Goal: Task Accomplishment & Management: Use online tool/utility

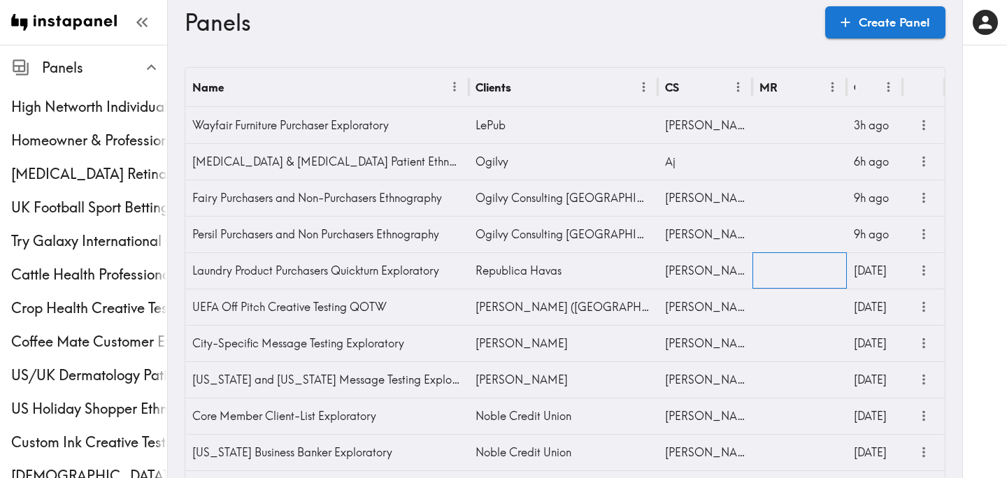
click at [818, 268] on div at bounding box center [799, 270] width 94 height 36
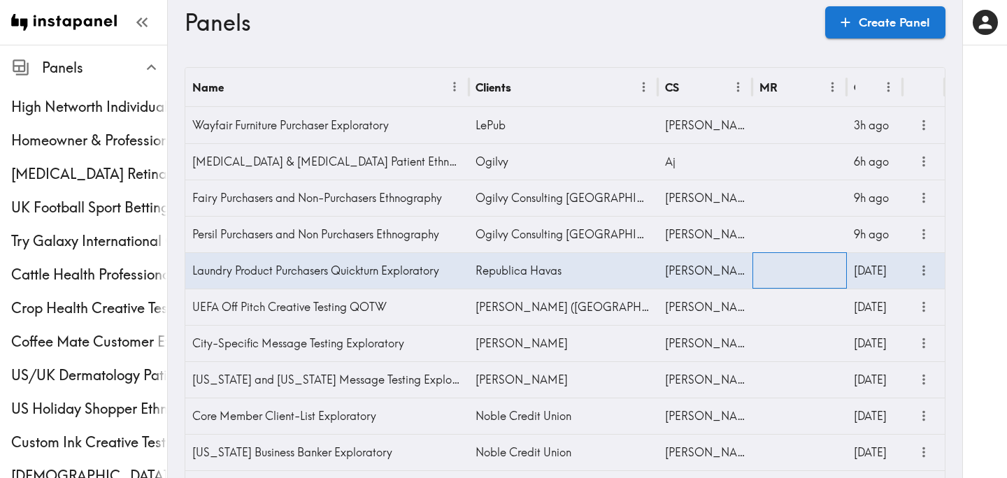
click at [818, 268] on div at bounding box center [799, 270] width 94 height 36
click at [818, 268] on input "text" at bounding box center [789, 274] width 61 height 31
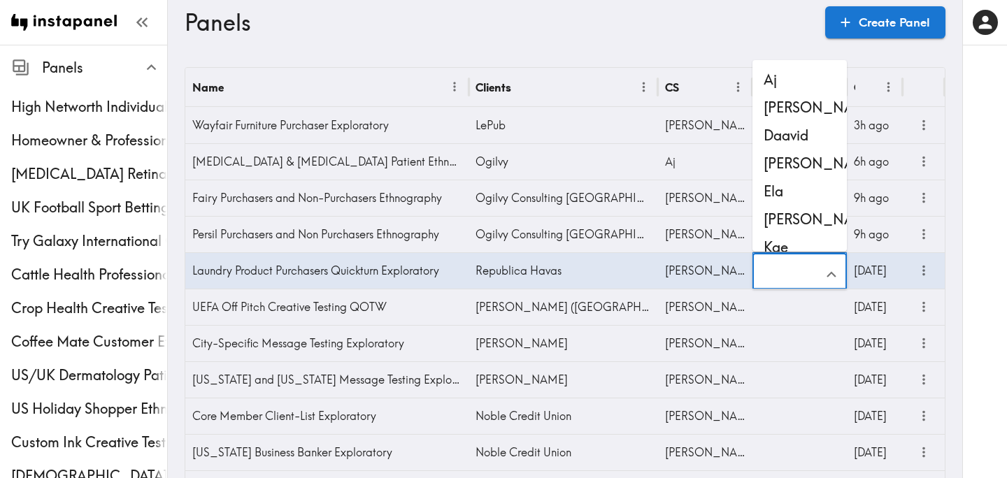
scroll to position [1, 0]
click at [800, 246] on li "Kae" at bounding box center [799, 248] width 94 height 28
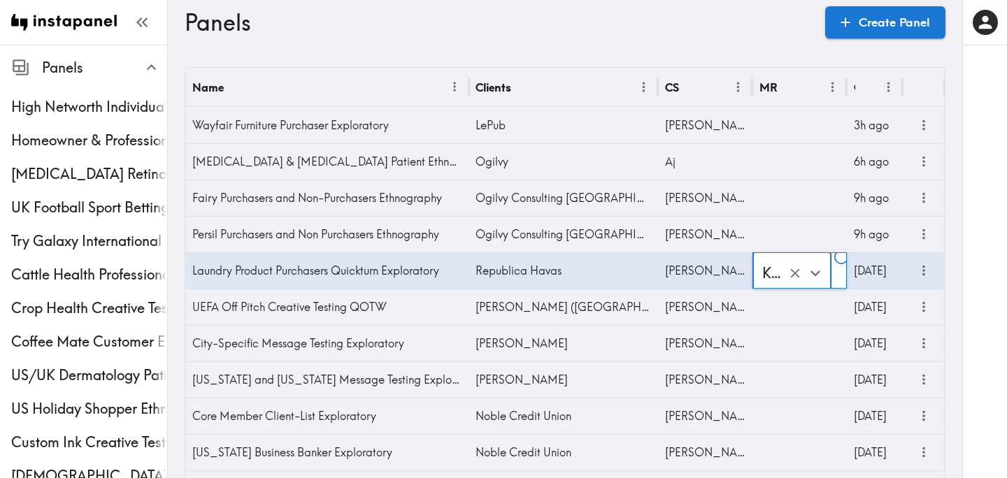
type input "Kae"
click at [451, 35] on h3 "Panels" at bounding box center [499, 22] width 629 height 27
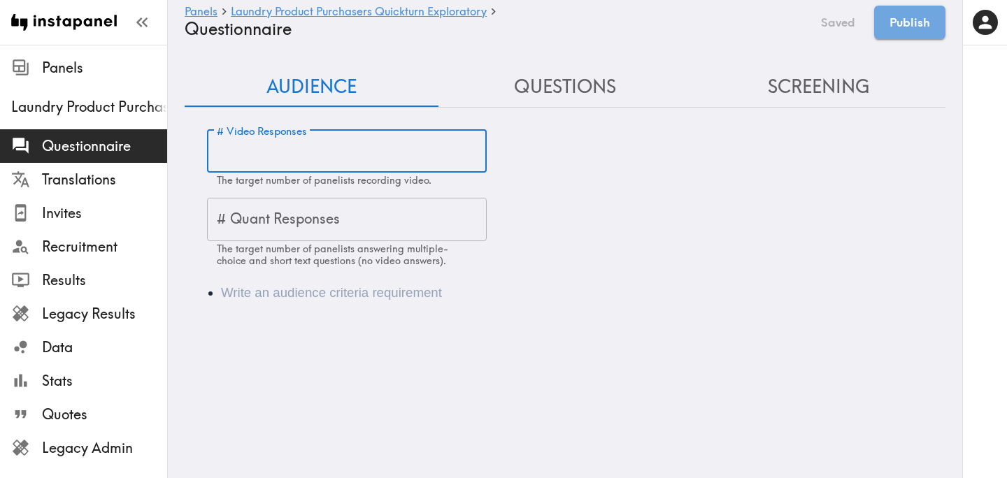
click at [325, 159] on input "# Video Responses" at bounding box center [347, 151] width 280 height 43
type input "18"
click at [303, 294] on li "Audience" at bounding box center [584, 293] width 727 height 20
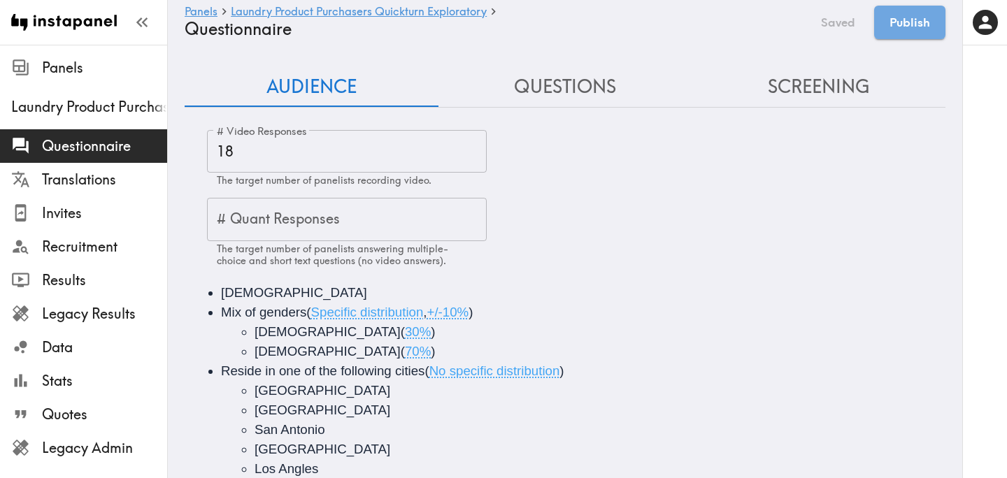
click at [805, 97] on button "Screening" at bounding box center [818, 87] width 254 height 40
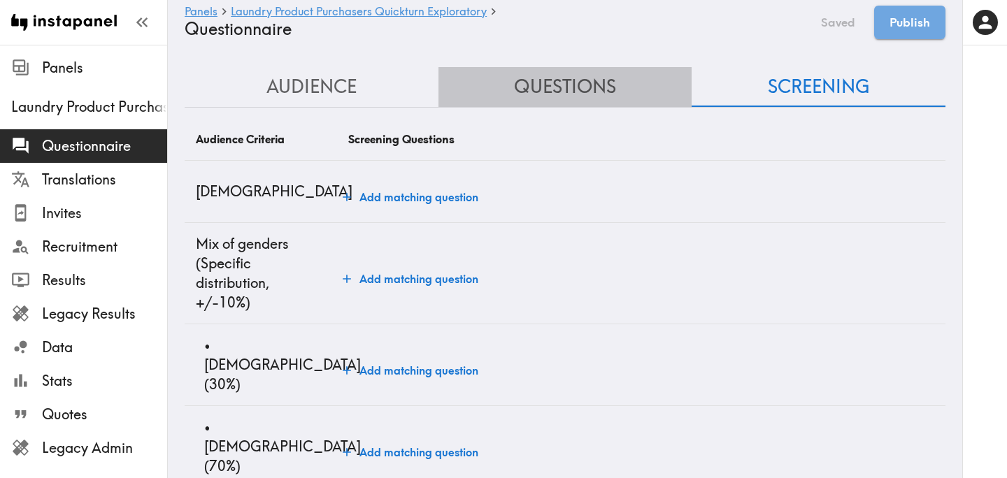
click at [611, 83] on button "Questions" at bounding box center [565, 87] width 254 height 40
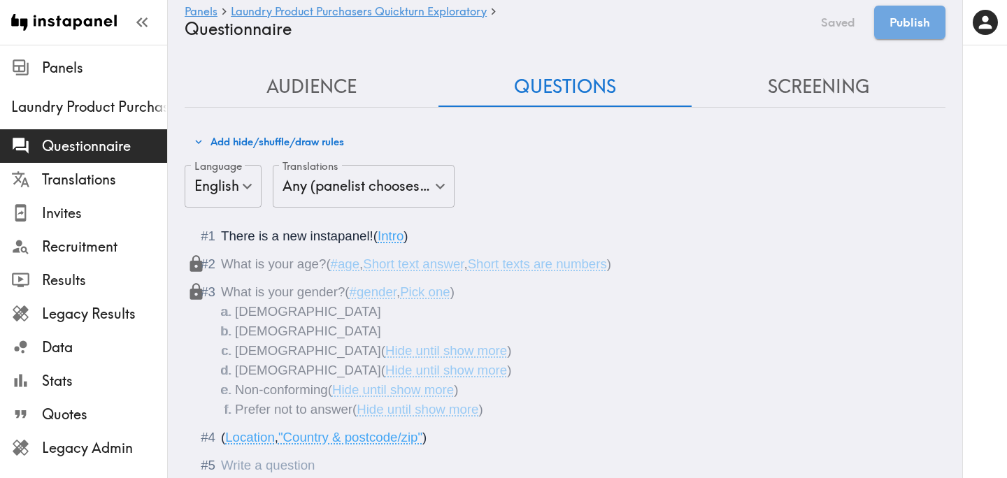
scroll to position [73, 0]
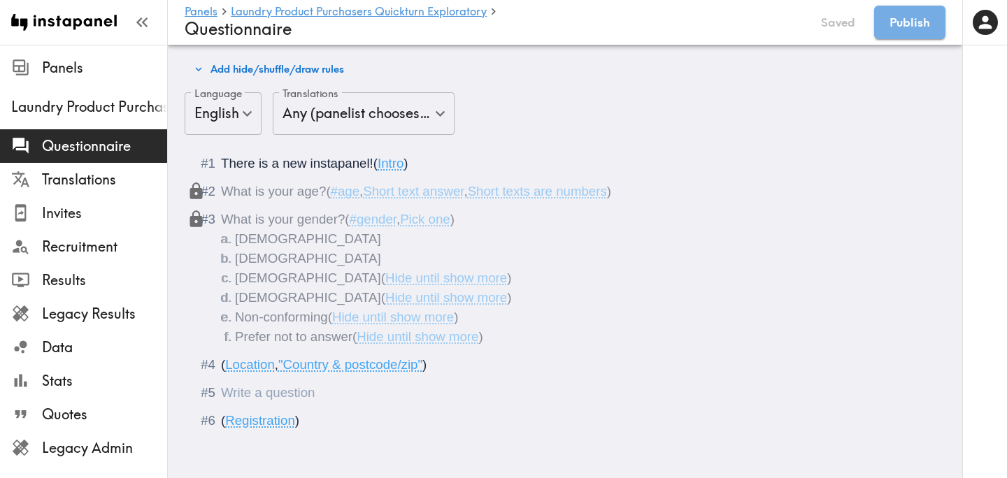
click at [221, 394] on div "Questionnaire" at bounding box center [221, 392] width 0 height 15
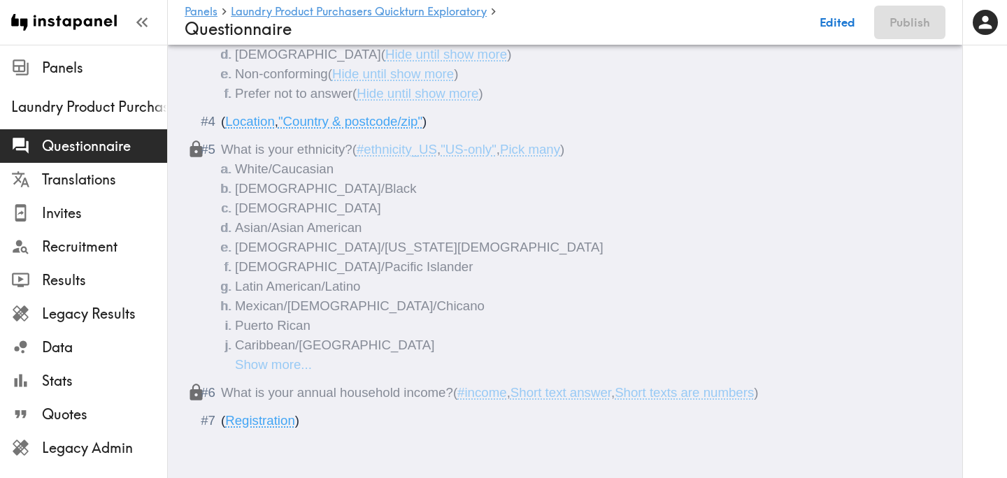
scroll to position [344, 0]
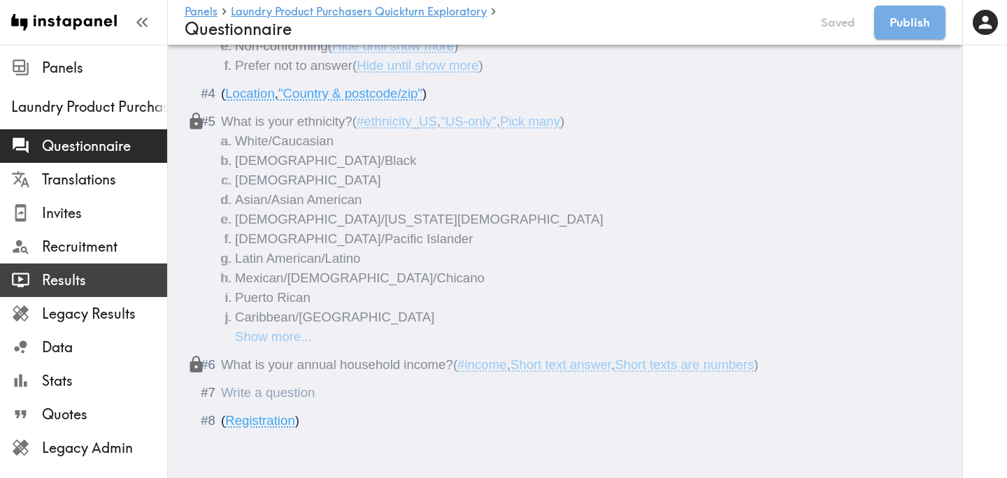
click at [64, 262] on div "Results" at bounding box center [83, 280] width 167 height 36
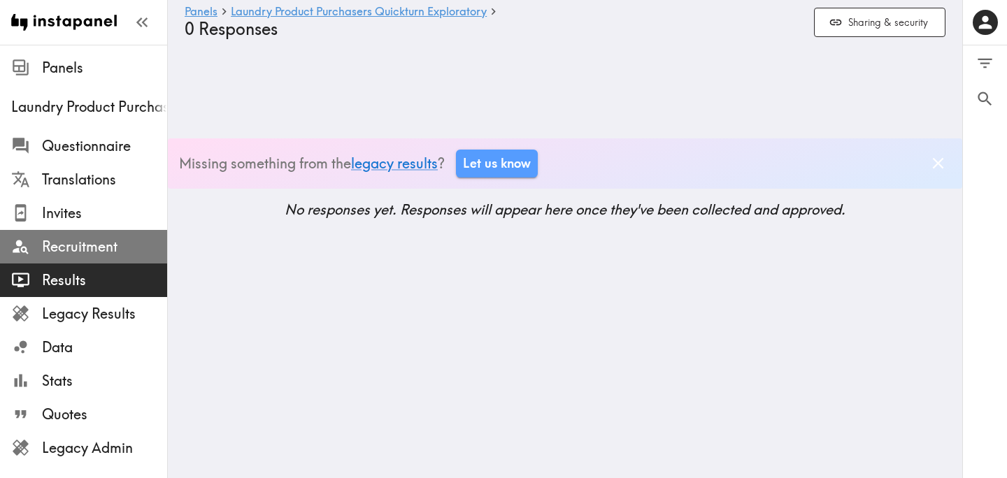
click at [83, 243] on span "Recruitment" at bounding box center [104, 247] width 125 height 20
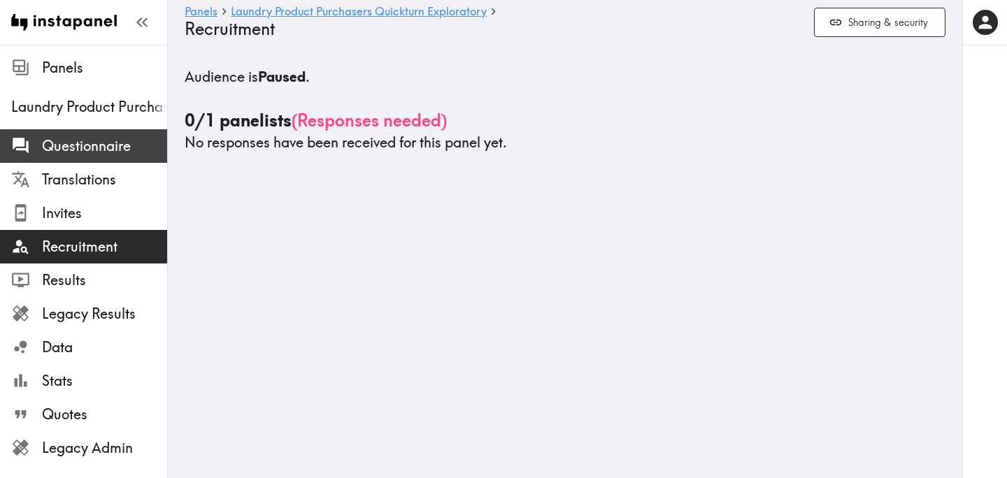
click at [130, 153] on span "Questionnaire" at bounding box center [104, 146] width 125 height 20
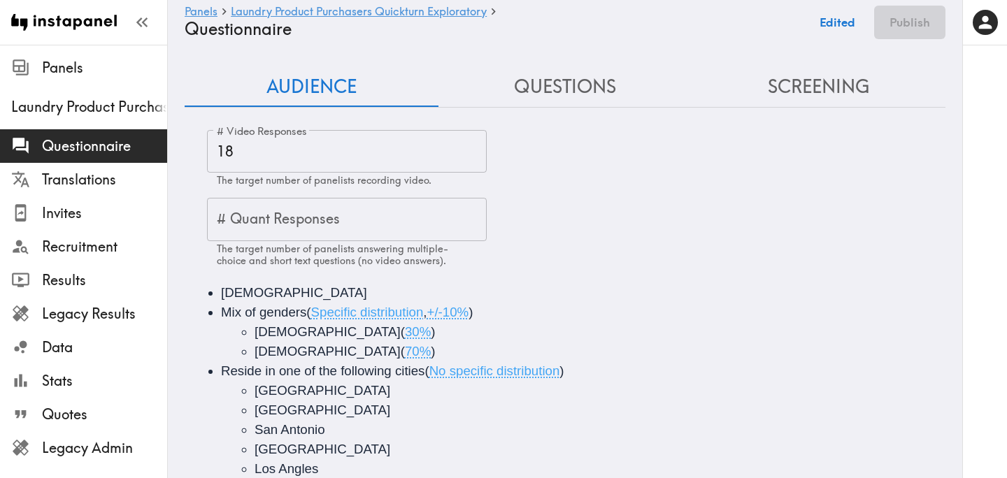
click at [585, 73] on button "Questions" at bounding box center [565, 87] width 254 height 40
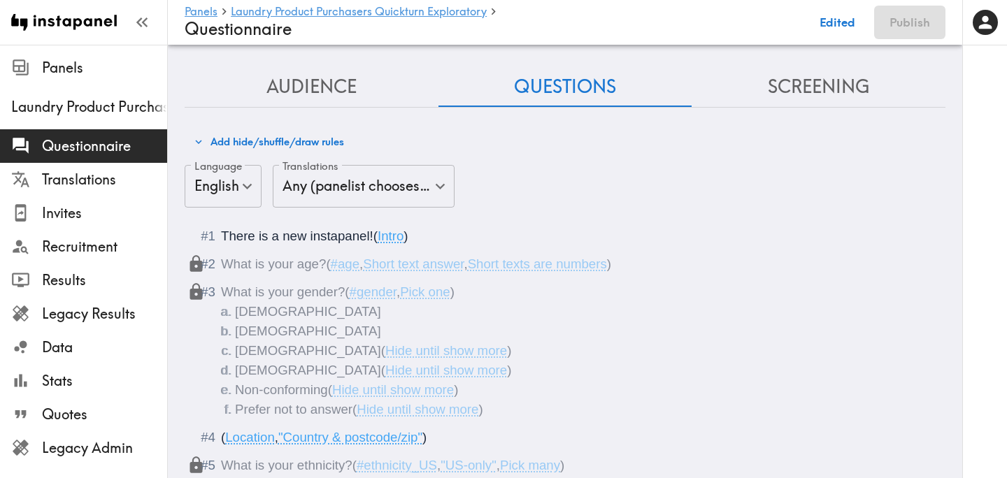
scroll to position [344, 0]
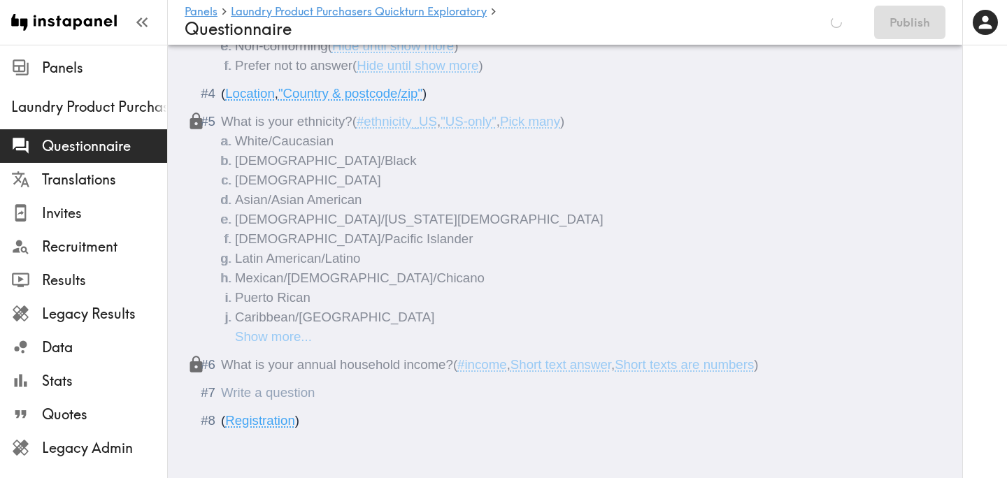
click at [221, 393] on div "Questionnaire" at bounding box center [221, 392] width 0 height 15
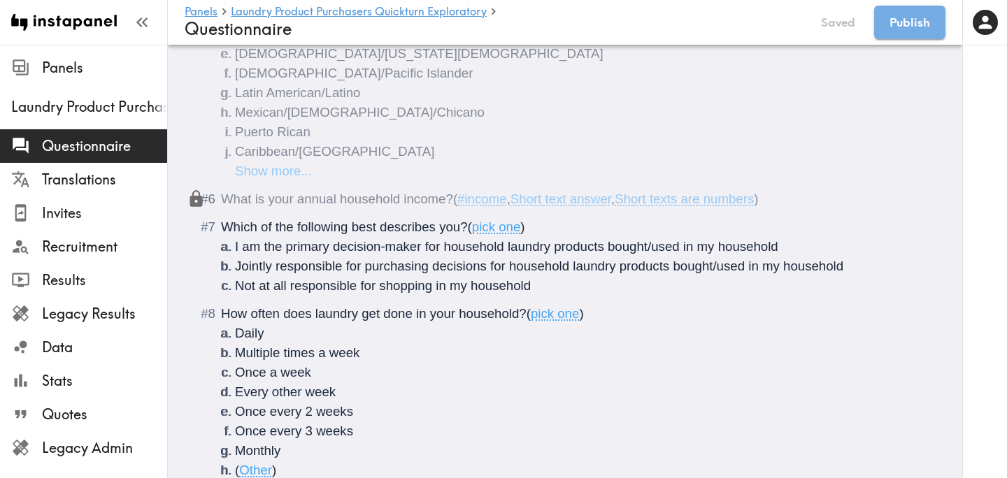
click at [352, 228] on span "Which of the following best describes you?" at bounding box center [344, 227] width 247 height 15
click at [399, 230] on span "Which of the following <b>best describes you?" at bounding box center [355, 227] width 269 height 15
click at [252, 319] on span "How often does laundry get done in your household?" at bounding box center [374, 313] width 306 height 15
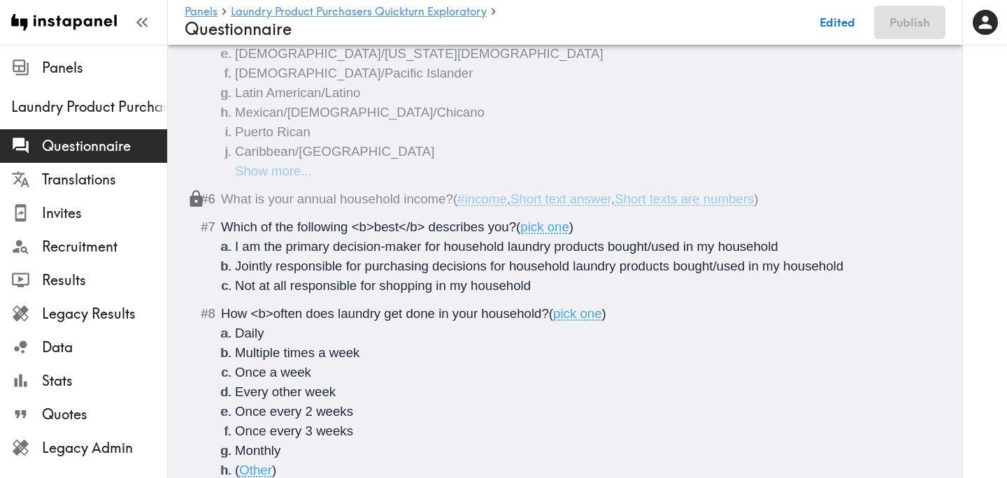
click at [301, 317] on span "How <b>often does laundry get done in your household?" at bounding box center [385, 313] width 328 height 15
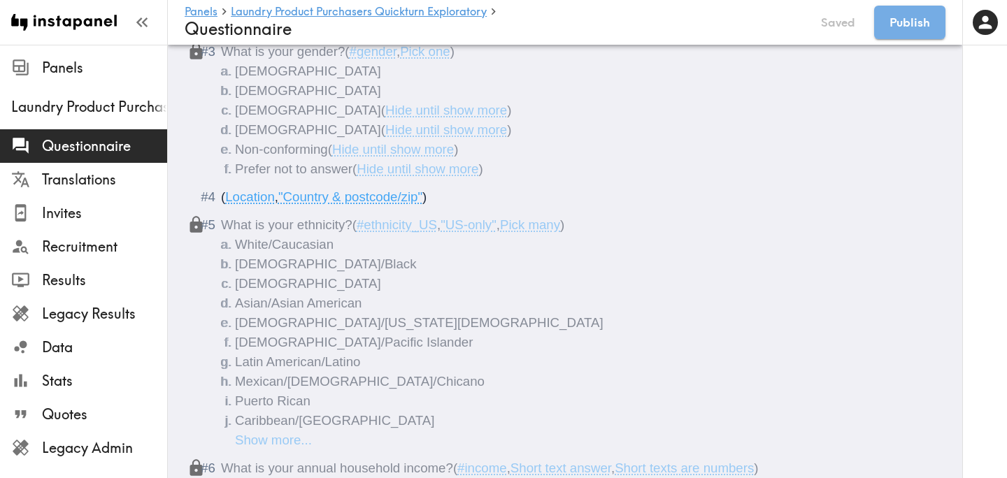
scroll to position [0, 0]
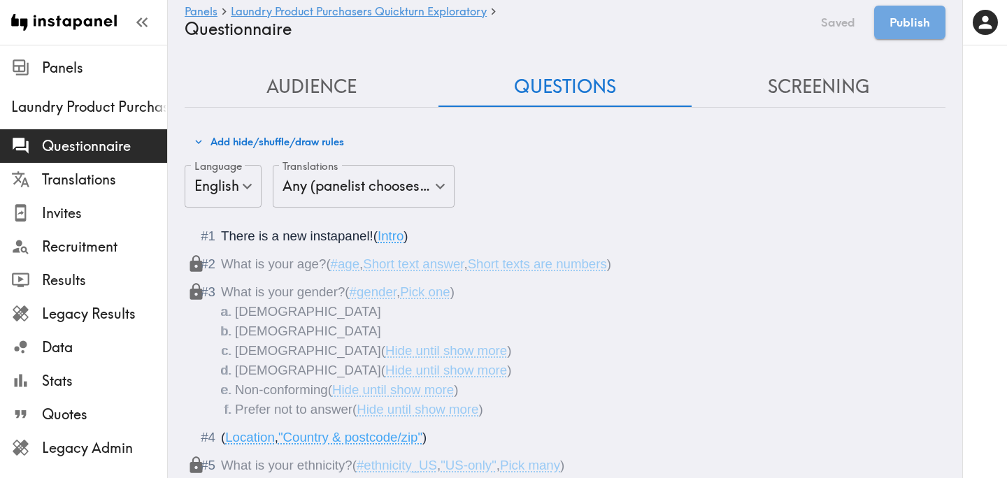
click at [811, 86] on button "Screening" at bounding box center [818, 87] width 254 height 40
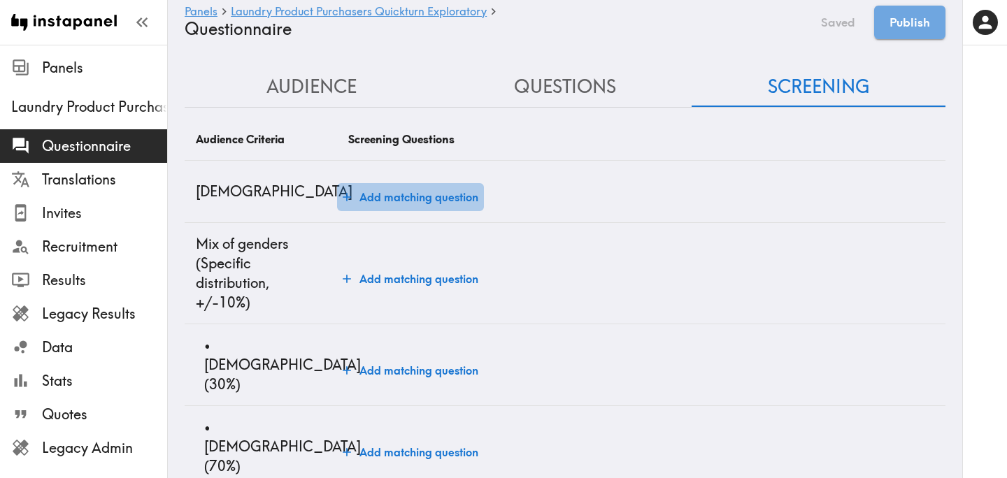
click at [429, 197] on button "Add matching question" at bounding box center [410, 197] width 147 height 28
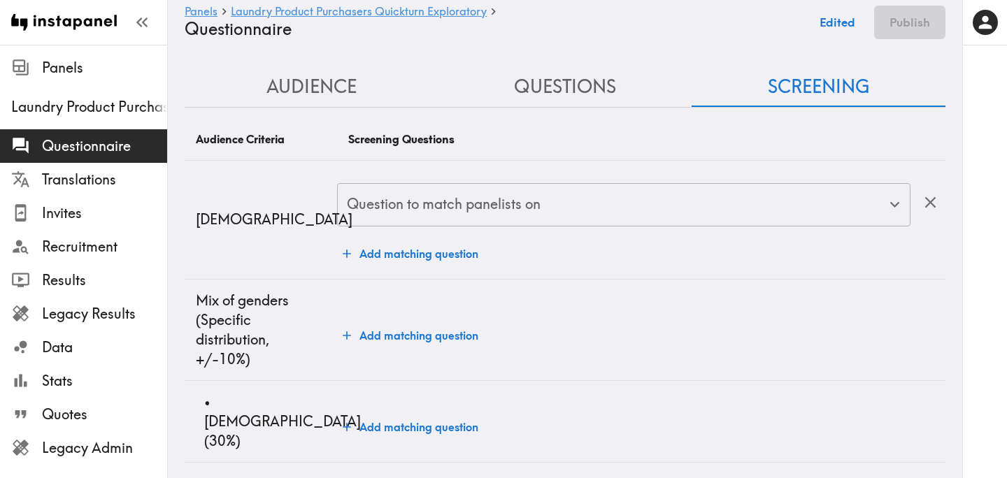
click at [424, 224] on div "Question to match panelists on" at bounding box center [623, 204] width 573 height 43
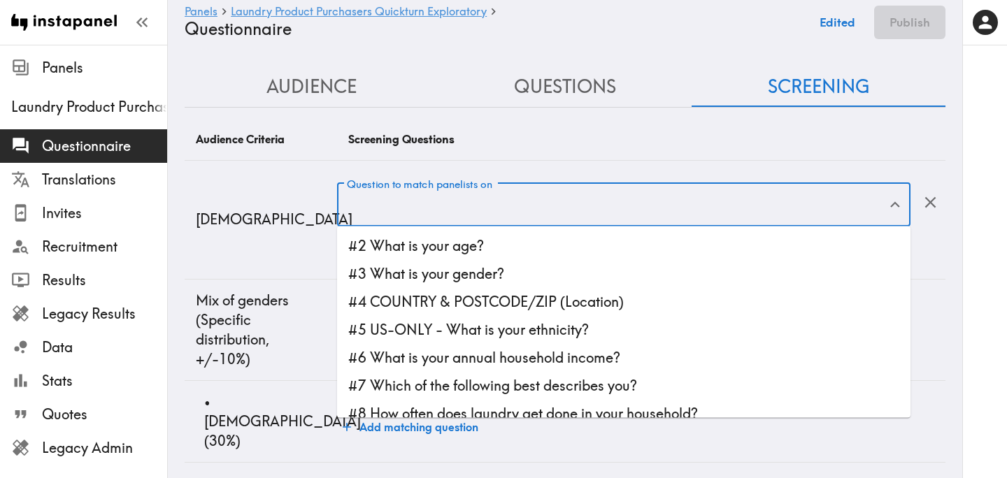
click at [422, 250] on li "#2 What is your age?" at bounding box center [623, 246] width 573 height 28
type input "#2 What is your age?"
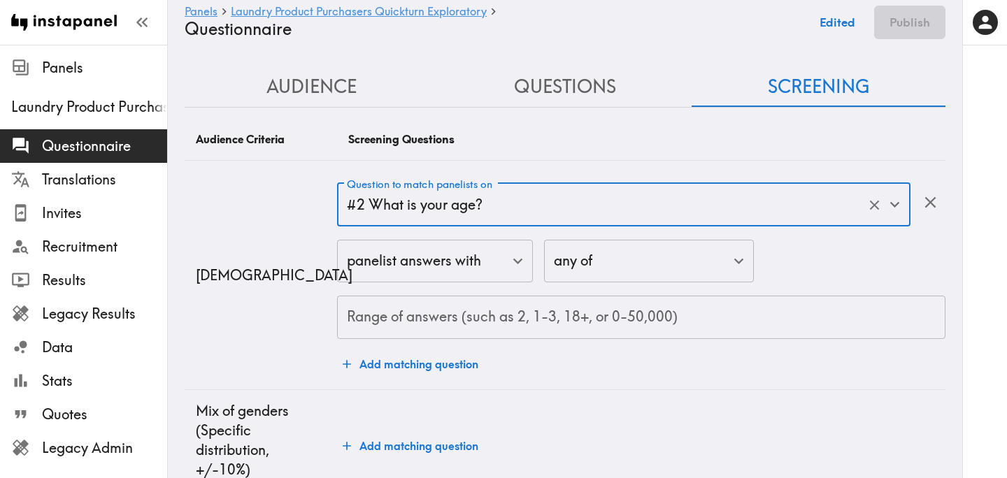
click at [408, 318] on input "Range of answers (such as 2, 1-3, 18+, or 0-50,000)" at bounding box center [641, 317] width 608 height 43
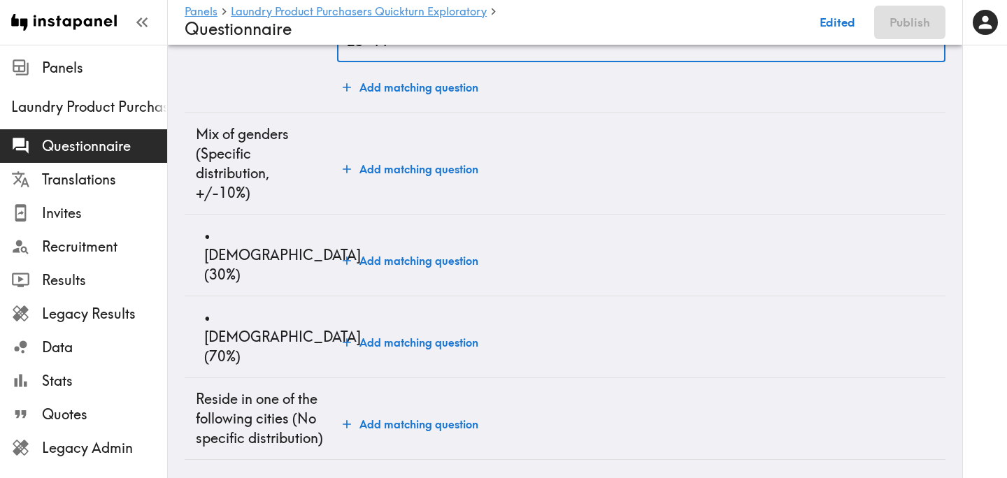
scroll to position [281, 0]
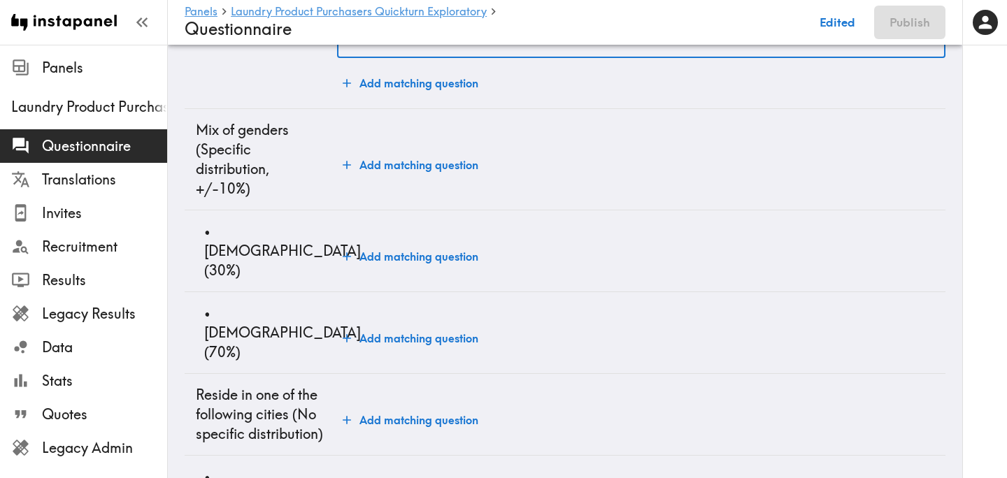
type input "25-44"
click at [443, 243] on button "Add matching question" at bounding box center [410, 257] width 147 height 28
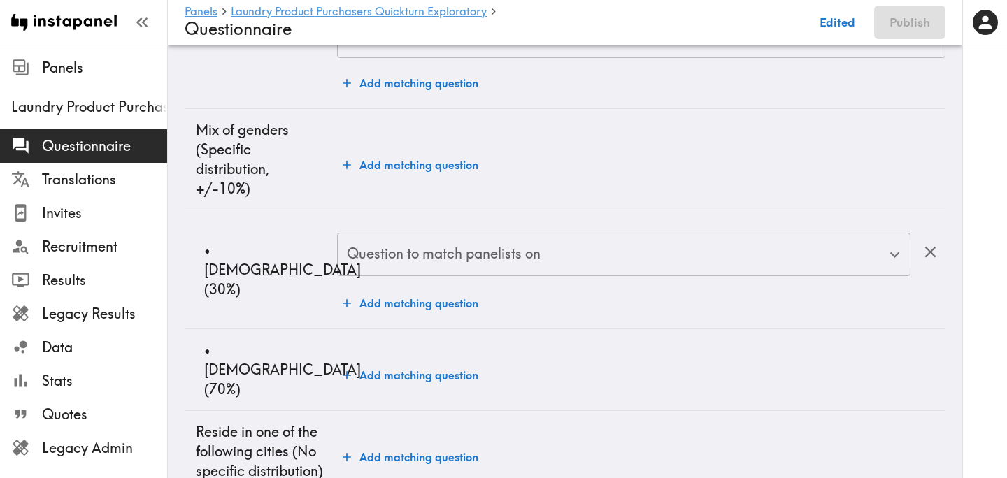
click at [450, 257] on input "Question to match panelists on" at bounding box center [613, 254] width 540 height 31
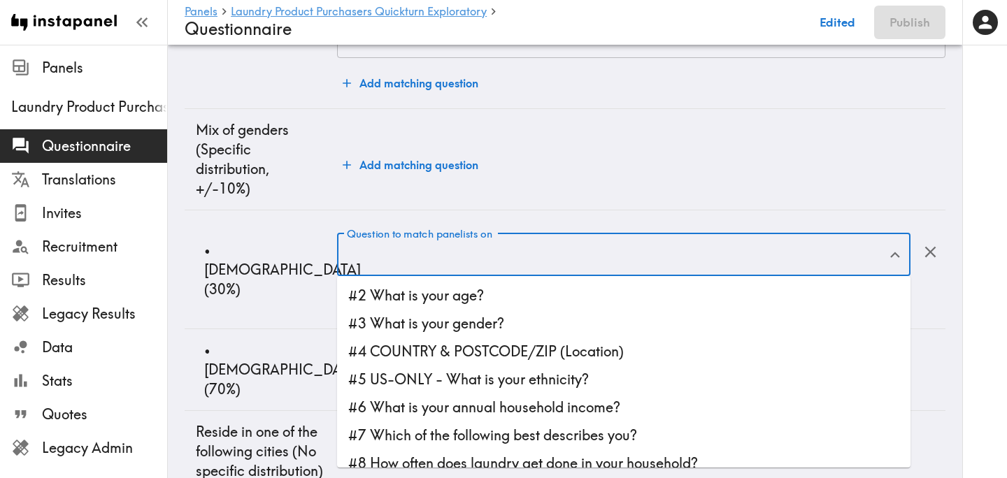
click at [460, 317] on li "#3 What is your gender?" at bounding box center [623, 324] width 573 height 28
type input "#3 What is your gender?"
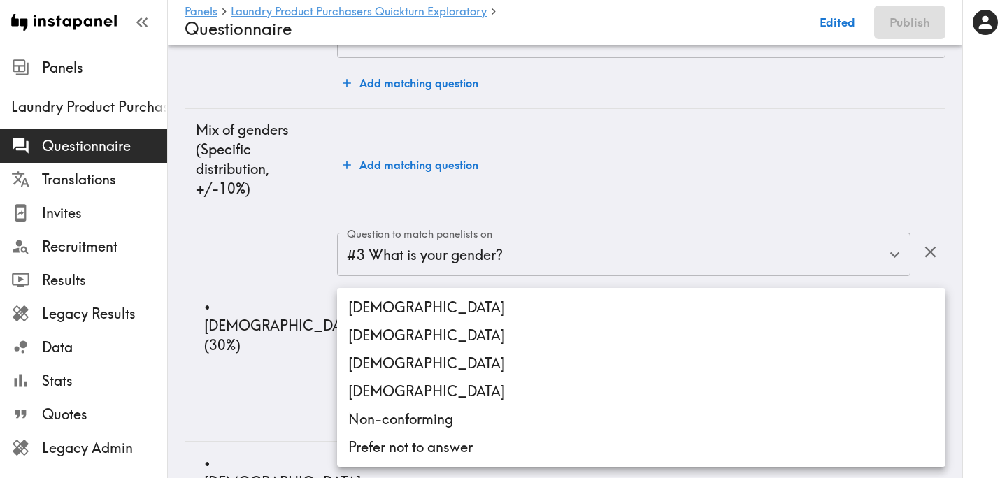
click at [423, 308] on li "Male" at bounding box center [641, 308] width 608 height 28
type input "Male"
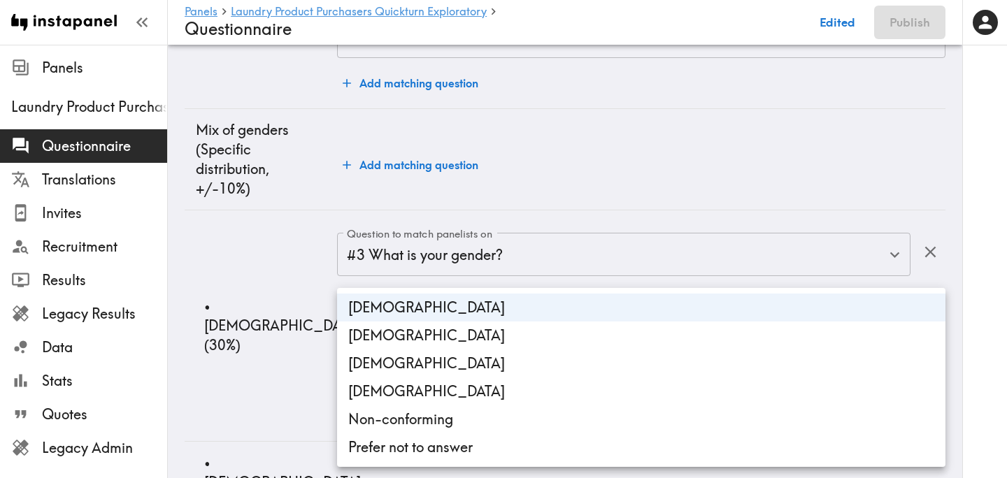
click at [266, 385] on div at bounding box center [503, 239] width 1007 height 478
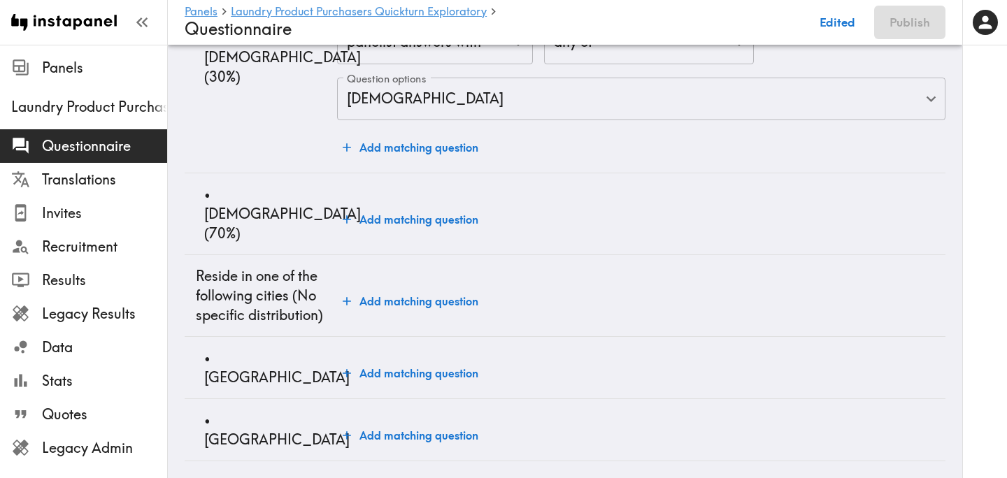
scroll to position [550, 0]
click at [388, 213] on button "Add matching question" at bounding box center [410, 219] width 147 height 28
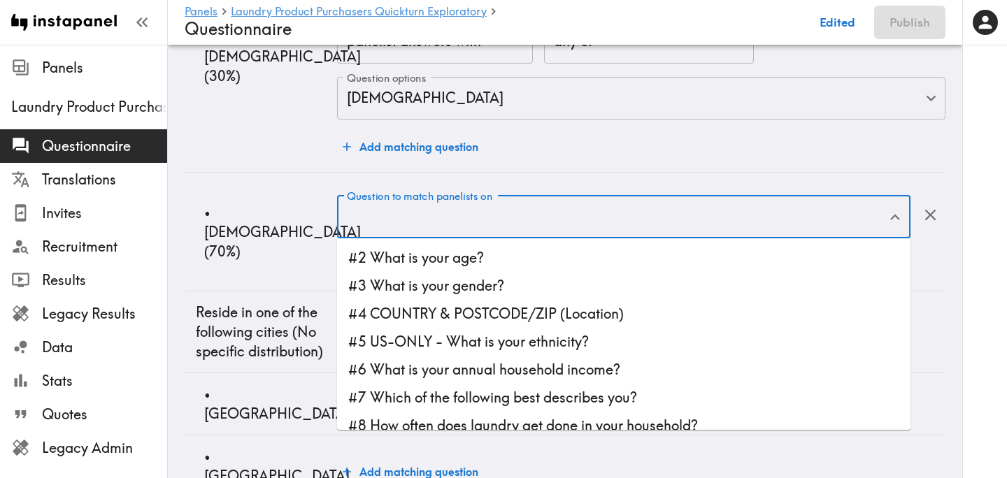
click at [416, 202] on div "Question to match panelists on Question to match panelists on" at bounding box center [623, 217] width 573 height 45
click at [438, 284] on li "#3 What is your gender?" at bounding box center [623, 286] width 573 height 28
type input "#3 What is your gender?"
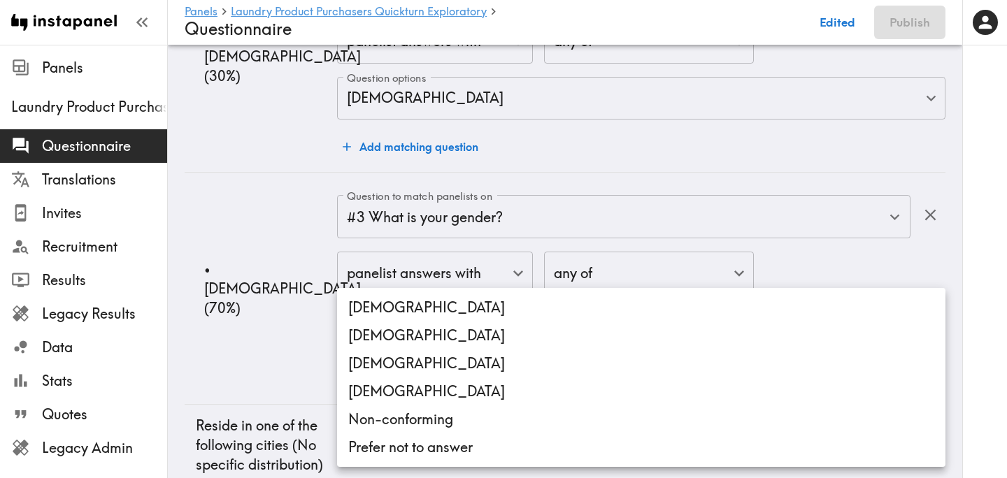
click at [396, 341] on li "[DEMOGRAPHIC_DATA]" at bounding box center [641, 336] width 608 height 28
type input "[DEMOGRAPHIC_DATA]"
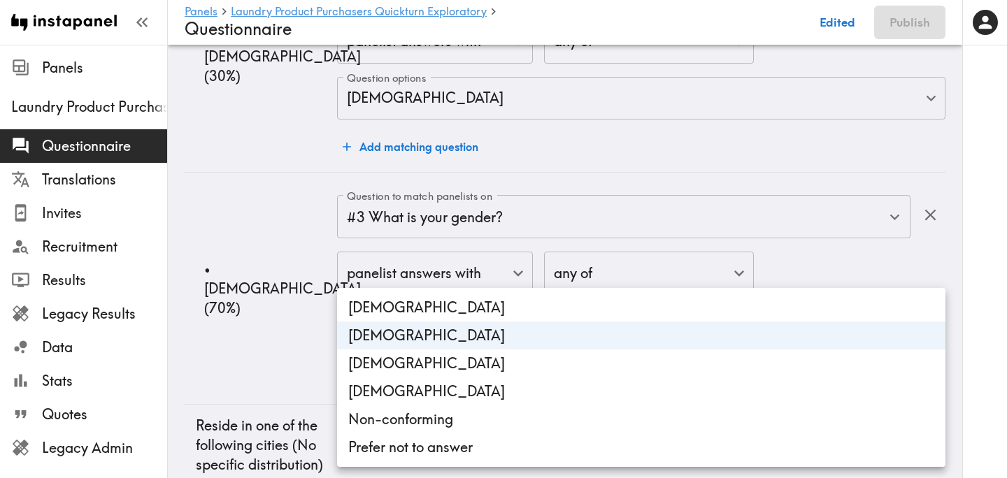
click at [264, 347] on div at bounding box center [503, 239] width 1007 height 478
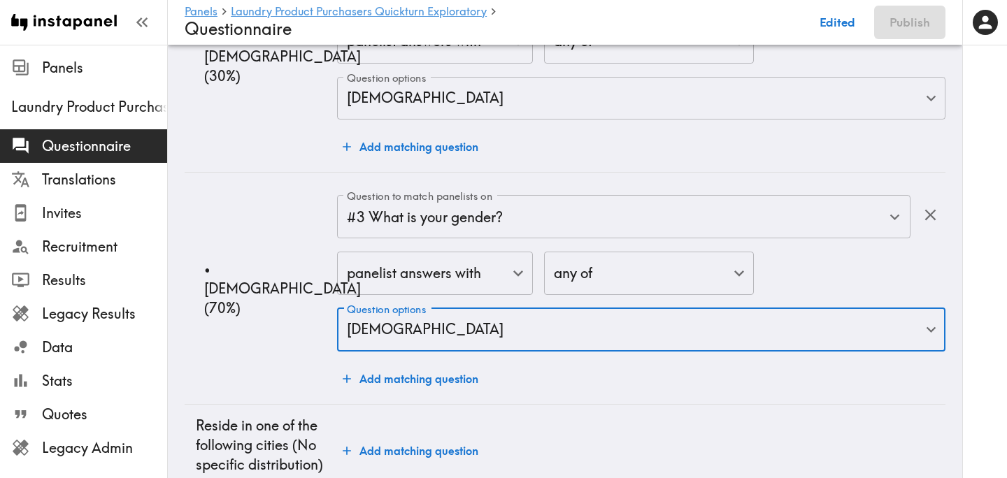
click at [252, 359] on td "• Female (70%)" at bounding box center [261, 288] width 152 height 231
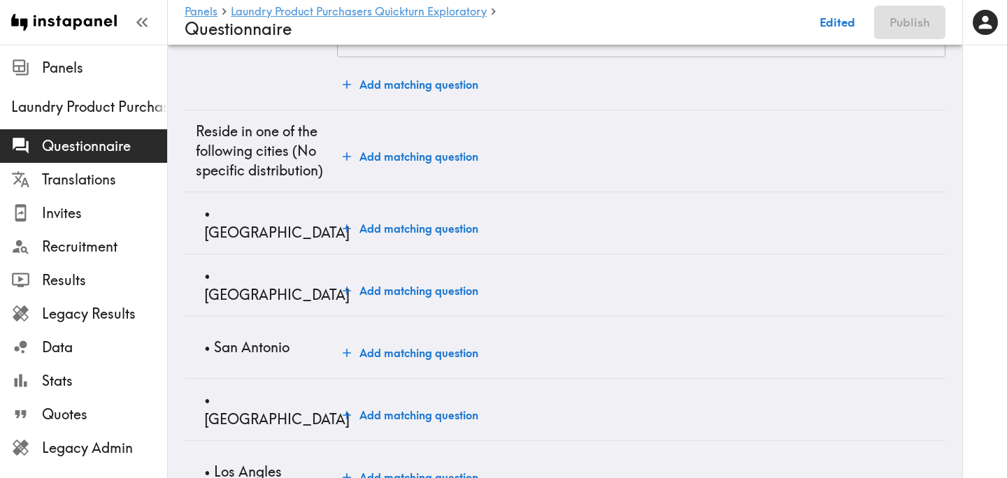
scroll to position [849, 0]
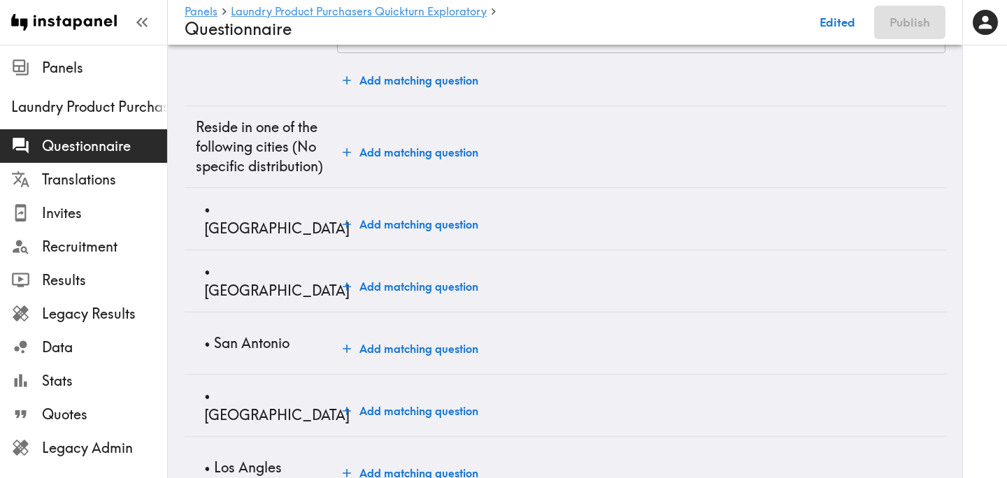
click at [420, 219] on button "Add matching question" at bounding box center [410, 224] width 147 height 28
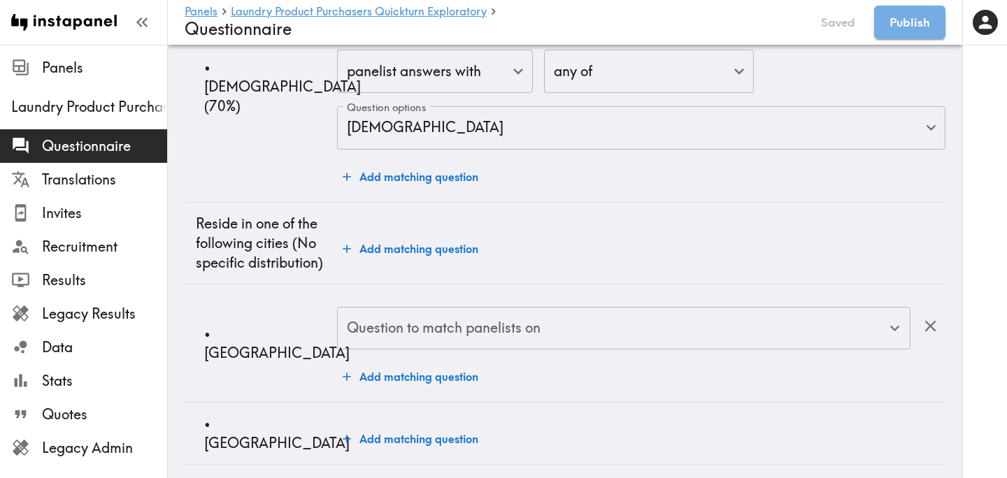
click at [422, 229] on td "Add matching question" at bounding box center [641, 243] width 608 height 82
click at [412, 334] on input "Question to match panelists on" at bounding box center [613, 328] width 540 height 31
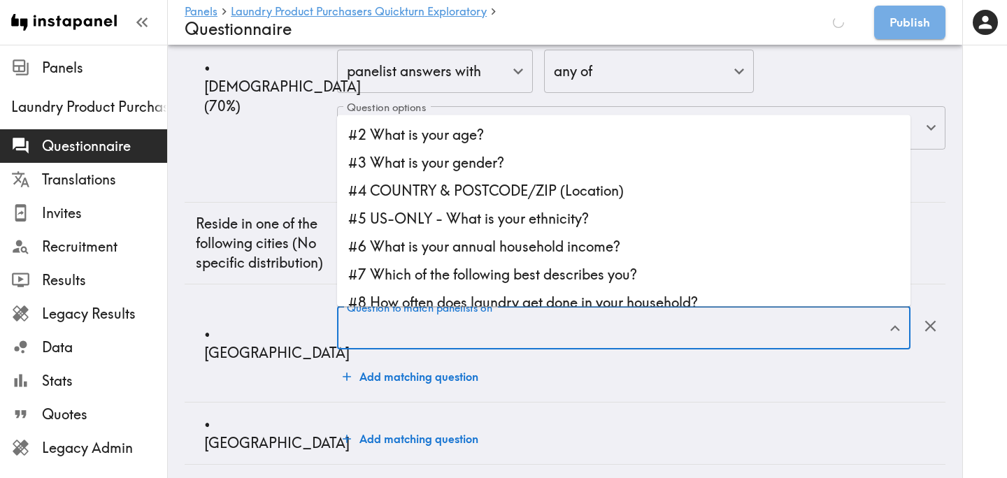
click at [514, 199] on li "#4 COUNTRY & POSTCODE/ZIP (Location)" at bounding box center [623, 191] width 573 height 28
type input "#4 COUNTRY & POSTCODE/ZIP (Location)"
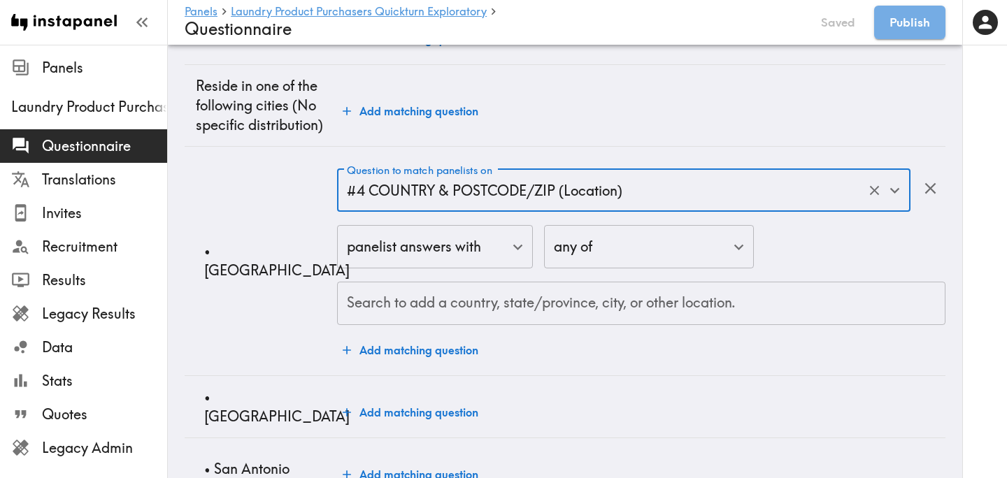
scroll to position [891, 0]
click at [482, 324] on div "Search to add a country, state/province, city, or other location." at bounding box center [641, 302] width 608 height 43
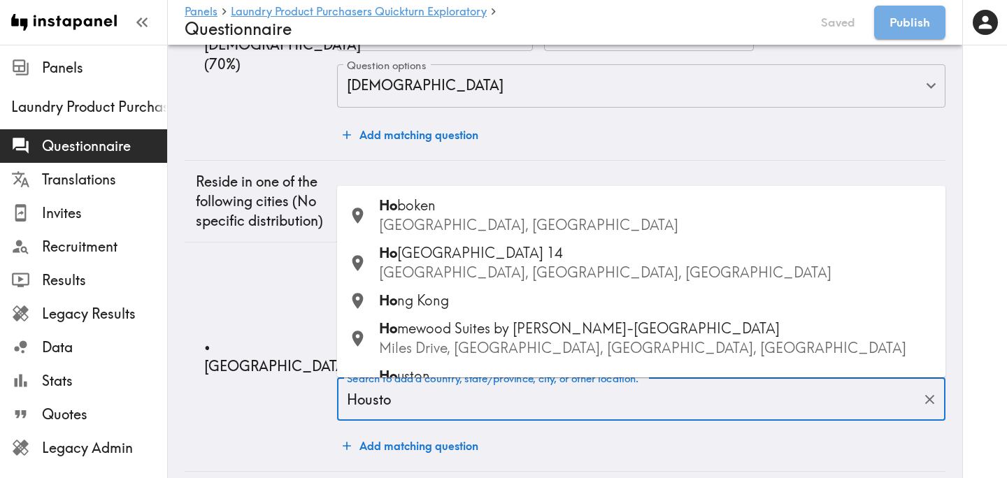
type input "[GEOGRAPHIC_DATA]"
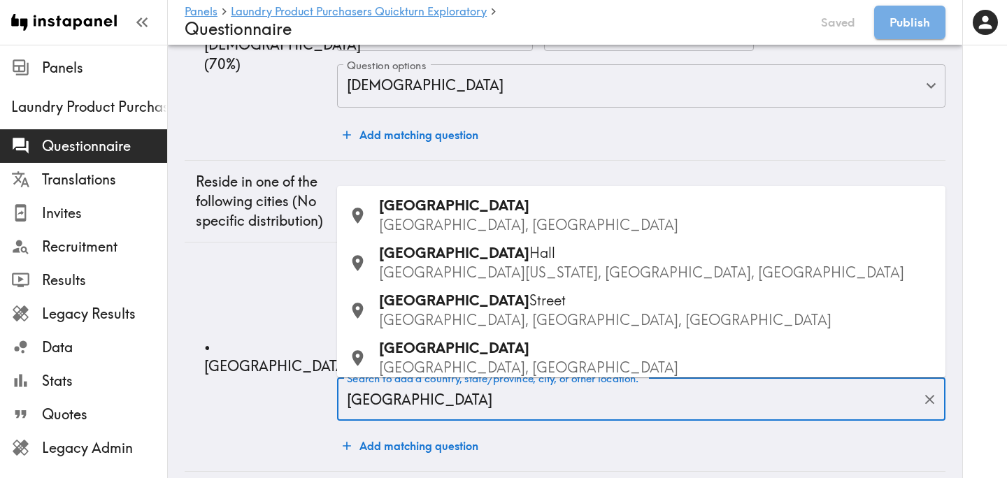
click at [533, 210] on div "Houston TX, USA" at bounding box center [656, 215] width 555 height 39
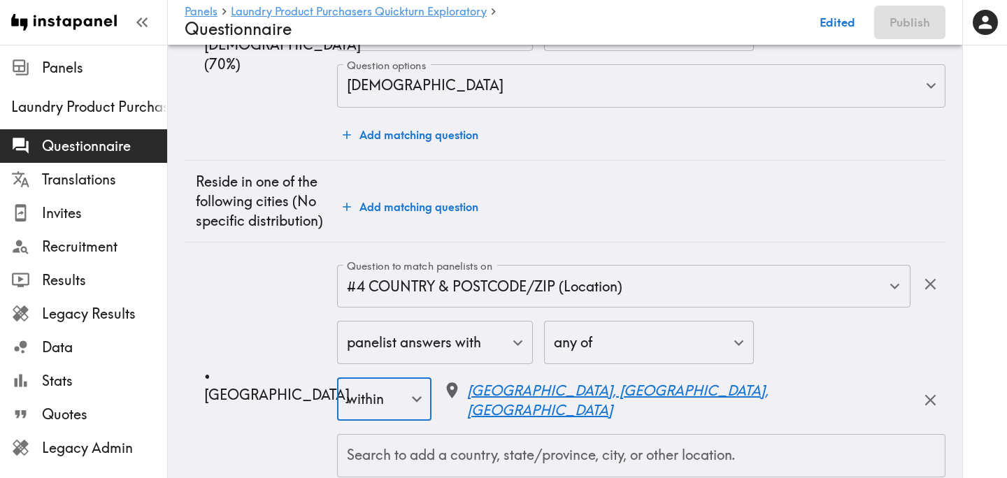
click at [224, 315] on td "• Houston" at bounding box center [261, 385] width 152 height 286
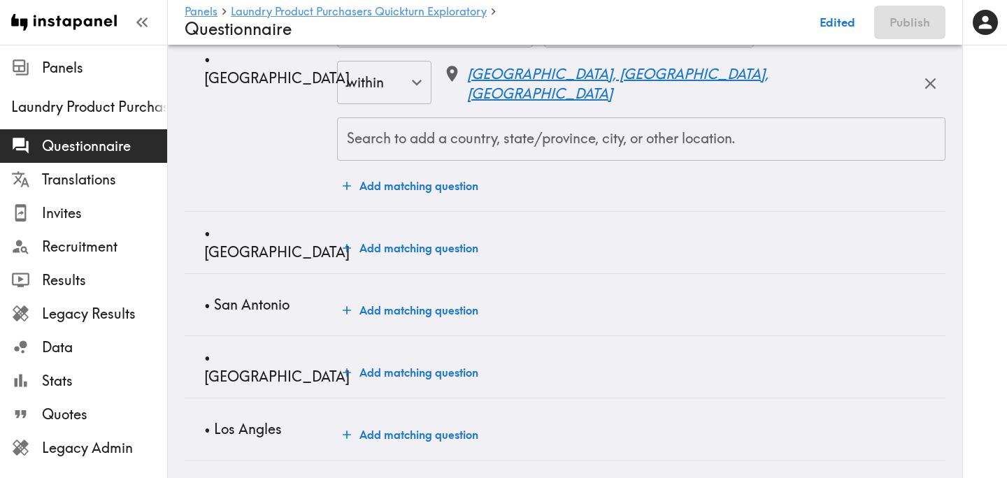
scroll to position [1218, 0]
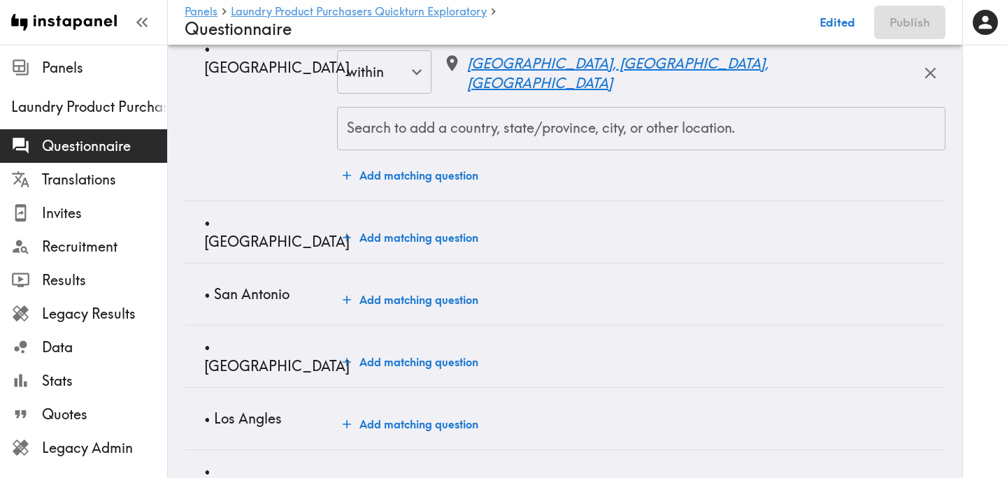
click at [385, 231] on button "Add matching question" at bounding box center [410, 238] width 147 height 28
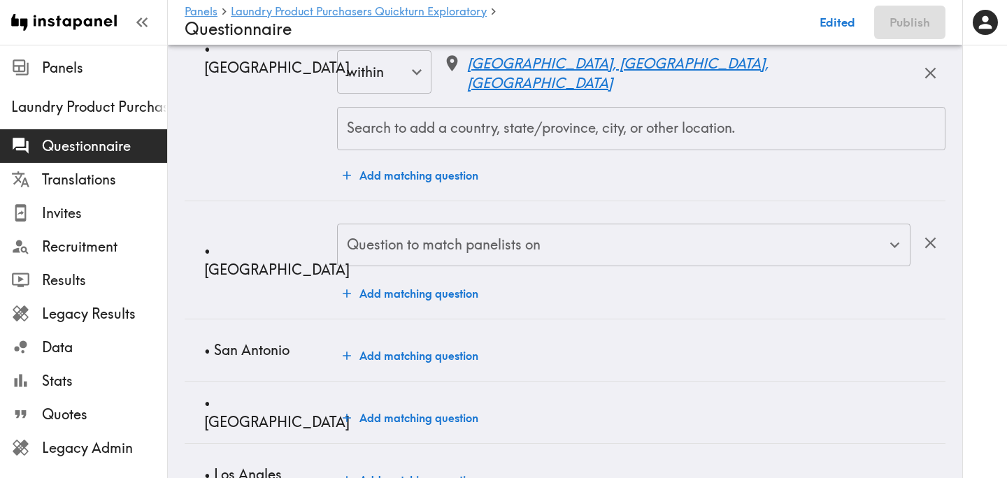
click at [396, 264] on div "Question to match panelists on" at bounding box center [623, 245] width 573 height 43
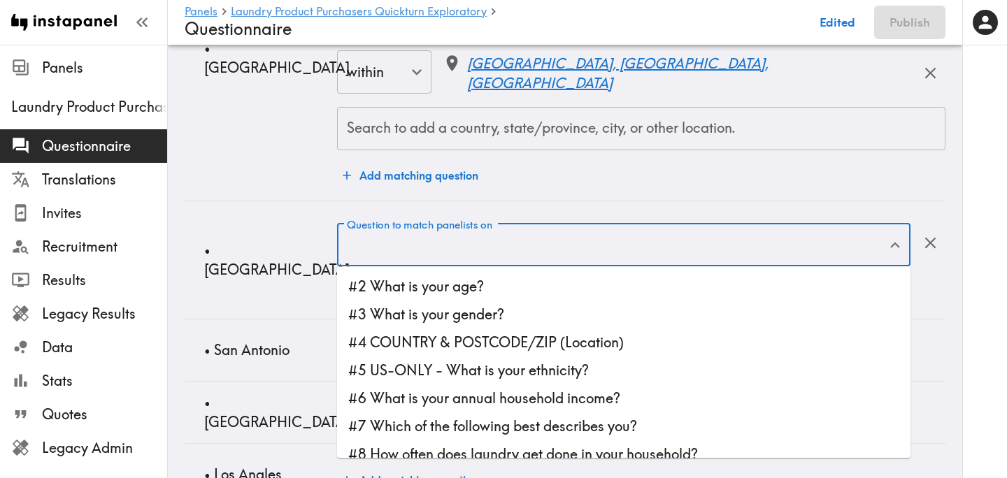
click at [471, 337] on li "#4 COUNTRY & POSTCODE/ZIP (Location)" at bounding box center [623, 343] width 573 height 28
type input "#4 COUNTRY & POSTCODE/ZIP (Location)"
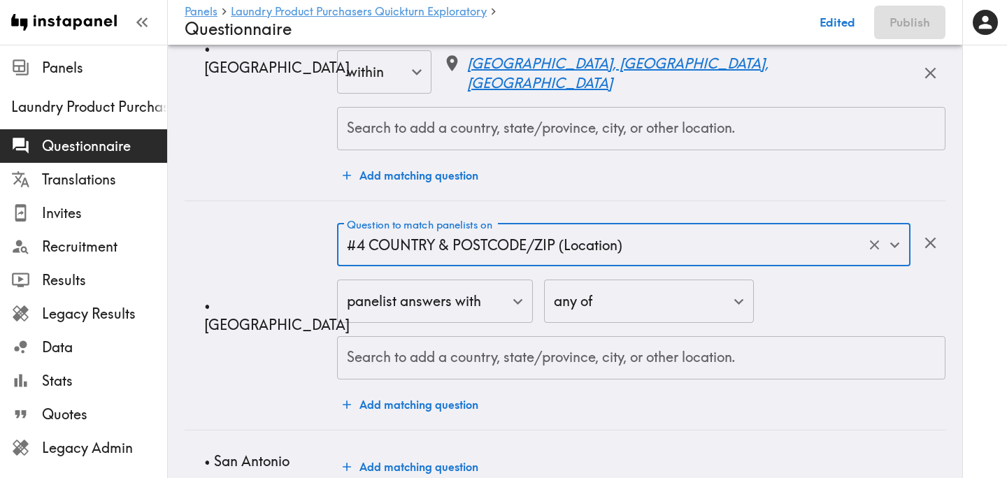
click at [434, 355] on input "Search to add a country, state/province, city, or other location." at bounding box center [641, 358] width 596 height 31
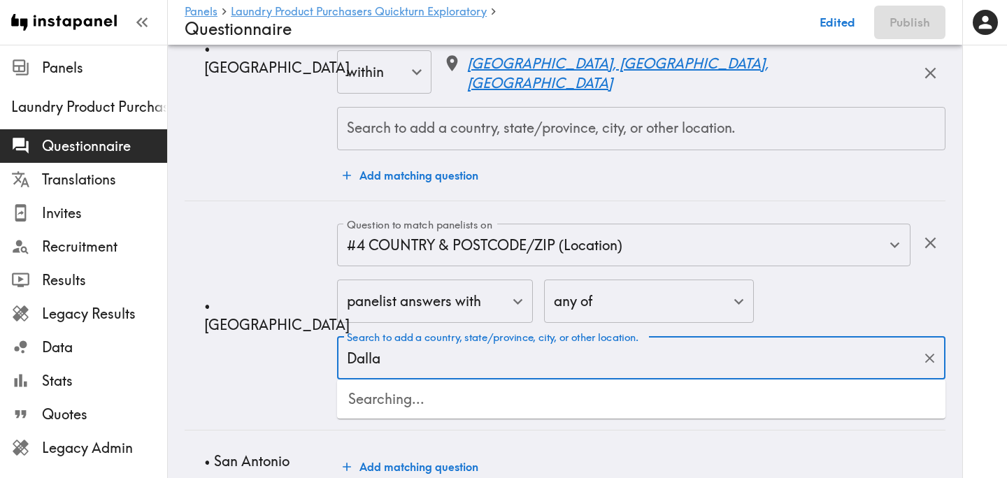
type input "Dallas"
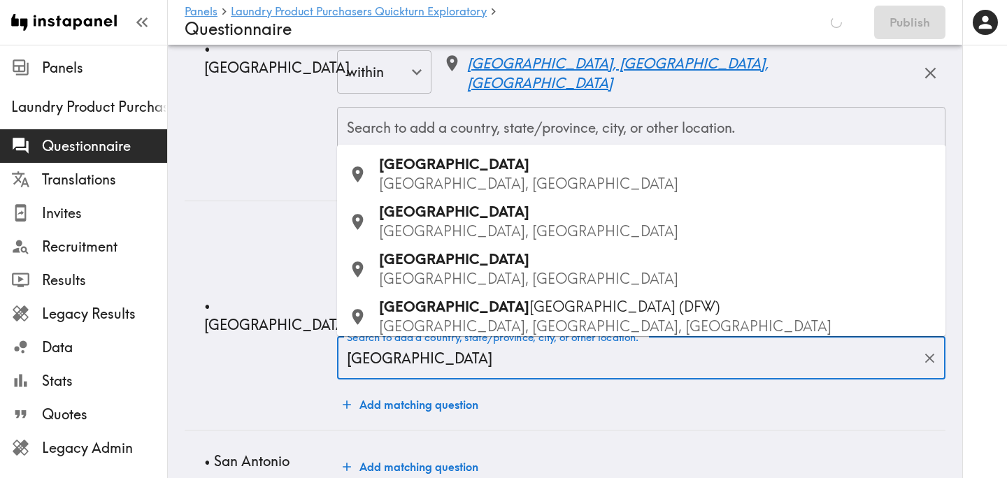
click at [452, 172] on div "Dallas TX, USA" at bounding box center [656, 174] width 555 height 39
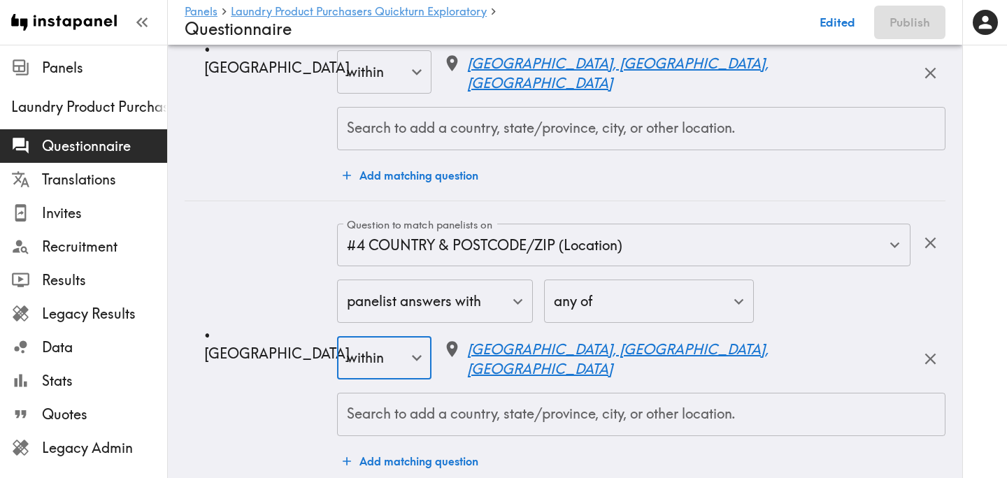
click at [251, 282] on td "• Dallas" at bounding box center [261, 344] width 152 height 286
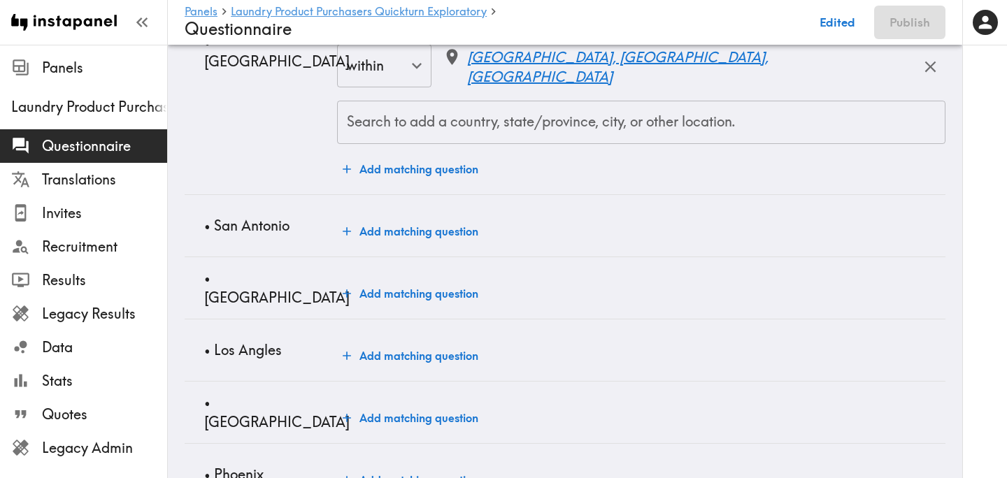
scroll to position [1519, 0]
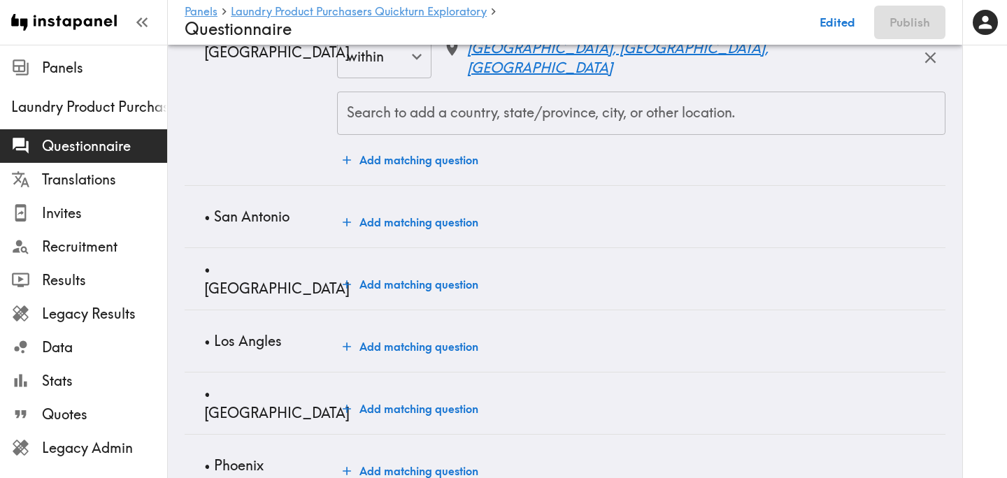
click at [380, 212] on button "Add matching question" at bounding box center [410, 222] width 147 height 28
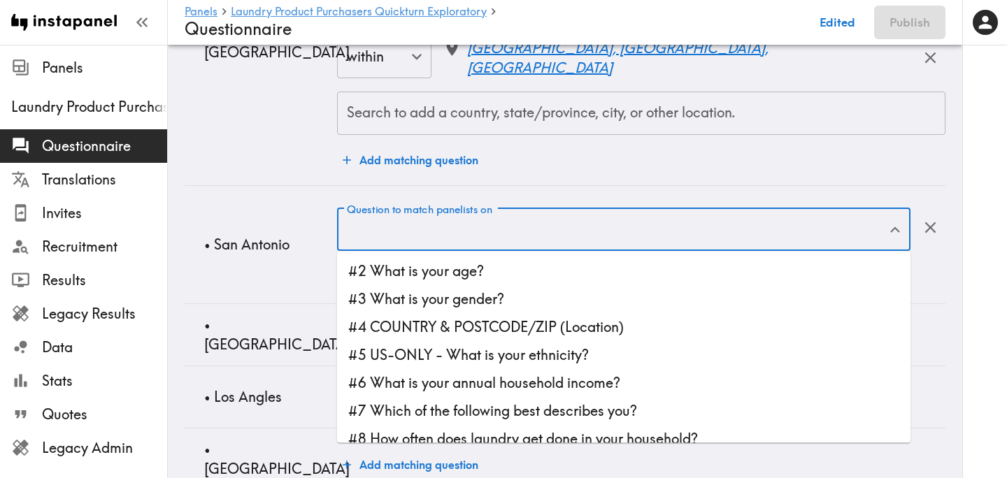
click at [491, 224] on div "Question to match panelists on Question to match panelists on" at bounding box center [623, 230] width 573 height 45
click at [516, 320] on li "#4 COUNTRY & POSTCODE/ZIP (Location)" at bounding box center [623, 327] width 573 height 28
type input "#4 COUNTRY & POSTCODE/ZIP (Location)"
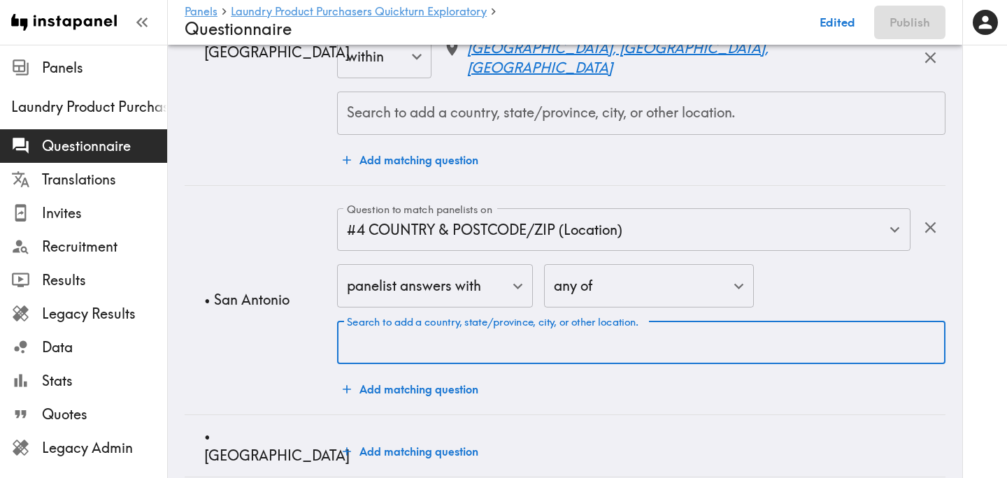
click at [447, 330] on div "Search to add a country, state/province, city, or other location. Search to add…" at bounding box center [641, 342] width 608 height 43
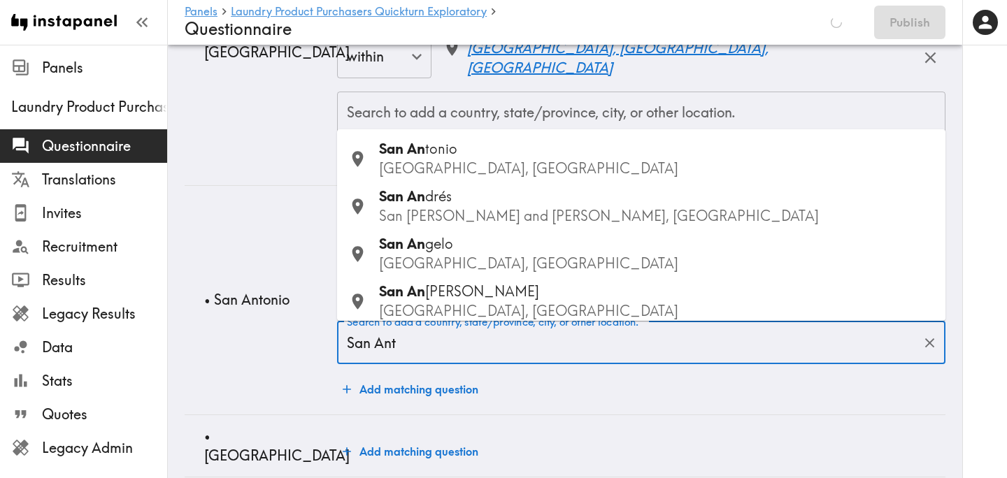
type input "San Anto"
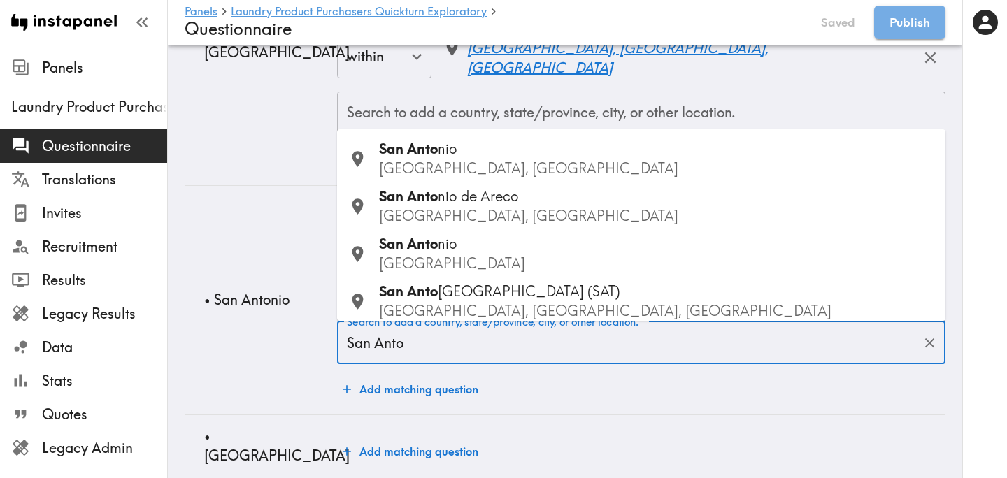
click at [503, 157] on div "San Anto nio TX, USA" at bounding box center [656, 158] width 555 height 39
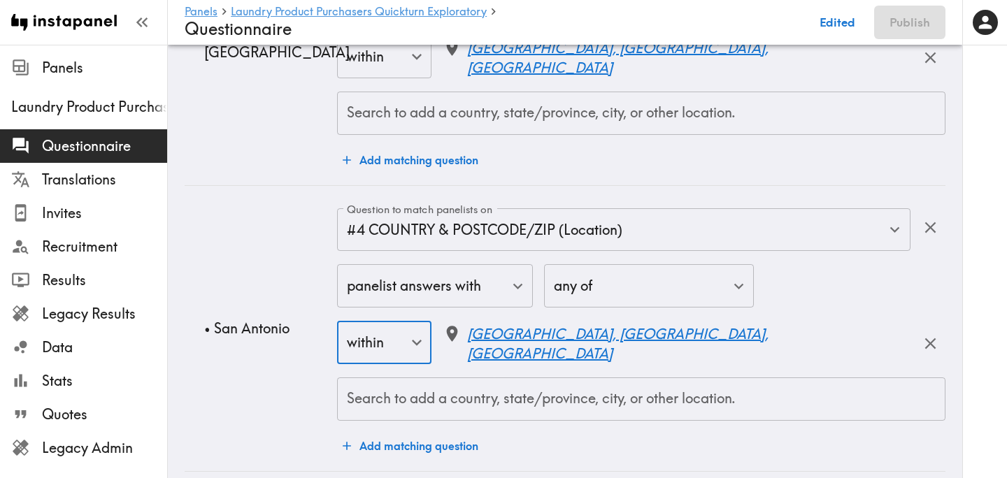
click at [288, 352] on td "• San Antonio" at bounding box center [261, 328] width 152 height 286
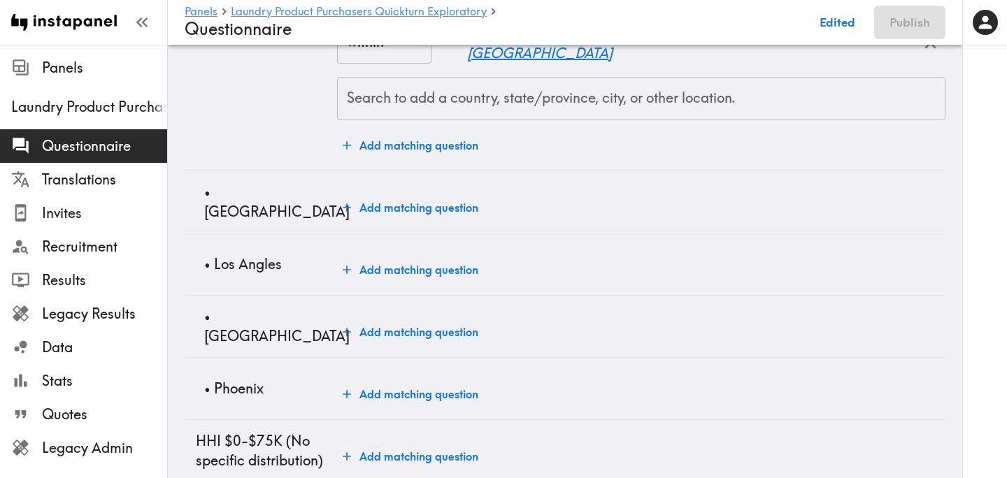
scroll to position [1830, 0]
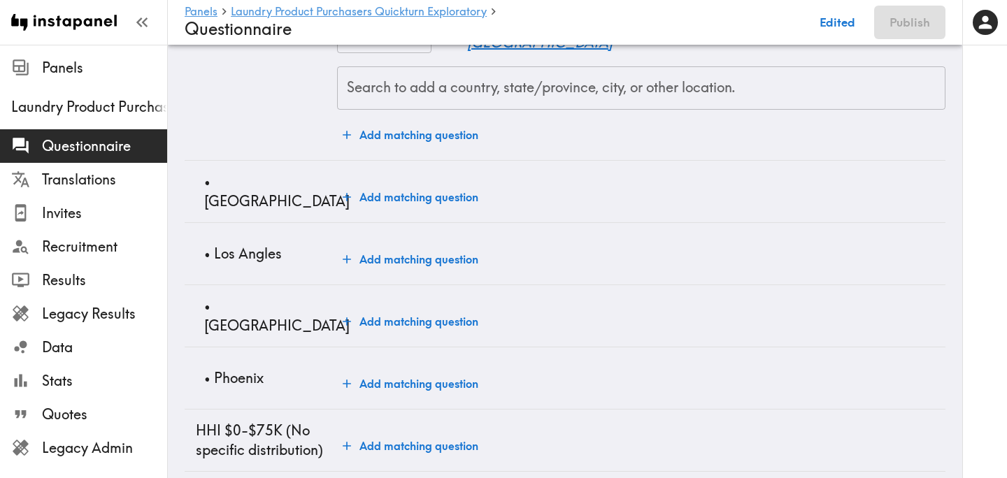
click at [390, 200] on button "Add matching question" at bounding box center [410, 197] width 147 height 28
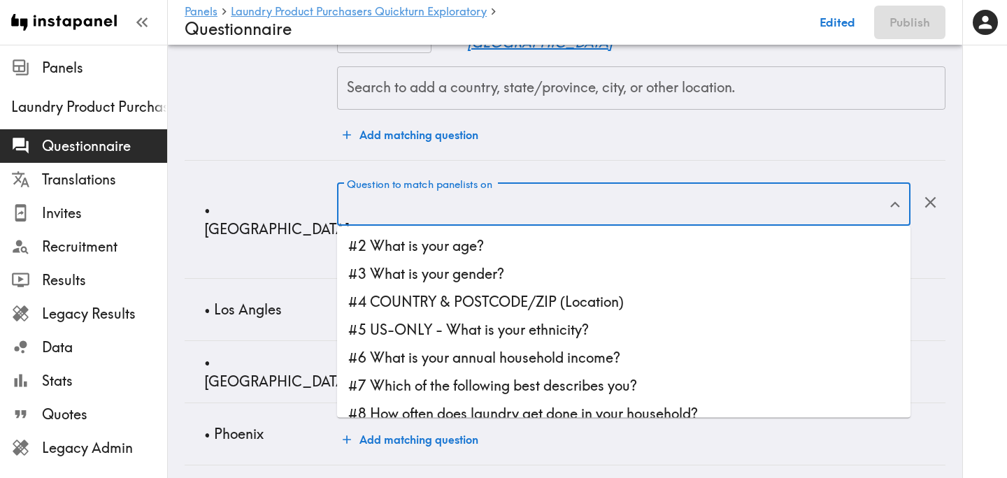
click at [395, 202] on input "Question to match panelists on" at bounding box center [613, 204] width 540 height 31
click at [433, 300] on li "#4 COUNTRY & POSTCODE/ZIP (Location)" at bounding box center [623, 302] width 573 height 28
type input "#4 COUNTRY & POSTCODE/ZIP (Location)"
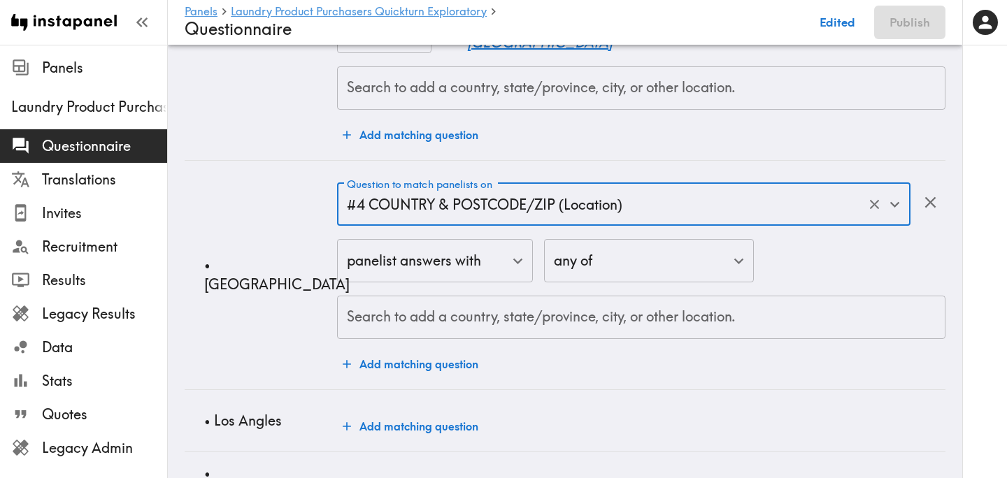
click at [417, 315] on input "Search to add a country, state/province, city, or other location." at bounding box center [641, 317] width 596 height 31
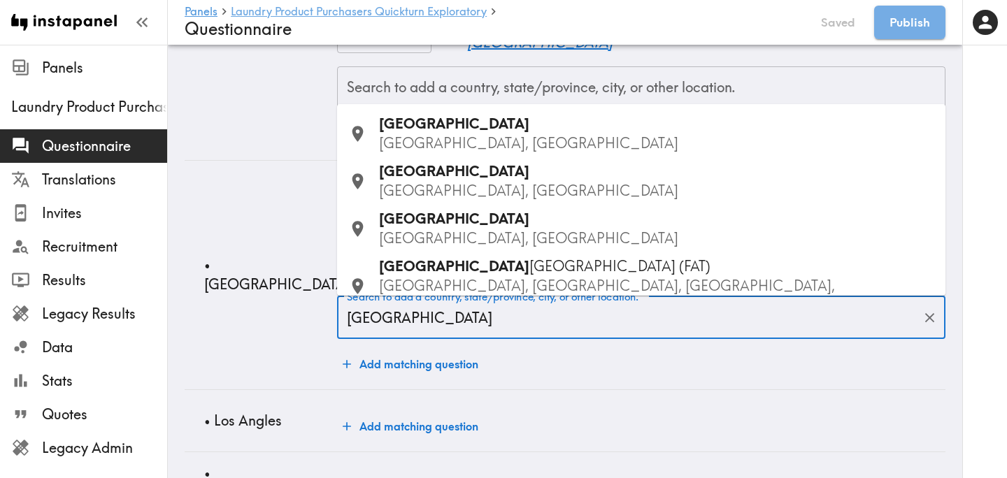
type input "Fresno"
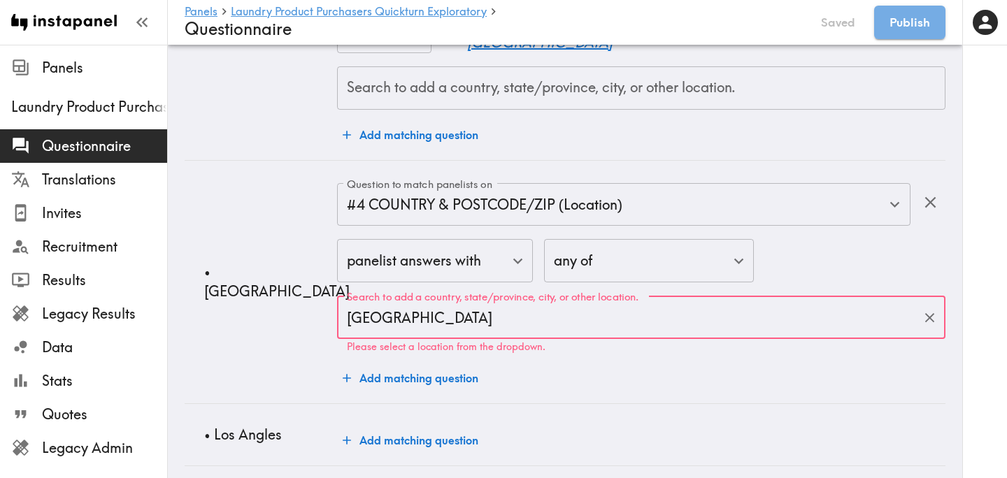
click at [433, 321] on input "Fresno" at bounding box center [630, 317] width 575 height 31
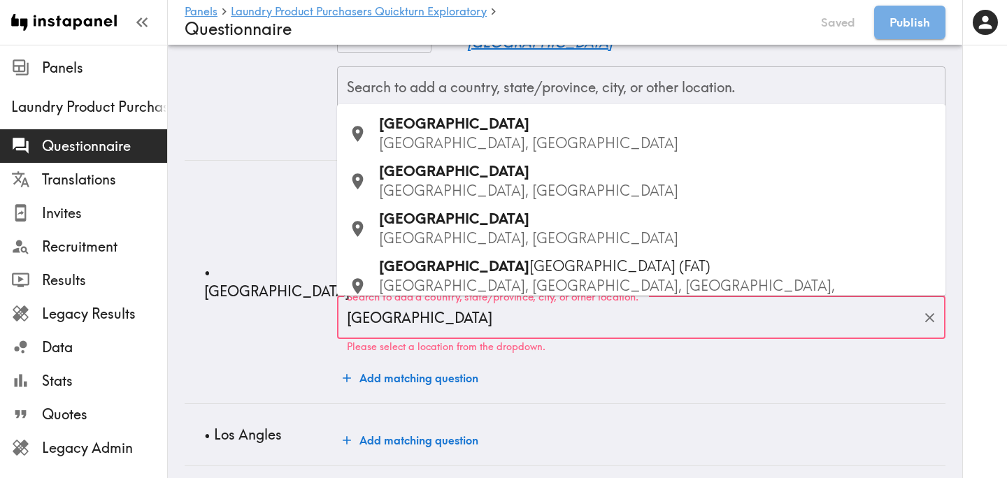
click at [446, 126] on div "Fresno CA, USA" at bounding box center [656, 133] width 555 height 39
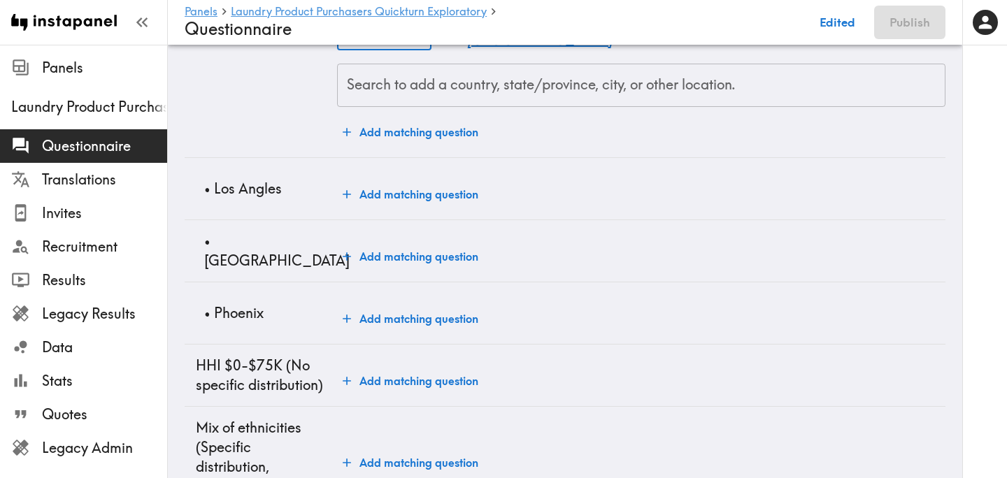
scroll to position [2120, 0]
click at [420, 187] on button "Add matching question" at bounding box center [410, 194] width 147 height 28
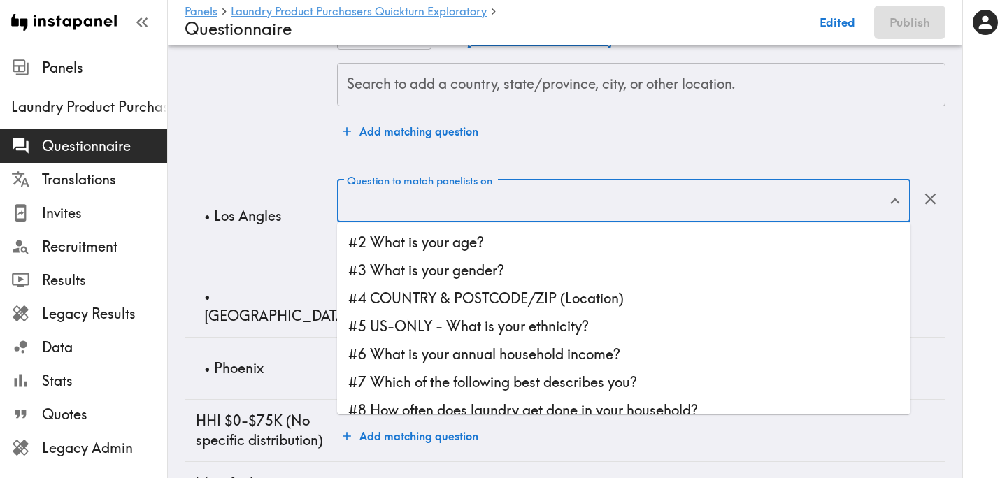
click at [403, 210] on input "Question to match panelists on" at bounding box center [613, 201] width 540 height 31
click at [511, 299] on li "#4 COUNTRY & POSTCODE/ZIP (Location)" at bounding box center [623, 299] width 573 height 28
type input "#4 COUNTRY & POSTCODE/ZIP (Location)"
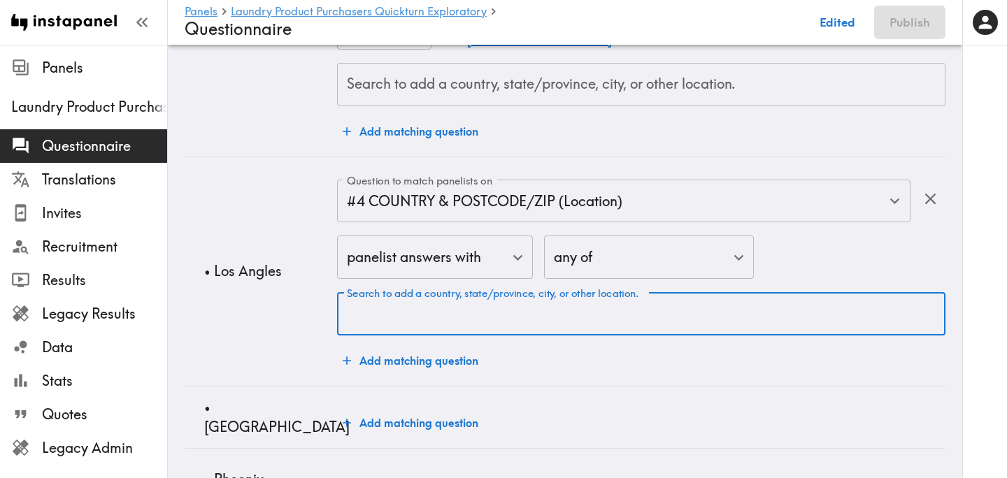
click at [445, 303] on div "Search to add a country, state/province, city, or other location. Search to add…" at bounding box center [641, 313] width 608 height 43
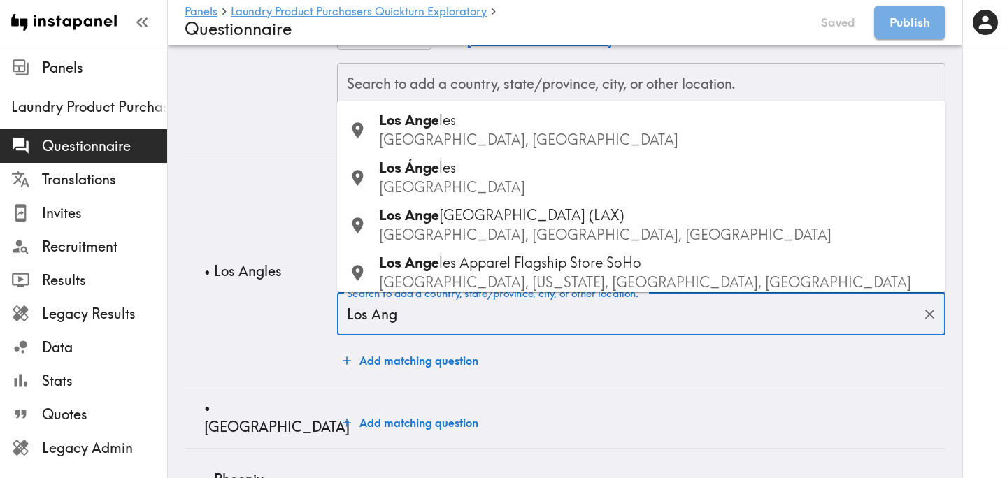
type input "Los Ange"
click at [482, 134] on p "CA, USA" at bounding box center [656, 140] width 555 height 20
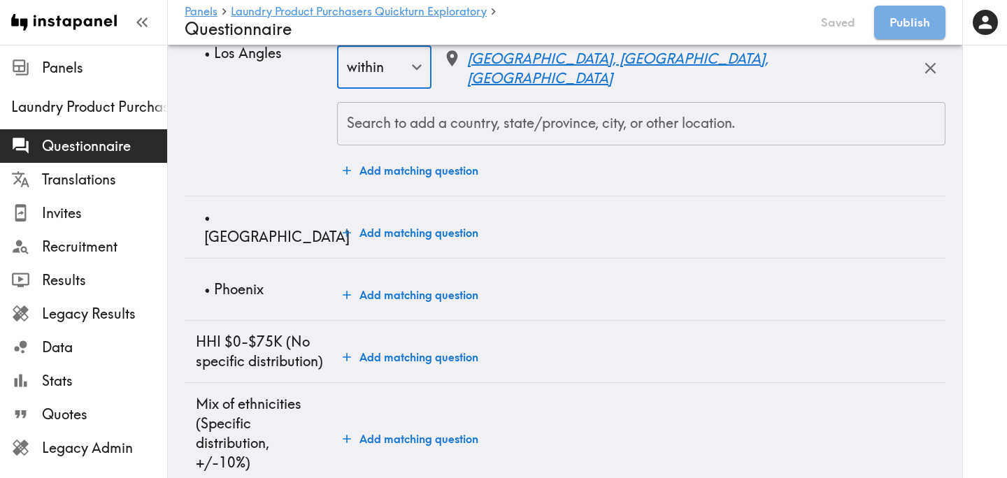
scroll to position [2423, 0]
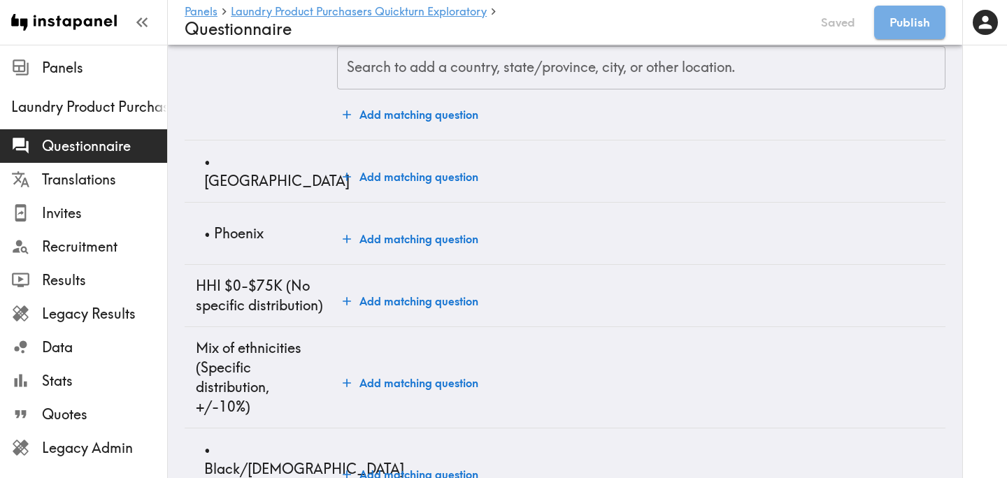
click at [410, 178] on button "Add matching question" at bounding box center [410, 177] width 147 height 28
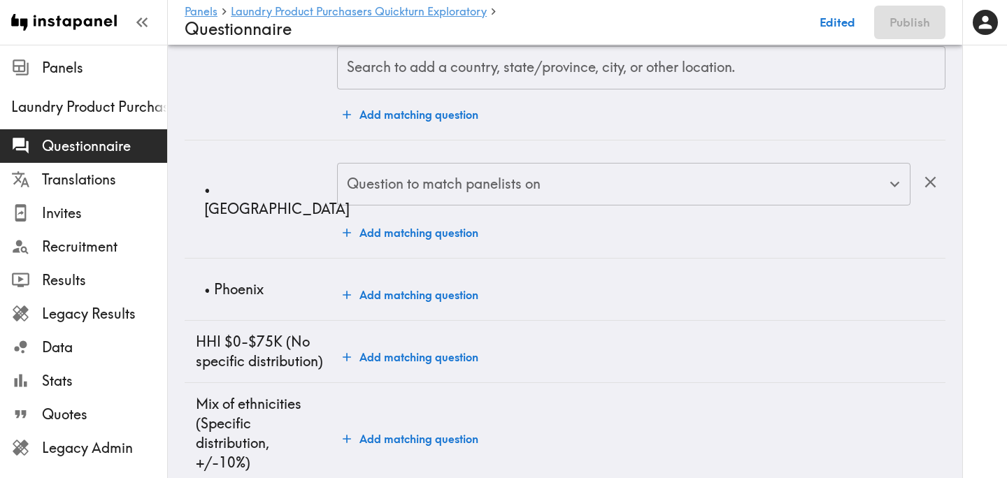
click at [415, 200] on div "Question to match panelists on" at bounding box center [623, 184] width 573 height 43
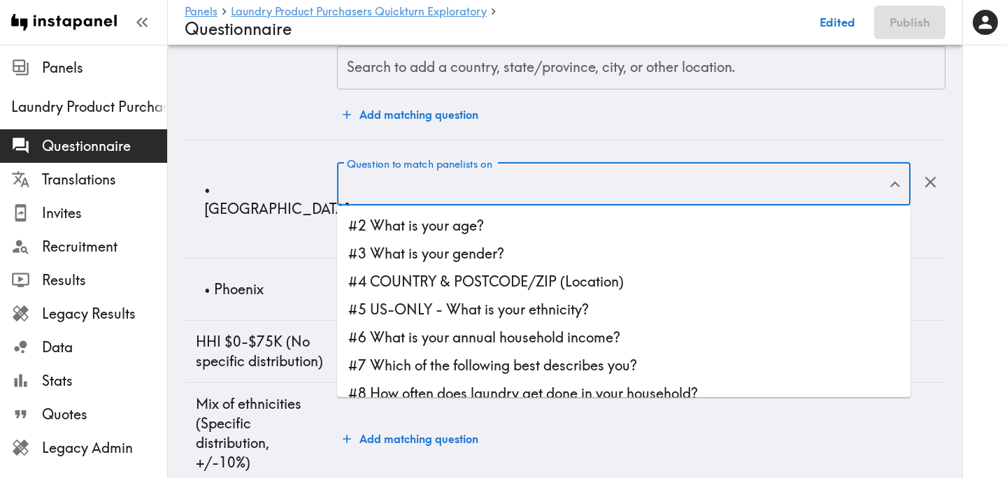
click at [451, 268] on li "#4 COUNTRY & POSTCODE/ZIP (Location)" at bounding box center [623, 282] width 573 height 28
type input "#4 COUNTRY & POSTCODE/ZIP (Location)"
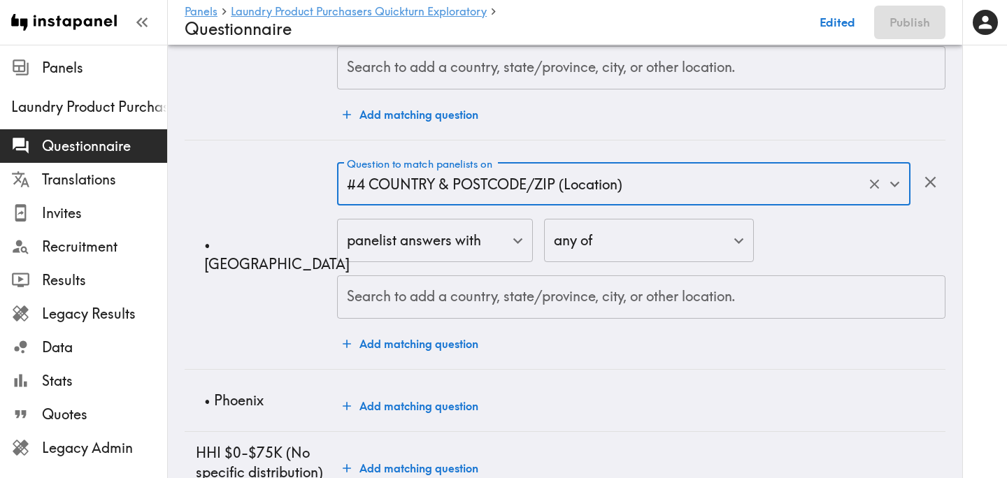
click at [415, 289] on input "Search to add a country, state/province, city, or other location." at bounding box center [641, 297] width 596 height 31
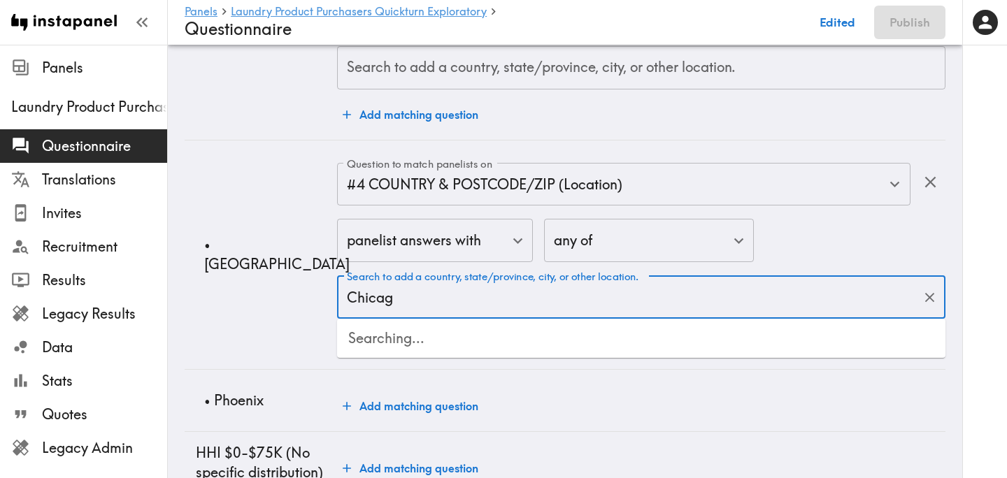
type input "Chicago"
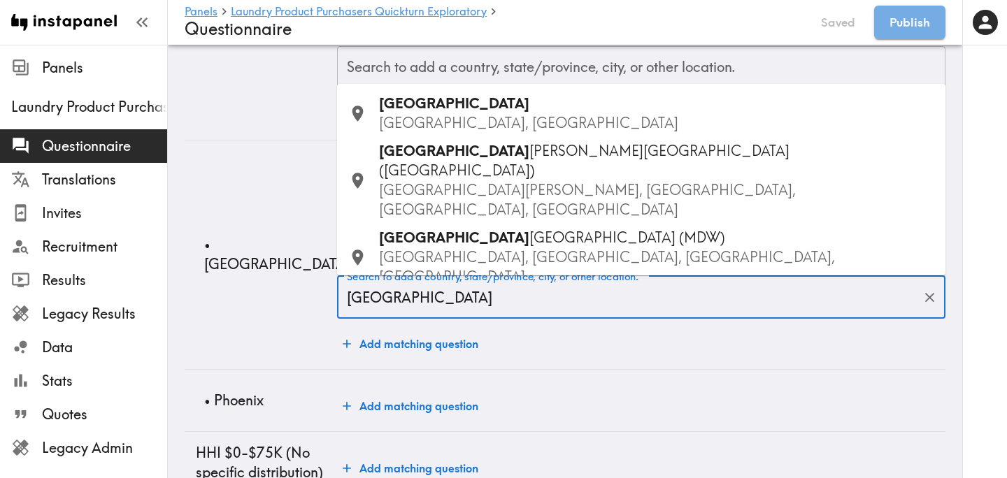
click at [477, 115] on p "IL, USA" at bounding box center [656, 123] width 555 height 20
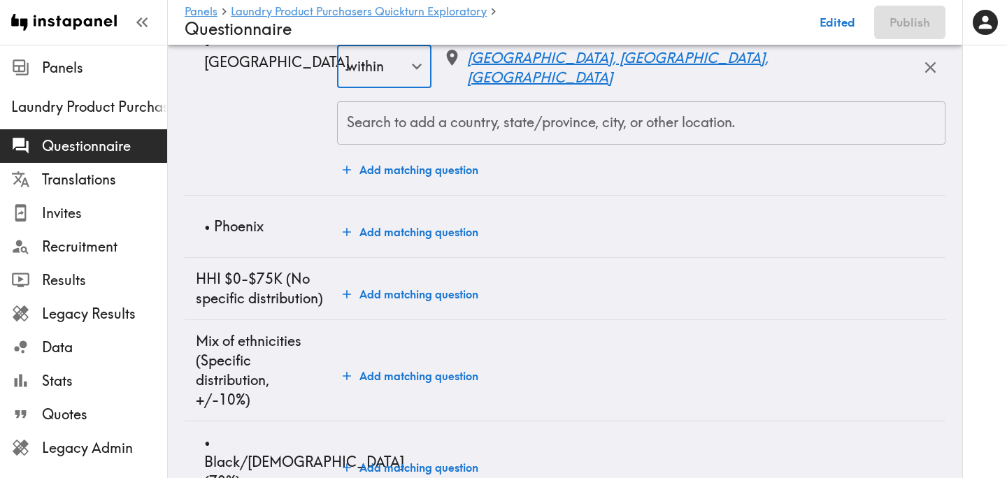
scroll to position [2658, 0]
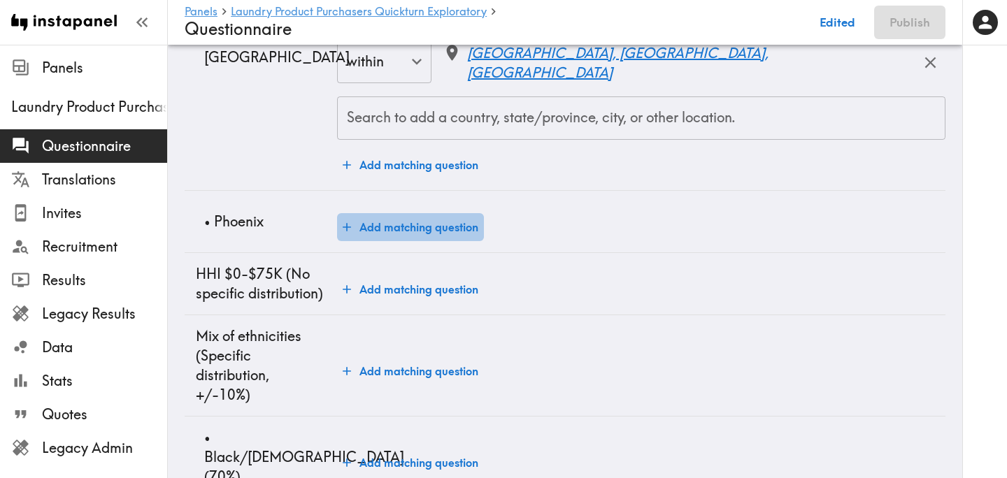
click at [397, 227] on button "Add matching question" at bounding box center [410, 227] width 147 height 28
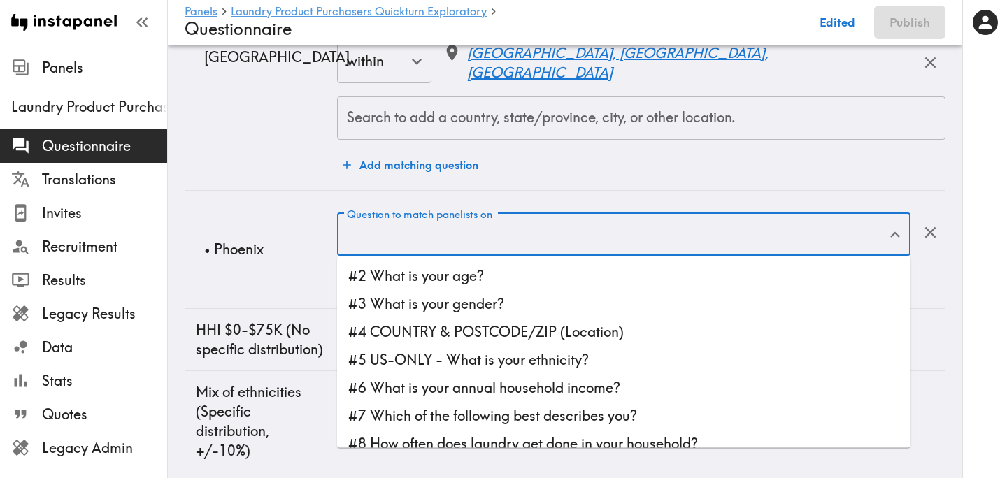
click at [399, 241] on input "Question to match panelists on" at bounding box center [613, 235] width 540 height 31
click at [487, 323] on li "#4 COUNTRY & POSTCODE/ZIP (Location)" at bounding box center [623, 332] width 573 height 28
type input "#4 COUNTRY & POSTCODE/ZIP (Location)"
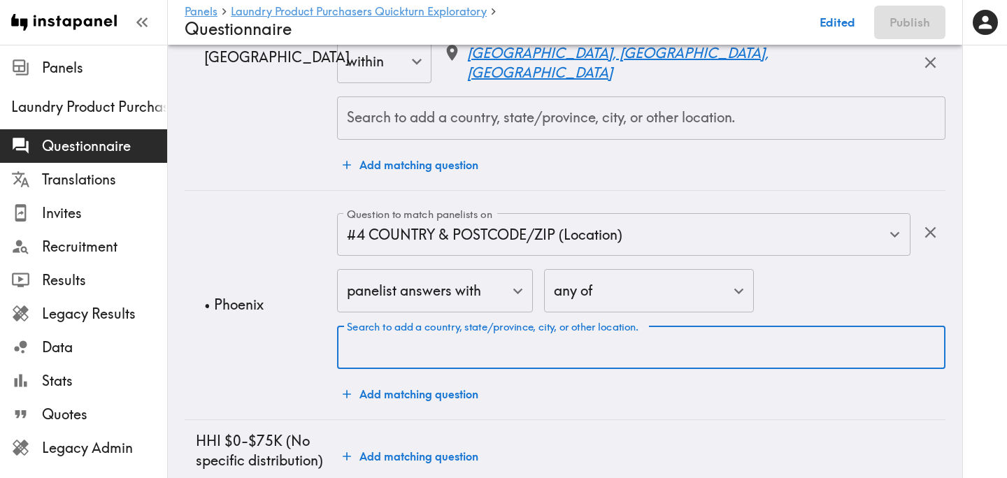
click at [481, 344] on input "Search to add a country, state/province, city, or other location." at bounding box center [641, 347] width 596 height 31
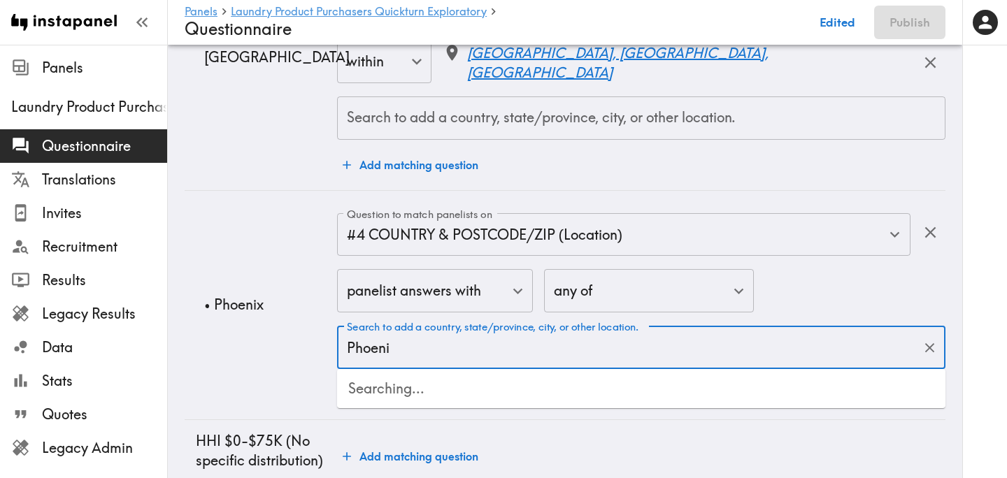
type input "Phoenix"
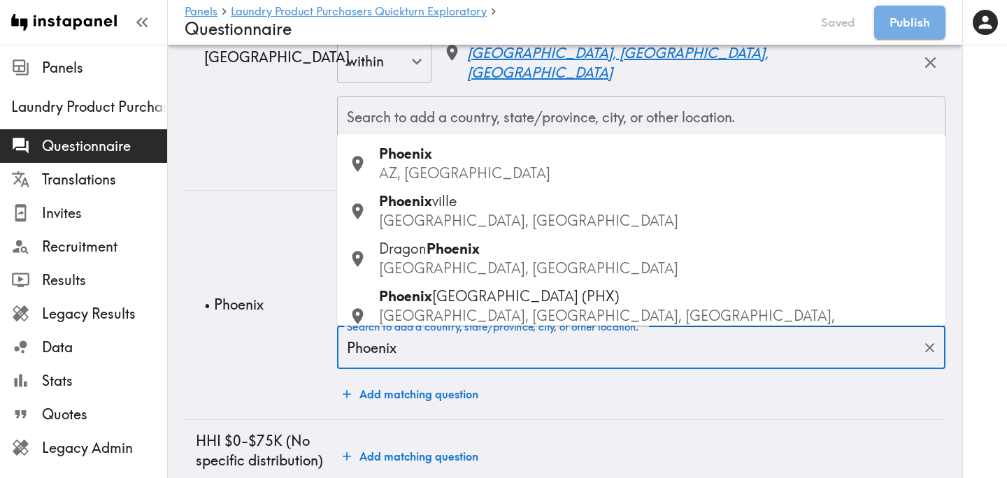
click at [517, 159] on div "Phoenix AZ, USA" at bounding box center [656, 163] width 555 height 39
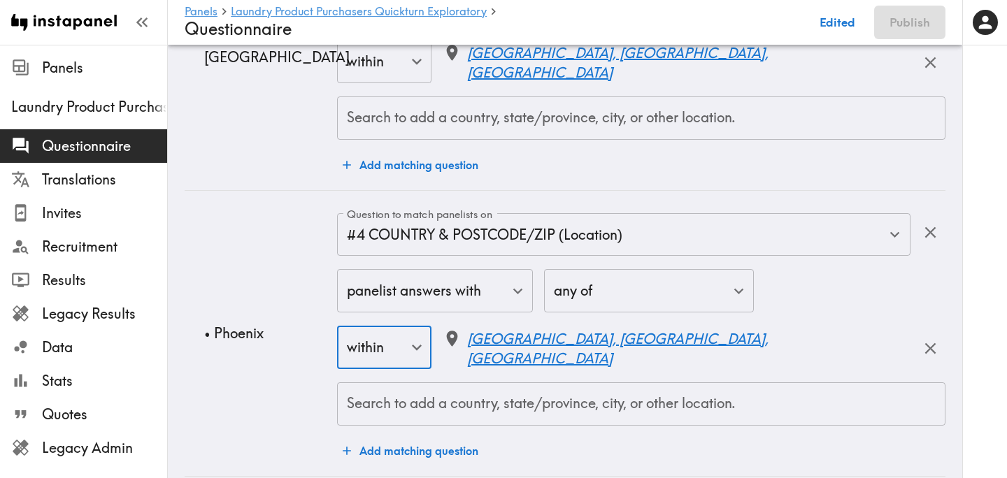
click at [245, 289] on td "• Phoenix" at bounding box center [261, 333] width 152 height 286
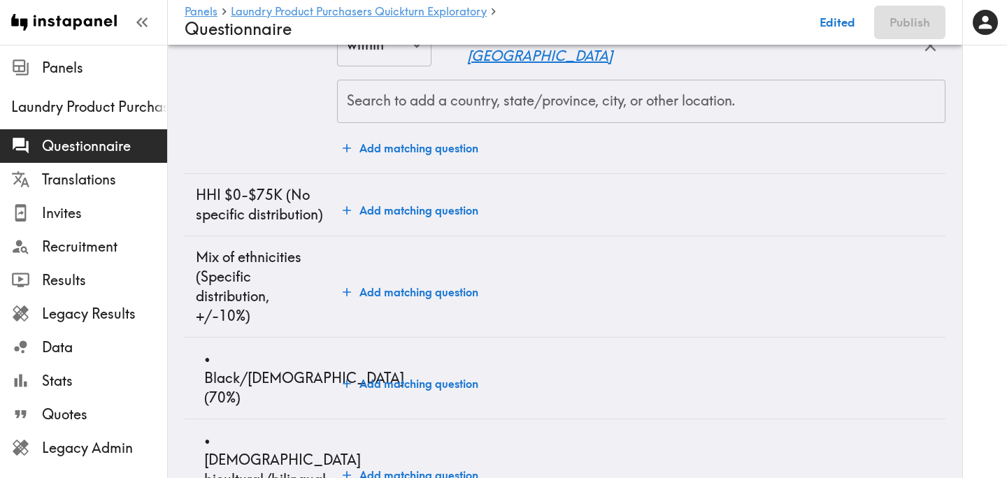
scroll to position [2966, 0]
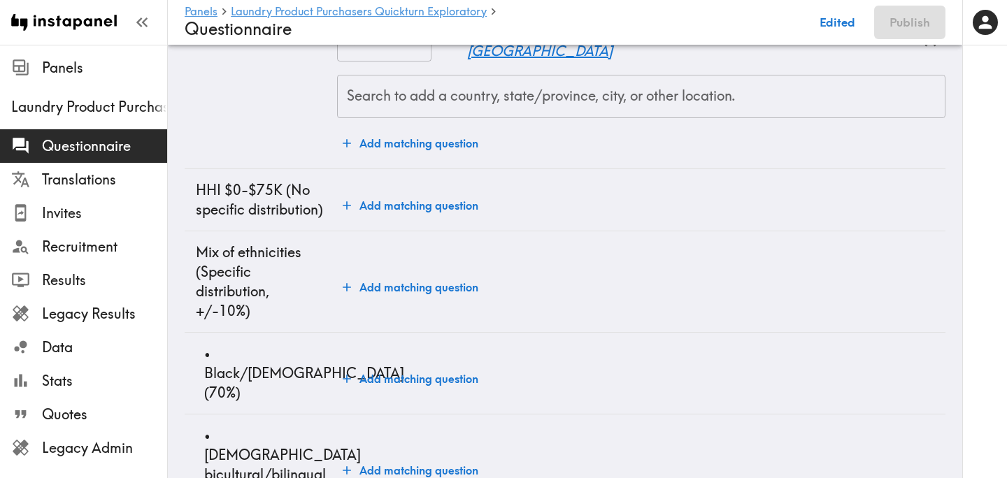
click at [389, 195] on button "Add matching question" at bounding box center [410, 206] width 147 height 28
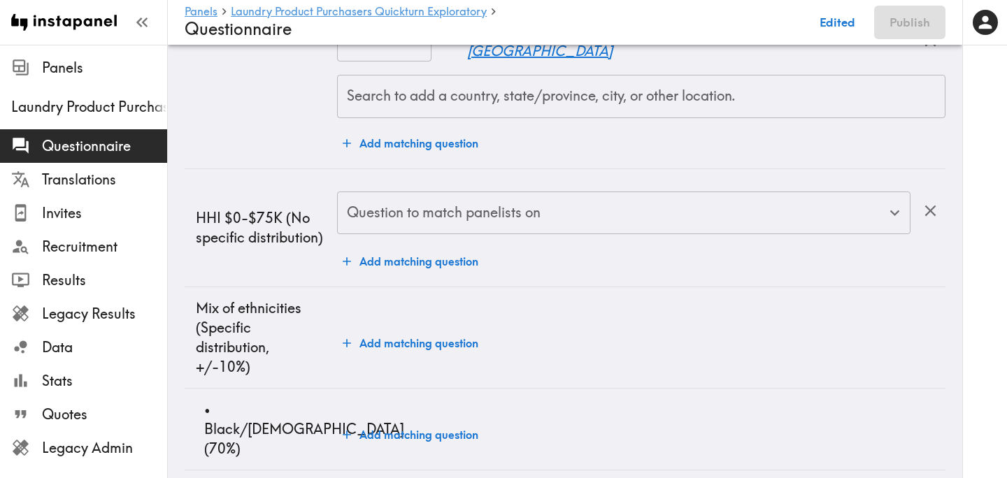
click at [406, 206] on div "Question to match panelists on Question to match panelists on" at bounding box center [623, 214] width 573 height 45
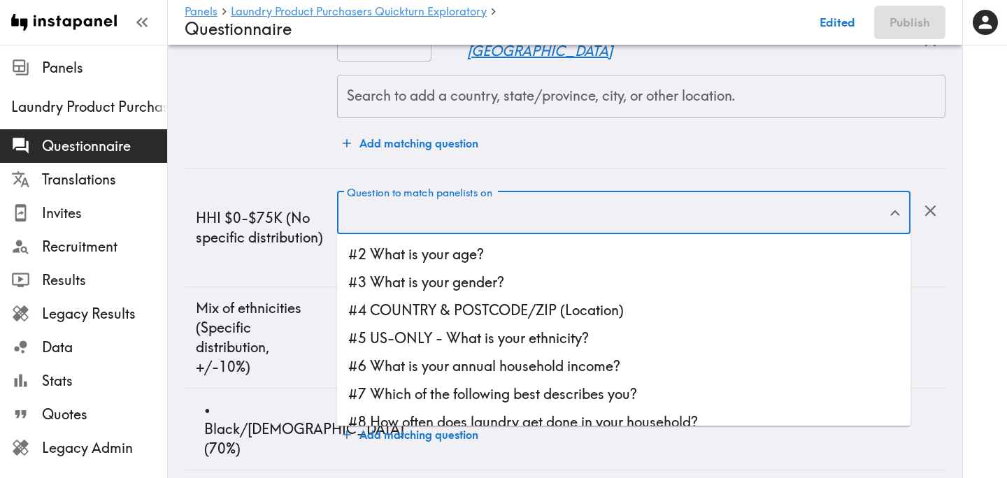
click at [480, 360] on li "#6 What is your annual household income?" at bounding box center [623, 366] width 573 height 28
type input "#6 What is your annual household income?"
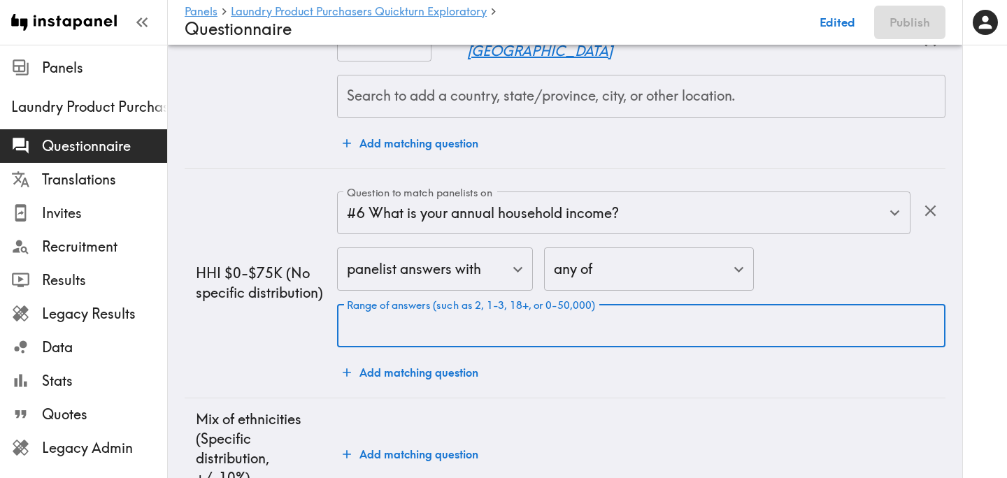
click at [424, 325] on input "Range of answers (such as 2, 1-3, 18+, or 0-50,000)" at bounding box center [641, 325] width 608 height 43
type input "0-75000"
click at [268, 334] on td "HHI $0-$75K (No specific distribution)" at bounding box center [261, 283] width 152 height 229
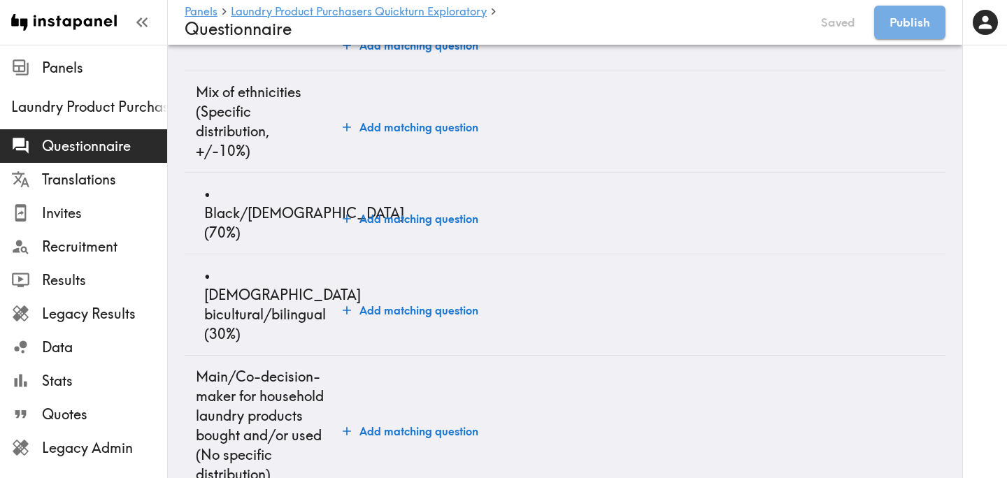
scroll to position [3292, 0]
click at [415, 208] on button "Add matching question" at bounding box center [410, 220] width 147 height 28
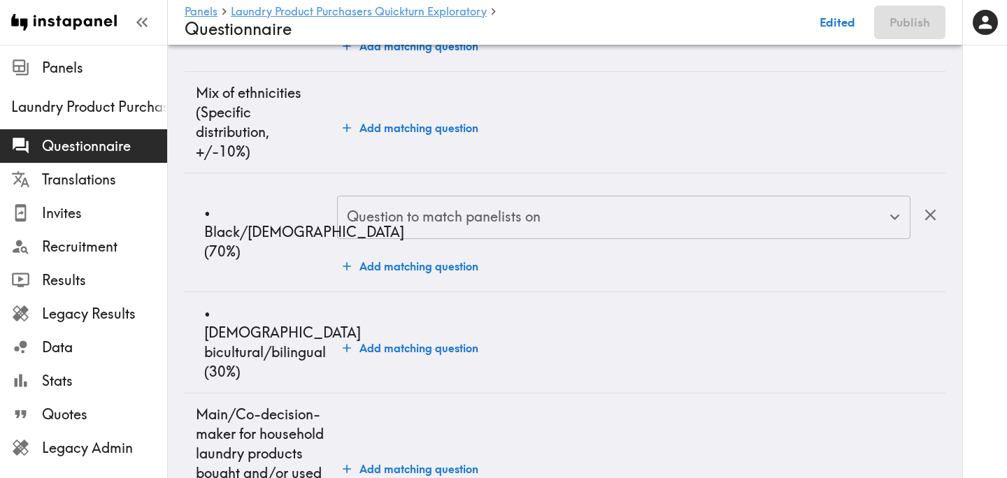
click at [459, 223] on input "Question to match panelists on" at bounding box center [613, 217] width 540 height 31
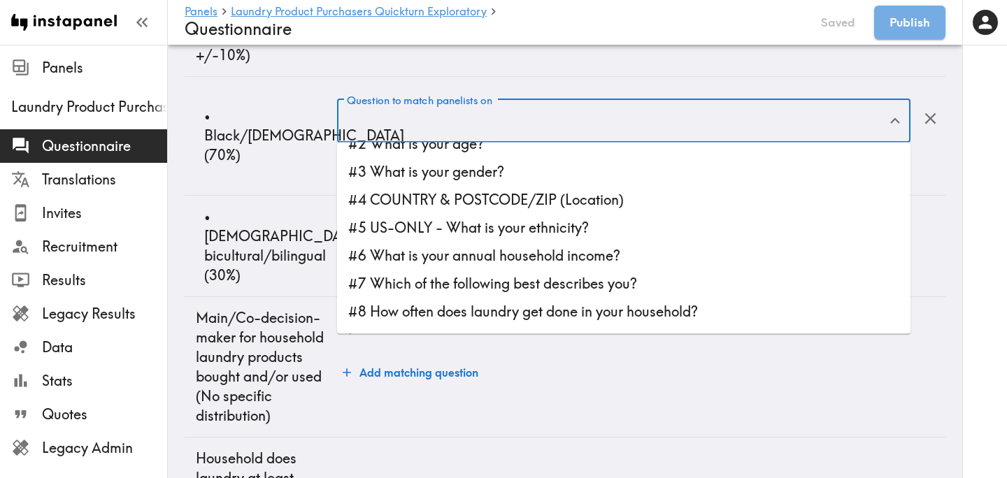
scroll to position [21, 0]
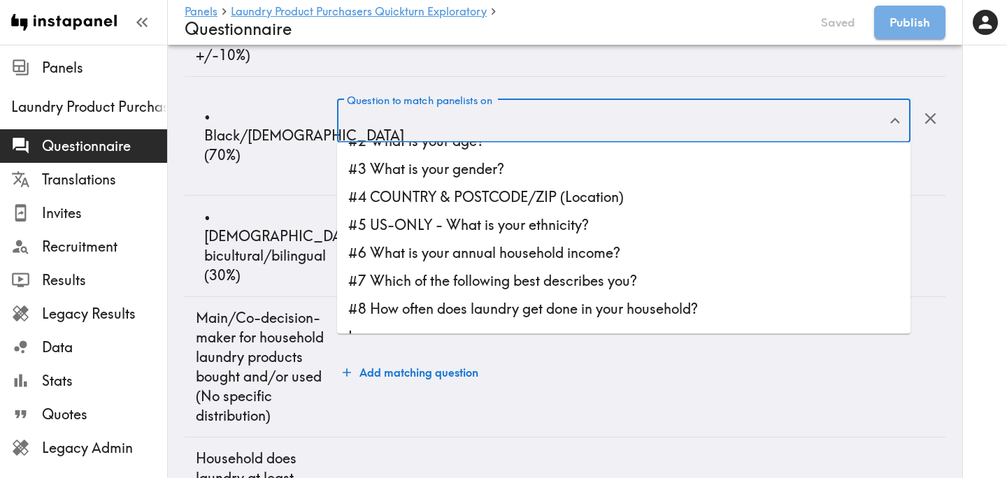
click at [507, 231] on li "#5 US-ONLY - What is your ethnicity?" at bounding box center [623, 225] width 573 height 28
type input "#5 US-ONLY - What is your ethnicity?"
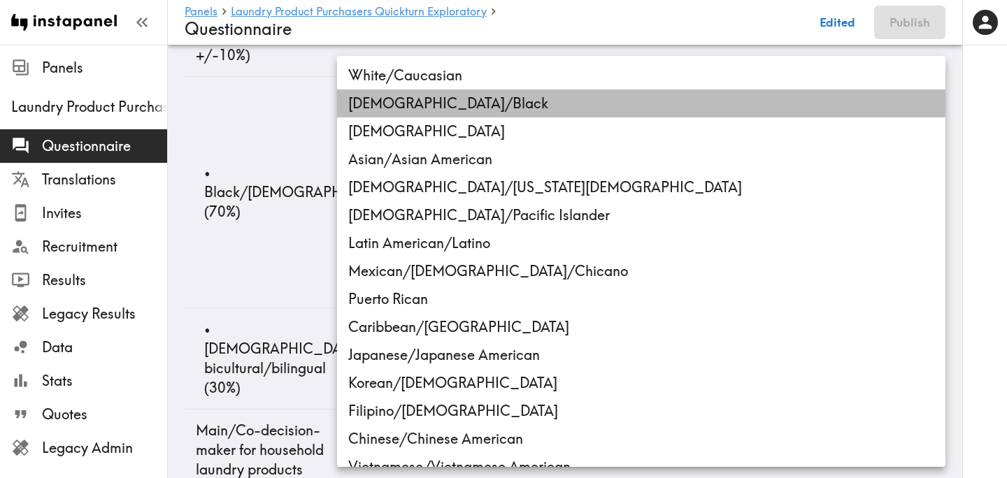
click at [489, 107] on li "[DEMOGRAPHIC_DATA]/Black" at bounding box center [641, 103] width 608 height 28
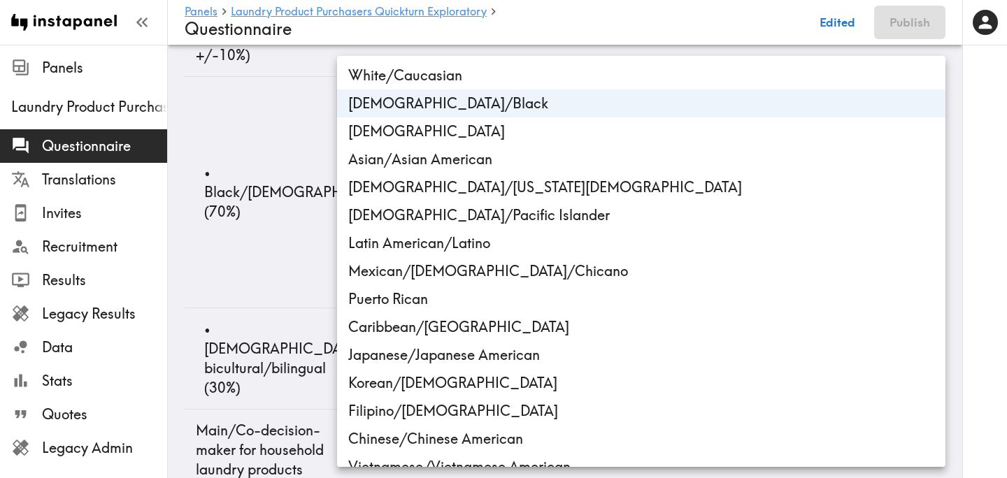
click at [458, 331] on li "Caribbean/[GEOGRAPHIC_DATA]" at bounding box center [641, 327] width 608 height 28
type input "ethnicity_US_African_American/[DEMOGRAPHIC_DATA],ethnicity_US_Caribbean/West_In…"
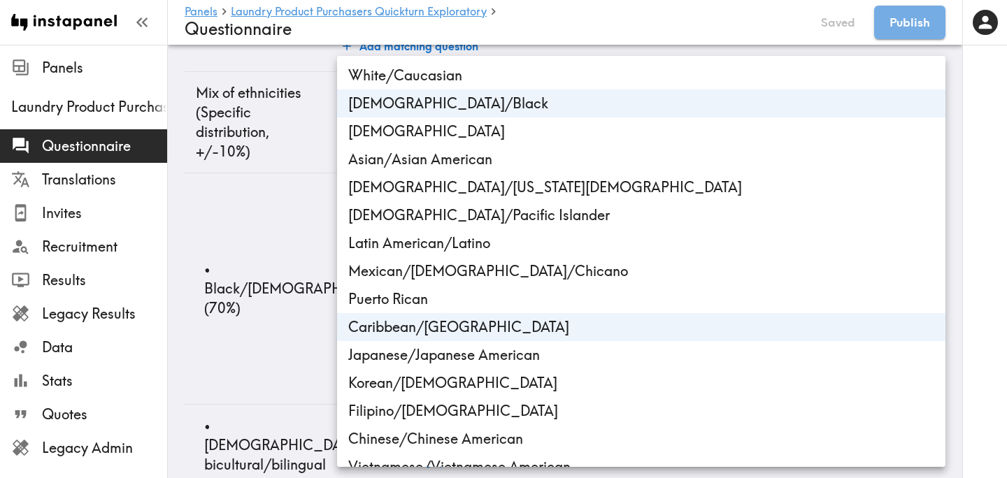
click at [293, 240] on div at bounding box center [503, 239] width 1007 height 478
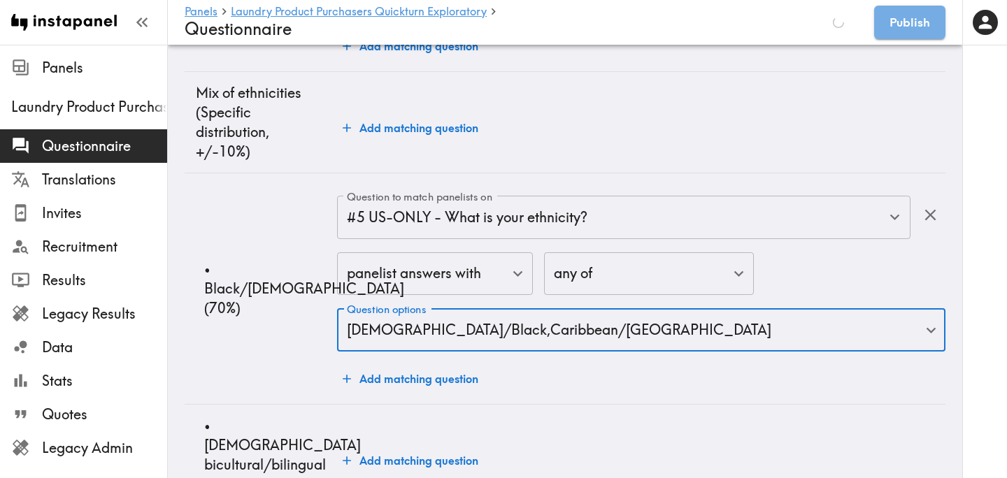
click at [278, 289] on p "• Black/African American (70%)" at bounding box center [265, 288] width 122 height 59
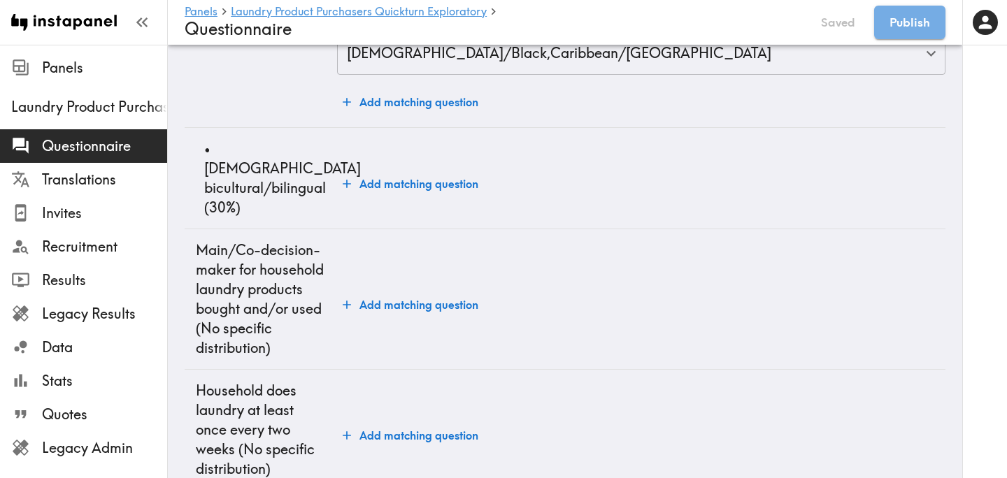
scroll to position [3571, 0]
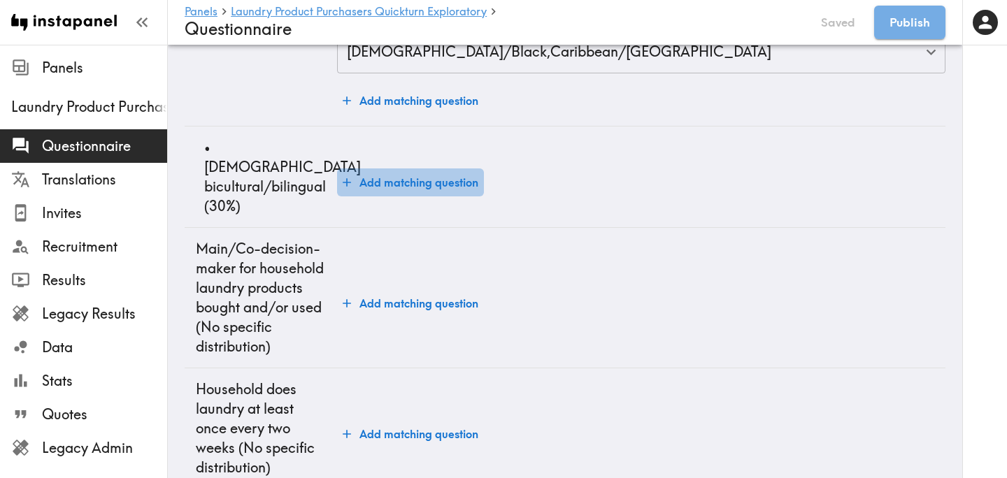
click at [384, 171] on button "Add matching question" at bounding box center [410, 183] width 147 height 28
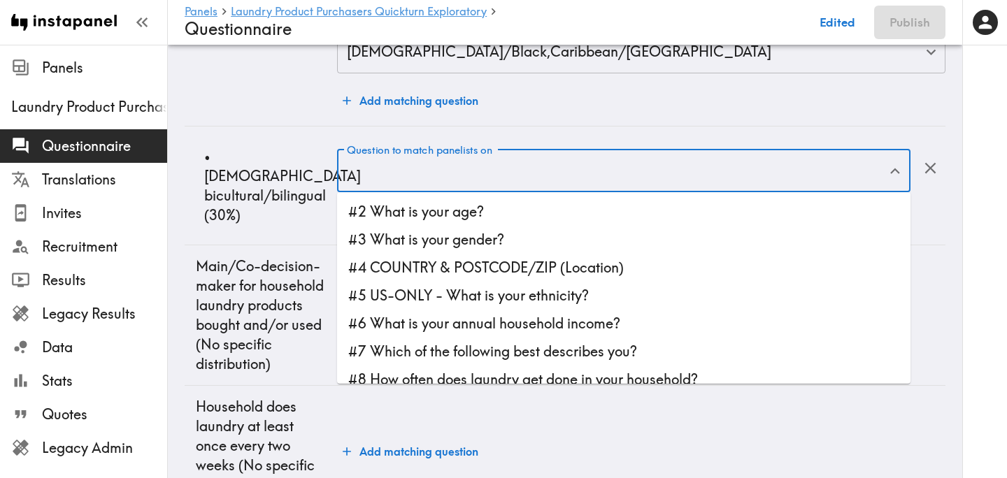
click at [398, 173] on input "Question to match panelists on" at bounding box center [613, 170] width 540 height 31
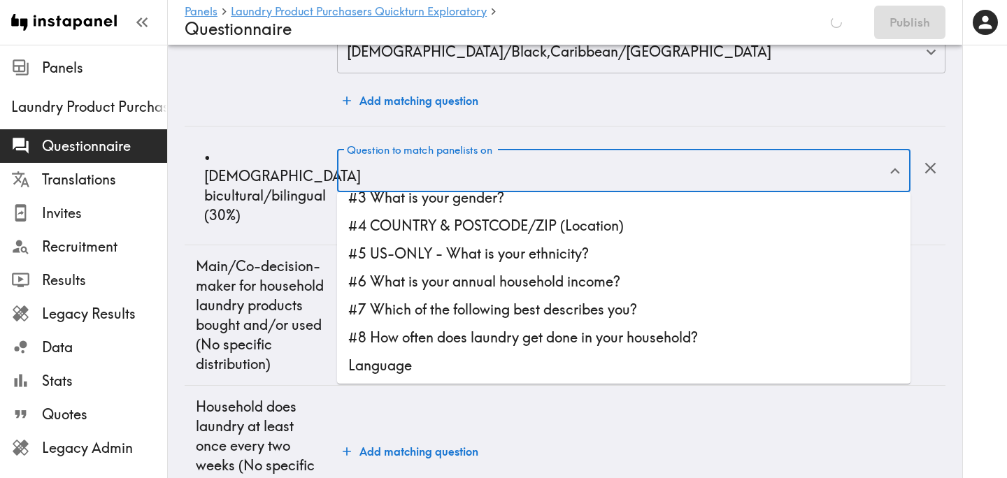
scroll to position [3525, 0]
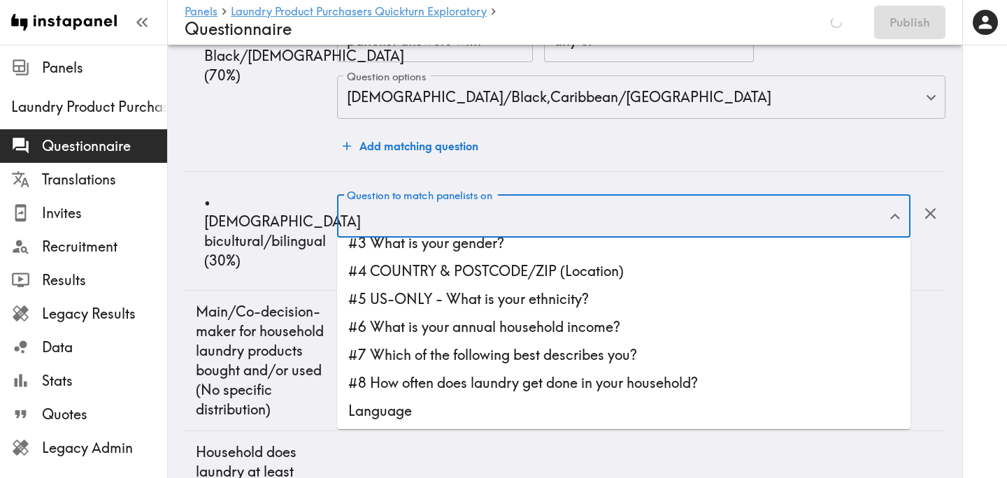
click at [483, 257] on ul "#2 What is your age? #3 What is your gender? #4 COUNTRY & POSTCODE/ZIP (Locatio…" at bounding box center [623, 334] width 573 height 192
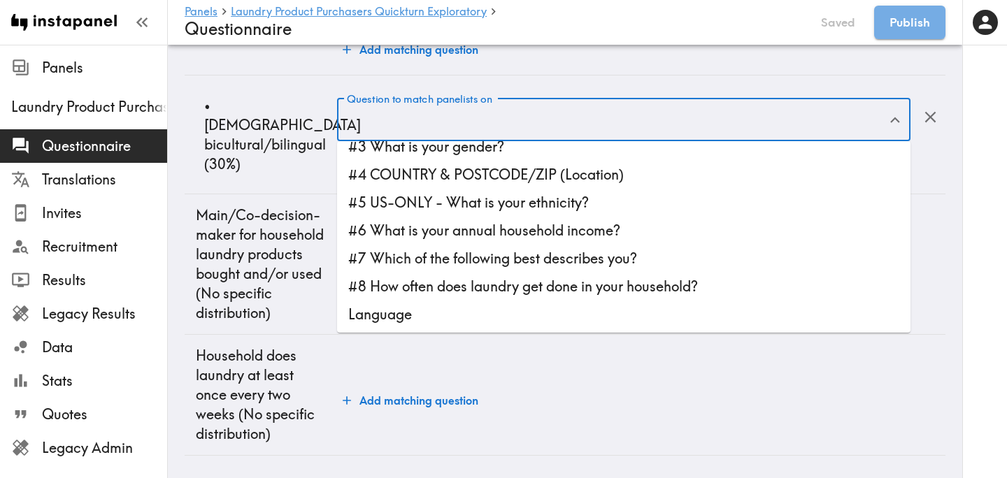
click at [522, 202] on li "#5 US-ONLY - What is your ethnicity?" at bounding box center [623, 203] width 573 height 28
type input "#5 US-ONLY - What is your ethnicity?"
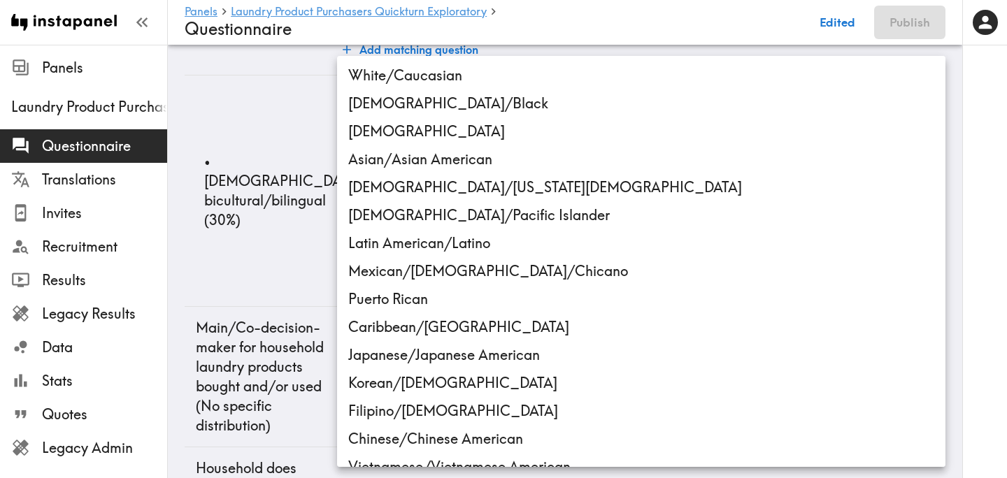
click at [452, 141] on li "Hispanic" at bounding box center [641, 131] width 608 height 28
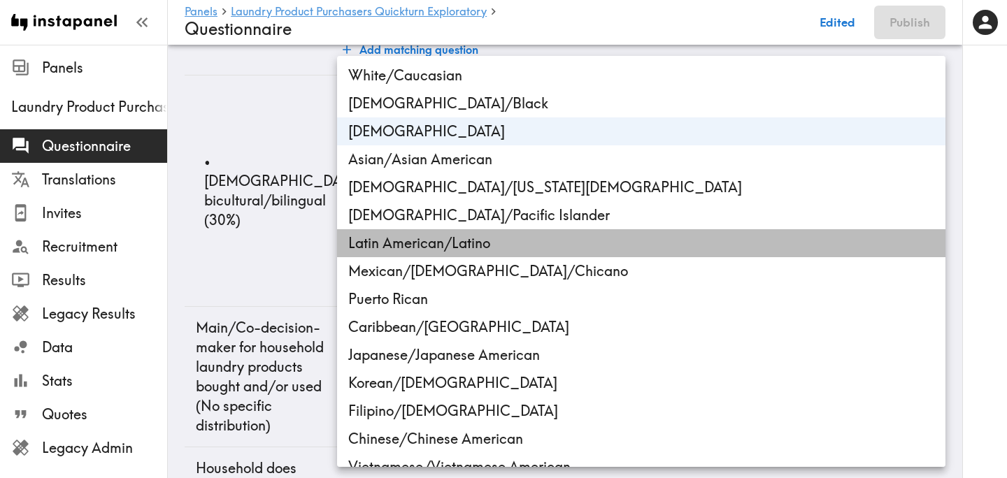
click at [415, 254] on li "Latin American/Latino" at bounding box center [641, 243] width 608 height 28
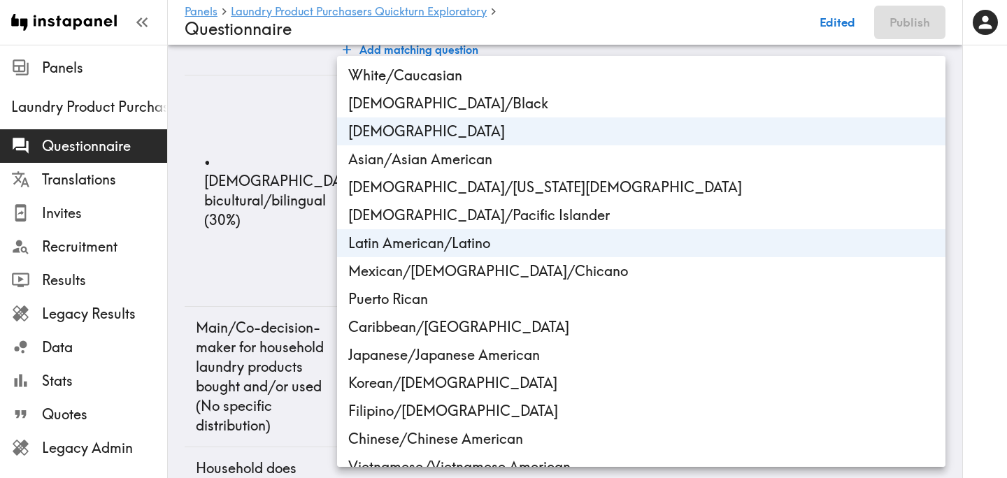
click at [415, 271] on li "Mexican/Mexican American/Chicano" at bounding box center [641, 271] width 608 height 28
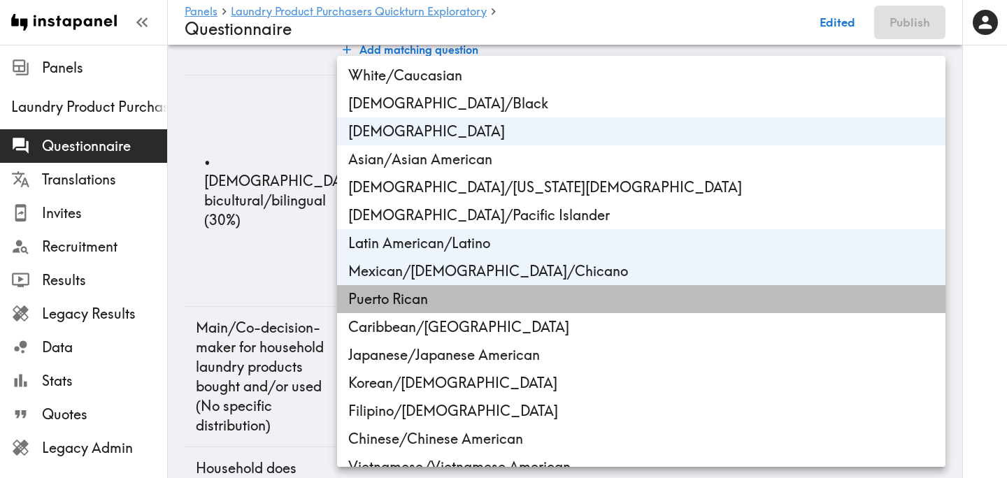
click at [420, 296] on li "Puerto Rican" at bounding box center [641, 299] width 608 height 28
type input "ethnicity_US_Hispanic,ethnicity_US_Latin_American/Latino,ethnicity_US_Mexican/M…"
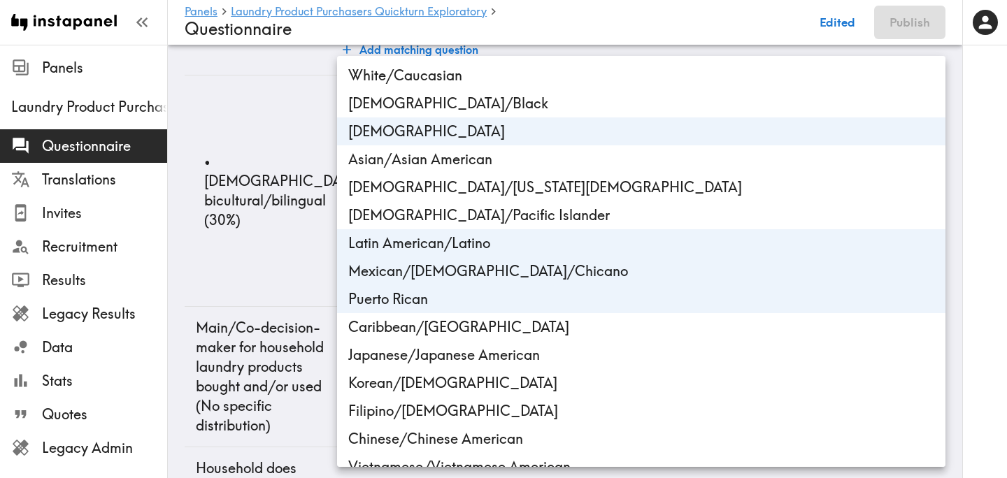
click at [263, 244] on div at bounding box center [503, 239] width 1007 height 478
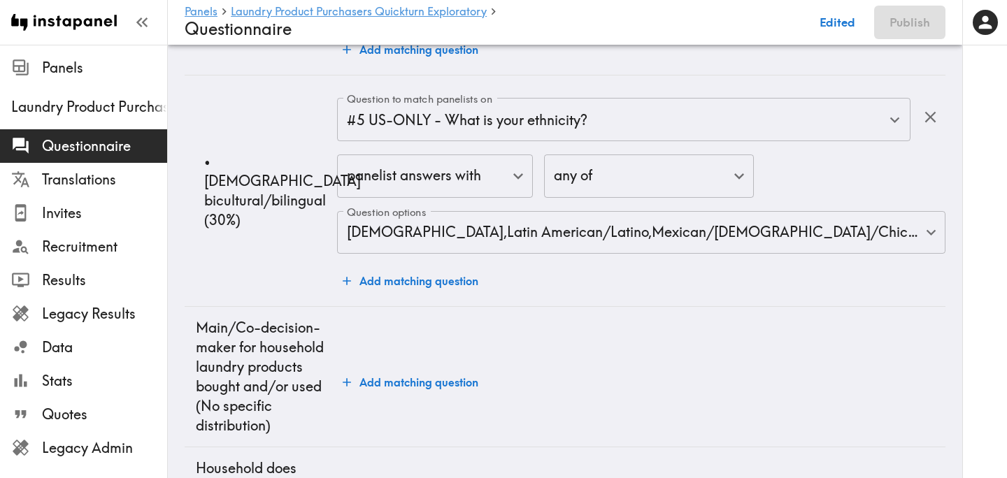
click at [288, 257] on td "• Hispanic bicultural/bilingual (30%)" at bounding box center [261, 191] width 152 height 231
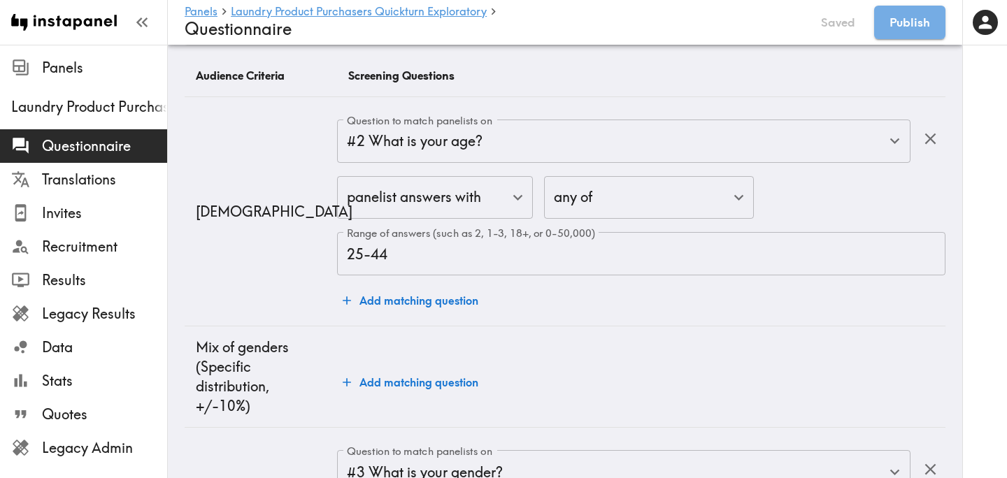
scroll to position [0, 0]
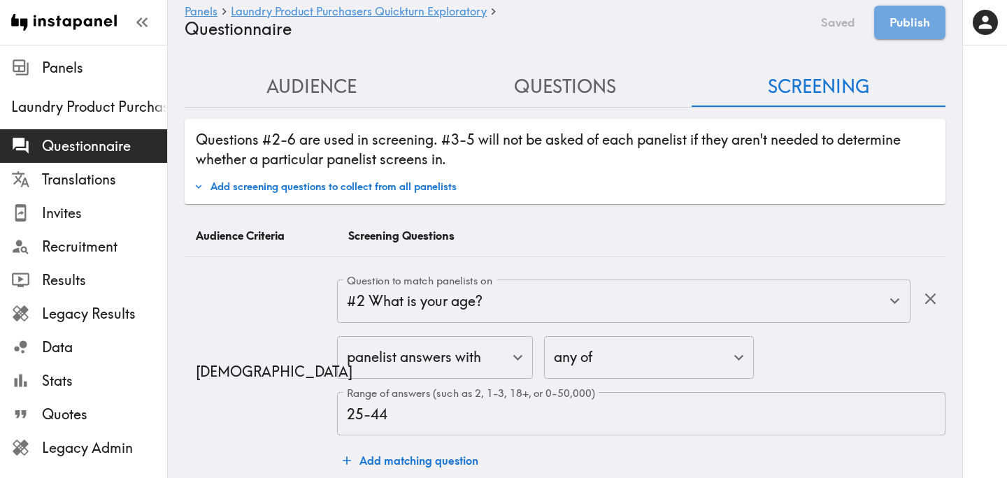
click at [366, 91] on button "Audience" at bounding box center [312, 87] width 254 height 40
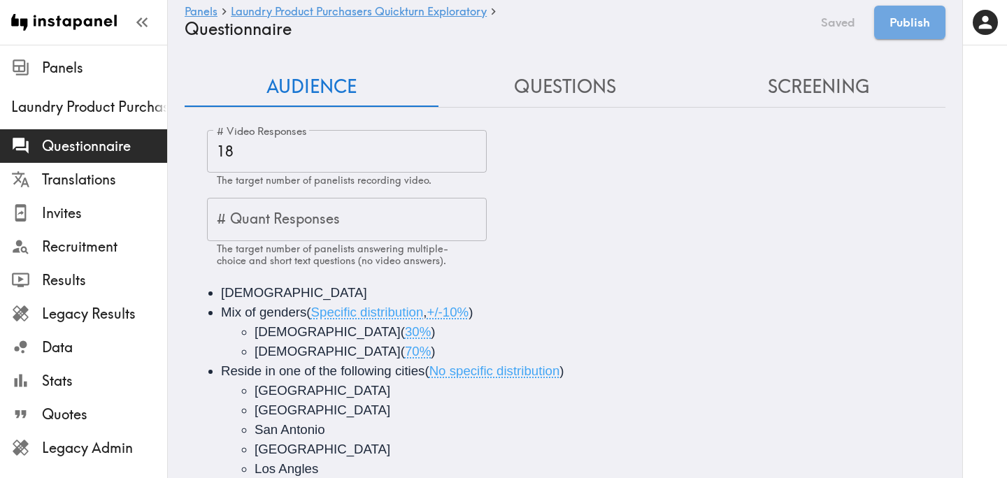
click at [828, 80] on button "Screening" at bounding box center [818, 87] width 254 height 40
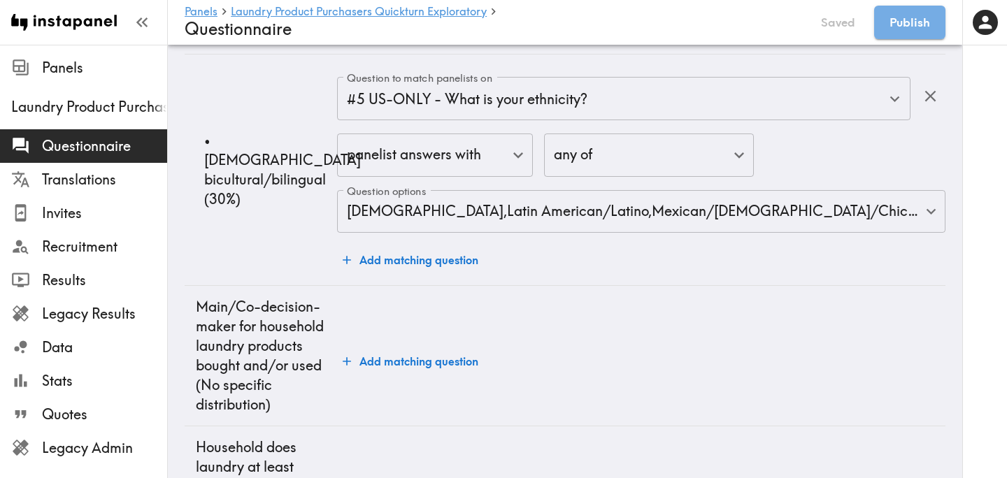
scroll to position [3734, 0]
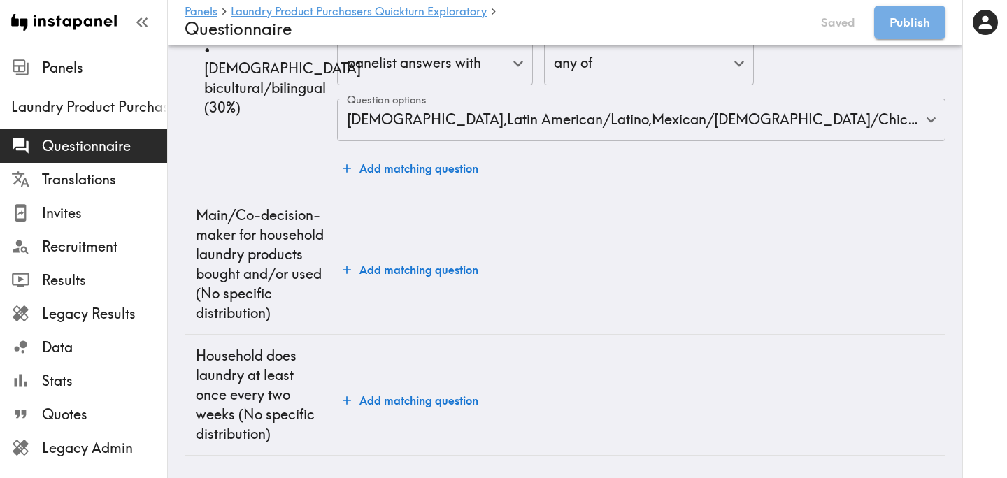
click at [432, 268] on button "Add matching question" at bounding box center [410, 270] width 147 height 28
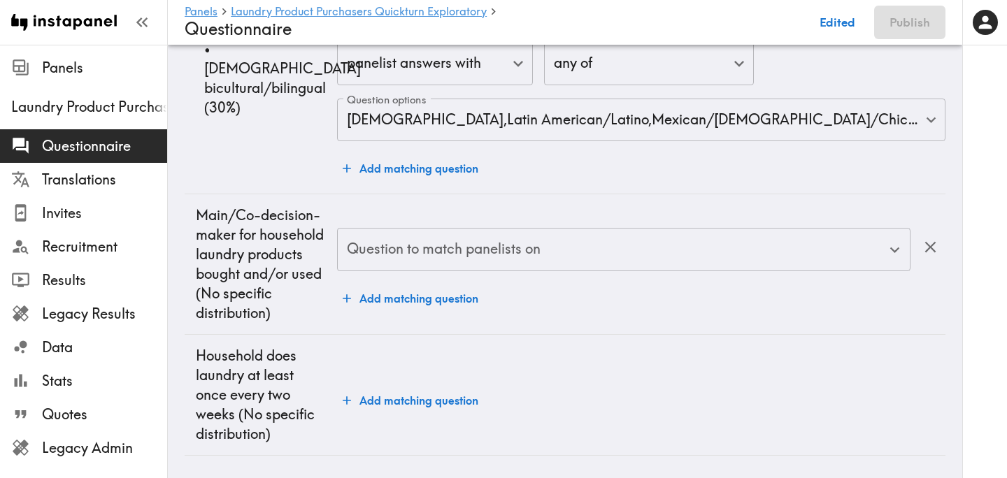
click at [432, 268] on div "Question to match panelists on" at bounding box center [623, 249] width 573 height 43
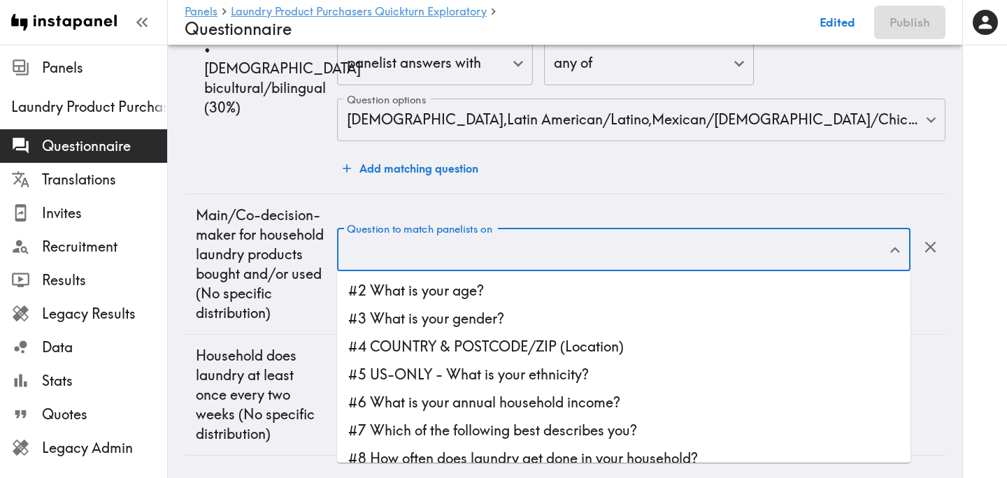
scroll to position [71, 0]
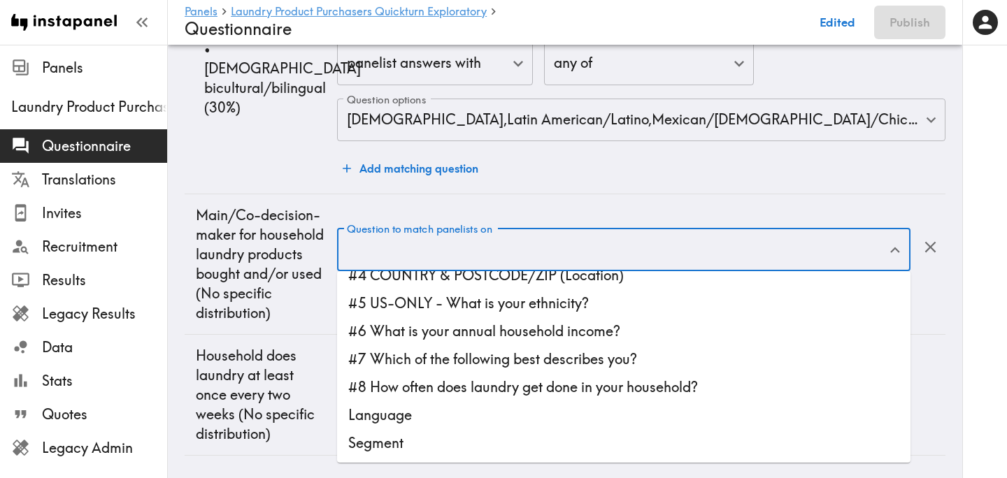
click at [436, 326] on li "#6 What is your annual household income?" at bounding box center [623, 331] width 573 height 28
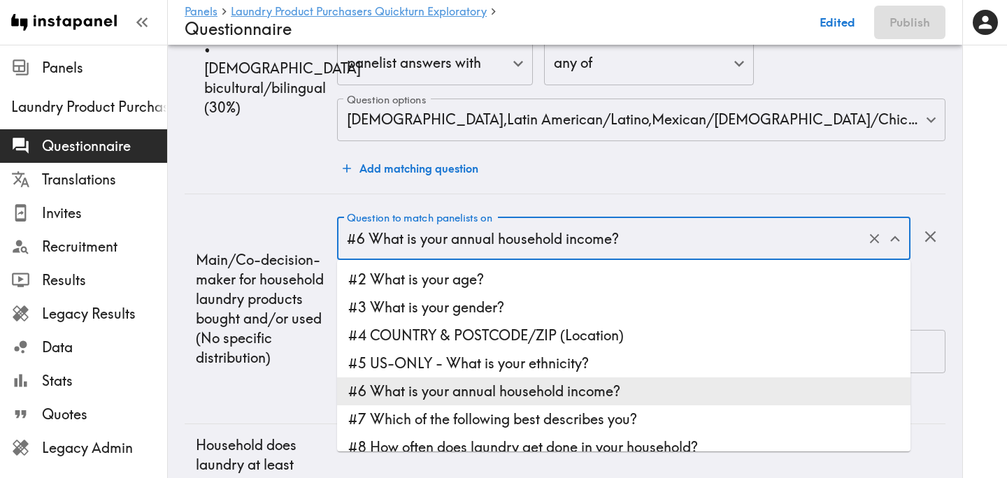
click at [703, 239] on input "#6 What is your annual household income?" at bounding box center [604, 238] width 522 height 31
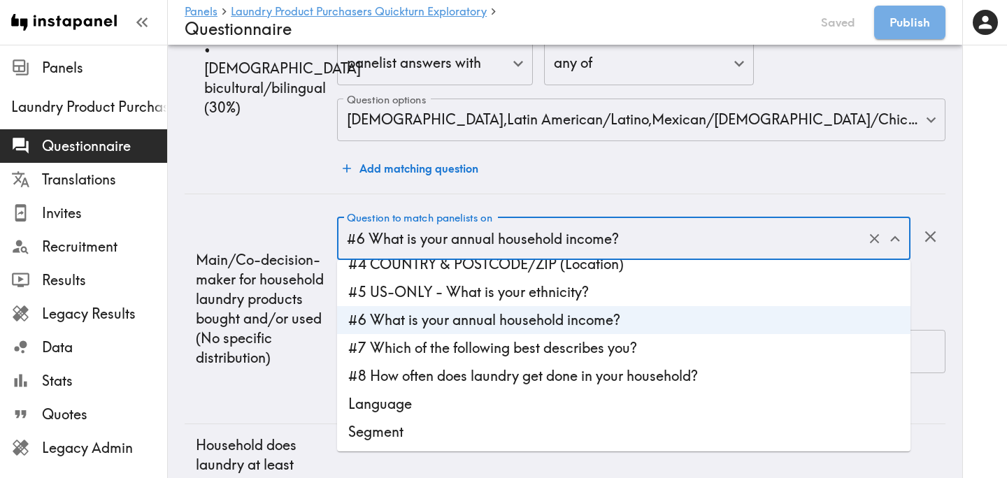
click at [569, 350] on li "#7 Which of the following best describes you?" at bounding box center [623, 348] width 573 height 28
type input "#7 Which of the following best describes you?"
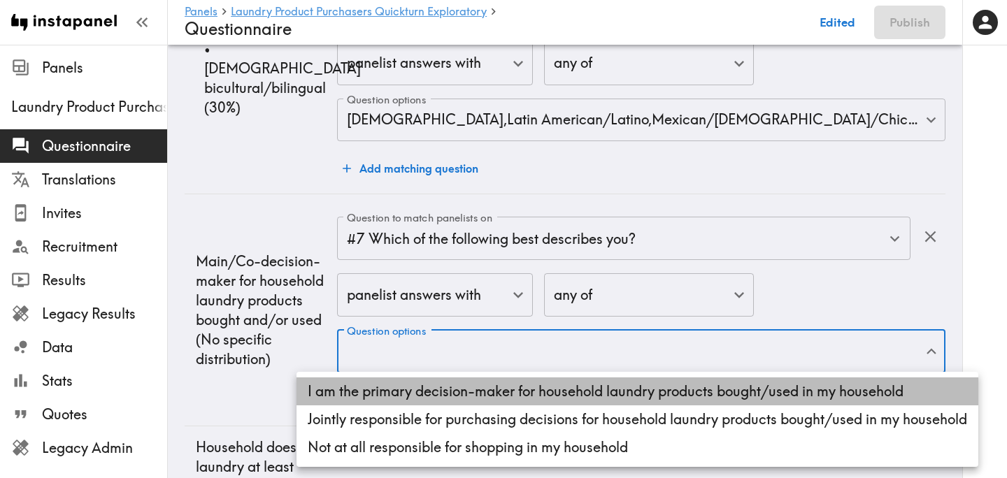
click at [402, 389] on li "I am the primary decision-maker for household laundry products bought/used in m…" at bounding box center [637, 392] width 682 height 28
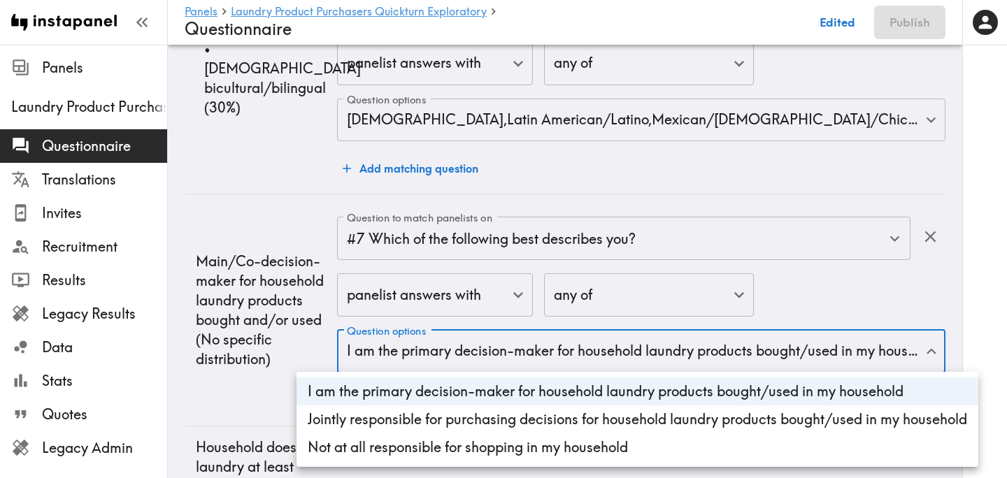
click at [382, 415] on li "Jointly responsible for purchasing decisions for household laundry products bou…" at bounding box center [637, 420] width 682 height 28
type input "53f5e3eb-f92e-4eaa-b5de-fbfd2ec87e55,a5bc290e-d861-4061-97ff-3111d37f29f6"
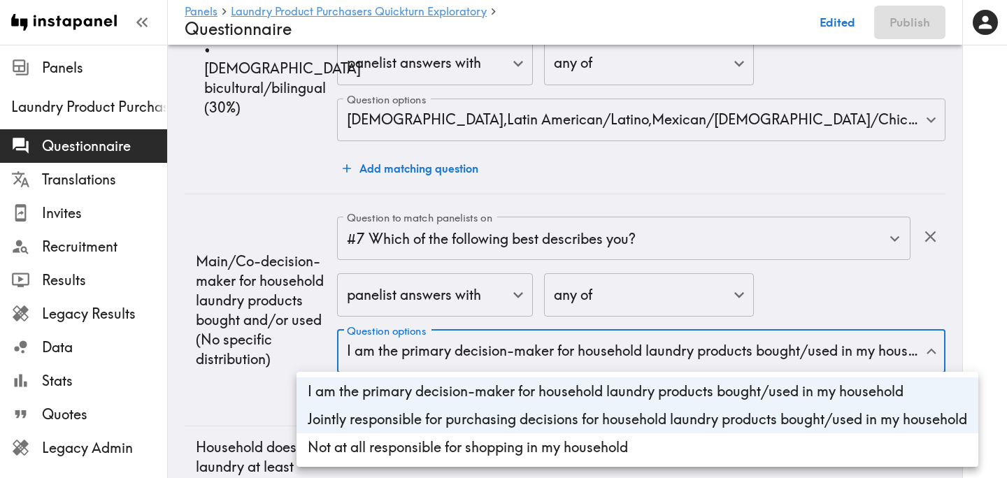
click at [233, 390] on div at bounding box center [503, 239] width 1007 height 478
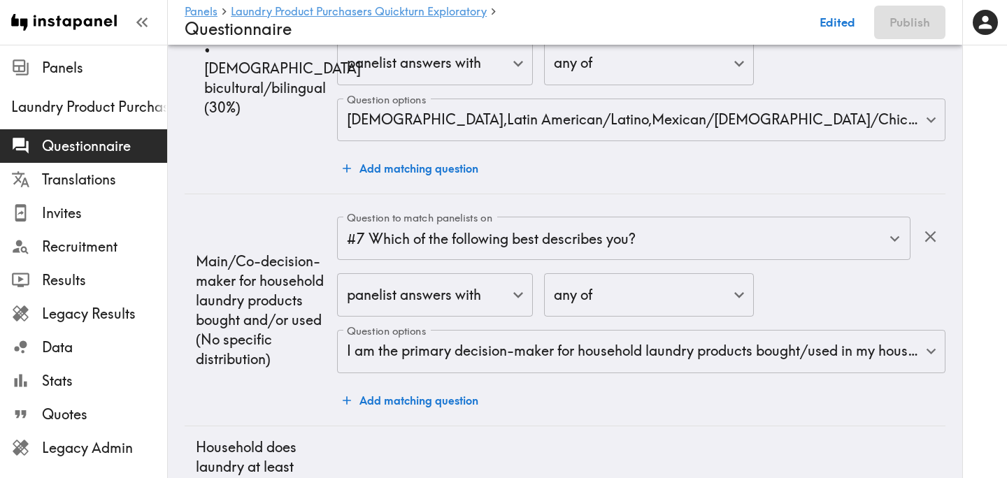
click at [294, 364] on p "Main/Co-decision-maker for household laundry products bought and/or used (No sp…" at bounding box center [261, 310] width 130 height 117
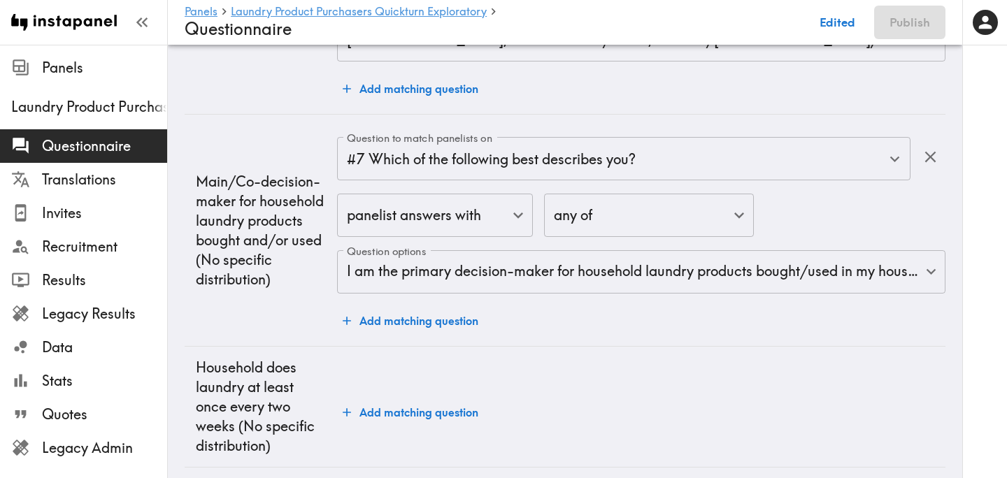
scroll to position [3825, 0]
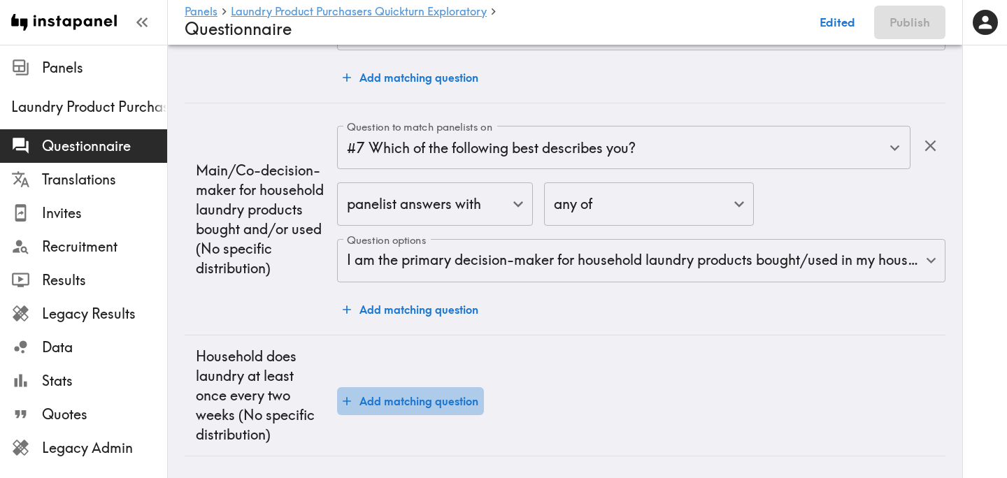
click at [420, 401] on button "Add matching question" at bounding box center [410, 401] width 147 height 28
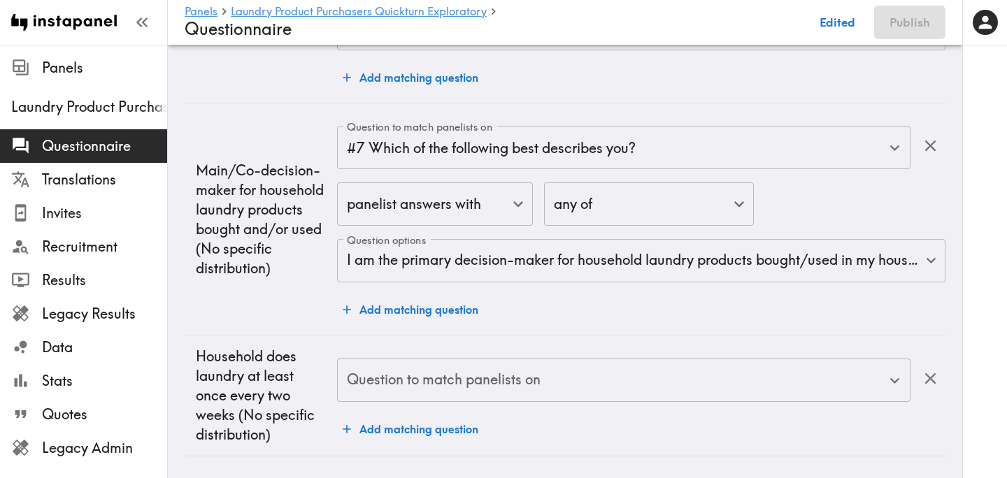
click at [420, 399] on div "Question to match panelists on" at bounding box center [623, 380] width 573 height 43
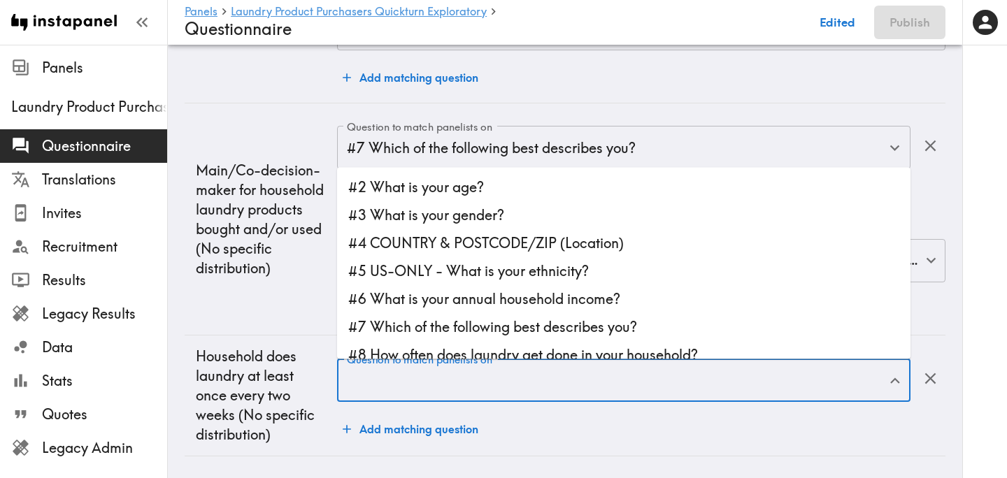
scroll to position [71, 0]
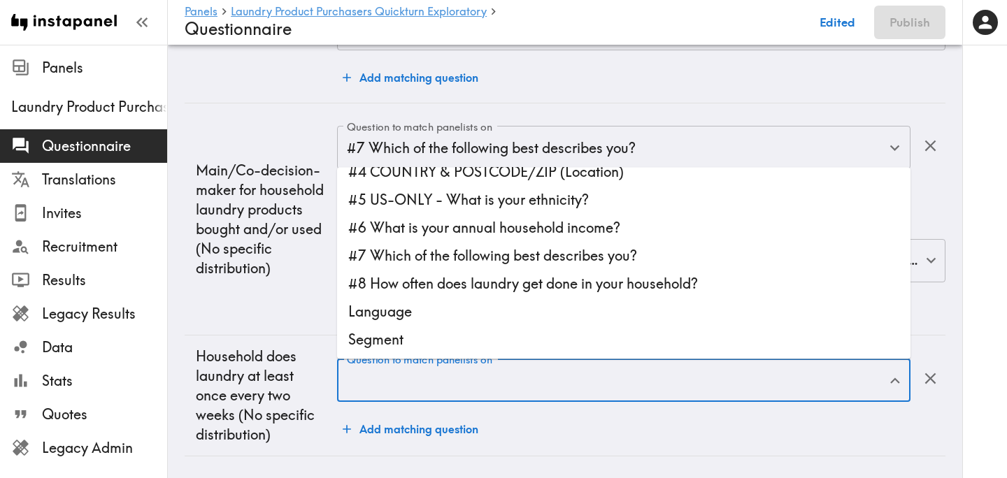
click at [504, 285] on li "#8 How often does laundry get done in your household?" at bounding box center [623, 284] width 573 height 28
type input "#8 How often does laundry get done in your household?"
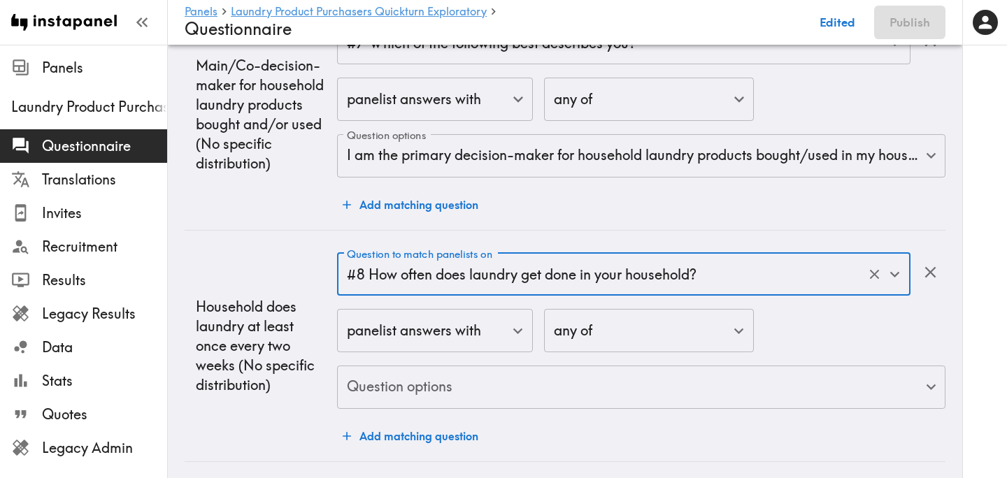
scroll to position [3936, 0]
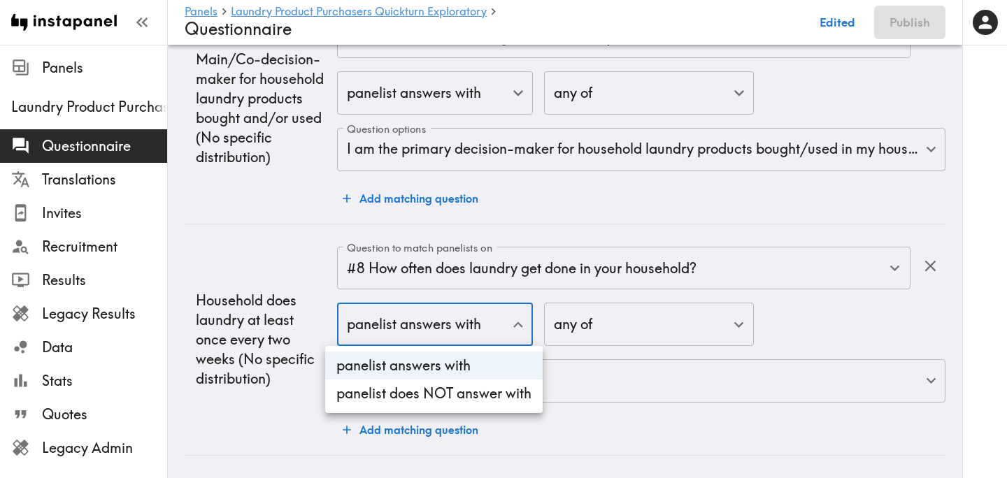
click at [432, 383] on li "panelist does NOT answer with" at bounding box center [433, 394] width 217 height 28
type input "true"
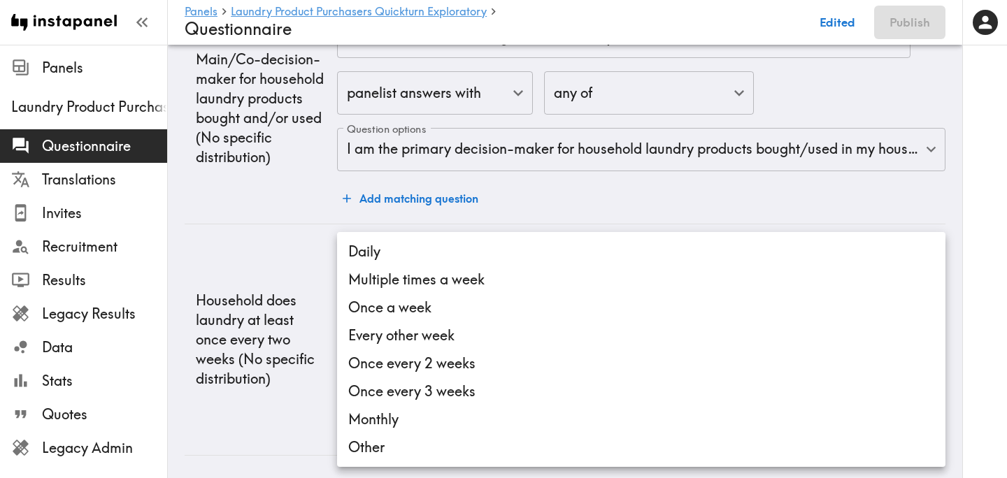
click at [400, 451] on li "Other" at bounding box center [641, 447] width 608 height 28
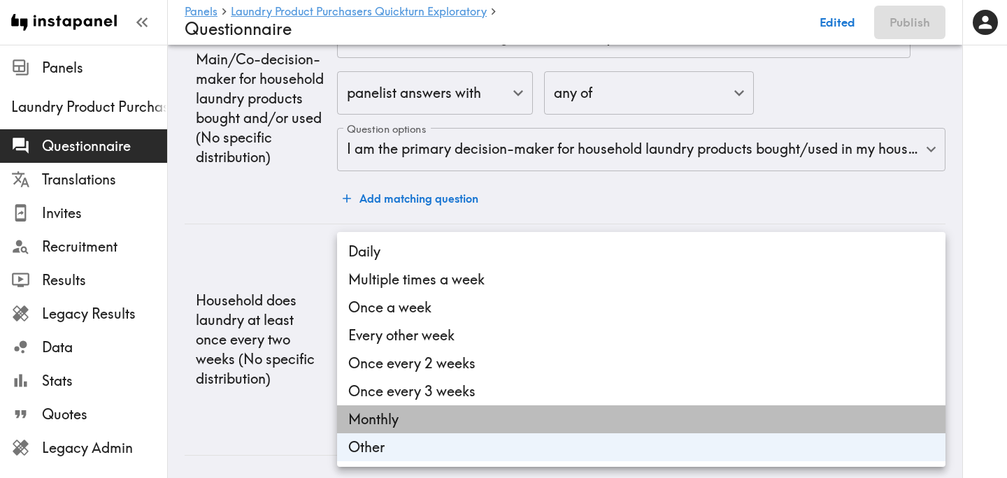
click at [421, 425] on li "Monthly" at bounding box center [641, 420] width 608 height 28
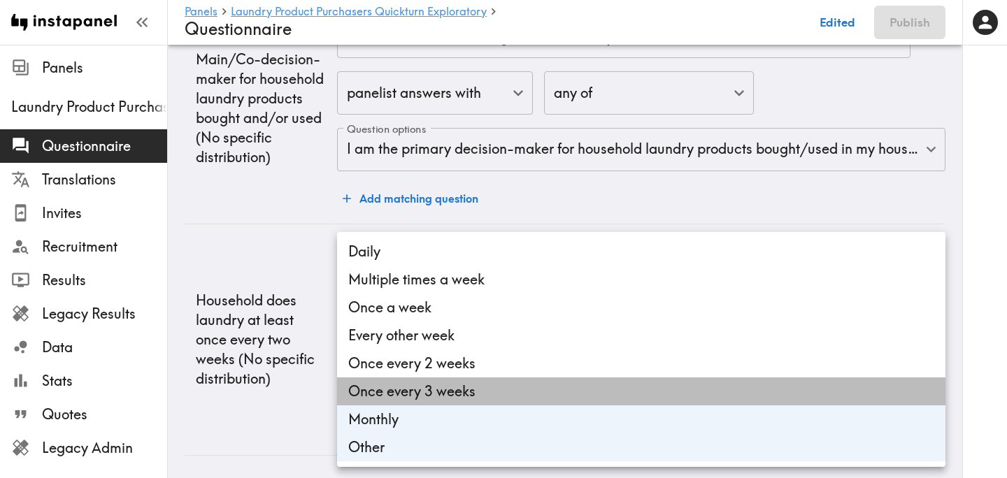
click at [460, 395] on li "Once every 3 weeks" at bounding box center [641, 392] width 608 height 28
type input "45d2573d-f6dc-4bfa-8876-266cba9df5db,6d57f475-4a6a-4ead-975b-2a2d65ac8856,4ff06…"
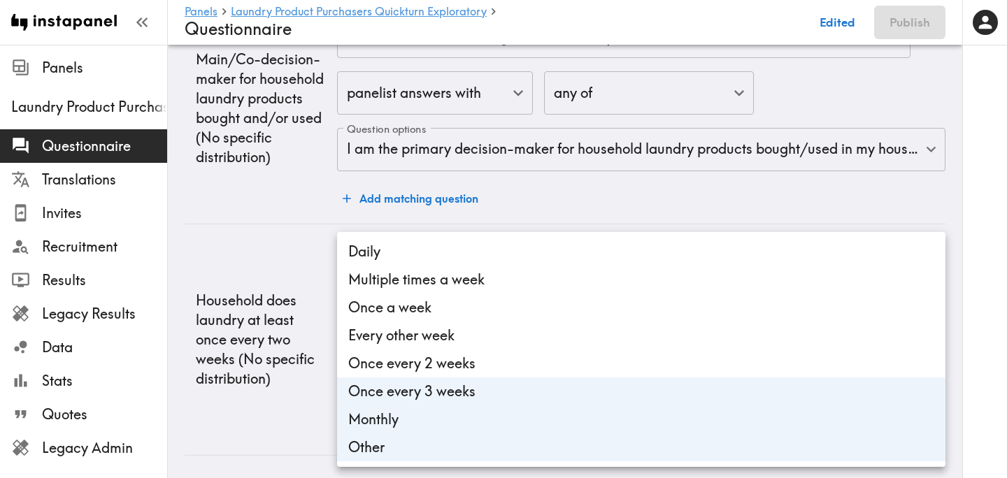
click at [229, 434] on div at bounding box center [503, 239] width 1007 height 478
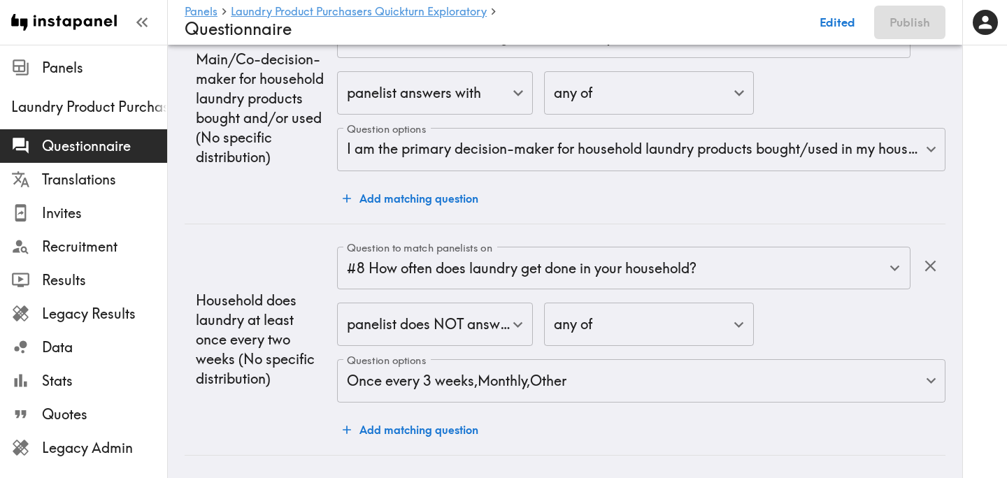
click at [266, 412] on td "Household does laundry at least once every two weeks (No specific distribution)" at bounding box center [261, 339] width 152 height 231
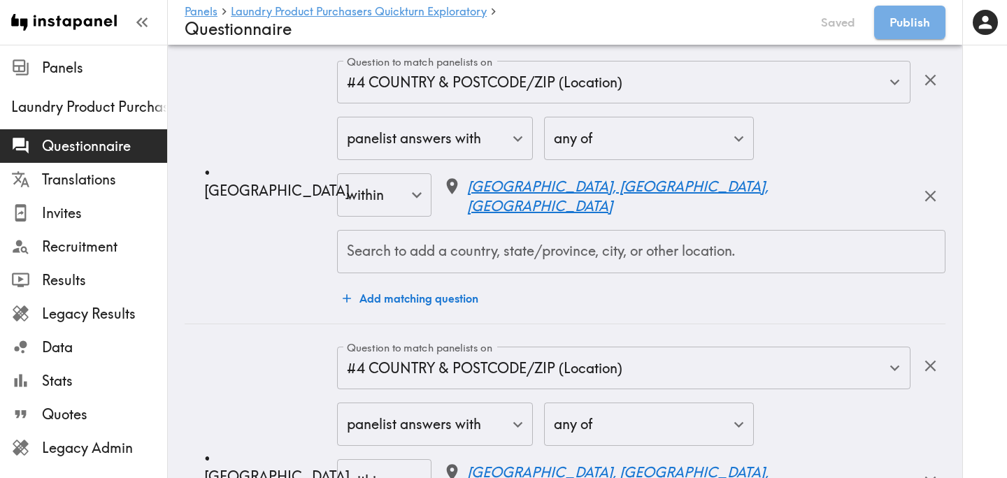
scroll to position [0, 0]
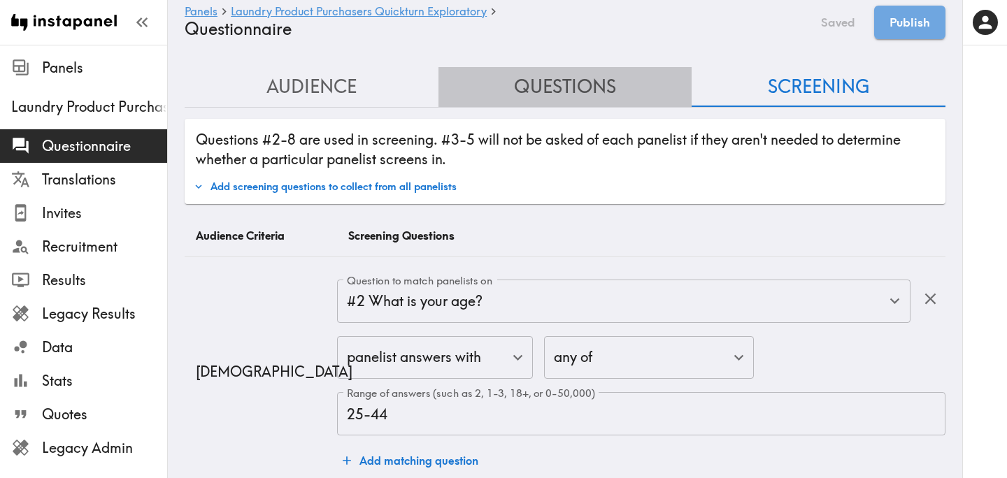
click at [567, 94] on button "Questions" at bounding box center [565, 87] width 254 height 40
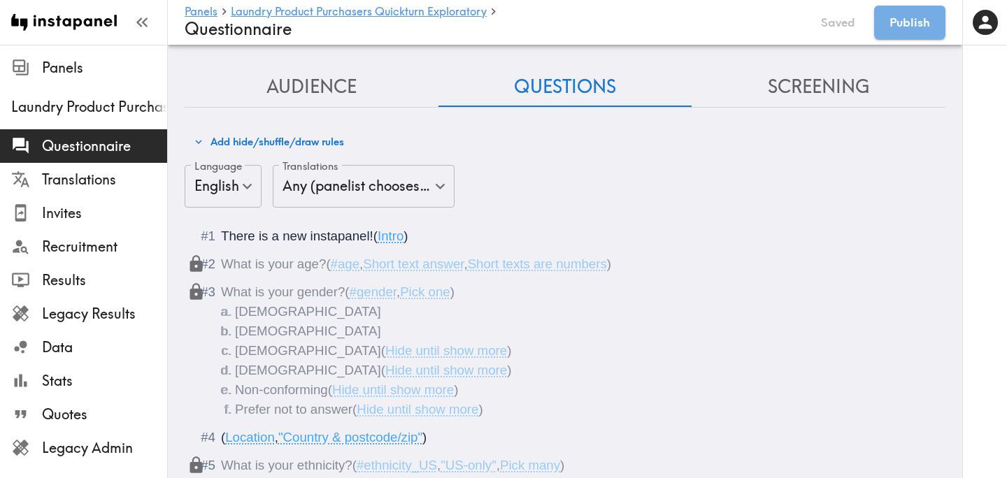
scroll to position [587, 0]
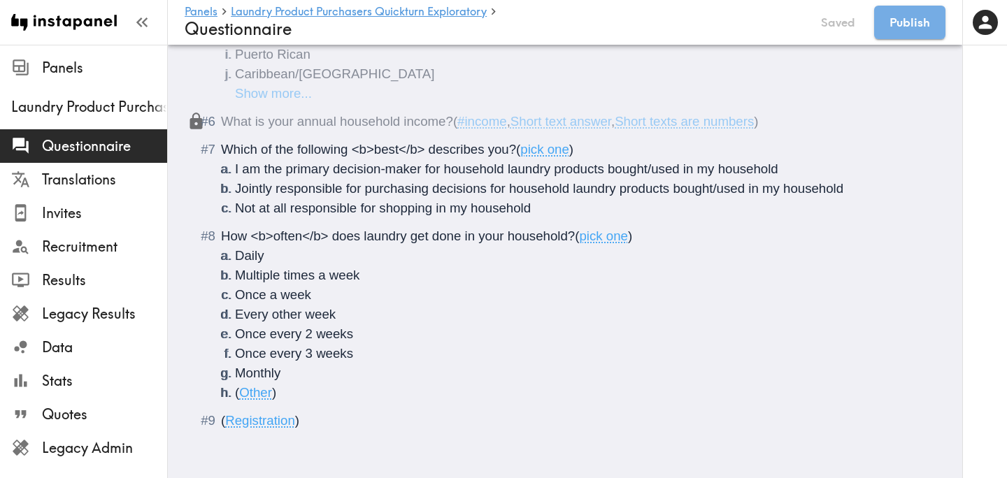
click at [291, 395] on li "( Other )" at bounding box center [582, 393] width 694 height 20
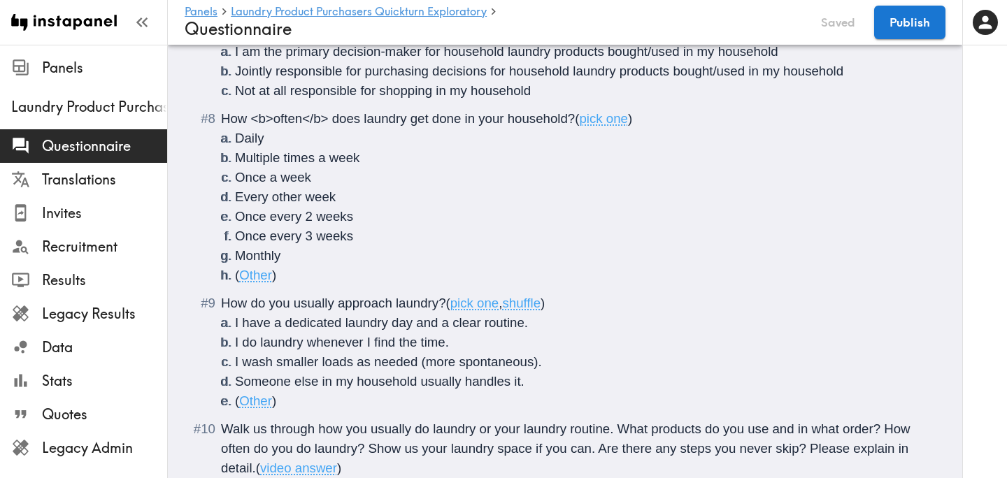
scroll to position [725, 0]
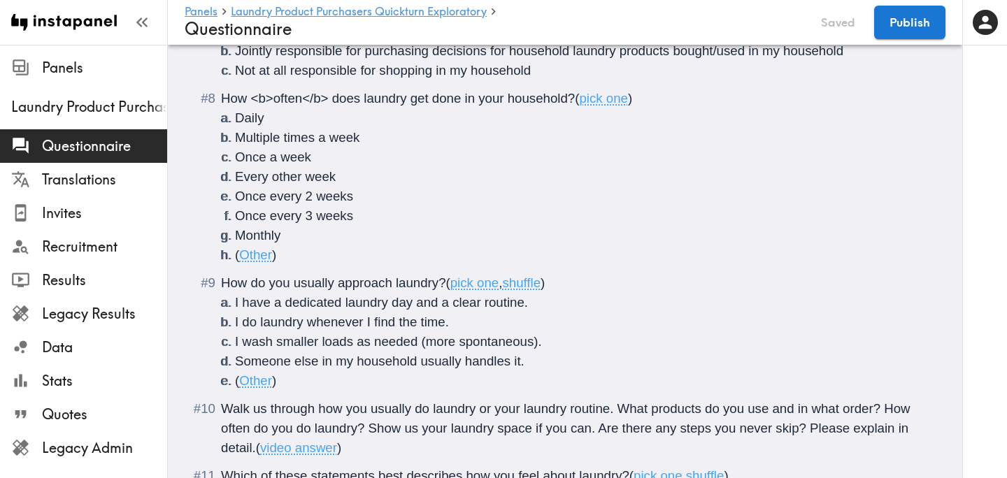
click at [295, 287] on span "How do you usually approach laundry?" at bounding box center [333, 282] width 225 height 15
click at [355, 283] on span "How do you <b>usually approach laundry?" at bounding box center [345, 282] width 248 height 15
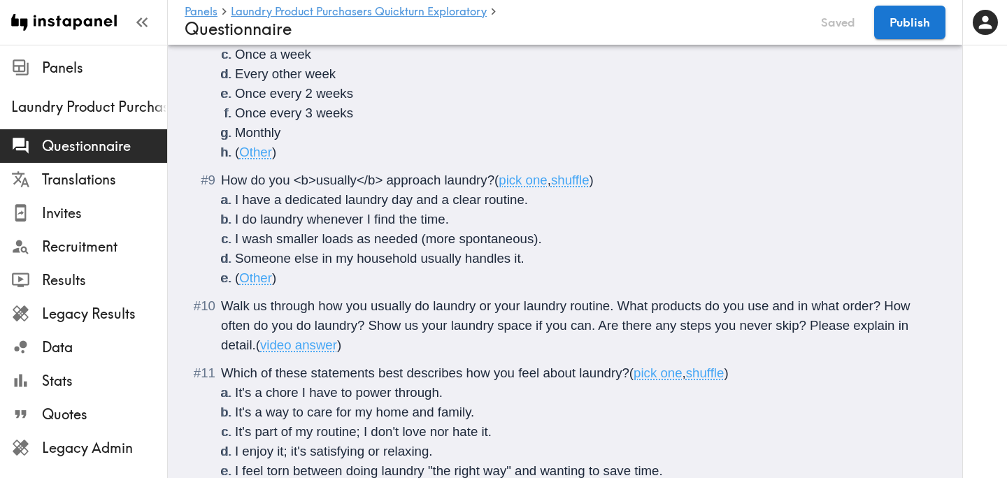
scroll to position [857, 0]
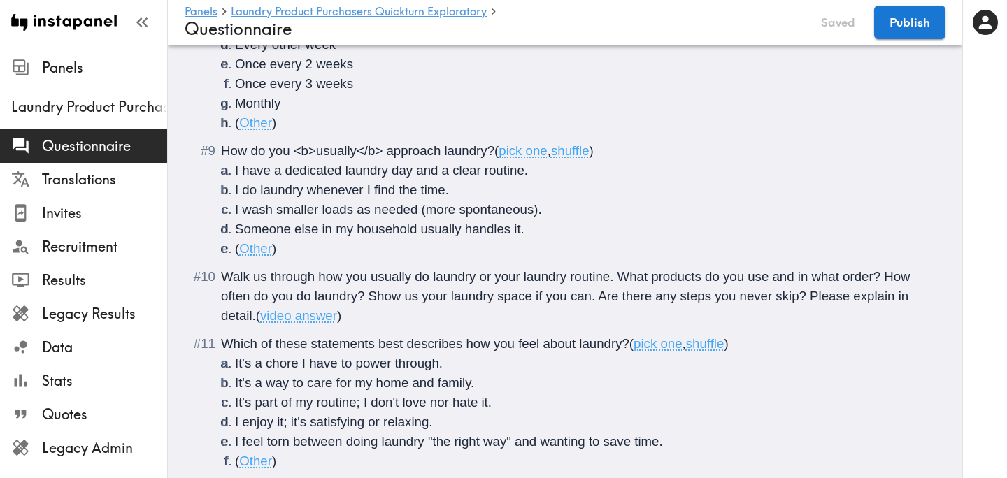
click at [220, 278] on li "Walk us through how you usually do laundry or your laundry routine. What produc…" at bounding box center [564, 296] width 727 height 59
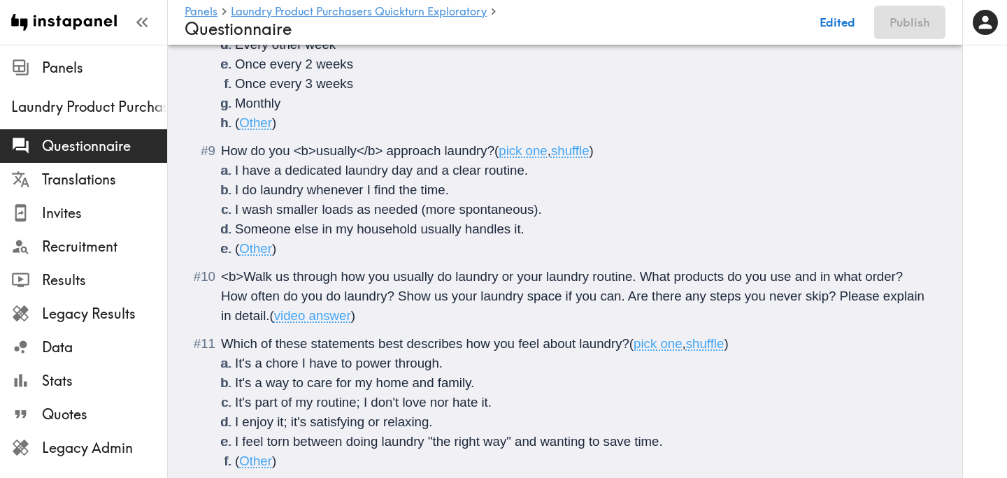
click at [635, 281] on span "<b>Walk us through how you usually do laundry or your laundry routine. What pro…" at bounding box center [574, 296] width 707 height 54
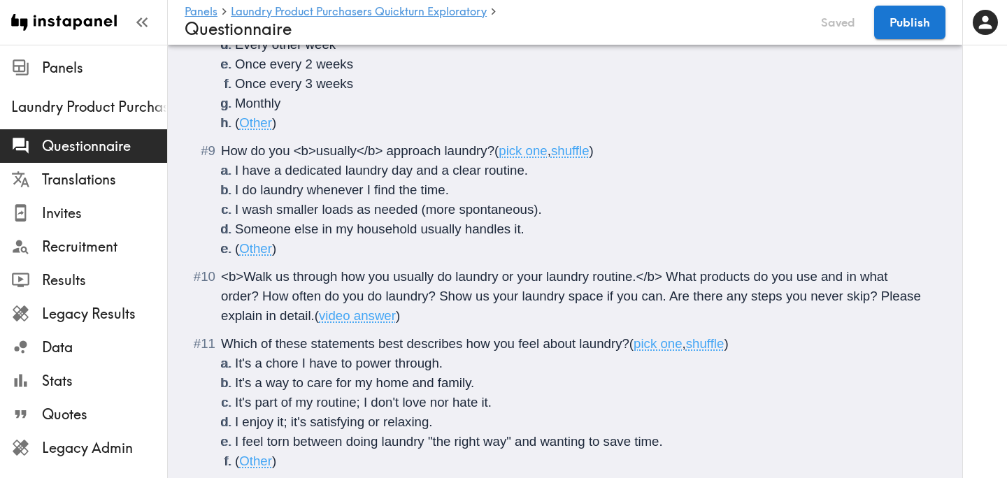
click at [380, 347] on span "Which of these statements best describes how you feel about laundry?" at bounding box center [425, 343] width 408 height 15
click at [482, 347] on span "Which of these statements <b>best describes how you feel about laundry?" at bounding box center [436, 343] width 431 height 15
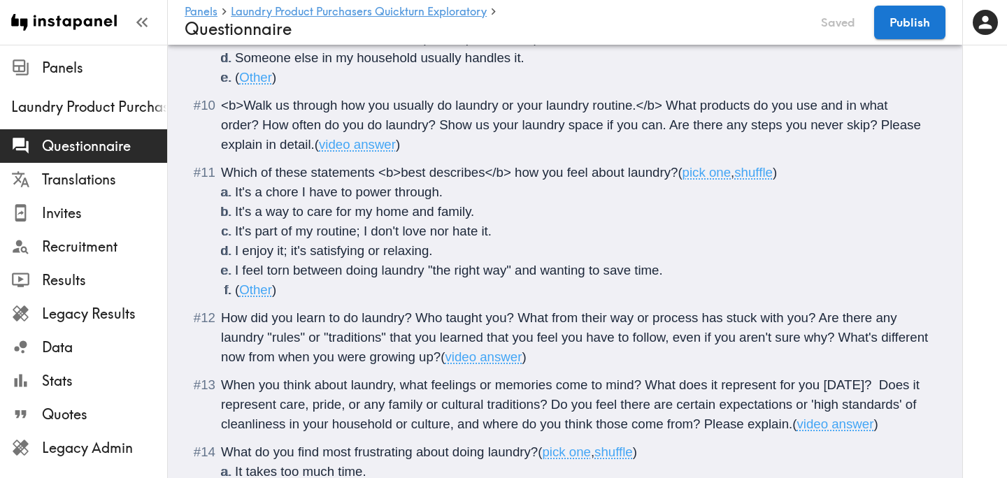
scroll to position [1033, 0]
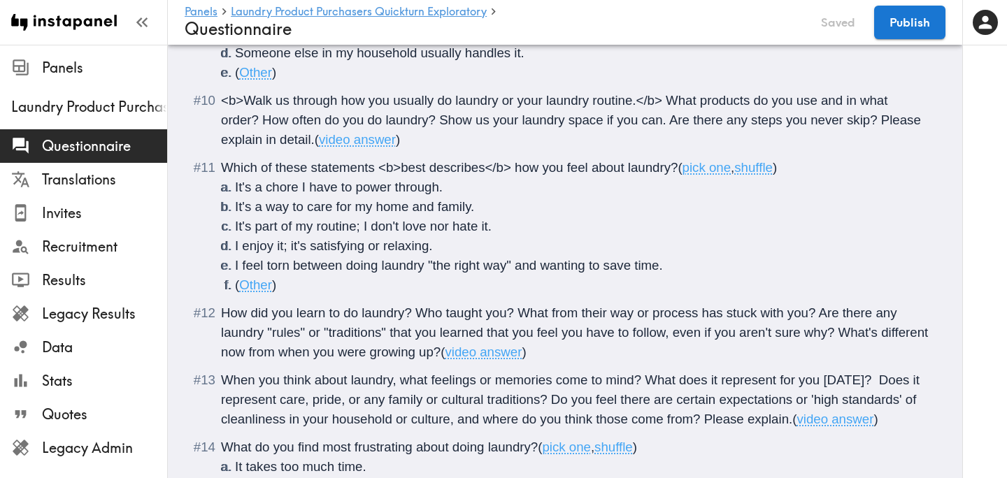
click at [222, 316] on span "How did you learn to do laundry? Who taught you? What from their way or process…" at bounding box center [576, 333] width 710 height 54
click at [433, 314] on span "<b>How did you learn to do laundry? Who taught you? What from their way or proc…" at bounding box center [576, 333] width 710 height 54
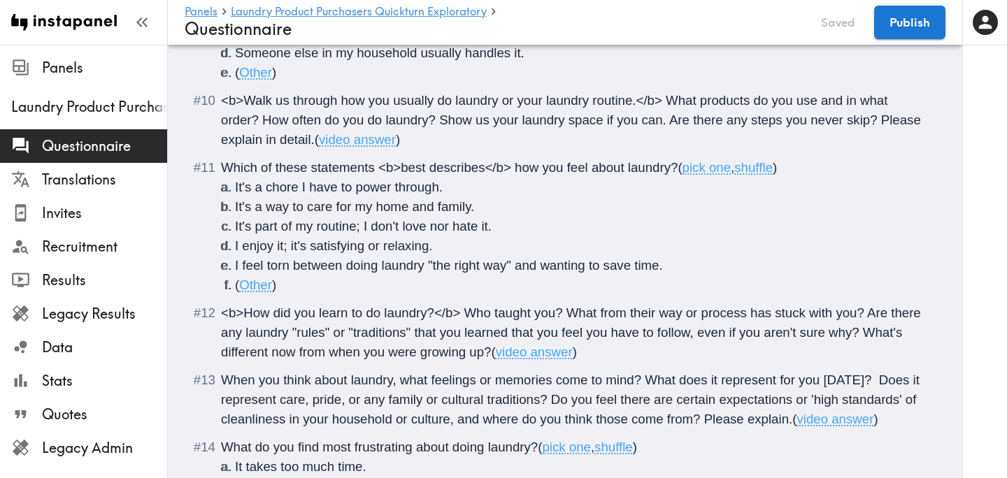
click at [223, 377] on span "When you think about laundry, what feelings or memories come to mind? What does…" at bounding box center [572, 400] width 702 height 54
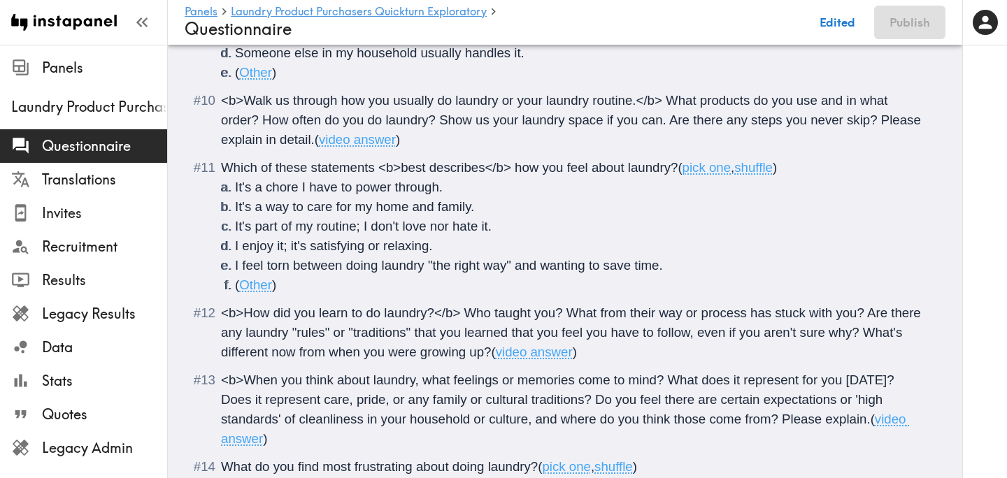
click at [884, 380] on span "<b>When you think about laundry, what feelings or memories come to mind? What d…" at bounding box center [561, 400] width 680 height 54
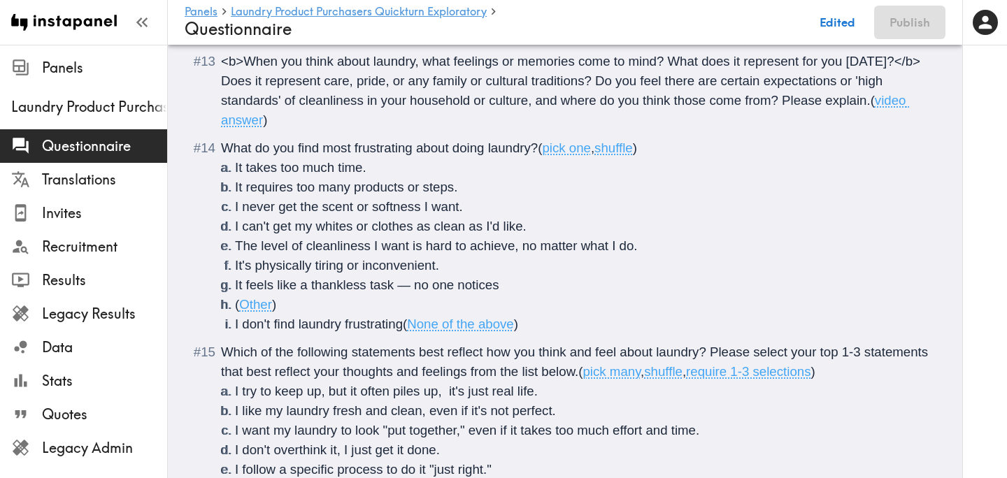
scroll to position [1366, 0]
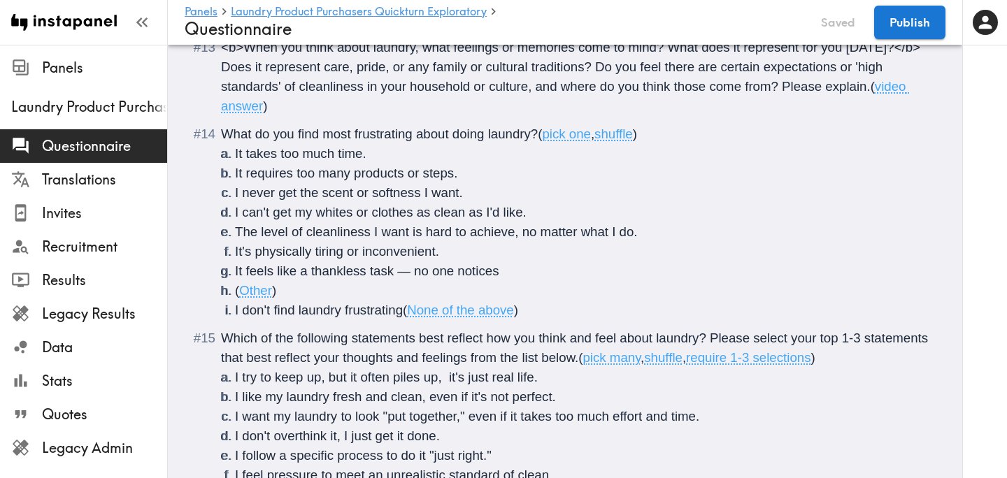
click at [323, 138] on span "What do you find most frustrating about doing laundry?" at bounding box center [379, 134] width 317 height 15
click at [435, 139] on span "What do you find <b>most frustrating about doing laundry?" at bounding box center [390, 134] width 339 height 15
click at [420, 339] on span "Which of the following statements best reflect how you think and feel about lau…" at bounding box center [576, 348] width 710 height 34
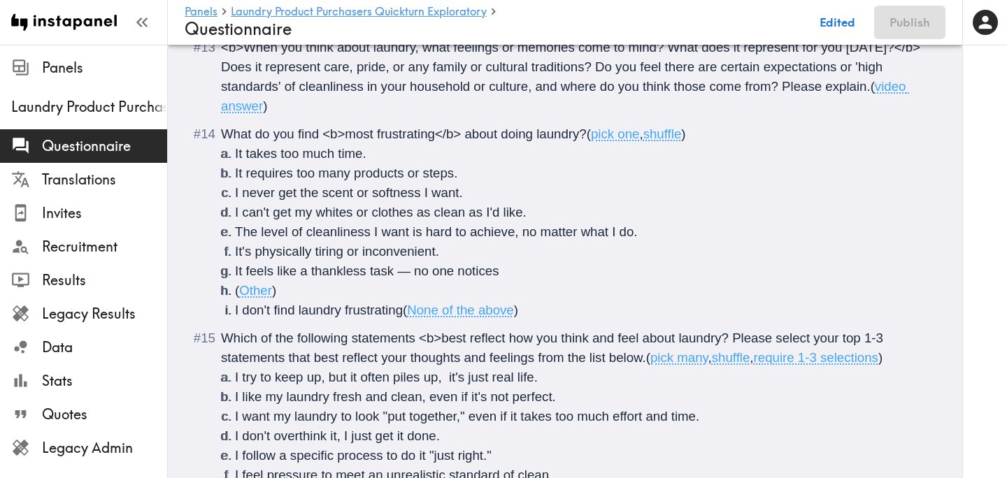
click at [505, 336] on span "Which of the following statements <b>best reflect how you think and feel about …" at bounding box center [554, 348] width 666 height 34
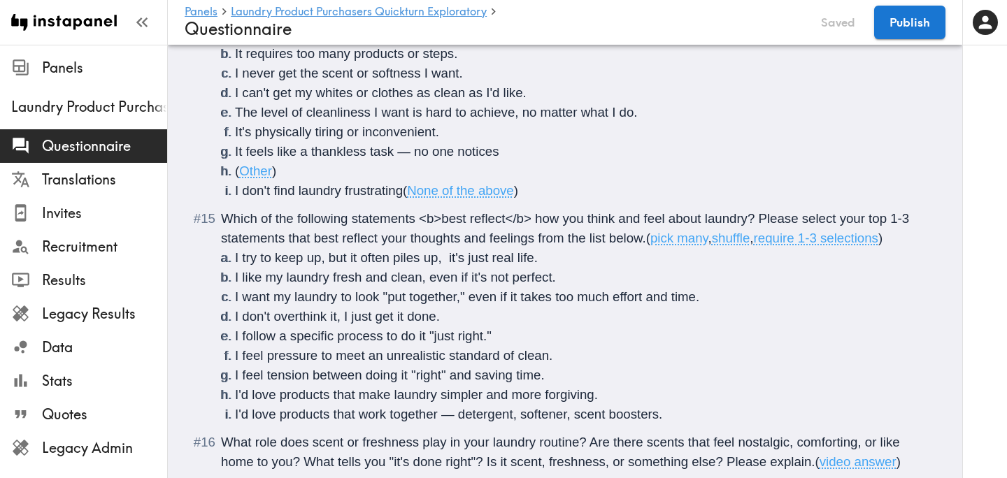
scroll to position [1484, 0]
click at [867, 219] on span "Which of the following statements <b>best reflect</b> how you think and feel ab…" at bounding box center [566, 230] width 691 height 34
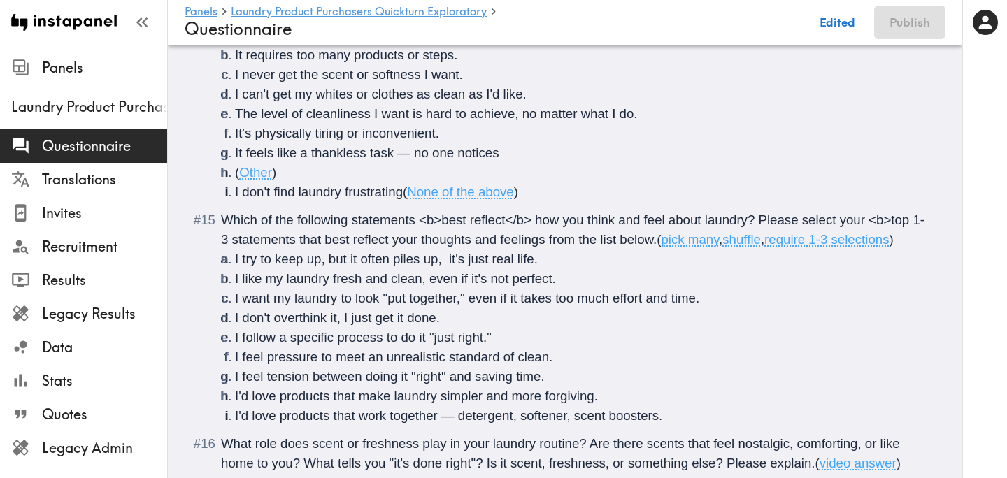
click at [224, 239] on span "Which of the following statements <b>best reflect</b> how you think and feel ab…" at bounding box center [572, 230] width 703 height 34
click at [295, 242] on span "Which of the following statements <b>best reflect</b> how you think and feel ab…" at bounding box center [572, 230] width 703 height 34
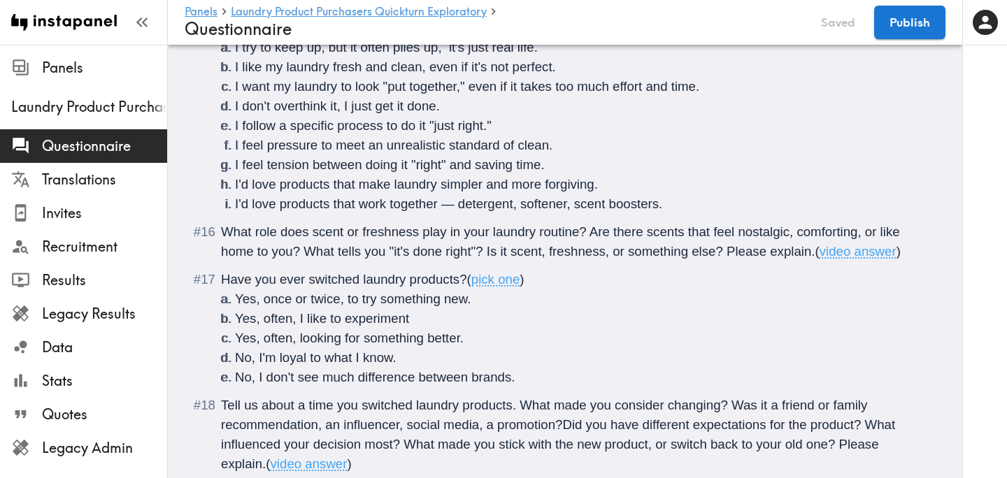
scroll to position [1701, 0]
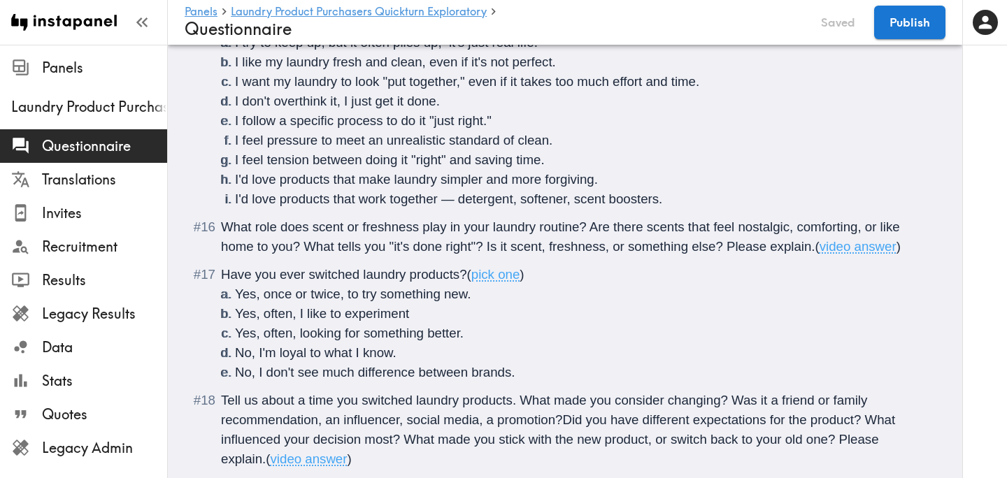
click at [221, 247] on span "What role does scent or freshness play in your laundry routine? Are there scent…" at bounding box center [562, 237] width 682 height 34
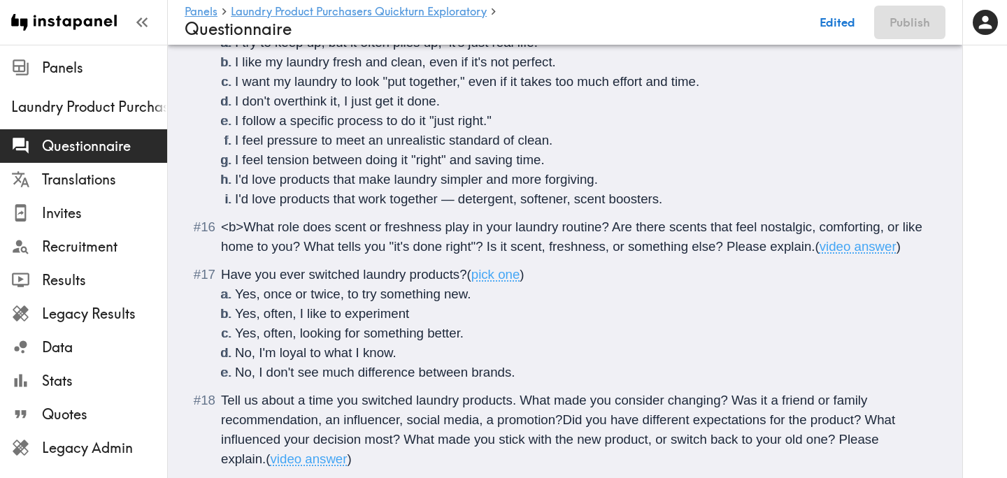
click at [608, 247] on span "<b>What role does scent or freshness play in your laundry routine? Are there sc…" at bounding box center [573, 237] width 705 height 34
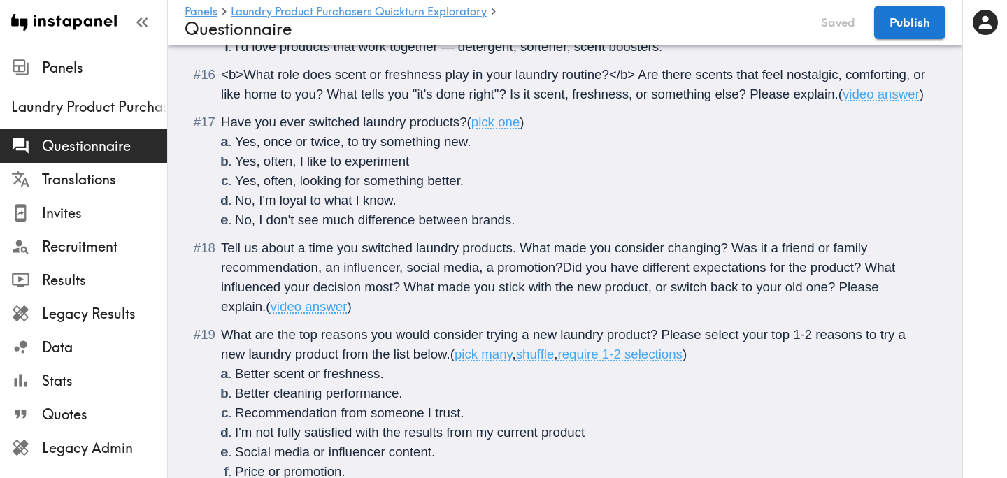
scroll to position [1855, 0]
click at [222, 264] on span "Tell us about a time you switched laundry products. What made you consider chan…" at bounding box center [559, 275] width 677 height 73
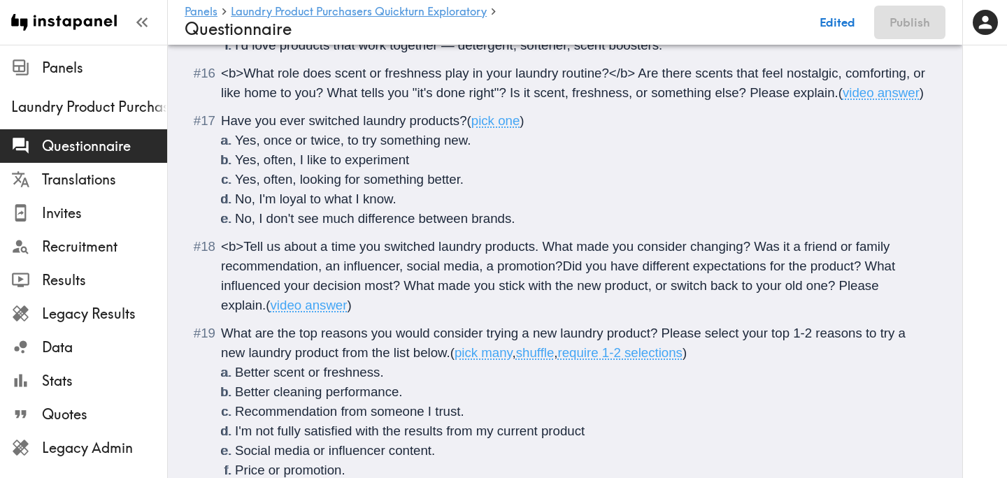
click at [538, 269] on span "<b>Tell us about a time you switched laundry products. What made you consider c…" at bounding box center [559, 275] width 677 height 73
click at [366, 305] on span "<b>Tell us about a time you switched laundry products.</b> What made you consid…" at bounding box center [570, 275] width 698 height 73
click at [417, 310] on span "<b>Tell us about a time you switched laundry products.</b> What made you consid…" at bounding box center [570, 275] width 698 height 73
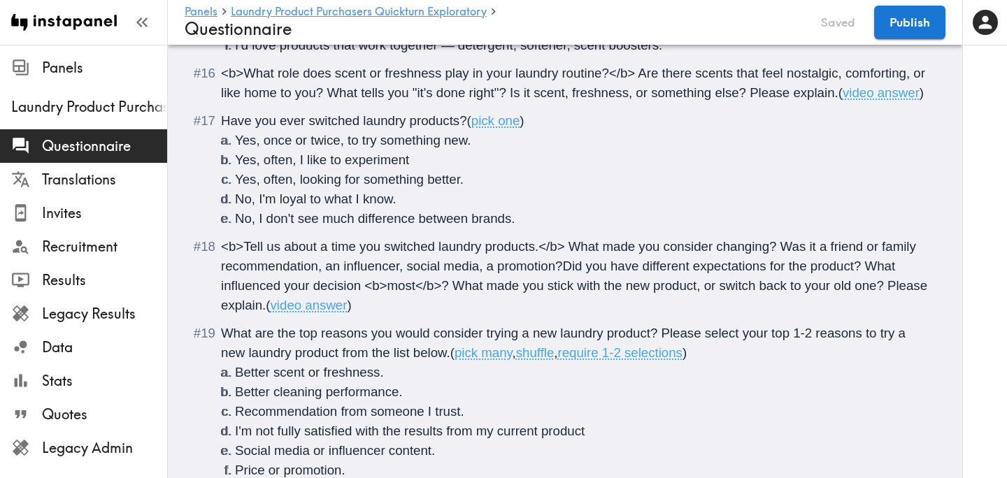
click at [299, 354] on span "What are the top reasons you would consider trying a new laundry product? Pleas…" at bounding box center [565, 343] width 688 height 34
click at [387, 357] on span "What are the <b>top reasons you would consider trying a new laundry product? Pl…" at bounding box center [576, 343] width 710 height 34
click at [820, 355] on span "What are the <b>top reasons</b> you would consider trying a new laundry product…" at bounding box center [575, 343] width 708 height 34
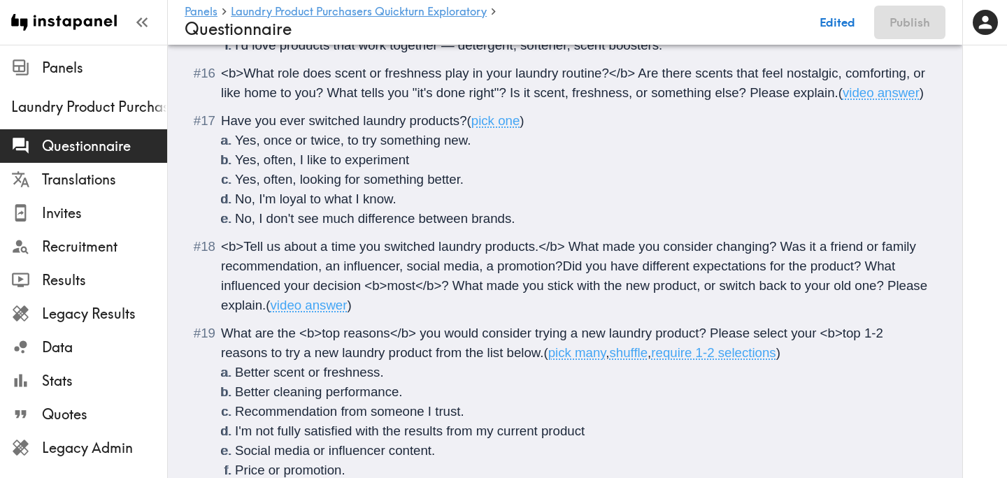
click at [883, 352] on span "What are the <b>top reasons</b> you would consider trying a new laundry product…" at bounding box center [554, 343] width 666 height 34
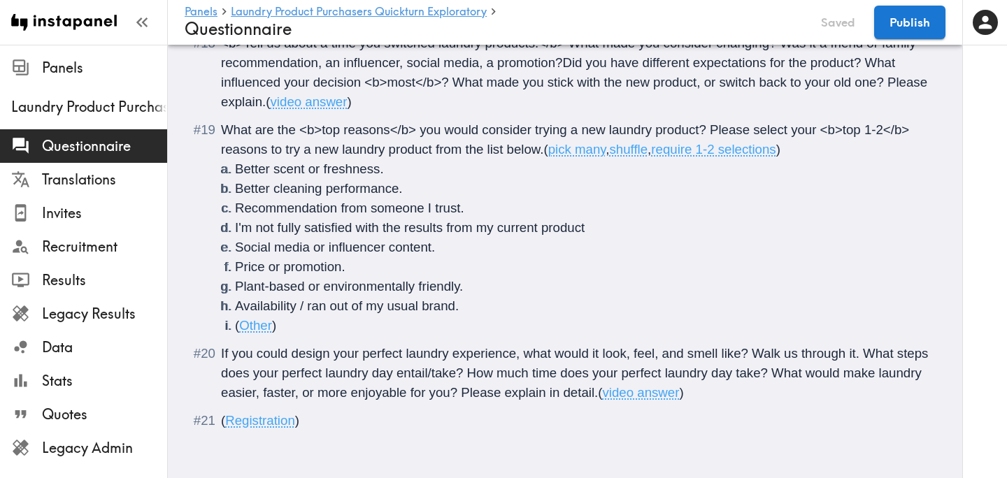
scroll to position [2074, 0]
click at [220, 358] on li "If you could design your perfect laundry experience, what would it look, feel, …" at bounding box center [564, 373] width 727 height 59
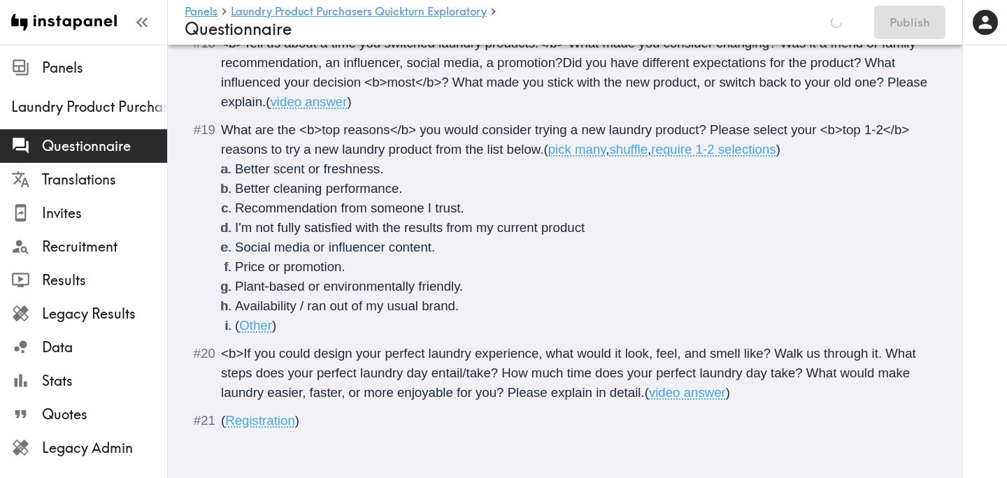
click at [882, 359] on span "<b>If you could design your perfect laundry experience, what would it look, fee…" at bounding box center [570, 373] width 698 height 54
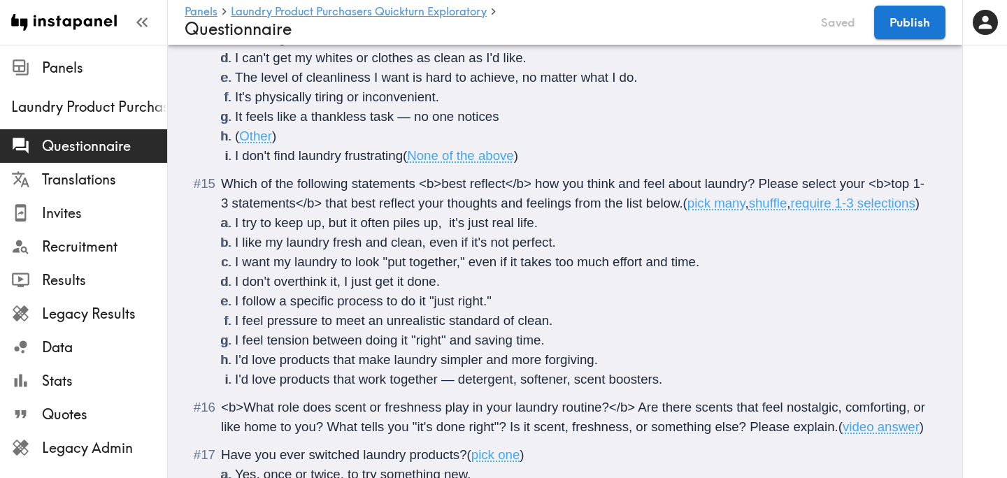
scroll to position [1515, 0]
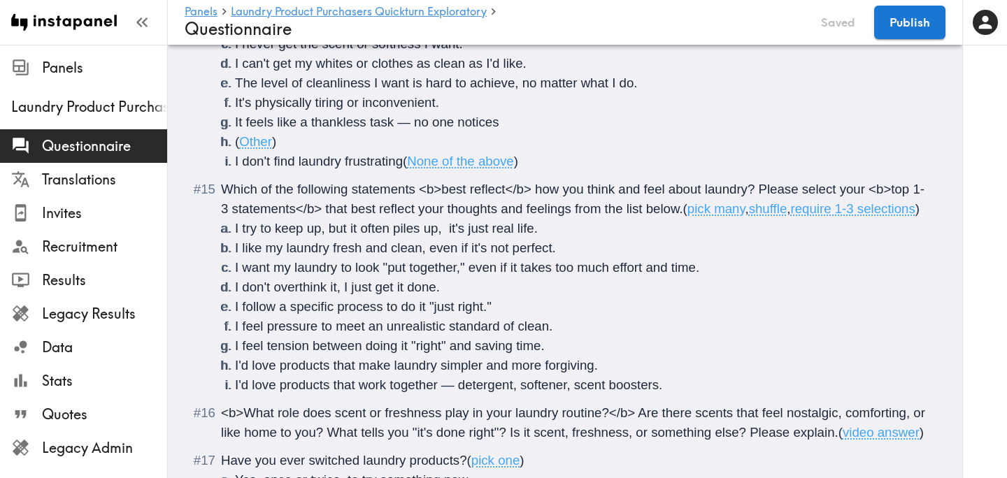
click at [323, 210] on span "Which of the following statements <b>best reflect</b> how you think and feel ab…" at bounding box center [572, 199] width 703 height 34
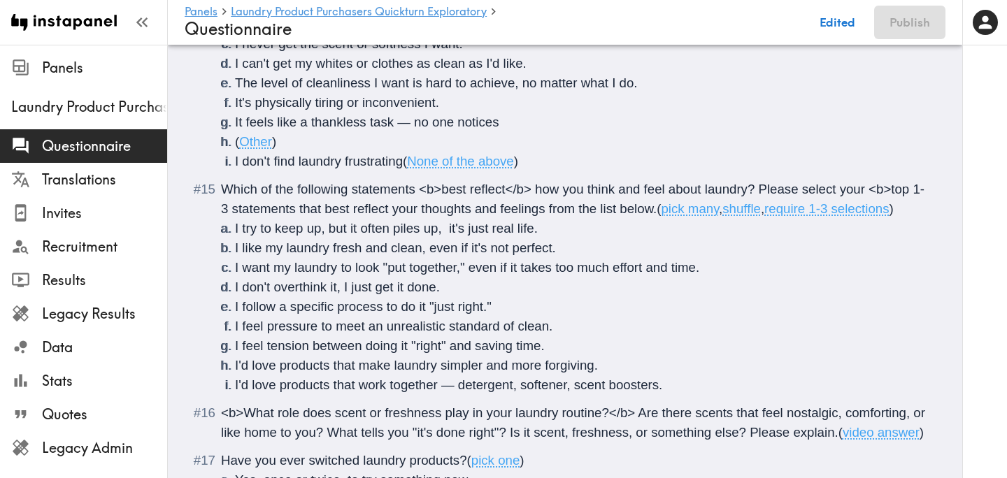
click at [227, 207] on span "Which of the following statements <b>best reflect</b> how you think and feel ab…" at bounding box center [572, 199] width 703 height 34
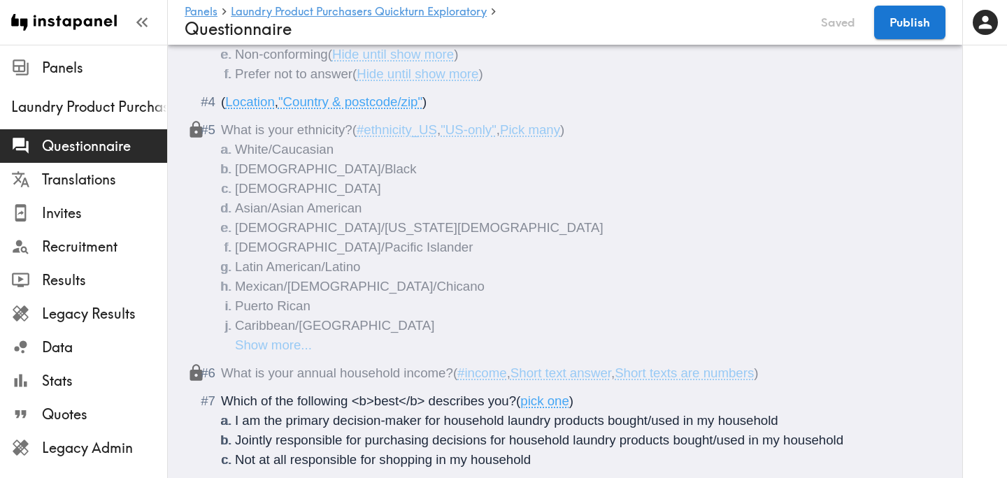
scroll to position [0, 0]
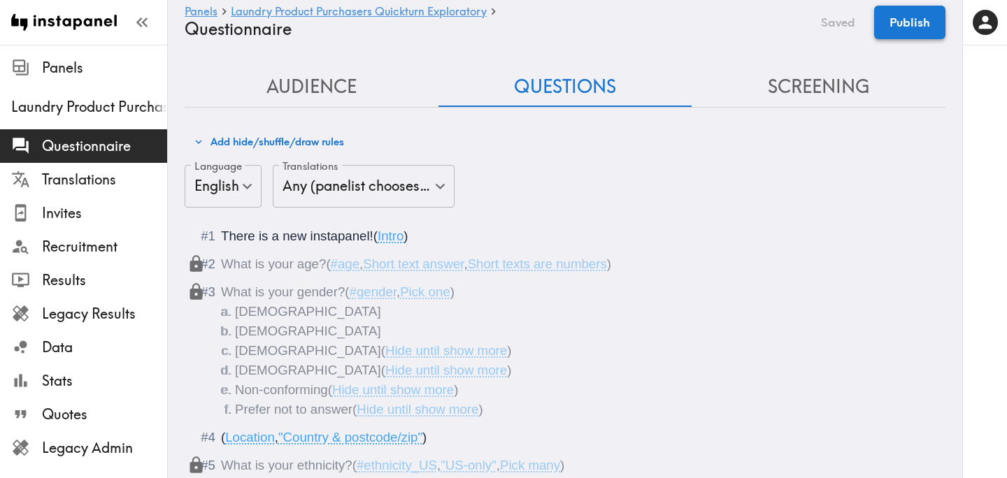
click at [926, 13] on button "Publish" at bounding box center [909, 23] width 71 height 34
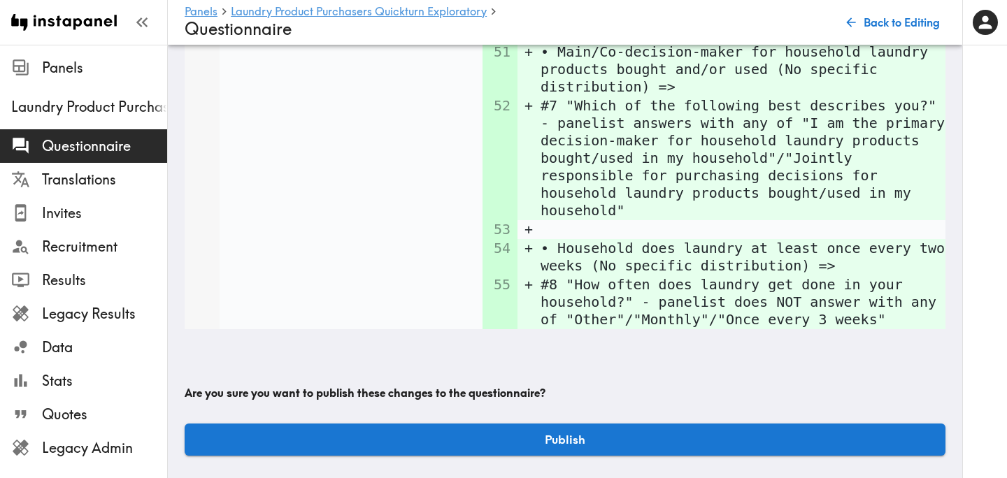
scroll to position [6244, 0]
click at [468, 430] on button "Publish" at bounding box center [565, 440] width 761 height 32
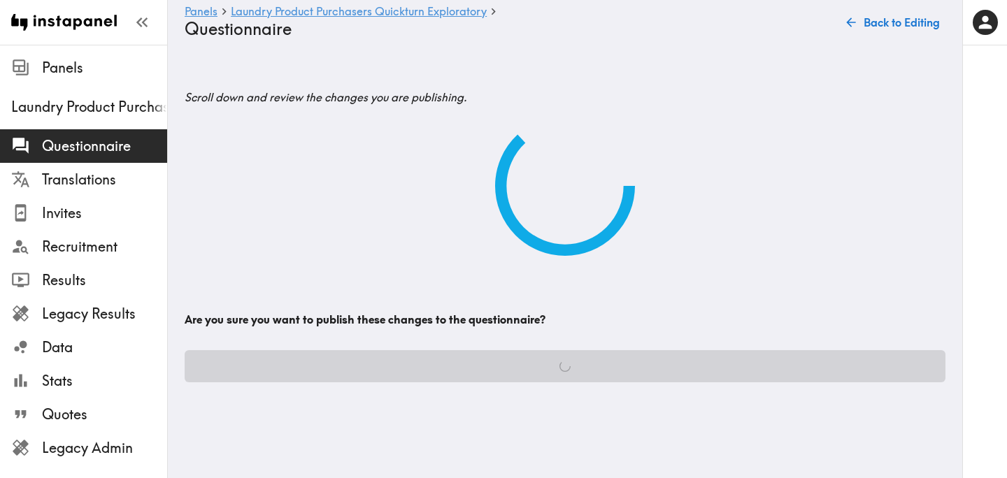
scroll to position [0, 0]
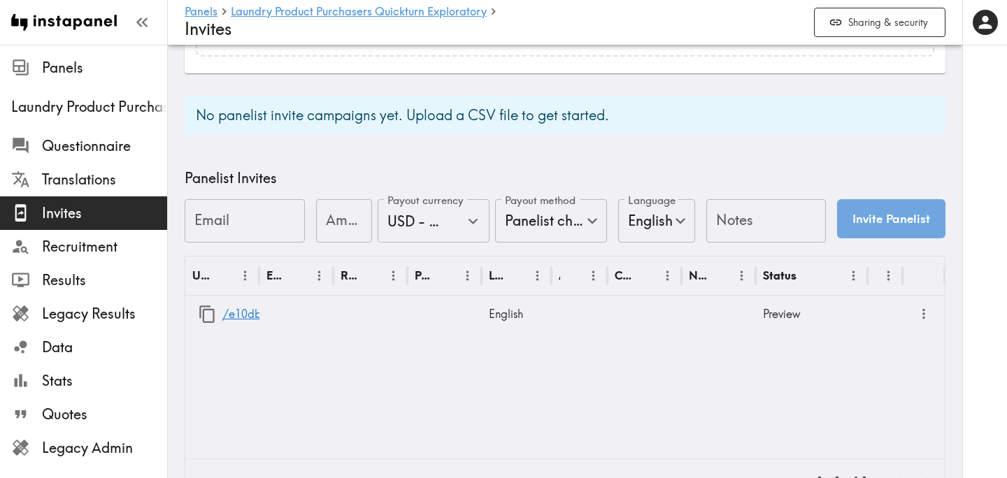
scroll to position [554, 0]
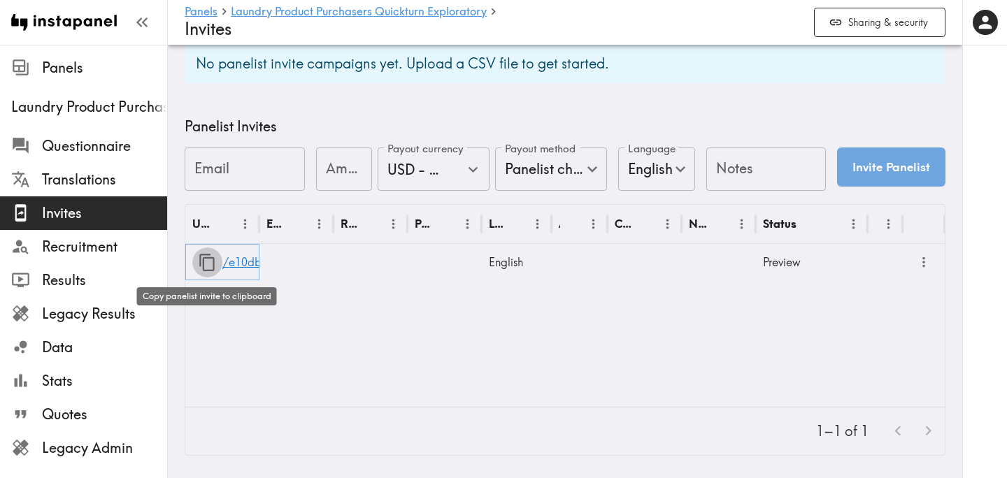
click at [204, 265] on icon "button" at bounding box center [207, 262] width 19 height 19
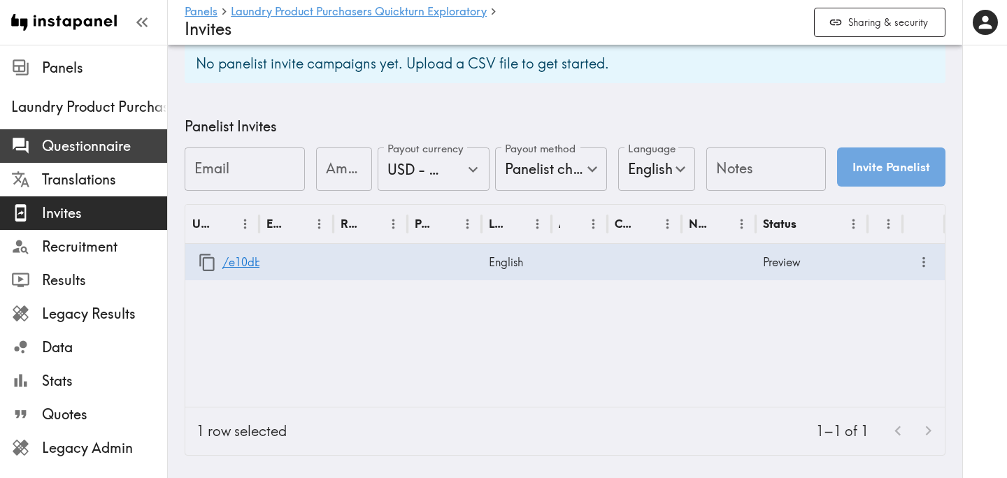
click at [77, 148] on span "Questionnaire" at bounding box center [104, 146] width 125 height 20
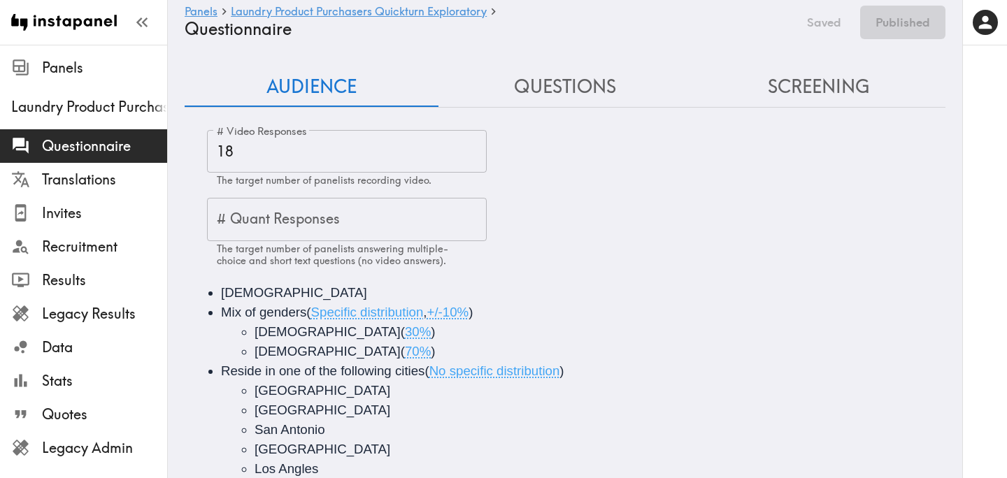
click at [806, 95] on button "Screening" at bounding box center [818, 87] width 254 height 40
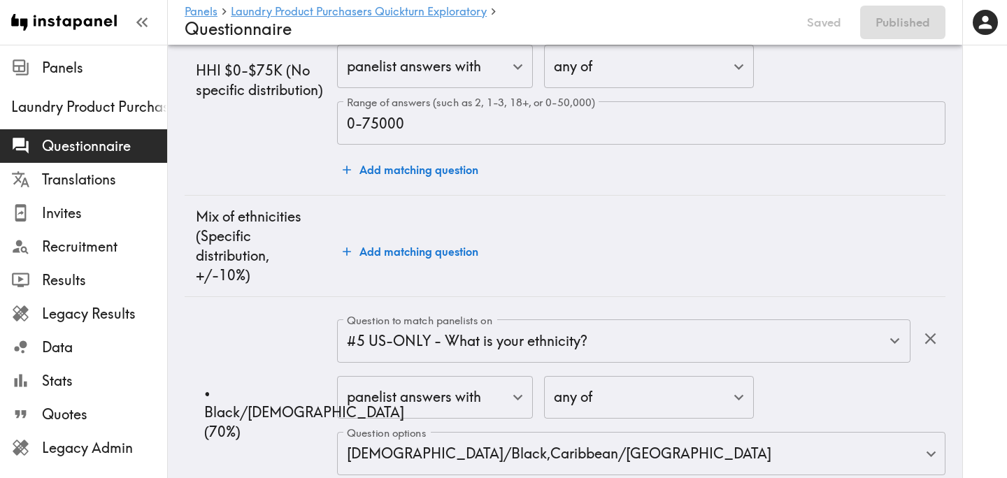
scroll to position [3936, 0]
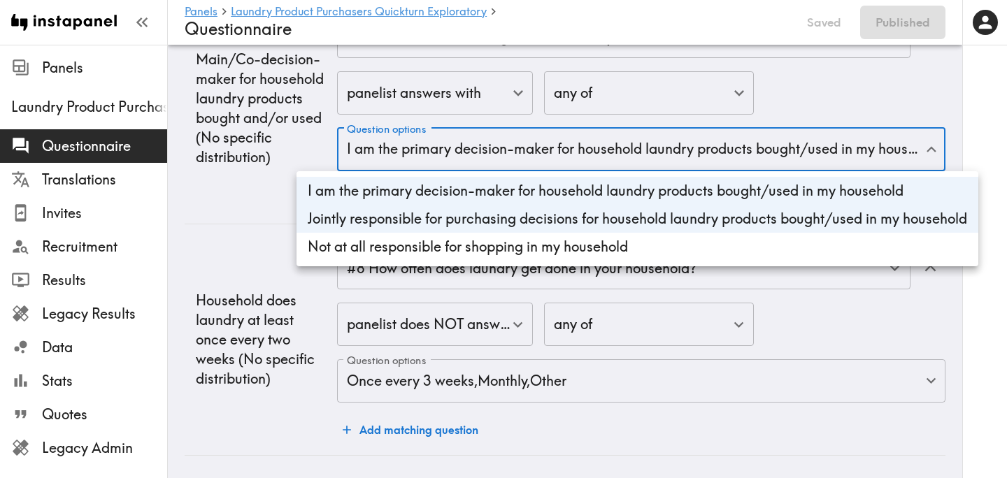
click at [228, 201] on div at bounding box center [503, 239] width 1007 height 478
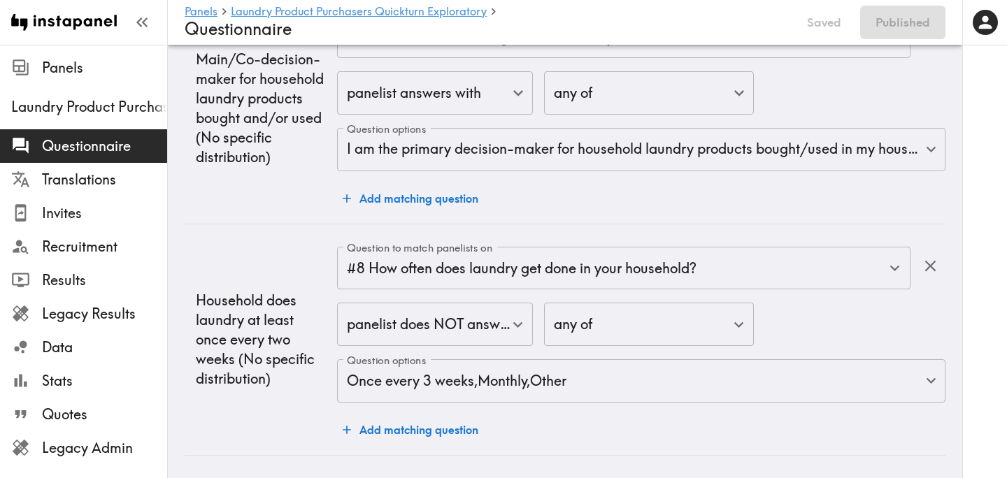
click at [234, 201] on td "Main/Co-decision-maker for household laundry products bought and/or used (No sp…" at bounding box center [261, 107] width 152 height 231
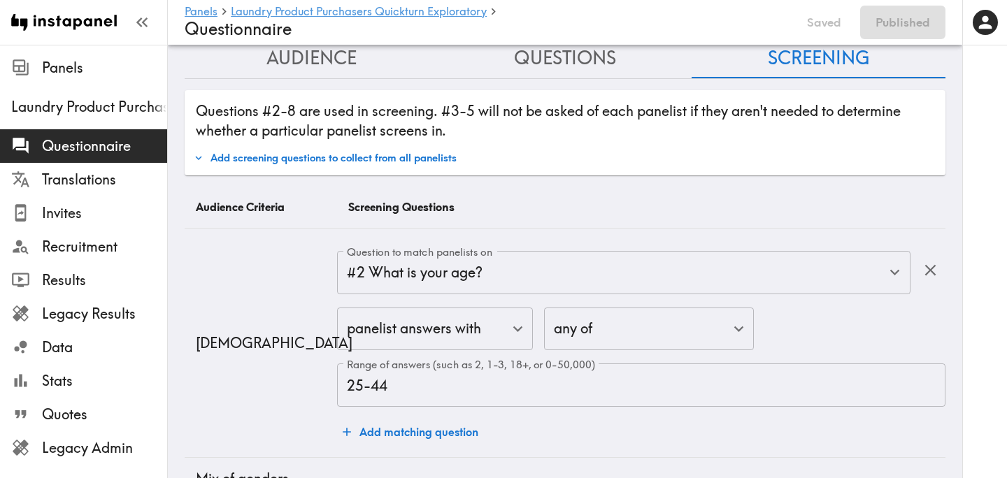
scroll to position [0, 0]
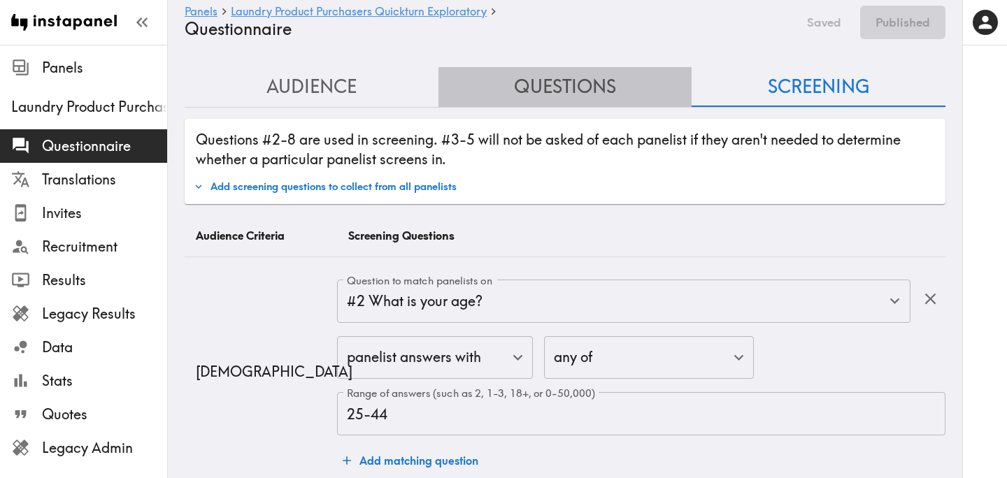
click at [585, 98] on button "Questions" at bounding box center [565, 87] width 254 height 40
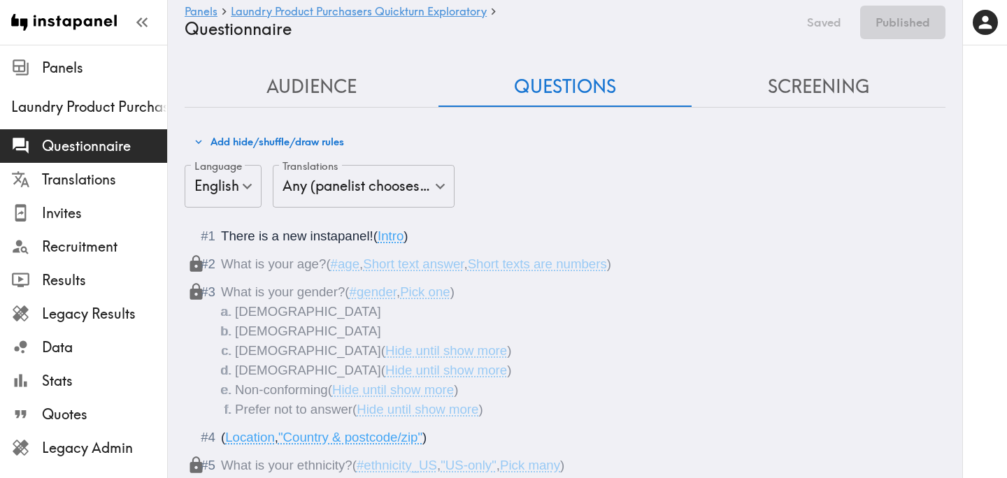
click at [794, 87] on button "Screening" at bounding box center [818, 87] width 254 height 40
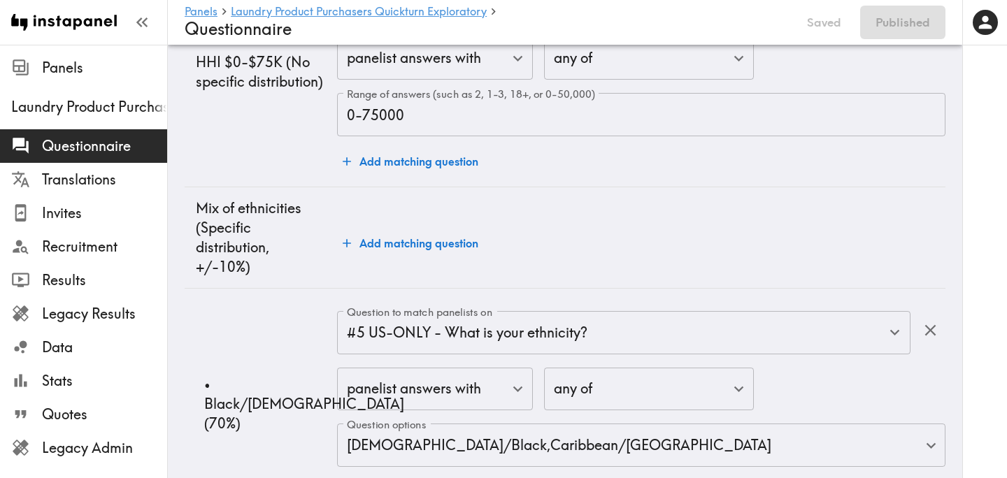
scroll to position [3936, 0]
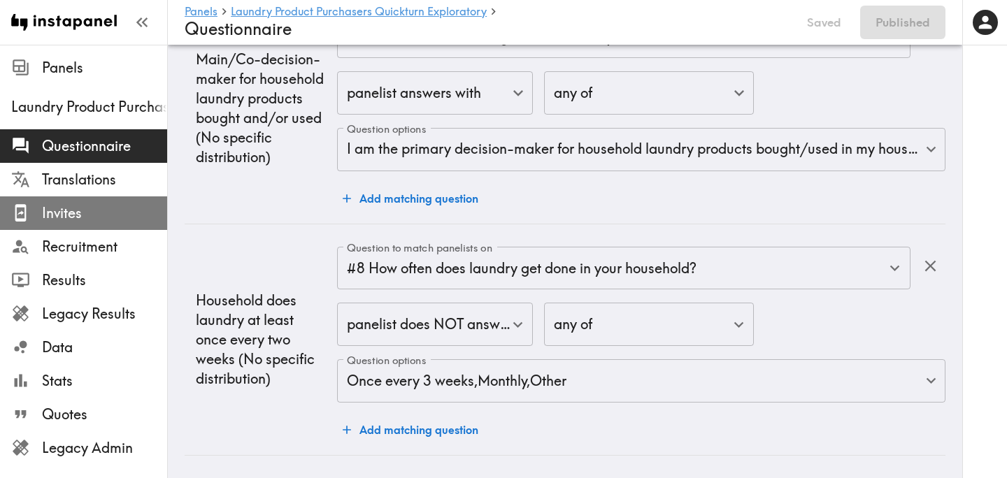
click at [108, 219] on span "Invites" at bounding box center [104, 213] width 125 height 20
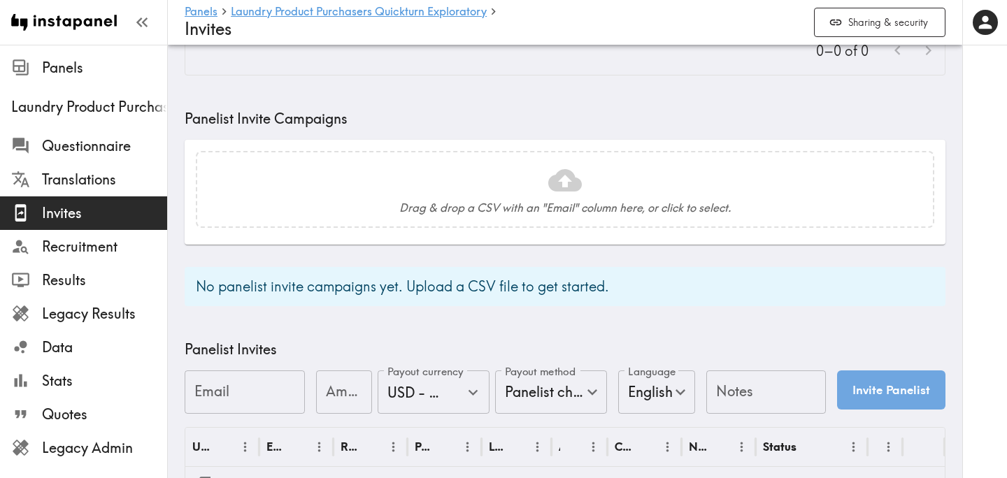
scroll to position [554, 0]
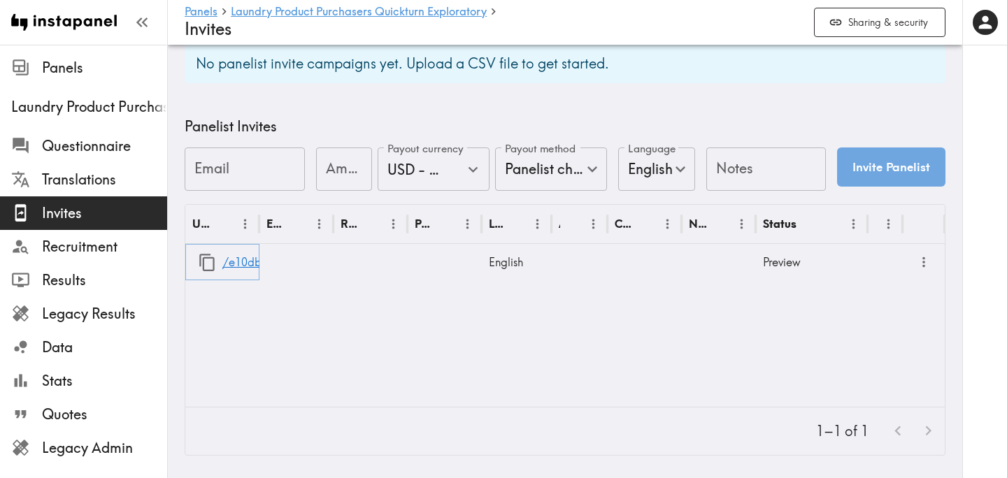
click at [203, 257] on icon "button" at bounding box center [206, 262] width 15 height 17
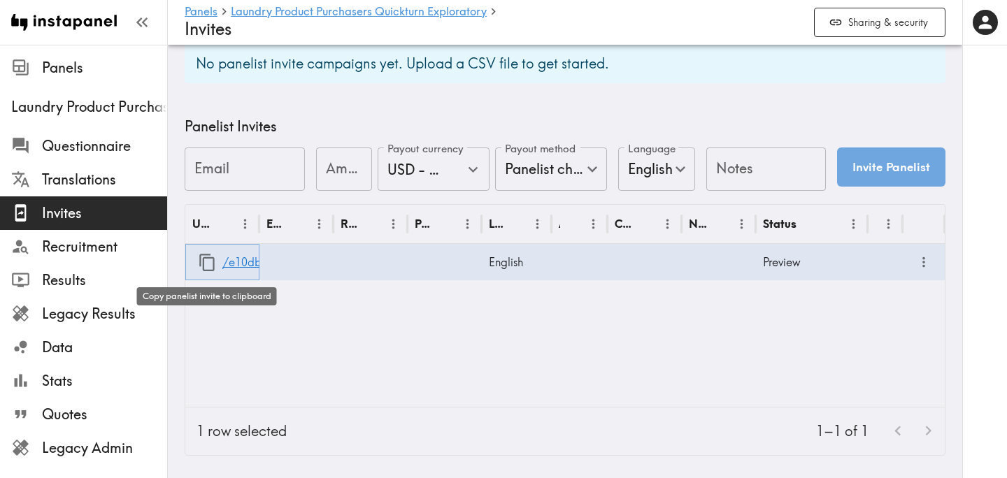
click at [210, 256] on icon "button" at bounding box center [207, 262] width 19 height 19
click at [203, 259] on icon "button" at bounding box center [206, 262] width 15 height 17
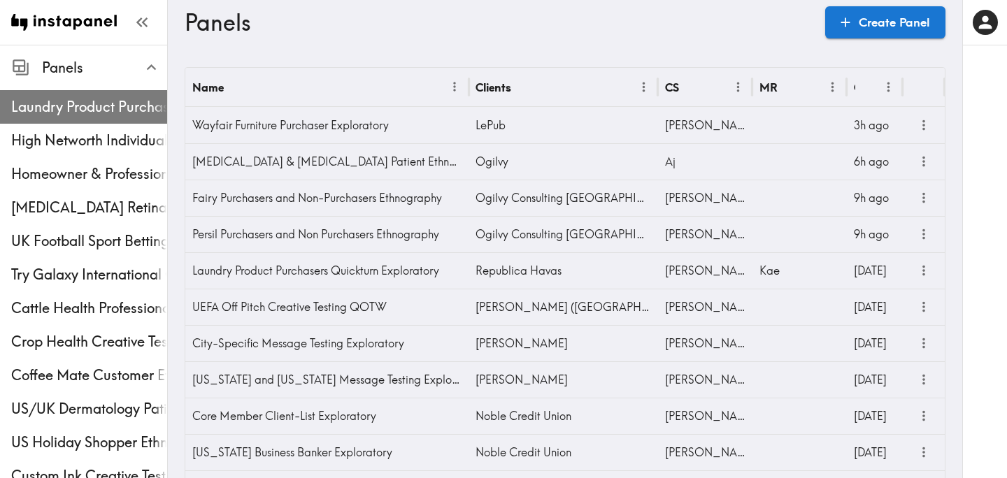
click at [84, 92] on div "Laundry Product Purchasers Quickturn Exploratory" at bounding box center [83, 107] width 167 height 36
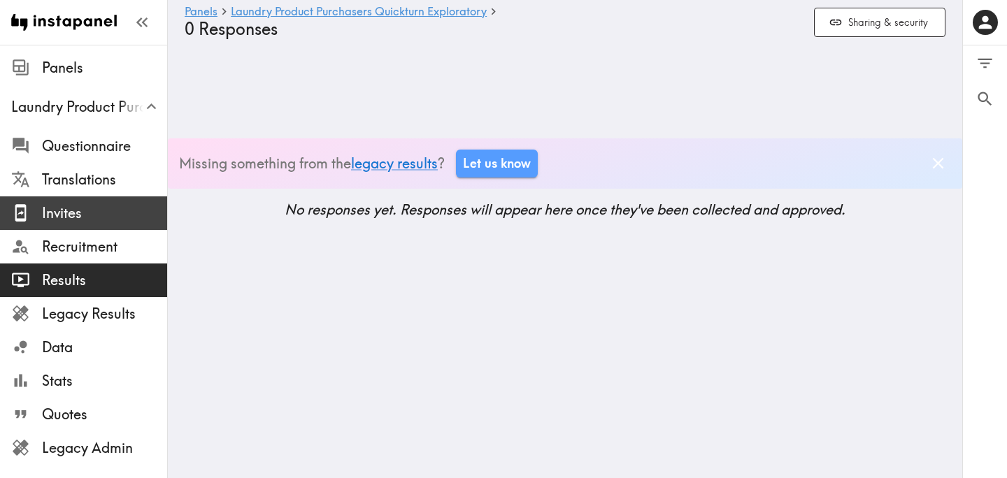
click at [92, 208] on span "Invites" at bounding box center [104, 213] width 125 height 20
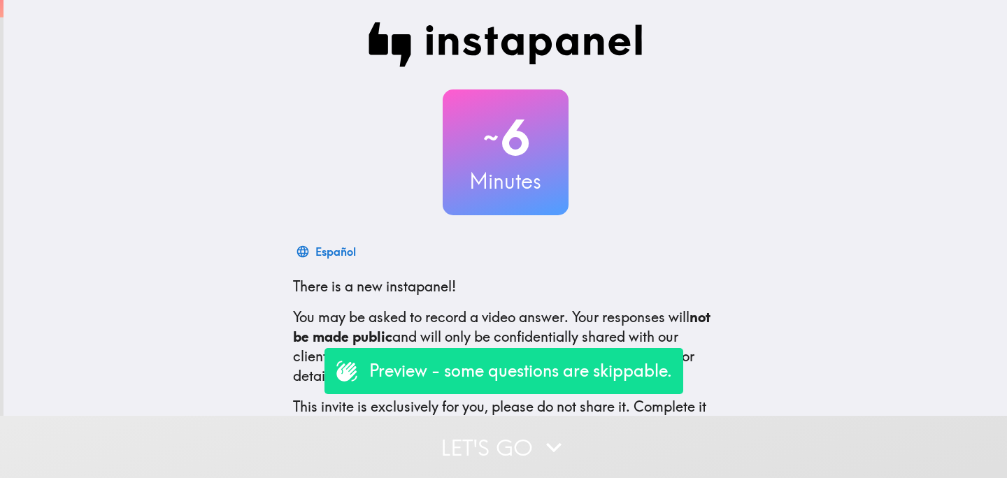
click at [474, 445] on button "Let's go" at bounding box center [503, 447] width 1007 height 62
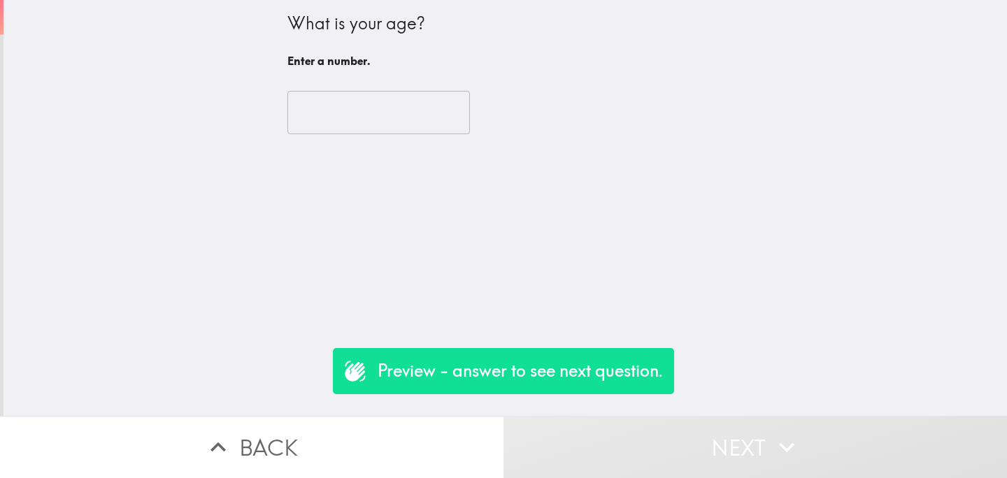
click at [393, 99] on input "number" at bounding box center [378, 112] width 182 height 43
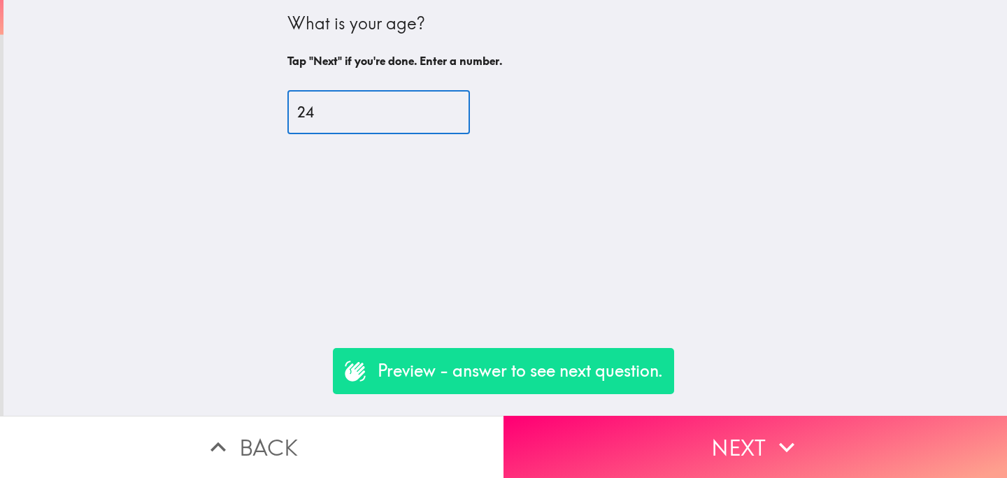
type input "24"
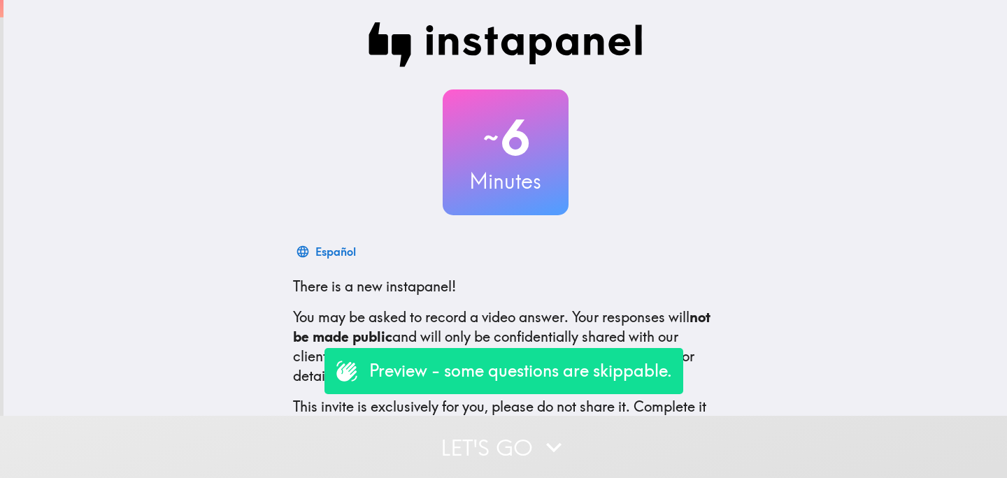
click at [452, 445] on button "Let's go" at bounding box center [503, 447] width 1007 height 62
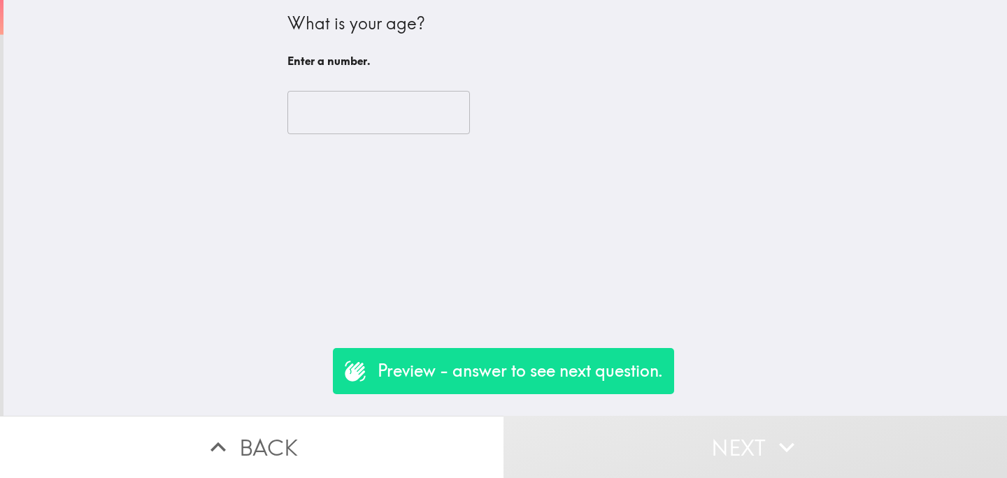
click at [371, 123] on input "number" at bounding box center [378, 112] width 182 height 43
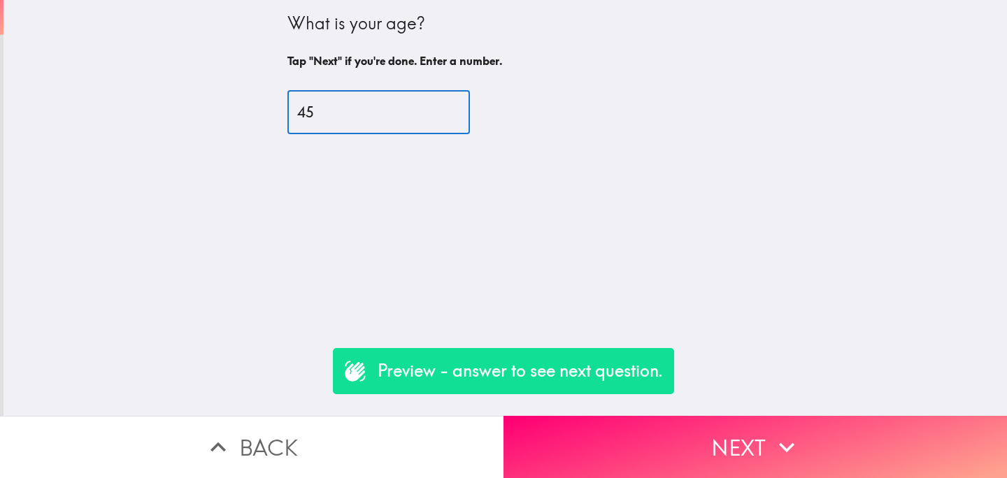
type input "45"
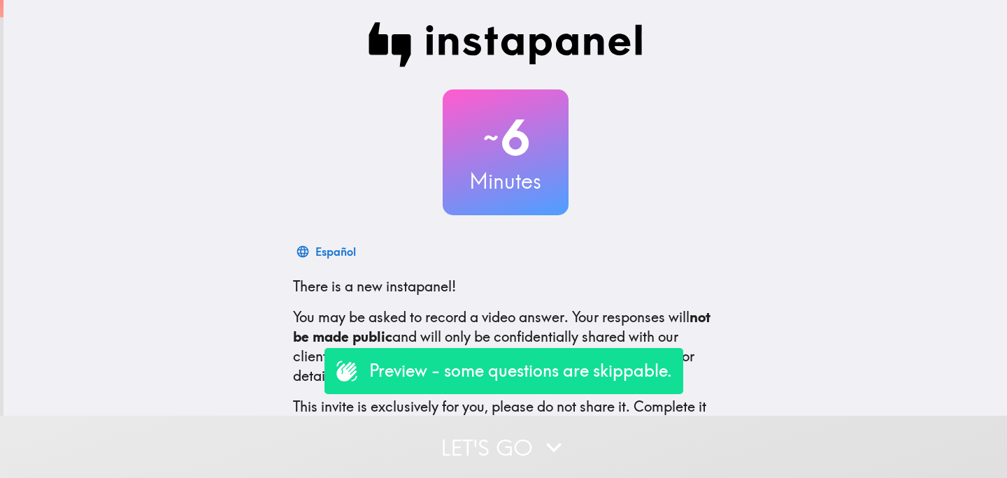
click at [457, 452] on button "Let's go" at bounding box center [503, 447] width 1007 height 62
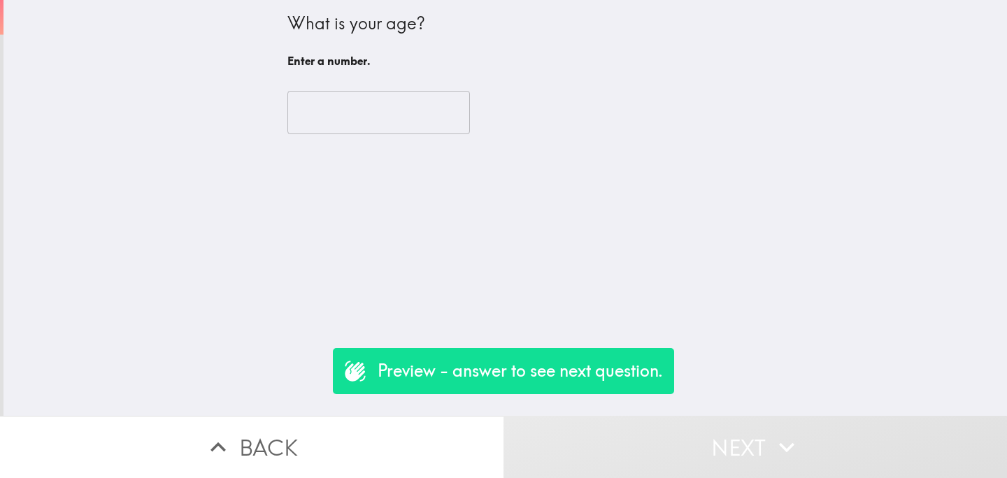
click at [358, 117] on input "number" at bounding box center [378, 112] width 182 height 43
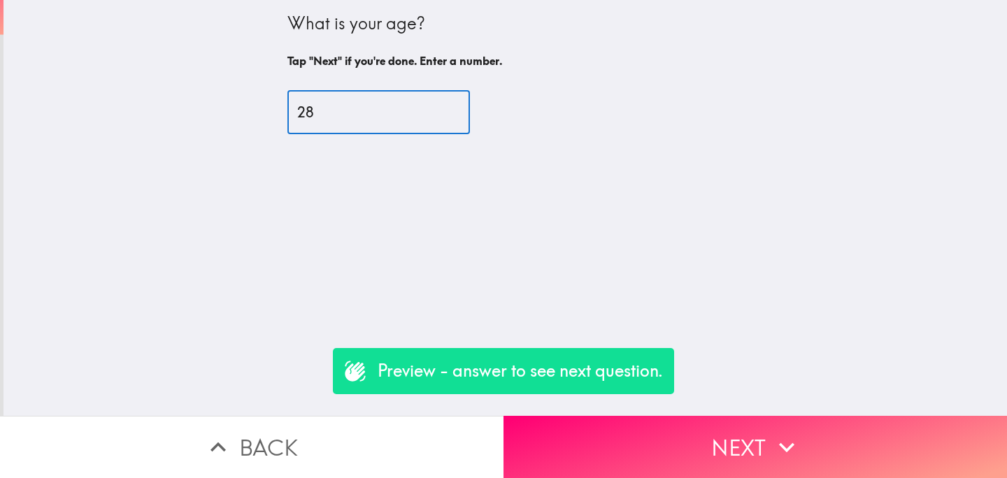
type input "28"
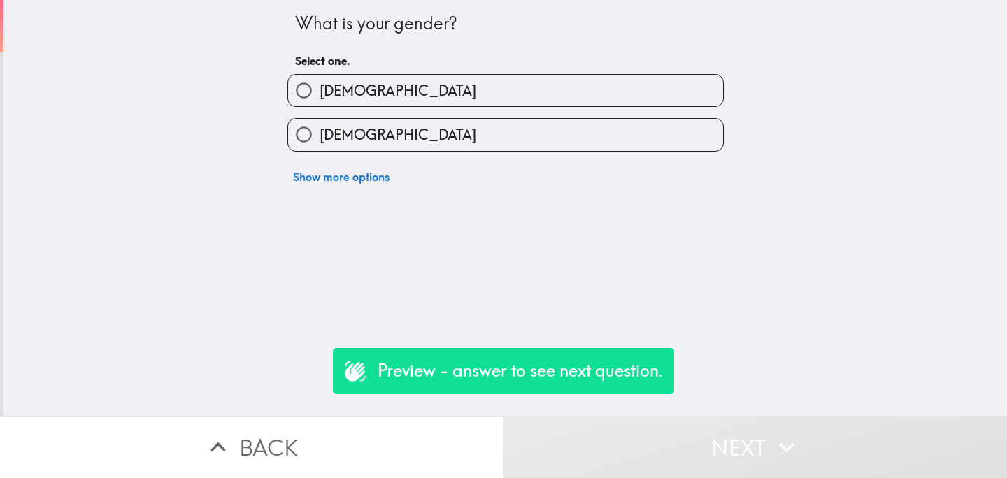
click at [373, 134] on label "[DEMOGRAPHIC_DATA]" at bounding box center [505, 134] width 435 height 31
click at [320, 134] on input "[DEMOGRAPHIC_DATA]" at bounding box center [303, 134] width 31 height 31
radio input "true"
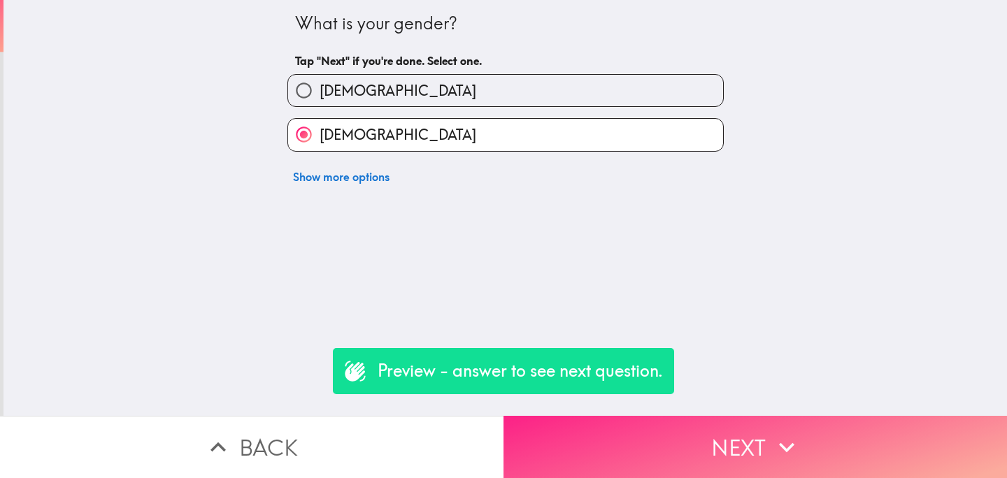
click at [635, 435] on button "Next" at bounding box center [754, 447] width 503 height 62
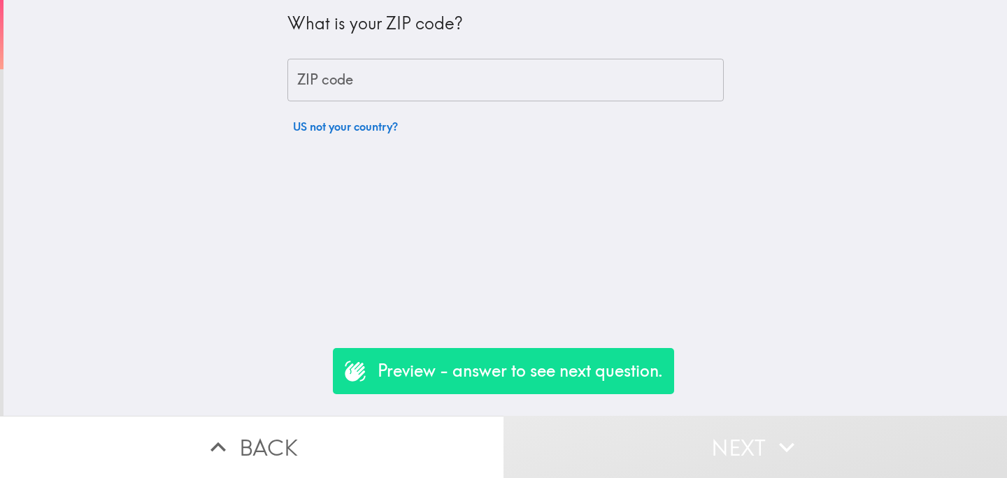
click at [334, 90] on input "ZIP code" at bounding box center [505, 80] width 436 height 43
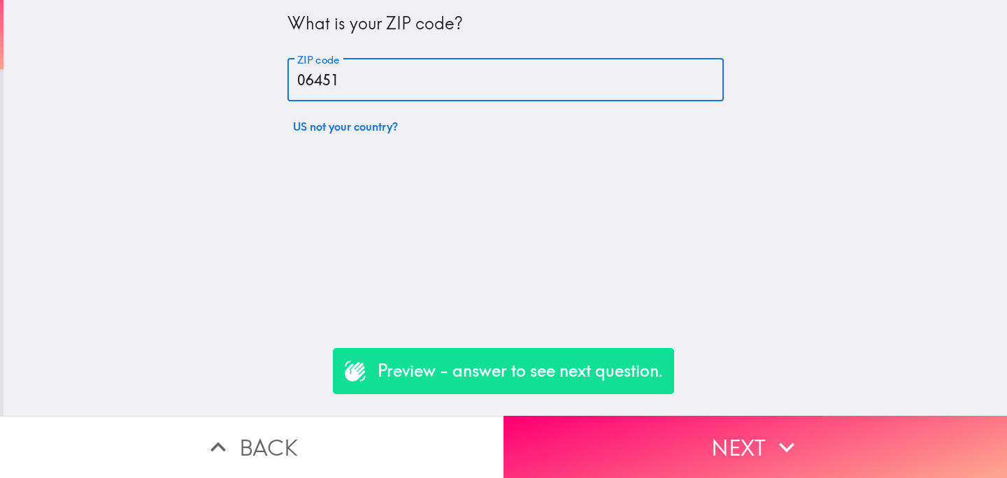
type input "06451"
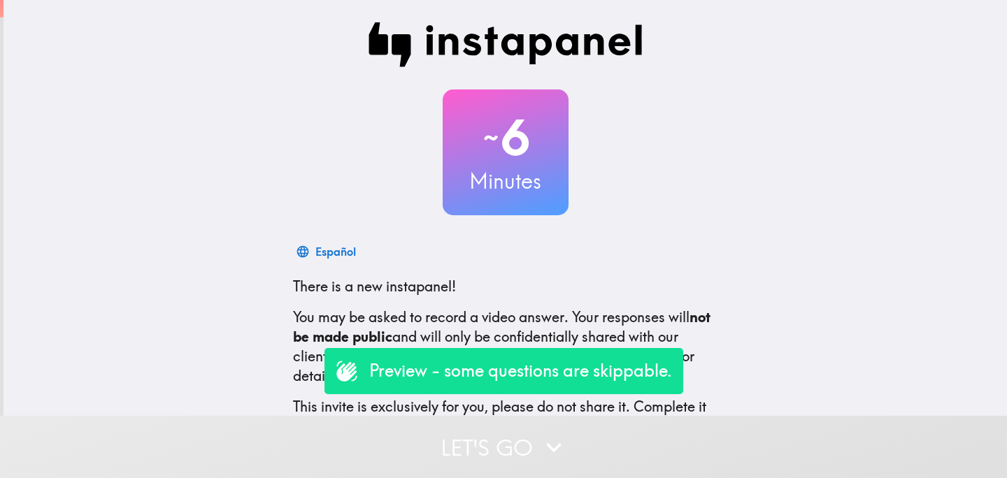
click at [466, 443] on button "Let's go" at bounding box center [503, 447] width 1007 height 62
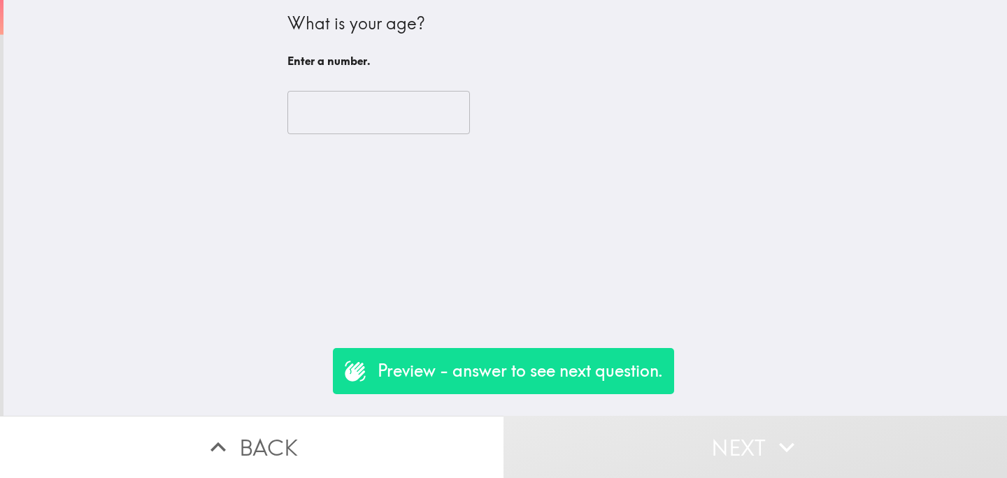
click at [347, 127] on input "number" at bounding box center [378, 112] width 182 height 43
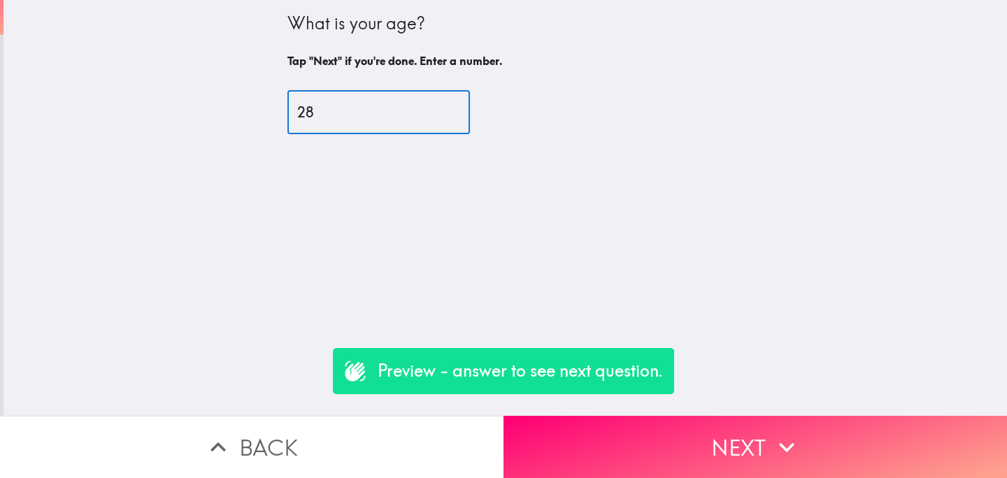
type input "28"
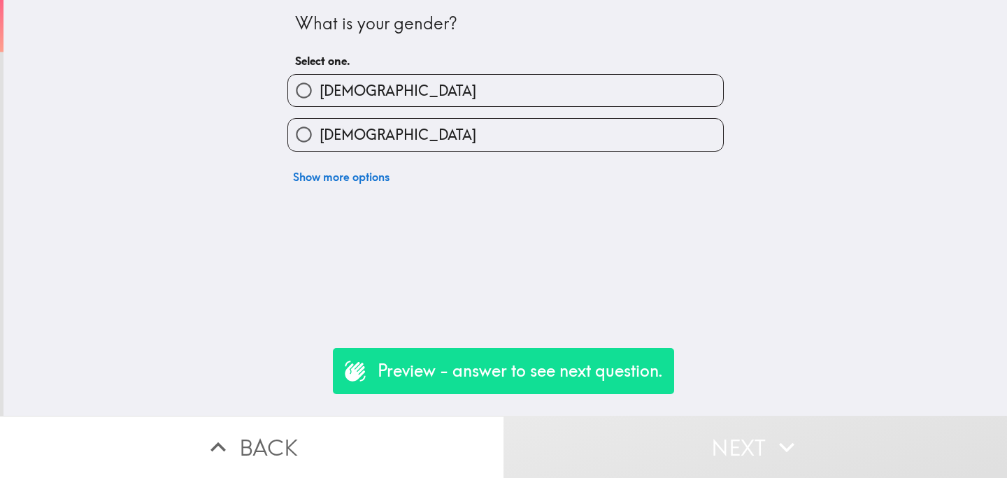
click at [368, 134] on label "[DEMOGRAPHIC_DATA]" at bounding box center [505, 134] width 435 height 31
click at [320, 134] on input "[DEMOGRAPHIC_DATA]" at bounding box center [303, 134] width 31 height 31
radio input "true"
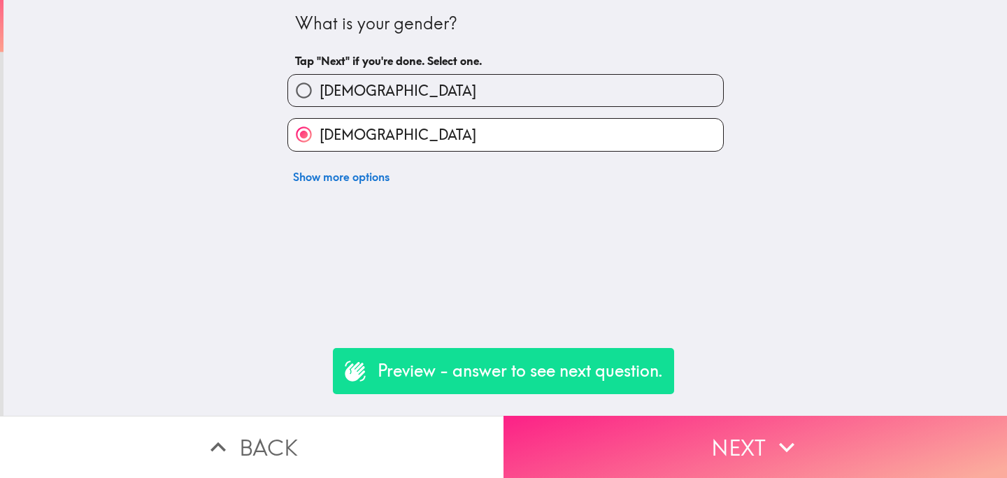
click at [675, 436] on button "Next" at bounding box center [754, 447] width 503 height 62
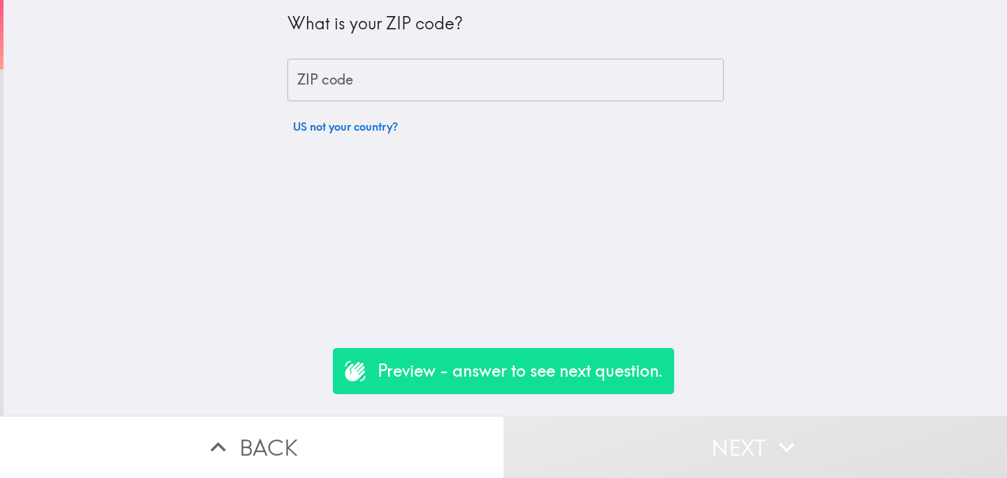
click at [360, 77] on input "ZIP code" at bounding box center [505, 80] width 436 height 43
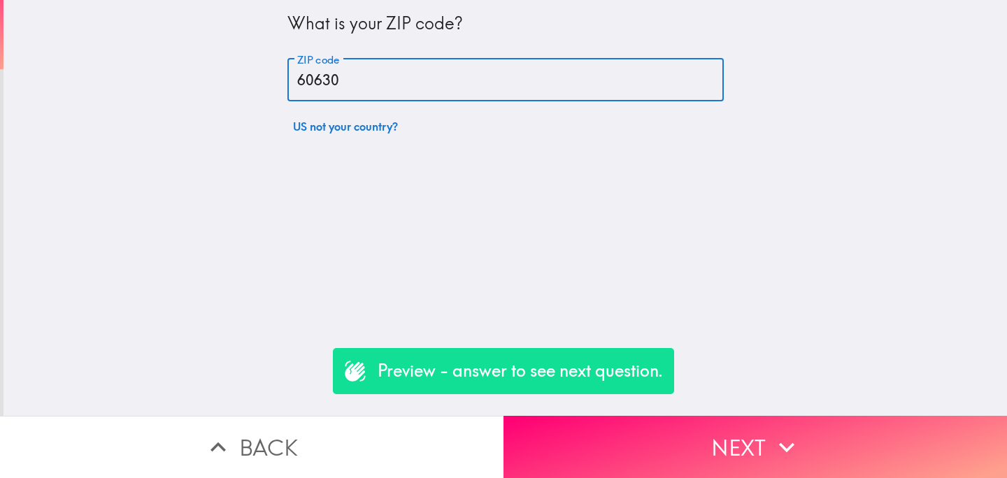
type input "60630"
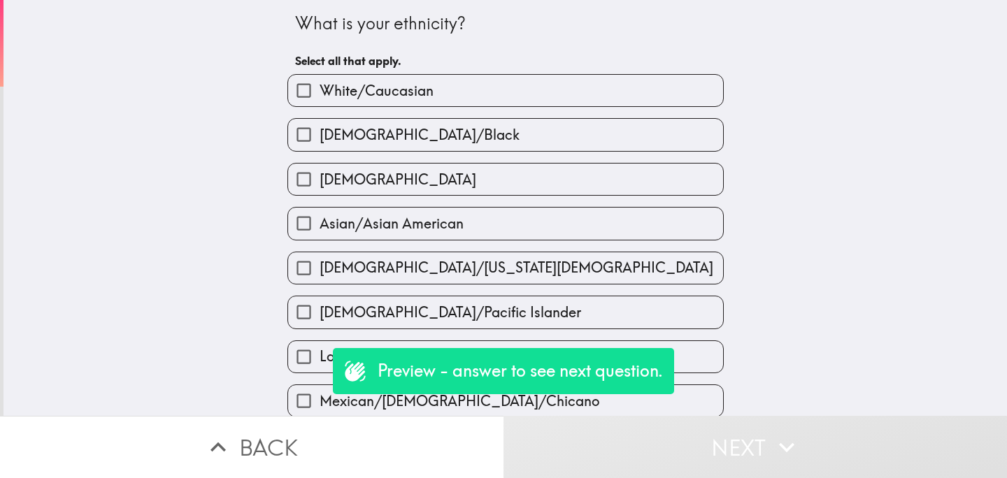
click at [348, 220] on span "Asian/Asian American" at bounding box center [392, 224] width 144 height 20
click at [320, 220] on input "Asian/Asian American" at bounding box center [303, 223] width 31 height 31
checkbox input "true"
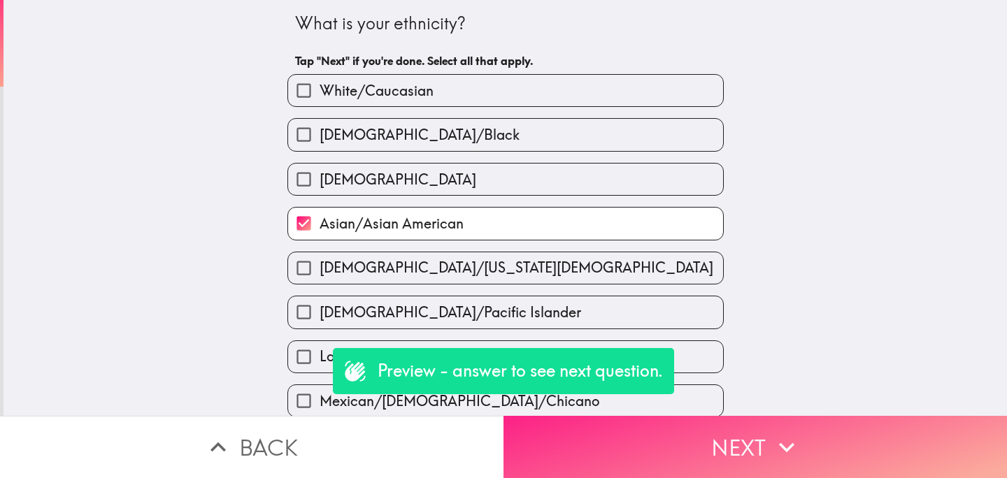
click at [599, 453] on button "Next" at bounding box center [754, 447] width 503 height 62
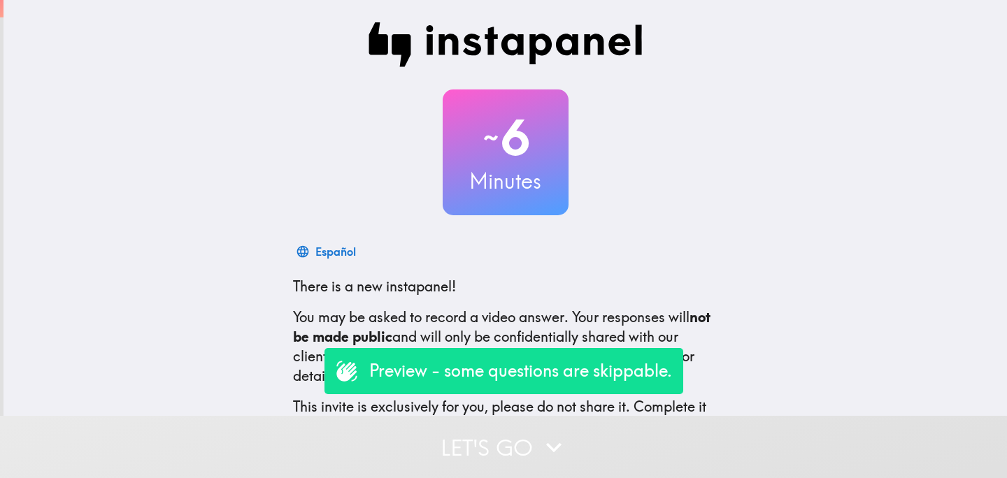
click at [443, 453] on button "Let's go" at bounding box center [503, 447] width 1007 height 62
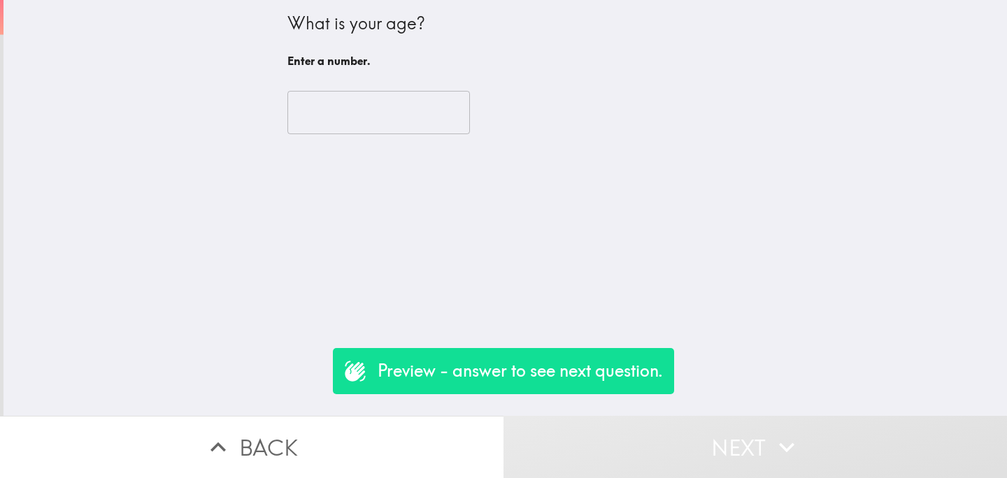
click at [364, 110] on input "number" at bounding box center [378, 112] width 182 height 43
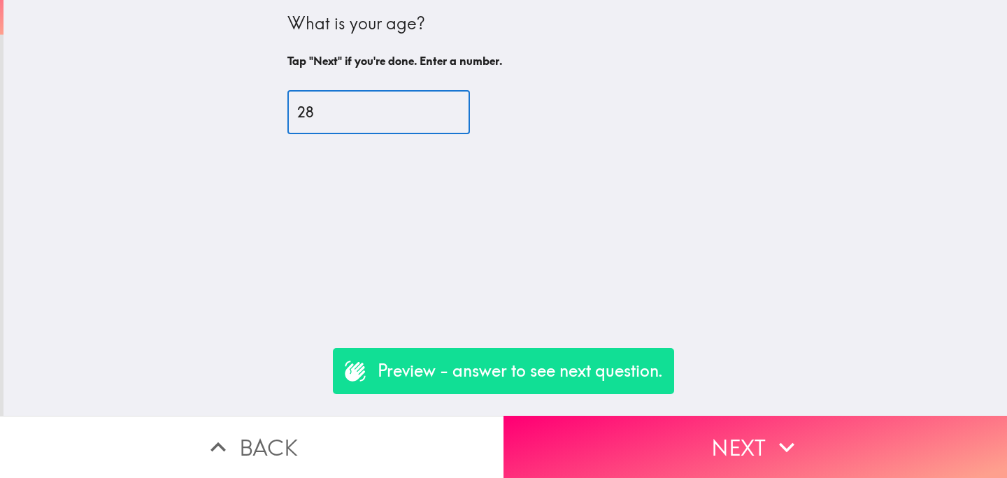
type input "28"
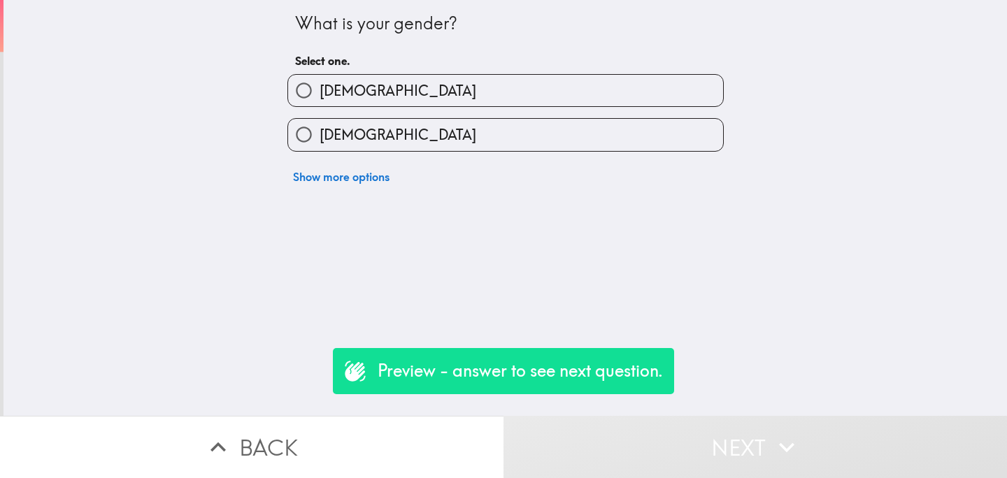
click at [373, 132] on label "[DEMOGRAPHIC_DATA]" at bounding box center [505, 134] width 435 height 31
click at [320, 132] on input "[DEMOGRAPHIC_DATA]" at bounding box center [303, 134] width 31 height 31
radio input "true"
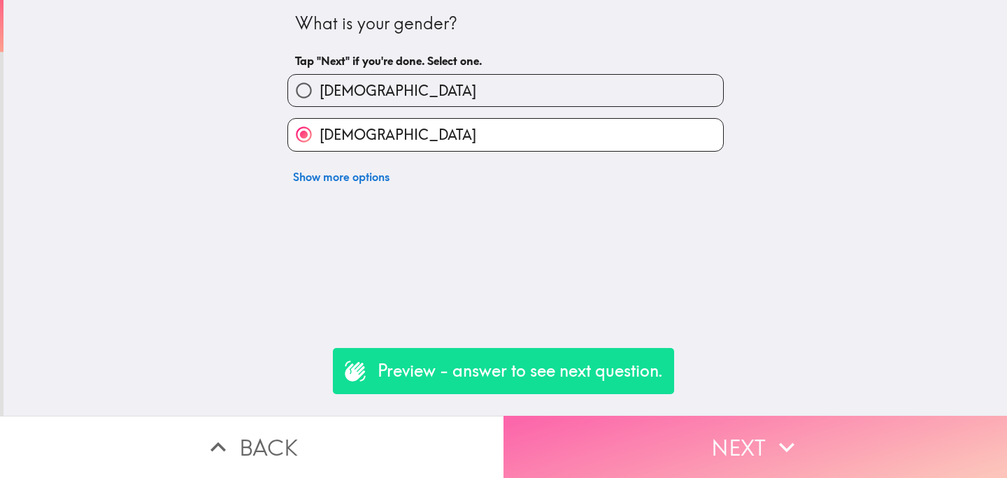
click at [616, 432] on button "Next" at bounding box center [754, 447] width 503 height 62
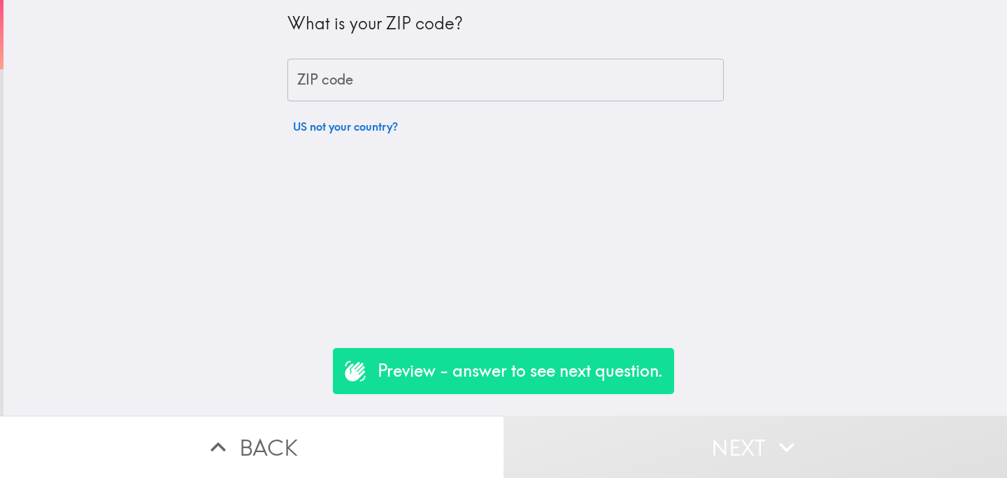
click at [448, 82] on input "ZIP code" at bounding box center [505, 80] width 436 height 43
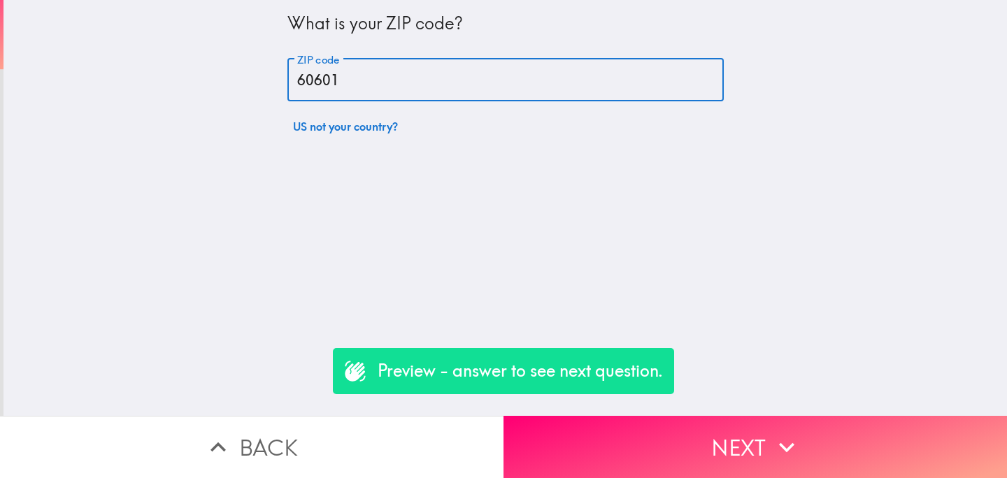
type input "60601"
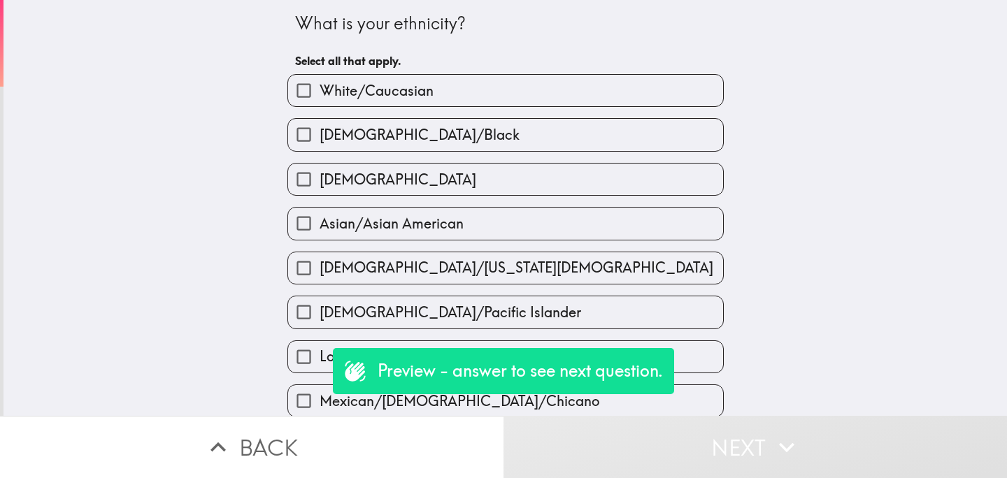
click at [417, 138] on span "[DEMOGRAPHIC_DATA]/Black" at bounding box center [420, 135] width 200 height 20
click at [320, 138] on input "[DEMOGRAPHIC_DATA]/Black" at bounding box center [303, 134] width 31 height 31
checkbox input "true"
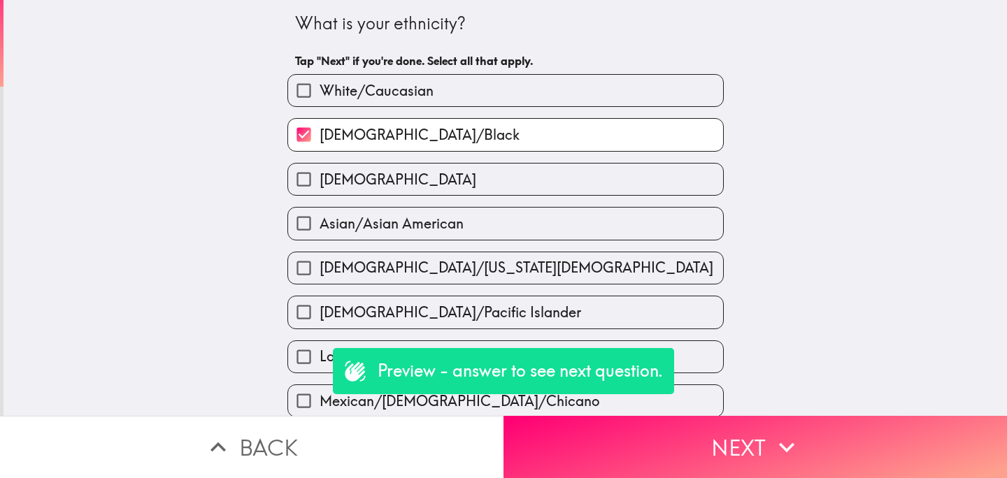
click at [410, 231] on span "Asian/Asian American" at bounding box center [392, 224] width 144 height 20
click at [320, 231] on input "Asian/Asian American" at bounding box center [303, 223] width 31 height 31
checkbox input "true"
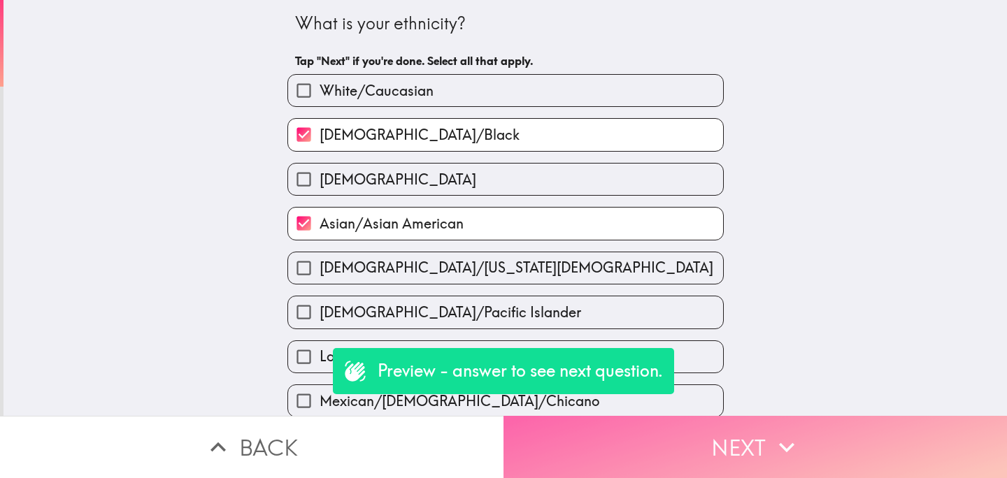
click at [693, 448] on button "Next" at bounding box center [754, 447] width 503 height 62
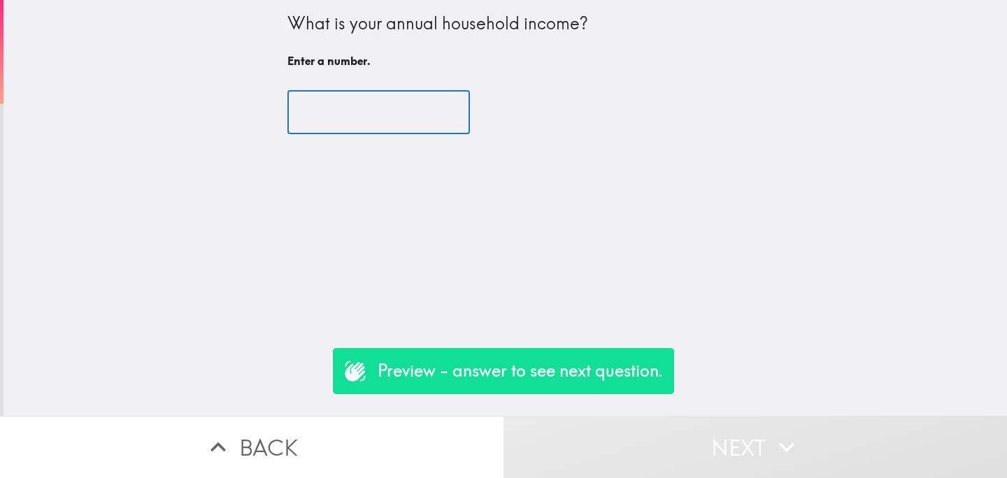
click at [378, 123] on input "number" at bounding box center [378, 112] width 182 height 43
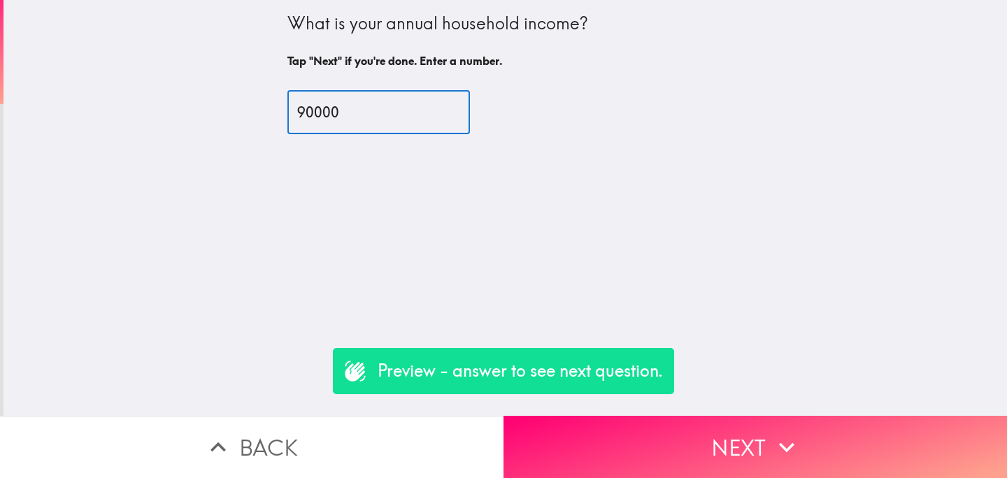
type input "90000"
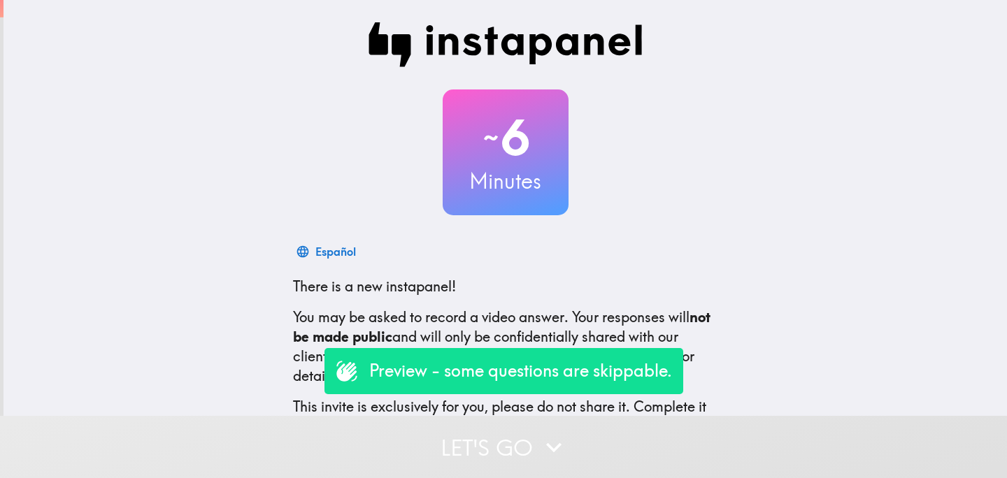
click at [498, 459] on button "Let's go" at bounding box center [503, 447] width 1007 height 62
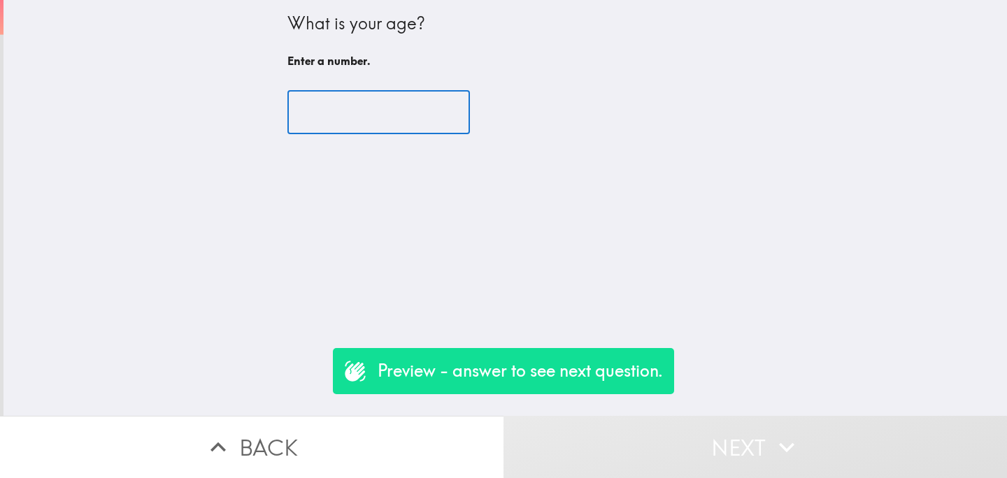
click at [335, 107] on input "number" at bounding box center [378, 112] width 182 height 43
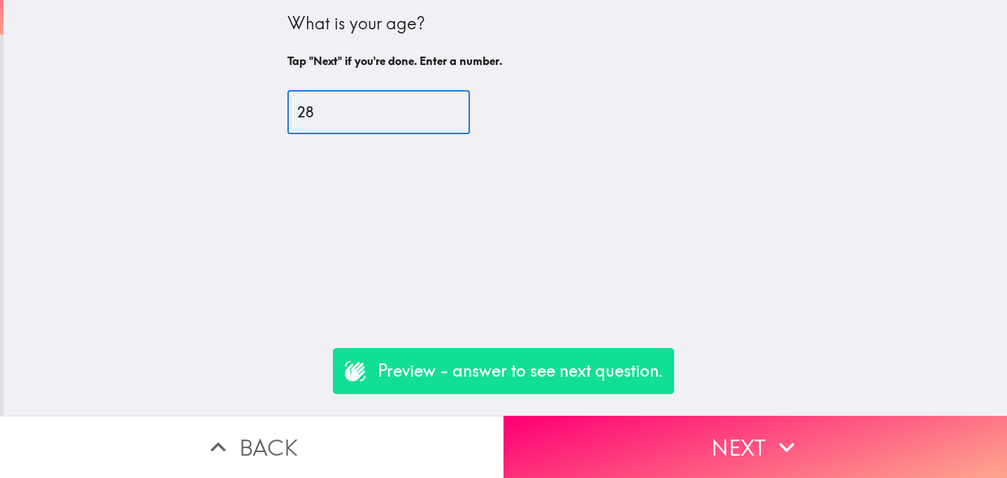
type input "28"
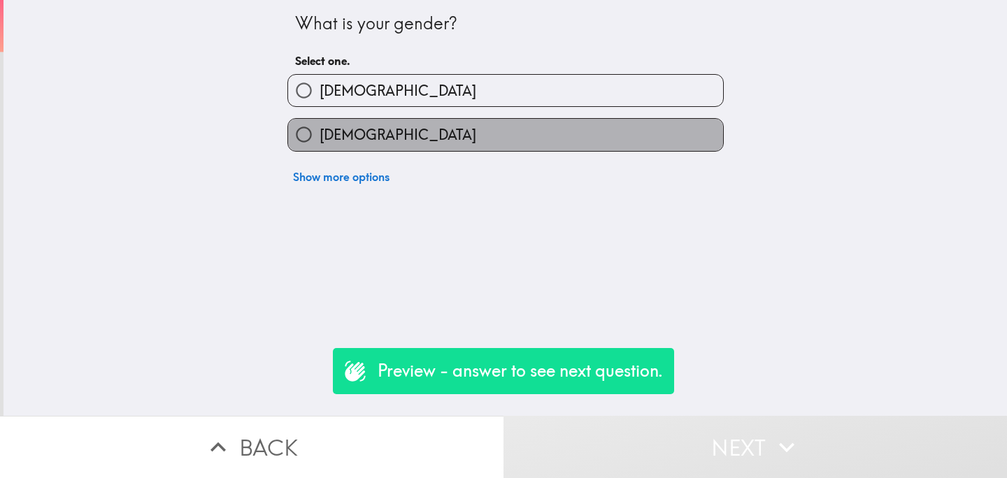
click at [357, 140] on span "[DEMOGRAPHIC_DATA]" at bounding box center [398, 135] width 157 height 20
click at [320, 140] on input "[DEMOGRAPHIC_DATA]" at bounding box center [303, 134] width 31 height 31
radio input "true"
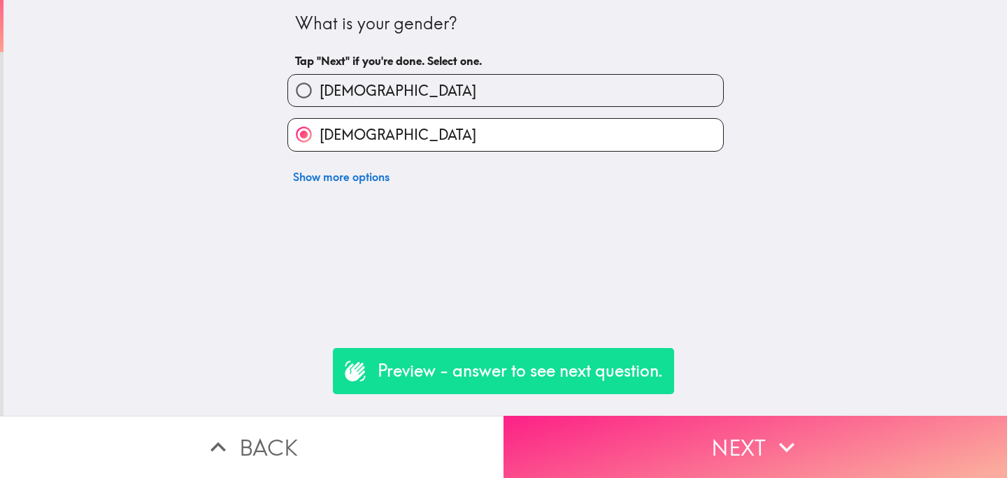
click at [622, 457] on button "Next" at bounding box center [754, 447] width 503 height 62
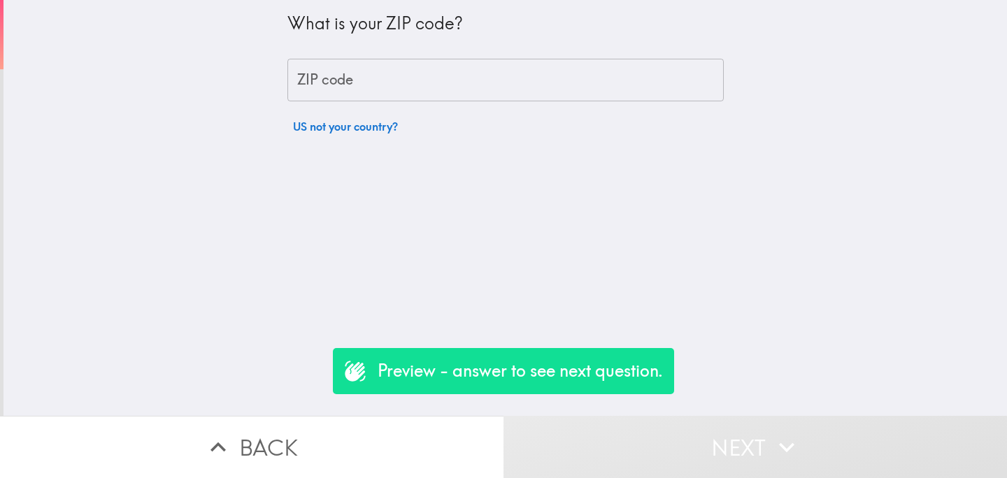
click at [356, 76] on input "ZIP code" at bounding box center [505, 80] width 436 height 43
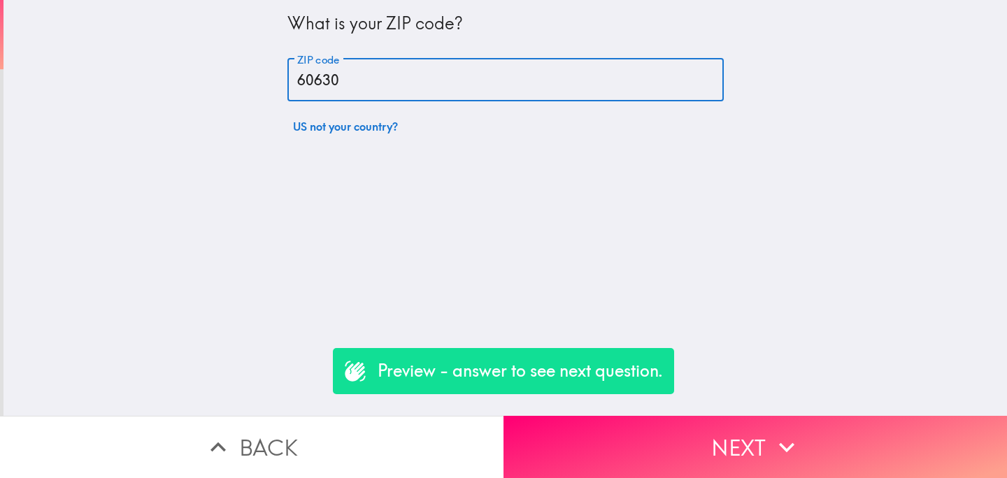
type input "60630"
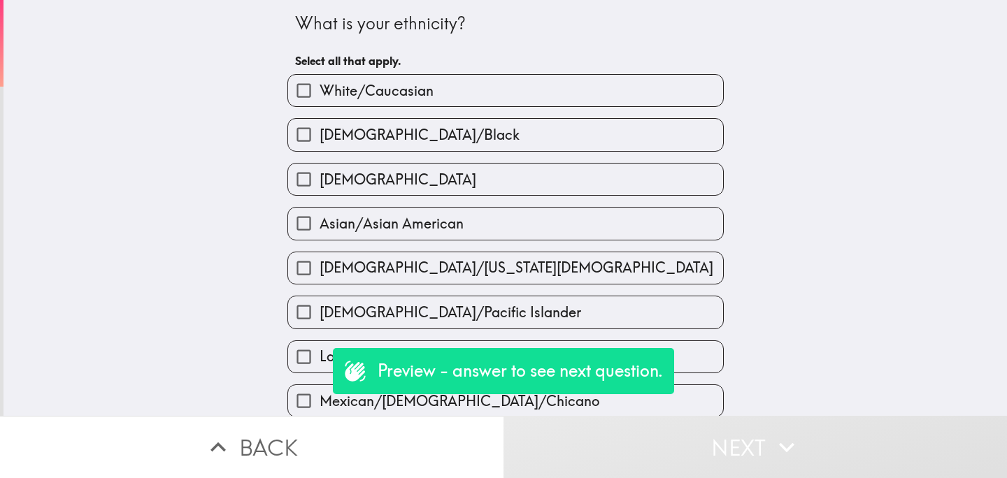
click at [345, 127] on span "[DEMOGRAPHIC_DATA]/Black" at bounding box center [420, 135] width 200 height 20
click at [320, 127] on input "[DEMOGRAPHIC_DATA]/Black" at bounding box center [303, 134] width 31 height 31
checkbox input "true"
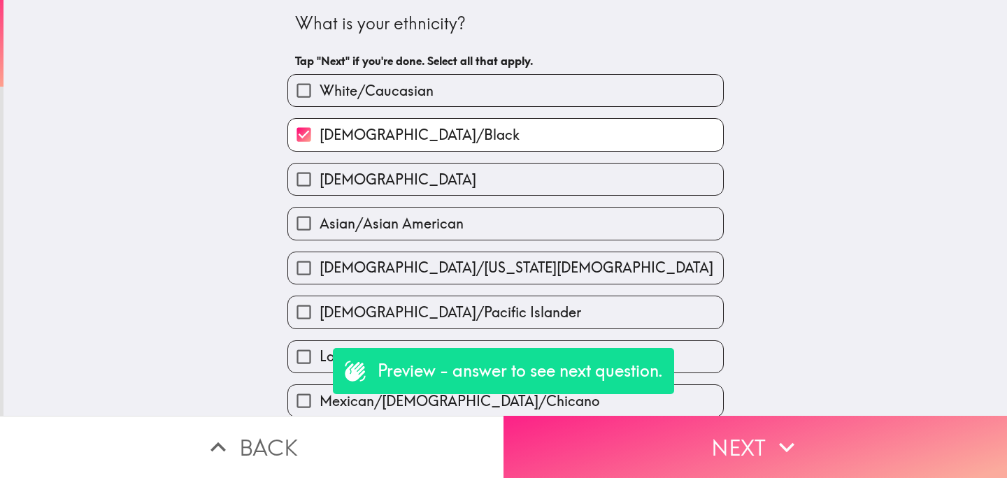
click at [617, 457] on button "Next" at bounding box center [754, 447] width 503 height 62
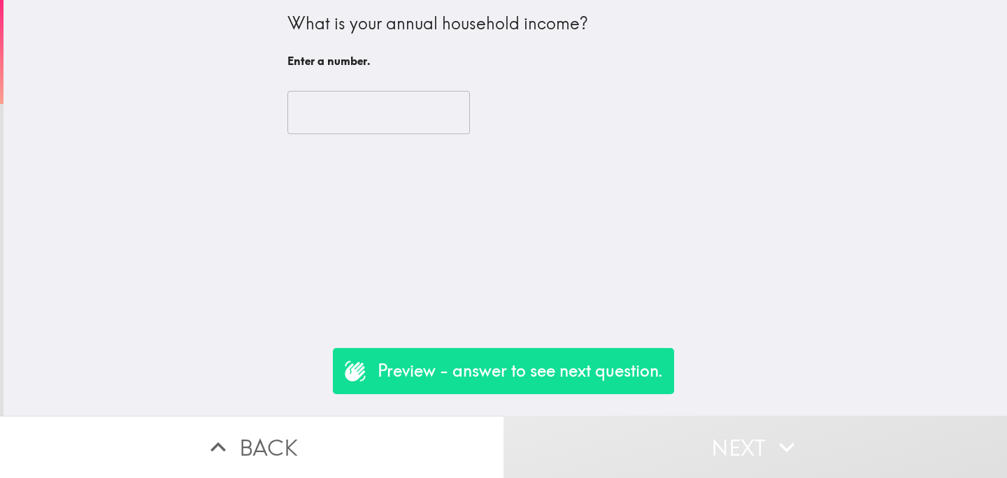
click at [347, 105] on input "number" at bounding box center [378, 112] width 182 height 43
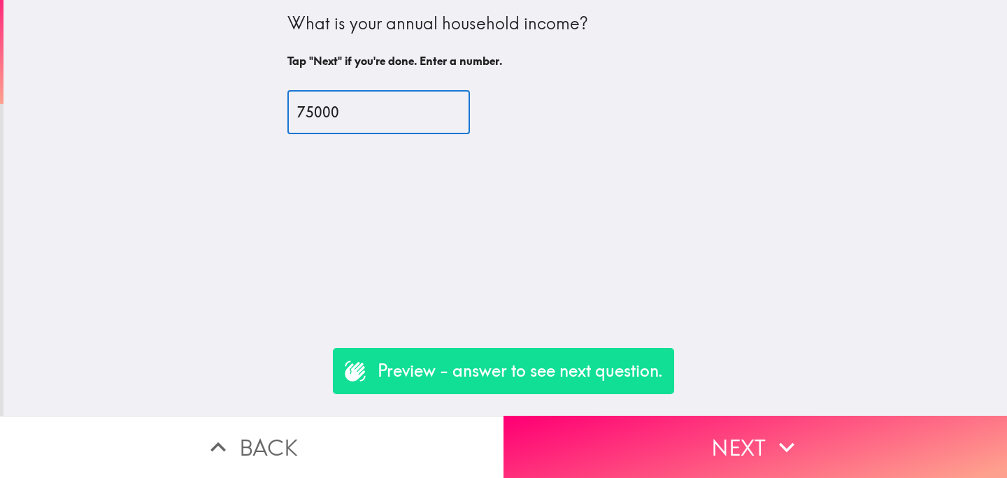
type input "75000"
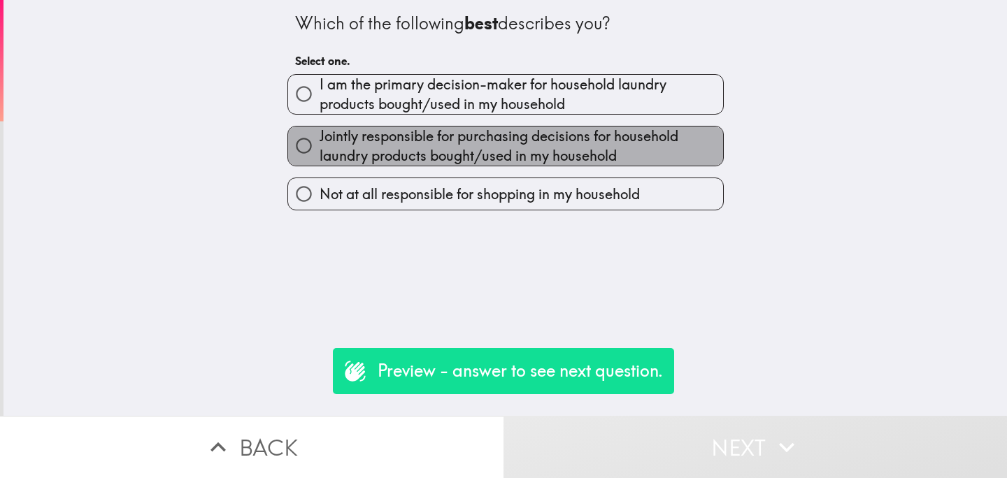
click at [392, 165] on span "Jointly responsible for purchasing decisions for household laundry products bou…" at bounding box center [521, 146] width 403 height 39
click at [320, 162] on input "Jointly responsible for purchasing decisions for household laundry products bou…" at bounding box center [303, 145] width 31 height 31
radio input "true"
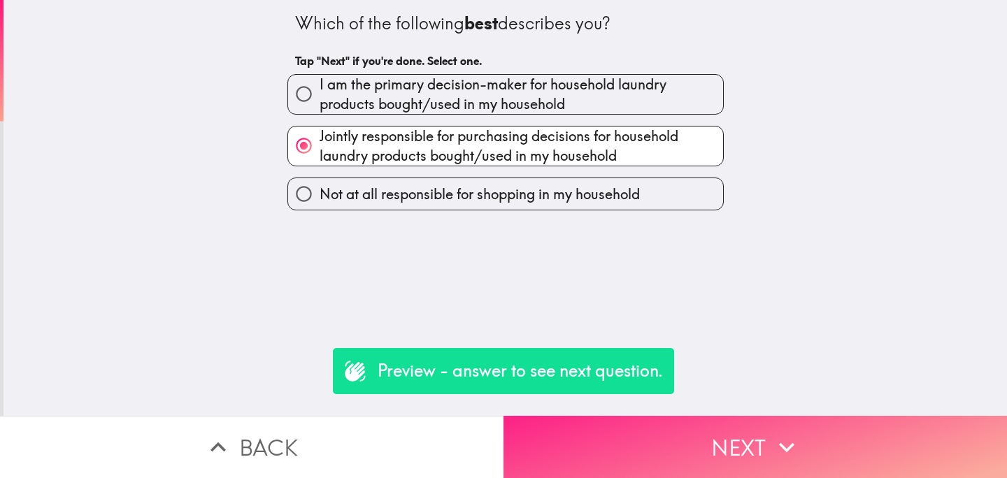
click at [680, 461] on button "Next" at bounding box center [754, 447] width 503 height 62
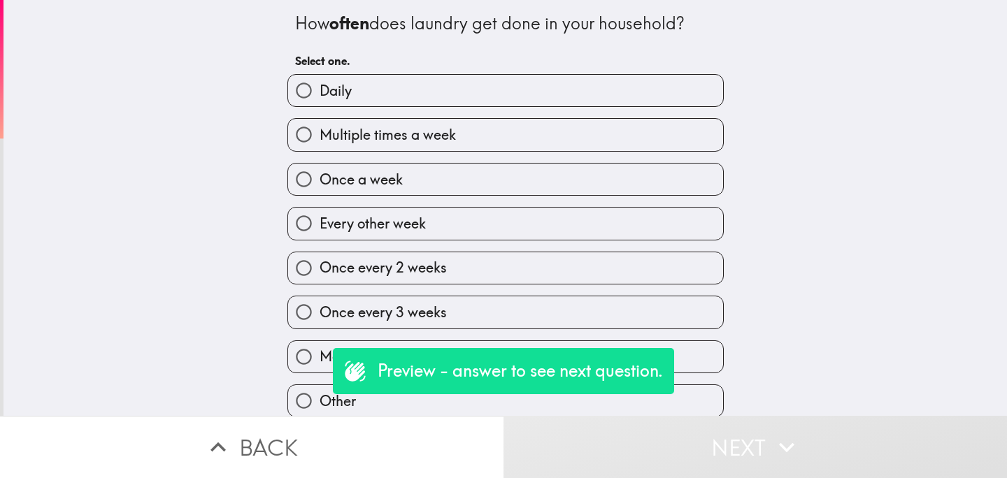
scroll to position [7, 0]
click at [306, 352] on input "Monthly" at bounding box center [303, 355] width 31 height 31
radio input "true"
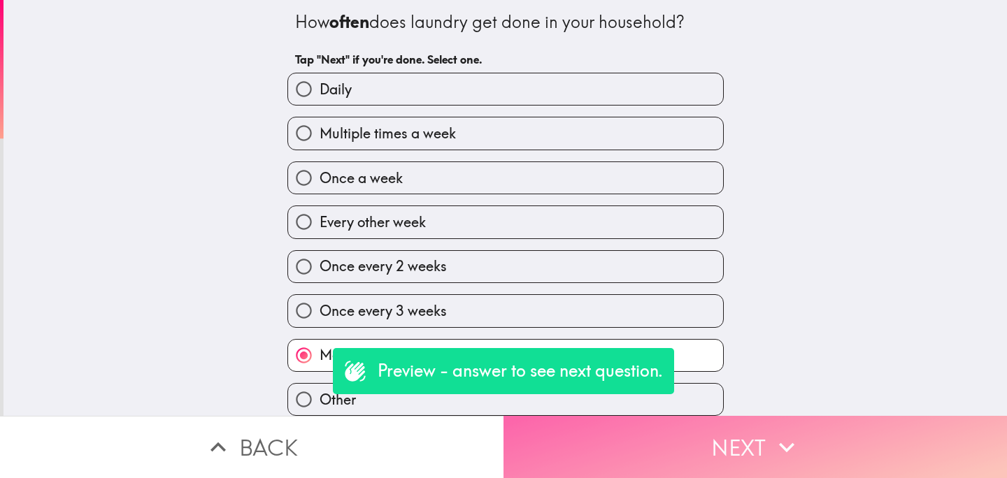
click at [706, 451] on button "Next" at bounding box center [754, 447] width 503 height 62
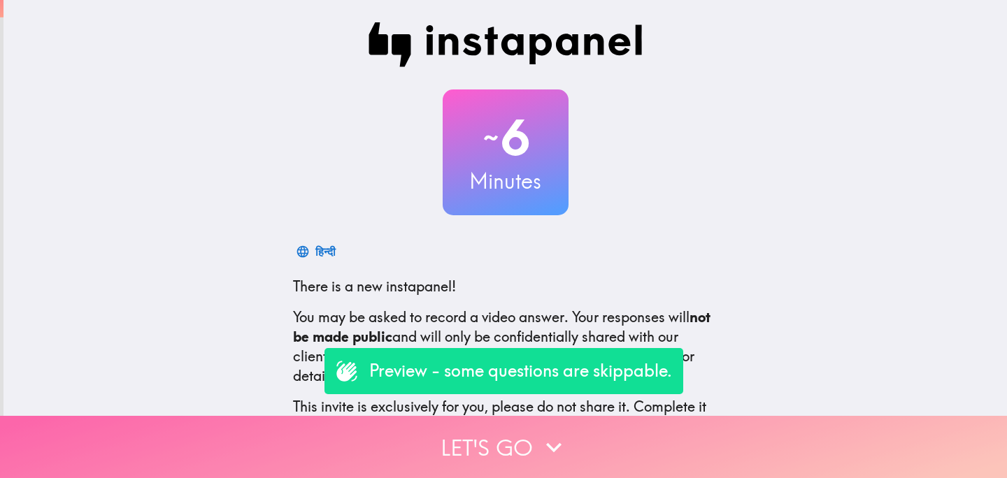
click at [409, 438] on button "Let's go" at bounding box center [503, 447] width 1007 height 62
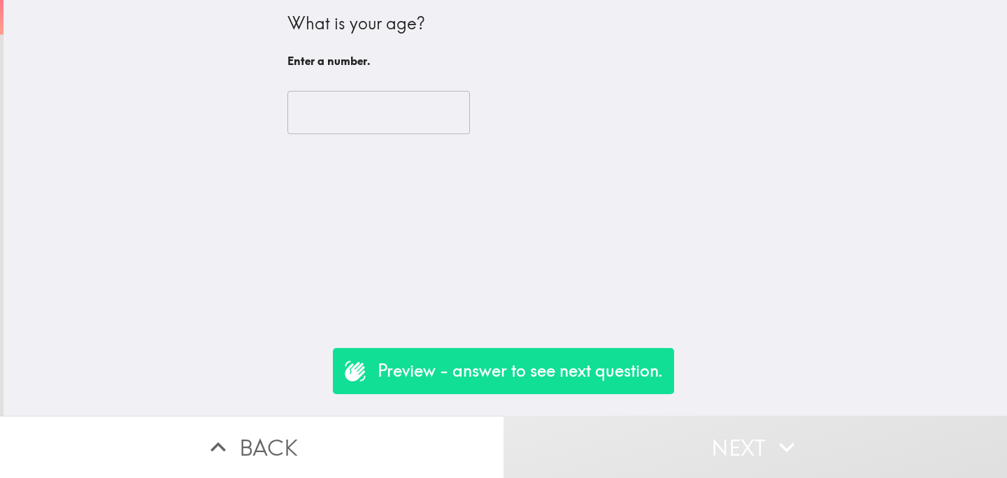
click at [401, 113] on input "number" at bounding box center [378, 112] width 182 height 43
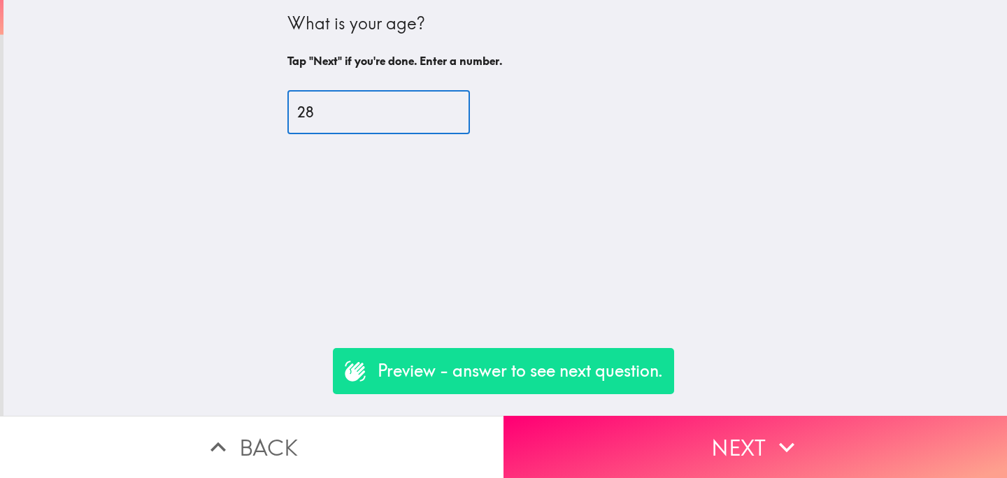
type input "28"
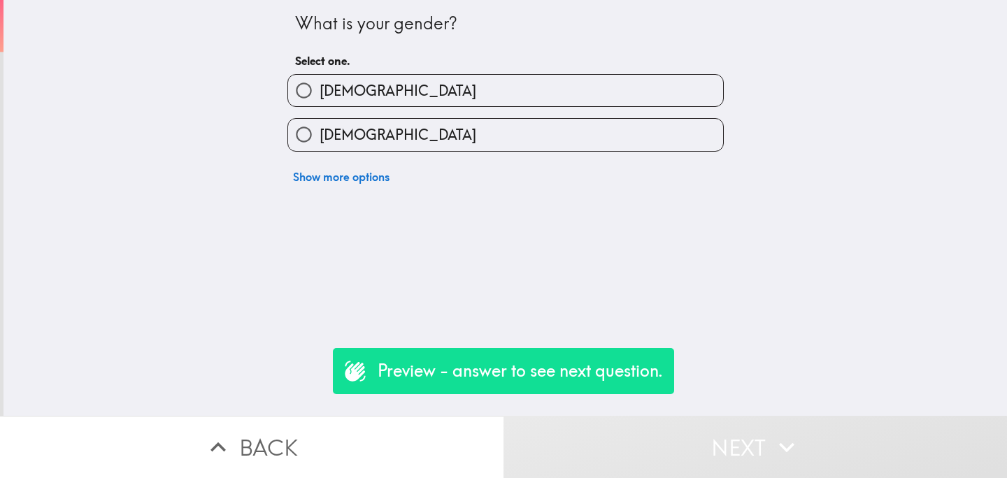
click at [385, 132] on label "[DEMOGRAPHIC_DATA]" at bounding box center [505, 134] width 435 height 31
click at [320, 132] on input "[DEMOGRAPHIC_DATA]" at bounding box center [303, 134] width 31 height 31
radio input "true"
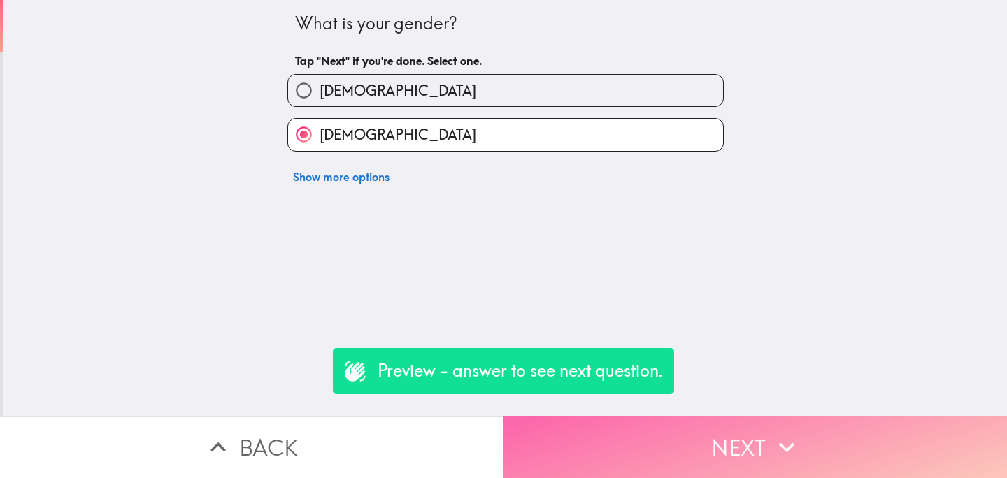
click at [701, 454] on button "Next" at bounding box center [754, 447] width 503 height 62
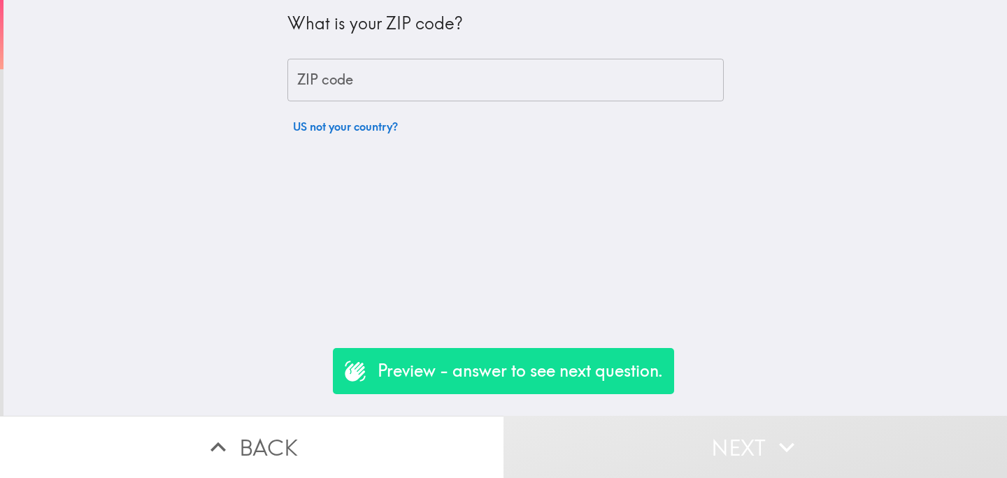
click at [375, 76] on input "ZIP code" at bounding box center [505, 80] width 436 height 43
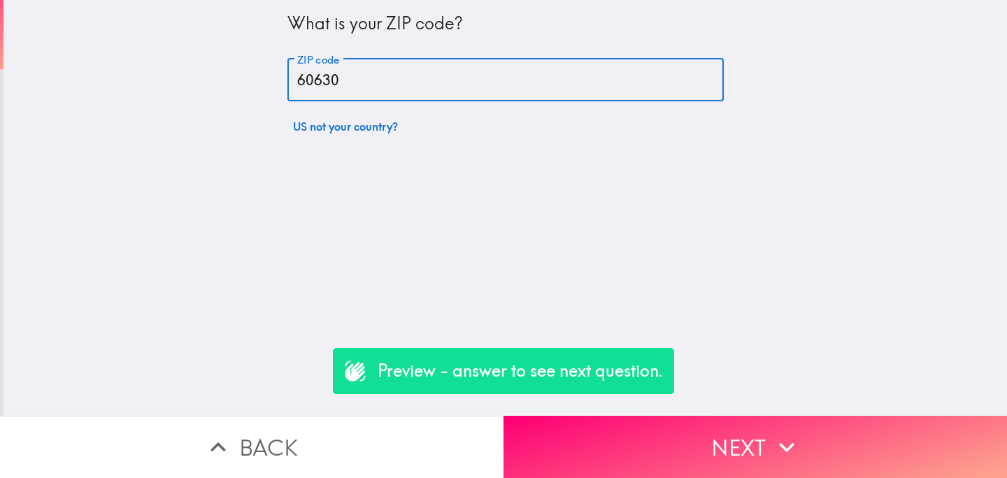
type input "60630"
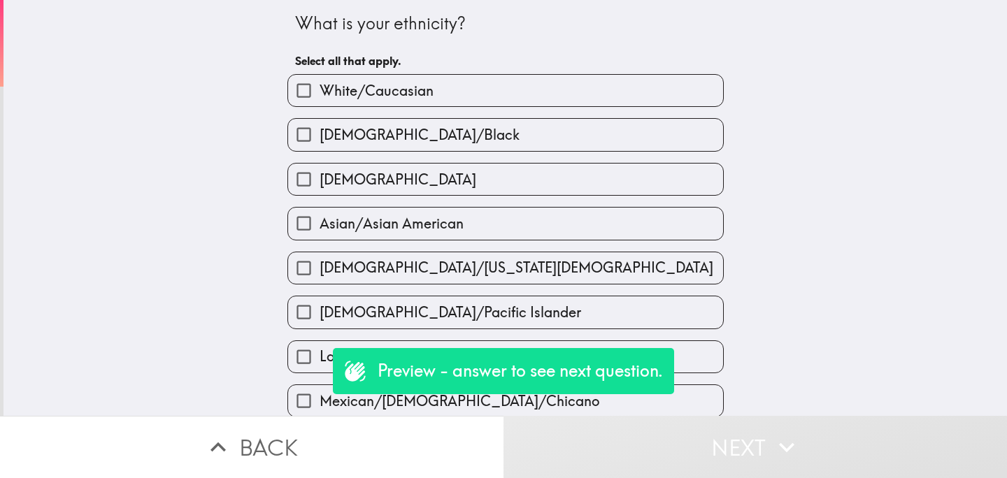
click at [354, 129] on span "[DEMOGRAPHIC_DATA]/Black" at bounding box center [420, 135] width 200 height 20
click at [320, 129] on input "[DEMOGRAPHIC_DATA]/Black" at bounding box center [303, 134] width 31 height 31
checkbox input "true"
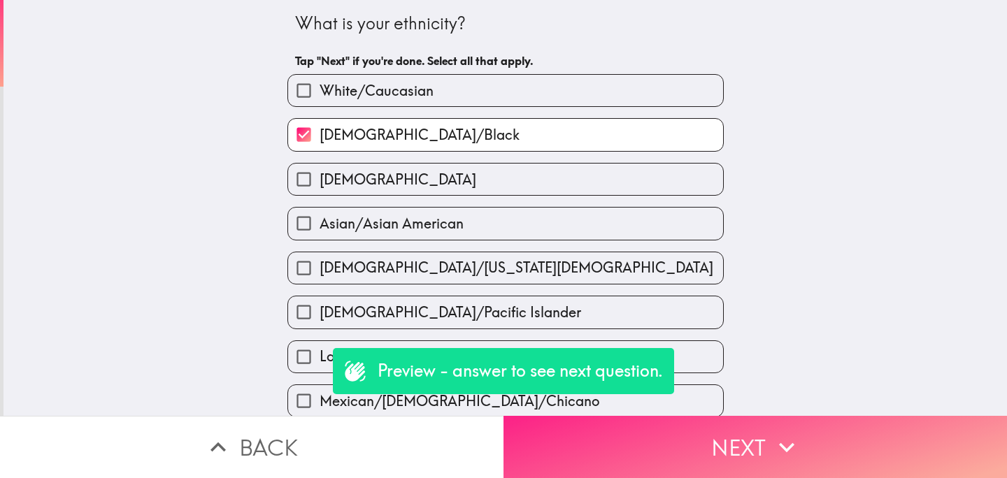
click at [635, 435] on button "Next" at bounding box center [754, 447] width 503 height 62
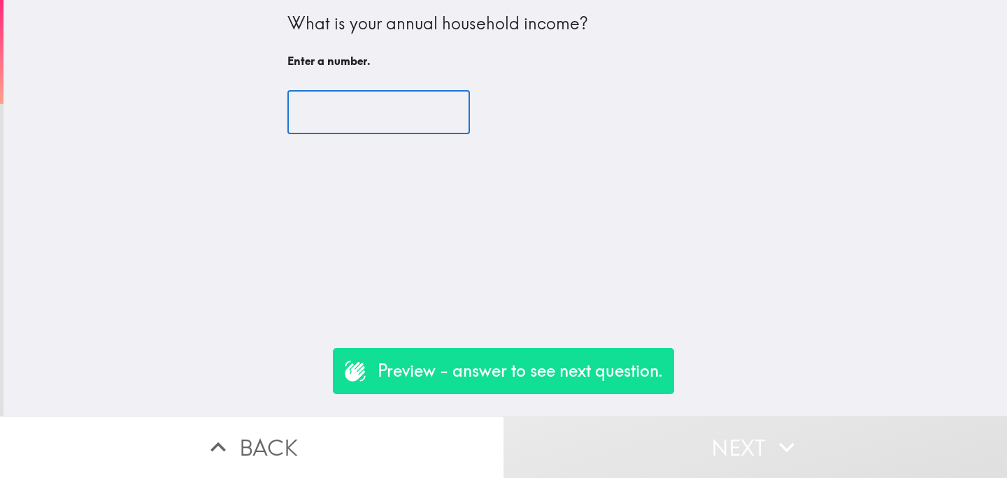
click at [406, 117] on input "number" at bounding box center [378, 112] width 182 height 43
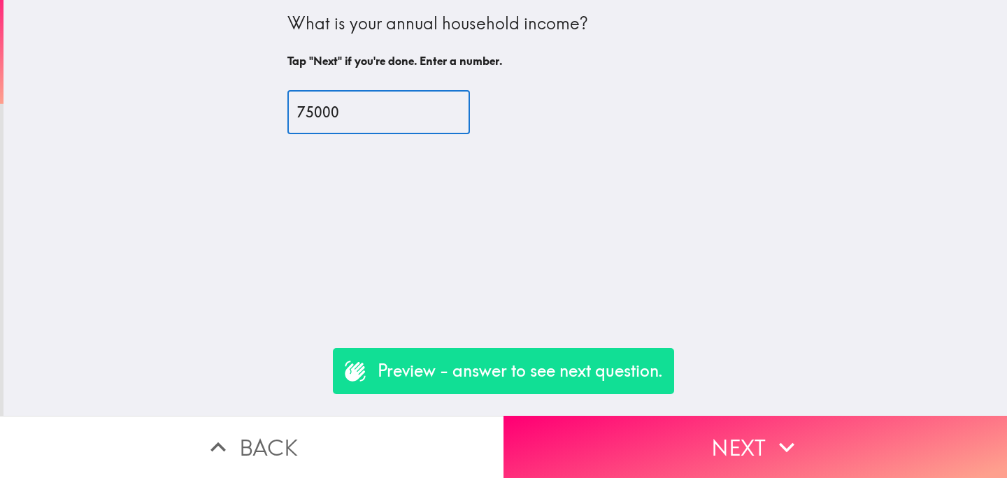
type input "75000"
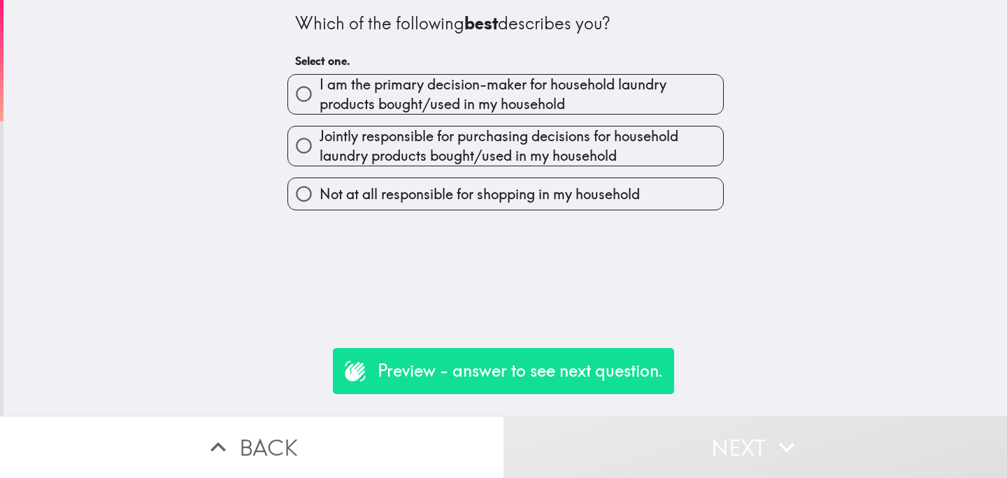
click at [380, 101] on span "I am the primary decision-maker for household laundry products bought/used in m…" at bounding box center [521, 94] width 403 height 39
click at [320, 101] on input "I am the primary decision-maker for household laundry products bought/used in m…" at bounding box center [303, 93] width 31 height 31
radio input "true"
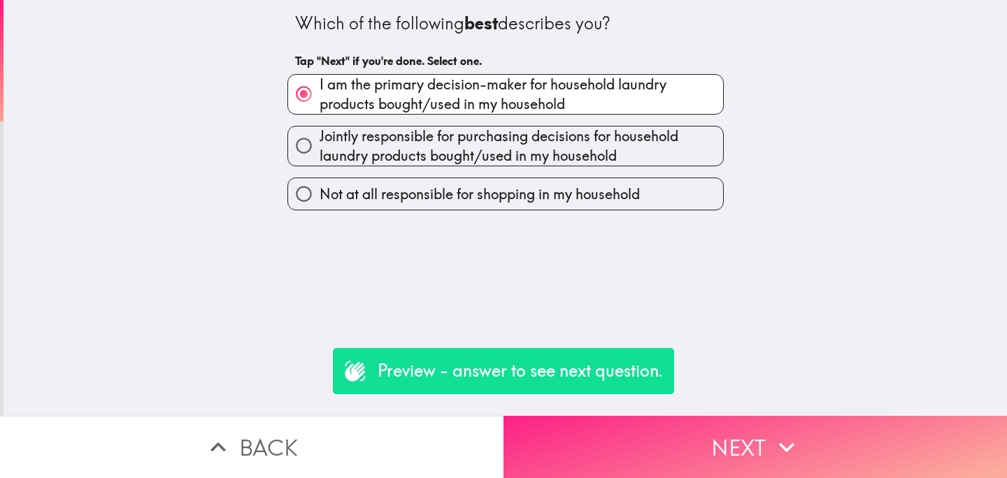
click at [638, 442] on button "Next" at bounding box center [754, 447] width 503 height 62
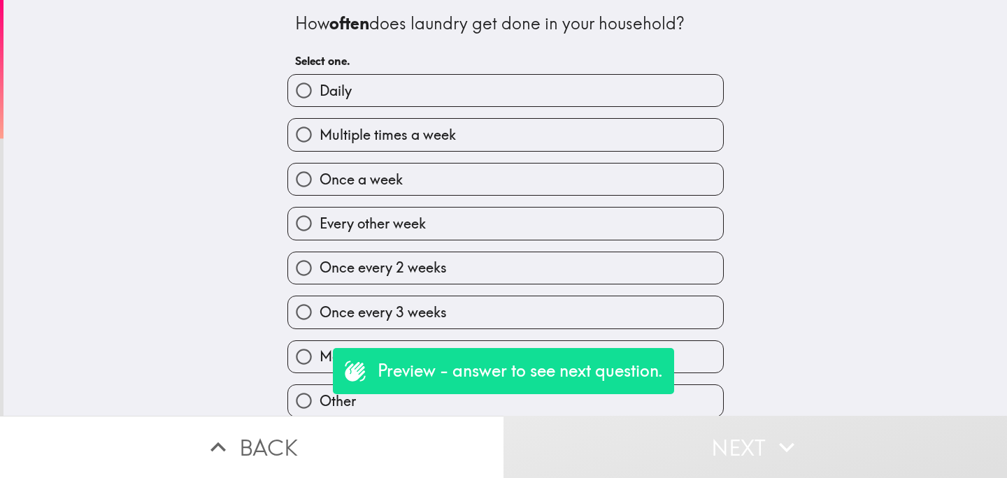
click at [810, 162] on div "How often does laundry get done in your household? Select one. Daily Multiple t…" at bounding box center [504, 208] width 1003 height 416
click at [478, 274] on label "Once every 2 weeks" at bounding box center [505, 267] width 435 height 31
click at [320, 274] on input "Once every 2 weeks" at bounding box center [303, 267] width 31 height 31
radio input "true"
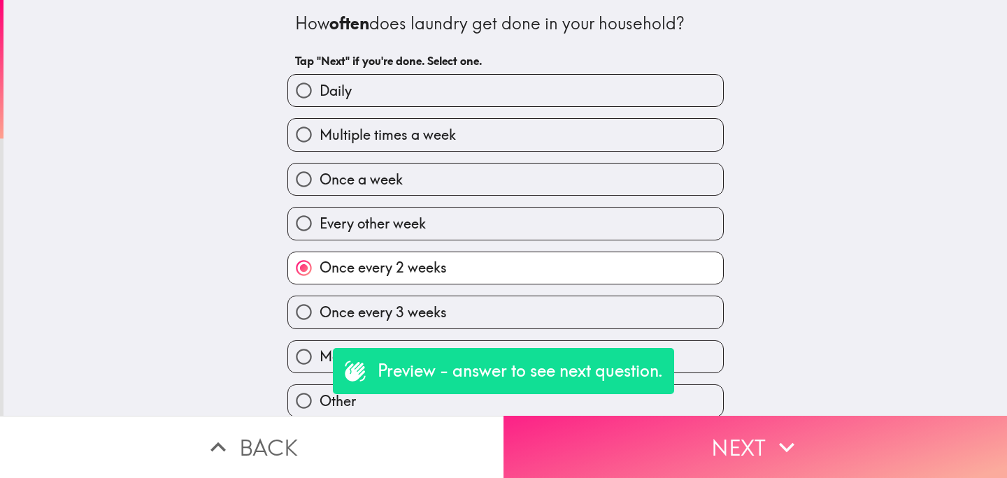
click at [676, 437] on button "Next" at bounding box center [754, 447] width 503 height 62
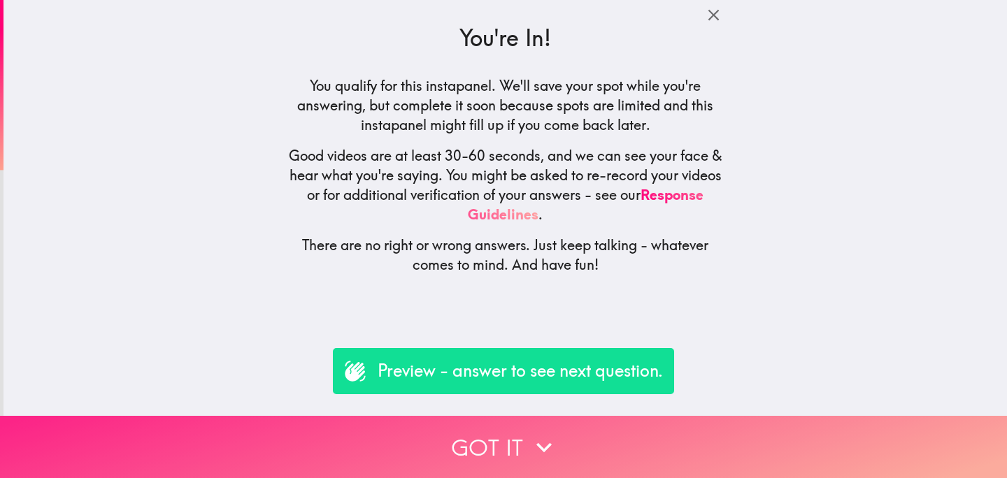
click at [478, 430] on button "Got it" at bounding box center [503, 447] width 1007 height 62
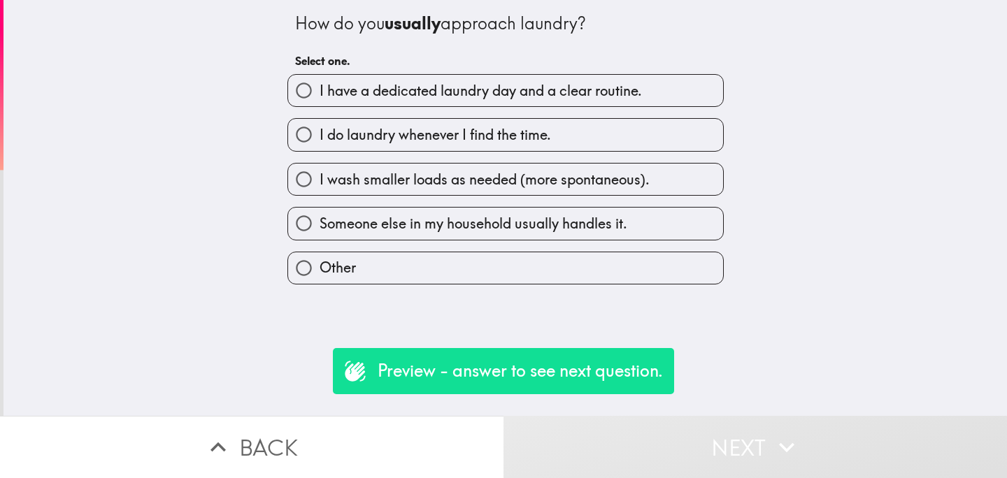
click at [553, 150] on label "I do laundry whenever I find the time." at bounding box center [505, 134] width 435 height 31
click at [320, 150] on input "I do laundry whenever I find the time." at bounding box center [303, 134] width 31 height 31
radio input "true"
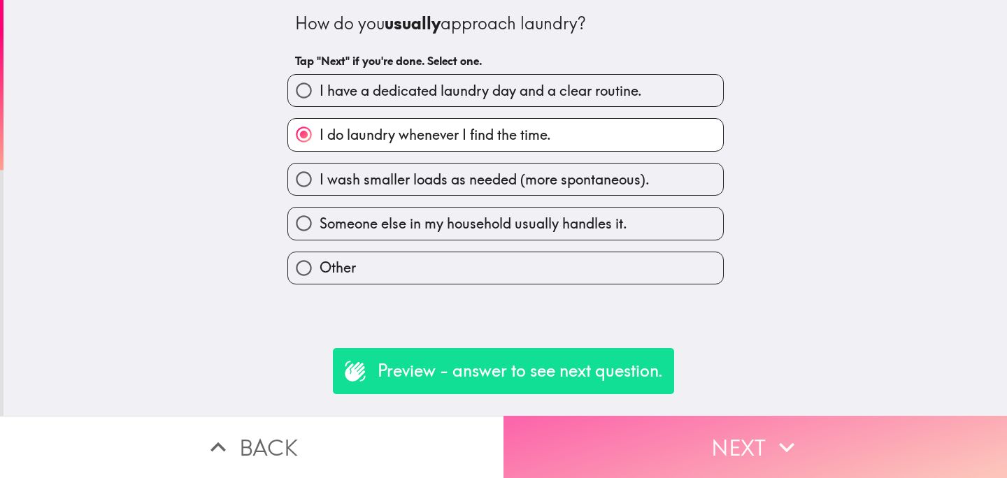
click at [716, 443] on button "Next" at bounding box center [754, 447] width 503 height 62
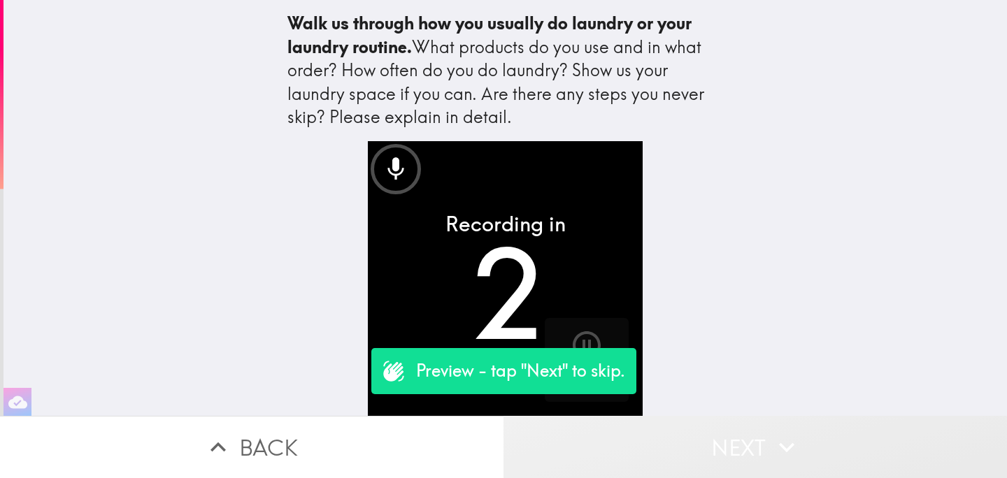
click at [694, 452] on button "Next" at bounding box center [754, 447] width 503 height 62
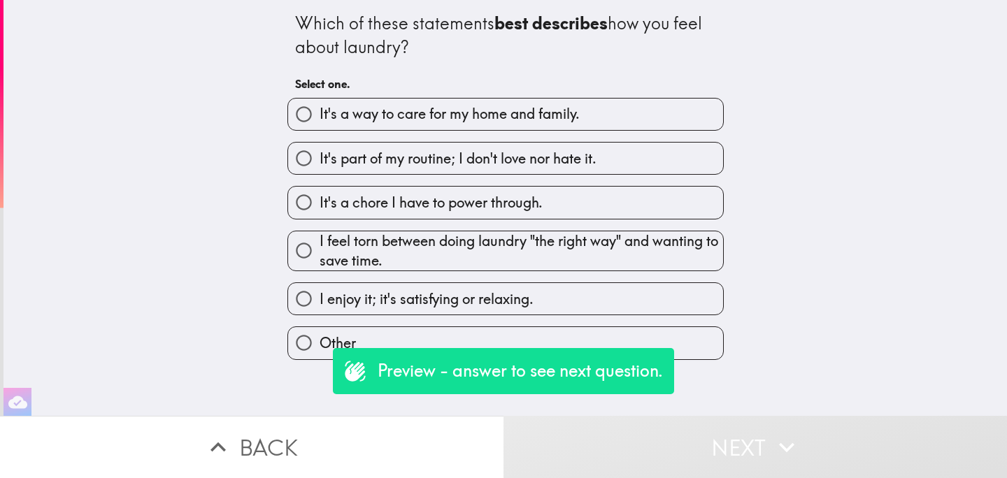
click at [485, 224] on div "I feel torn between doing laundry "the right way" and wanting to save time." at bounding box center [499, 246] width 447 height 52
click at [511, 213] on span "It's a chore I have to power through." at bounding box center [431, 203] width 223 height 20
click at [320, 213] on input "It's a chore I have to power through." at bounding box center [303, 202] width 31 height 31
radio input "true"
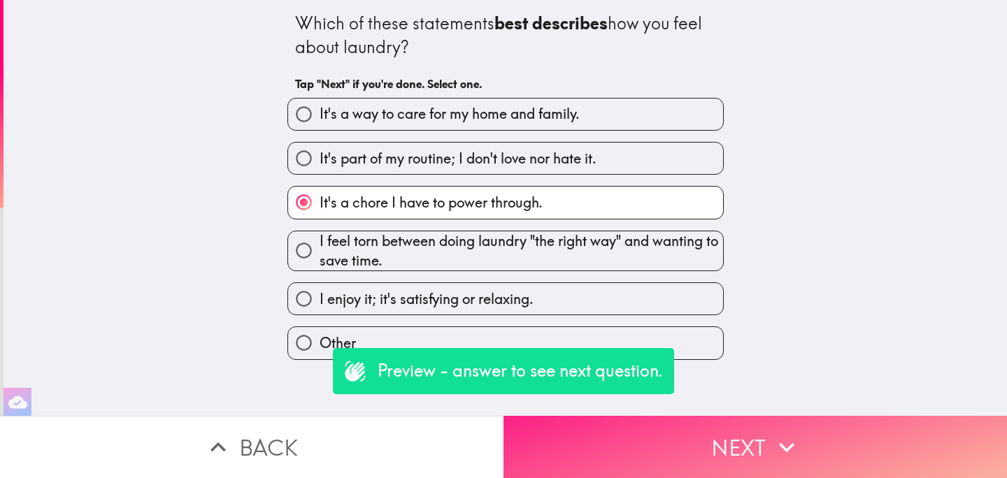
click at [682, 459] on button "Next" at bounding box center [754, 447] width 503 height 62
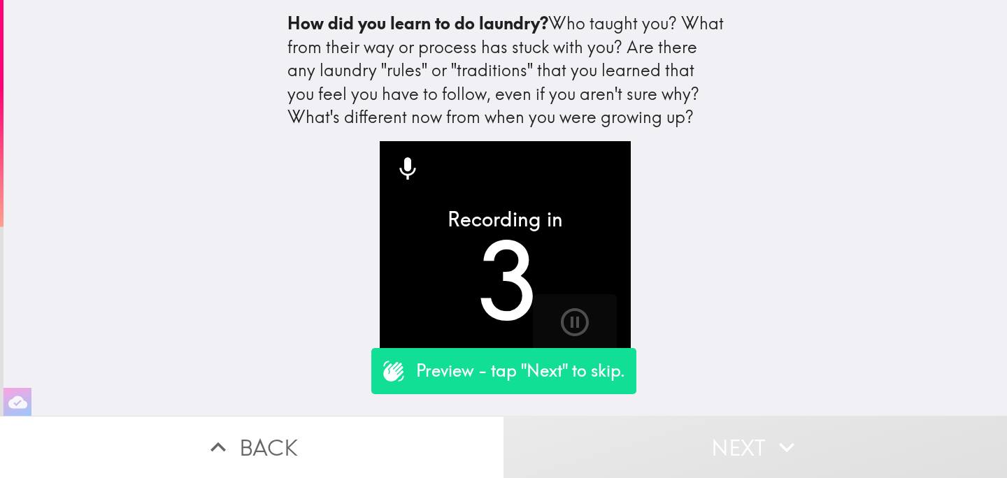
click at [713, 464] on button "Next" at bounding box center [754, 447] width 503 height 62
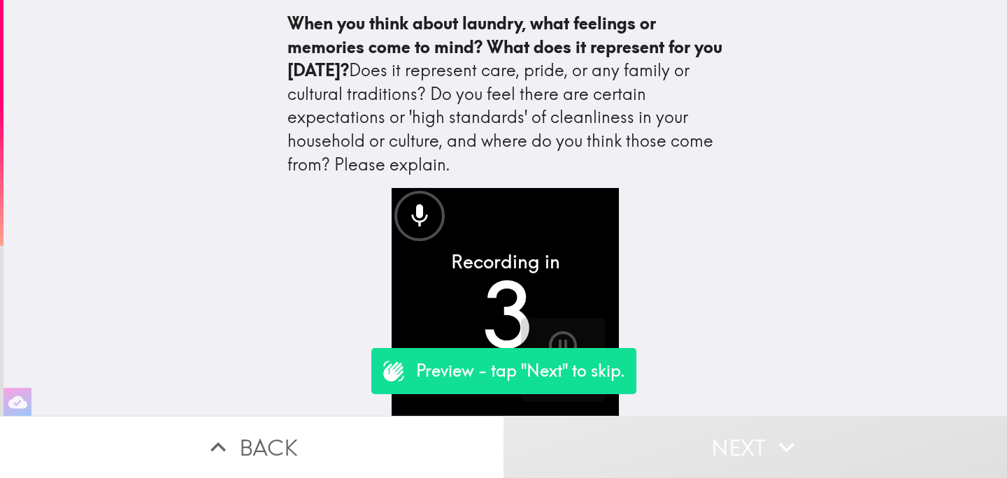
click at [726, 473] on button "Next" at bounding box center [754, 447] width 503 height 62
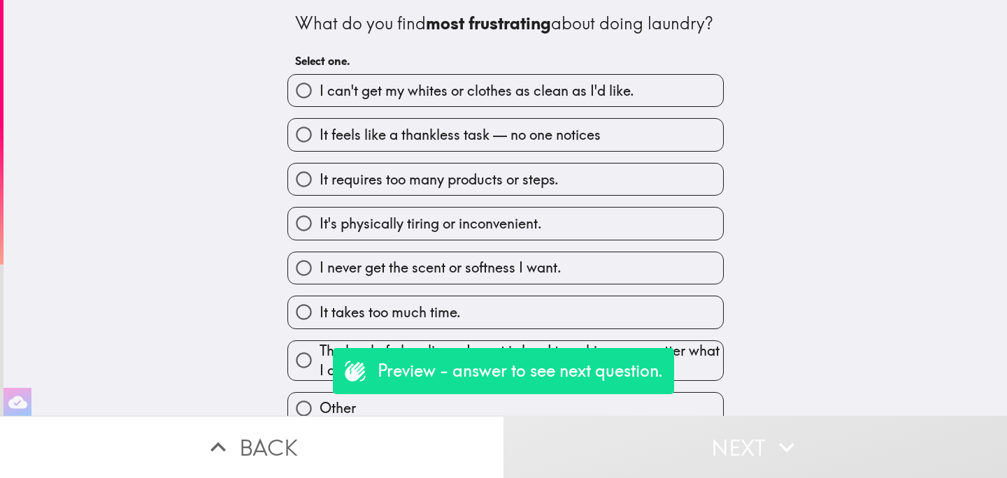
click at [517, 230] on div "It's physically tiring or inconvenient." at bounding box center [499, 218] width 447 height 44
click at [528, 239] on label "It's physically tiring or inconvenient." at bounding box center [505, 223] width 435 height 31
click at [320, 239] on input "It's physically tiring or inconvenient." at bounding box center [303, 223] width 31 height 31
radio input "true"
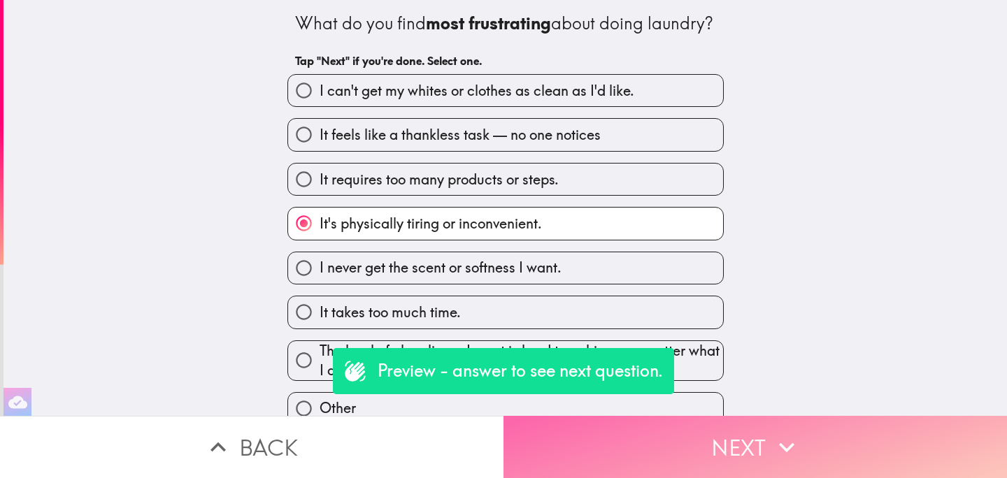
click at [688, 461] on button "Next" at bounding box center [754, 447] width 503 height 62
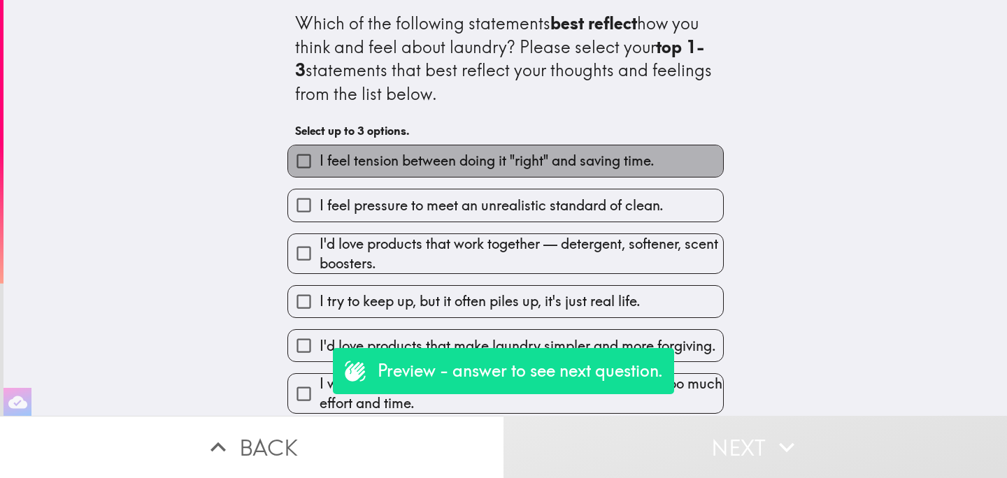
click at [573, 162] on span "I feel tension between doing it "right" and saving time." at bounding box center [487, 161] width 335 height 20
click at [320, 162] on input "I feel tension between doing it "right" and saving time." at bounding box center [303, 160] width 31 height 31
checkbox input "true"
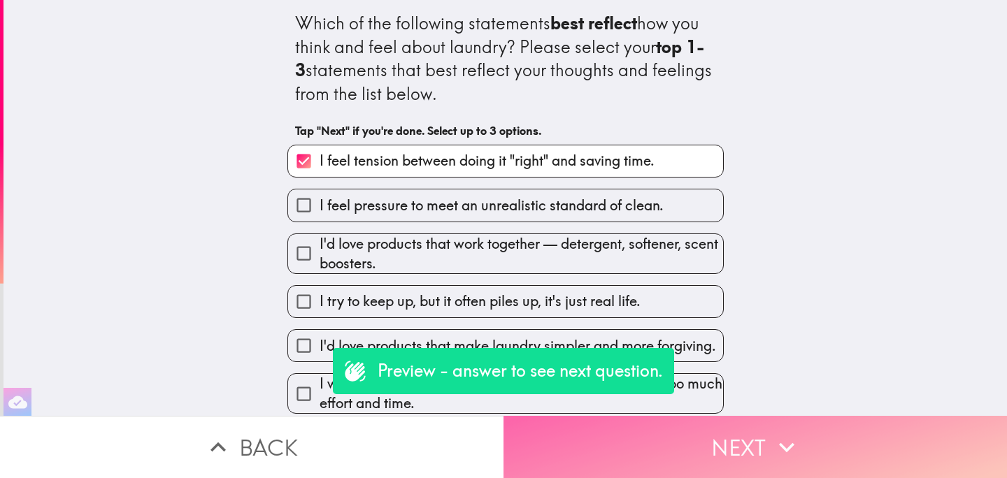
click at [670, 452] on button "Next" at bounding box center [754, 447] width 503 height 62
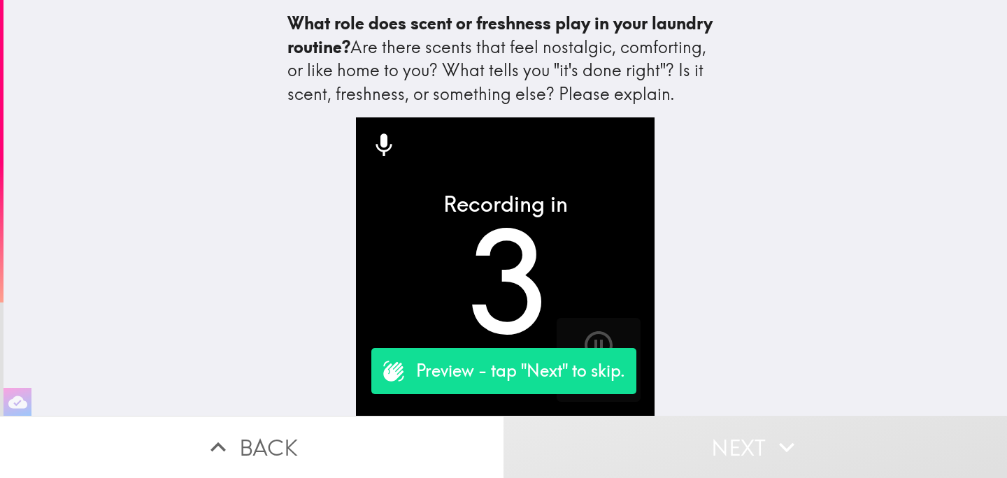
click at [670, 452] on button "Next" at bounding box center [754, 447] width 503 height 62
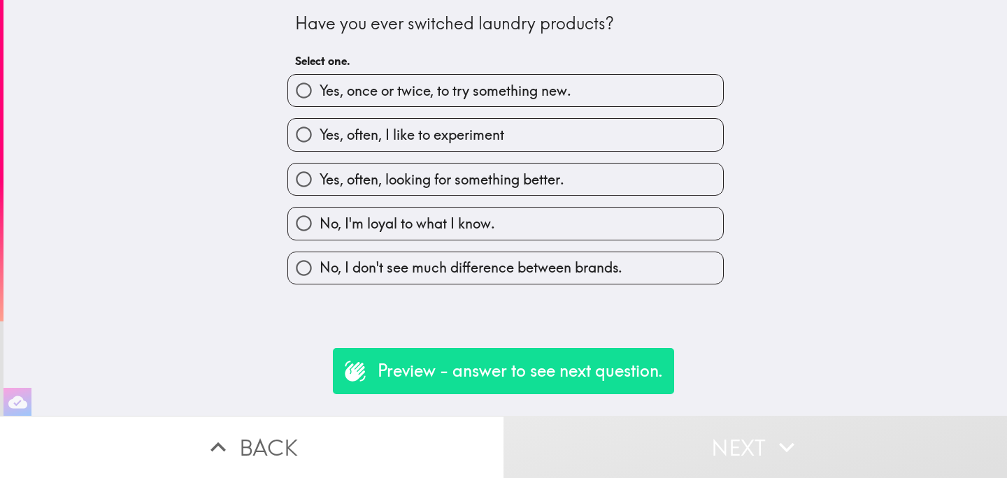
click at [560, 231] on label "No, I'm loyal to what I know." at bounding box center [505, 223] width 435 height 31
click at [320, 231] on input "No, I'm loyal to what I know." at bounding box center [303, 223] width 31 height 31
radio input "true"
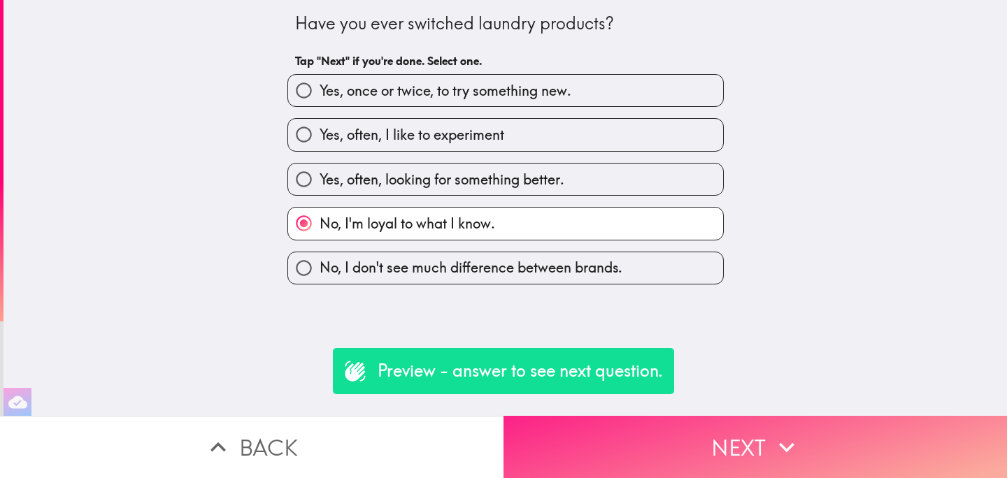
click at [677, 443] on button "Next" at bounding box center [754, 447] width 503 height 62
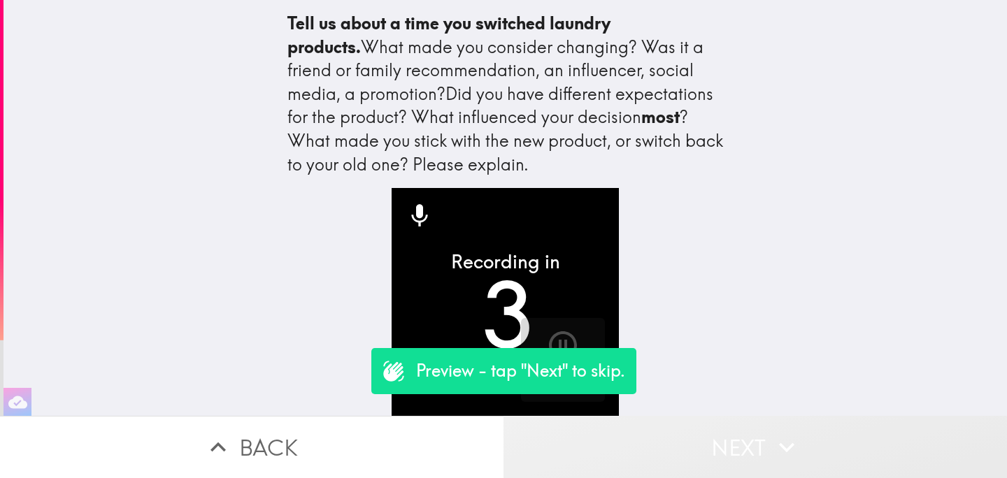
click at [680, 451] on button "Next" at bounding box center [754, 447] width 503 height 62
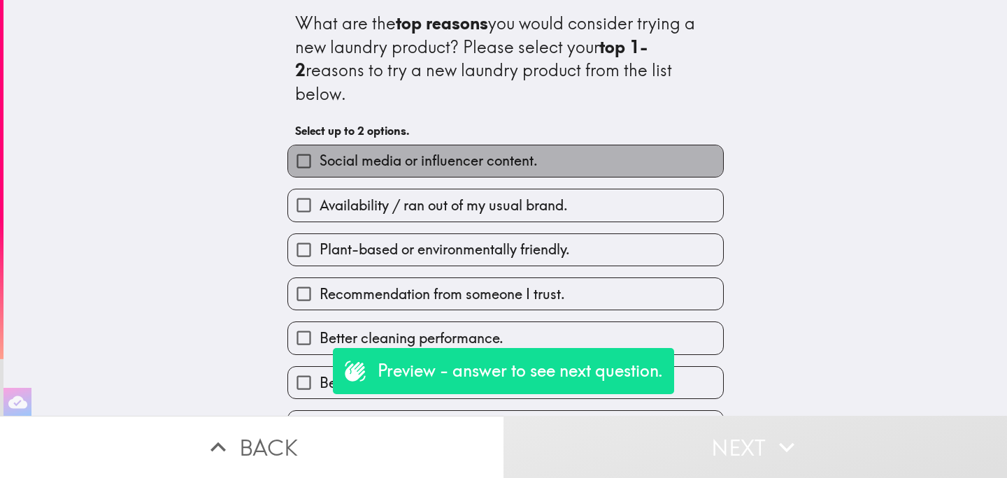
click at [547, 145] on label "Social media or influencer content." at bounding box center [505, 160] width 435 height 31
click at [320, 145] on input "Social media or influencer content." at bounding box center [303, 160] width 31 height 31
checkbox input "true"
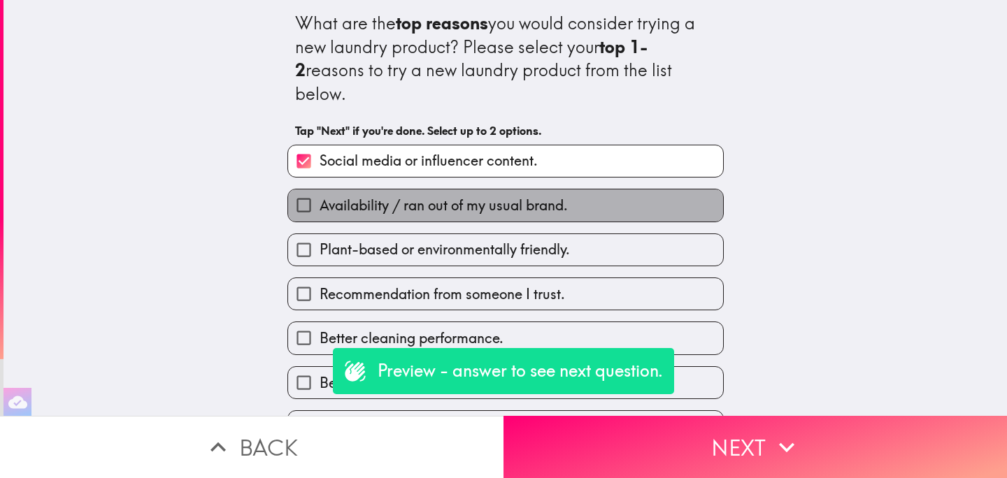
click at [552, 196] on span "Availability / ran out of my usual brand." at bounding box center [444, 206] width 248 height 20
click at [320, 190] on input "Availability / ran out of my usual brand." at bounding box center [303, 204] width 31 height 31
checkbox input "true"
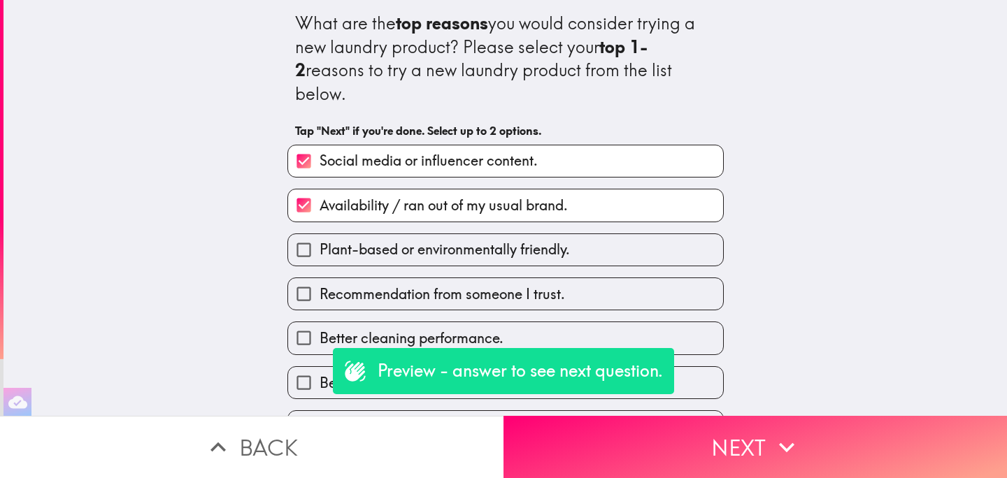
click at [591, 322] on label "Better cleaning performance." at bounding box center [505, 337] width 435 height 31
click at [320, 322] on input "Better cleaning performance." at bounding box center [303, 337] width 31 height 31
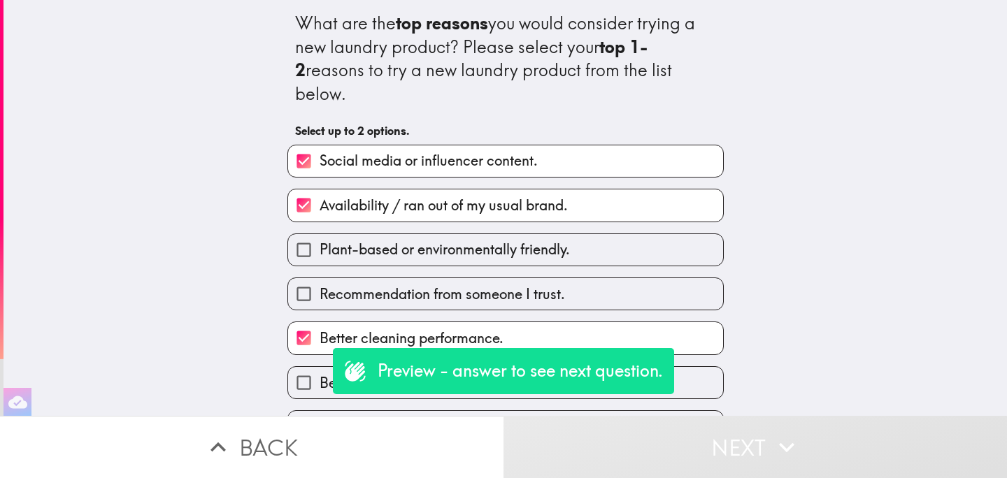
click at [591, 322] on label "Better cleaning performance." at bounding box center [505, 337] width 435 height 31
click at [320, 322] on input "Better cleaning performance." at bounding box center [303, 337] width 31 height 31
checkbox input "false"
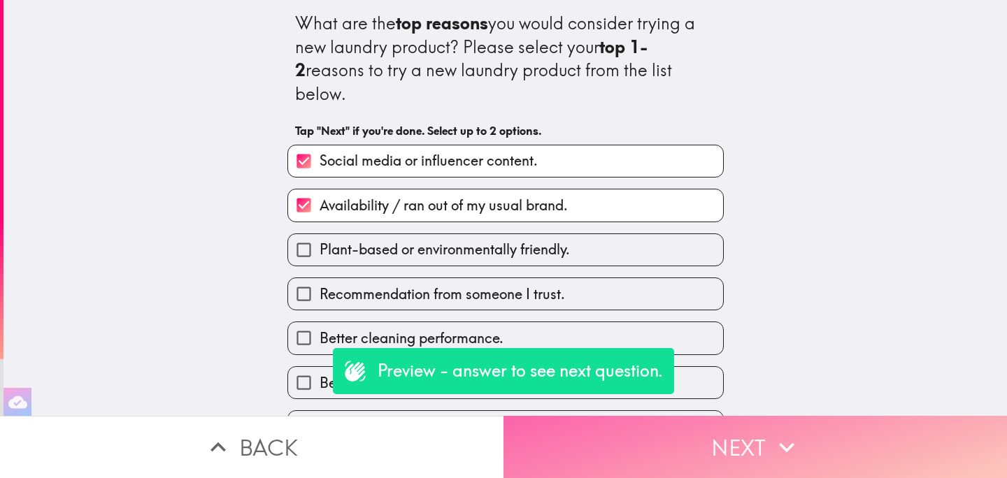
click at [673, 456] on button "Next" at bounding box center [754, 447] width 503 height 62
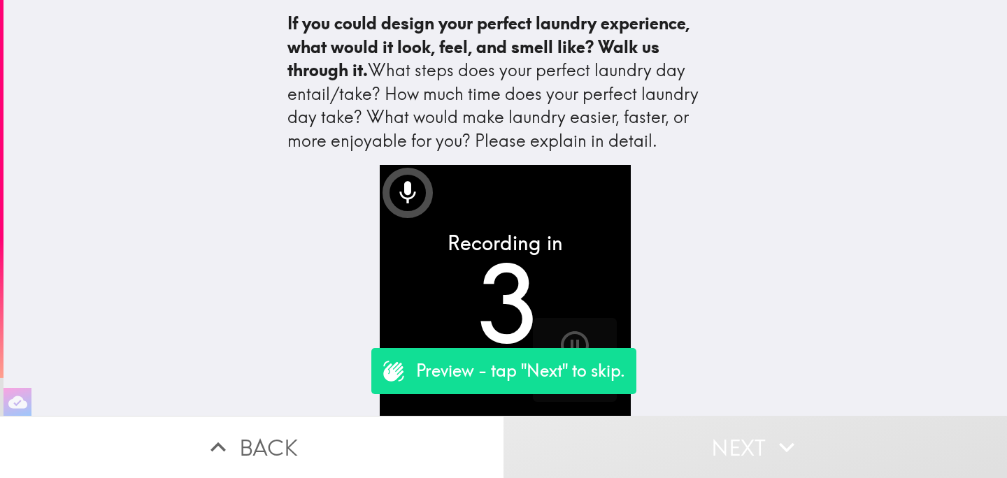
click at [673, 457] on button "Next" at bounding box center [754, 447] width 503 height 62
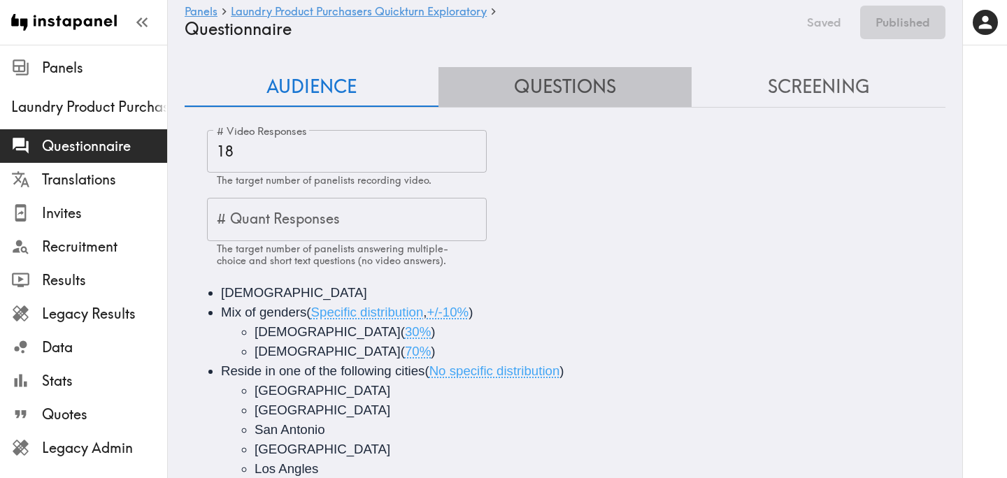
click at [585, 78] on button "Questions" at bounding box center [565, 87] width 254 height 40
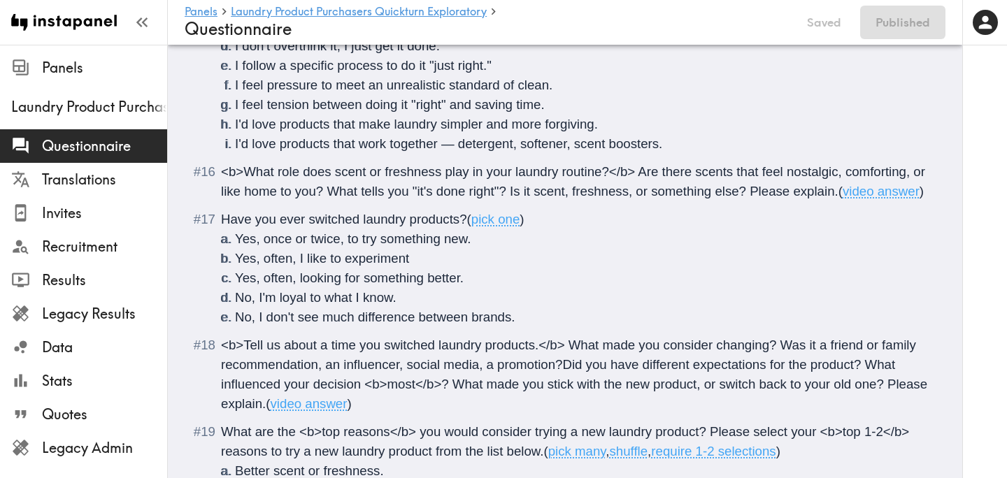
scroll to position [1759, 0]
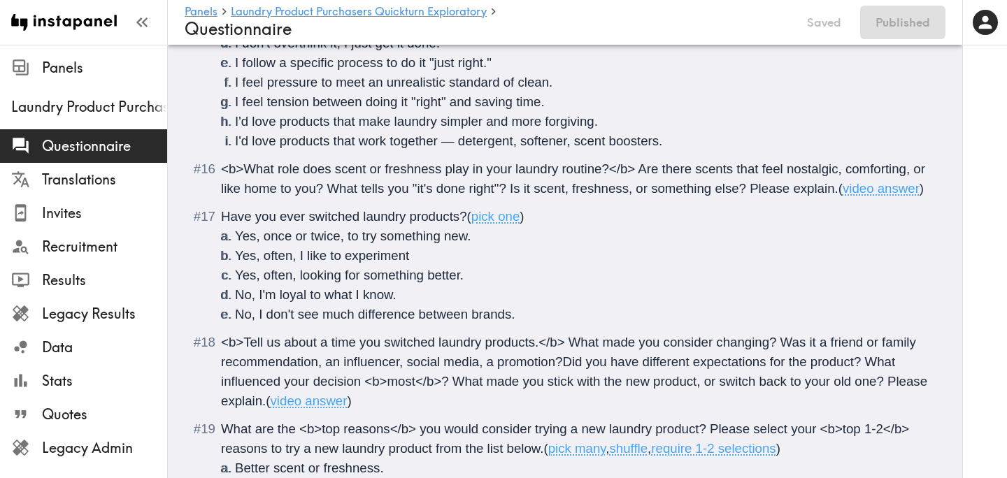
click at [561, 382] on span "<b>Tell us about a time you switched laundry products.</b> What made you consid…" at bounding box center [576, 371] width 710 height 73
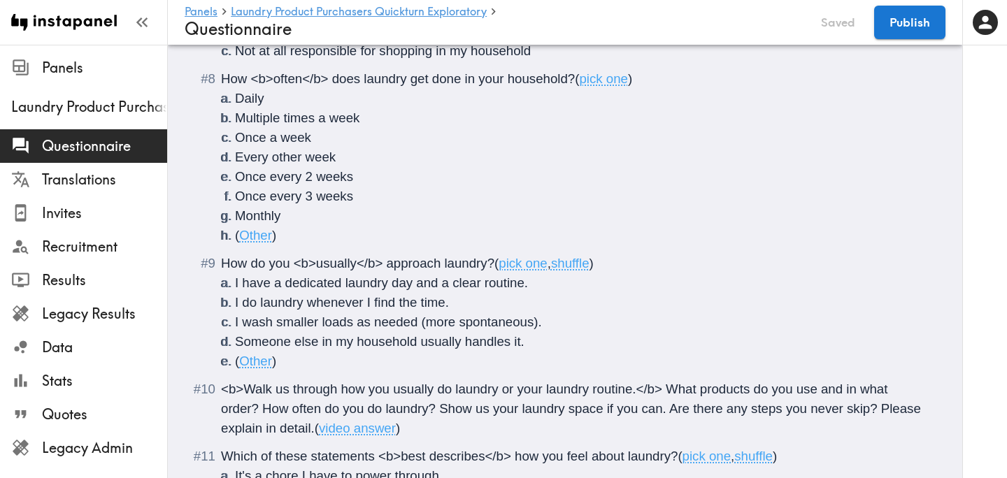
scroll to position [739, 0]
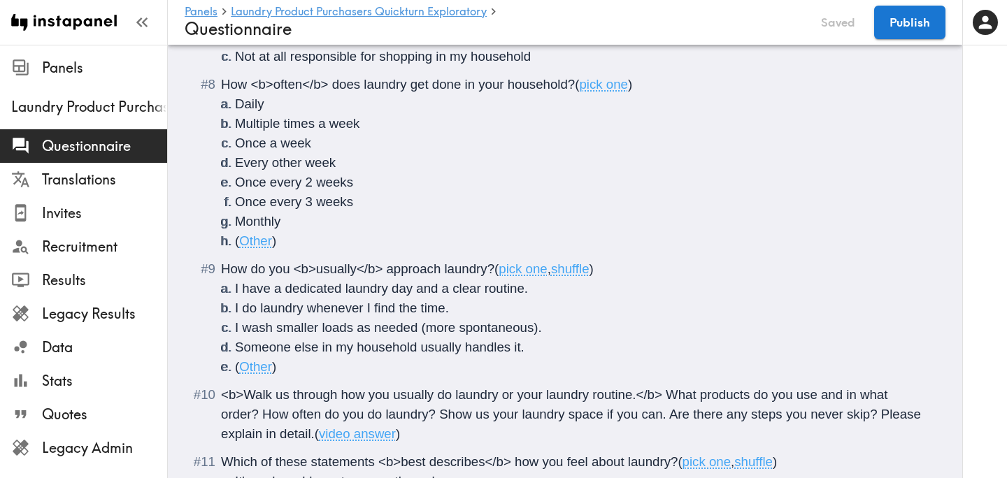
click at [287, 366] on li "( Other )" at bounding box center [582, 367] width 694 height 20
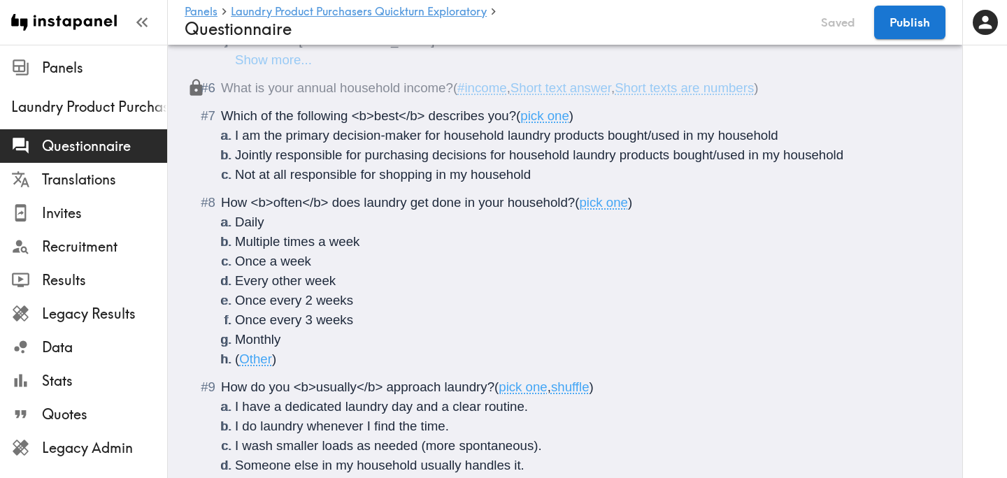
scroll to position [0, 0]
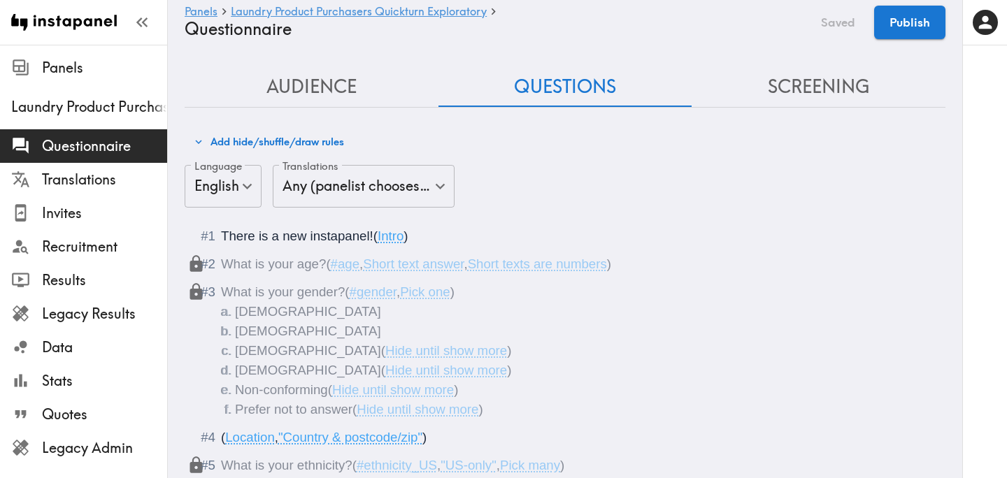
click at [839, 87] on button "Screening" at bounding box center [818, 87] width 254 height 40
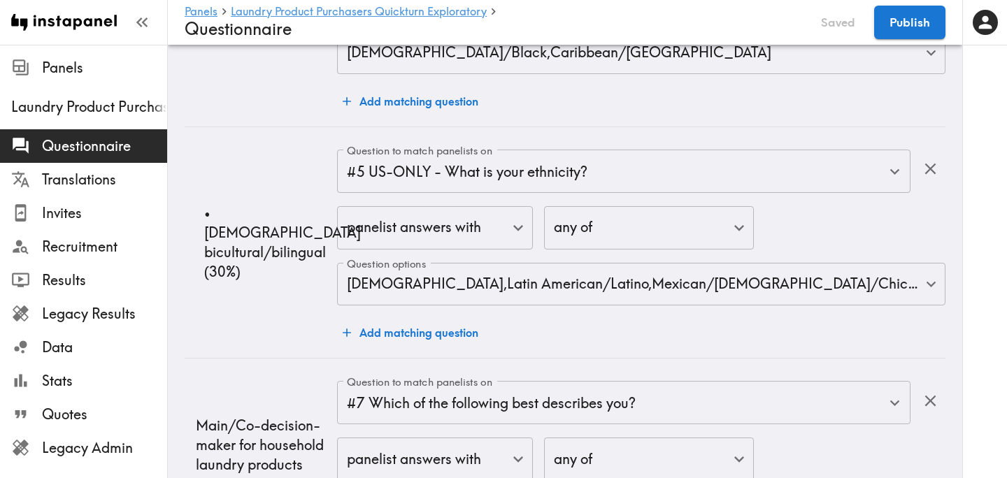
scroll to position [3692, 0]
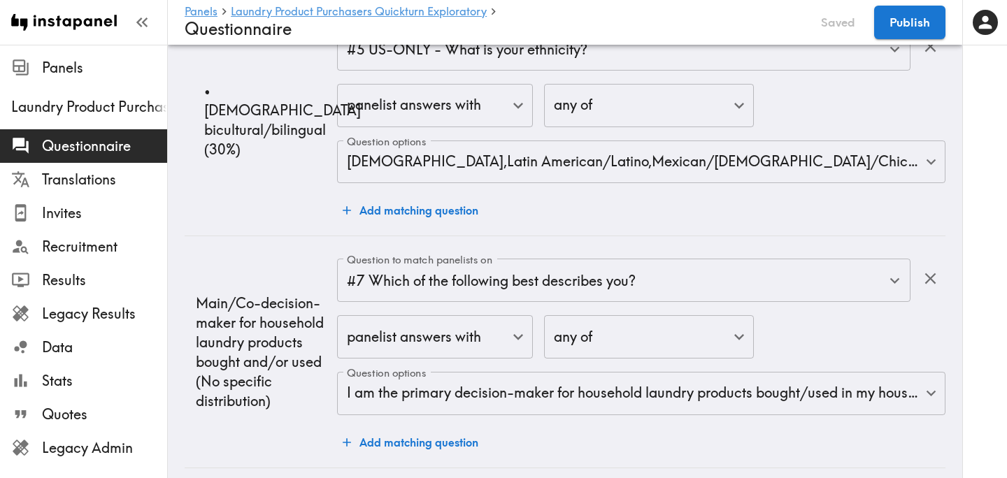
click at [450, 208] on button "Add matching question" at bounding box center [410, 210] width 147 height 28
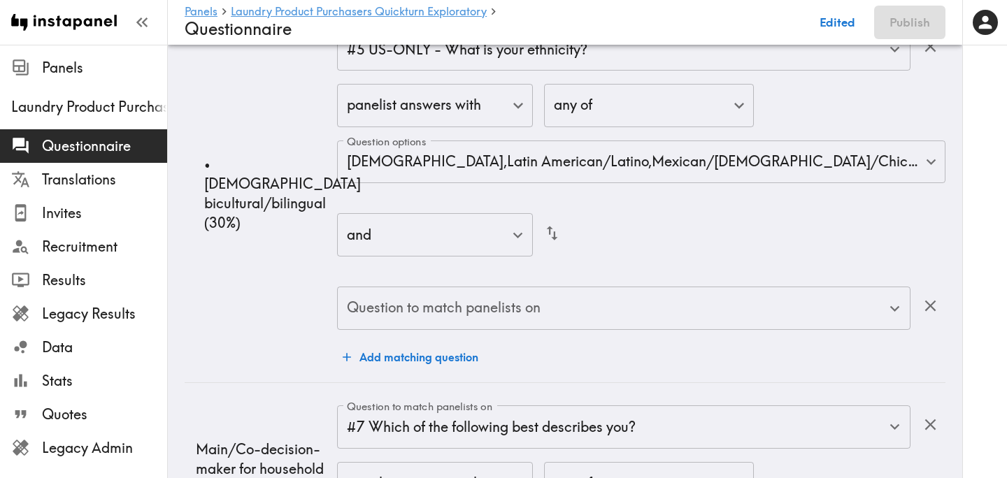
click at [443, 299] on div "Question to match panelists on Question to match panelists on" at bounding box center [623, 309] width 573 height 45
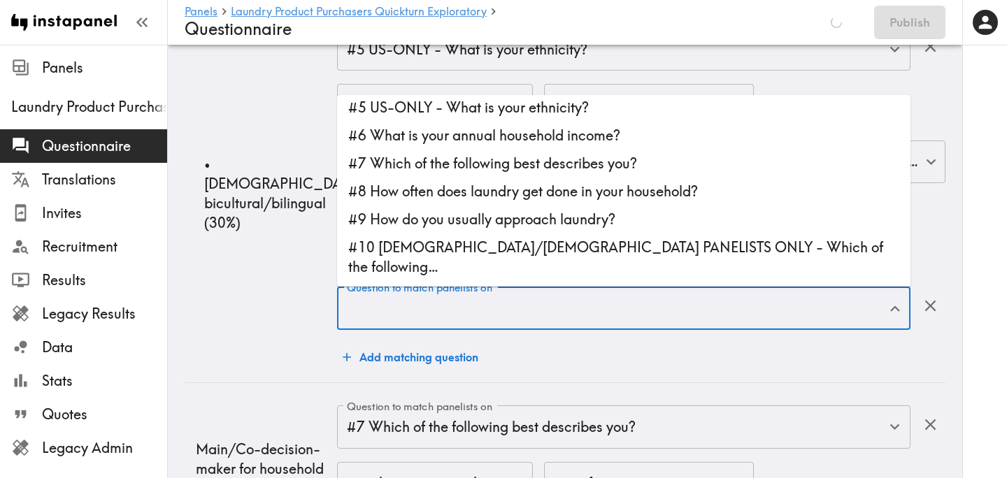
scroll to position [106, 0]
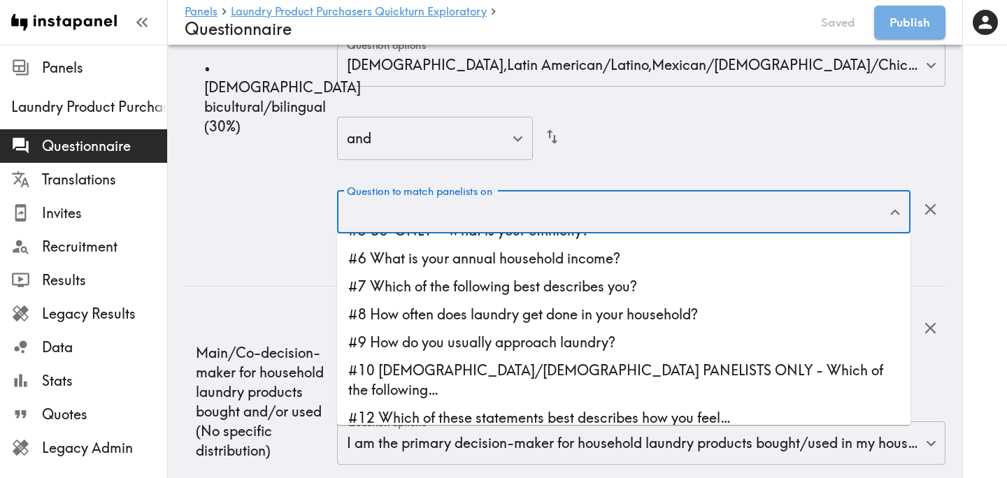
click at [483, 364] on li "#10 [DEMOGRAPHIC_DATA]/[DEMOGRAPHIC_DATA] PANELISTS ONLY - Which of the followi…" at bounding box center [623, 381] width 573 height 48
type input "#10 [DEMOGRAPHIC_DATA]/[DEMOGRAPHIC_DATA] PANELISTS ONLY - Which of the followi…"
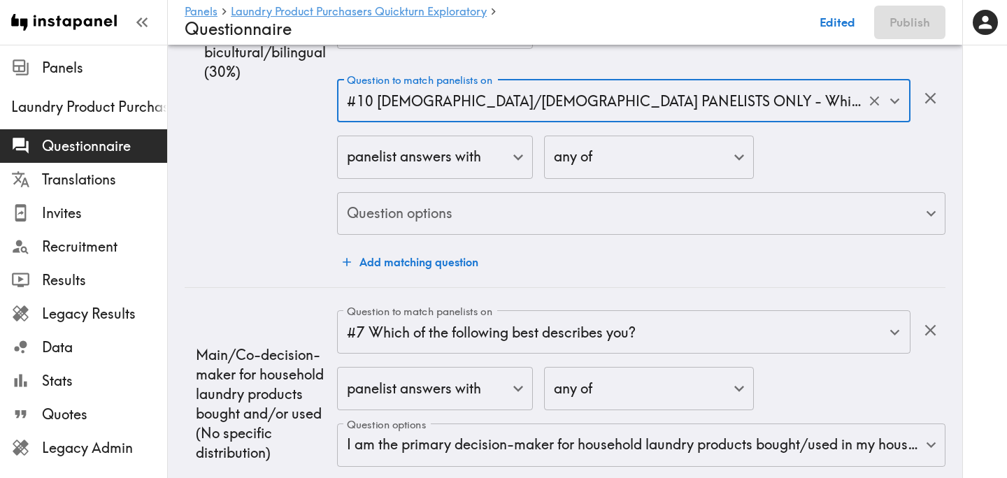
scroll to position [3804, 0]
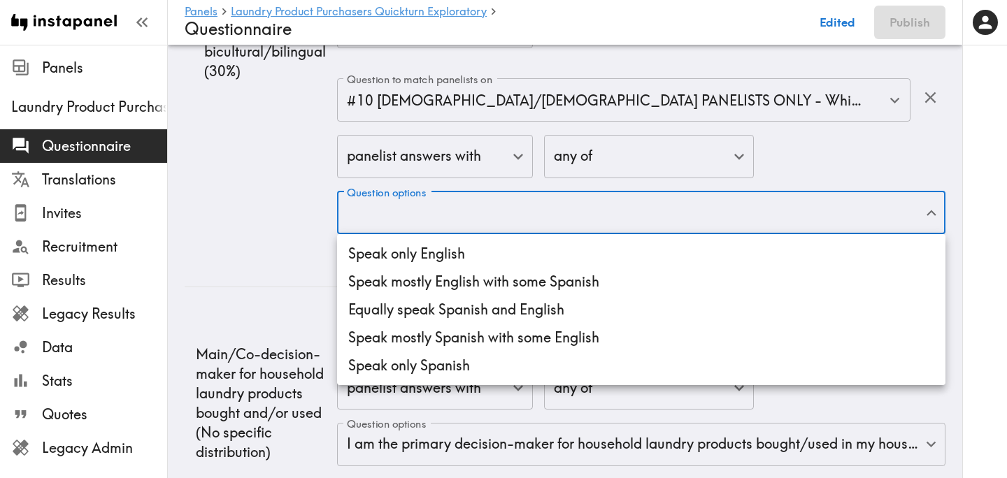
click at [422, 272] on li "Speak mostly English with some Spanish" at bounding box center [641, 282] width 608 height 28
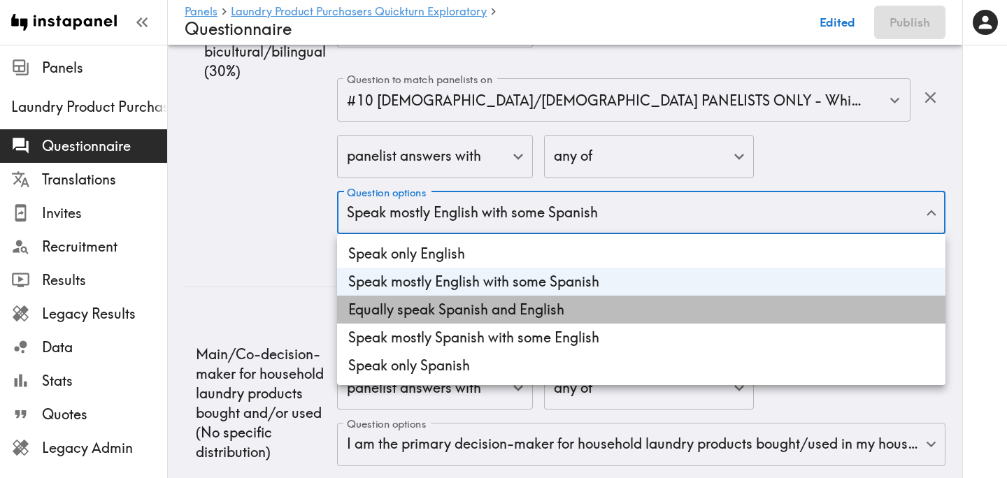
click at [428, 313] on li "Equally speak Spanish and English" at bounding box center [641, 310] width 608 height 28
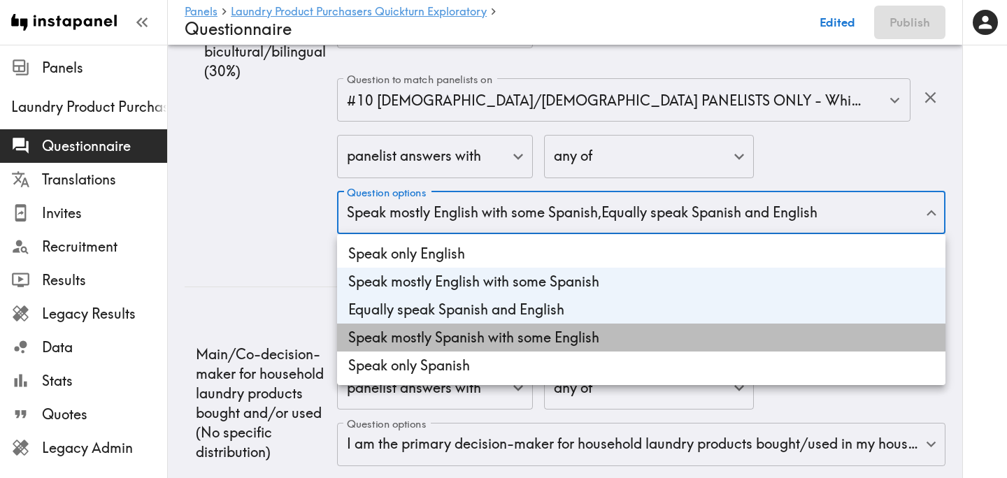
click at [434, 330] on li "Speak mostly Spanish with some English" at bounding box center [641, 338] width 608 height 28
type input "091198b5-7e4b-4a92-828e-75938bc46d51,c0cc9cb6-5a31-4580-9d66-542de39d463f,b8a75…"
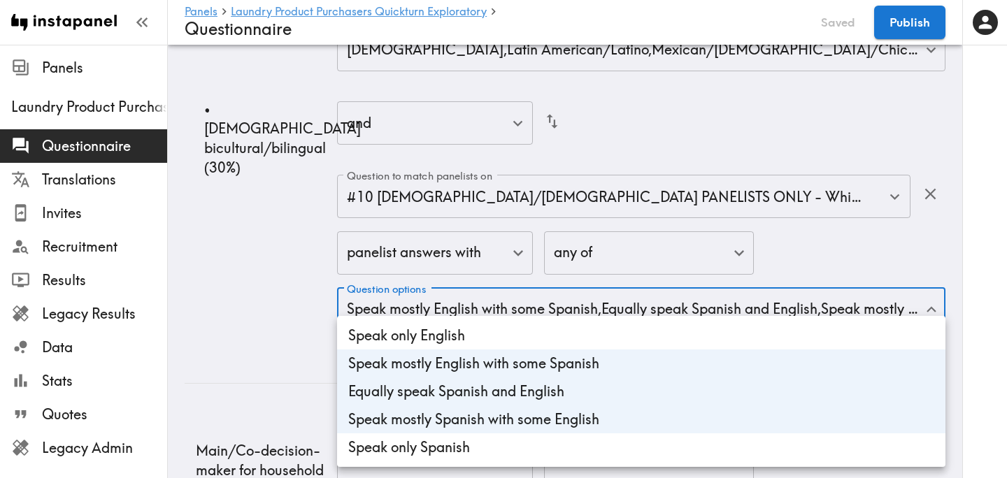
click at [281, 271] on div at bounding box center [503, 239] width 1007 height 478
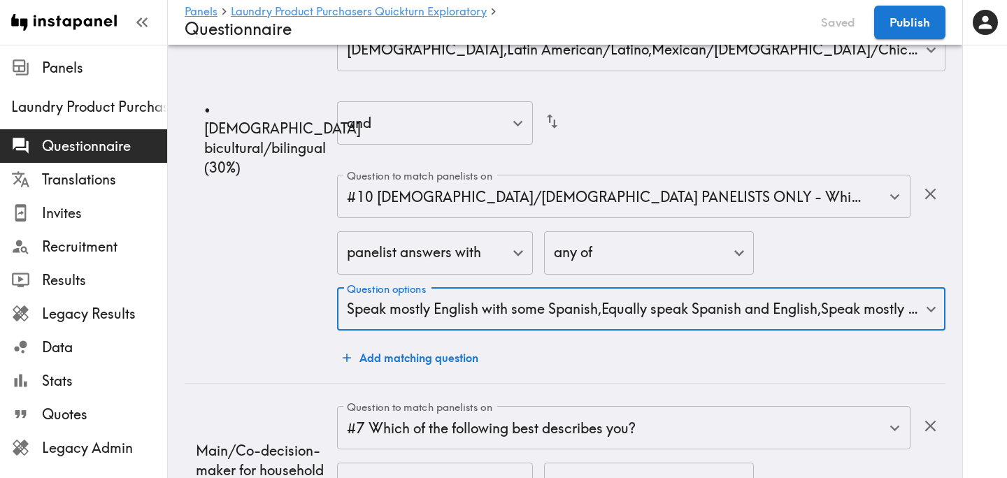
click at [281, 271] on td "• [DEMOGRAPHIC_DATA] bicultural/bilingual (30%)" at bounding box center [261, 138] width 152 height 491
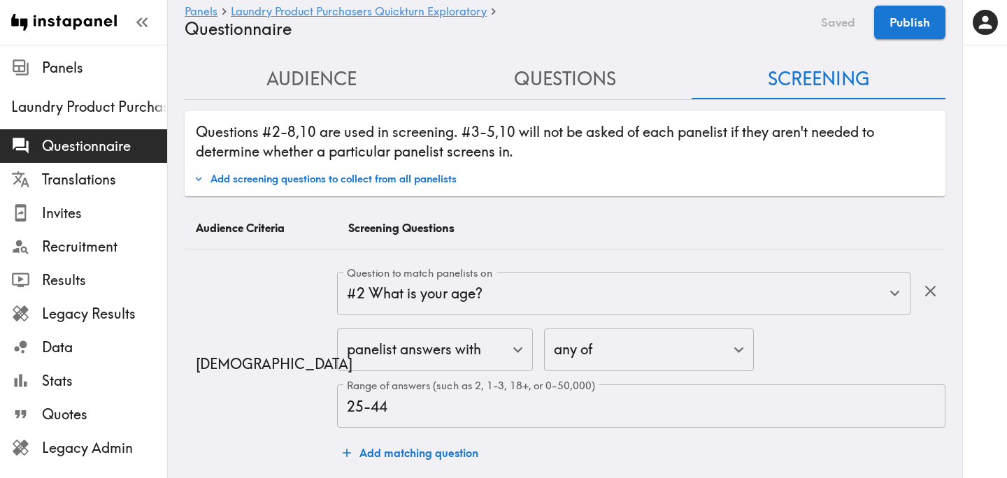
scroll to position [0, 0]
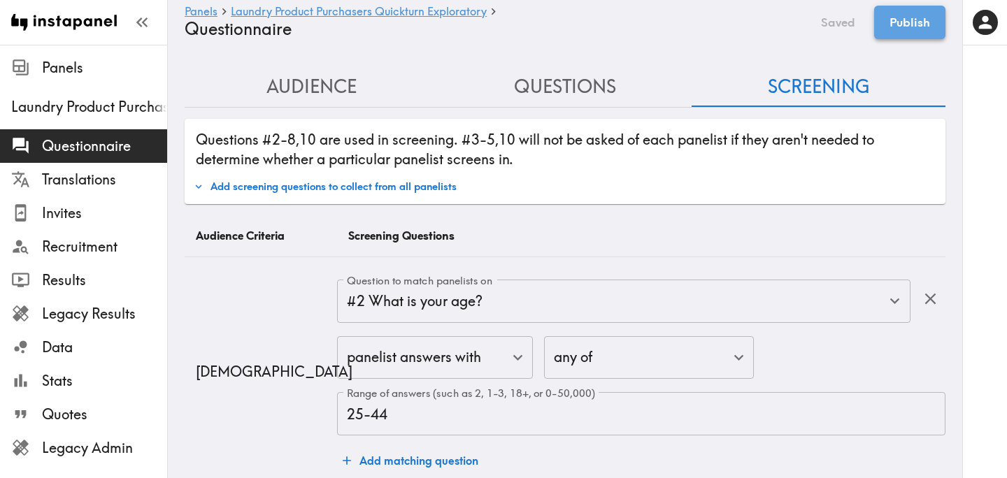
click at [903, 28] on button "Publish" at bounding box center [909, 23] width 71 height 34
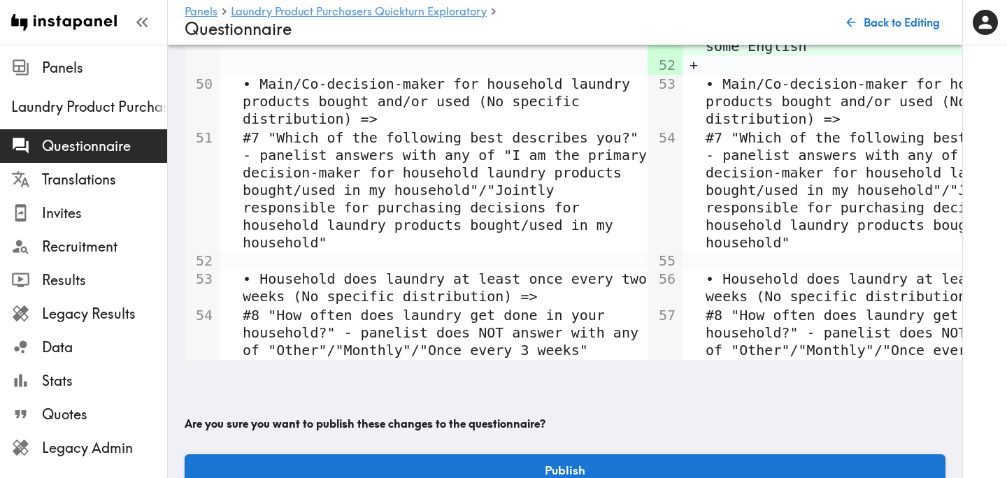
scroll to position [4126, 0]
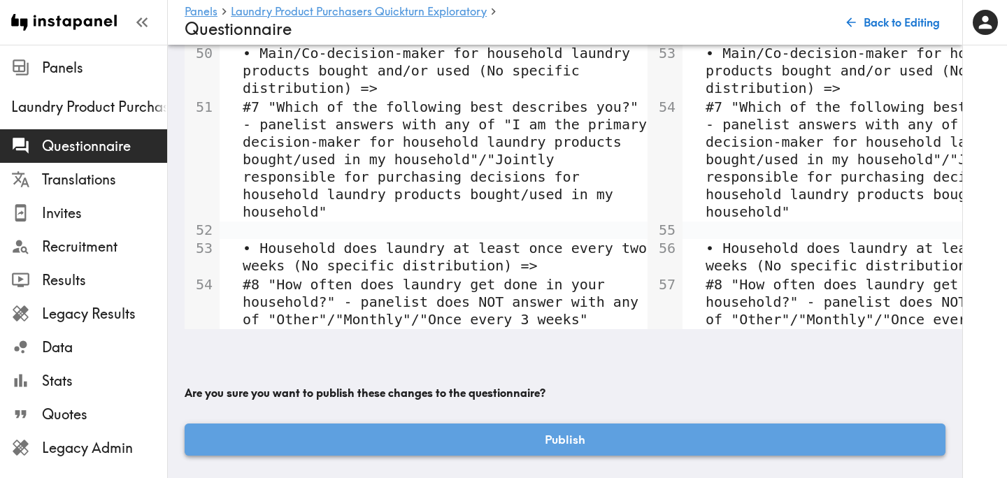
click at [431, 434] on button "Publish" at bounding box center [565, 440] width 761 height 32
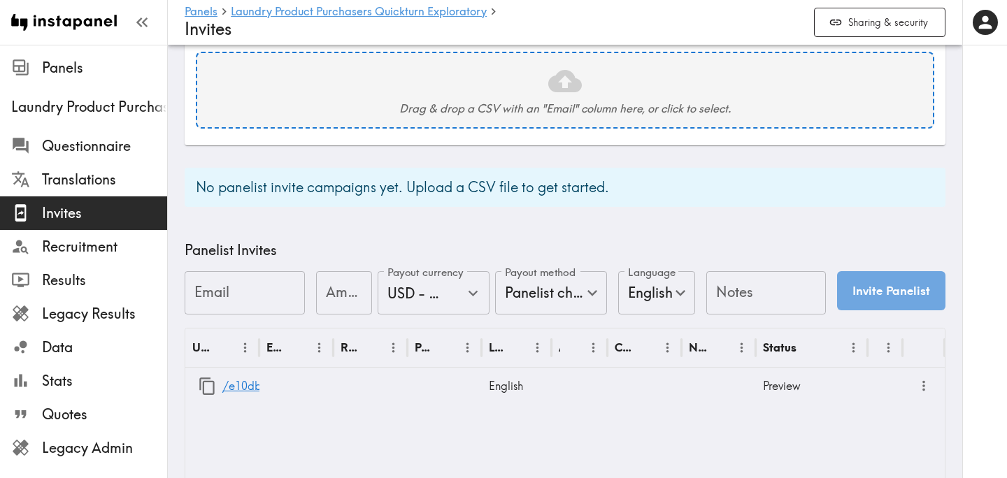
scroll to position [506, 0]
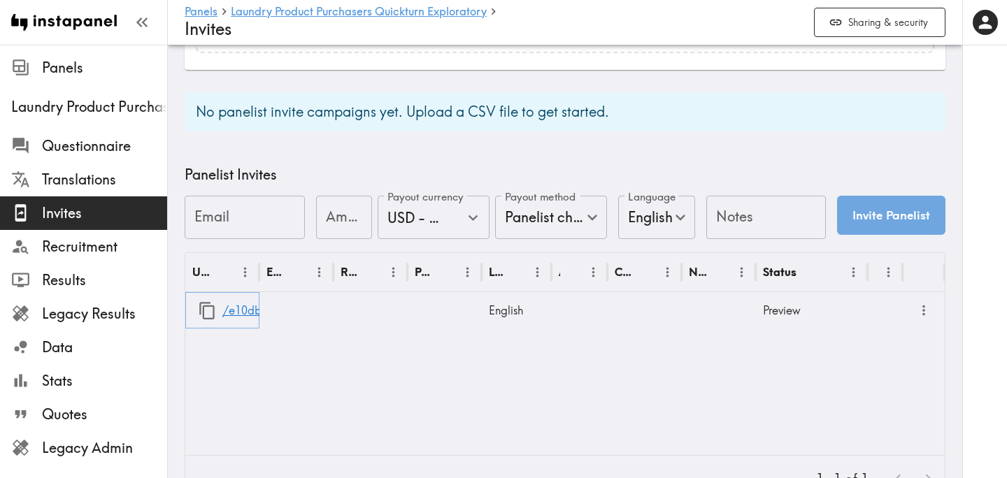
click at [206, 313] on icon "button" at bounding box center [207, 310] width 19 height 19
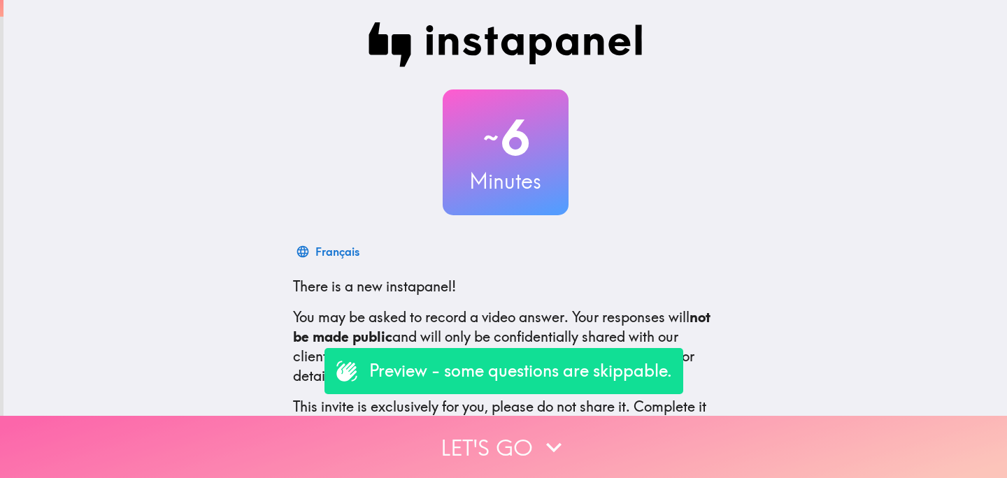
click at [396, 443] on button "Let's go" at bounding box center [503, 447] width 1007 height 62
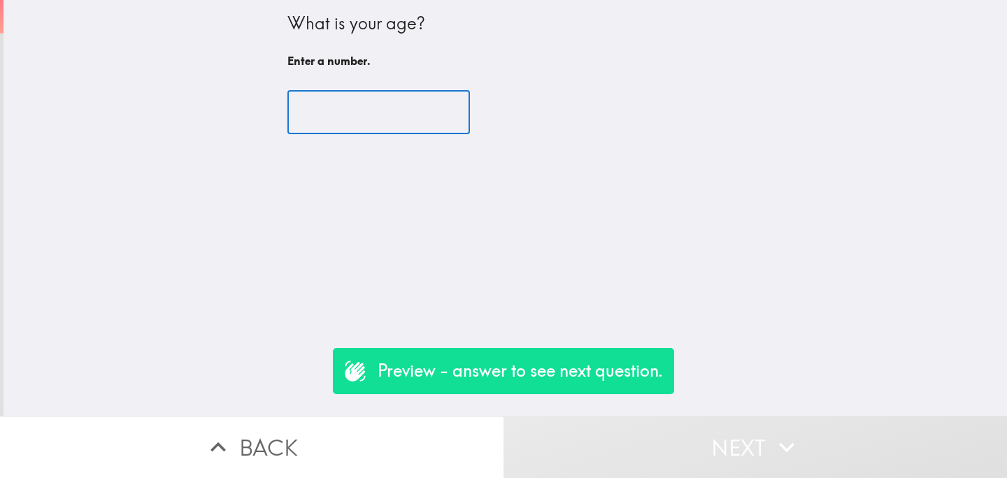
click at [344, 109] on input "number" at bounding box center [378, 112] width 182 height 43
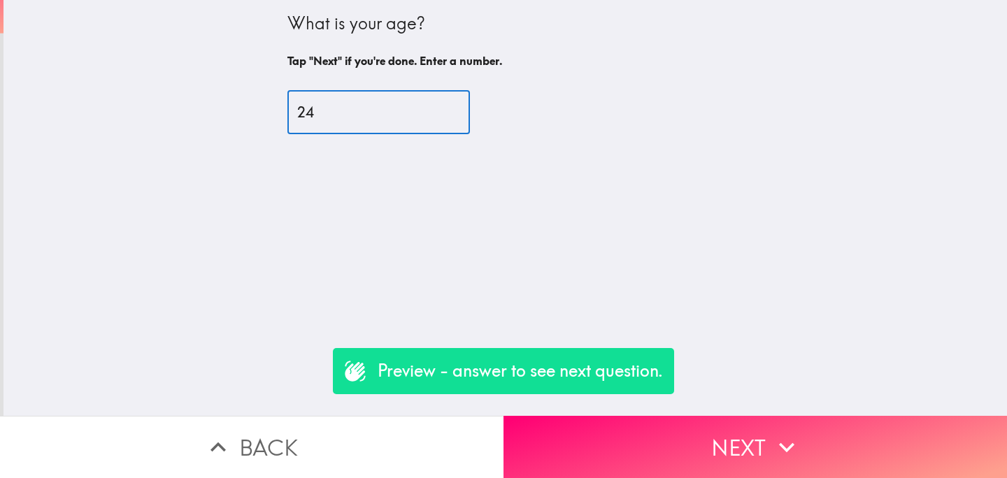
type input "24"
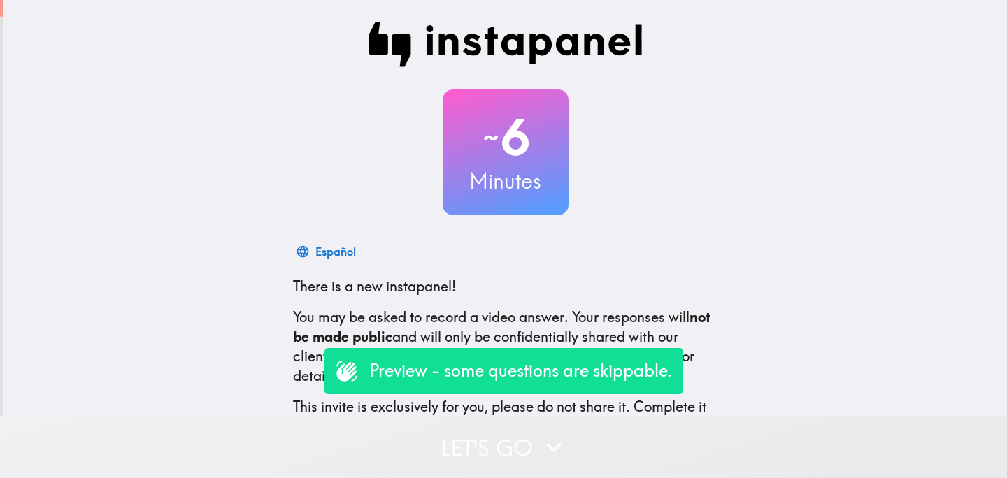
click at [338, 424] on button "Let's go" at bounding box center [503, 447] width 1007 height 62
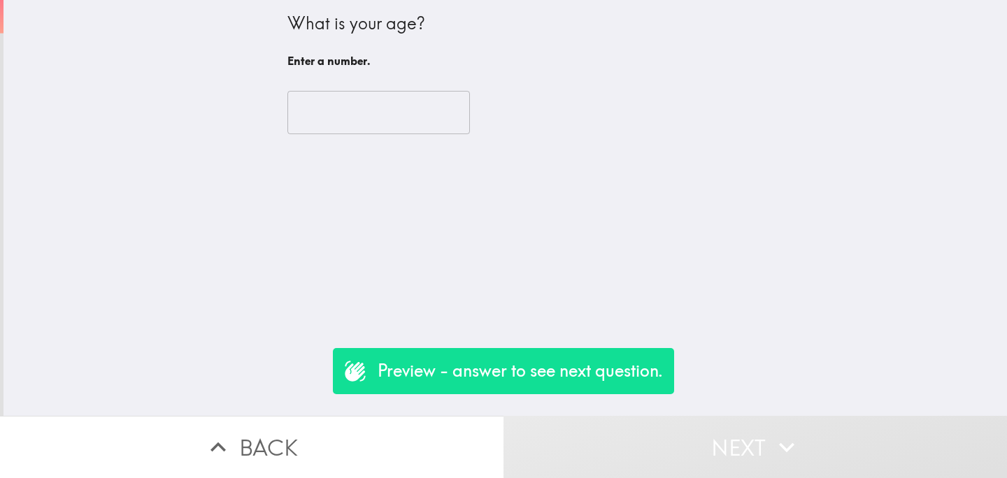
click at [384, 107] on input "number" at bounding box center [378, 112] width 182 height 43
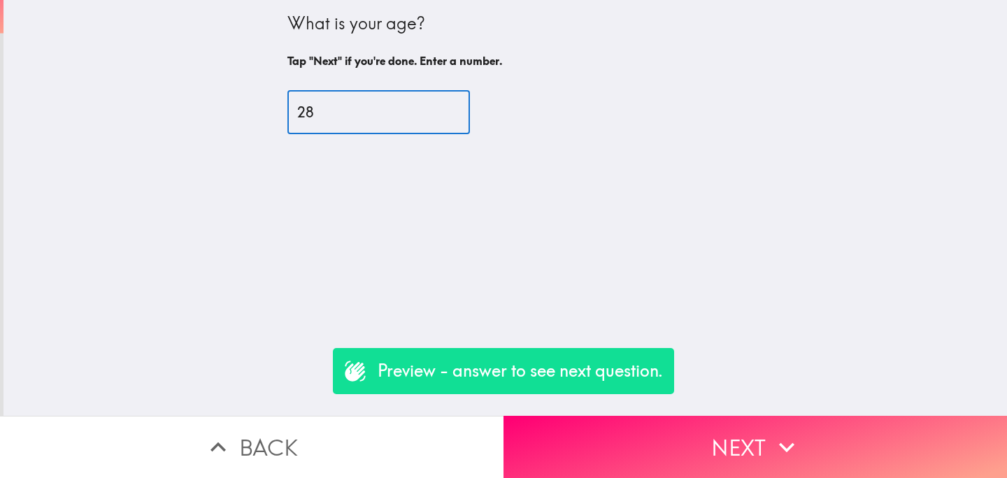
type input "28"
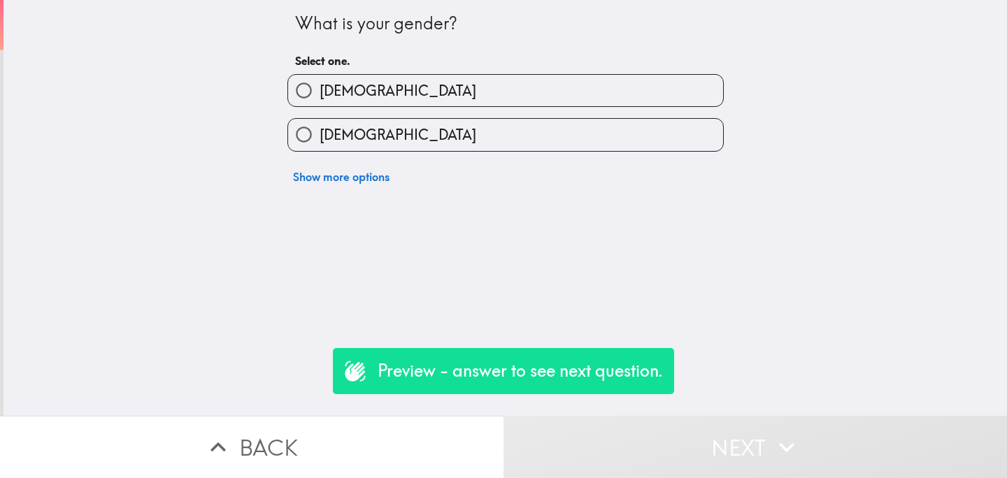
click at [455, 143] on label "[DEMOGRAPHIC_DATA]" at bounding box center [505, 134] width 435 height 31
click at [320, 143] on input "[DEMOGRAPHIC_DATA]" at bounding box center [303, 134] width 31 height 31
radio input "true"
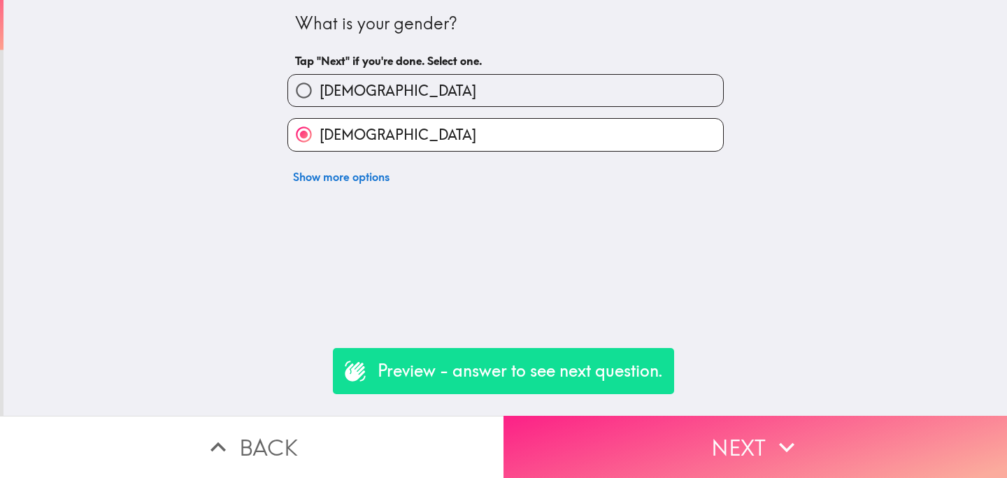
click at [648, 443] on button "Next" at bounding box center [754, 447] width 503 height 62
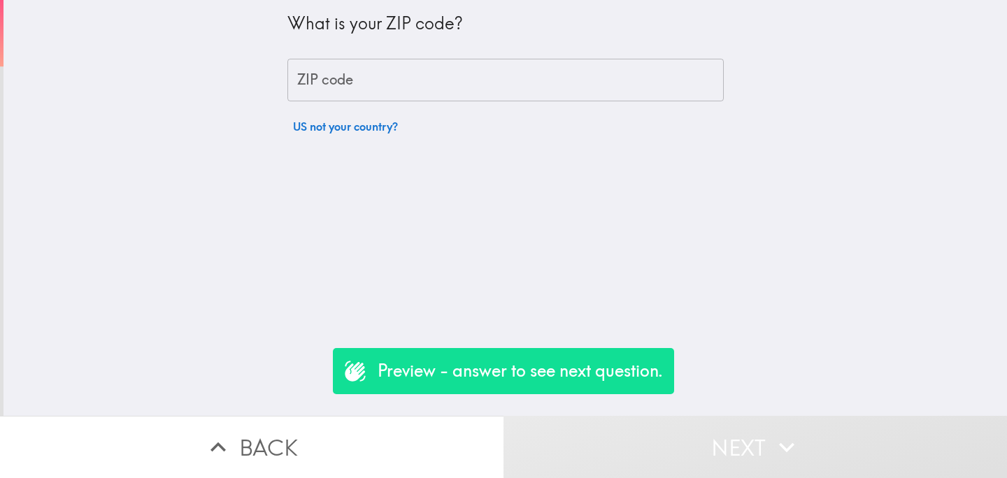
click at [431, 74] on input "ZIP code" at bounding box center [505, 80] width 436 height 43
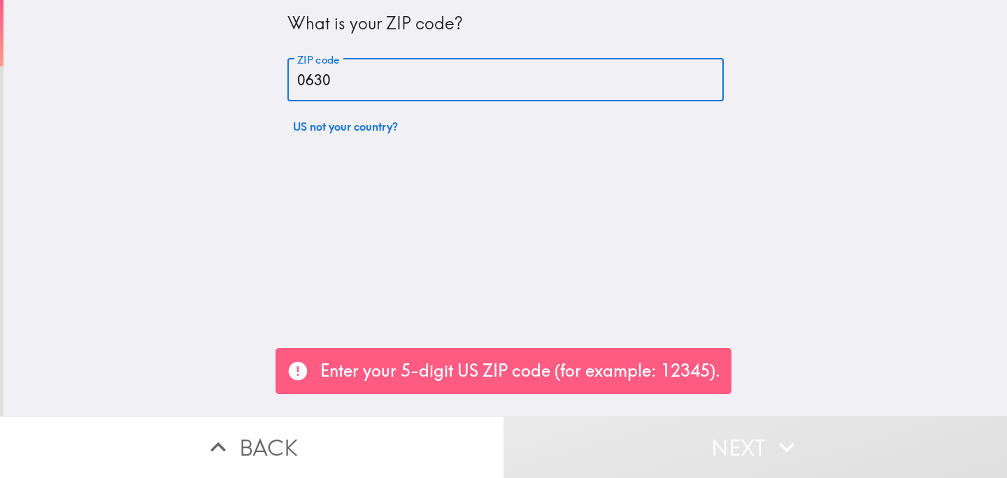
click at [296, 78] on input "0630" at bounding box center [505, 80] width 436 height 43
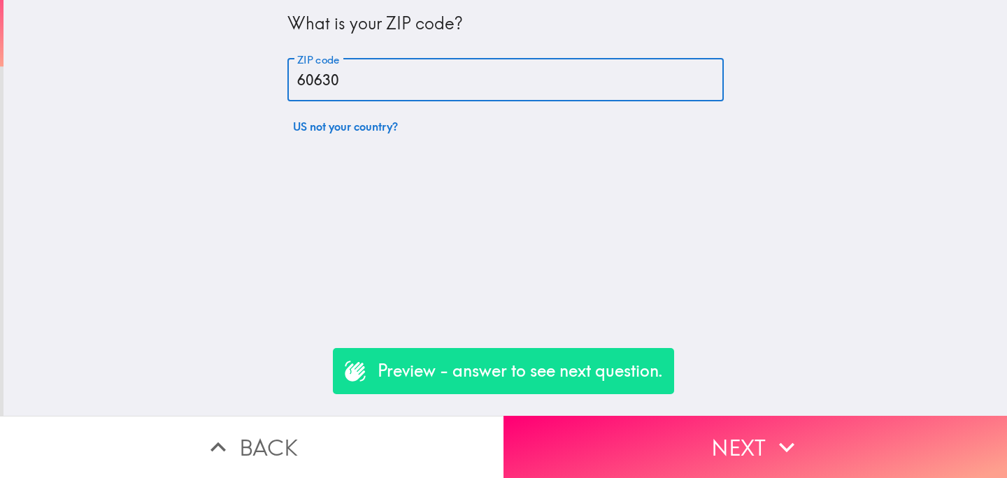
type input "60630"
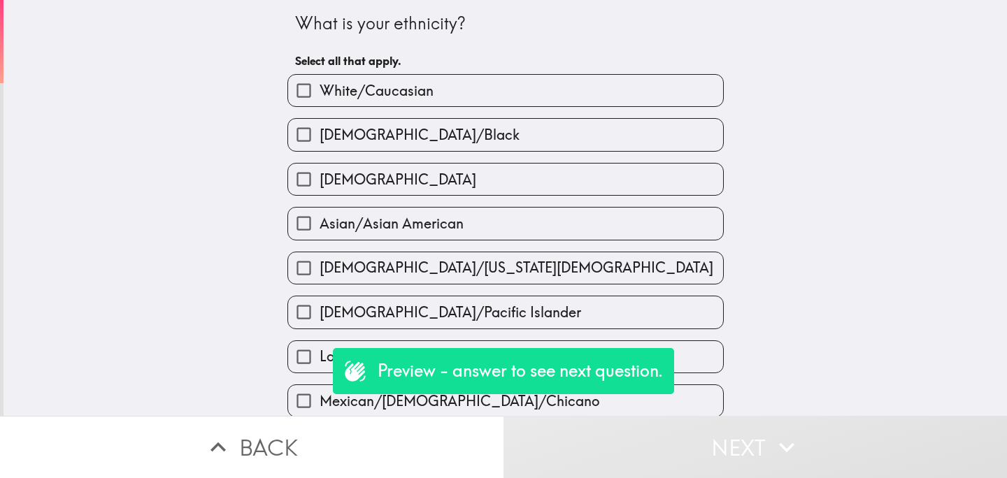
click at [394, 134] on span "[DEMOGRAPHIC_DATA]/Black" at bounding box center [420, 135] width 200 height 20
click at [320, 134] on input "[DEMOGRAPHIC_DATA]/Black" at bounding box center [303, 134] width 31 height 31
checkbox input "true"
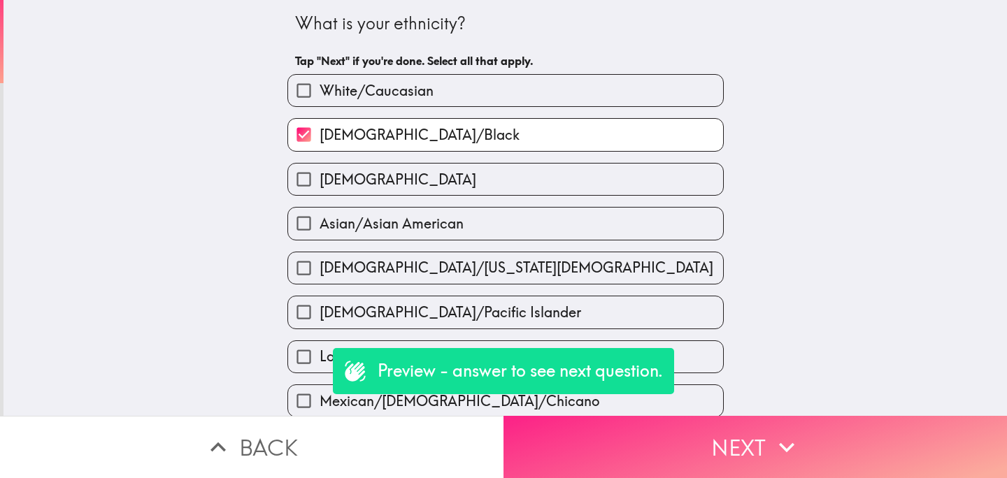
click at [630, 449] on button "Next" at bounding box center [754, 447] width 503 height 62
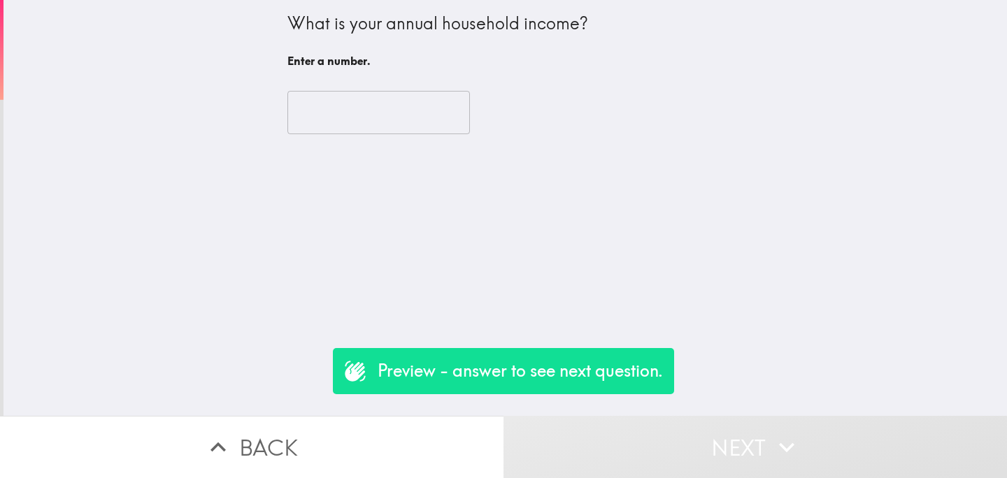
click at [368, 94] on input "number" at bounding box center [378, 112] width 182 height 43
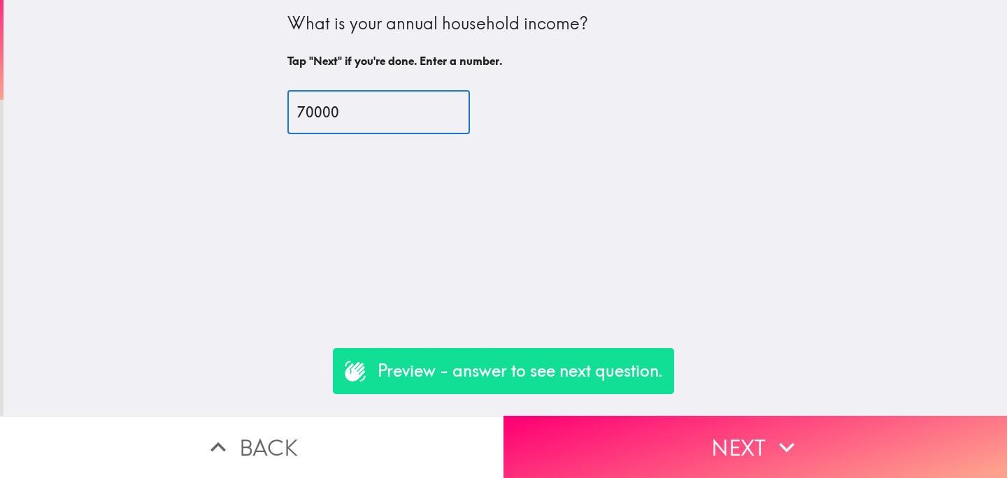
type input "70000"
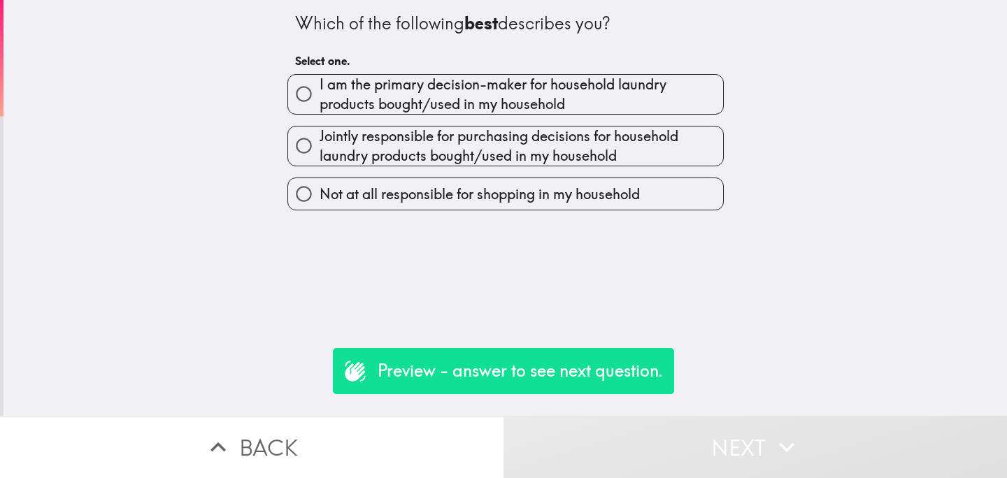
click at [340, 145] on span "Jointly responsible for purchasing decisions for household laundry products bou…" at bounding box center [521, 146] width 403 height 39
click at [320, 145] on input "Jointly responsible for purchasing decisions for household laundry products bou…" at bounding box center [303, 145] width 31 height 31
radio input "true"
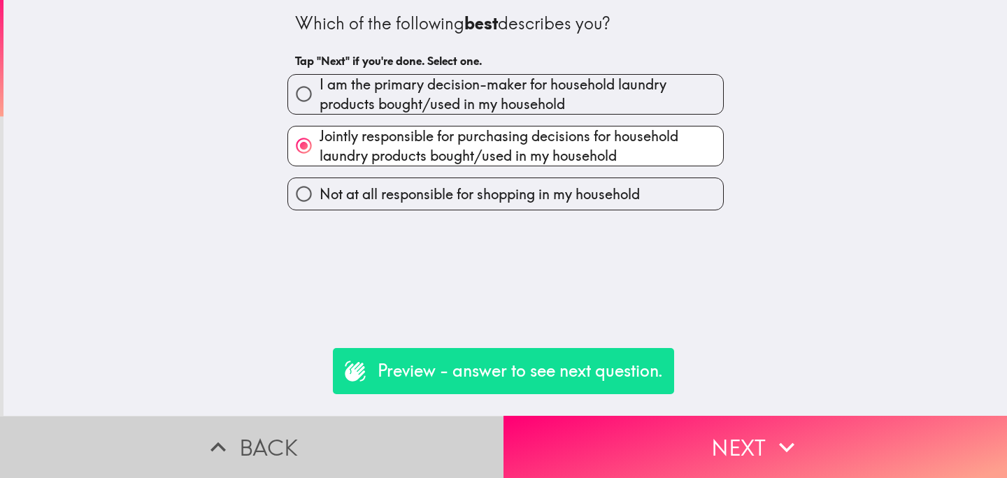
click at [354, 429] on button "Back" at bounding box center [251, 447] width 503 height 62
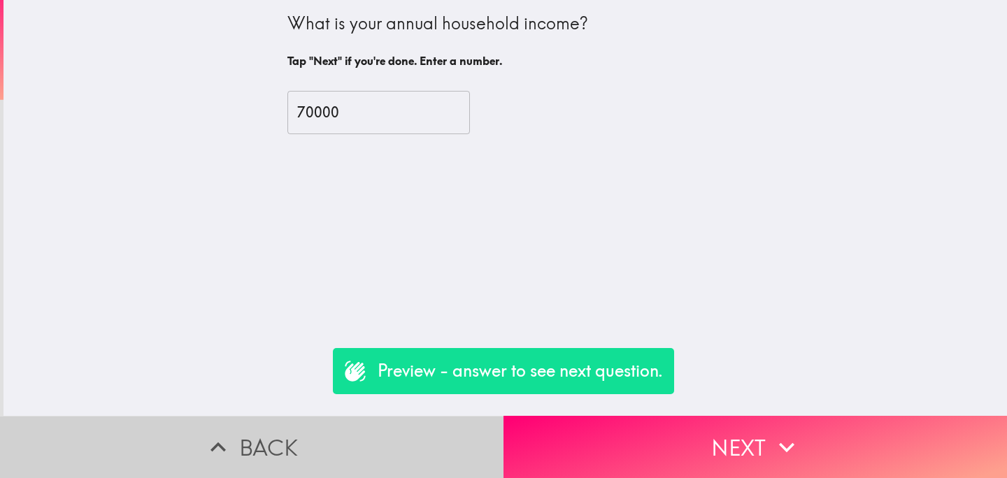
click at [354, 429] on button "Back" at bounding box center [251, 447] width 503 height 62
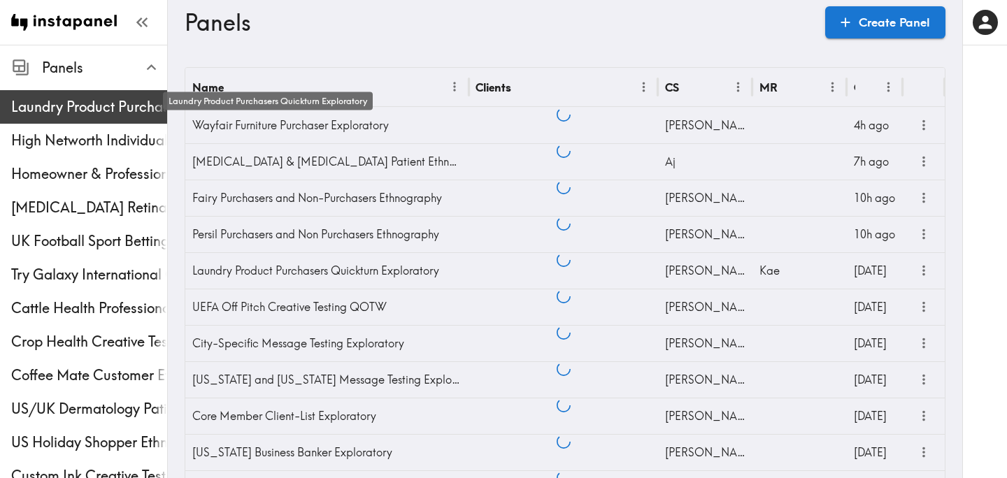
click at [95, 113] on span "Laundry Product Purchasers Quickturn Exploratory" at bounding box center [89, 107] width 156 height 20
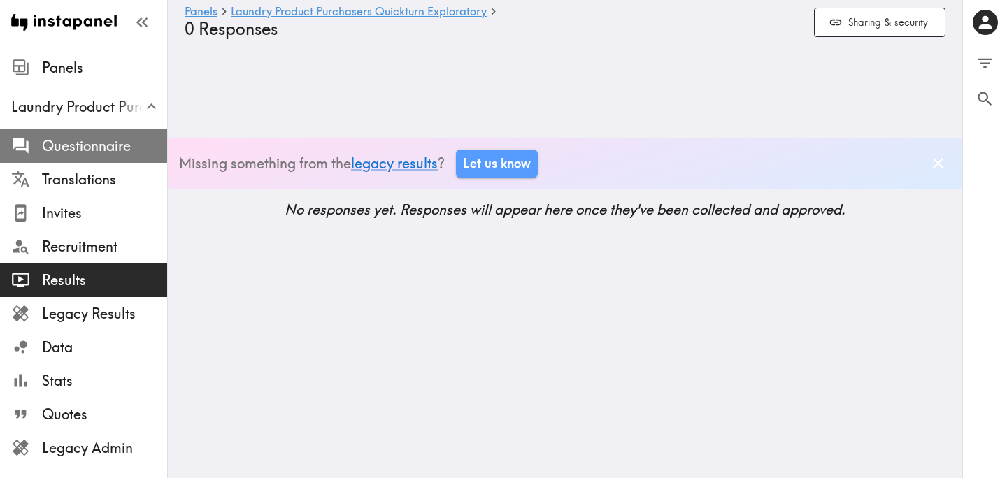
click at [103, 142] on span "Questionnaire" at bounding box center [104, 146] width 125 height 20
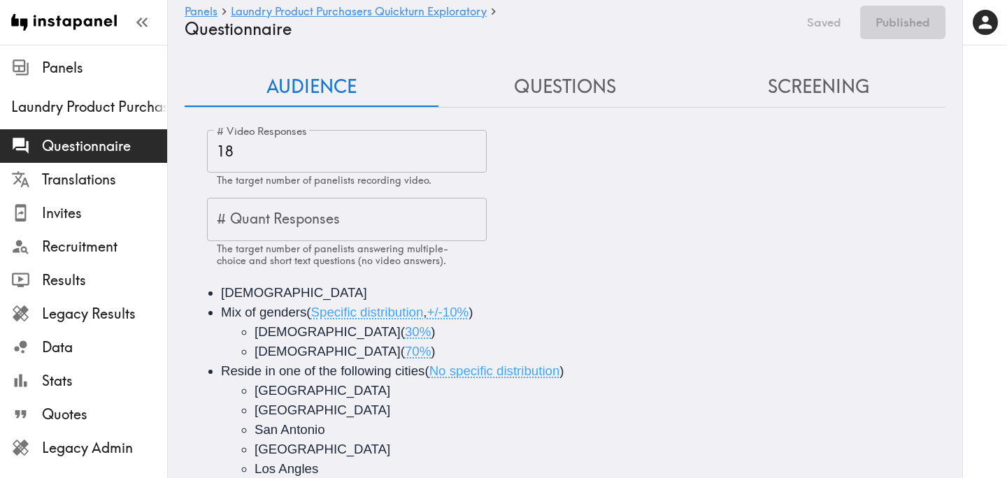
click at [568, 73] on button "Questions" at bounding box center [565, 87] width 254 height 40
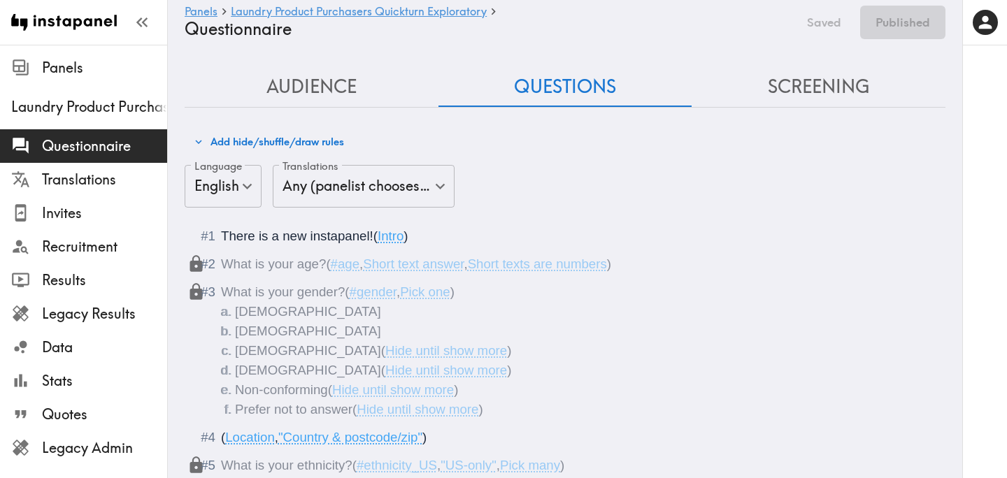
click at [274, 150] on button "Add hide/shuffle/draw rules" at bounding box center [268, 142] width 157 height 24
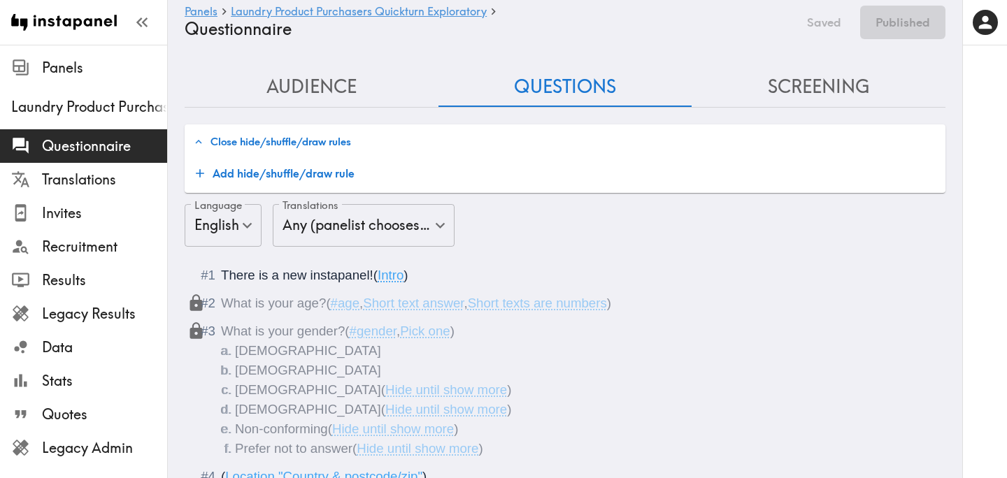
click at [268, 177] on button "Add hide/shuffle/draw rule" at bounding box center [275, 173] width 170 height 28
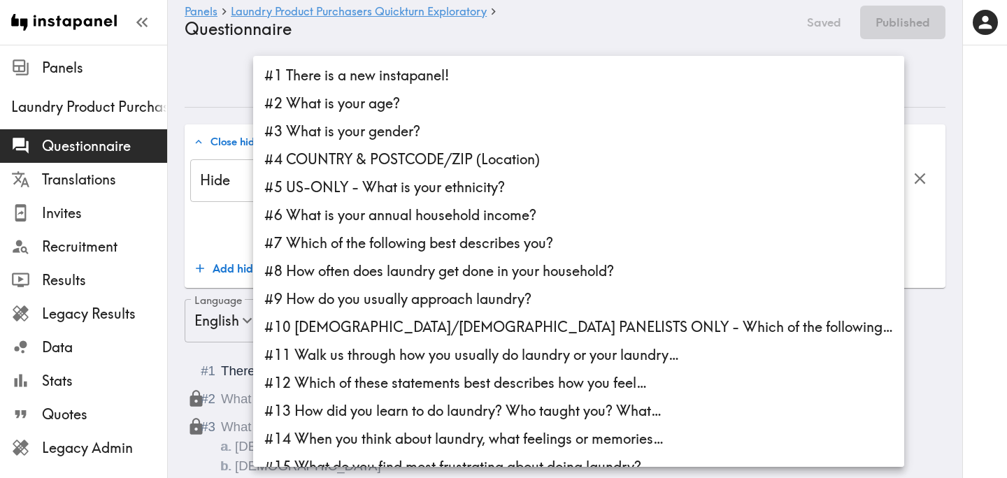
click at [534, 315] on li "#10 HISPANIC/LATINO PANELISTS ONLY - Which of the following…" at bounding box center [578, 327] width 651 height 28
type input "f2b6bda1-2331-44f6-b23b-b5017e1c7385"
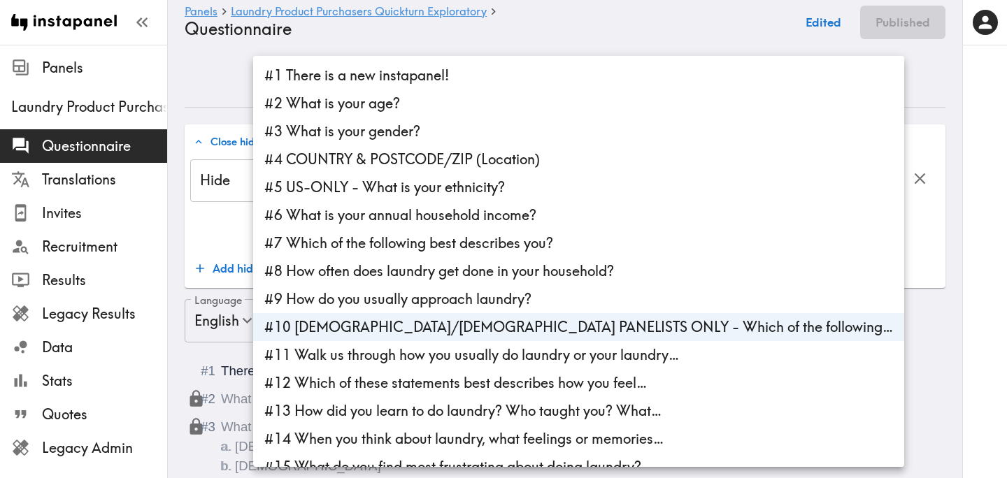
click at [783, 284] on div at bounding box center [503, 239] width 1007 height 478
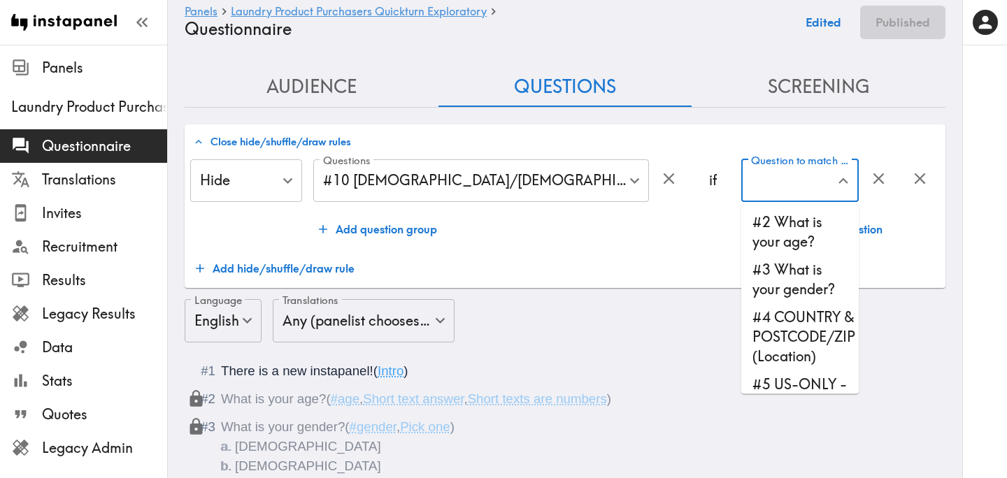
click at [805, 189] on input "Question to match panelists on" at bounding box center [789, 181] width 84 height 31
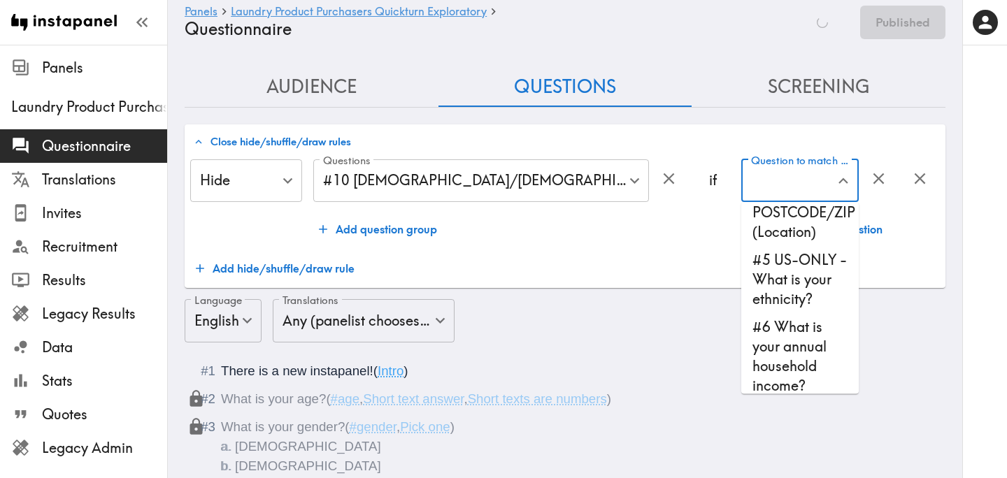
scroll to position [125, 0]
click at [791, 287] on li "#5 US-ONLY - What is your ethnicity?" at bounding box center [799, 278] width 117 height 67
type input "#5 US-ONLY - What is your ethnicity?"
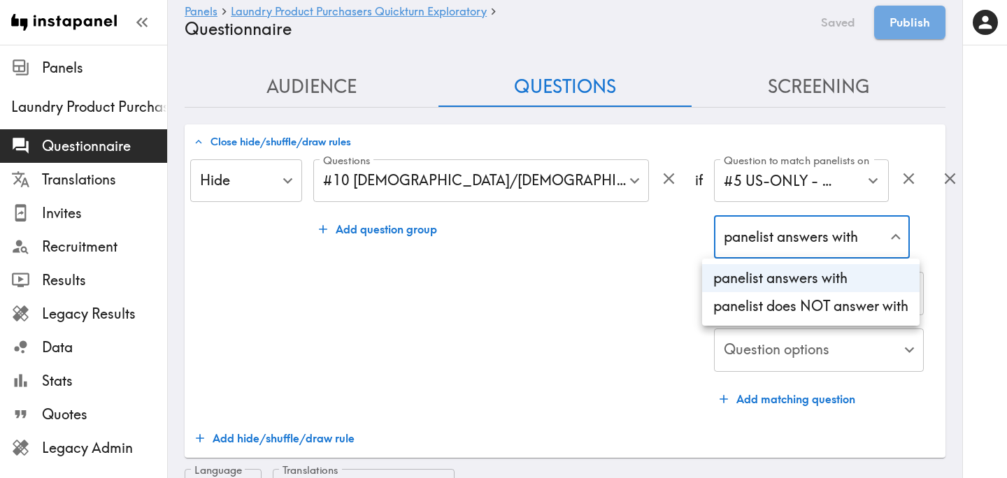
click at [796, 311] on li "panelist does NOT answer with" at bounding box center [810, 306] width 217 height 28
type input "true"
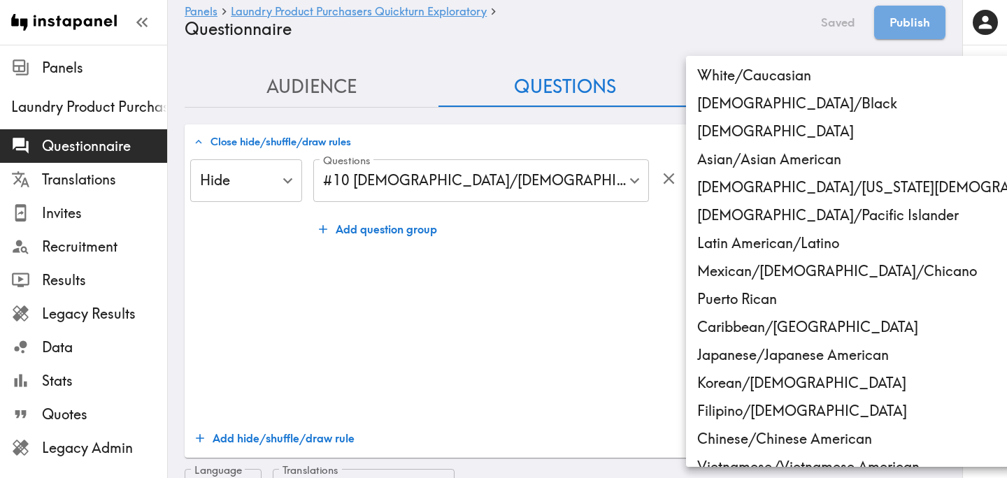
click at [743, 246] on li "Latin American/Latino" at bounding box center [894, 243] width 416 height 28
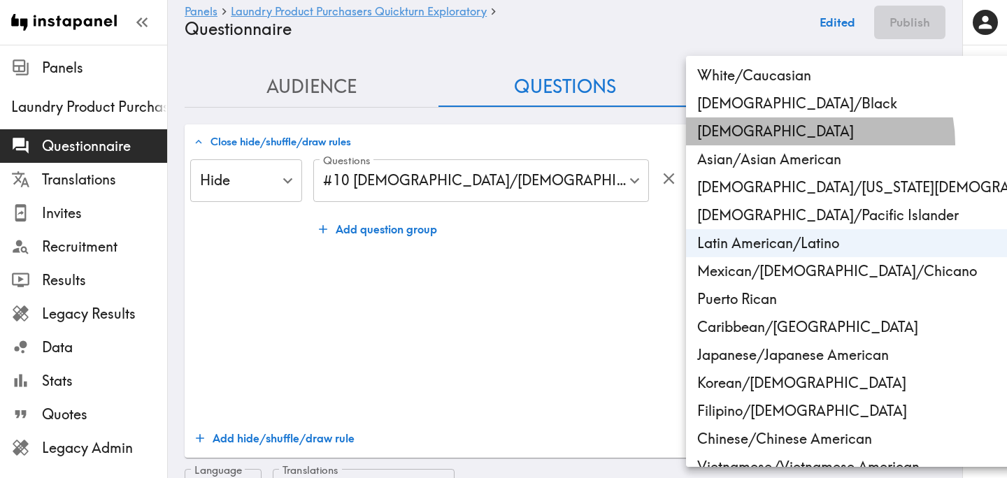
click at [804, 144] on li "[DEMOGRAPHIC_DATA]" at bounding box center [894, 131] width 416 height 28
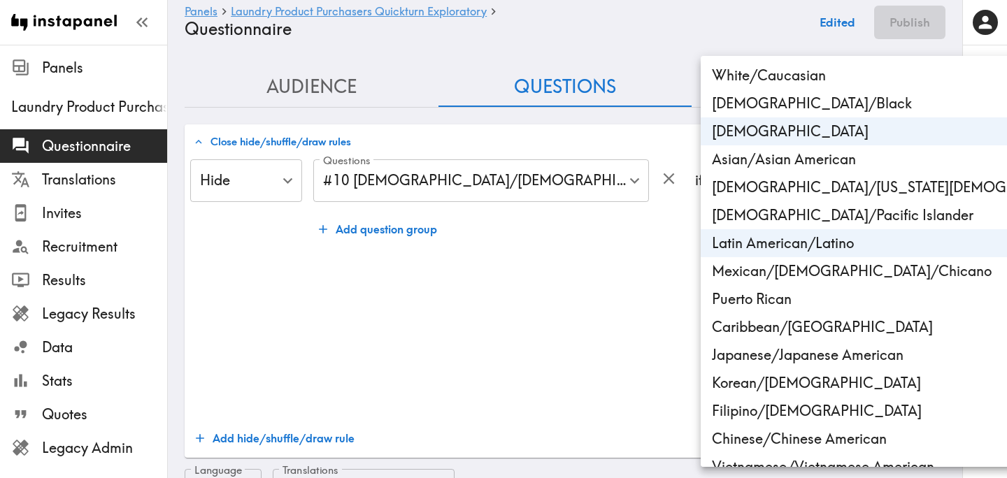
click at [803, 273] on li "Mexican/[DEMOGRAPHIC_DATA]/Chicano" at bounding box center [909, 271] width 416 height 28
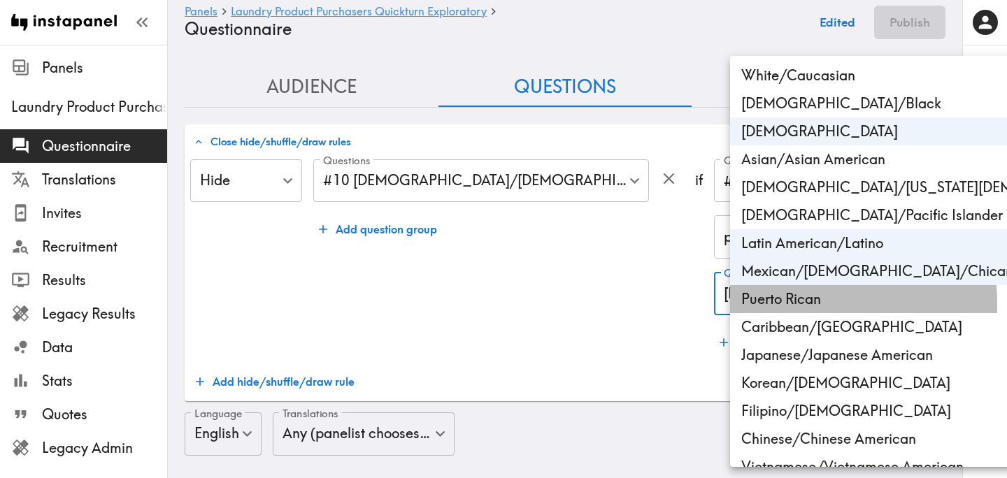
click at [800, 303] on li "Puerto Rican" at bounding box center [938, 299] width 416 height 28
type input "ethnicity_US_Latin_American/Latino,ethnicity_US_Hispanic,ethnicity_US_Mexican/M…"
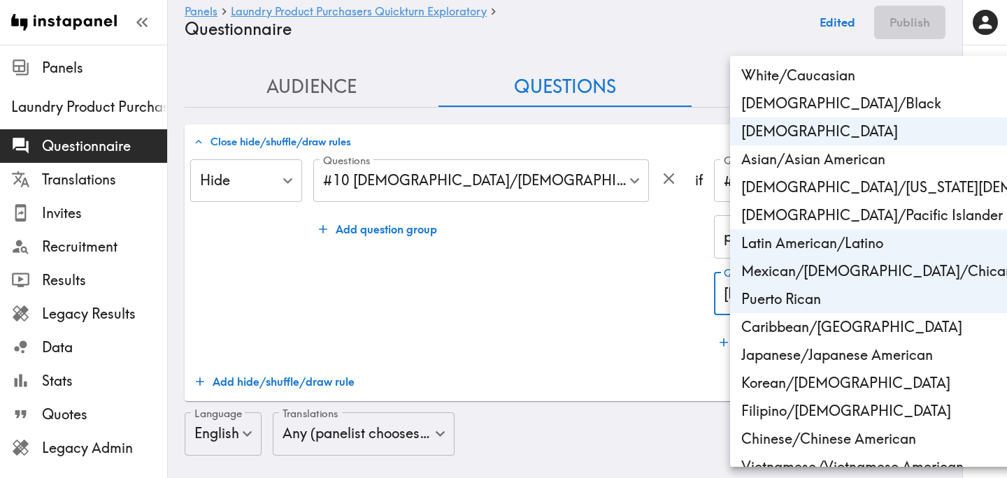
click at [622, 315] on div at bounding box center [503, 239] width 1007 height 478
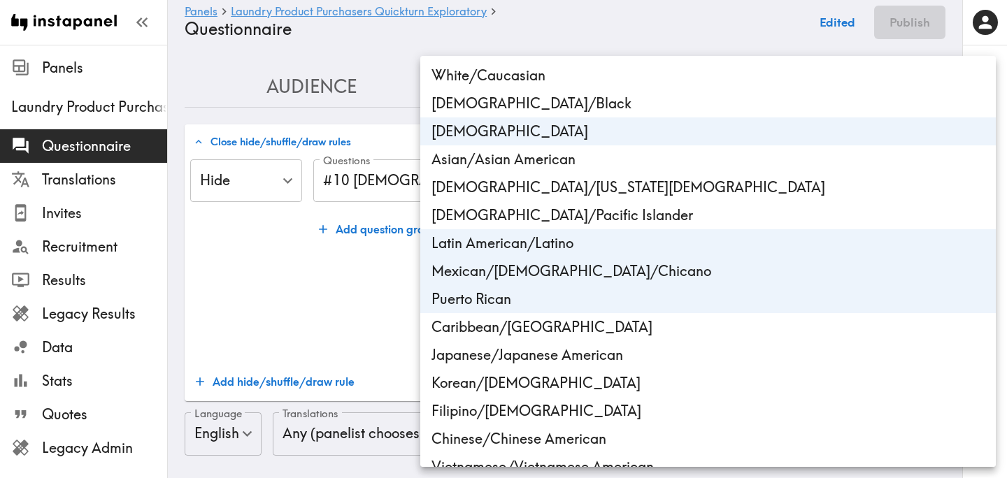
click at [347, 294] on div at bounding box center [503, 239] width 1007 height 478
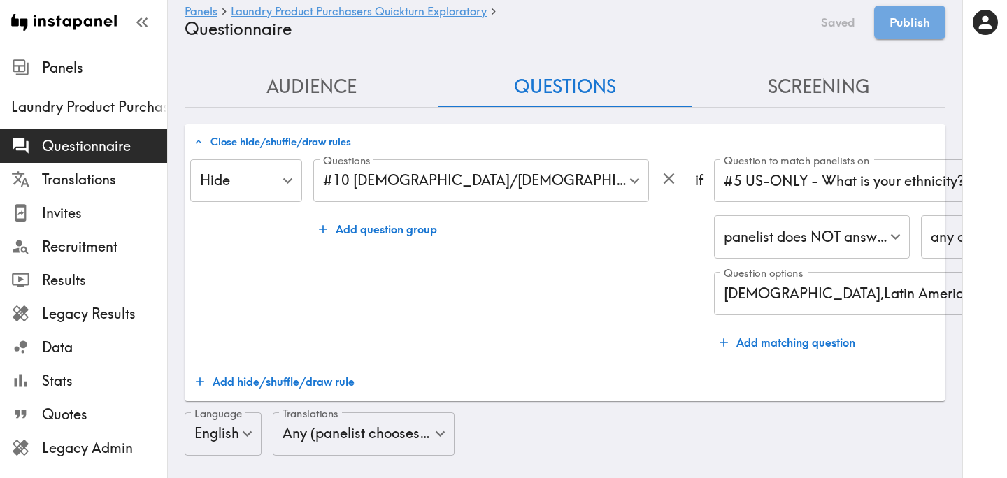
click at [316, 143] on button "Close hide/shuffle/draw rules" at bounding box center [272, 142] width 164 height 24
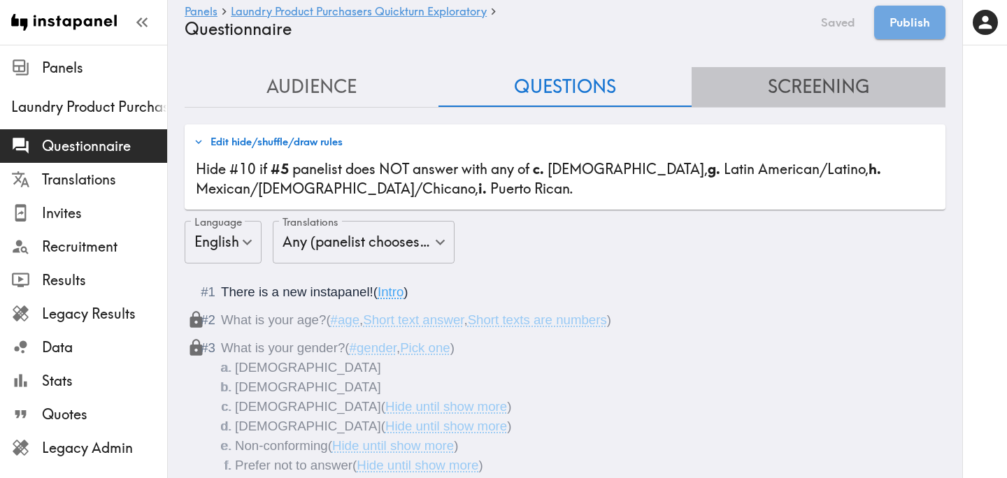
click at [808, 89] on button "Screening" at bounding box center [818, 87] width 254 height 40
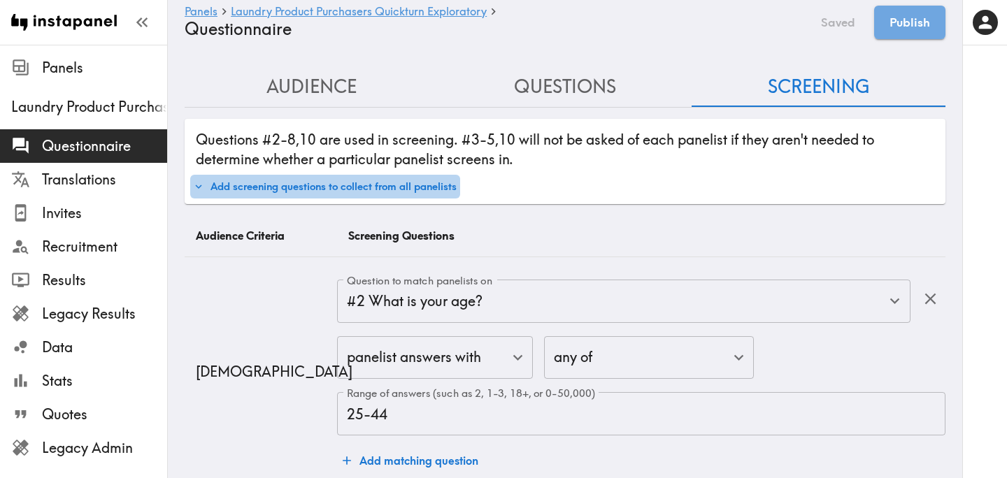
click at [357, 187] on button "Add screening questions to collect from all panelists" at bounding box center [325, 187] width 270 height 24
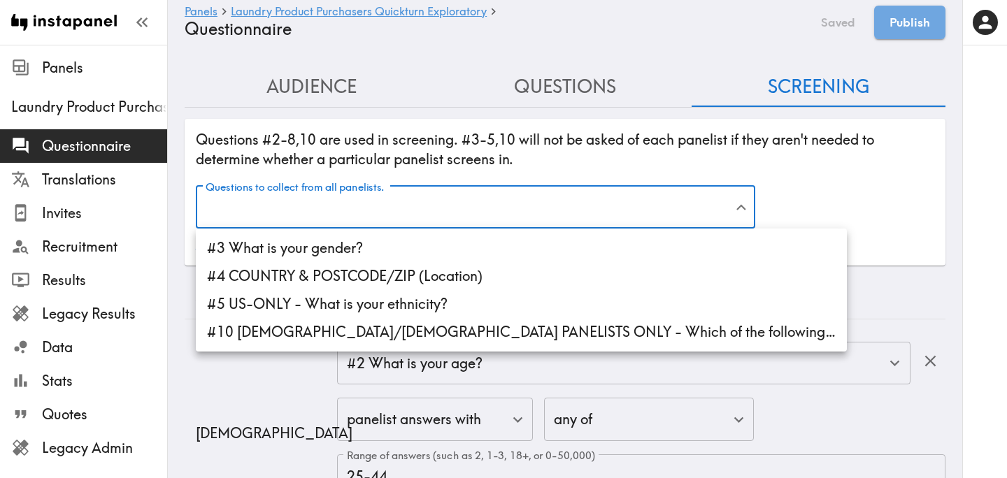
click at [357, 254] on li "#3 What is your gender?" at bounding box center [521, 248] width 651 height 28
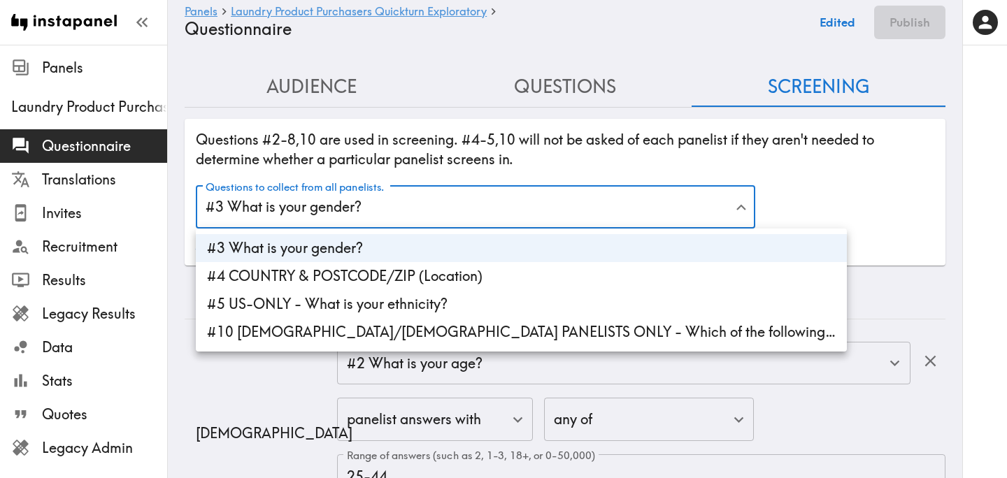
click at [357, 276] on li "#4 COUNTRY & POSTCODE/ZIP (Location)" at bounding box center [521, 276] width 651 height 28
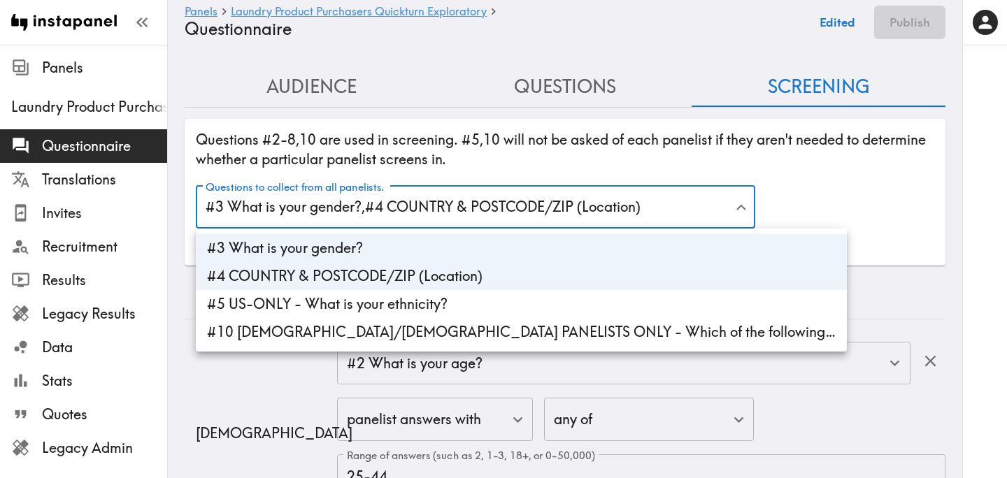
click at [357, 307] on li "#5 US-ONLY - What is your ethnicity?" at bounding box center [521, 304] width 651 height 28
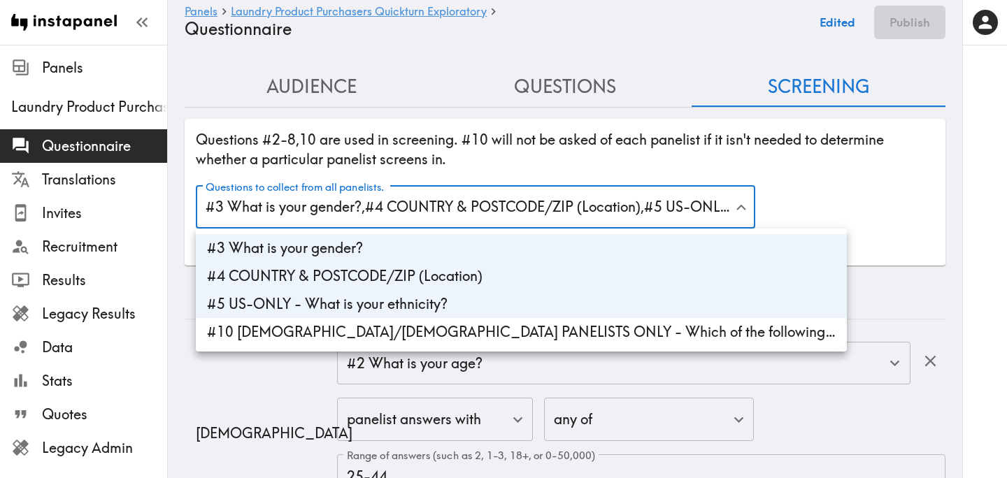
click at [357, 331] on li "#10 HISPANIC/LATINO PANELISTS ONLY - Which of the following…" at bounding box center [521, 332] width 651 height 28
type input "gender,30bde358-22b0-4189-9b83-c9b6c7c47d6d,ethnicity_US,f2b6bda1-2331-44f6-b23…"
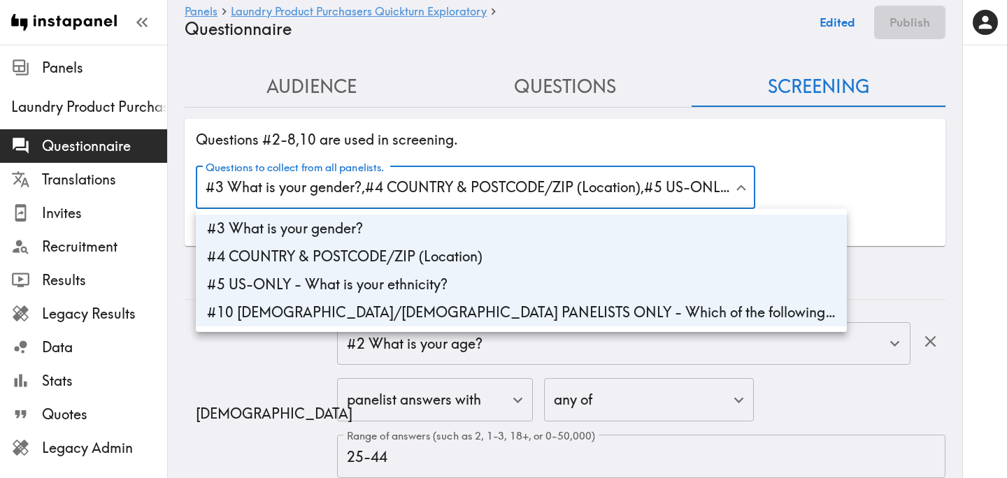
click at [877, 209] on div at bounding box center [503, 239] width 1007 height 478
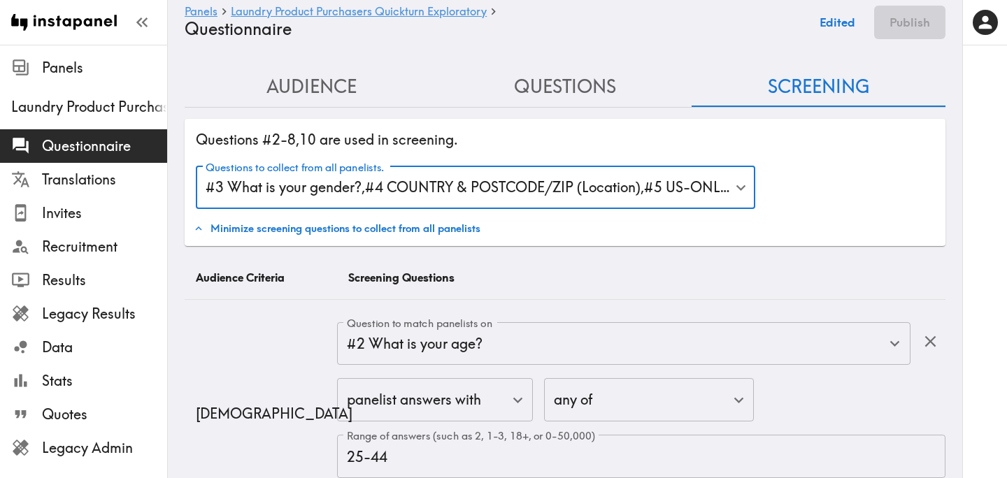
click at [840, 199] on div "Questions to collect from all panelists. #3 What is your gender? , #4 COUNTRY &…" at bounding box center [565, 183] width 750 height 57
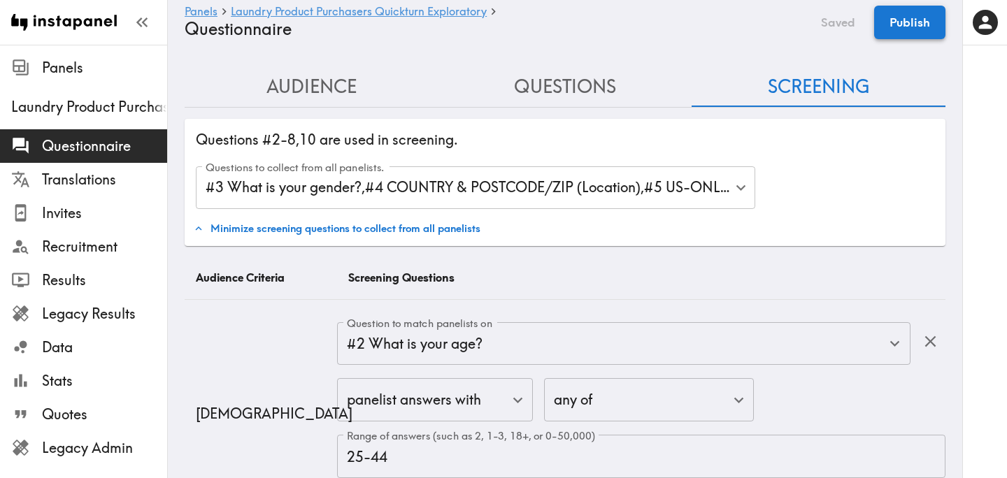
click at [898, 24] on button "Publish" at bounding box center [909, 23] width 71 height 34
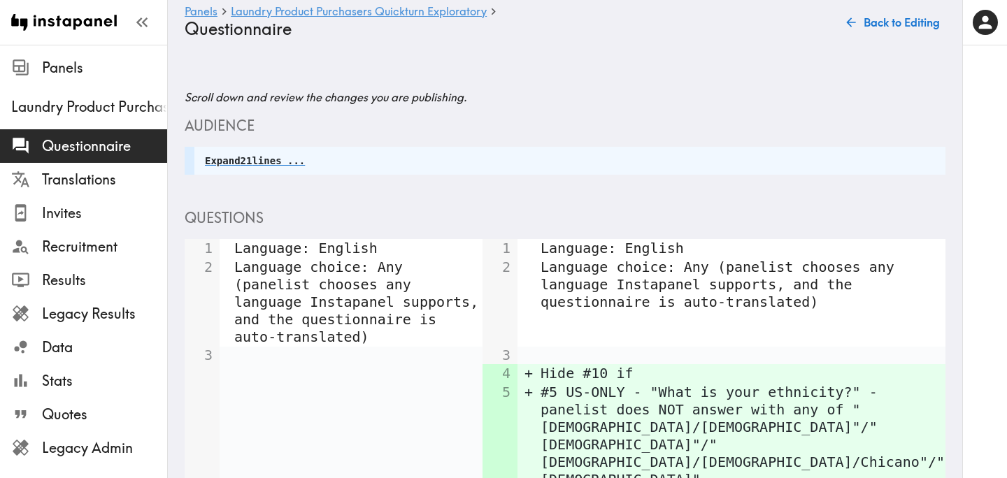
scroll to position [624, 0]
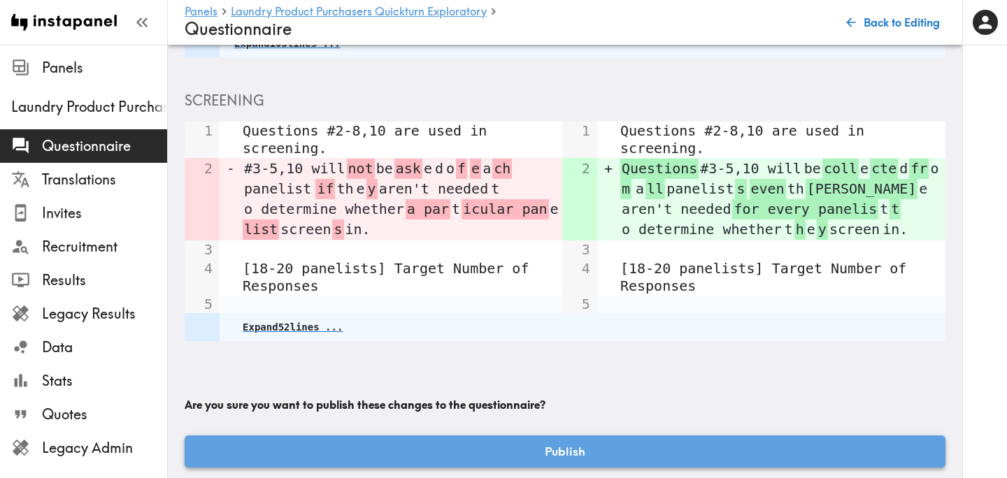
click at [551, 436] on button "Publish" at bounding box center [565, 452] width 761 height 32
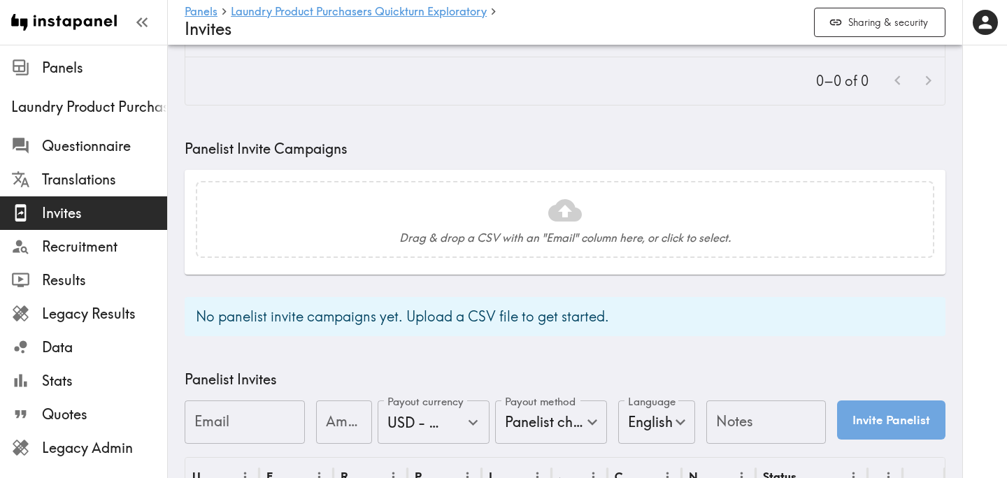
scroll to position [554, 0]
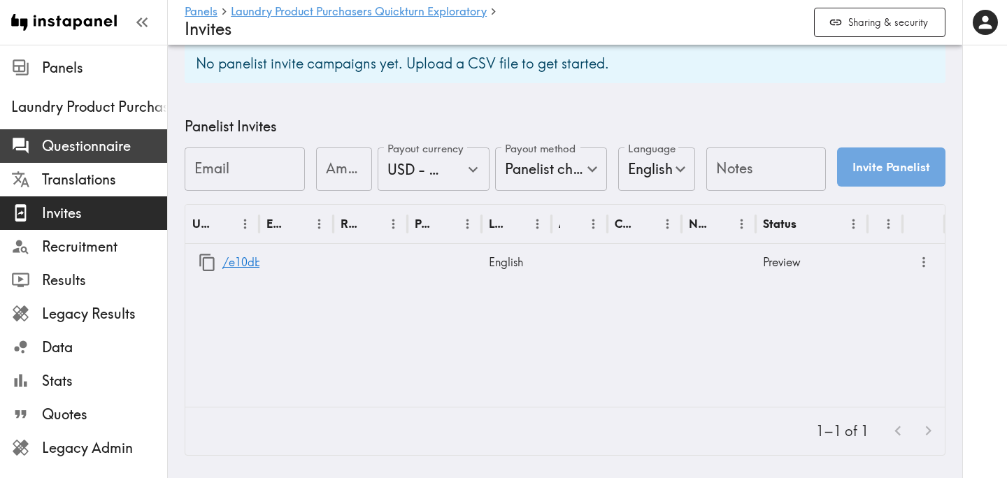
click at [117, 155] on span "Questionnaire" at bounding box center [104, 146] width 125 height 20
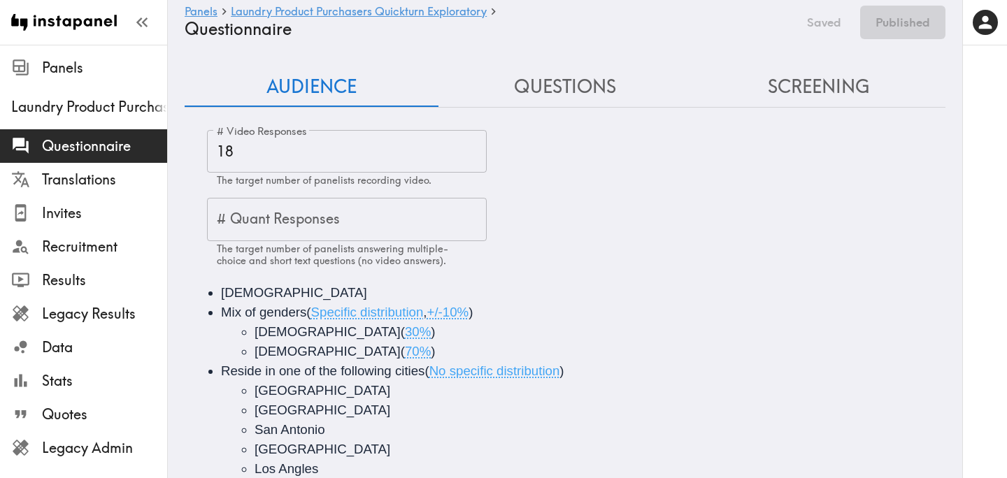
click at [835, 76] on button "Screening" at bounding box center [818, 87] width 254 height 40
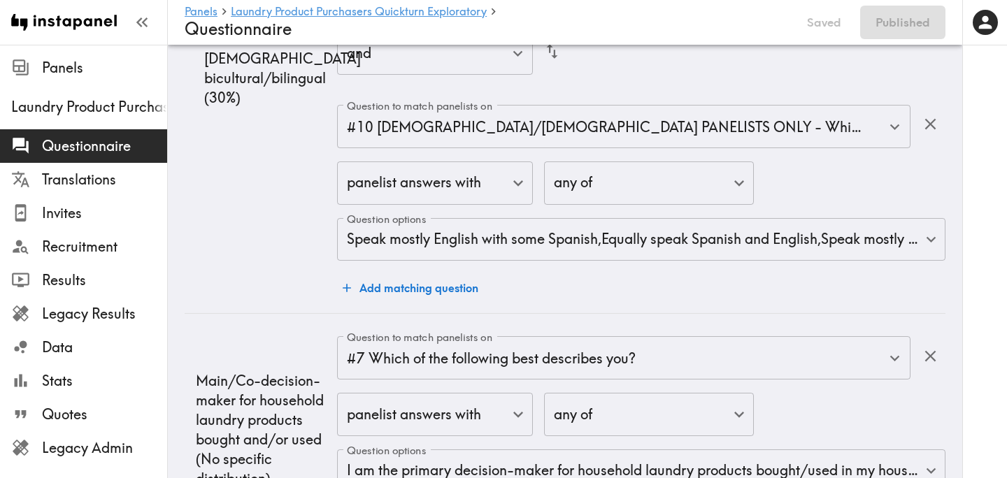
scroll to position [3904, 0]
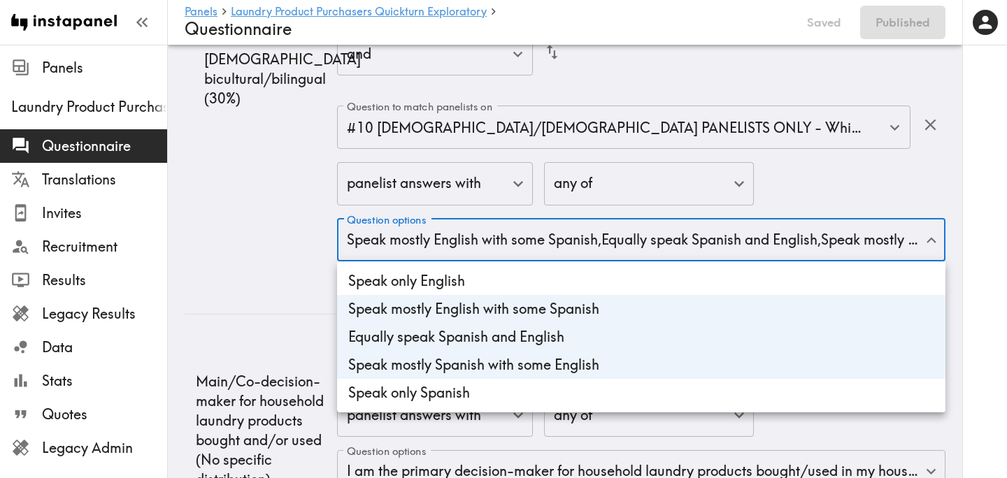
click at [272, 231] on div at bounding box center [503, 239] width 1007 height 478
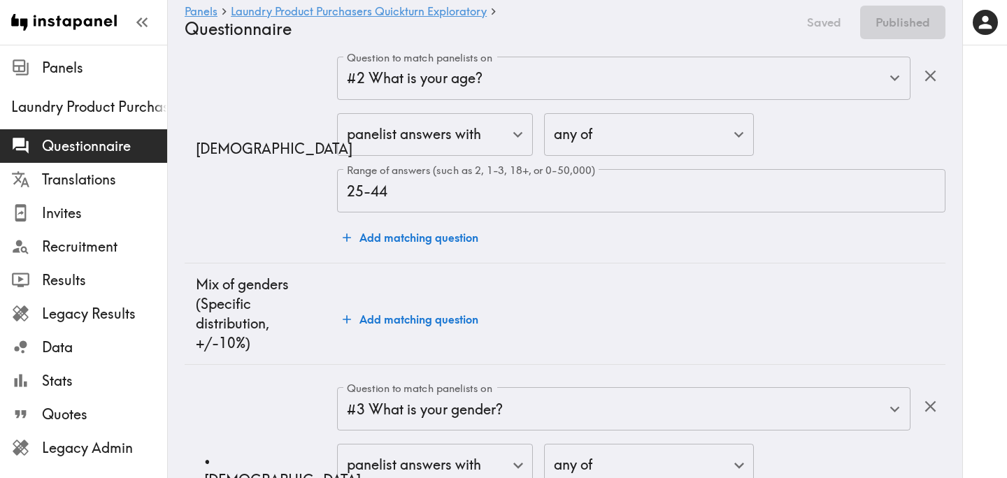
scroll to position [0, 0]
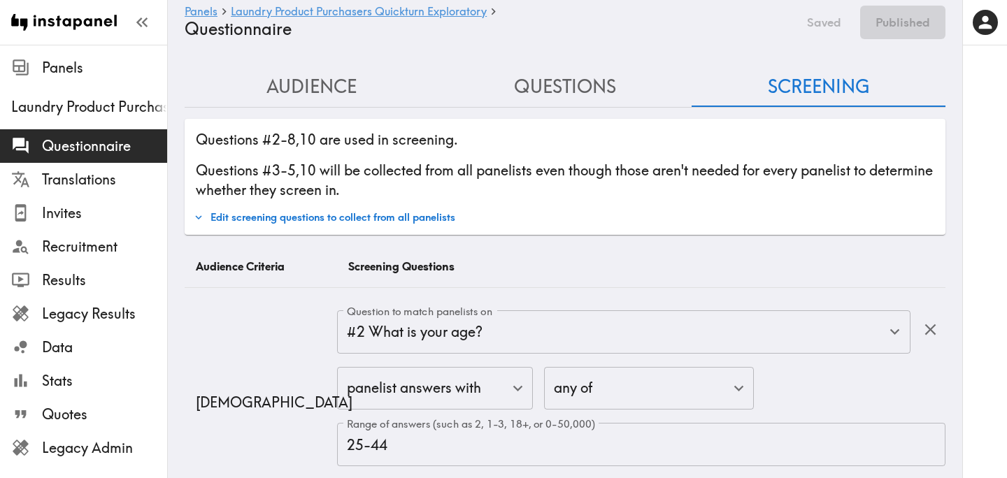
click at [553, 94] on button "Questions" at bounding box center [565, 87] width 254 height 40
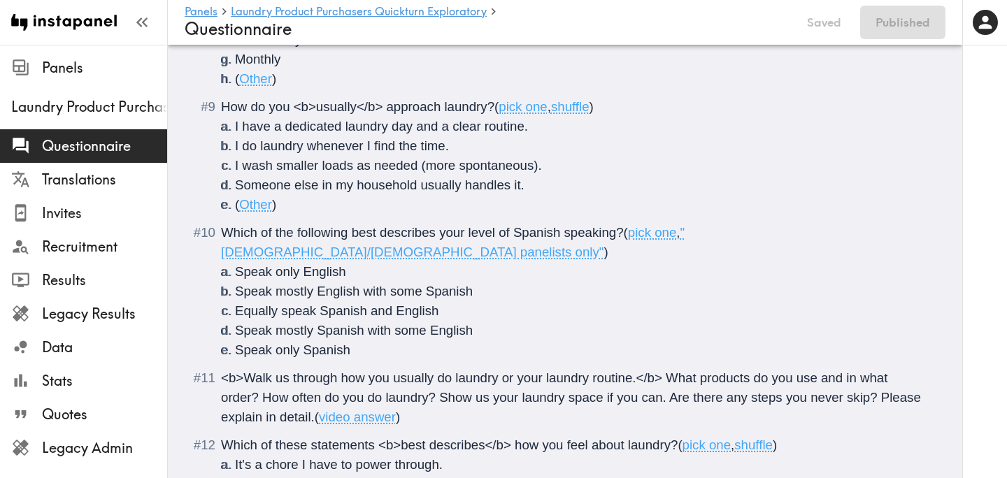
scroll to position [946, 0]
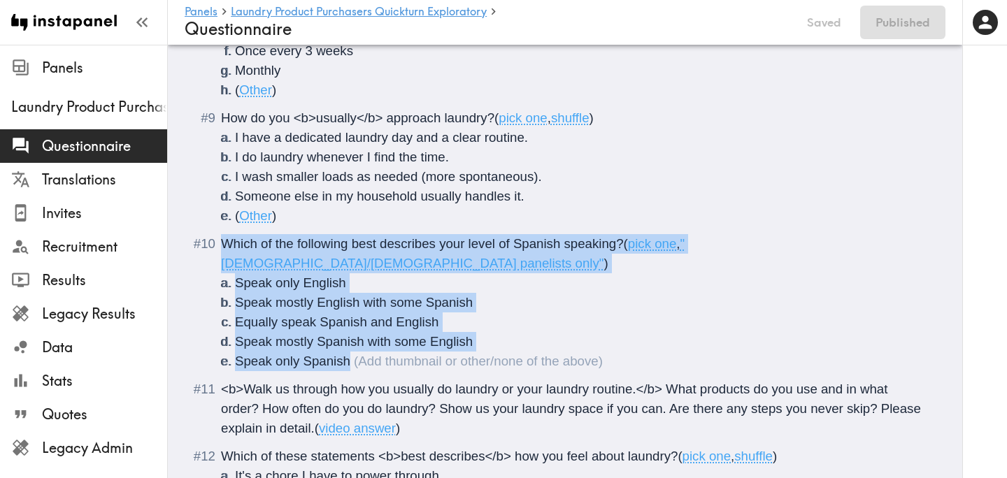
drag, startPoint x: 352, startPoint y: 344, endPoint x: 201, endPoint y: 240, distance: 183.5
click at [221, 240] on div "Which of the following best describes your level of Spanish speaking? ( pick on…" at bounding box center [575, 302] width 708 height 137
copy div "Which of the following best describes your level of Spanish speaking? ( pick on…"
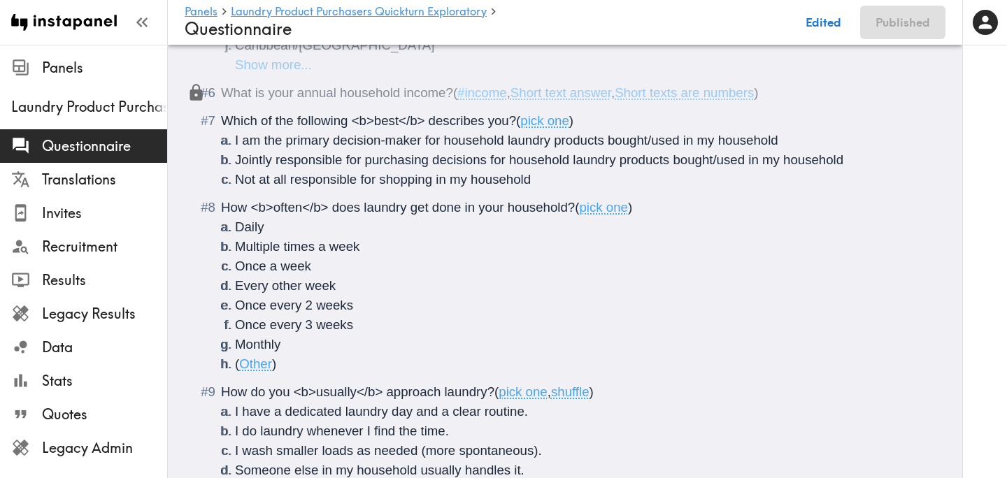
scroll to position [726, 0]
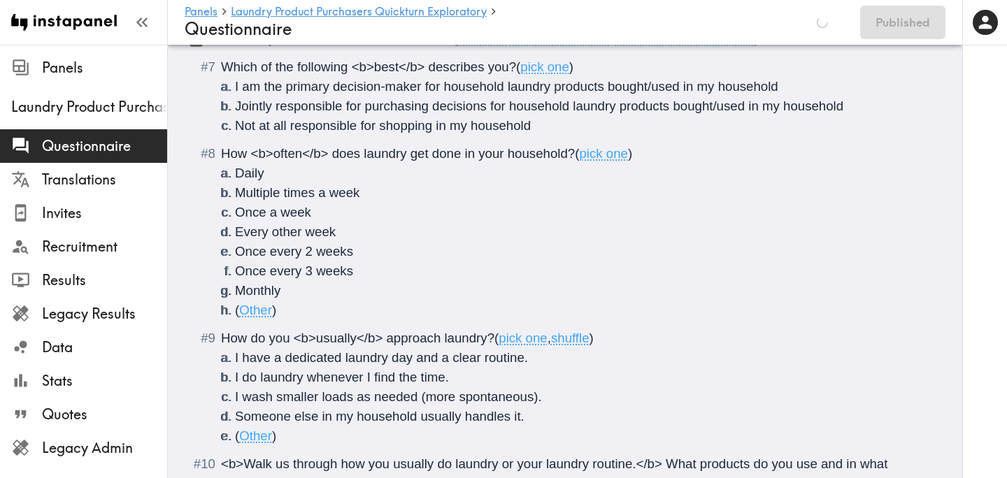
click at [286, 309] on li "( Other )" at bounding box center [582, 311] width 694 height 20
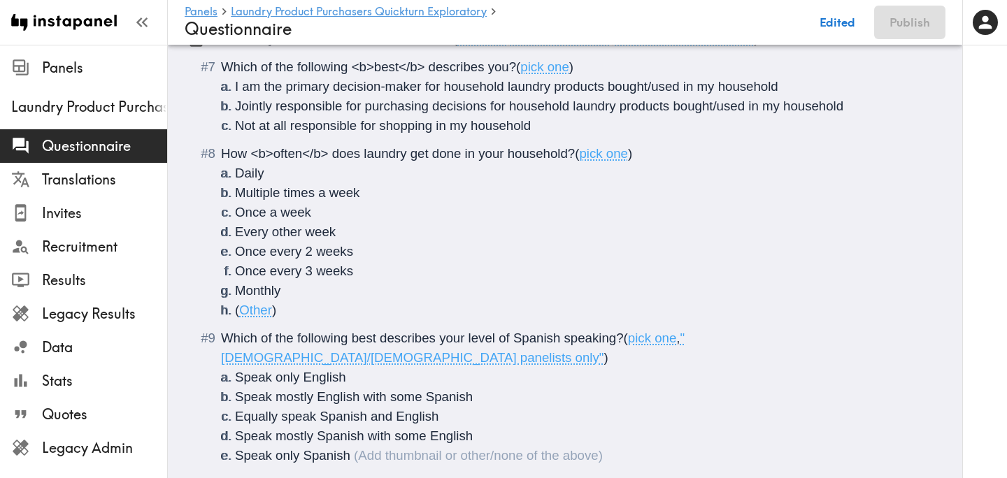
scroll to position [0, 0]
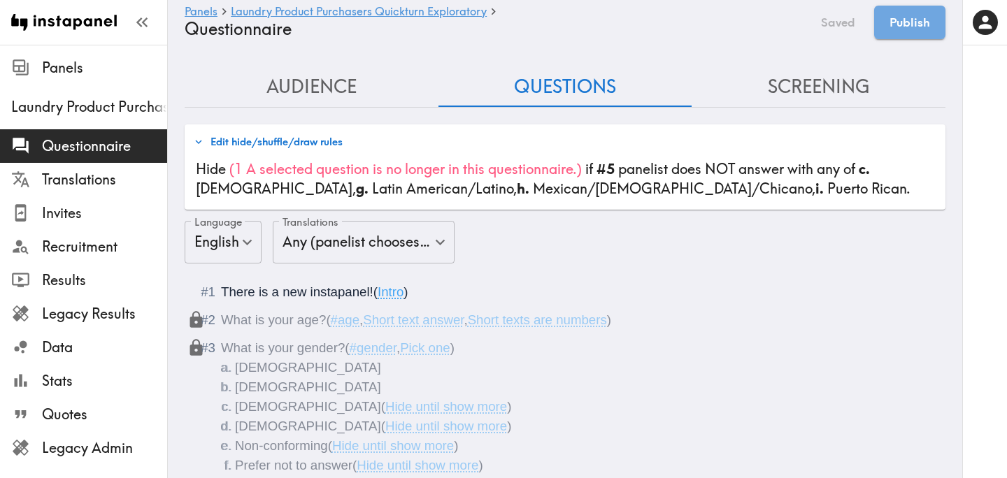
click at [289, 144] on button "Edit hide/shuffle/draw rules" at bounding box center [268, 142] width 156 height 24
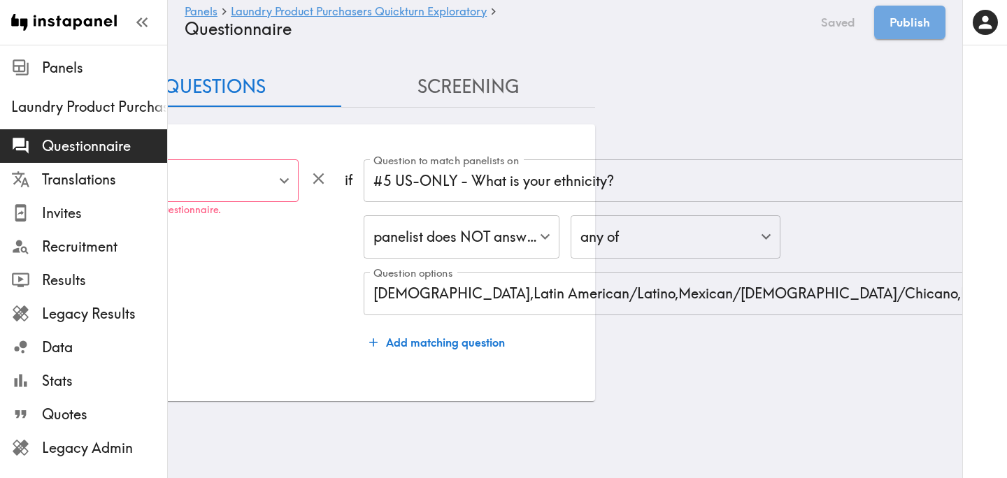
scroll to position [0, 369]
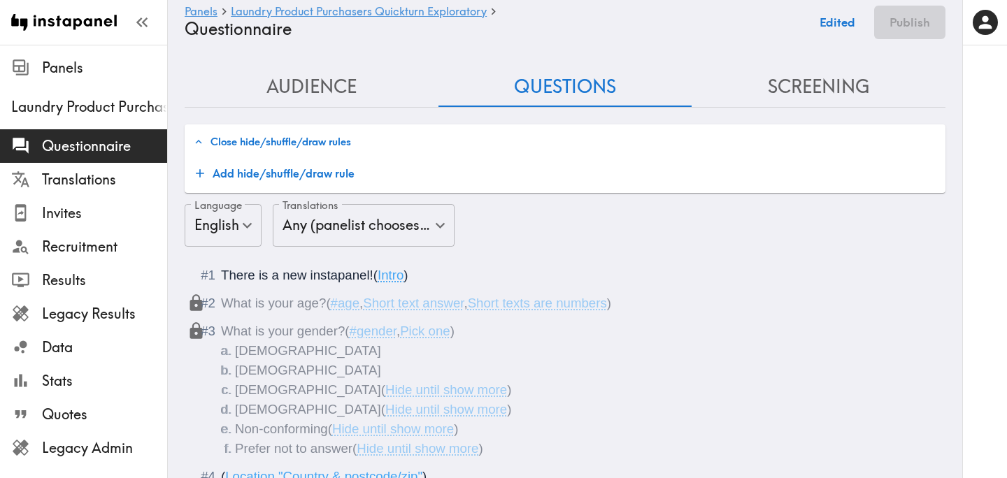
scroll to position [0, 0]
click at [236, 175] on button "Add hide/shuffle/draw rule" at bounding box center [275, 173] width 170 height 28
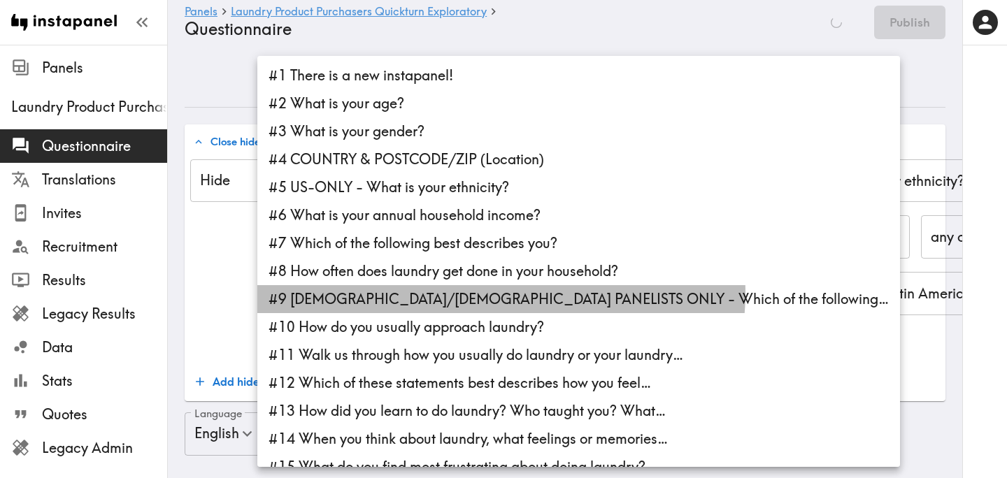
click at [501, 293] on li "#9 HISPANIC/LATINO PANELISTS ONLY - Which of the following…" at bounding box center [578, 299] width 643 height 28
type input "0e745c0d-38d9-4c68-b9bf-d4af0203b85d"
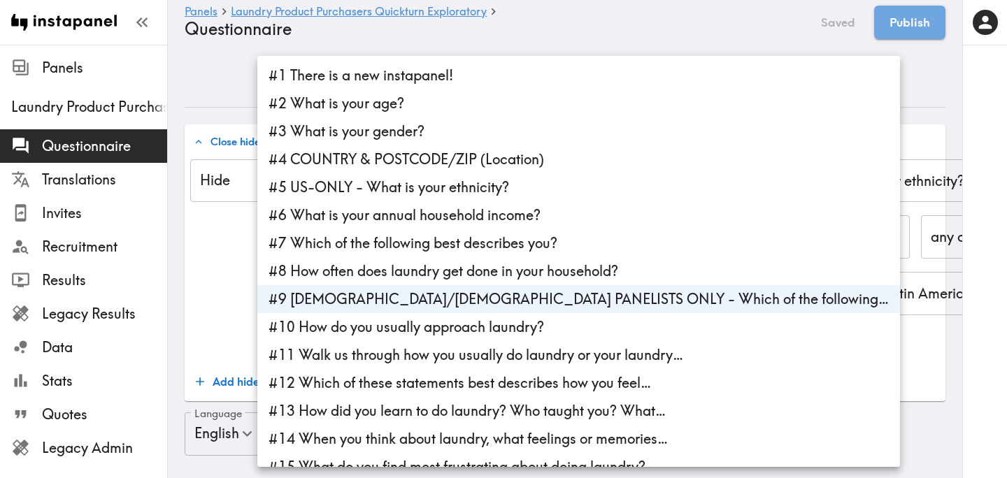
click at [793, 388] on div at bounding box center [503, 239] width 1007 height 478
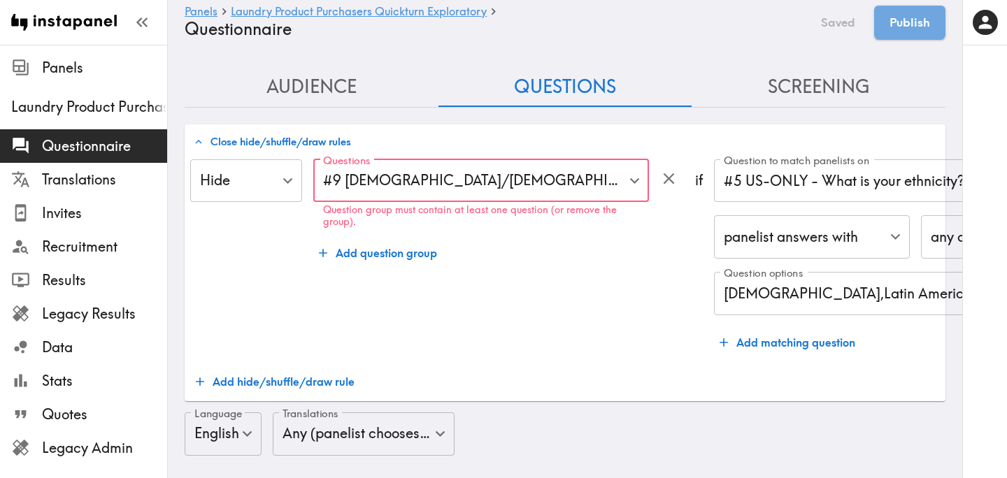
click at [552, 334] on div "Questions #9 HISPANIC/LATINO PANELISTS ONLY - Which of the following… 0e745c0d-…" at bounding box center [498, 257] width 371 height 197
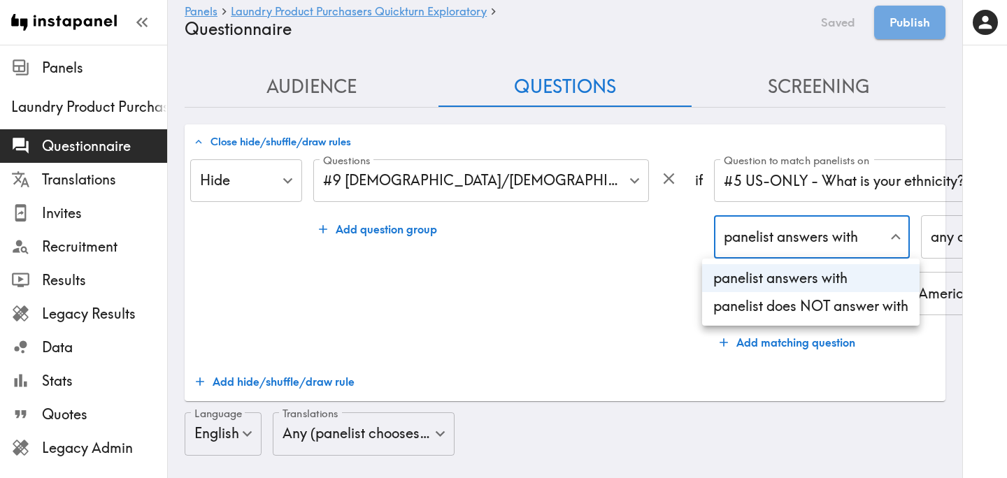
click at [789, 317] on li "panelist does NOT answer with" at bounding box center [810, 306] width 217 height 28
type input "true"
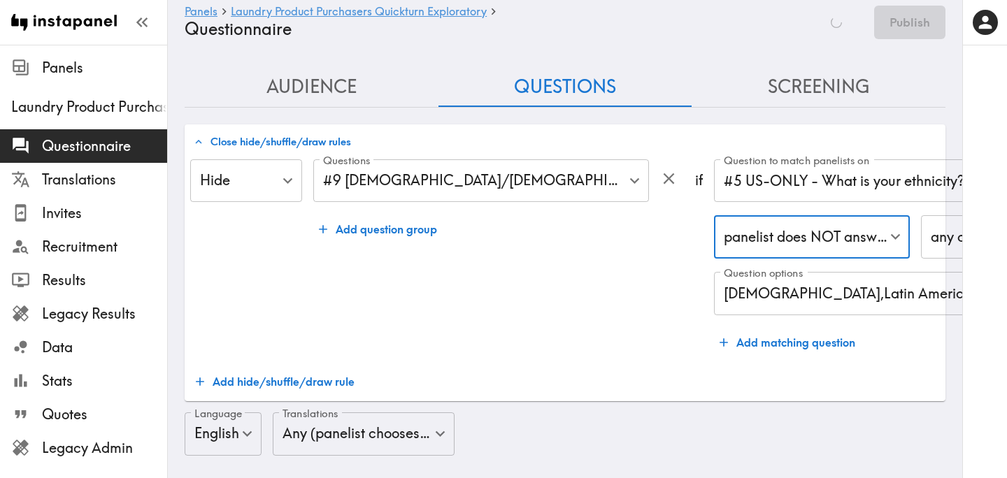
click at [578, 296] on div "Questions #9 HISPANIC/LATINO PANELISTS ONLY - Which of the following… 0e745c0d-…" at bounding box center [498, 257] width 371 height 197
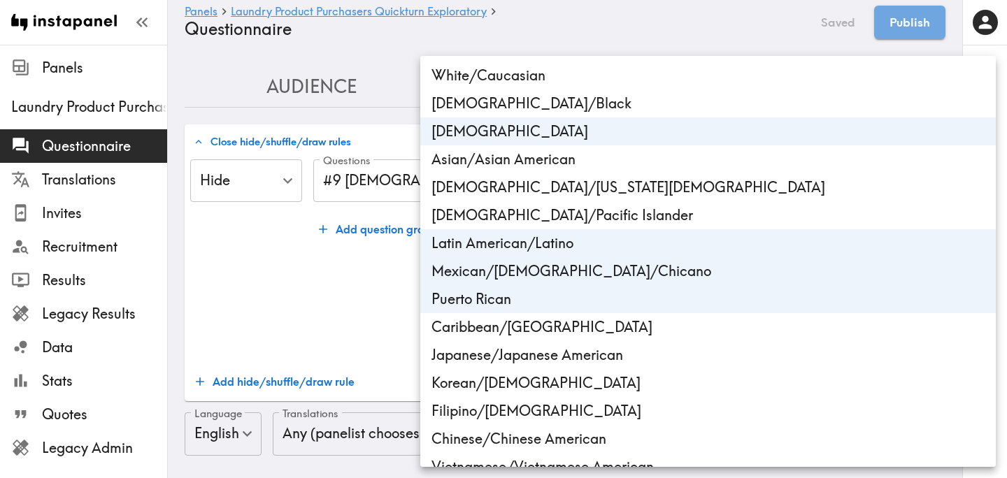
click at [318, 278] on div at bounding box center [503, 239] width 1007 height 478
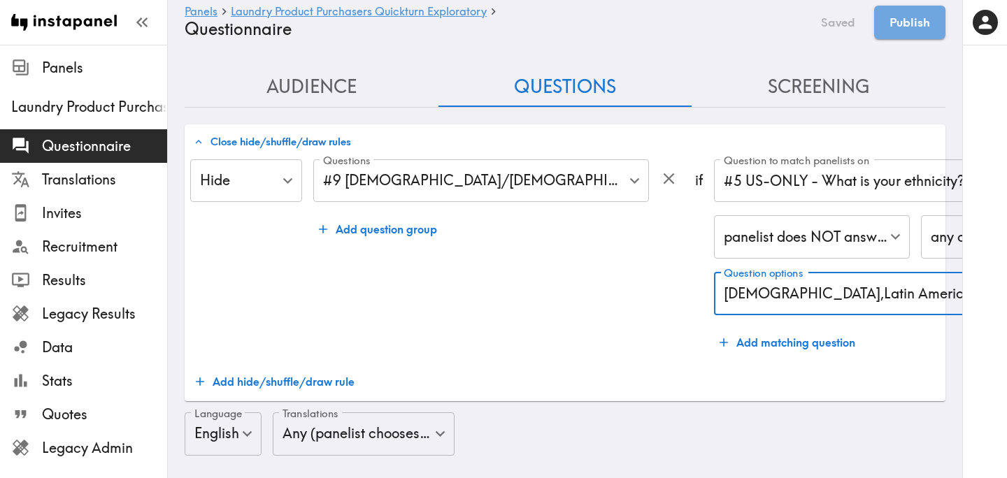
click at [540, 306] on div "Questions #9 HISPANIC/LATINO PANELISTS ONLY - Which of the following… 0e745c0d-…" at bounding box center [498, 257] width 371 height 197
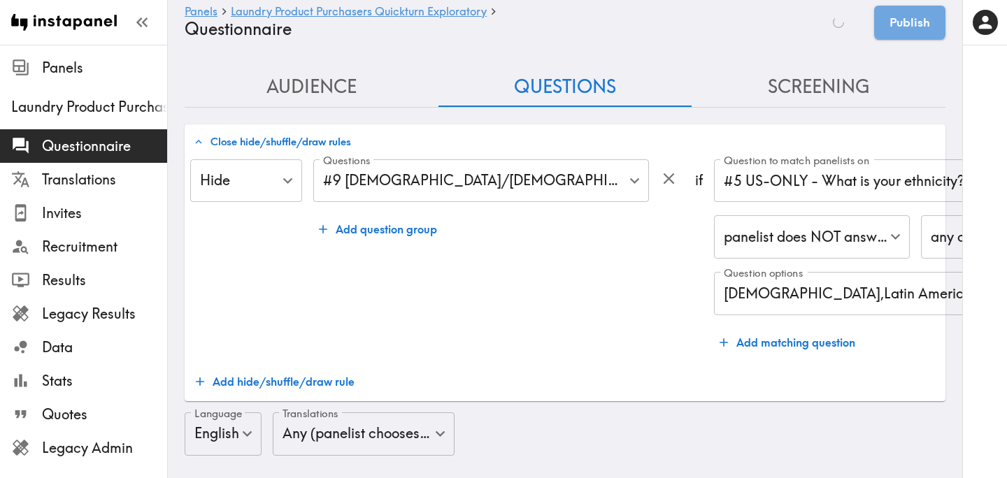
click at [803, 79] on button "Screening" at bounding box center [818, 87] width 254 height 40
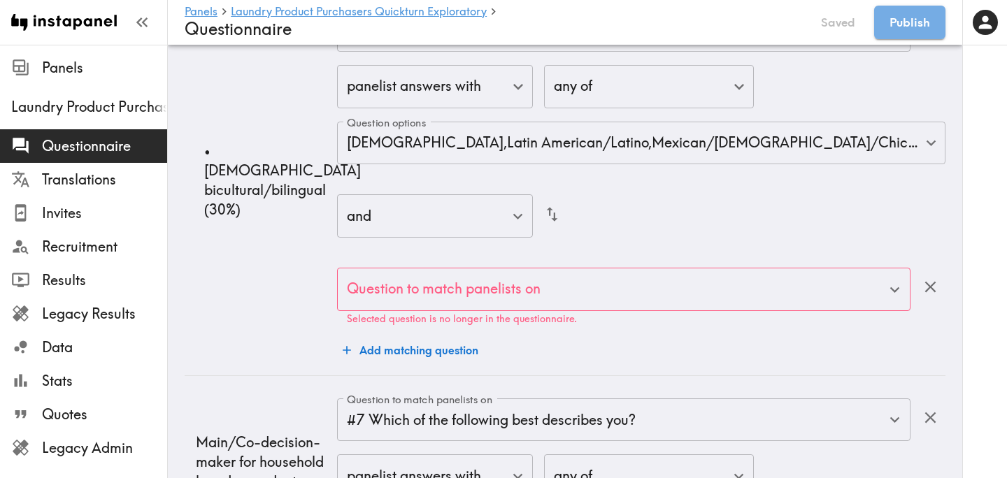
scroll to position [3828, 0]
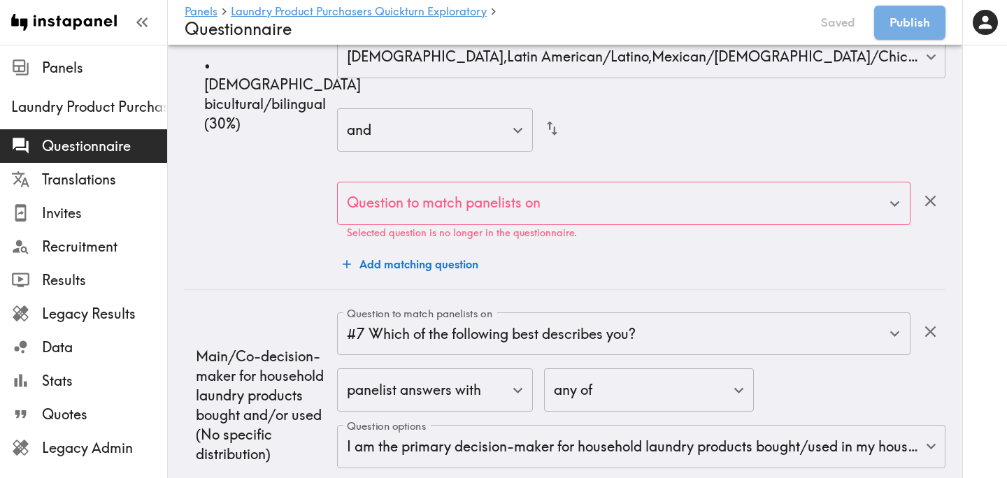
click at [577, 217] on input "Question to match panelists on" at bounding box center [613, 203] width 540 height 31
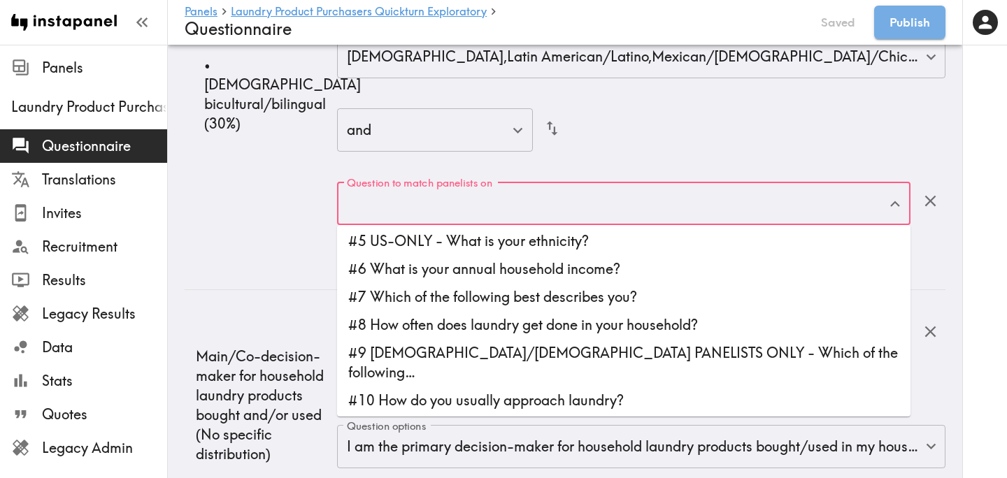
scroll to position [89, 0]
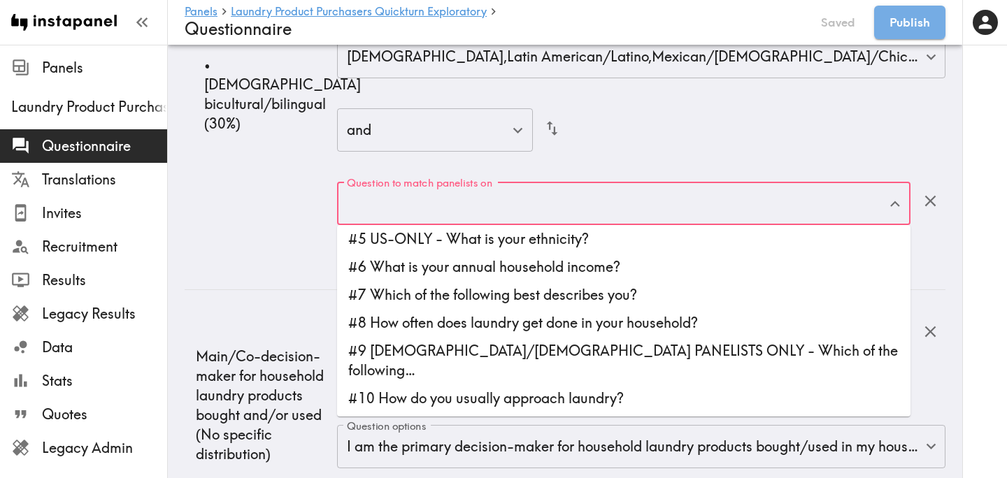
click at [532, 347] on li "#9 HISPANIC/LATINO PANELISTS ONLY - Which of the following…" at bounding box center [623, 361] width 573 height 48
type input "#9 HISPANIC/LATINO PANELISTS ONLY - Which of the following…"
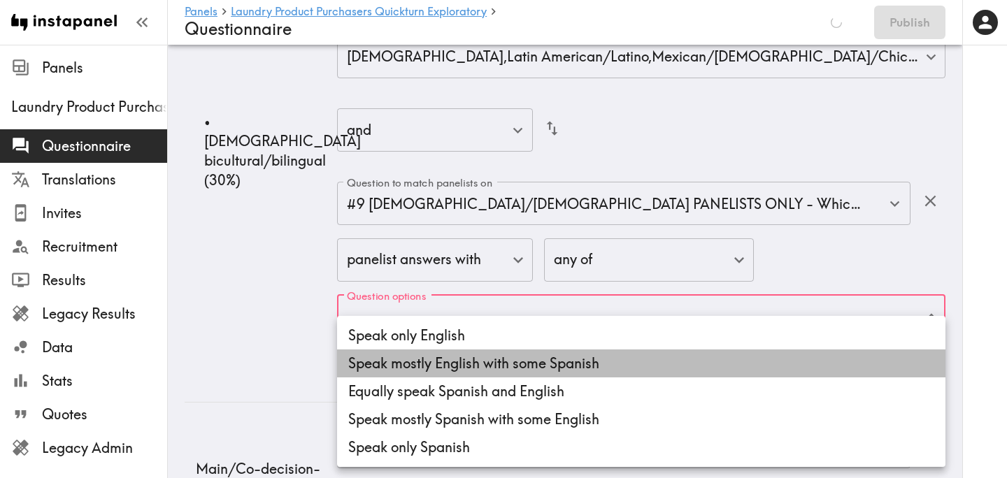
click at [406, 369] on li "Speak mostly English with some Spanish" at bounding box center [641, 364] width 608 height 28
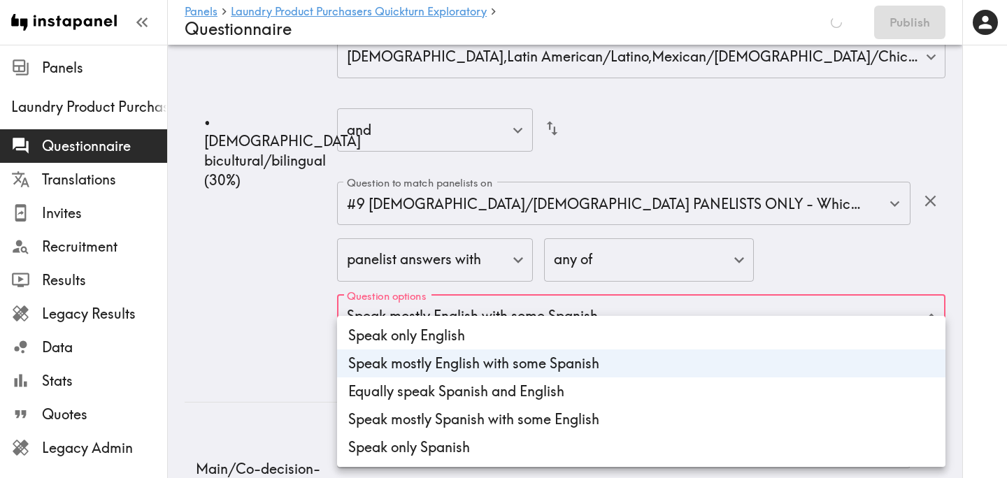
click at [406, 392] on li "Equally speak Spanish and English" at bounding box center [641, 392] width 608 height 28
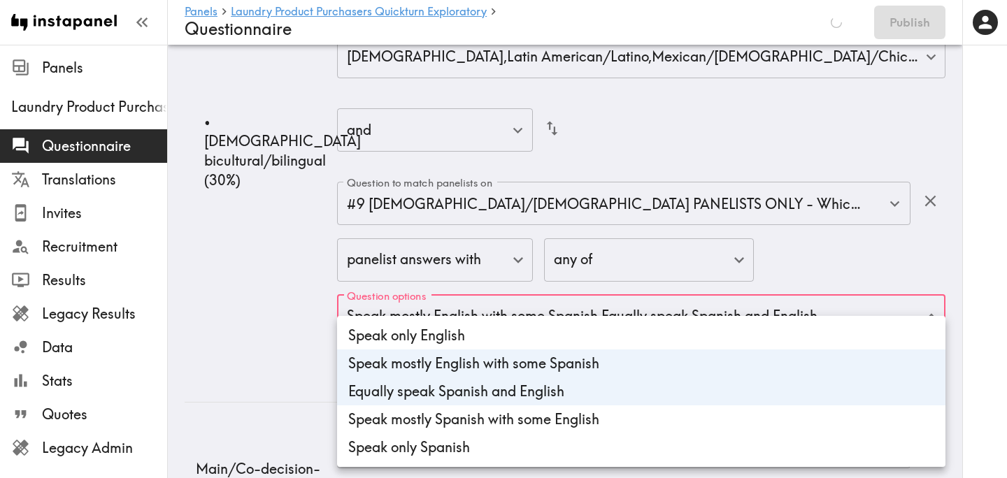
click at [446, 415] on li "Speak mostly Spanish with some English" at bounding box center [641, 420] width 608 height 28
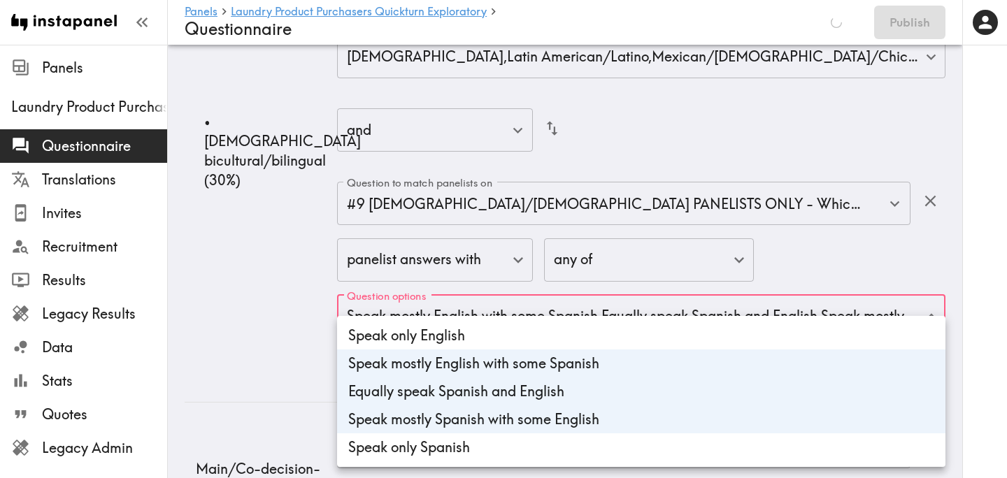
type input "bdf1e69c-514b-4cb2-aa83-d07176b09bed,a5e814c0-a5a8-4fa6-ba62-4154fff17743,bd059…"
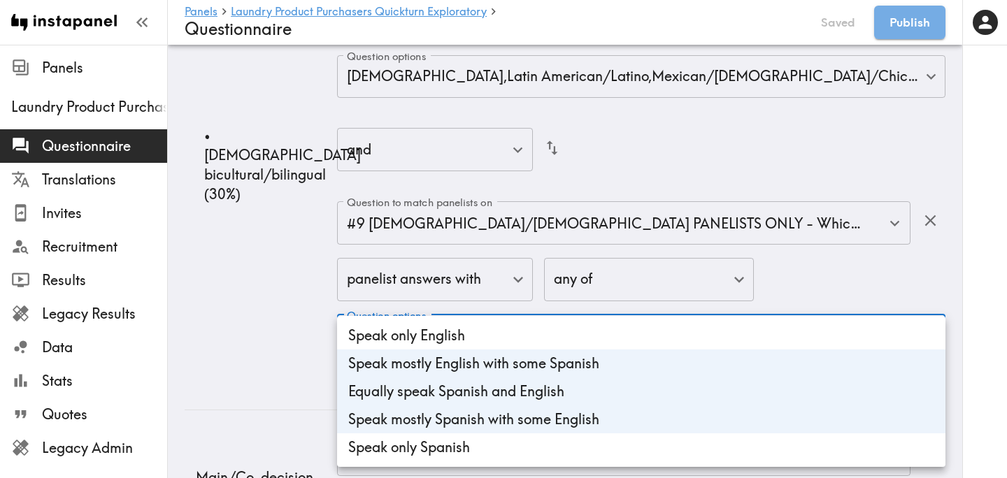
scroll to position [3848, 0]
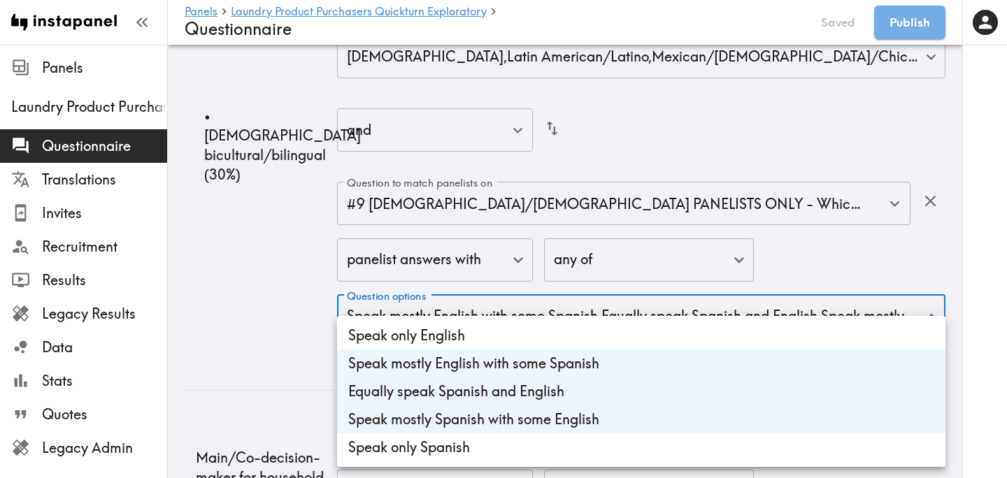
click at [171, 313] on div at bounding box center [503, 239] width 1007 height 478
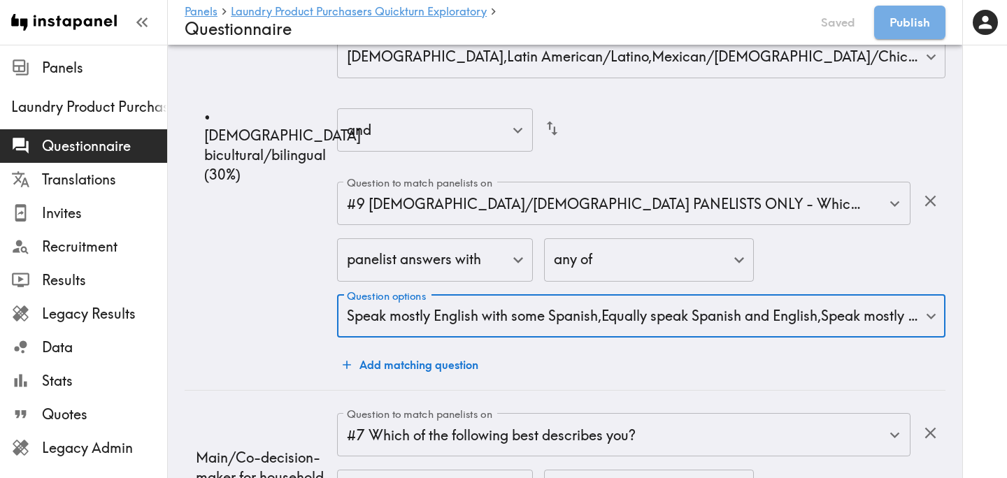
click at [256, 310] on td "• Hispanic bicultural/bilingual (30%)" at bounding box center [261, 145] width 152 height 491
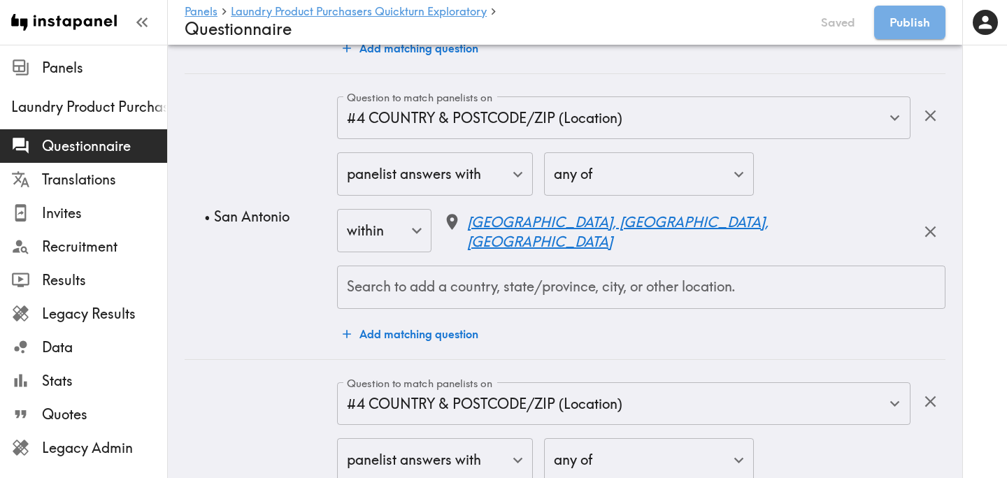
scroll to position [0, 0]
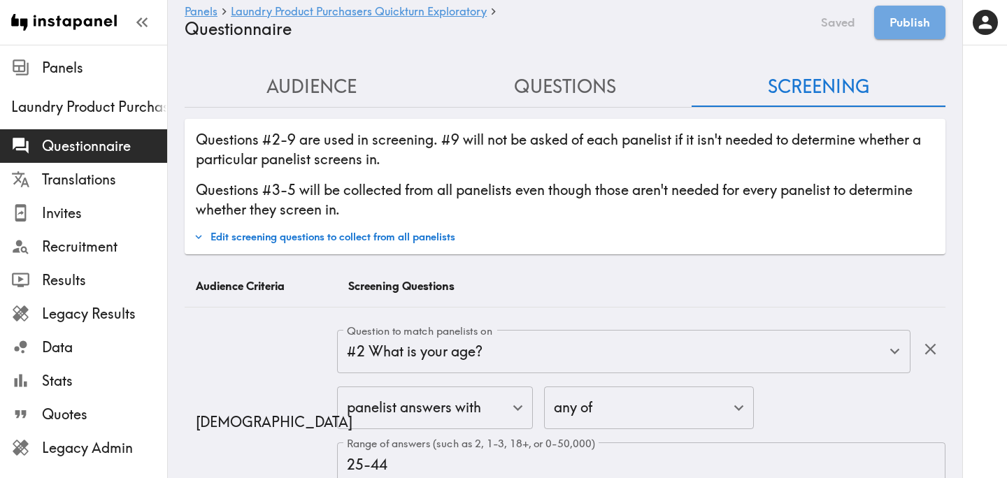
click at [416, 238] on button "Edit screening questions to collect from all panelists" at bounding box center [324, 237] width 268 height 24
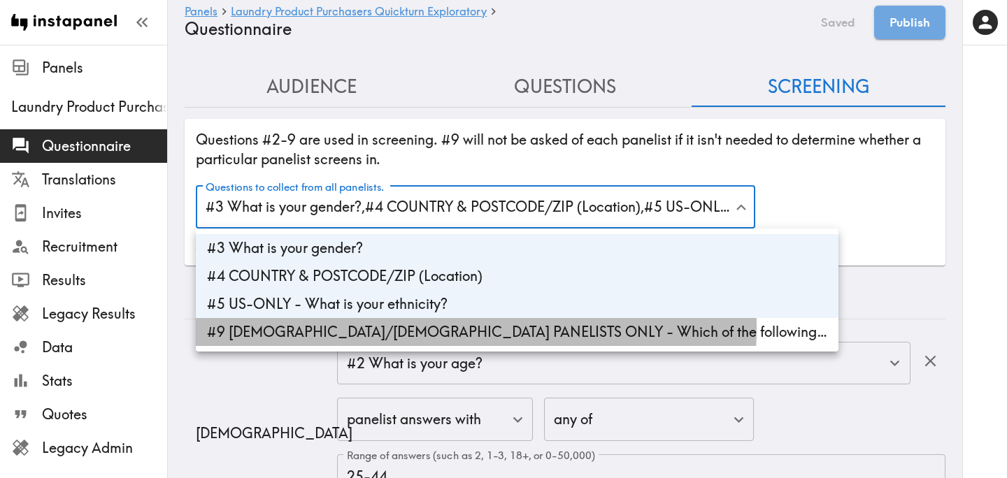
click at [364, 328] on li "#9 HISPANIC/LATINO PANELISTS ONLY - Which of the following…" at bounding box center [517, 332] width 643 height 28
type input "gender,30bde358-22b0-4189-9b83-c9b6c7c47d6d,ethnicity_US,0e745c0d-38d9-4c68-b9b…"
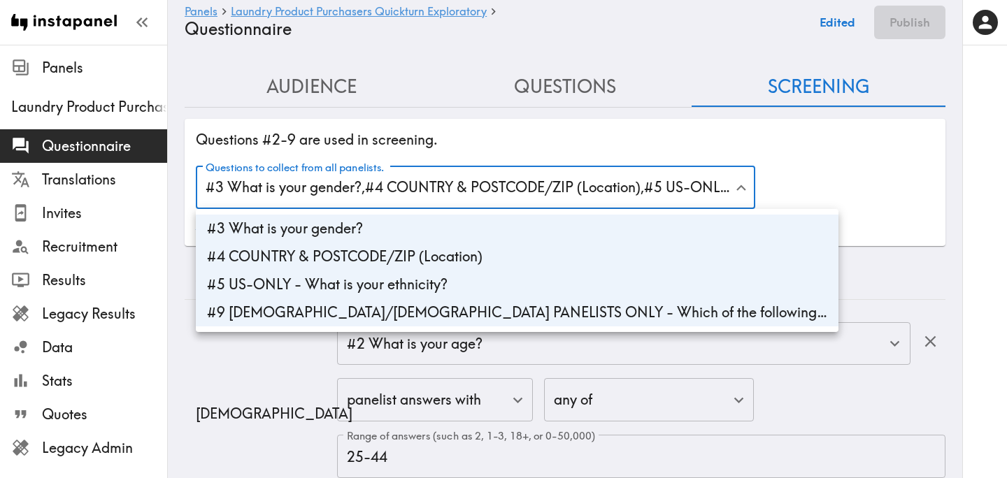
click at [857, 211] on div at bounding box center [503, 239] width 1007 height 478
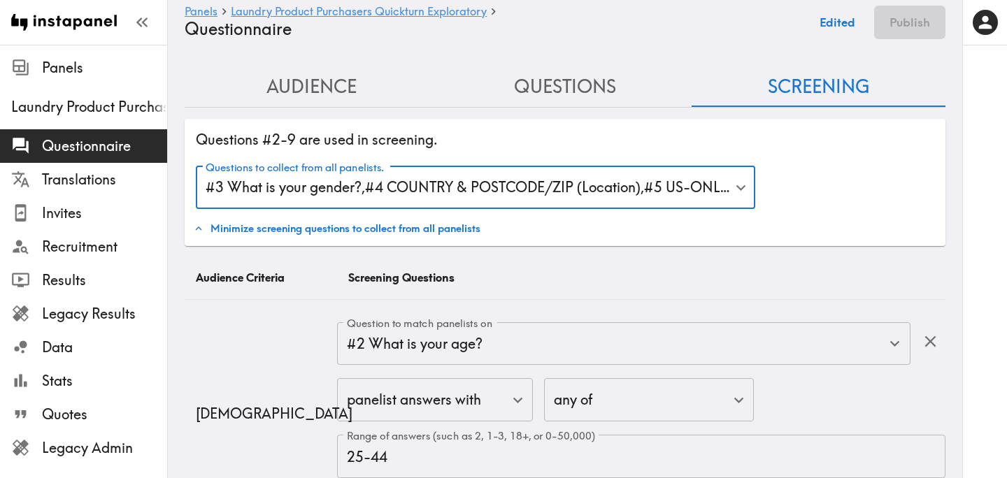
click at [828, 213] on div "Questions #2-9 are used in screening. Questions to collect from all panelists. …" at bounding box center [565, 183] width 761 height 128
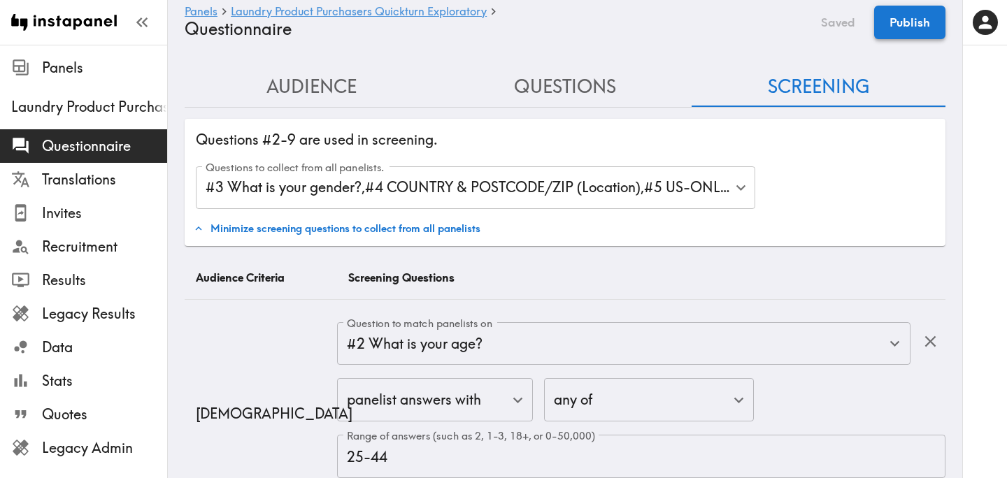
click at [905, 34] on button "Publish" at bounding box center [909, 23] width 71 height 34
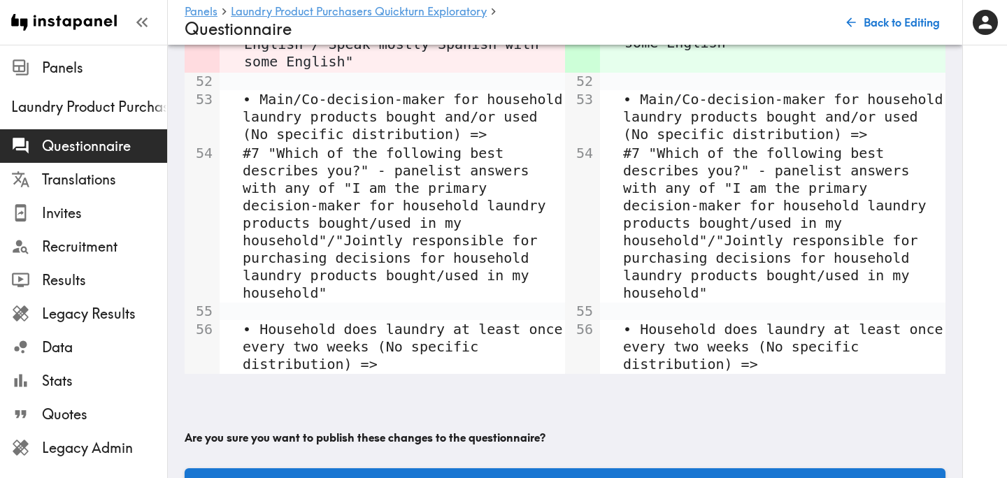
scroll to position [2514, 0]
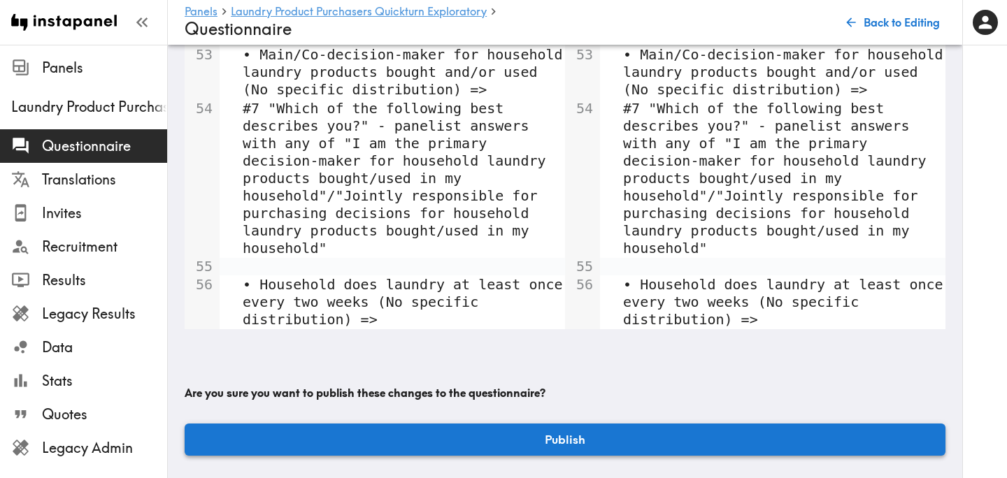
click at [580, 429] on button "Publish" at bounding box center [565, 440] width 761 height 32
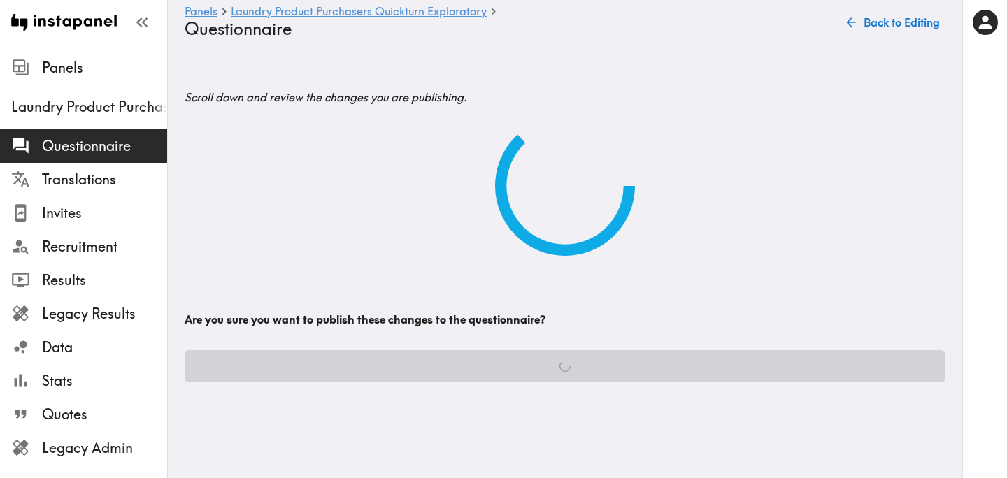
scroll to position [0, 0]
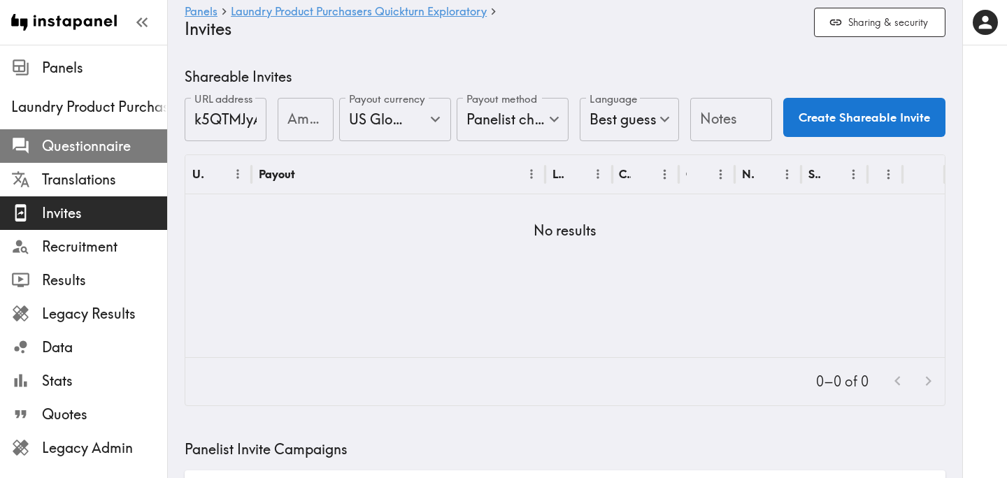
click at [101, 154] on span "Questionnaire" at bounding box center [104, 146] width 125 height 20
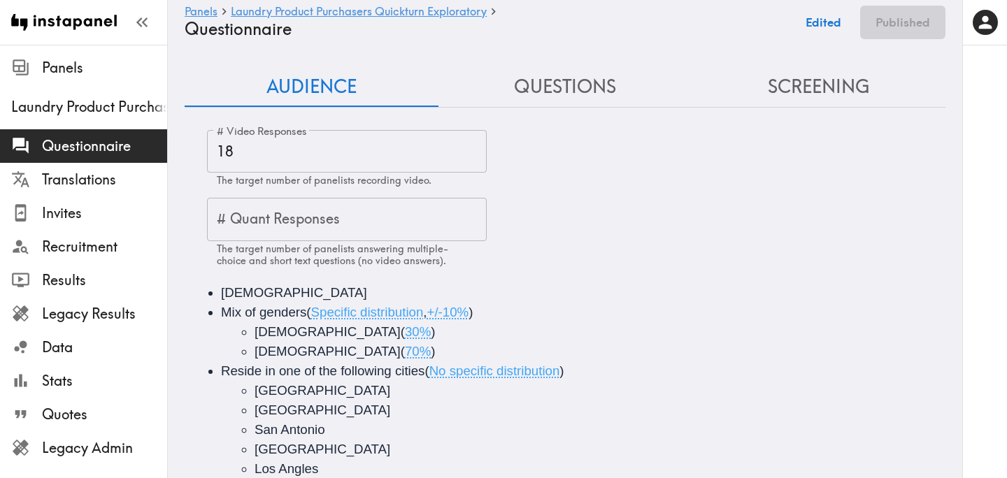
click at [606, 83] on button "Questions" at bounding box center [565, 87] width 254 height 40
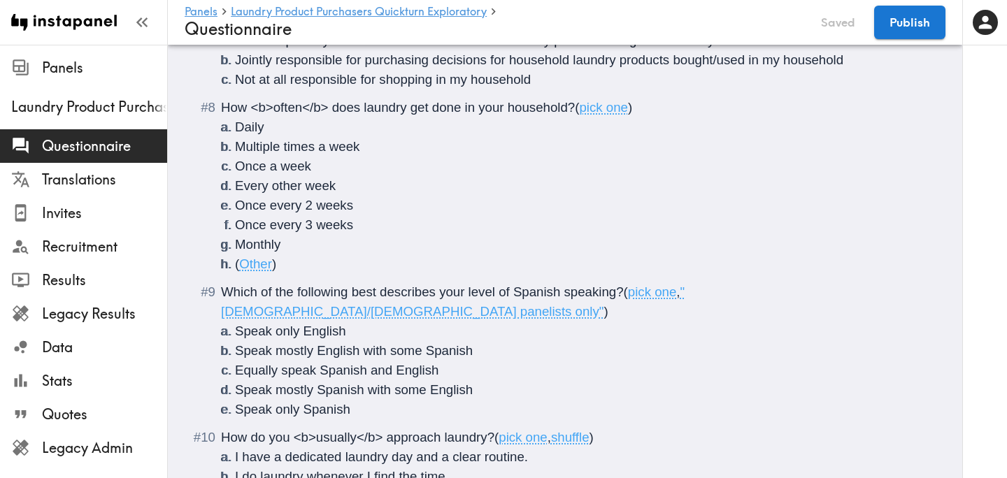
scroll to position [770, 0]
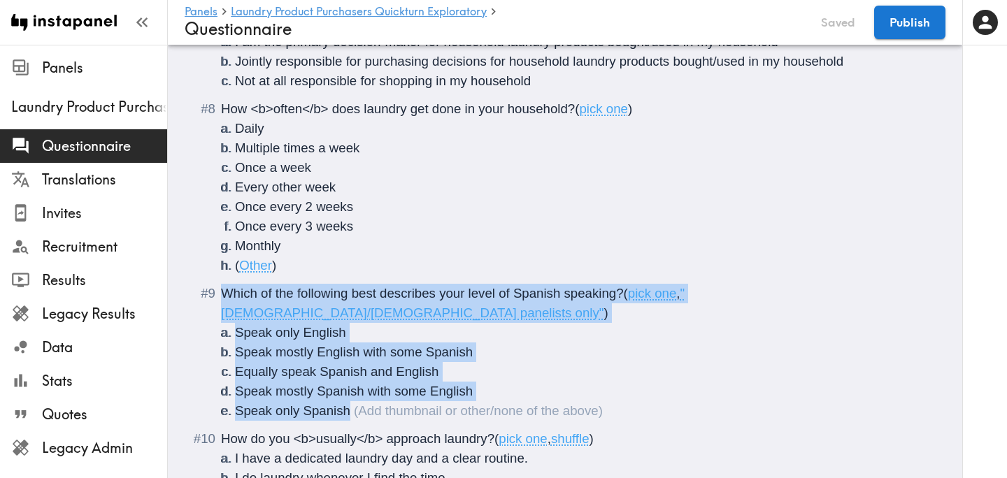
drag, startPoint x: 357, startPoint y: 388, endPoint x: 221, endPoint y: 290, distance: 167.8
click at [221, 290] on div "Which of the following best describes your level of Spanish speaking? ( pick on…" at bounding box center [575, 352] width 708 height 137
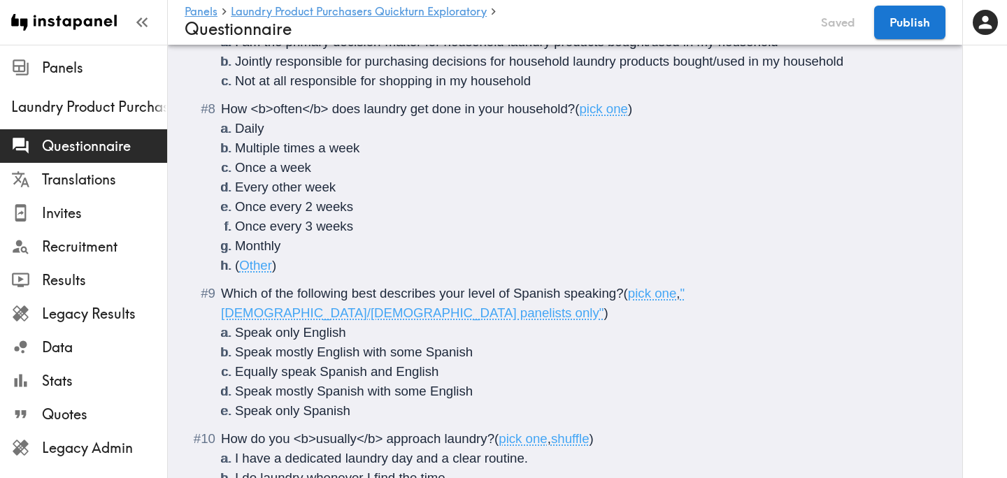
click at [310, 269] on li "( Other )" at bounding box center [582, 266] width 694 height 20
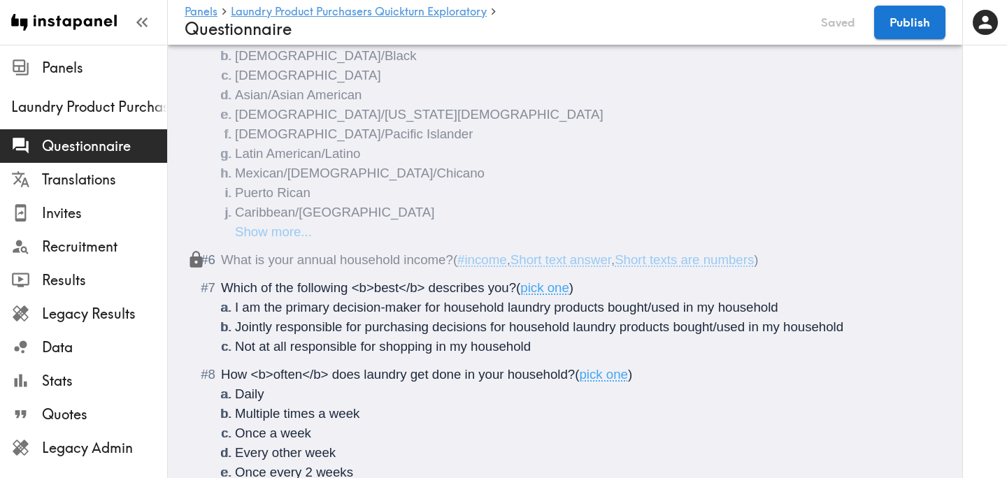
scroll to position [523, 0]
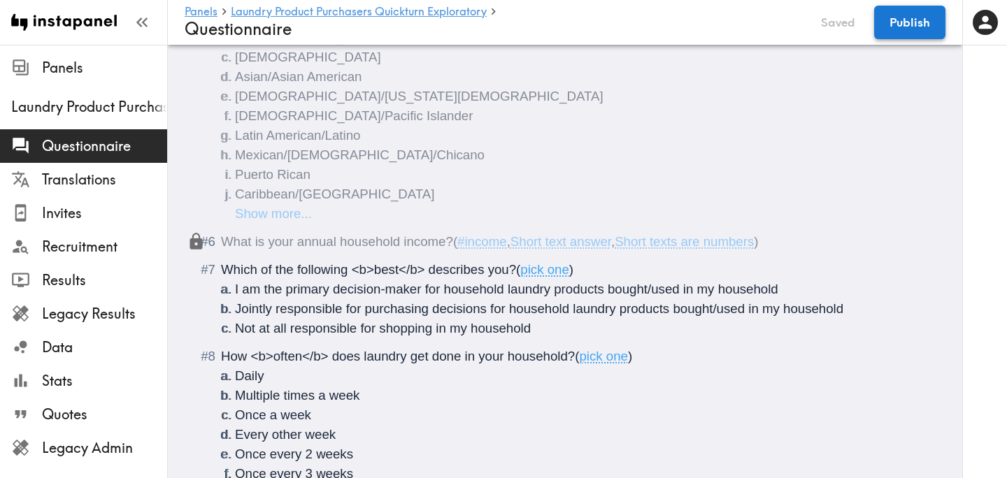
click at [901, 24] on button "Publish" at bounding box center [909, 23] width 71 height 34
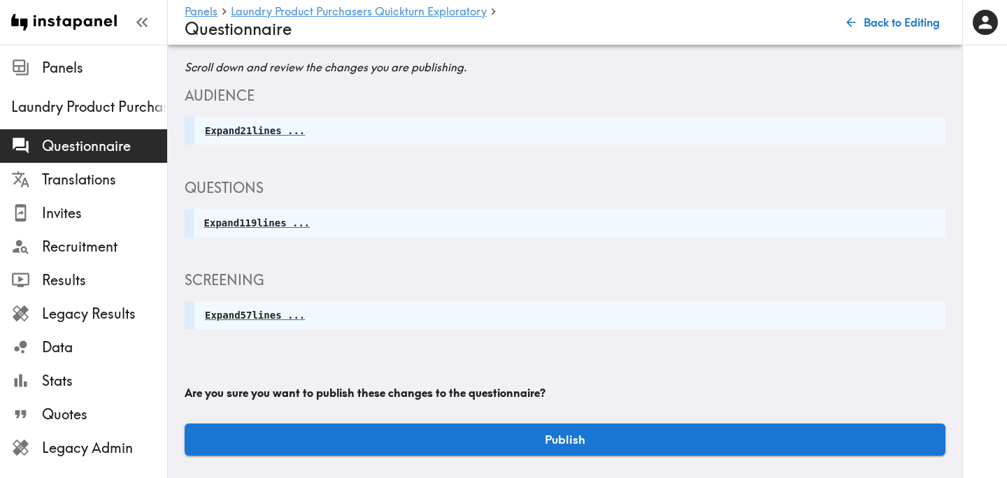
scroll to position [30, 0]
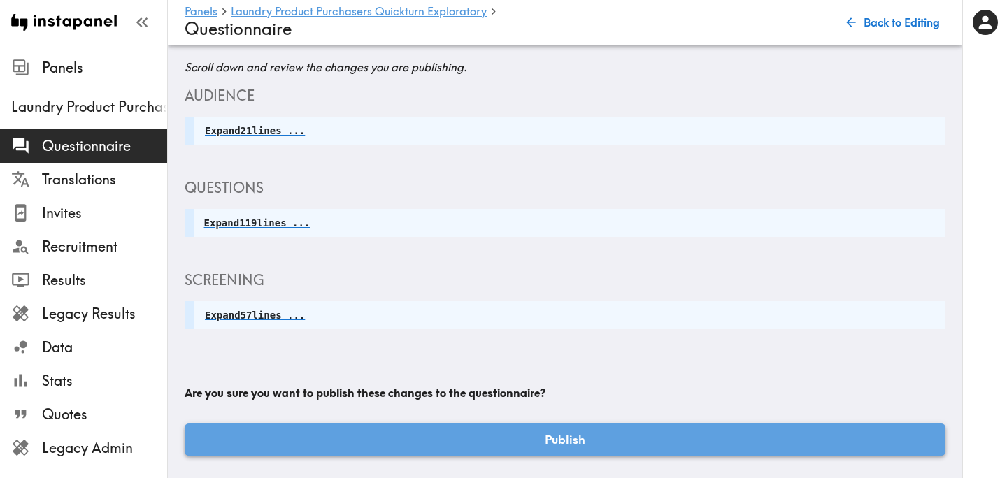
click at [629, 429] on button "Publish" at bounding box center [565, 440] width 761 height 32
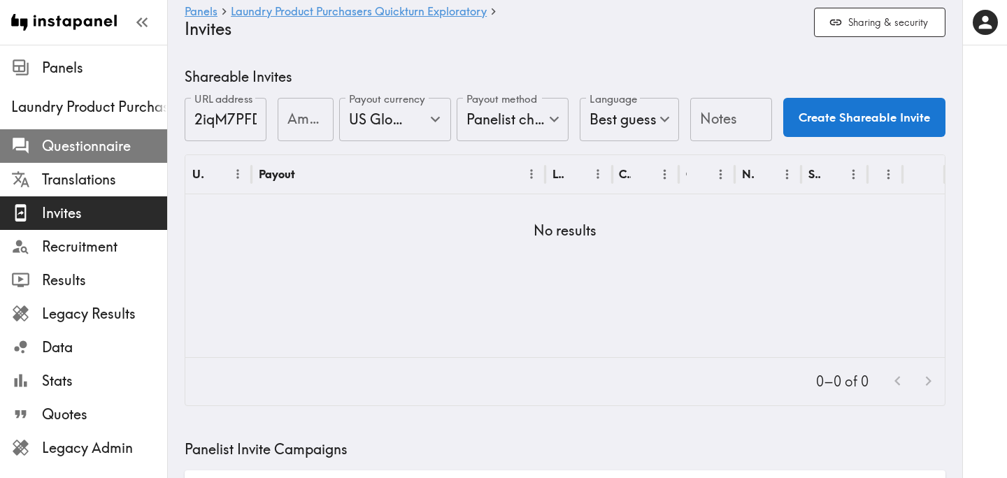
click at [115, 135] on span "Questionnaire" at bounding box center [104, 146] width 125 height 25
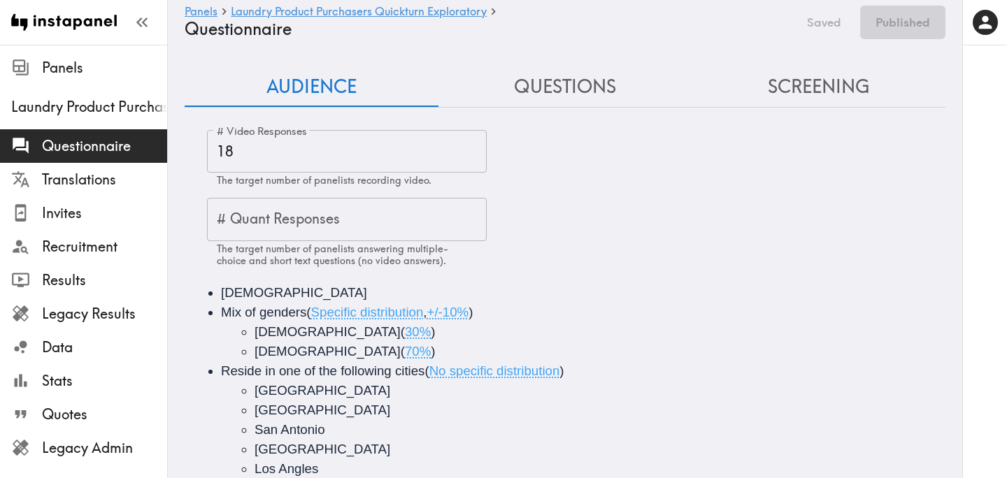
click at [560, 95] on button "Questions" at bounding box center [565, 87] width 254 height 40
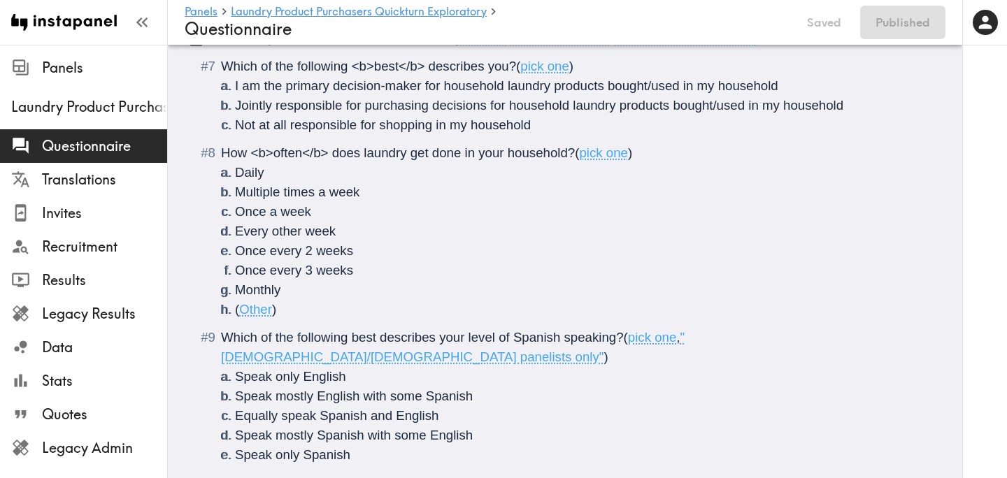
scroll to position [726, 0]
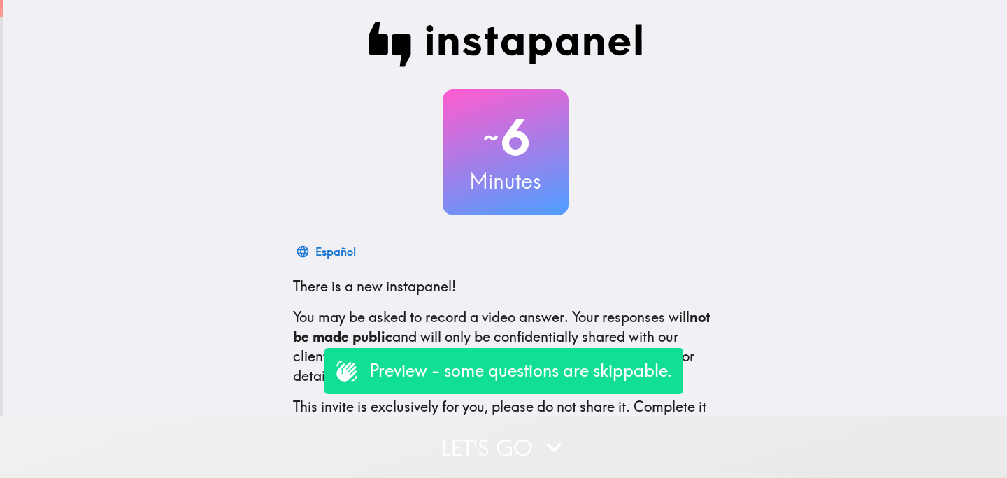
click at [462, 426] on button "Let's go" at bounding box center [503, 447] width 1007 height 62
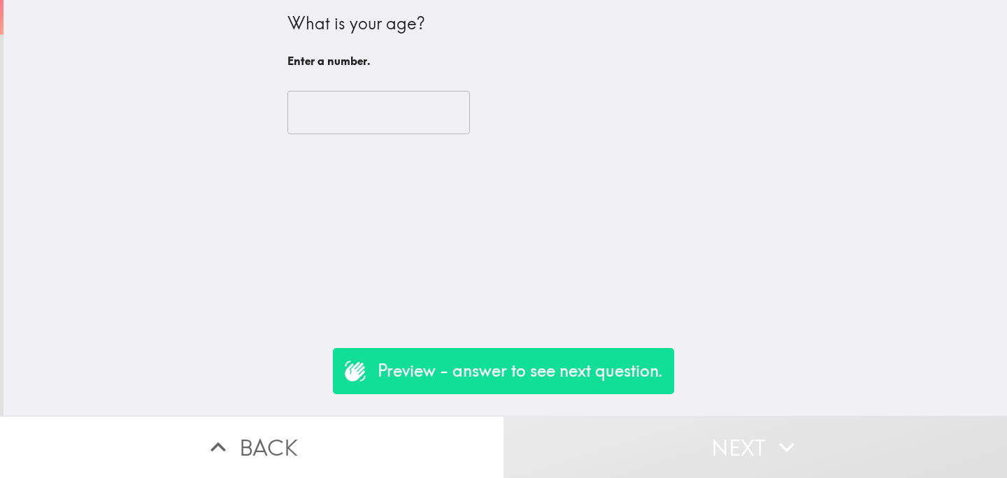
click at [371, 119] on input "number" at bounding box center [378, 112] width 182 height 43
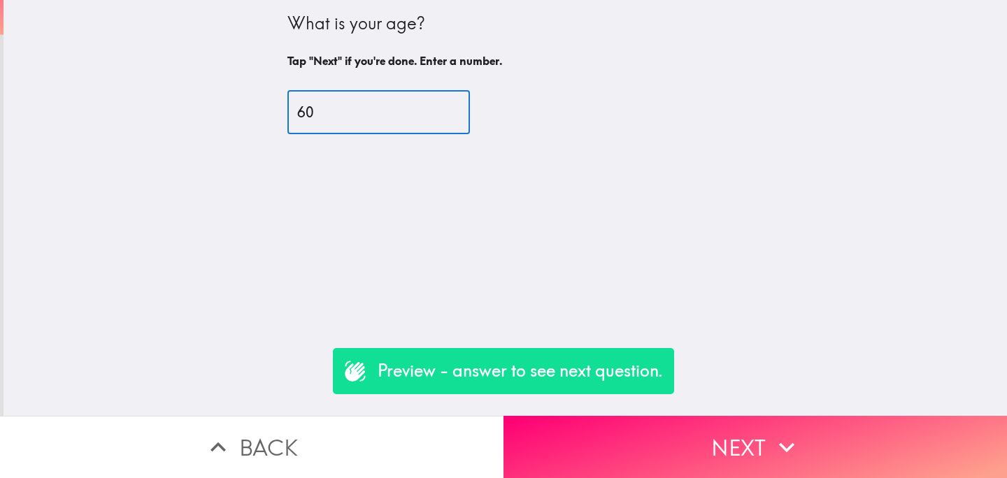
type input "6"
type input "28"
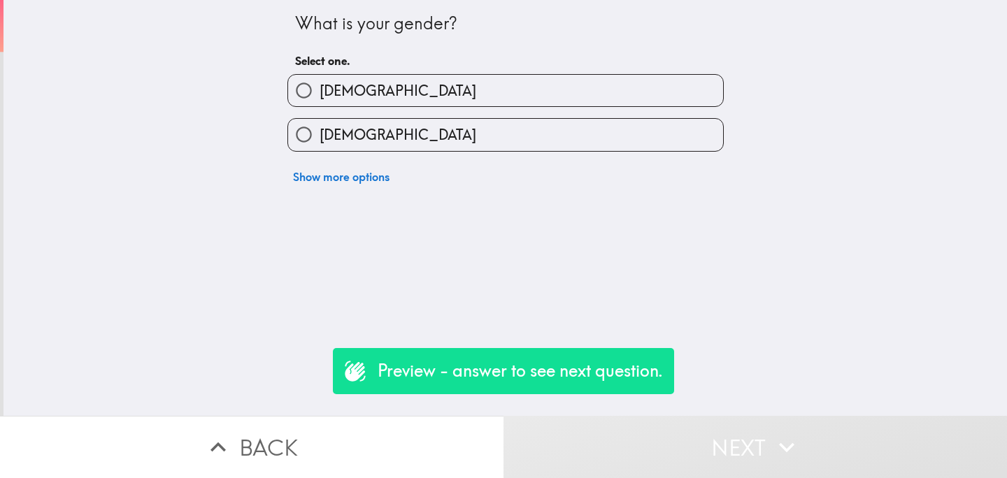
click at [427, 136] on label "[DEMOGRAPHIC_DATA]" at bounding box center [505, 134] width 435 height 31
click at [320, 136] on input "[DEMOGRAPHIC_DATA]" at bounding box center [303, 134] width 31 height 31
radio input "true"
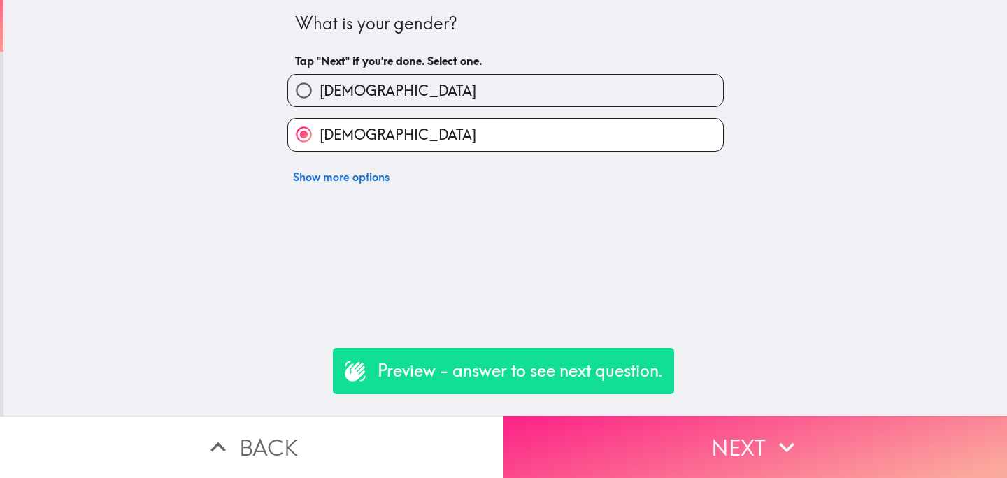
click at [617, 448] on button "Next" at bounding box center [754, 447] width 503 height 62
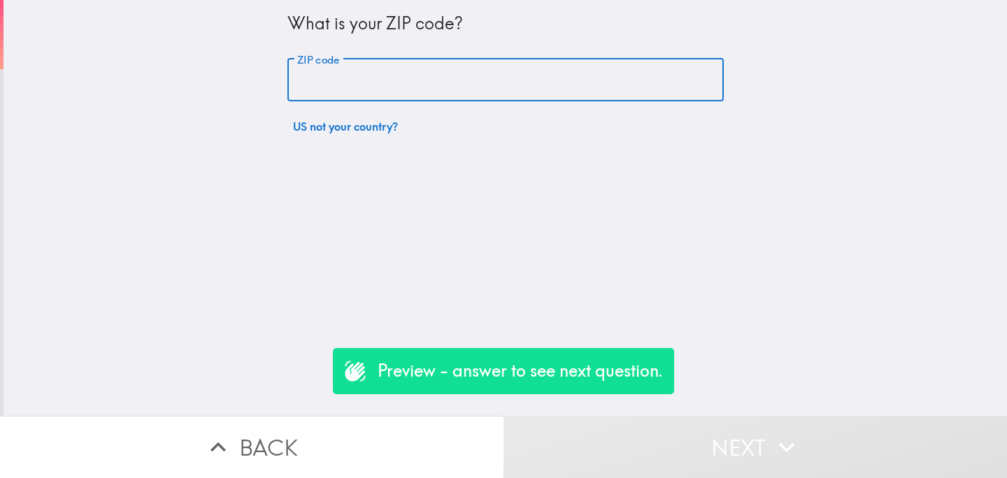
click at [370, 90] on input "ZIP code" at bounding box center [505, 80] width 436 height 43
type input "06451"
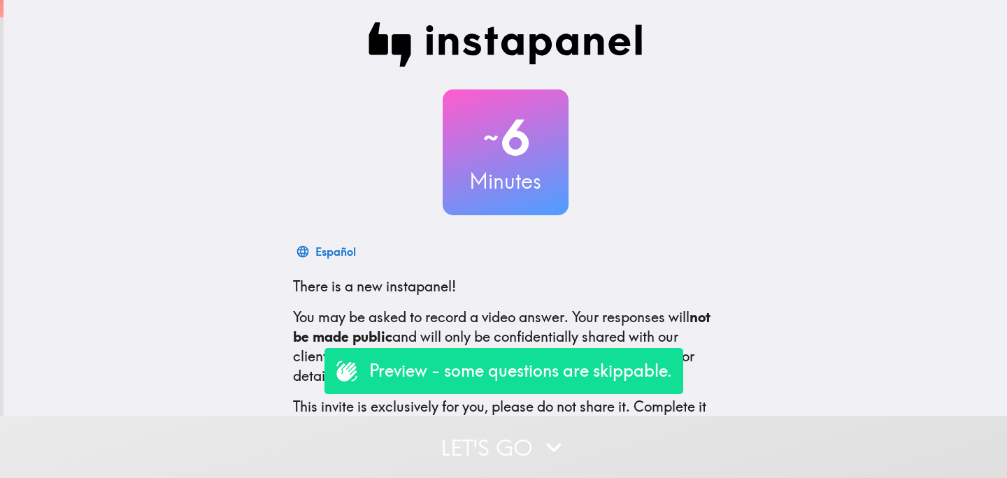
click at [461, 450] on button "Let's go" at bounding box center [503, 447] width 1007 height 62
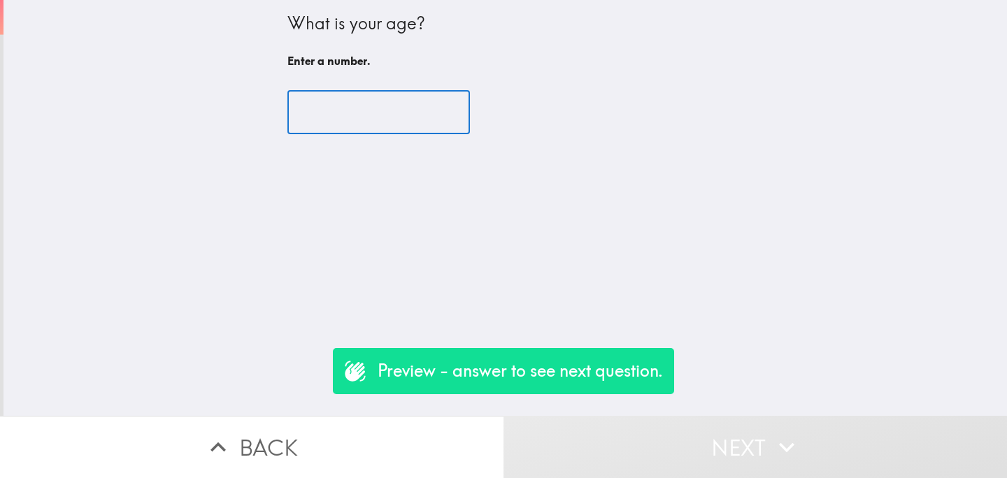
click at [358, 120] on input "number" at bounding box center [378, 112] width 182 height 43
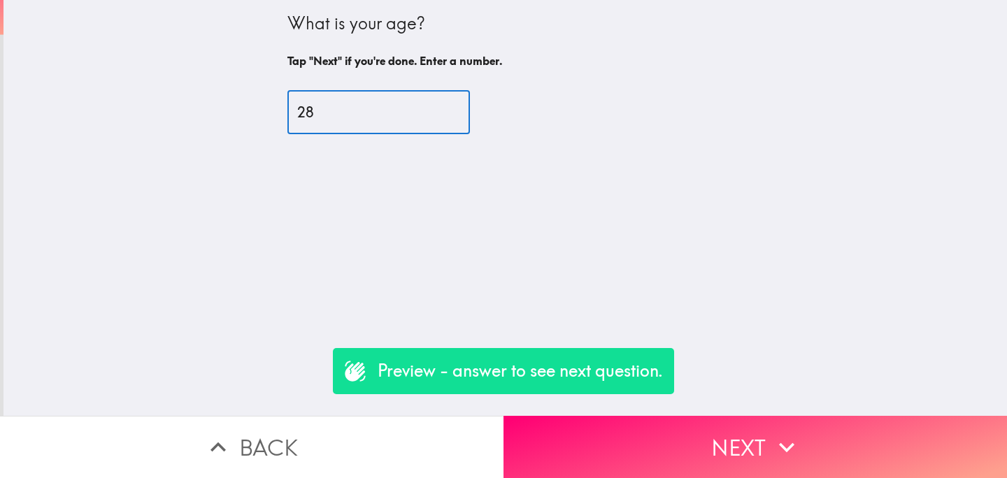
type input "28"
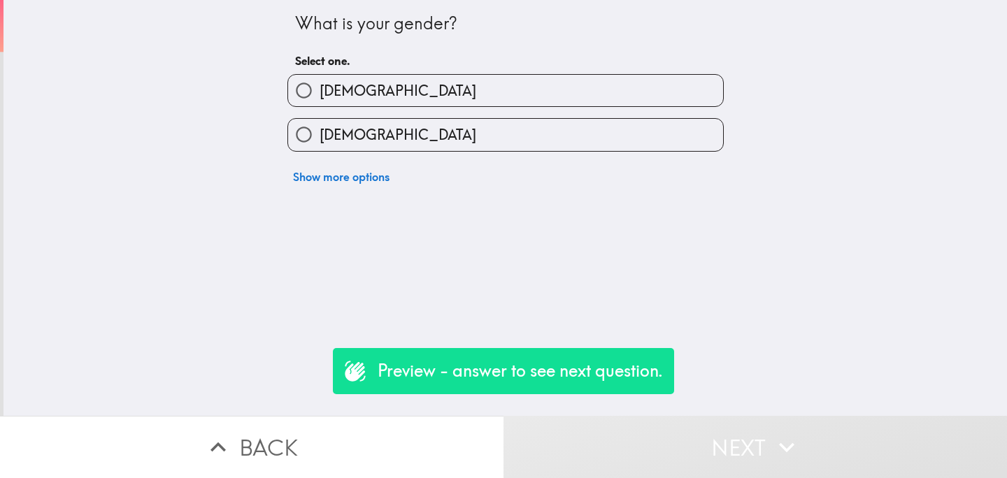
click at [412, 125] on label "[DEMOGRAPHIC_DATA]" at bounding box center [505, 134] width 435 height 31
click at [320, 125] on input "[DEMOGRAPHIC_DATA]" at bounding box center [303, 134] width 31 height 31
radio input "true"
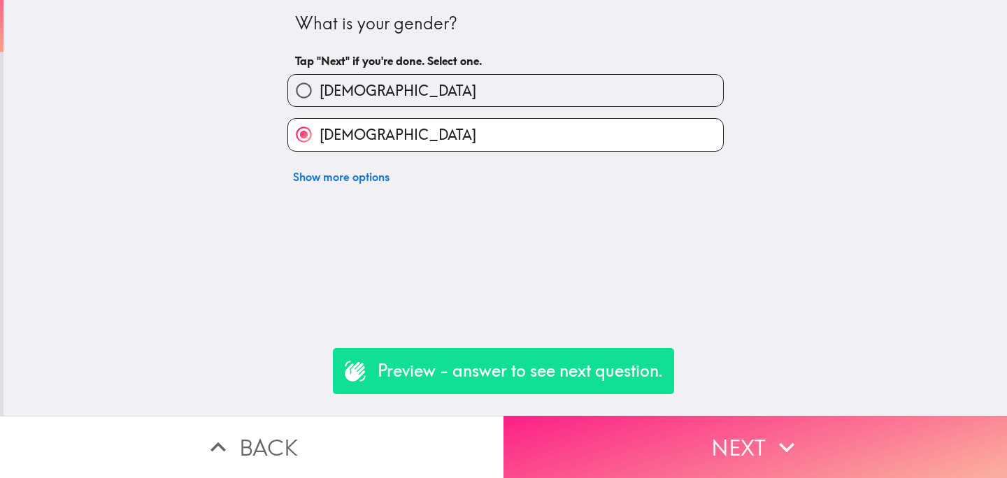
click at [642, 437] on button "Next" at bounding box center [754, 447] width 503 height 62
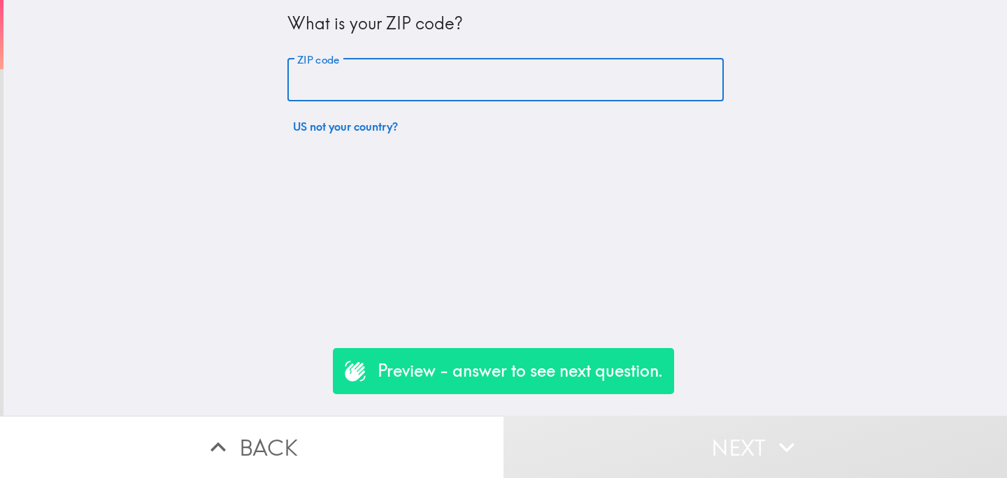
click at [430, 87] on input "ZIP code" at bounding box center [505, 80] width 436 height 43
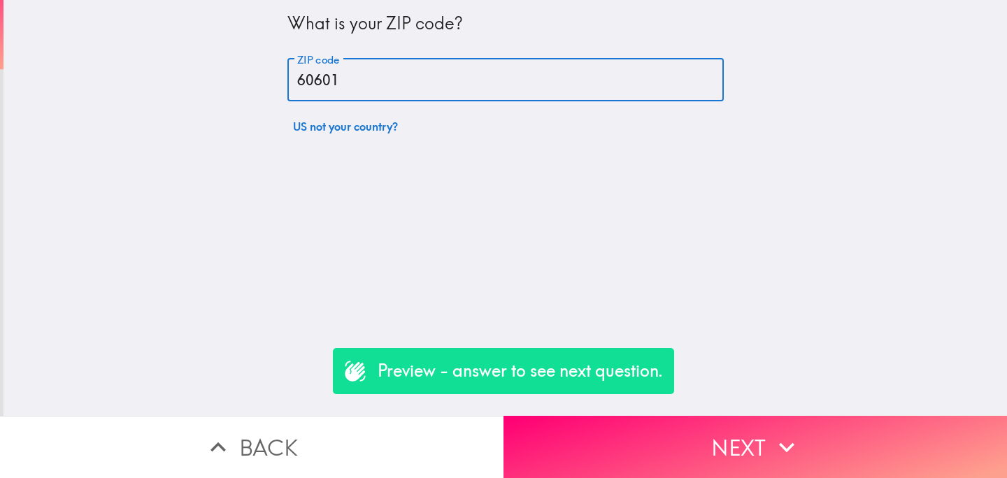
type input "60601"
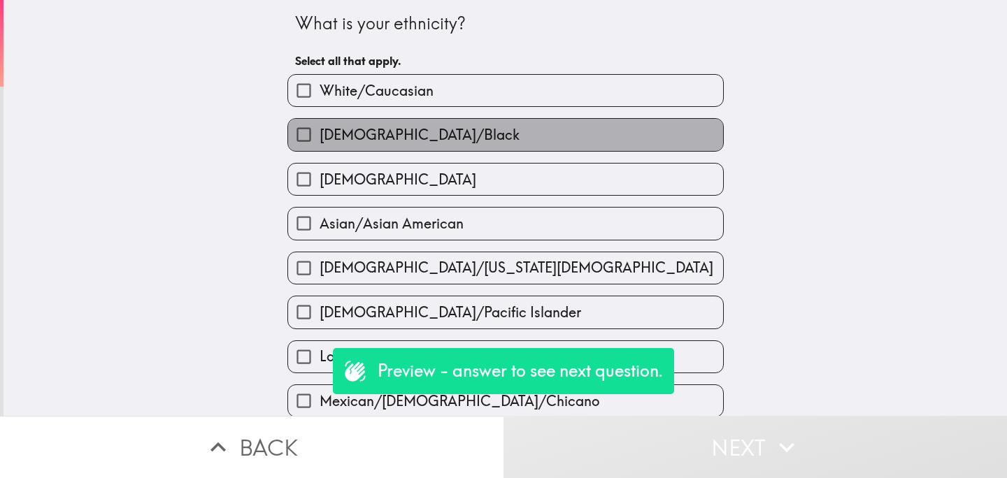
click at [406, 131] on span "[DEMOGRAPHIC_DATA]/Black" at bounding box center [420, 135] width 200 height 20
click at [320, 131] on input "[DEMOGRAPHIC_DATA]/Black" at bounding box center [303, 134] width 31 height 31
checkbox input "true"
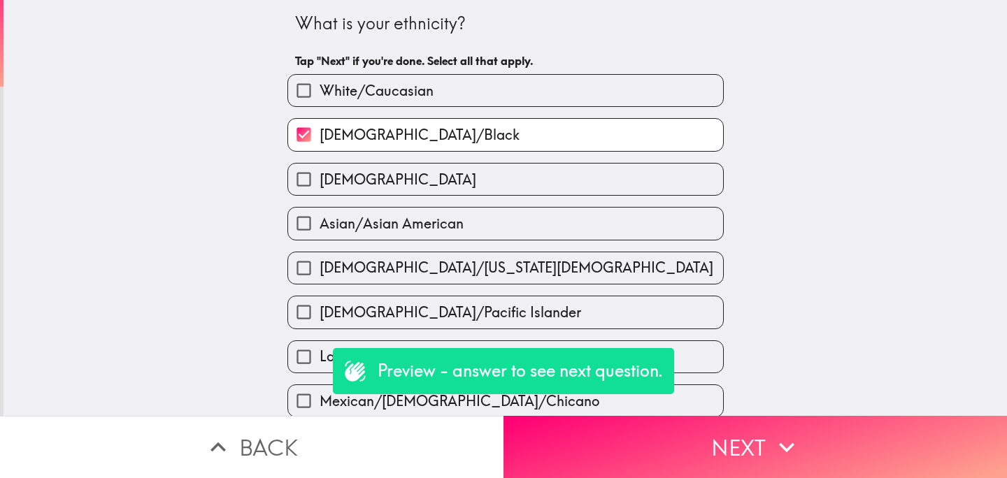
click at [416, 176] on label "[DEMOGRAPHIC_DATA]" at bounding box center [505, 179] width 435 height 31
click at [320, 176] on input "[DEMOGRAPHIC_DATA]" at bounding box center [303, 179] width 31 height 31
checkbox input "true"
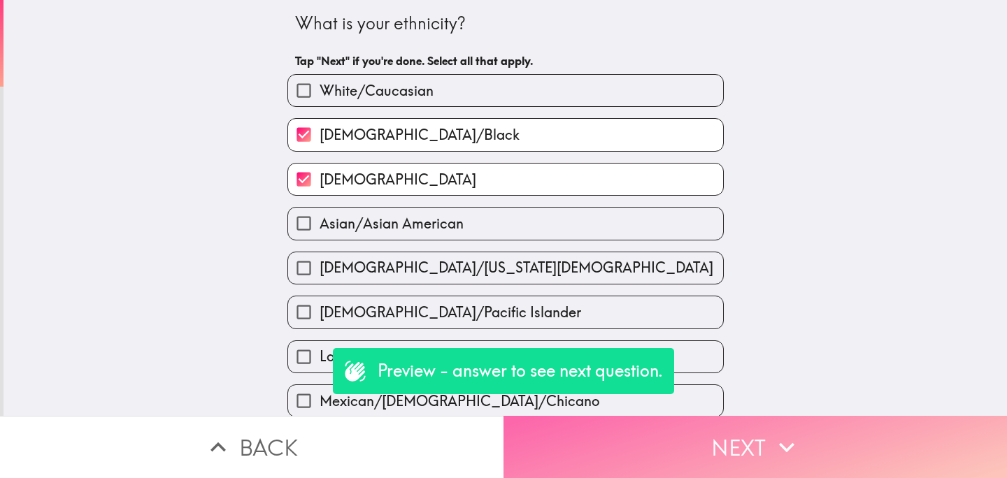
click at [628, 436] on button "Next" at bounding box center [754, 447] width 503 height 62
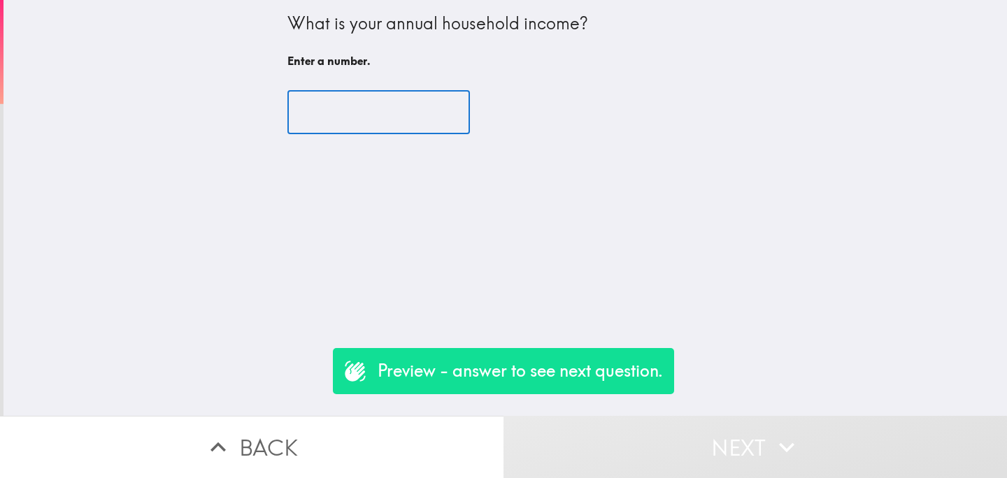
click at [354, 119] on input "number" at bounding box center [378, 112] width 182 height 43
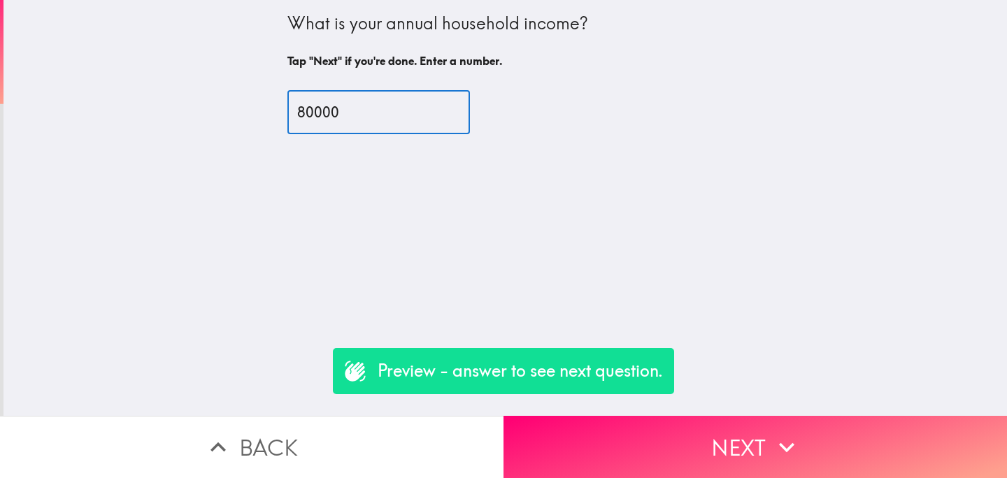
type input "80000"
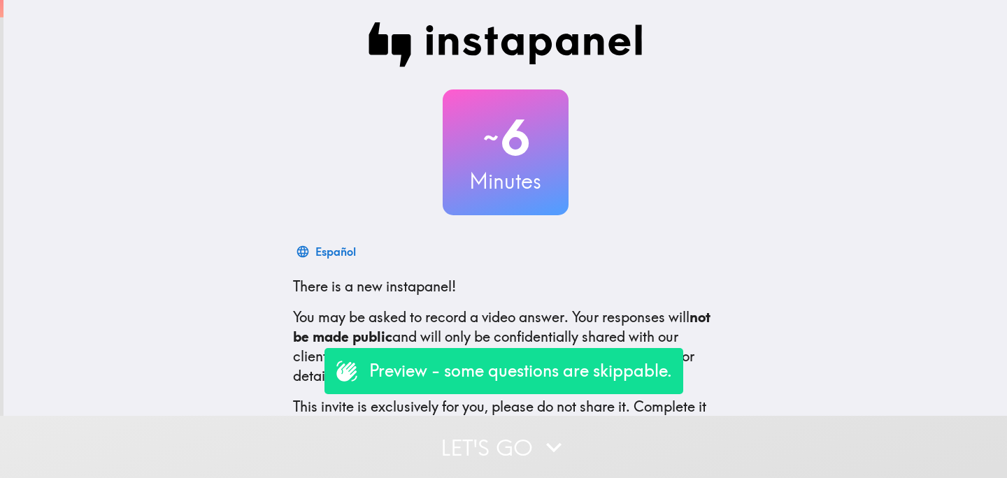
click at [427, 452] on button "Let's go" at bounding box center [503, 447] width 1007 height 62
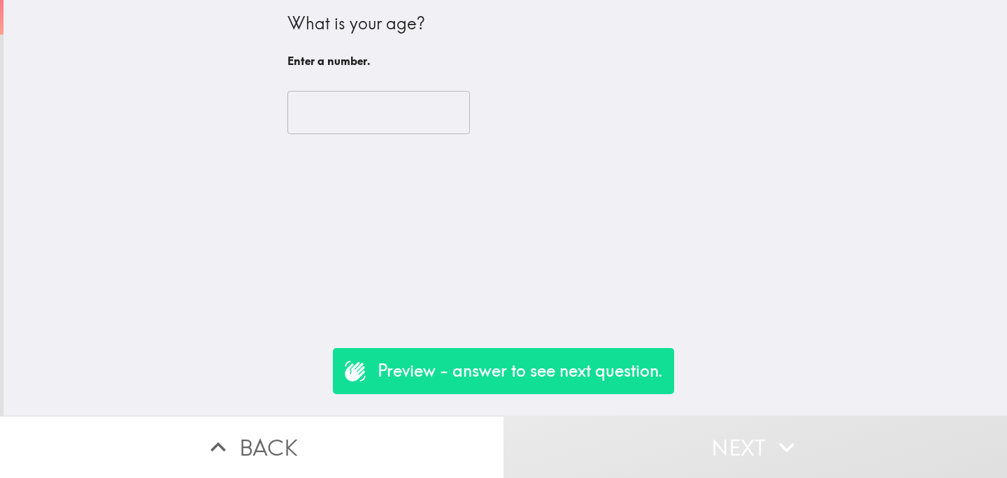
click at [382, 122] on input "number" at bounding box center [378, 112] width 182 height 43
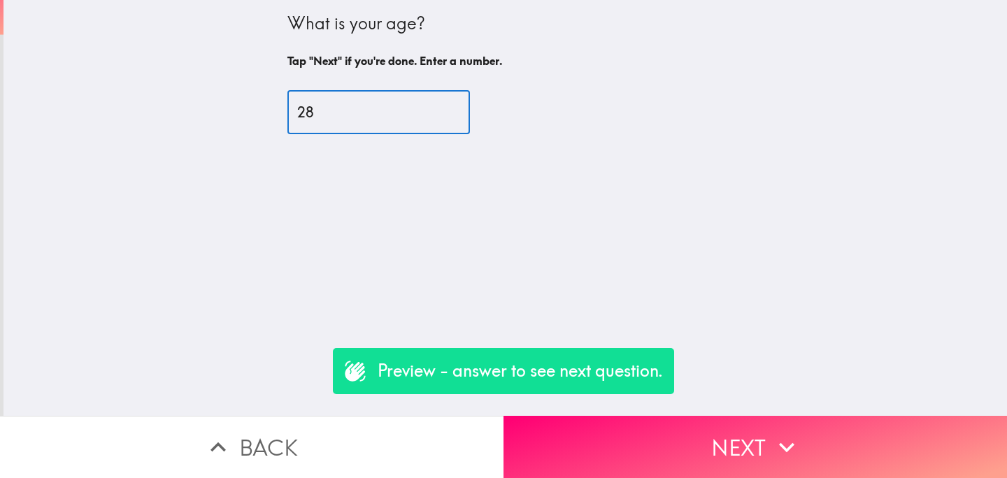
type input "28"
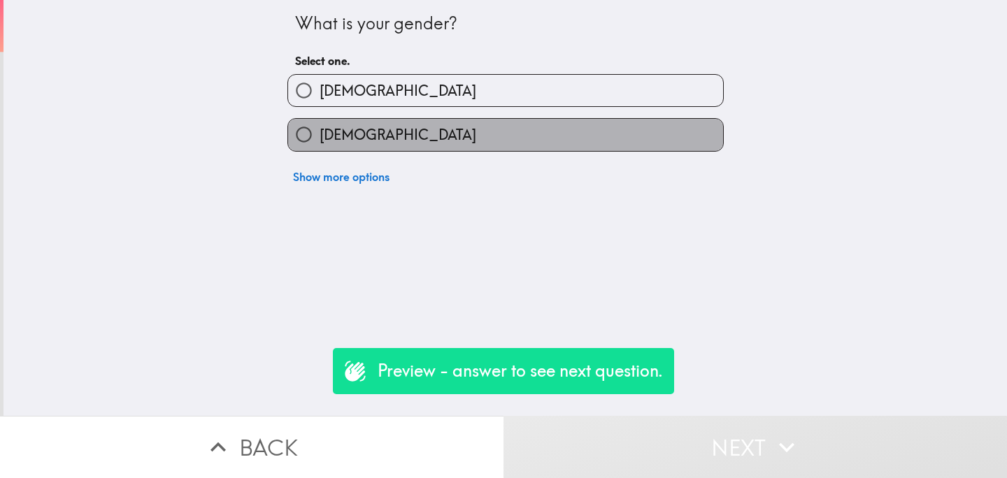
click at [388, 147] on label "[DEMOGRAPHIC_DATA]" at bounding box center [505, 134] width 435 height 31
click at [320, 147] on input "[DEMOGRAPHIC_DATA]" at bounding box center [303, 134] width 31 height 31
radio input "true"
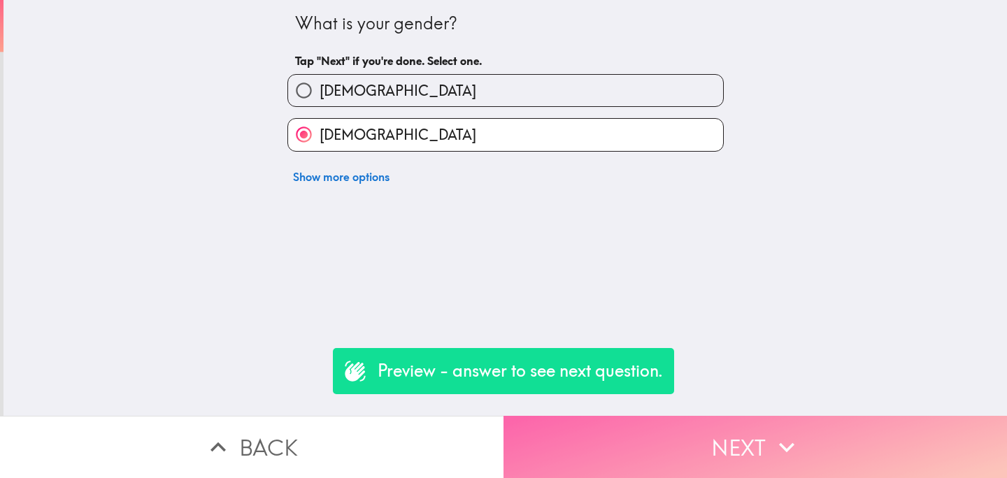
click at [643, 448] on button "Next" at bounding box center [754, 447] width 503 height 62
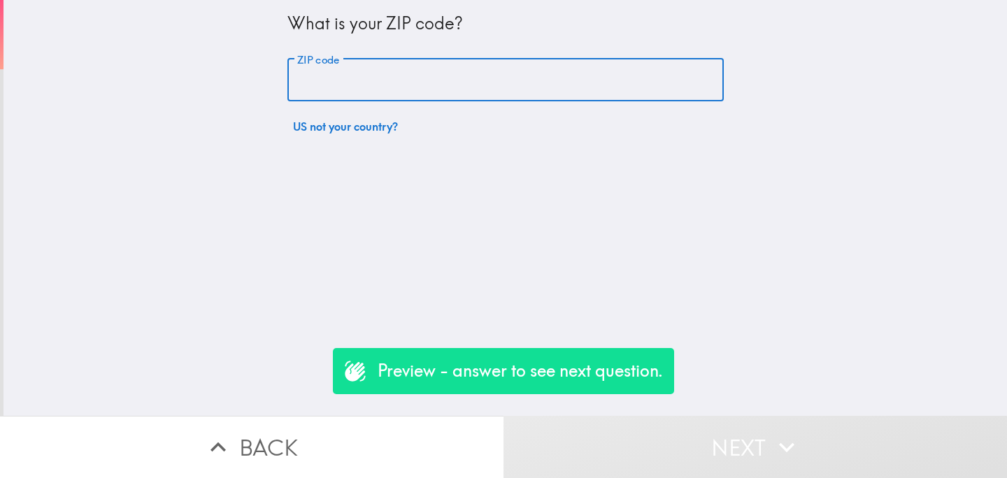
click at [380, 75] on input "ZIP code" at bounding box center [505, 80] width 436 height 43
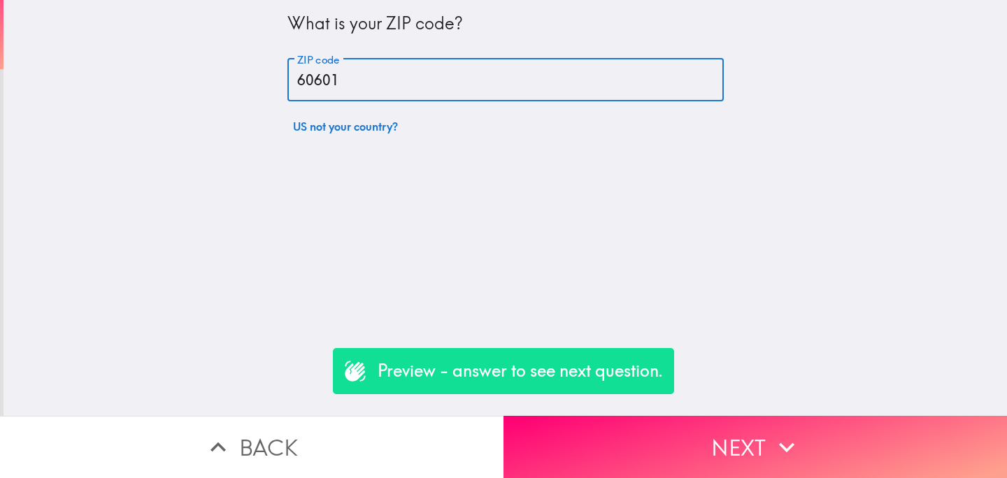
type input "60601"
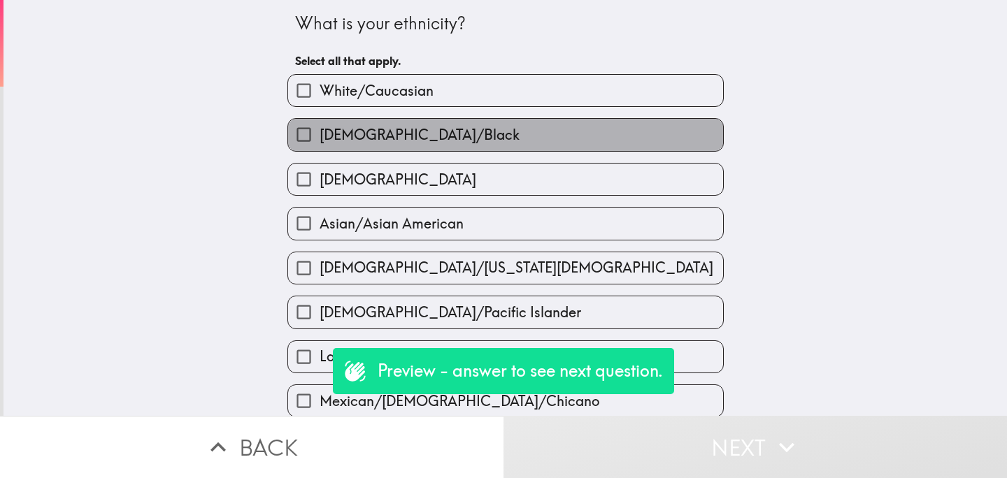
click at [356, 143] on span "[DEMOGRAPHIC_DATA]/Black" at bounding box center [420, 135] width 200 height 20
click at [320, 143] on input "[DEMOGRAPHIC_DATA]/Black" at bounding box center [303, 134] width 31 height 31
checkbox input "true"
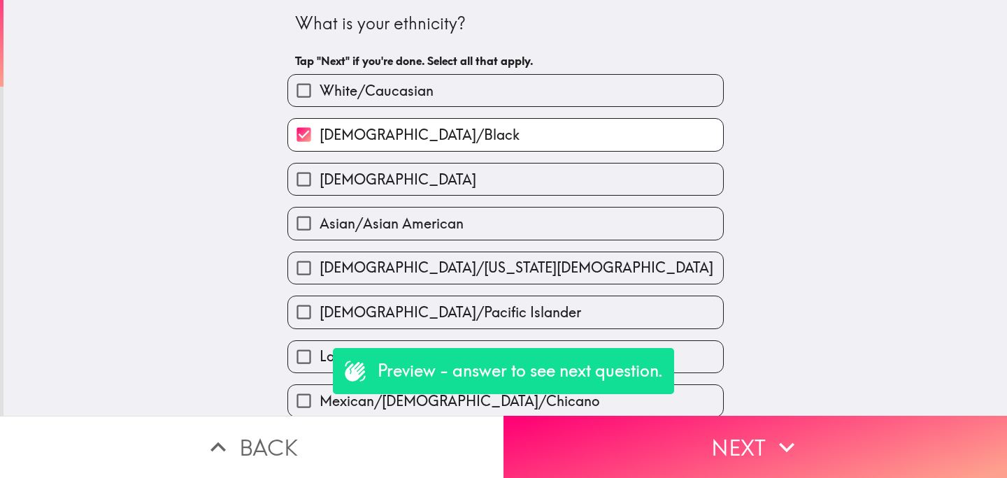
click at [364, 194] on label "[DEMOGRAPHIC_DATA]" at bounding box center [505, 179] width 435 height 31
click at [320, 194] on input "[DEMOGRAPHIC_DATA]" at bounding box center [303, 179] width 31 height 31
checkbox input "true"
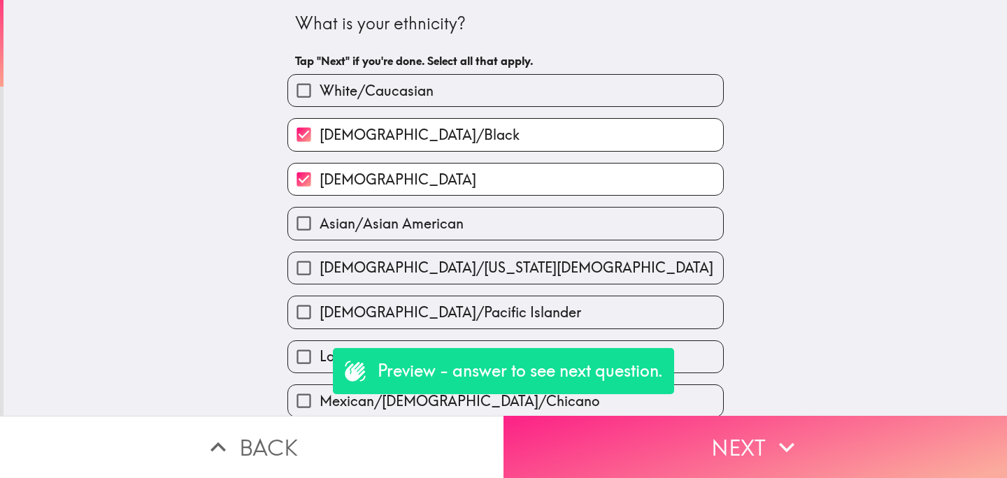
click at [627, 431] on button "Next" at bounding box center [754, 447] width 503 height 62
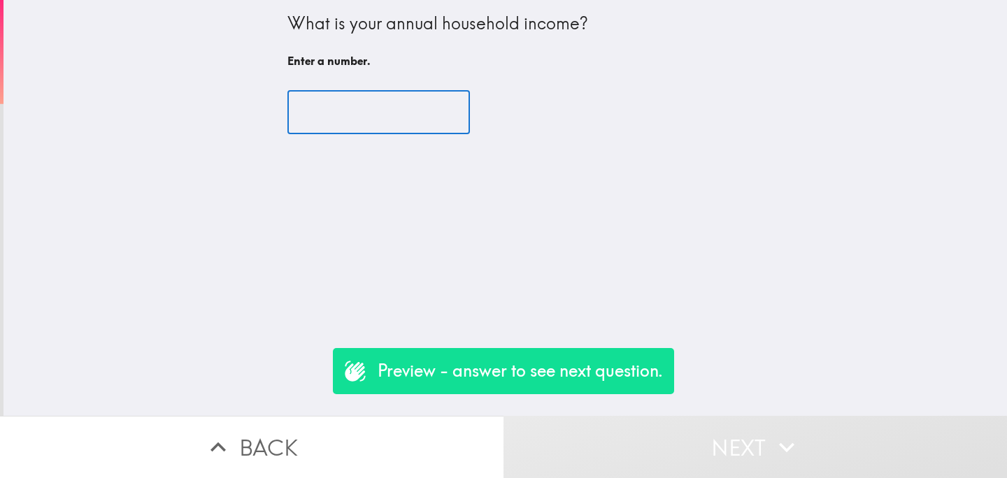
click at [347, 115] on input "number" at bounding box center [378, 112] width 182 height 43
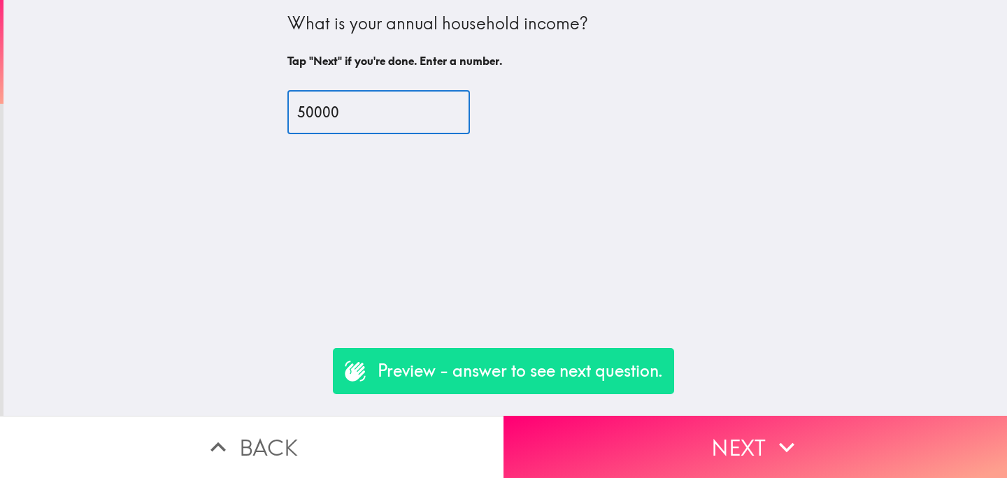
type input "50000"
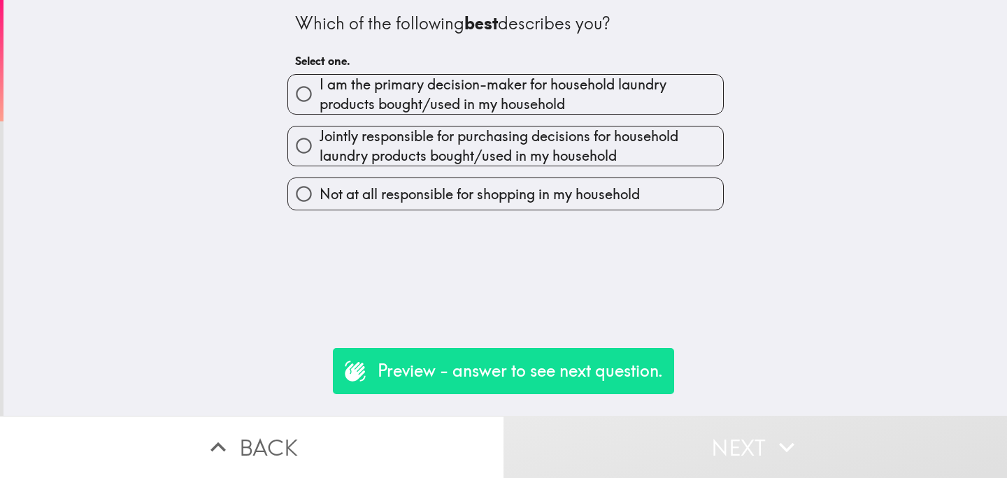
click at [350, 138] on span "Jointly responsible for purchasing decisions for household laundry products bou…" at bounding box center [521, 146] width 403 height 39
click at [320, 138] on input "Jointly responsible for purchasing decisions for household laundry products bou…" at bounding box center [303, 145] width 31 height 31
radio input "true"
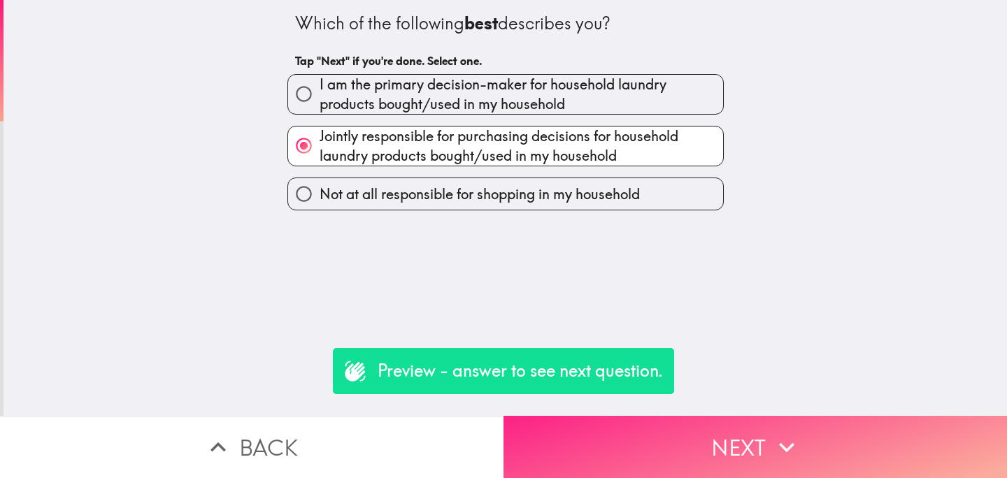
click at [612, 431] on button "Next" at bounding box center [754, 447] width 503 height 62
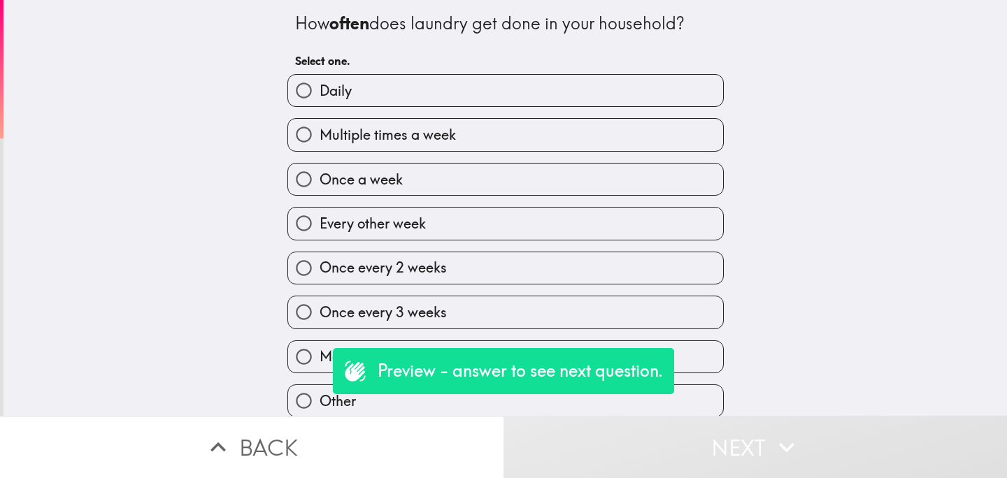
scroll to position [7, 0]
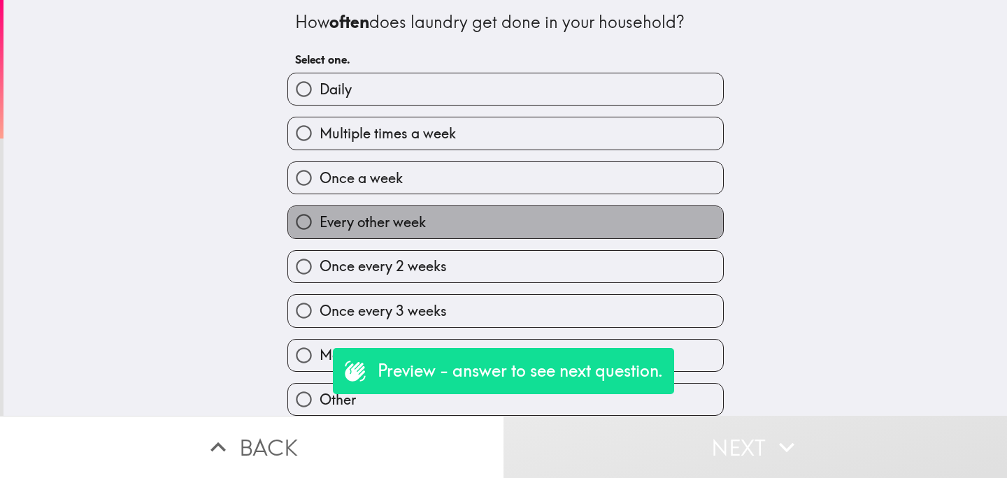
click at [384, 219] on span "Every other week" at bounding box center [373, 223] width 106 height 20
click at [320, 219] on input "Every other week" at bounding box center [303, 221] width 31 height 31
radio input "true"
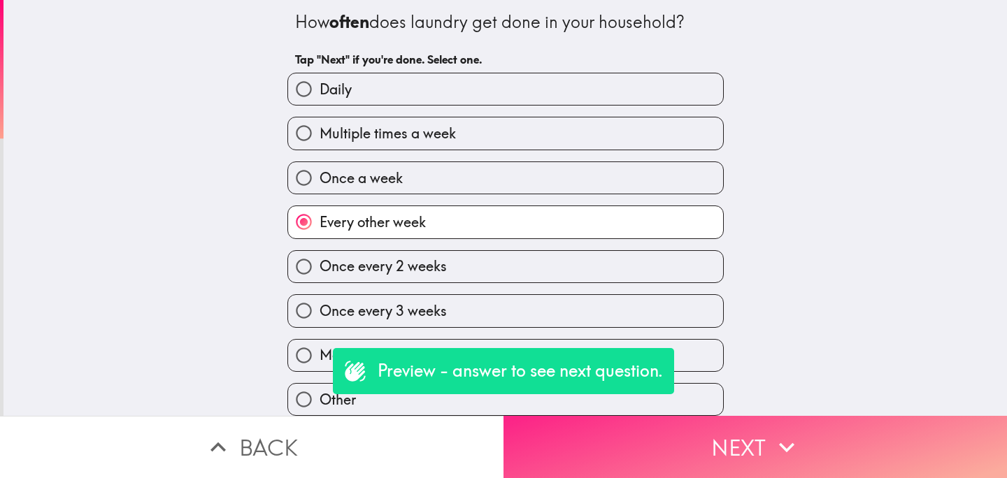
click at [589, 452] on button "Next" at bounding box center [754, 447] width 503 height 62
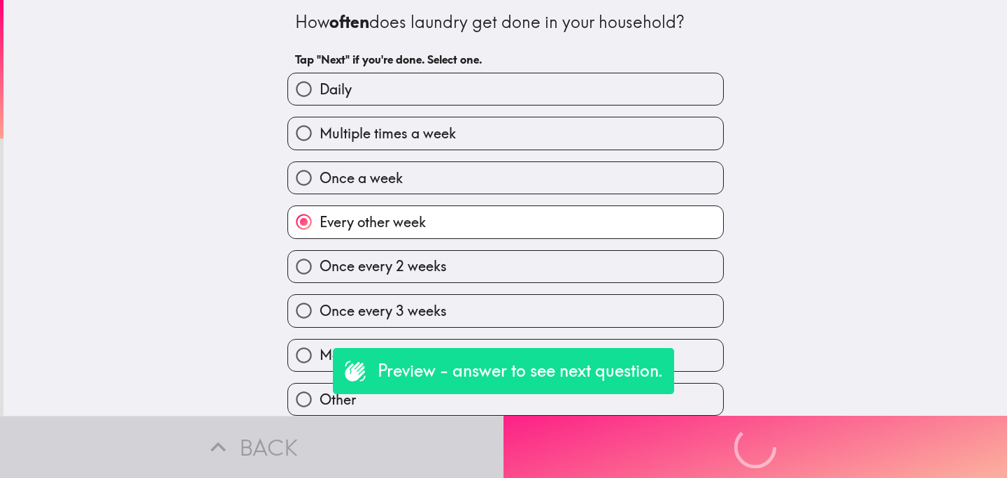
scroll to position [0, 0]
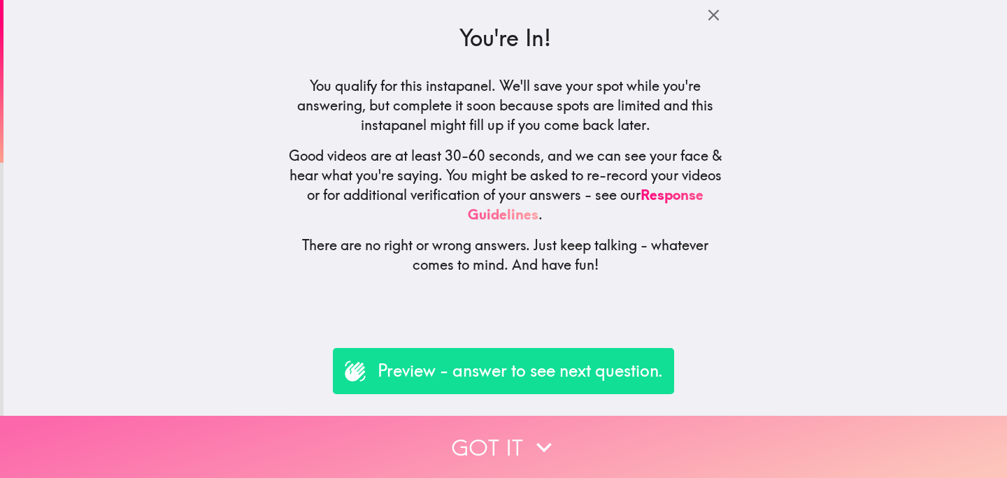
click at [422, 450] on button "Got it" at bounding box center [503, 447] width 1007 height 62
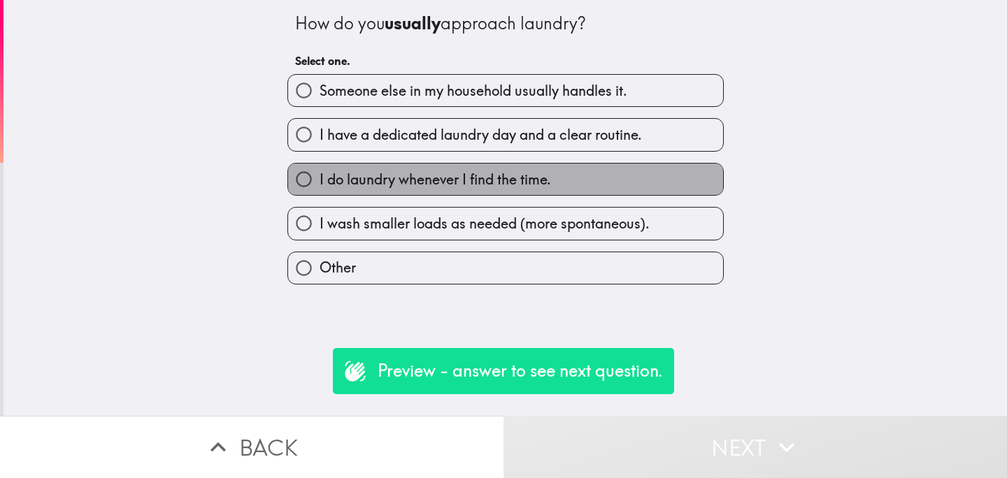
click at [607, 184] on label "I do laundry whenever I find the time." at bounding box center [505, 179] width 435 height 31
click at [320, 184] on input "I do laundry whenever I find the time." at bounding box center [303, 179] width 31 height 31
radio input "true"
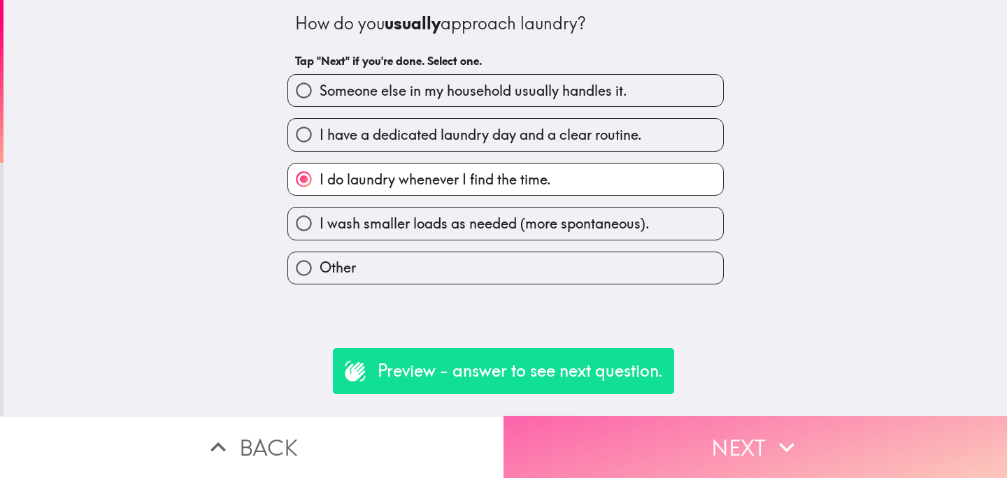
click at [640, 447] on button "Next" at bounding box center [754, 447] width 503 height 62
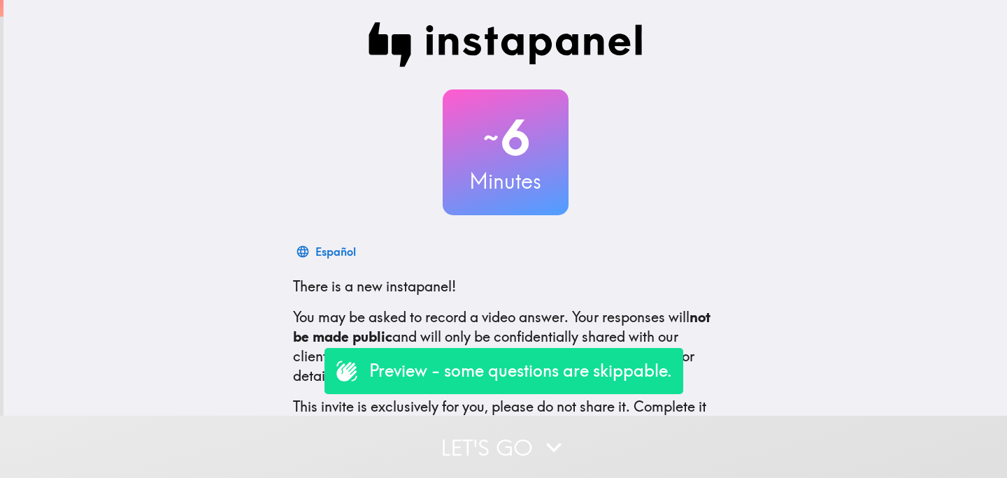
click at [464, 430] on button "Let's go" at bounding box center [503, 447] width 1007 height 62
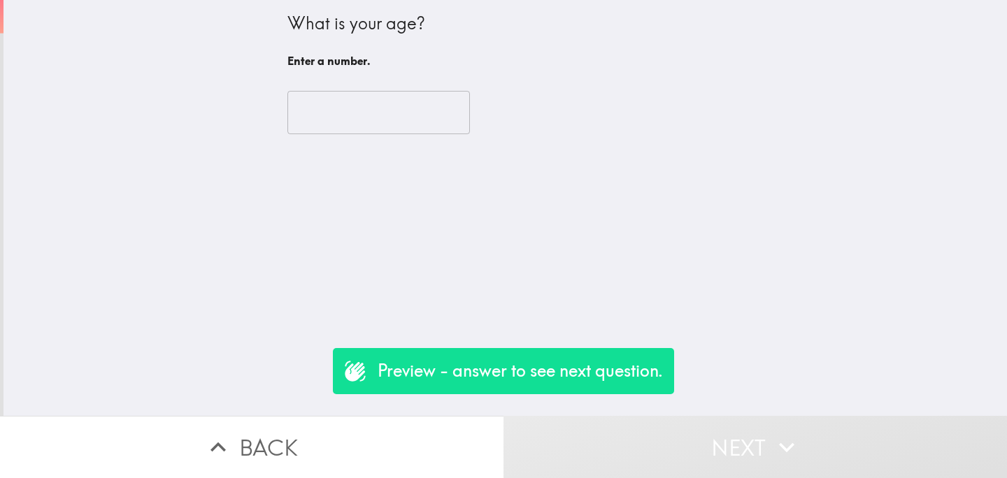
click at [371, 97] on input "number" at bounding box center [378, 112] width 182 height 43
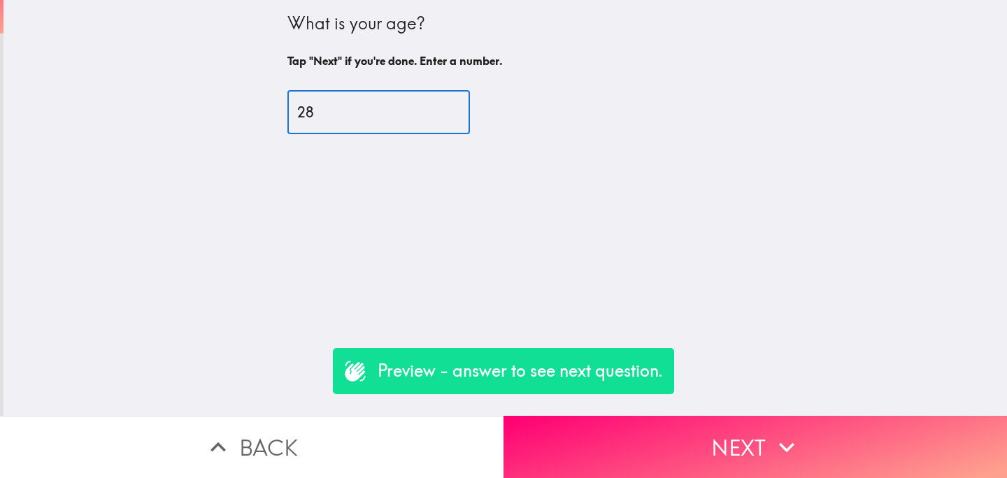
type input "28"
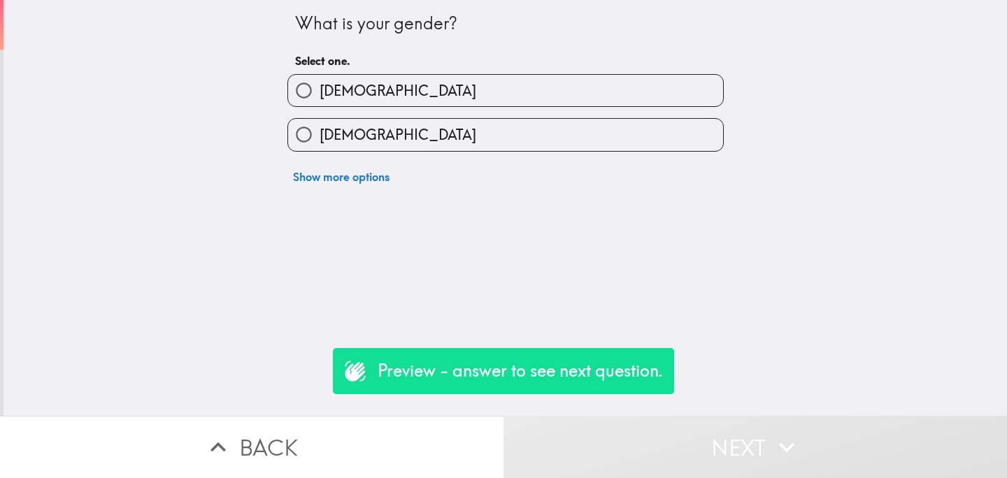
click at [373, 144] on label "[DEMOGRAPHIC_DATA]" at bounding box center [505, 134] width 435 height 31
click at [320, 144] on input "[DEMOGRAPHIC_DATA]" at bounding box center [303, 134] width 31 height 31
radio input "true"
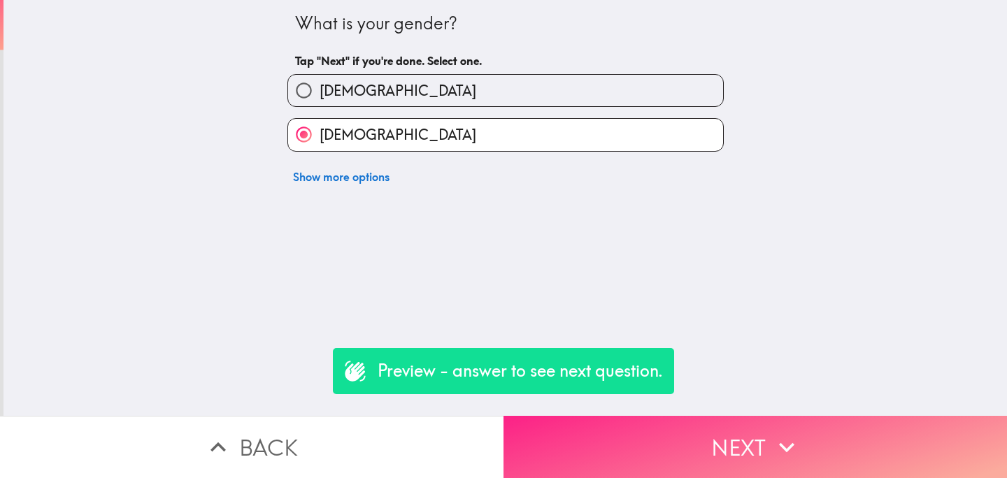
click at [706, 457] on button "Next" at bounding box center [754, 447] width 503 height 62
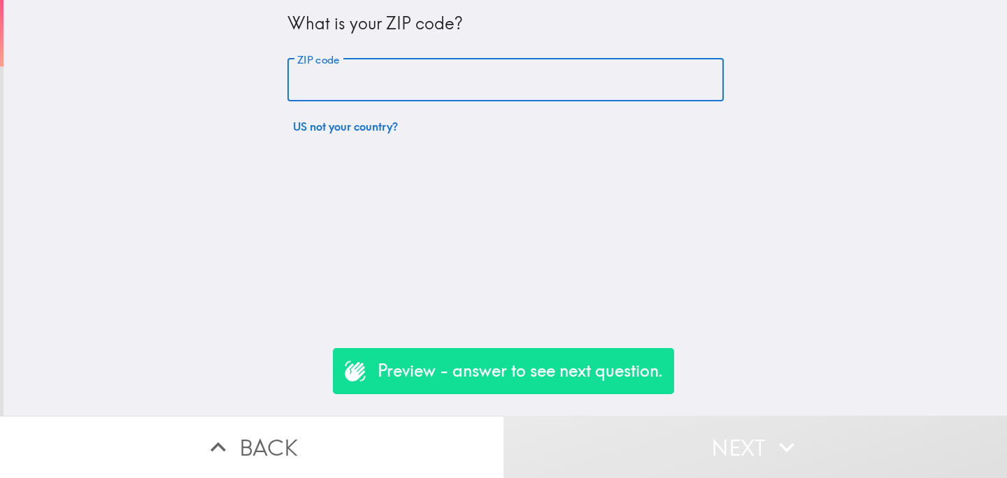
click at [351, 87] on input "ZIP code" at bounding box center [505, 80] width 436 height 43
type input "60630"
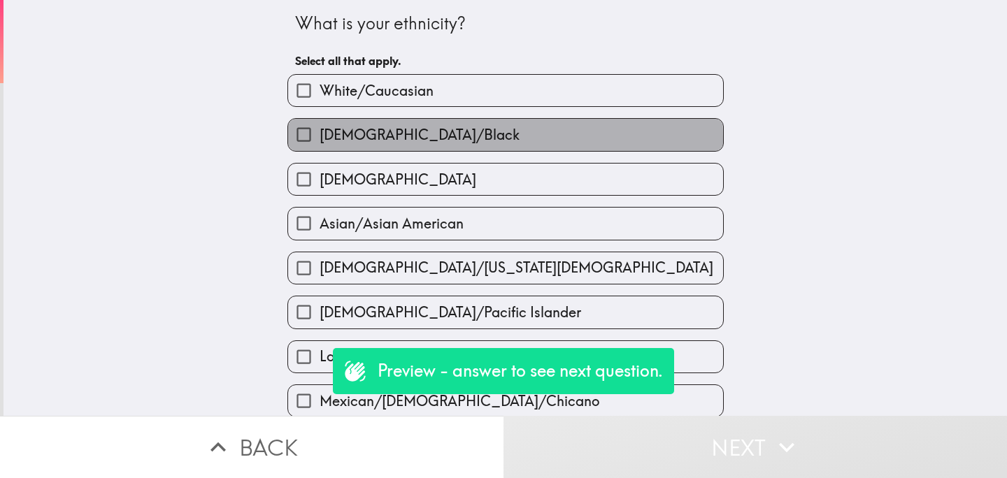
click at [363, 141] on span "[DEMOGRAPHIC_DATA]/Black" at bounding box center [420, 135] width 200 height 20
click at [320, 141] on input "[DEMOGRAPHIC_DATA]/Black" at bounding box center [303, 134] width 31 height 31
checkbox input "true"
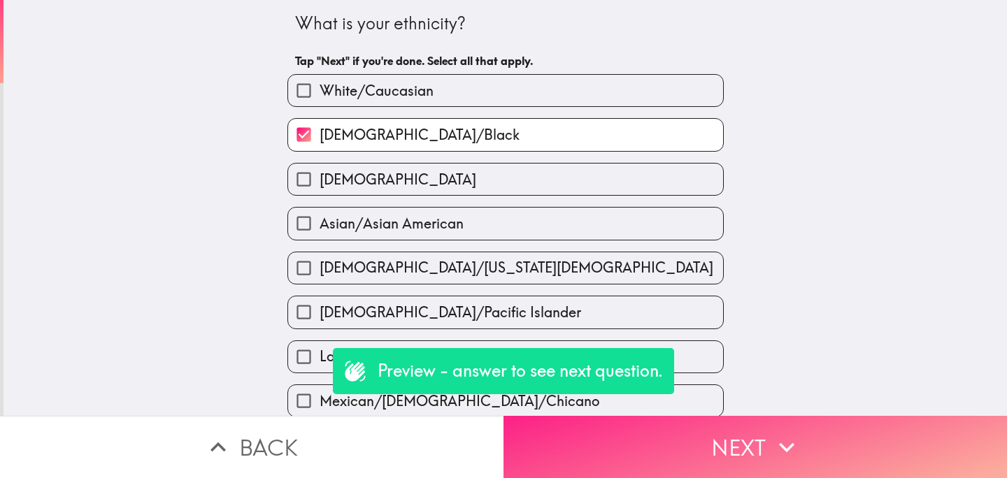
click at [656, 461] on button "Next" at bounding box center [754, 447] width 503 height 62
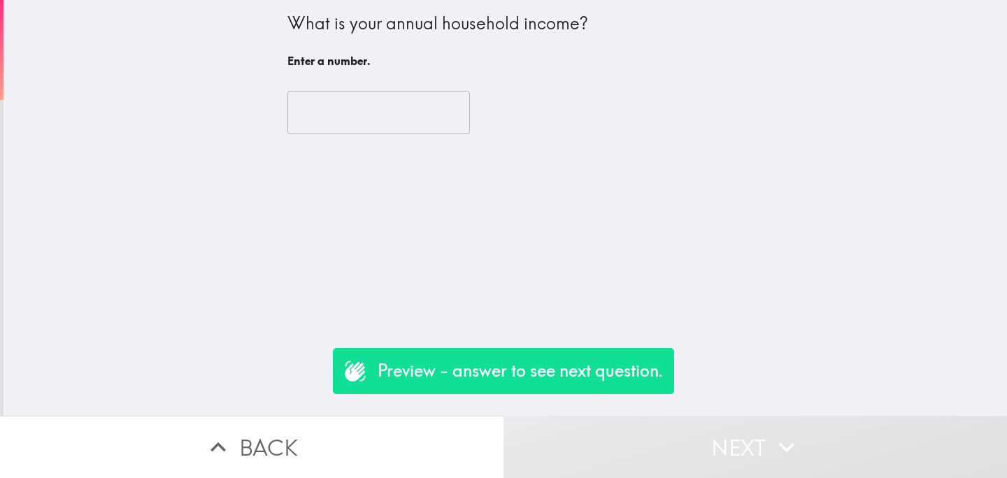
click at [361, 114] on input "number" at bounding box center [378, 112] width 182 height 43
type input "0"
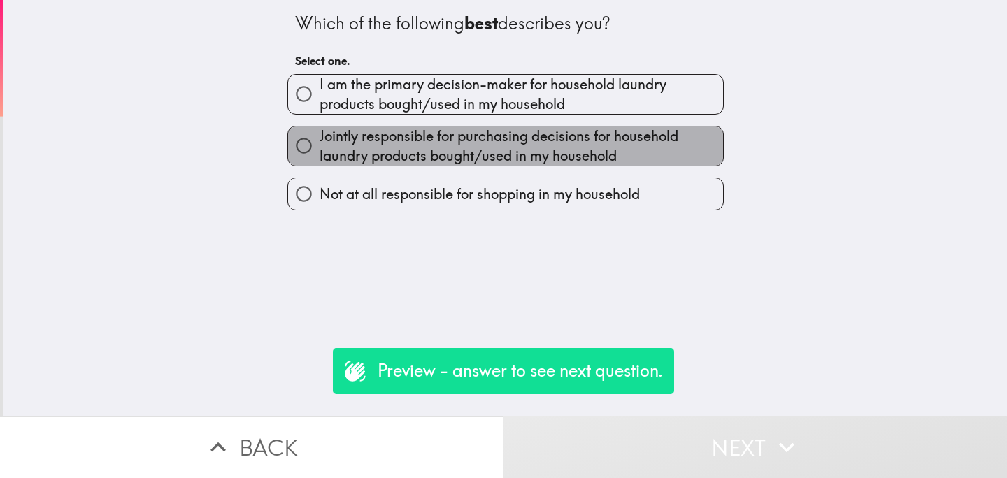
click at [350, 127] on span "Jointly responsible for purchasing decisions for household laundry products bou…" at bounding box center [521, 146] width 403 height 39
click at [320, 130] on input "Jointly responsible for purchasing decisions for household laundry products bou…" at bounding box center [303, 145] width 31 height 31
radio input "true"
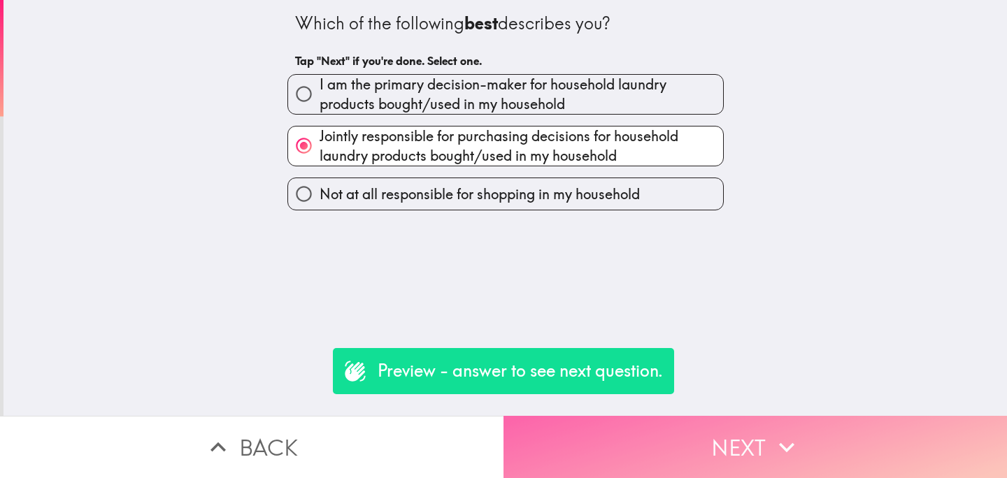
click at [636, 431] on button "Next" at bounding box center [754, 447] width 503 height 62
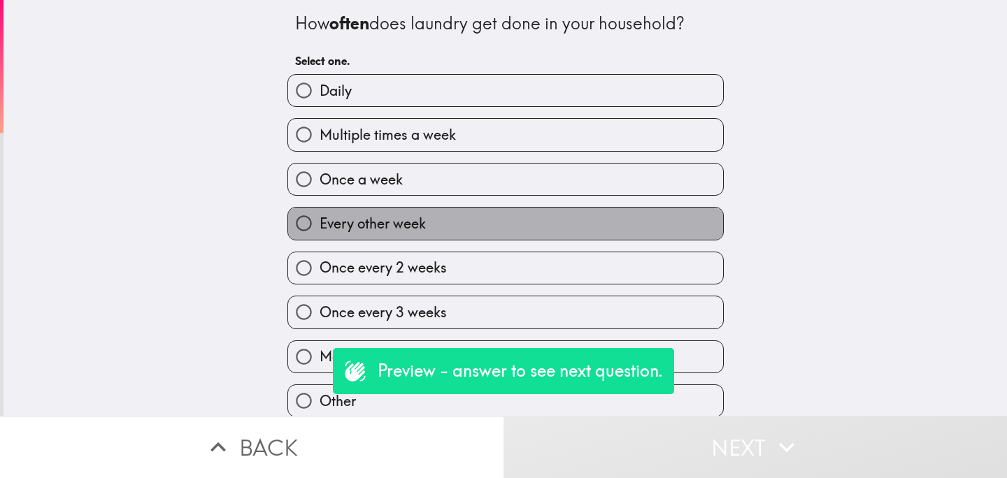
click at [456, 231] on label "Every other week" at bounding box center [505, 223] width 435 height 31
click at [320, 231] on input "Every other week" at bounding box center [303, 223] width 31 height 31
radio input "true"
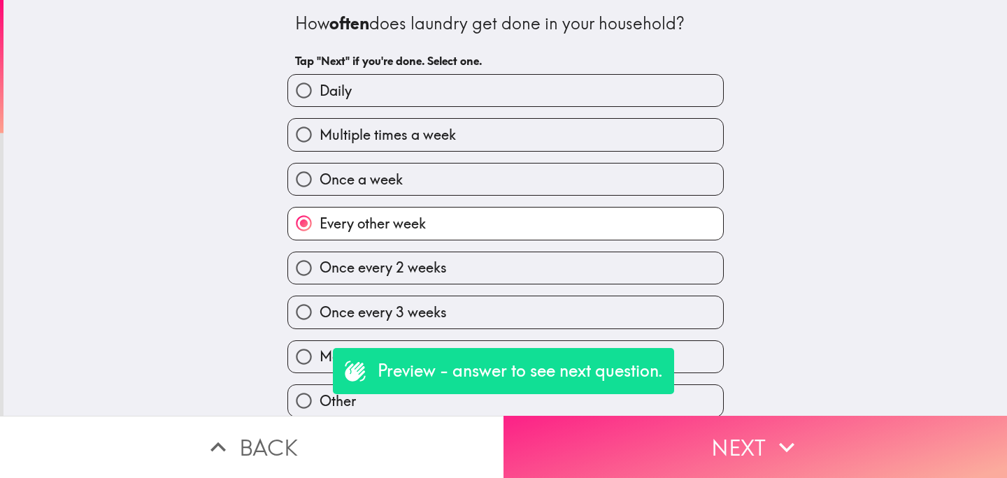
click at [610, 435] on button "Next" at bounding box center [754, 447] width 503 height 62
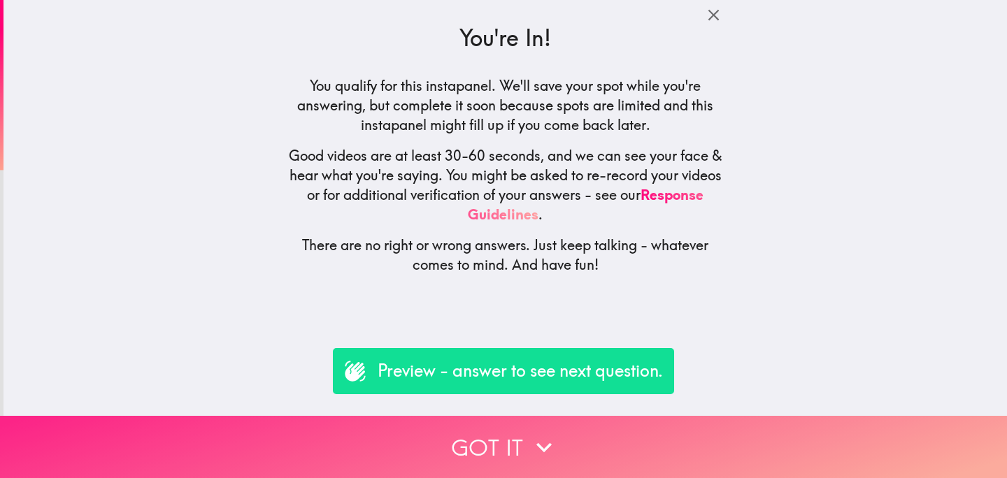
click at [475, 453] on button "Got it" at bounding box center [503, 447] width 1007 height 62
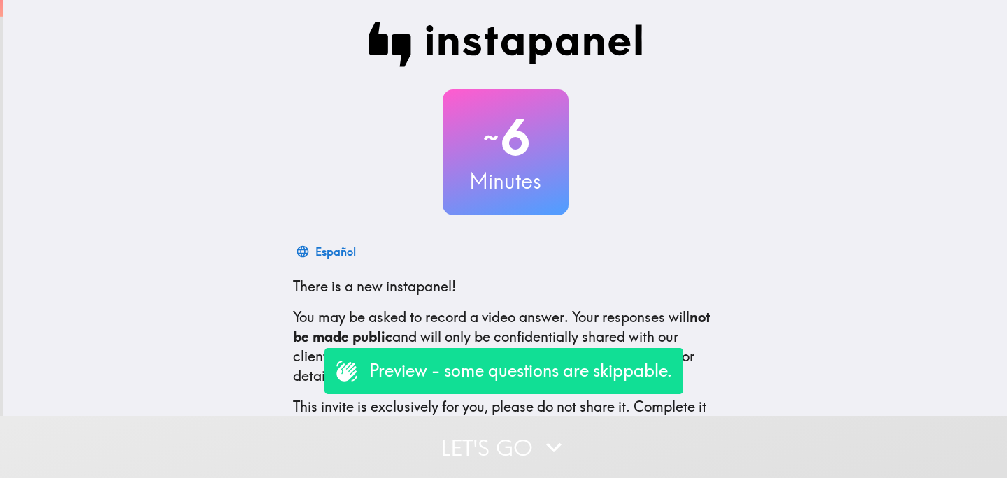
click at [464, 459] on button "Let's go" at bounding box center [503, 447] width 1007 height 62
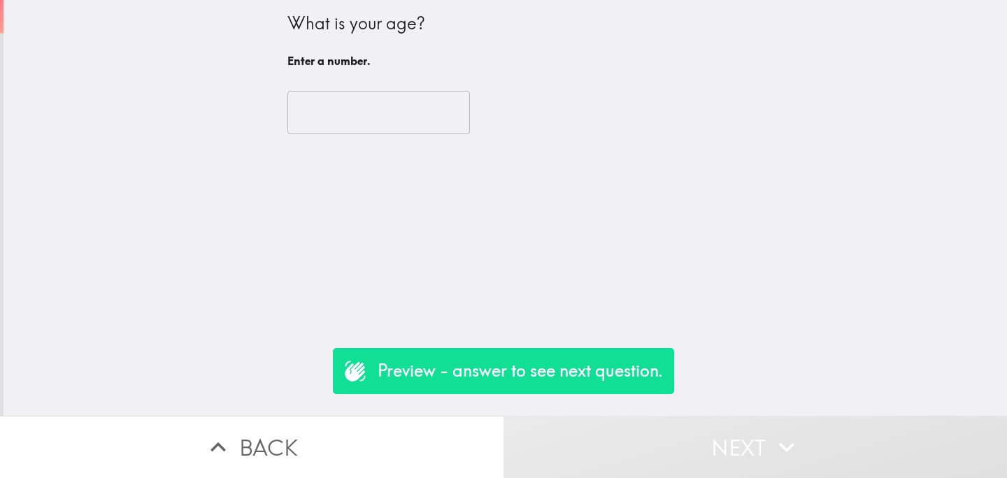
click at [357, 113] on input "number" at bounding box center [378, 112] width 182 height 43
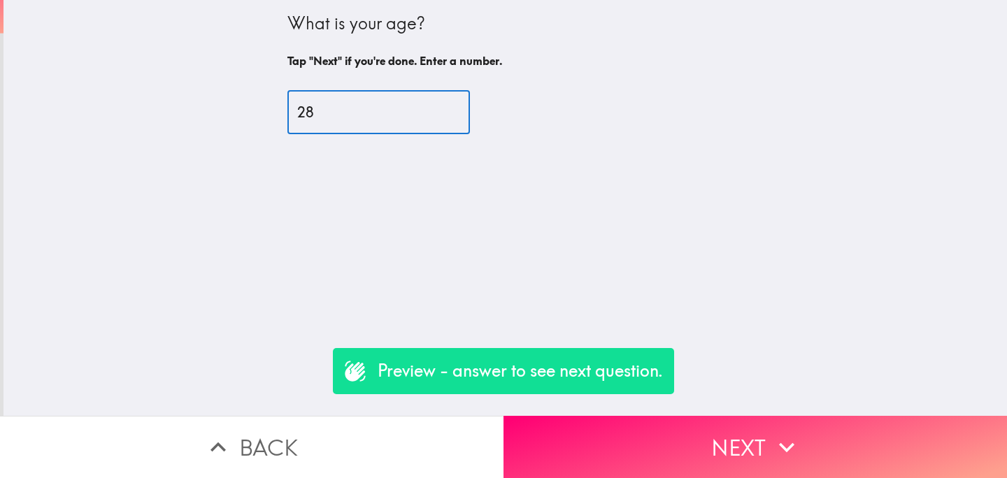
type input "28"
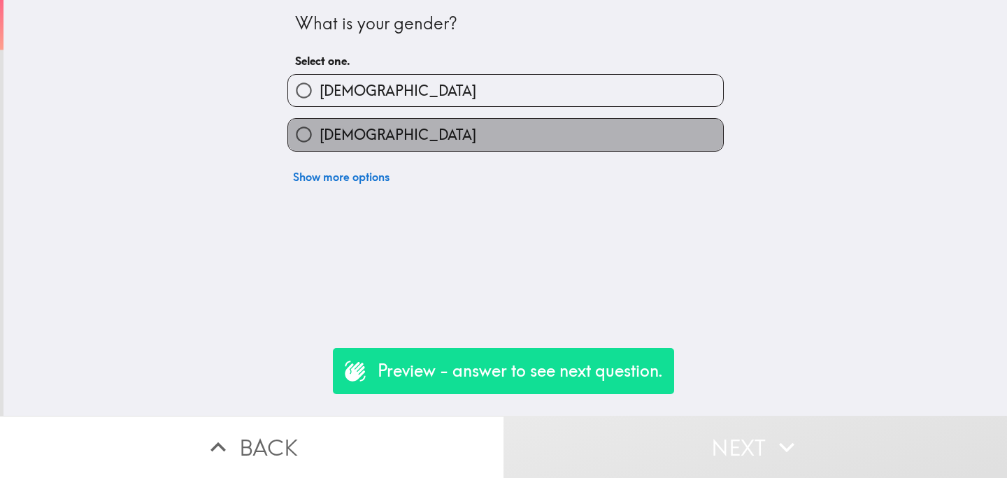
click at [373, 136] on label "[DEMOGRAPHIC_DATA]" at bounding box center [505, 134] width 435 height 31
click at [320, 136] on input "[DEMOGRAPHIC_DATA]" at bounding box center [303, 134] width 31 height 31
radio input "true"
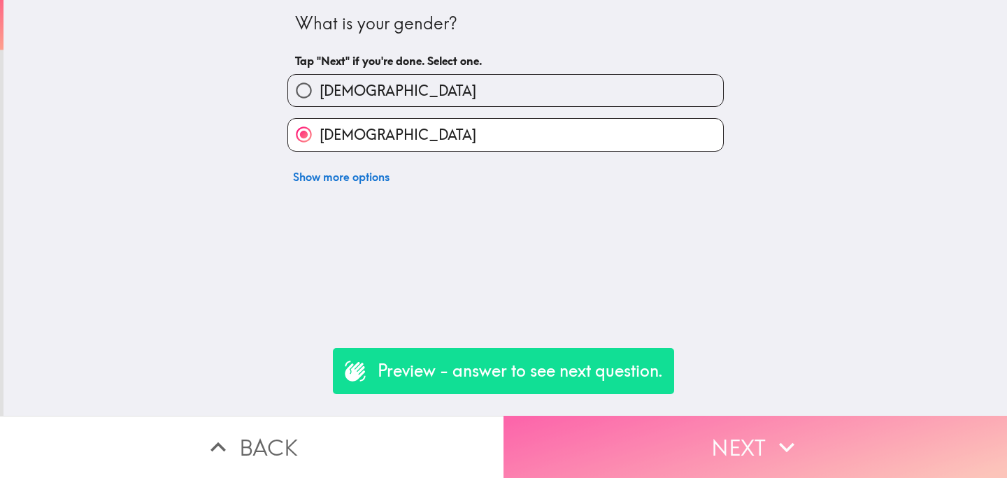
click at [617, 443] on button "Next" at bounding box center [754, 447] width 503 height 62
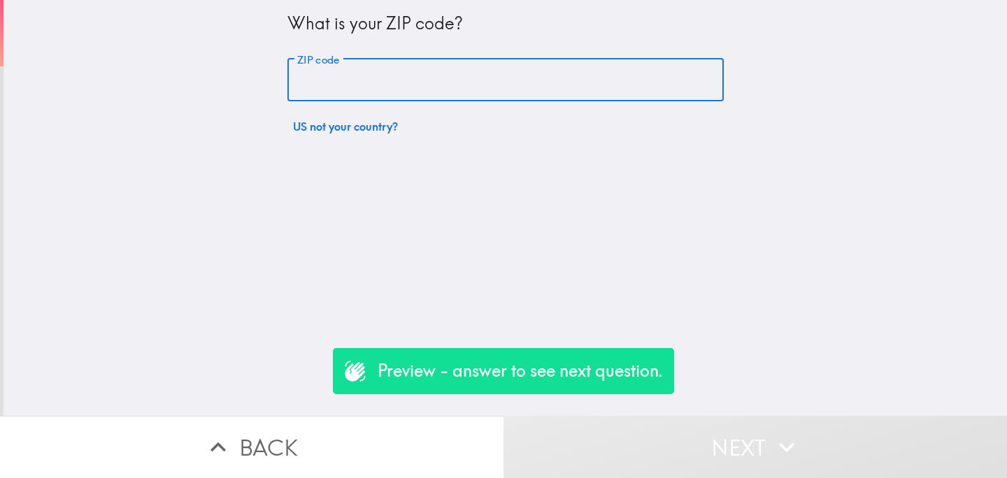
click at [345, 86] on input "ZIP code" at bounding box center [505, 80] width 436 height 43
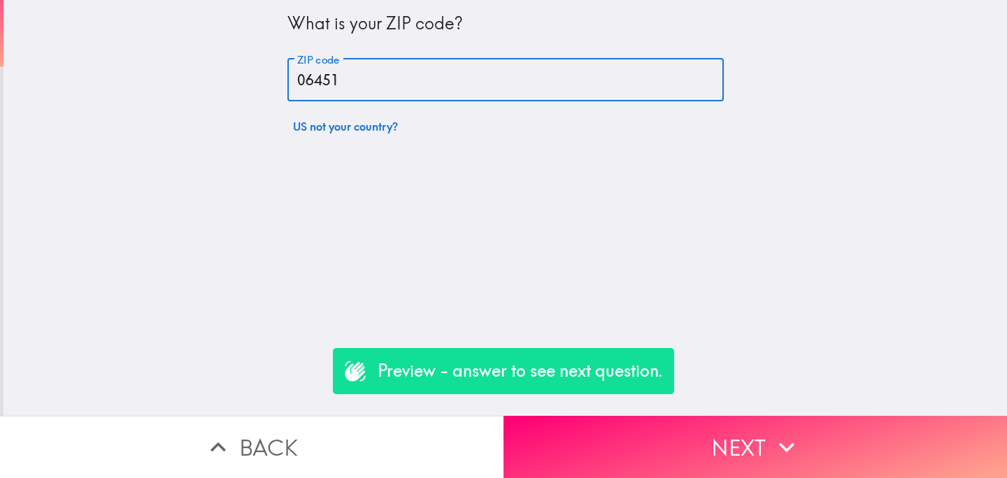
type input "06451"
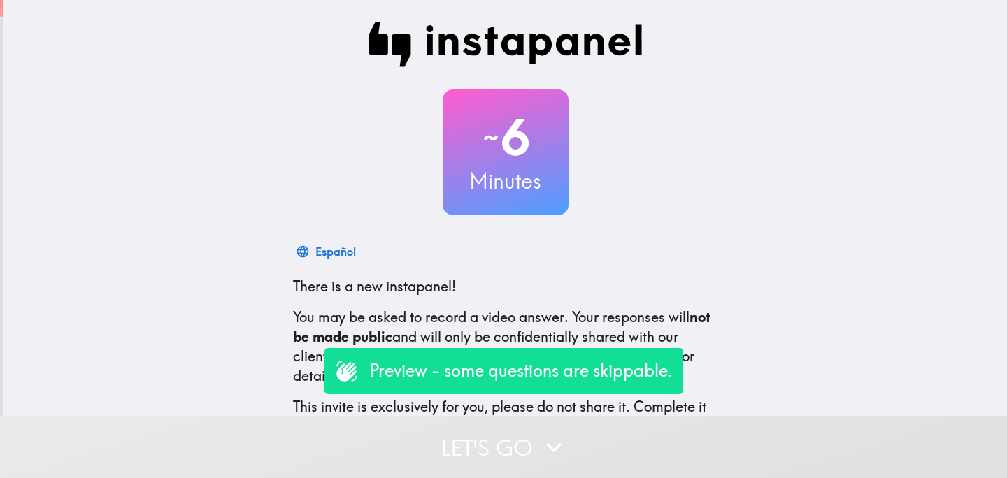
click at [391, 457] on button "Let's go" at bounding box center [503, 447] width 1007 height 62
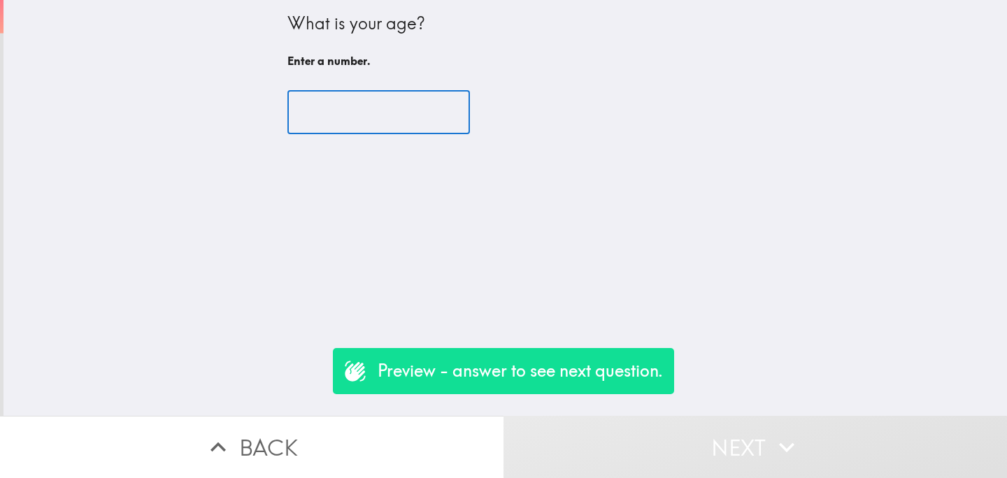
click at [406, 120] on input "number" at bounding box center [378, 112] width 182 height 43
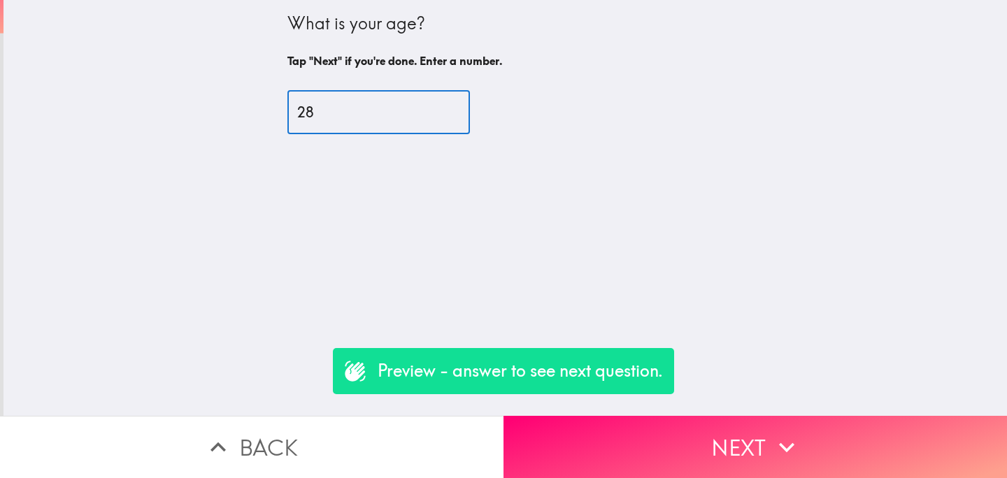
type input "28"
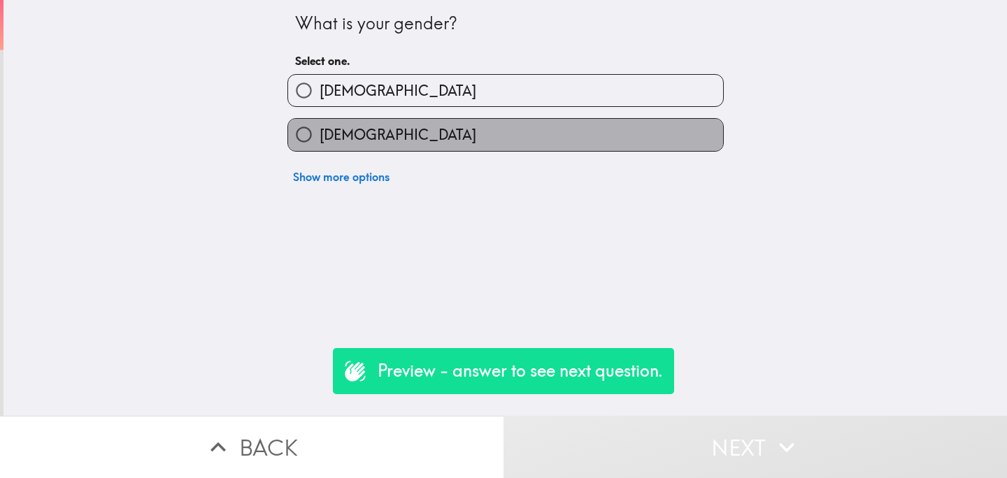
click at [478, 143] on label "[DEMOGRAPHIC_DATA]" at bounding box center [505, 134] width 435 height 31
click at [320, 143] on input "[DEMOGRAPHIC_DATA]" at bounding box center [303, 134] width 31 height 31
radio input "true"
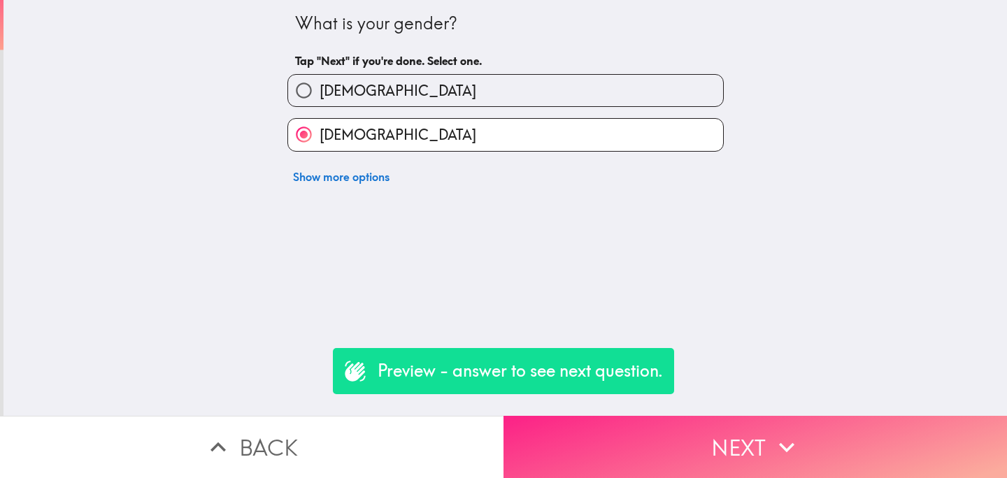
click at [679, 433] on button "Next" at bounding box center [754, 447] width 503 height 62
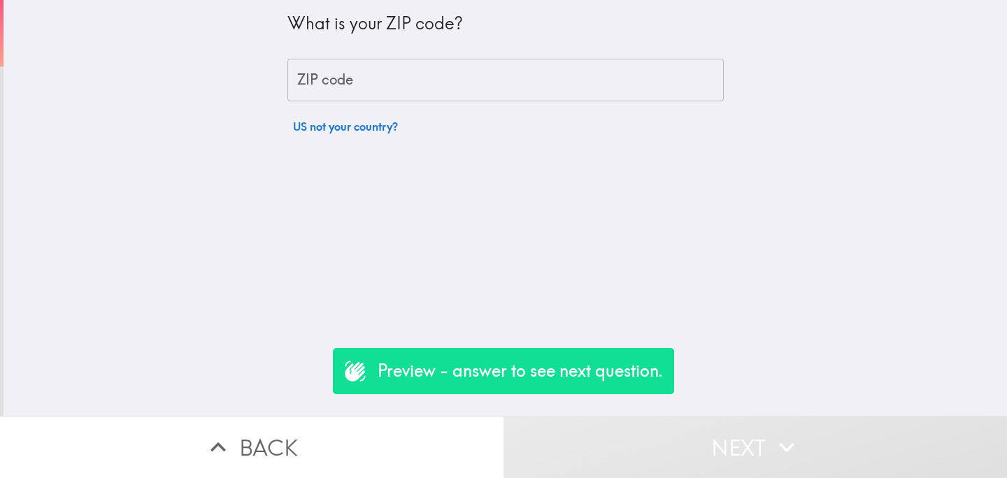
click at [375, 84] on input "ZIP code" at bounding box center [505, 80] width 436 height 43
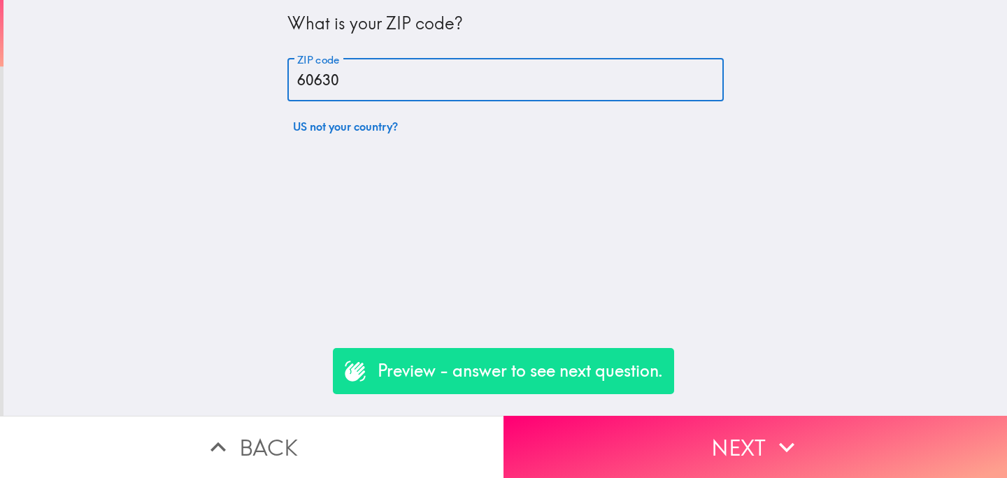
type input "60630"
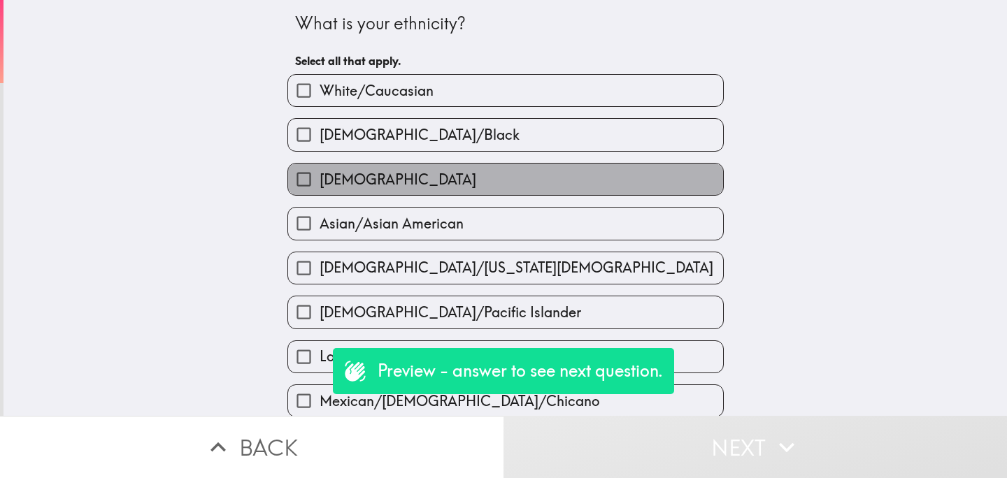
click at [366, 180] on span "[DEMOGRAPHIC_DATA]" at bounding box center [398, 180] width 157 height 20
click at [320, 180] on input "[DEMOGRAPHIC_DATA]" at bounding box center [303, 179] width 31 height 31
checkbox input "true"
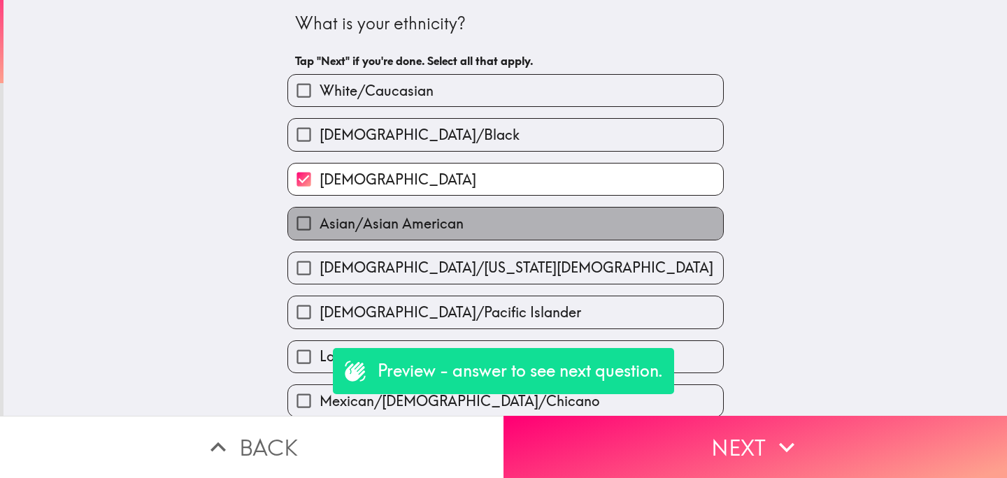
click at [406, 239] on label "Asian/Asian American" at bounding box center [505, 223] width 435 height 31
click at [320, 239] on input "Asian/Asian American" at bounding box center [303, 223] width 31 height 31
checkbox input "true"
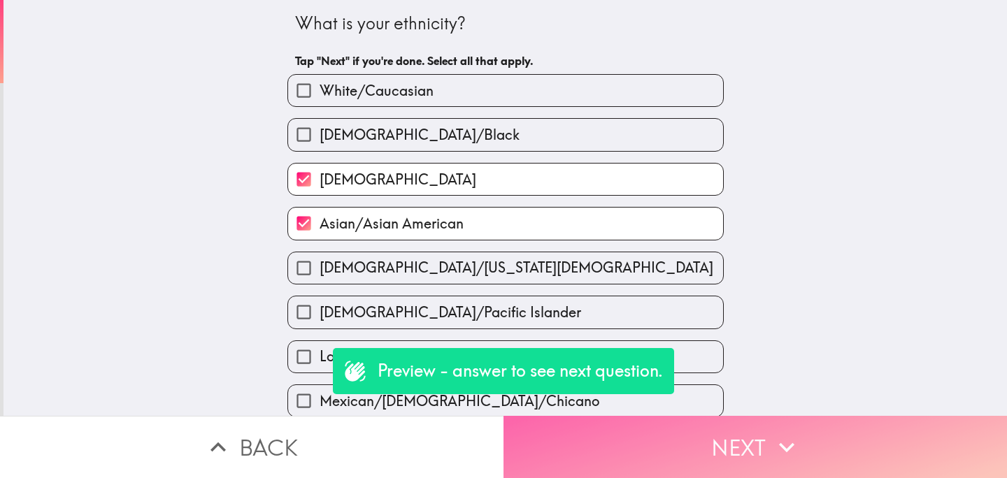
click at [646, 453] on button "Next" at bounding box center [754, 447] width 503 height 62
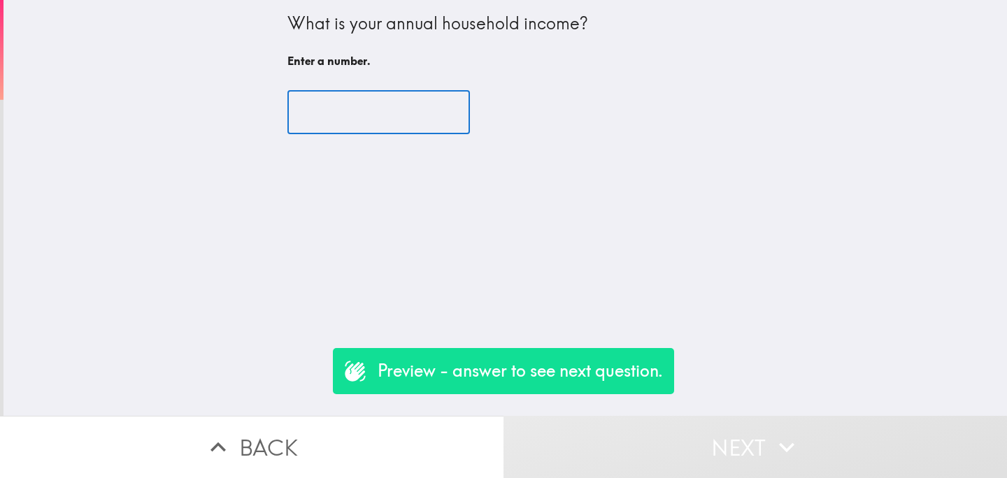
click at [359, 106] on input "number" at bounding box center [378, 112] width 182 height 43
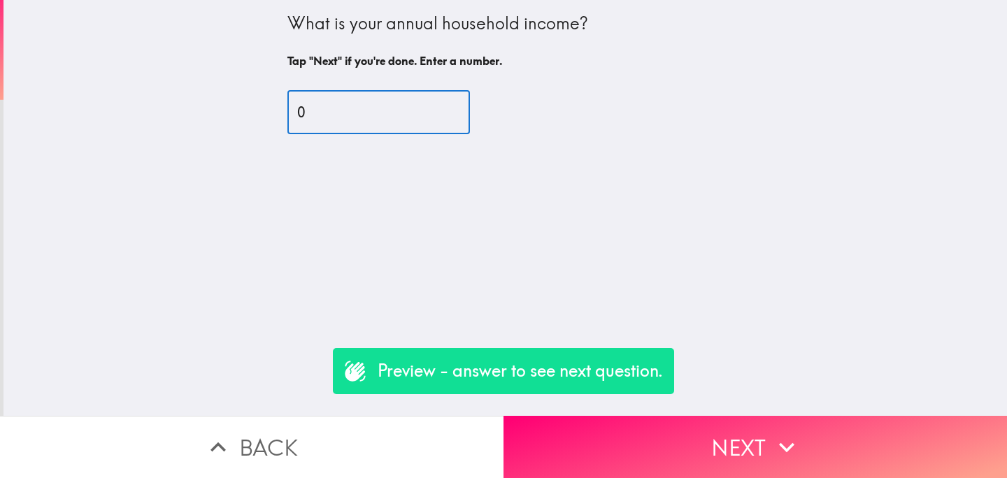
type input "0"
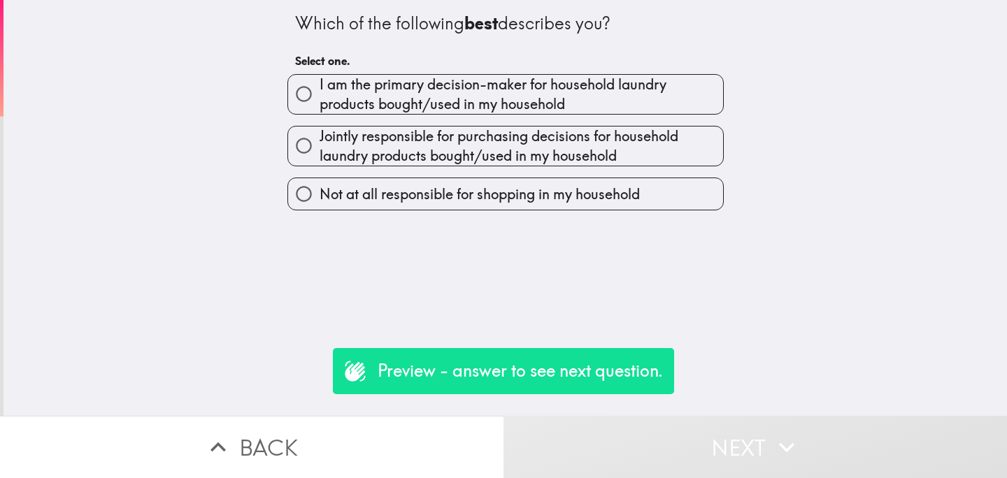
click at [359, 134] on span "Jointly responsible for purchasing decisions for household laundry products bou…" at bounding box center [521, 146] width 403 height 39
click at [320, 134] on input "Jointly responsible for purchasing decisions for household laundry products bou…" at bounding box center [303, 145] width 31 height 31
radio input "true"
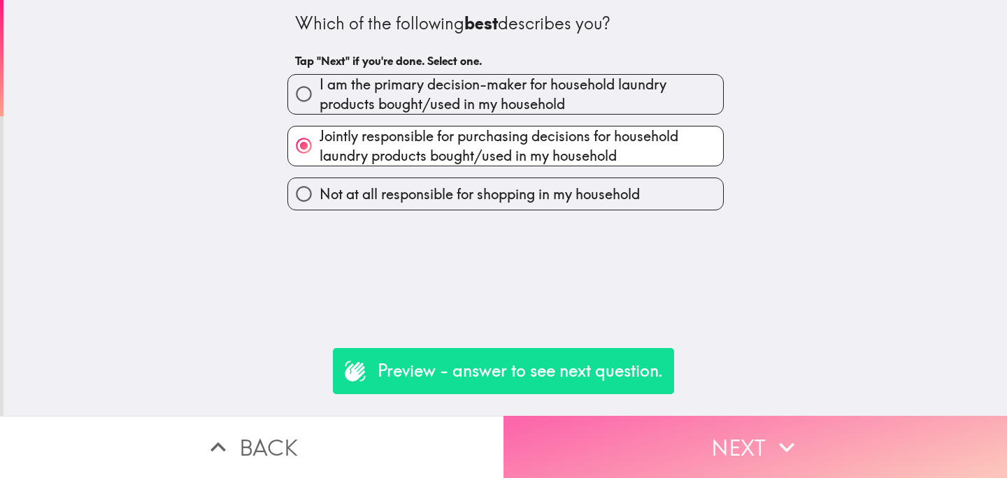
click at [692, 460] on button "Next" at bounding box center [754, 447] width 503 height 62
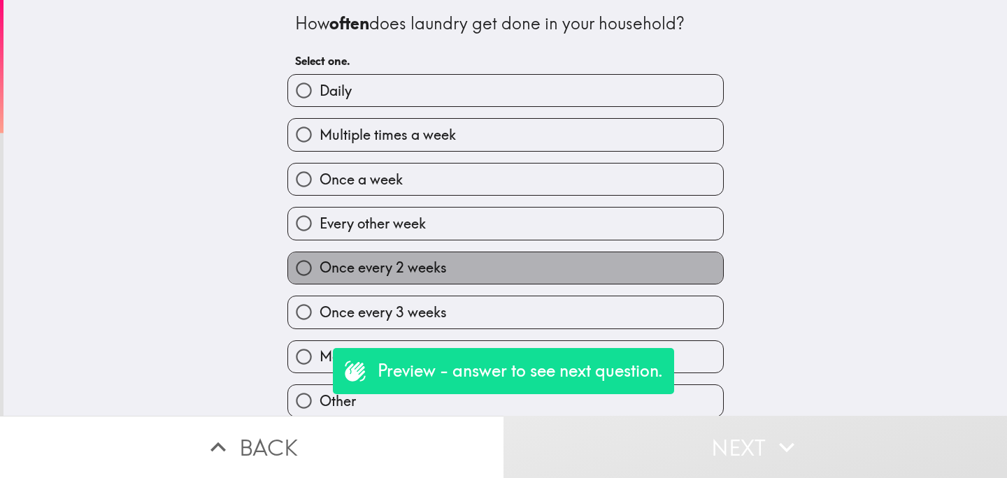
click at [398, 278] on span "Once every 2 weeks" at bounding box center [383, 268] width 127 height 20
click at [320, 279] on input "Once every 2 weeks" at bounding box center [303, 267] width 31 height 31
radio input "true"
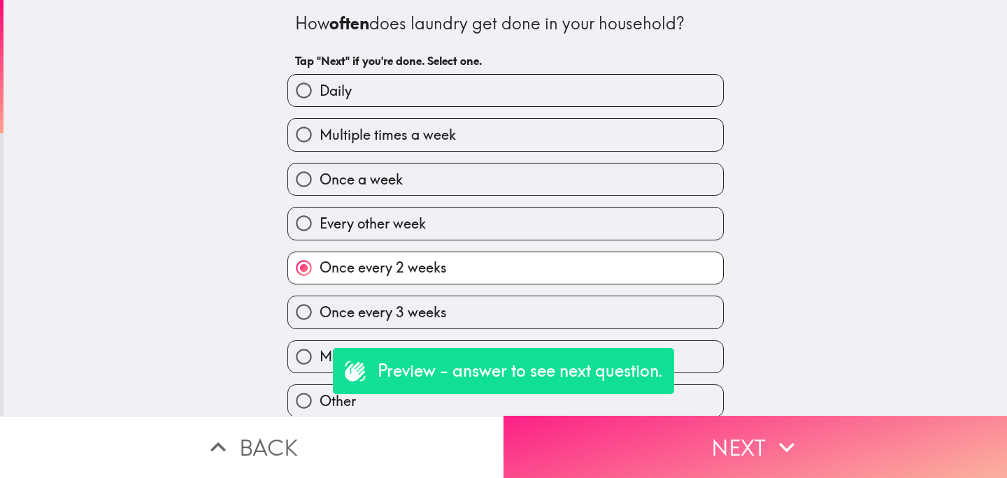
click at [614, 436] on button "Next" at bounding box center [754, 447] width 503 height 62
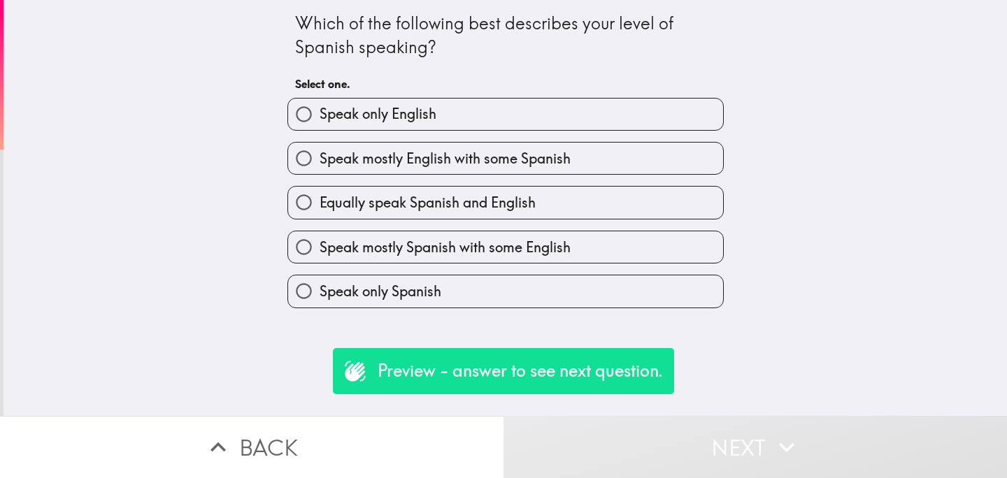
click at [371, 157] on span "Speak mostly English with some Spanish" at bounding box center [445, 159] width 251 height 20
click at [320, 157] on input "Speak mostly English with some Spanish" at bounding box center [303, 158] width 31 height 31
radio input "true"
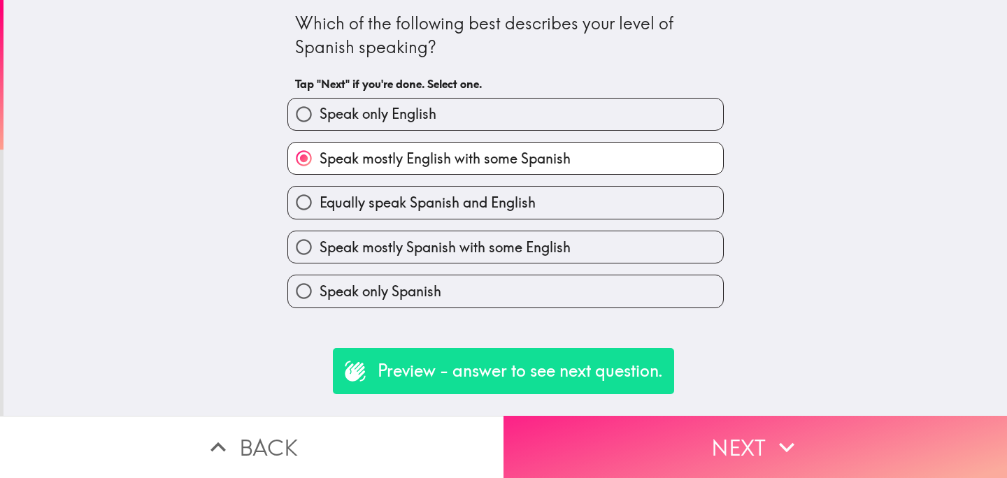
click at [655, 464] on button "Next" at bounding box center [754, 447] width 503 height 62
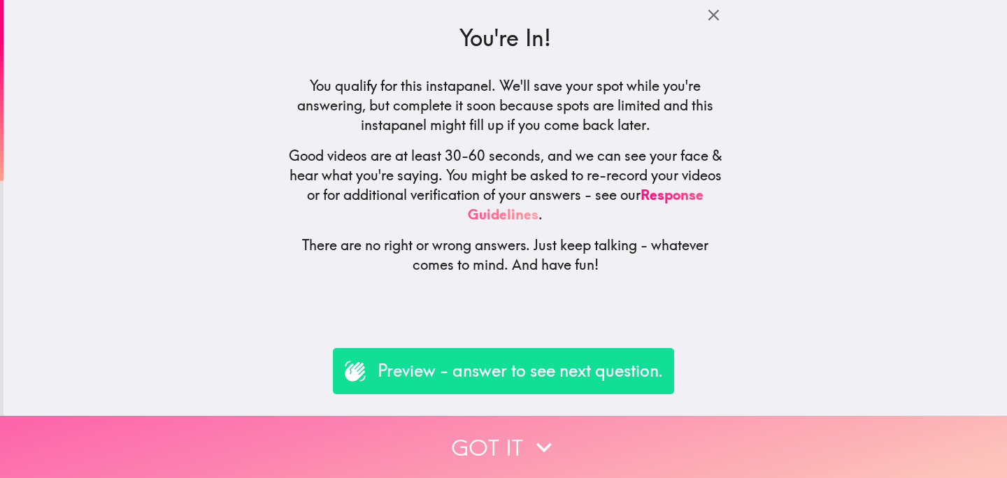
click at [414, 432] on button "Got it" at bounding box center [503, 447] width 1007 height 62
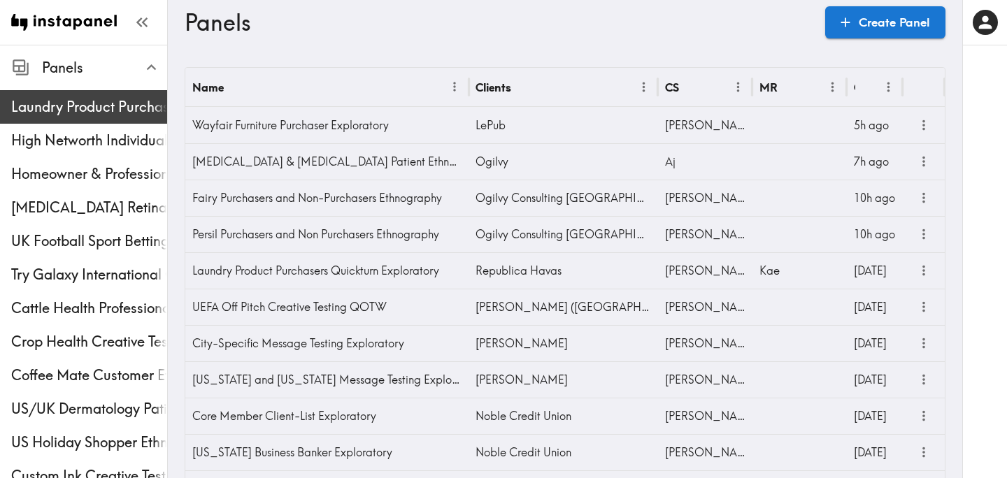
click at [56, 93] on div "Laundry Product Purchasers Quickturn Exploratory" at bounding box center [83, 107] width 167 height 36
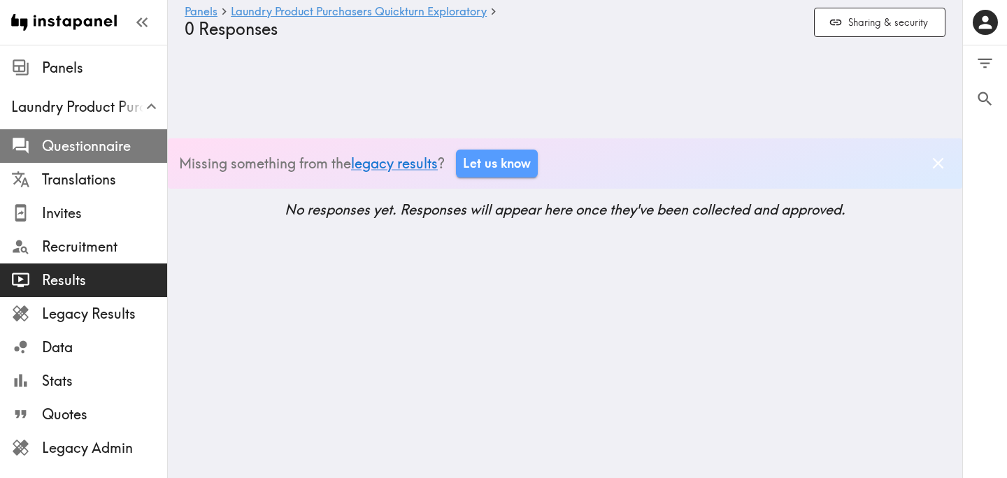
click at [89, 152] on span "Questionnaire" at bounding box center [104, 146] width 125 height 20
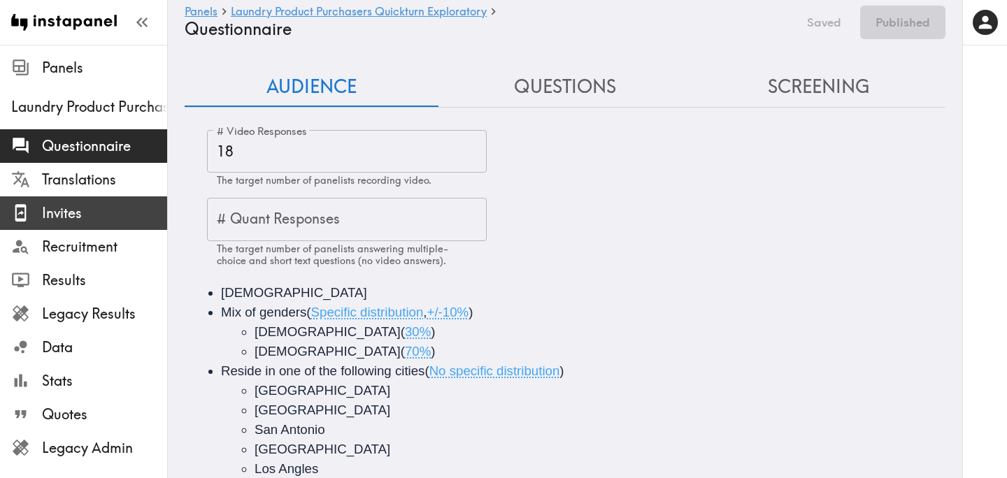
click at [87, 218] on span "Invites" at bounding box center [104, 213] width 125 height 20
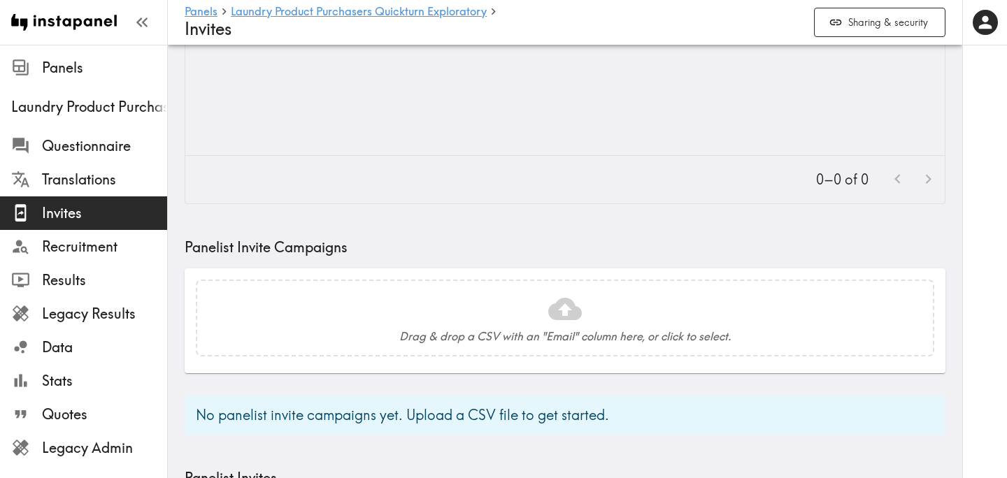
scroll to position [554, 0]
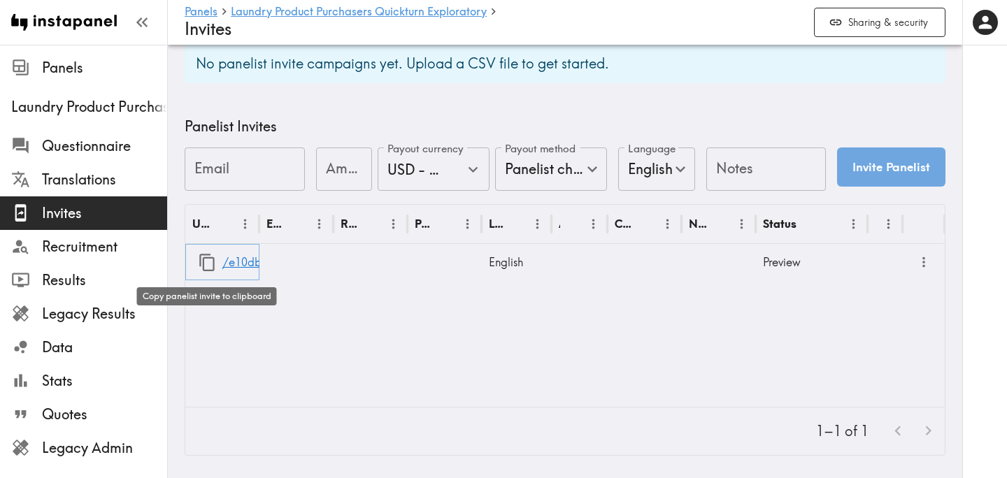
click at [205, 263] on icon "button" at bounding box center [207, 262] width 19 height 19
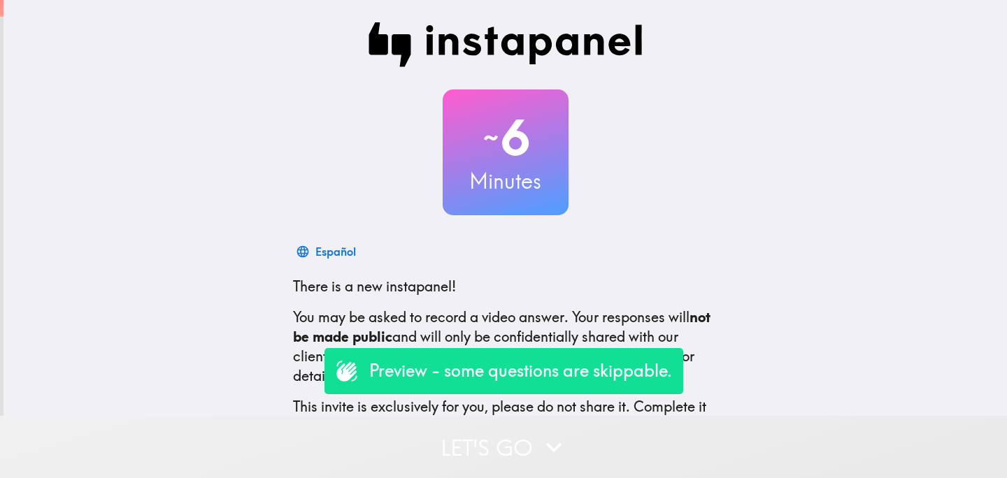
click at [484, 443] on button "Let's go" at bounding box center [503, 447] width 1007 height 62
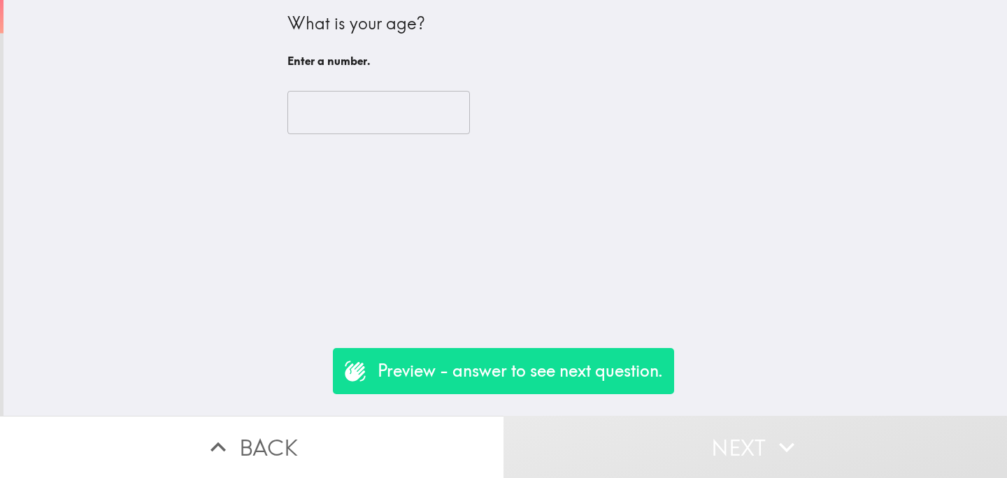
click at [387, 110] on input "number" at bounding box center [378, 112] width 182 height 43
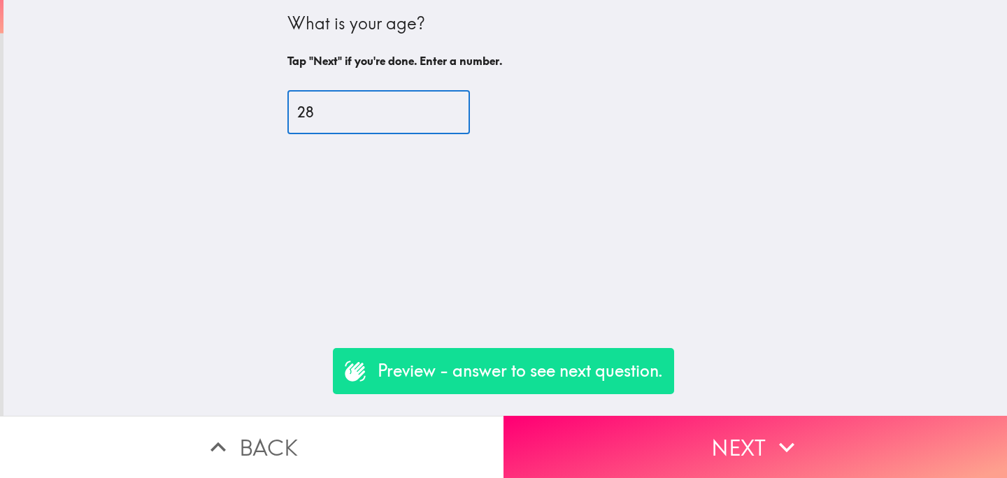
type input "28"
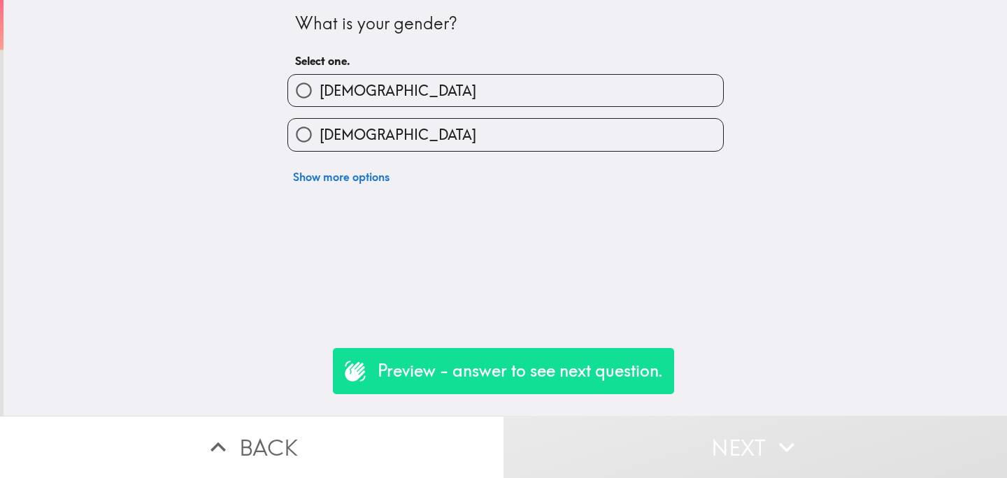
click at [370, 142] on label "[DEMOGRAPHIC_DATA]" at bounding box center [505, 134] width 435 height 31
click at [320, 142] on input "[DEMOGRAPHIC_DATA]" at bounding box center [303, 134] width 31 height 31
radio input "true"
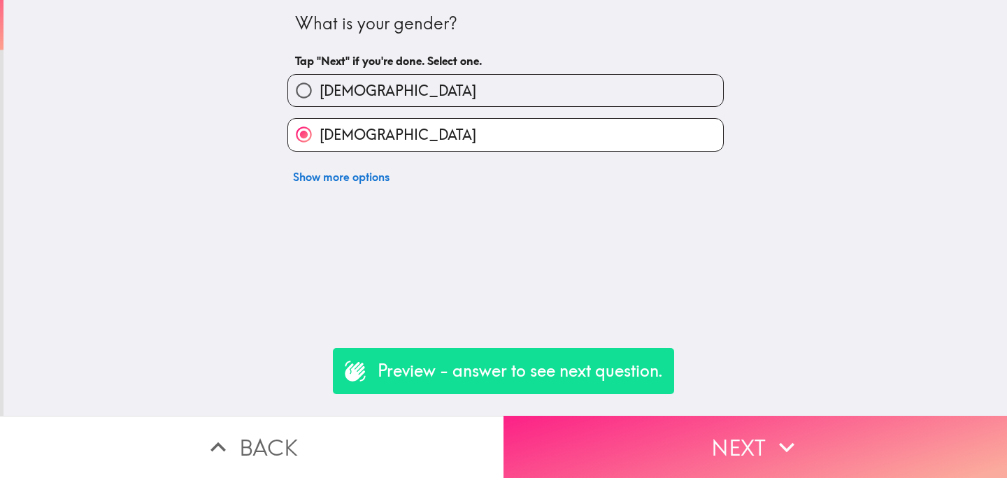
click at [654, 447] on button "Next" at bounding box center [754, 447] width 503 height 62
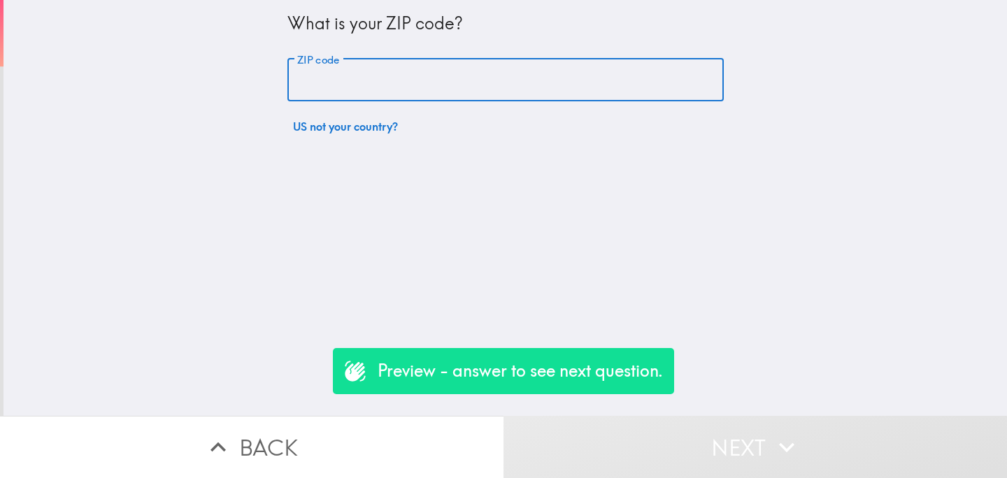
click at [412, 75] on input "ZIP code" at bounding box center [505, 80] width 436 height 43
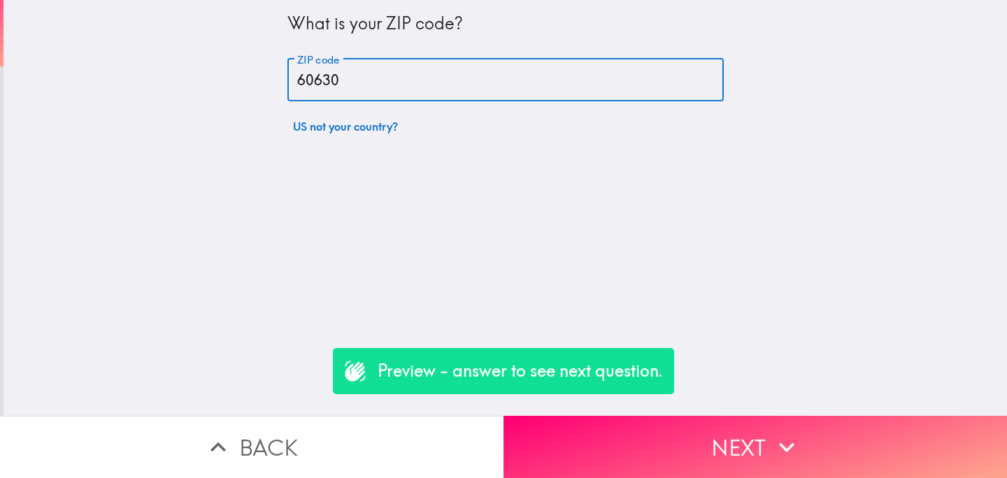
type input "60630"
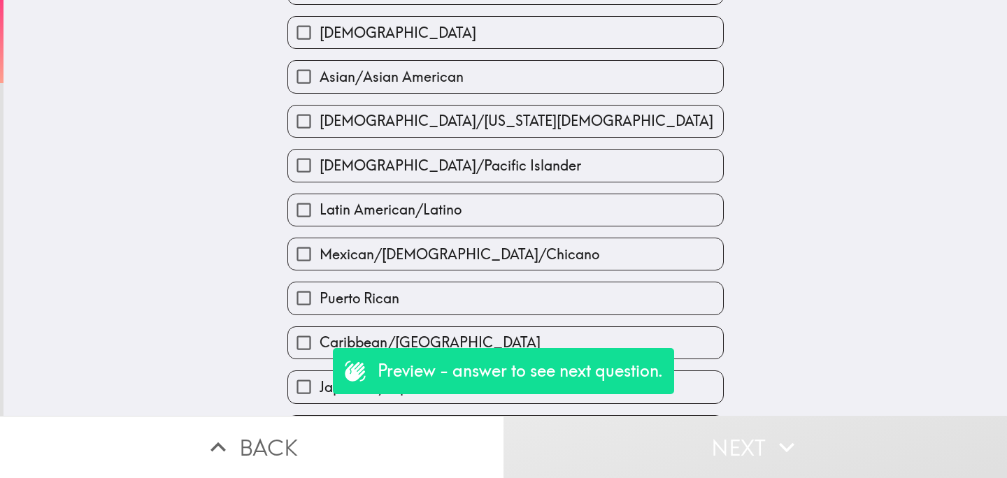
scroll to position [171, 0]
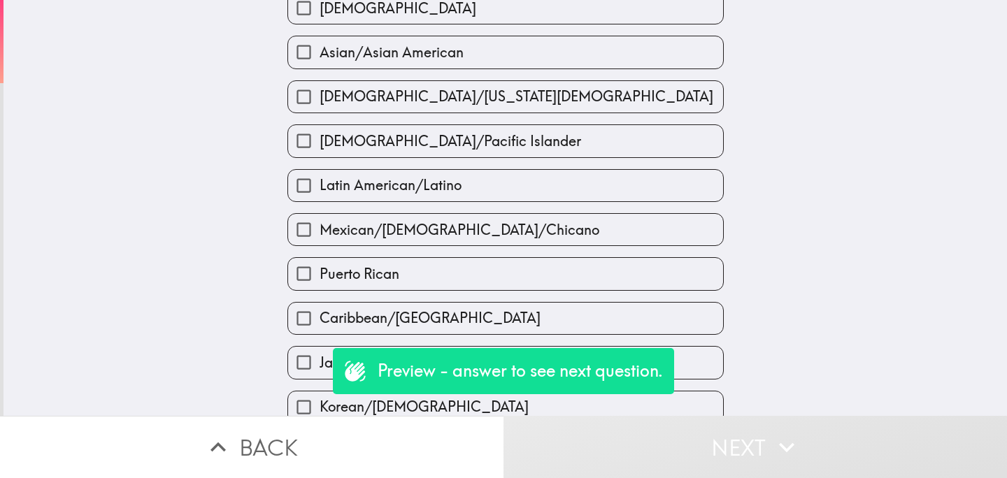
click at [387, 201] on label "Latin American/Latino" at bounding box center [505, 185] width 435 height 31
click at [320, 201] on input "Latin American/Latino" at bounding box center [303, 185] width 31 height 31
checkbox input "true"
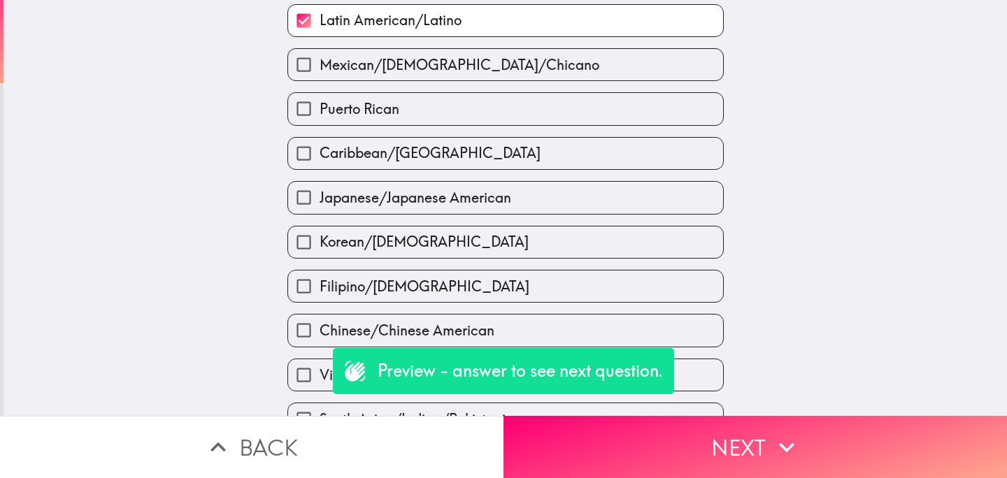
scroll to position [350, 0]
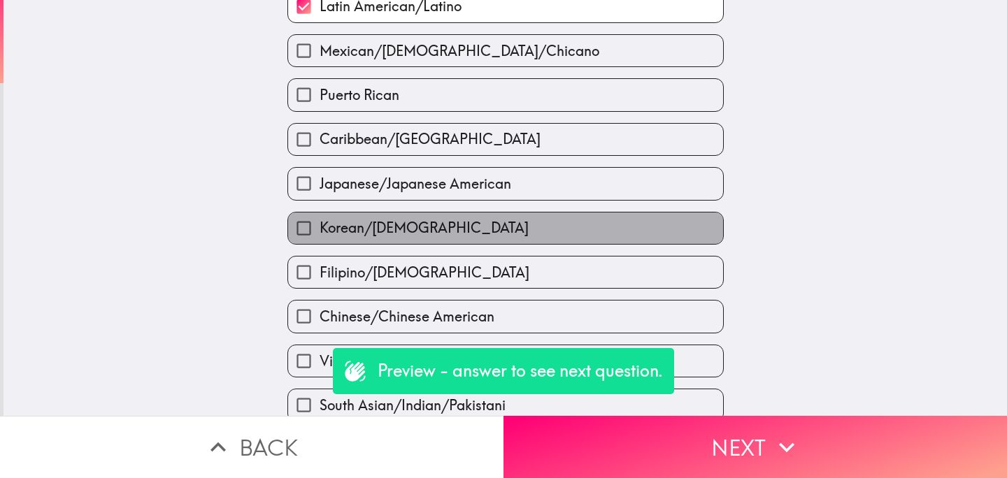
click at [394, 244] on label "Korean/[DEMOGRAPHIC_DATA]" at bounding box center [505, 228] width 435 height 31
click at [320, 244] on input "Korean/[DEMOGRAPHIC_DATA]" at bounding box center [303, 228] width 31 height 31
checkbox input "true"
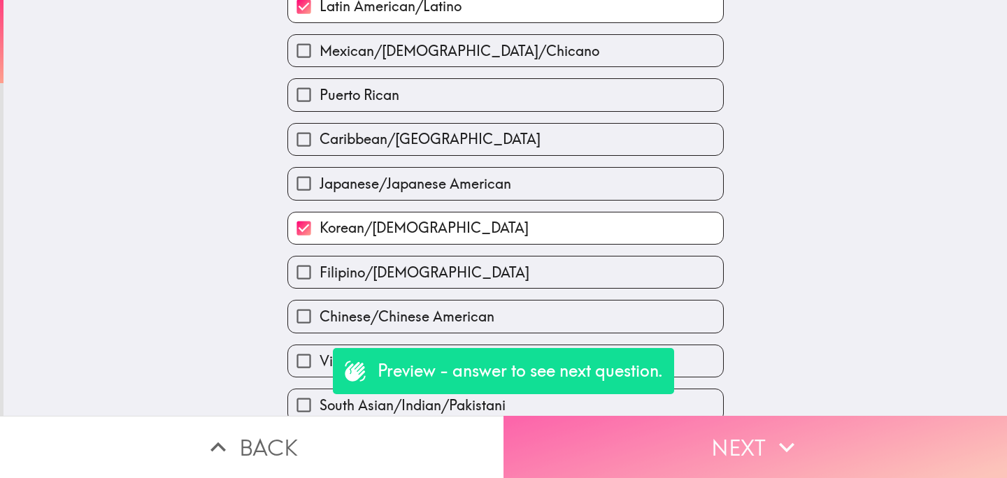
click at [691, 466] on button "Next" at bounding box center [754, 447] width 503 height 62
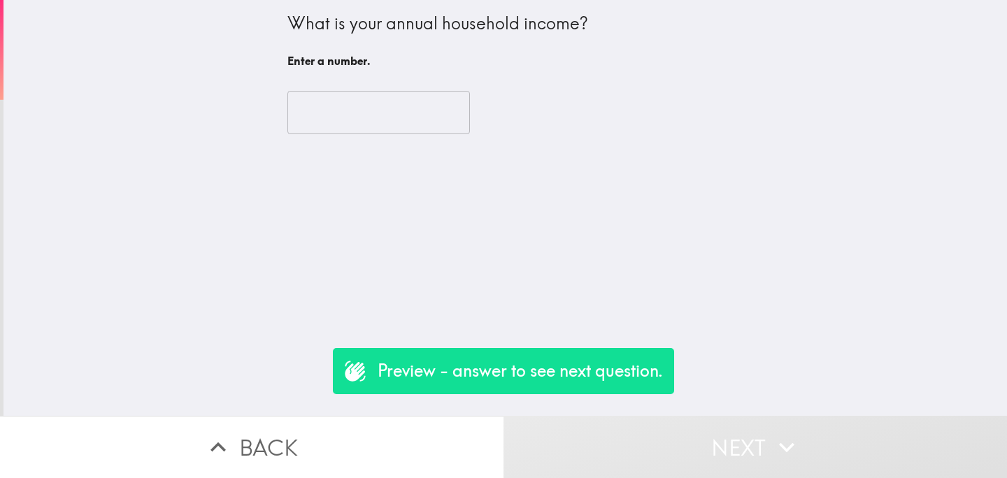
click at [380, 117] on input "number" at bounding box center [378, 112] width 182 height 43
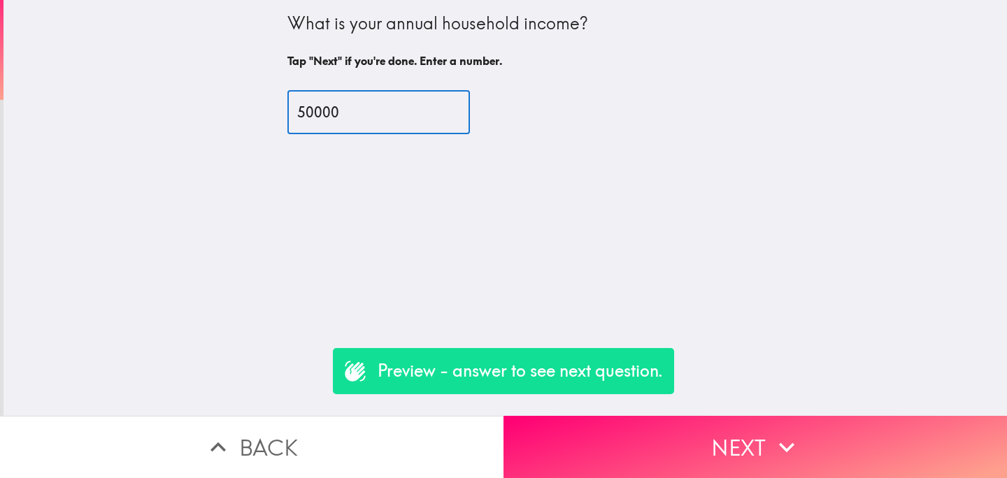
type input "50000"
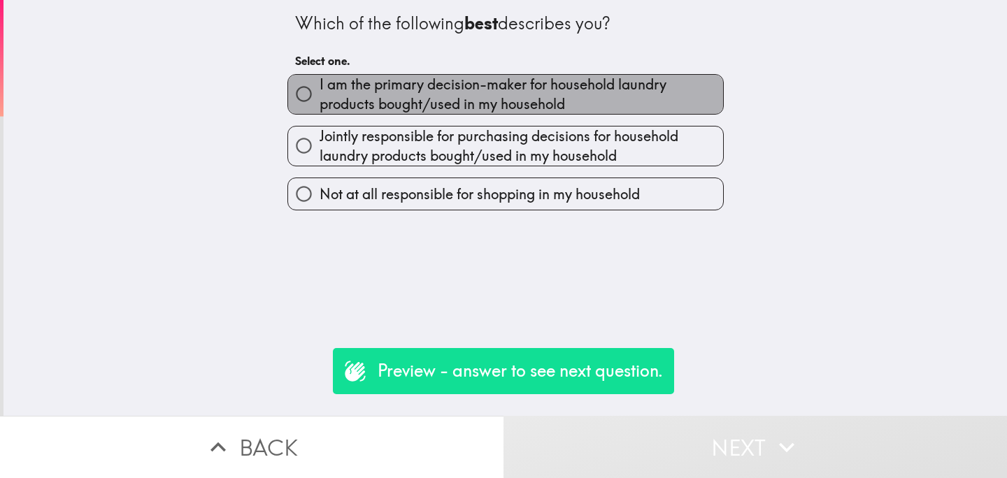
click at [358, 108] on span "I am the primary decision-maker for household laundry products bought/used in m…" at bounding box center [521, 94] width 403 height 39
click at [320, 108] on input "I am the primary decision-maker for household laundry products bought/used in m…" at bounding box center [303, 93] width 31 height 31
radio input "true"
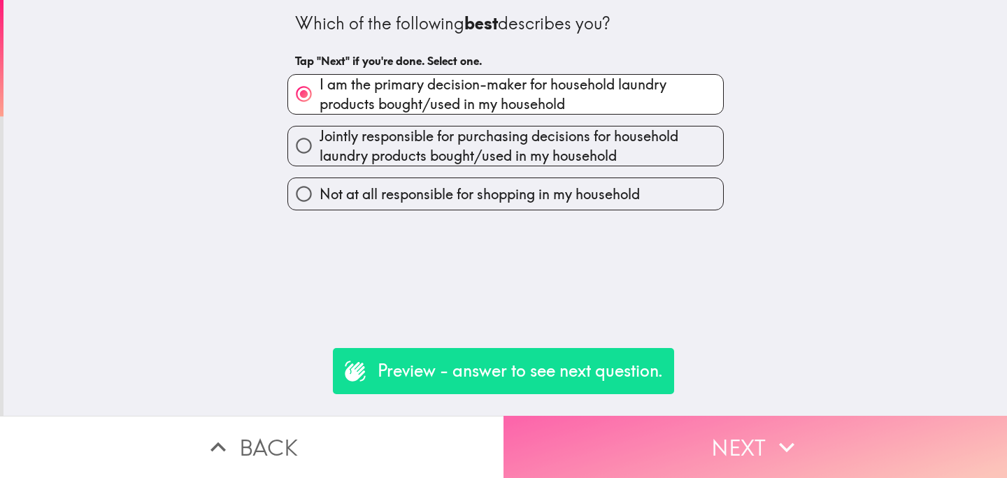
click at [702, 435] on button "Next" at bounding box center [754, 447] width 503 height 62
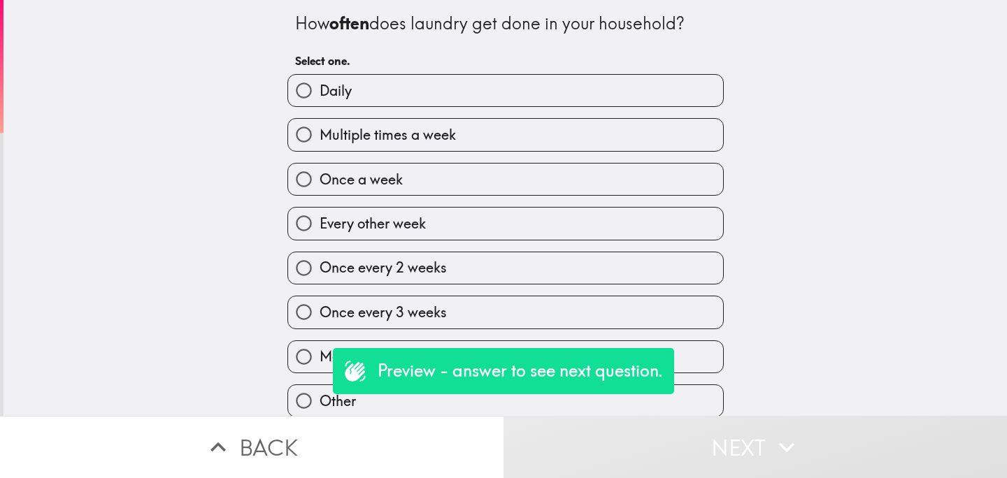
scroll to position [7, 0]
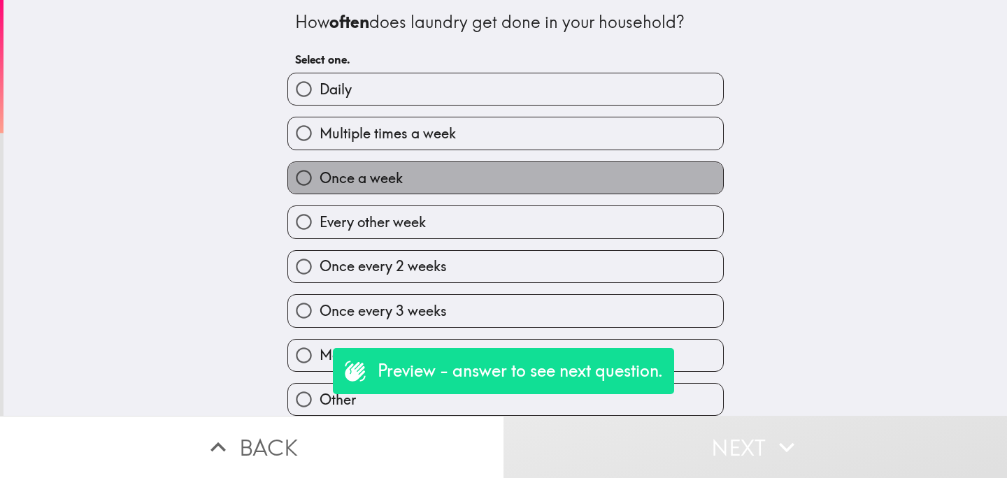
click at [376, 183] on label "Once a week" at bounding box center [505, 177] width 435 height 31
click at [320, 183] on input "Once a week" at bounding box center [303, 177] width 31 height 31
radio input "true"
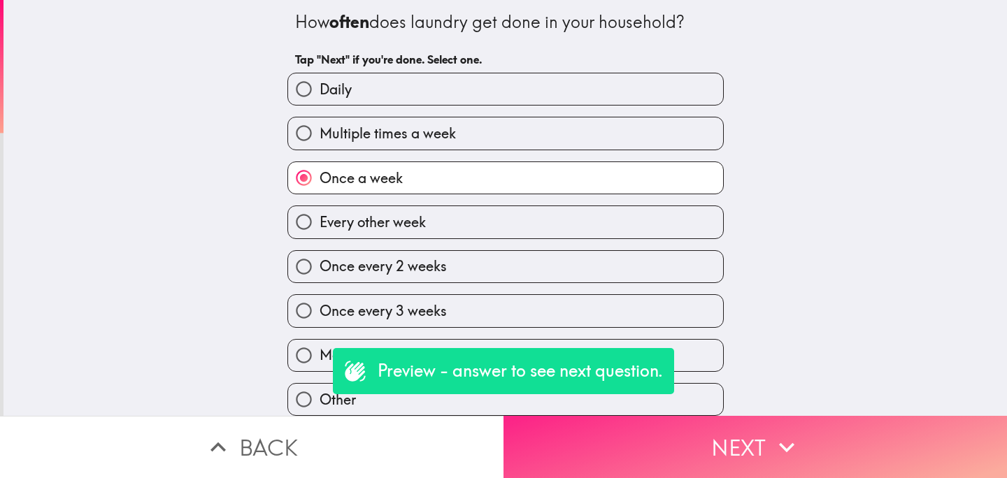
click at [659, 433] on button "Next" at bounding box center [754, 447] width 503 height 62
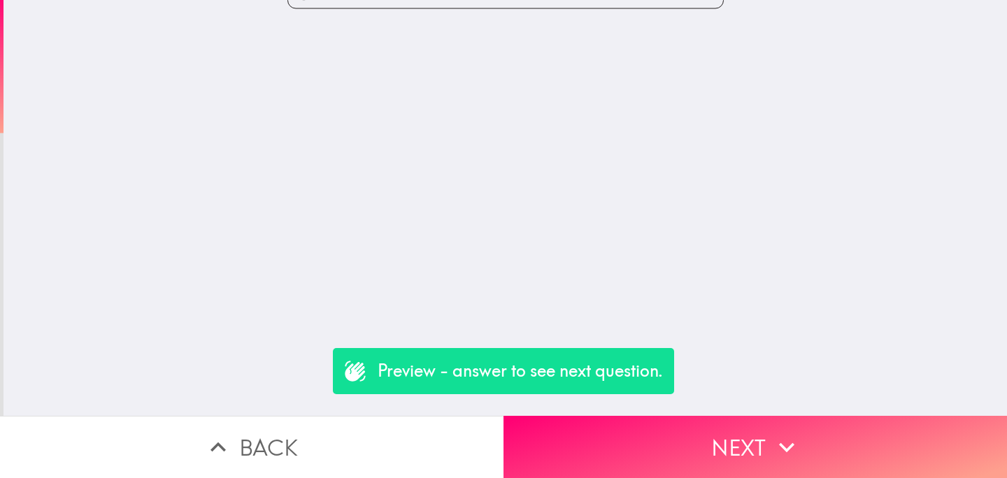
scroll to position [0, 0]
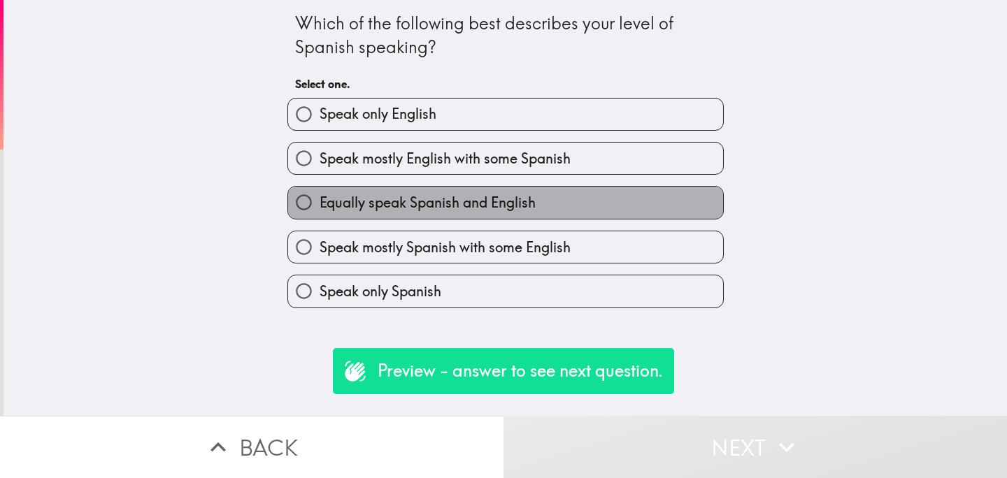
click at [521, 211] on span "Equally speak Spanish and English" at bounding box center [428, 203] width 216 height 20
click at [320, 211] on input "Equally speak Spanish and English" at bounding box center [303, 202] width 31 height 31
radio input "true"
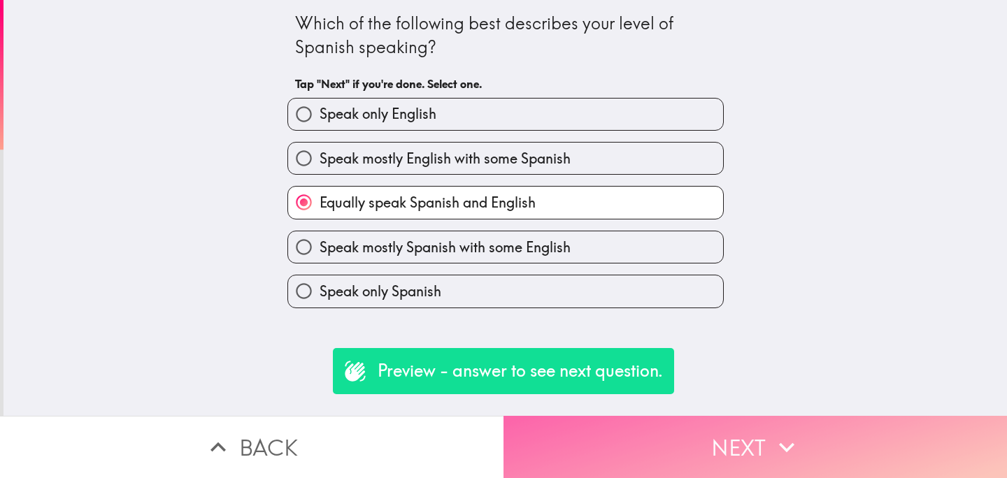
click at [649, 448] on button "Next" at bounding box center [754, 447] width 503 height 62
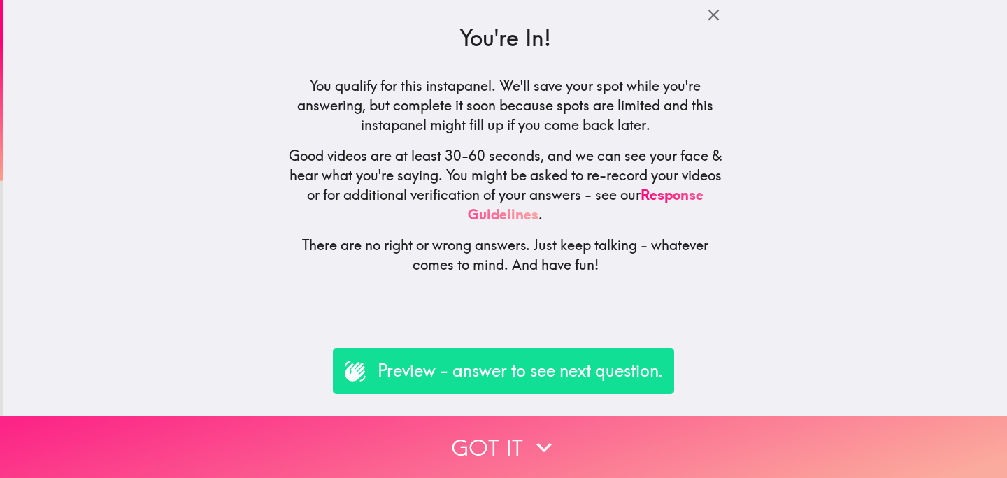
click at [459, 443] on button "Got it" at bounding box center [503, 447] width 1007 height 62
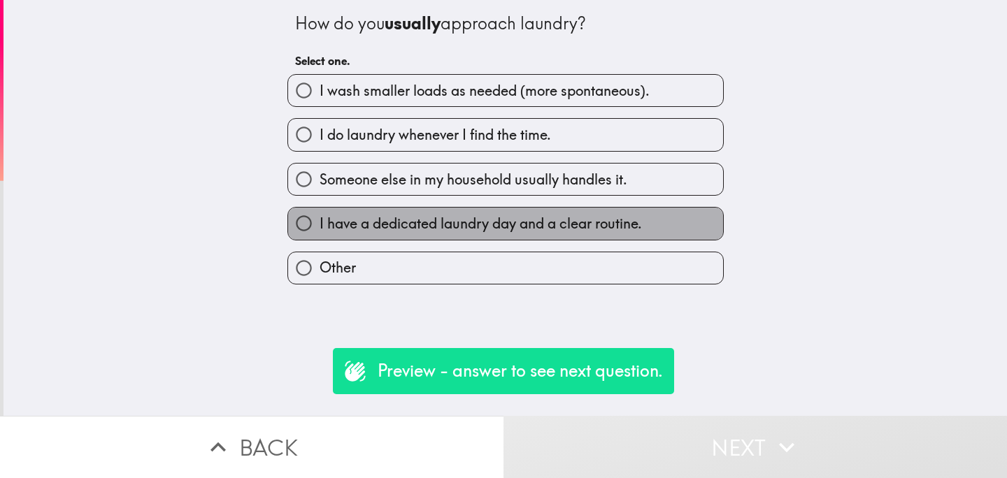
click at [482, 236] on label "I have a dedicated laundry day and a clear routine." at bounding box center [505, 223] width 435 height 31
click at [320, 236] on input "I have a dedicated laundry day and a clear routine." at bounding box center [303, 223] width 31 height 31
radio input "true"
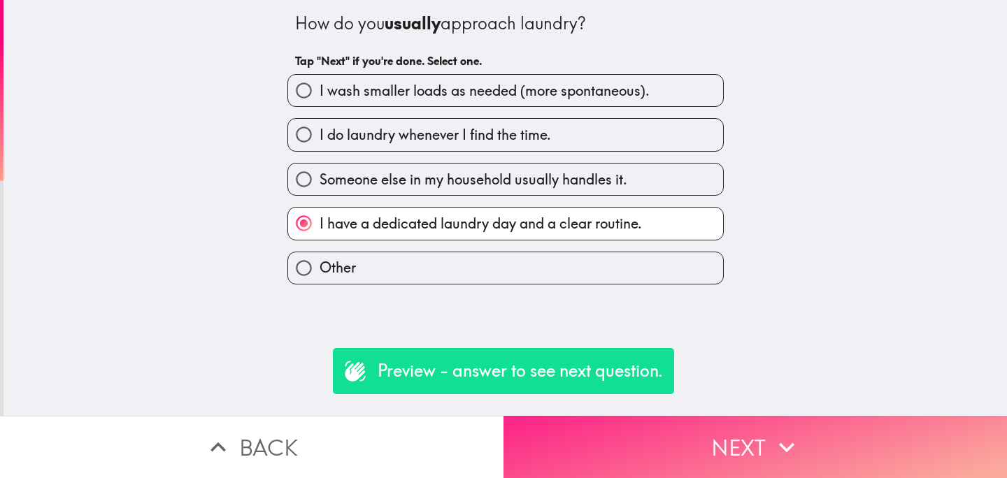
click at [662, 450] on button "Next" at bounding box center [754, 447] width 503 height 62
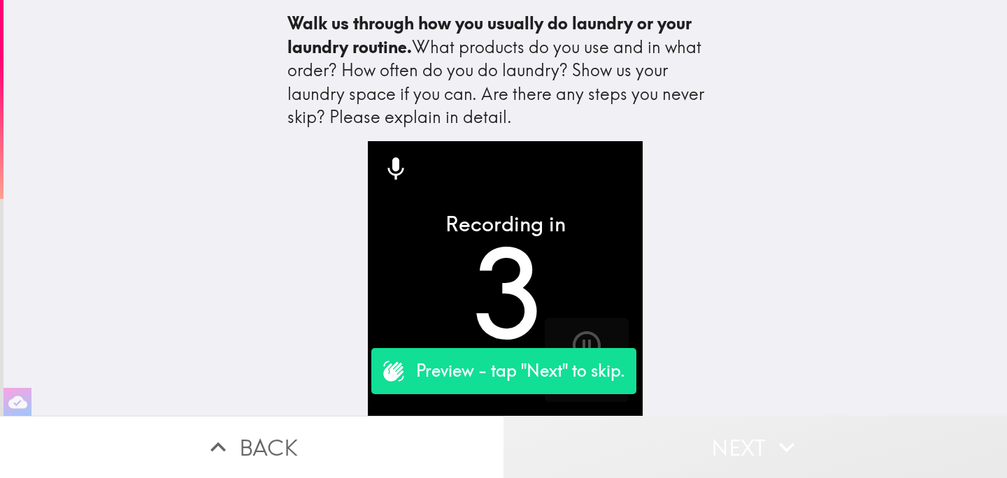
click at [696, 445] on button "Next" at bounding box center [754, 447] width 503 height 62
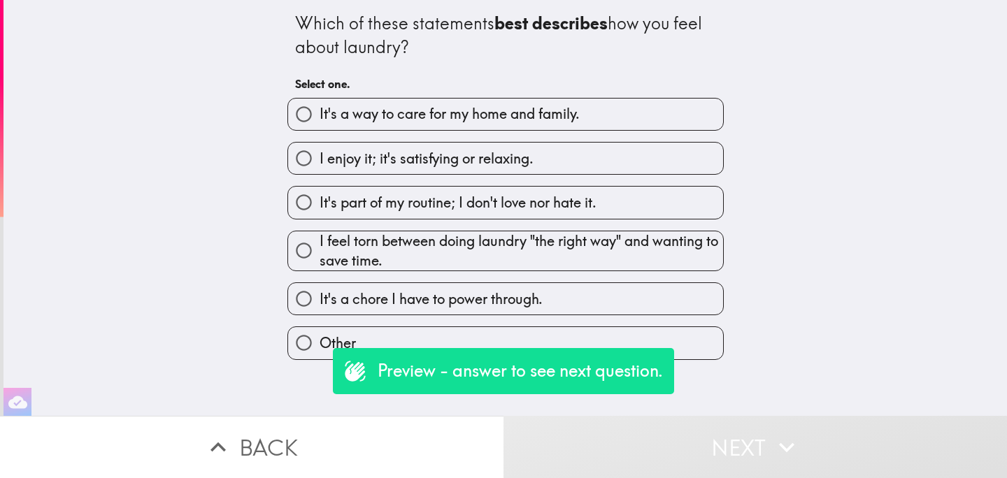
click at [464, 236] on span "I feel torn between doing laundry "the right way" and wanting to save time." at bounding box center [521, 250] width 403 height 39
click at [320, 236] on input "I feel torn between doing laundry "the right way" and wanting to save time." at bounding box center [303, 250] width 31 height 31
radio input "true"
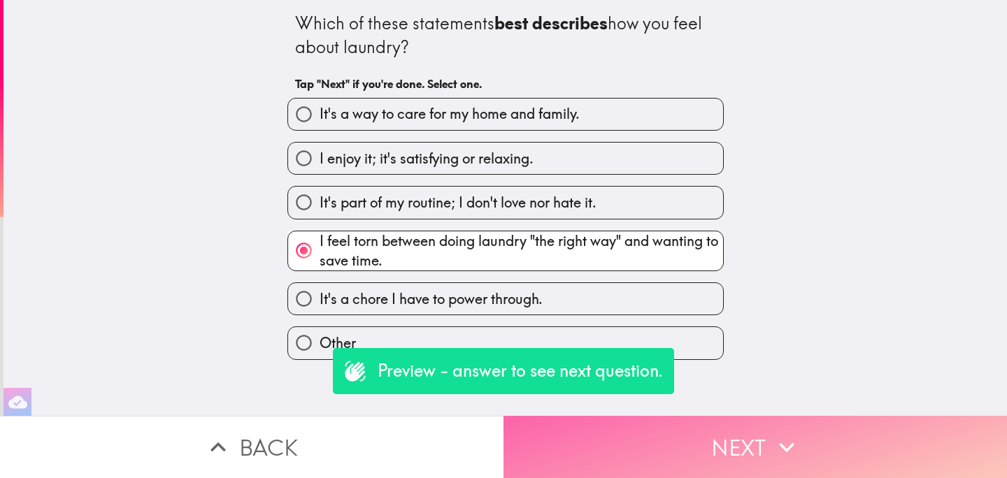
click at [696, 452] on button "Next" at bounding box center [754, 447] width 503 height 62
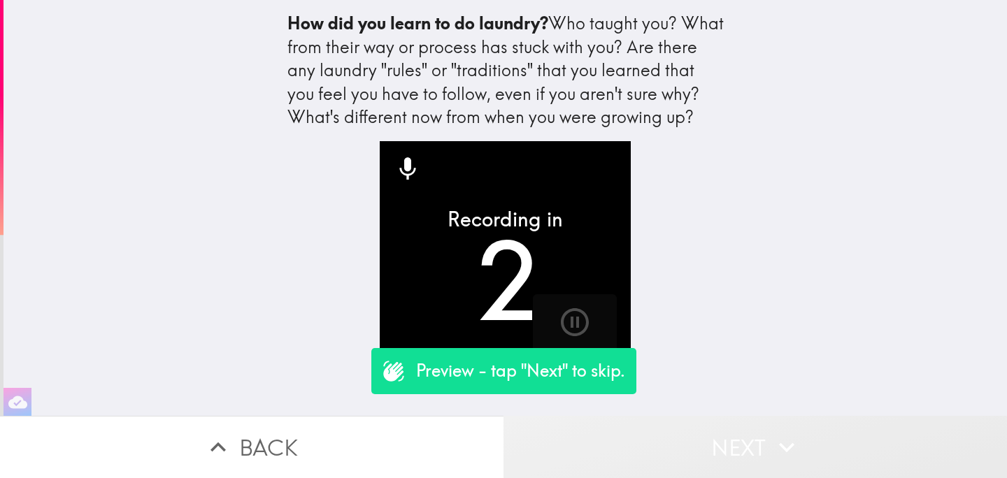
click at [696, 452] on button "Next" at bounding box center [754, 447] width 503 height 62
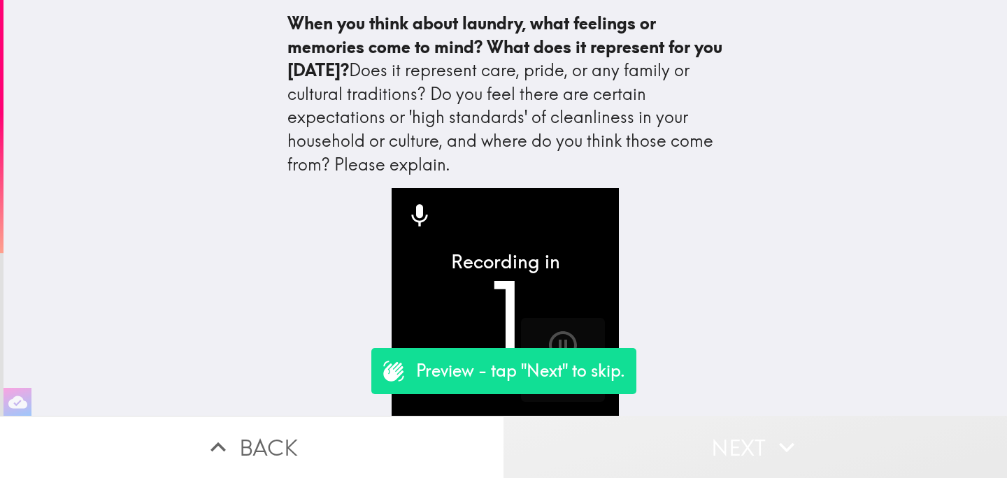
click at [696, 452] on button "Next" at bounding box center [754, 447] width 503 height 62
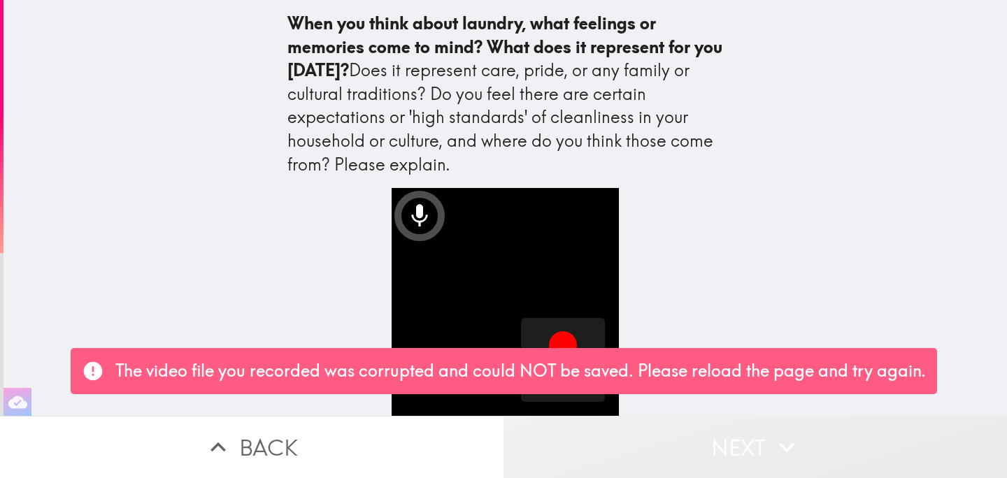
click at [701, 453] on button "Next" at bounding box center [754, 447] width 503 height 62
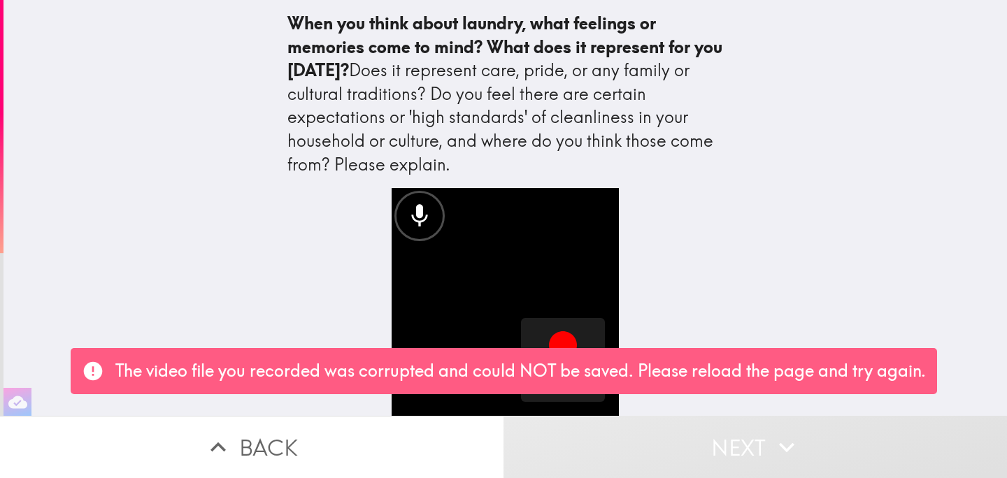
click at [395, 450] on button "Back" at bounding box center [251, 447] width 503 height 62
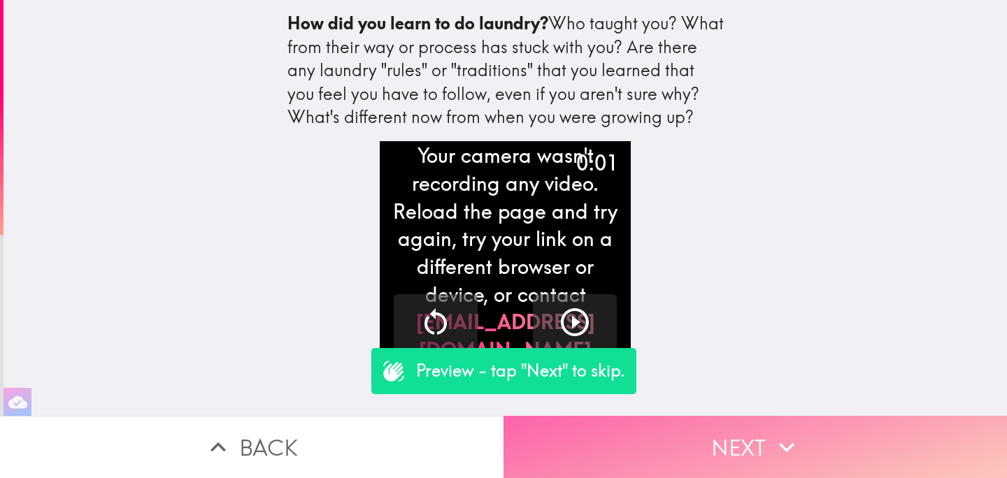
click at [752, 454] on button "Next" at bounding box center [754, 447] width 503 height 62
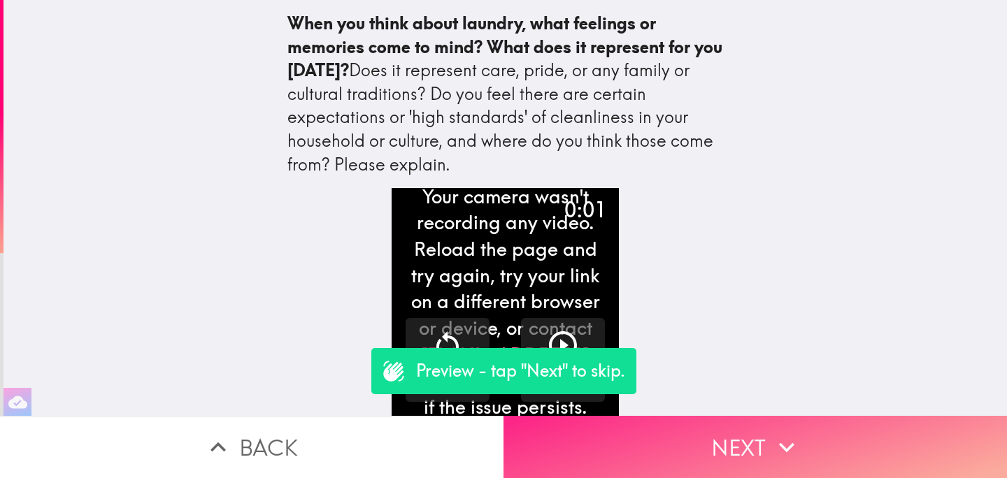
click at [753, 452] on button "Next" at bounding box center [754, 447] width 503 height 62
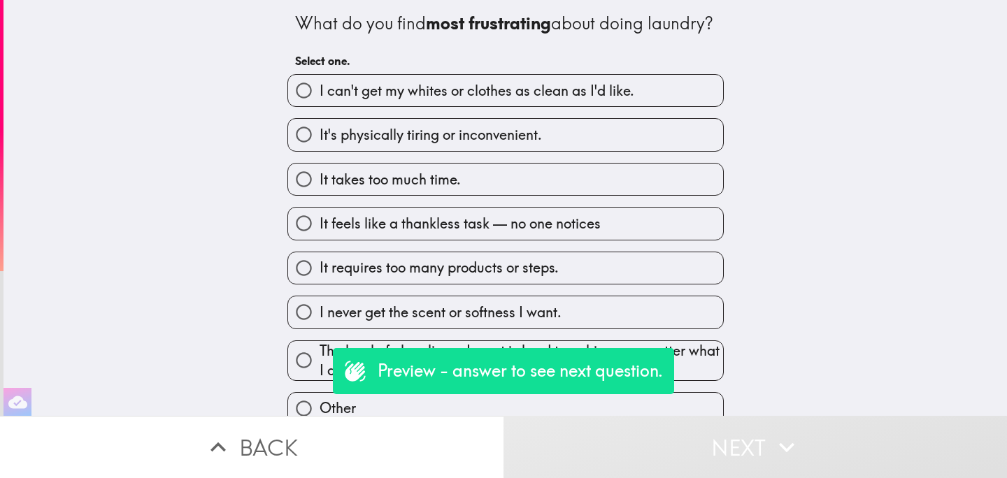
click at [558, 239] on label "It feels like a thankless task — no one notices" at bounding box center [505, 223] width 435 height 31
click at [320, 239] on input "It feels like a thankless task — no one notices" at bounding box center [303, 223] width 31 height 31
radio input "true"
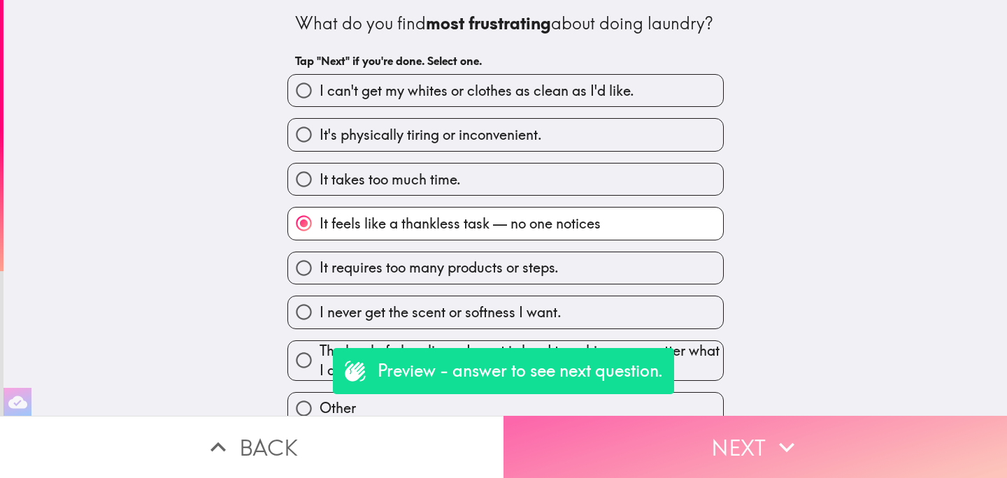
click at [726, 431] on button "Next" at bounding box center [754, 447] width 503 height 62
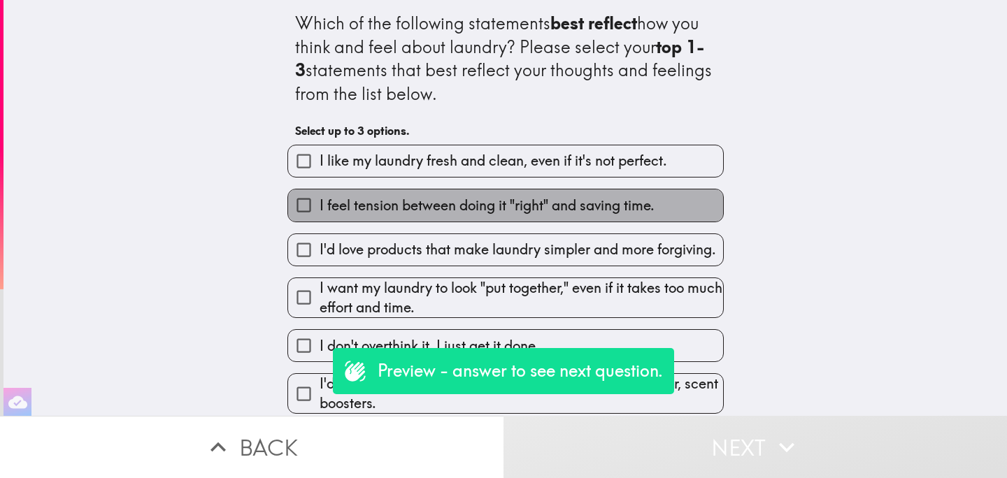
click at [609, 204] on span "I feel tension between doing it "right" and saving time." at bounding box center [487, 206] width 335 height 20
click at [320, 204] on input "I feel tension between doing it "right" and saving time." at bounding box center [303, 204] width 31 height 31
checkbox input "true"
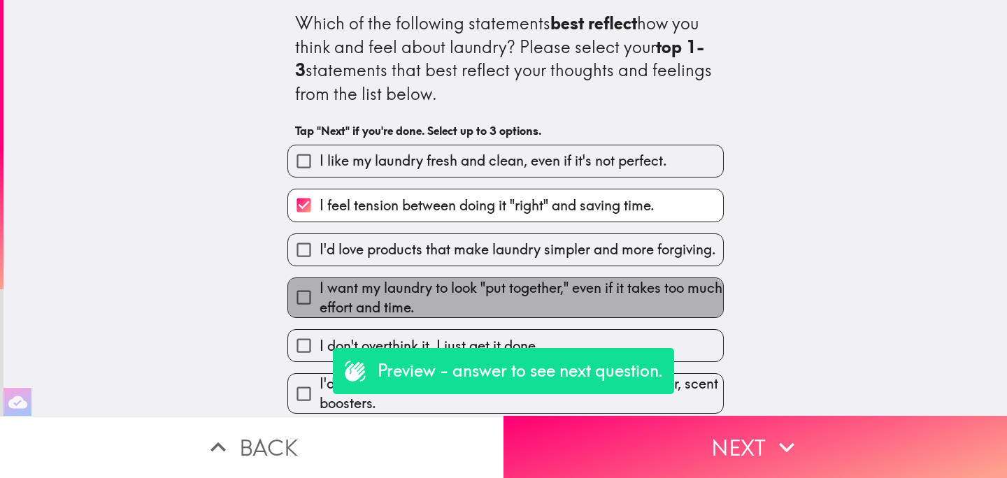
click at [620, 317] on span "I want my laundry to look "put together," even if it takes too much effort and …" at bounding box center [521, 297] width 403 height 39
click at [320, 313] on input "I want my laundry to look "put together," even if it takes too much effort and …" at bounding box center [303, 297] width 31 height 31
checkbox input "true"
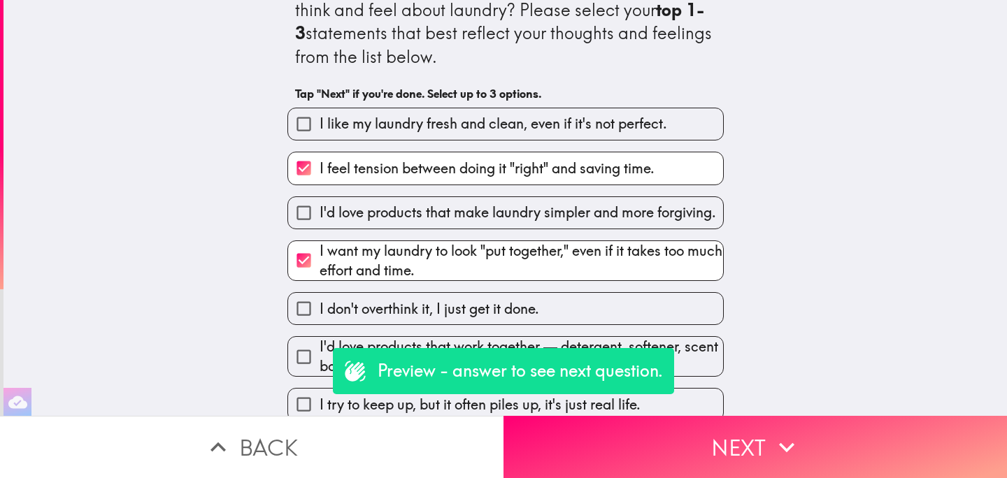
scroll to position [137, 0]
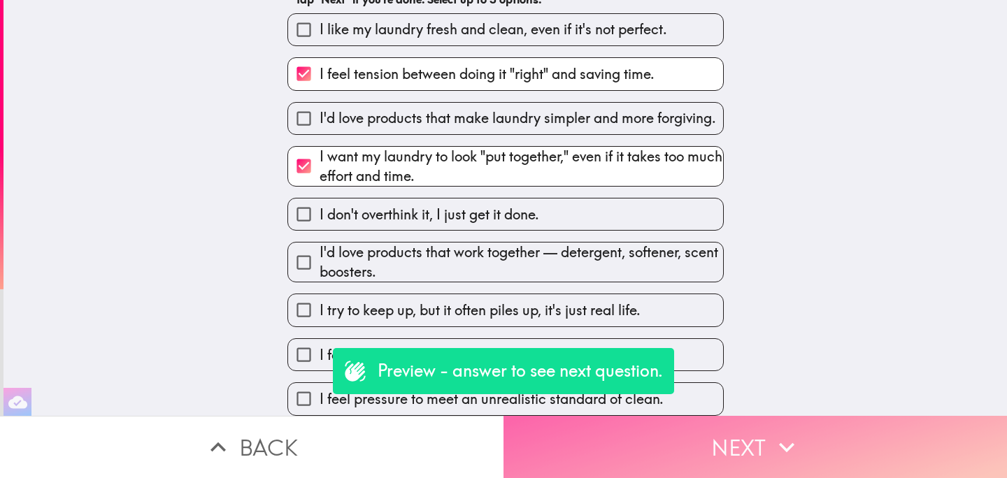
click at [703, 431] on button "Next" at bounding box center [754, 447] width 503 height 62
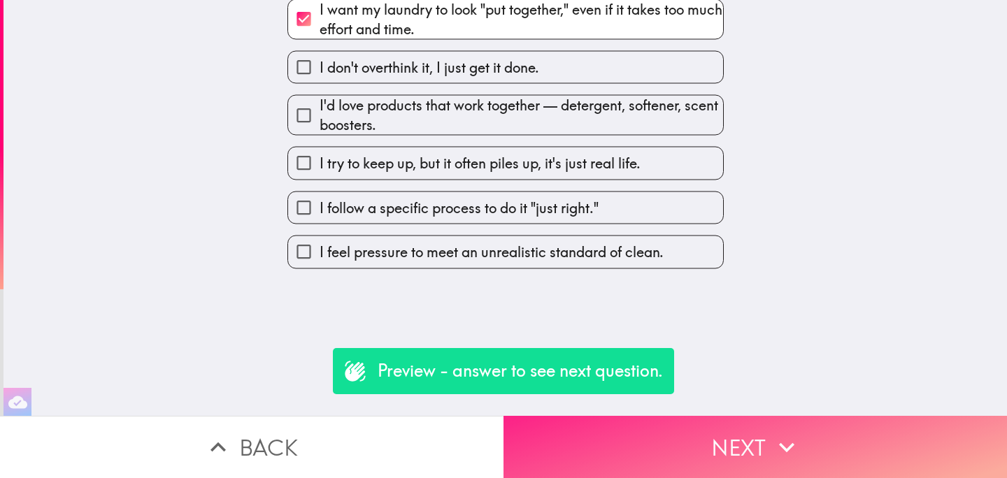
scroll to position [0, 0]
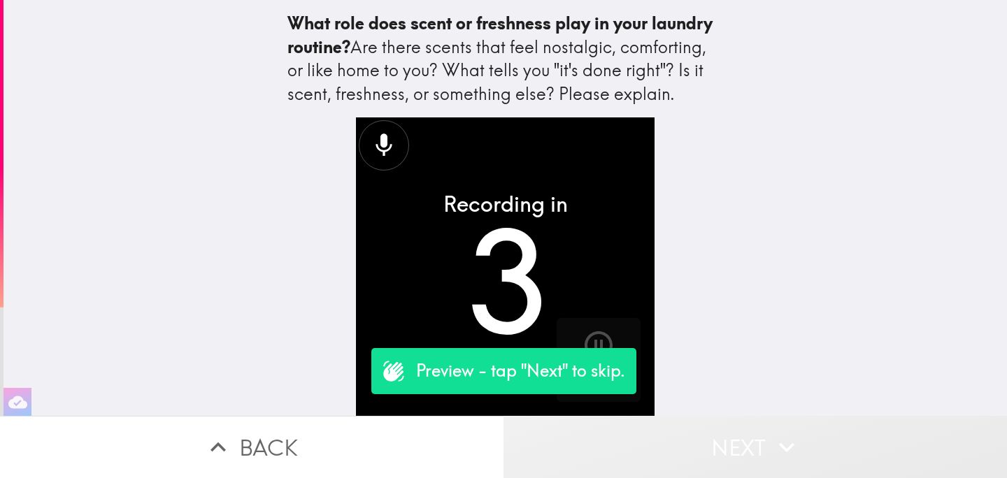
click at [703, 431] on button "Next" at bounding box center [754, 447] width 503 height 62
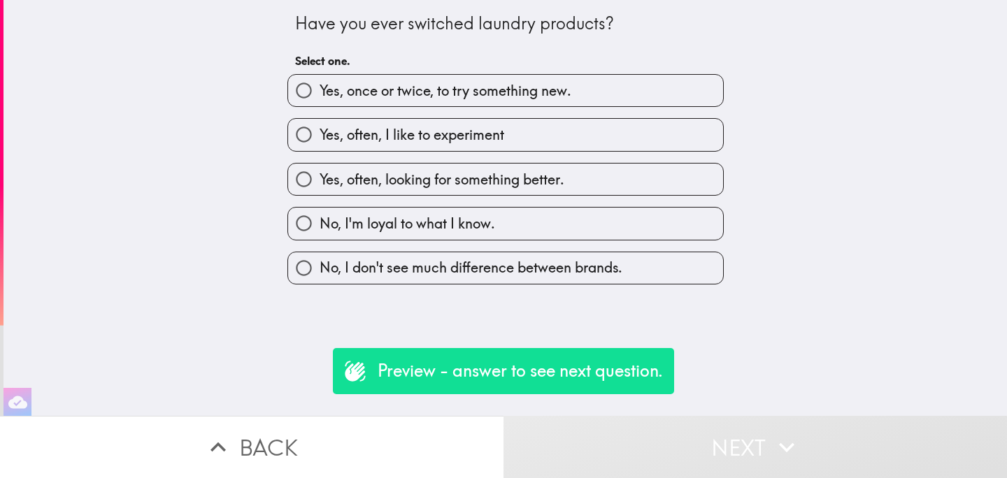
click at [443, 136] on span "Yes, often, I like to experiment" at bounding box center [412, 135] width 185 height 20
click at [320, 136] on input "Yes, often, I like to experiment" at bounding box center [303, 134] width 31 height 31
radio input "true"
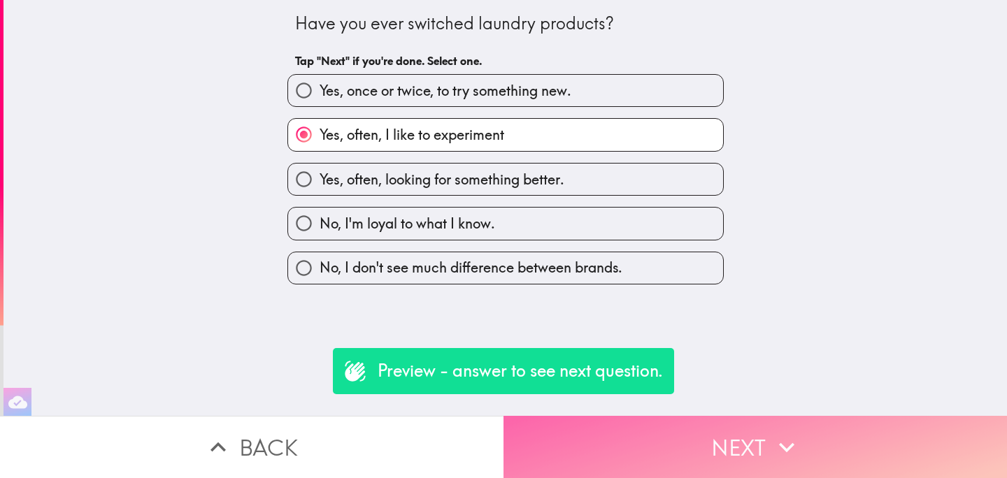
click at [638, 443] on button "Next" at bounding box center [754, 447] width 503 height 62
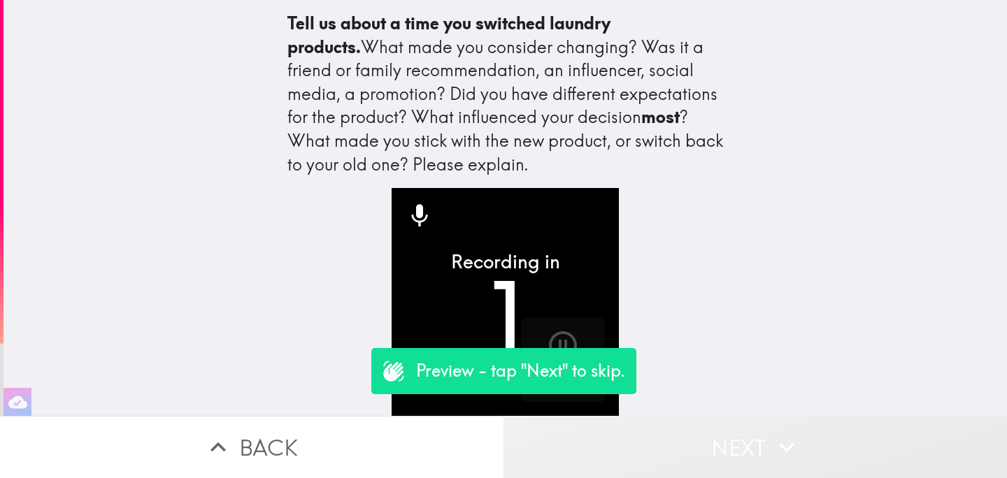
click at [703, 455] on button "Next" at bounding box center [754, 447] width 503 height 62
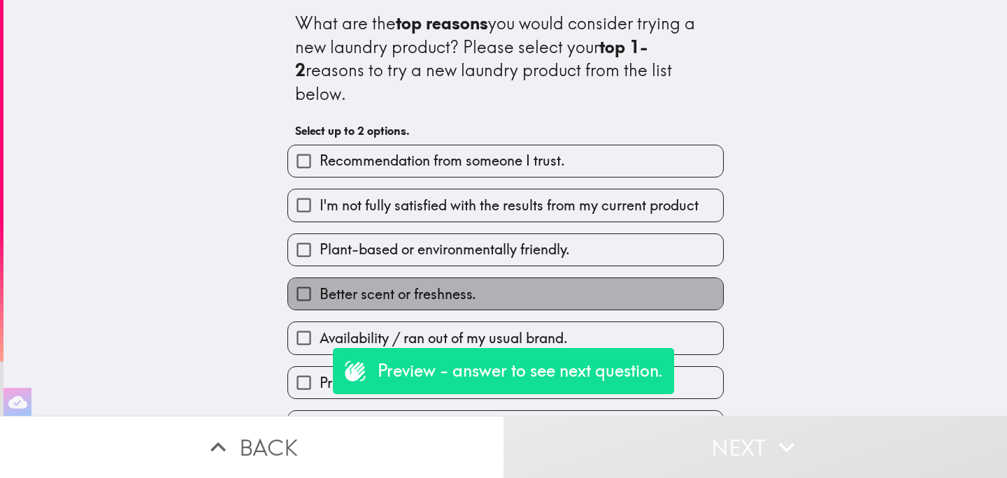
click at [503, 278] on label "Better scent or freshness." at bounding box center [505, 293] width 435 height 31
click at [320, 278] on input "Better scent or freshness." at bounding box center [303, 293] width 31 height 31
checkbox input "true"
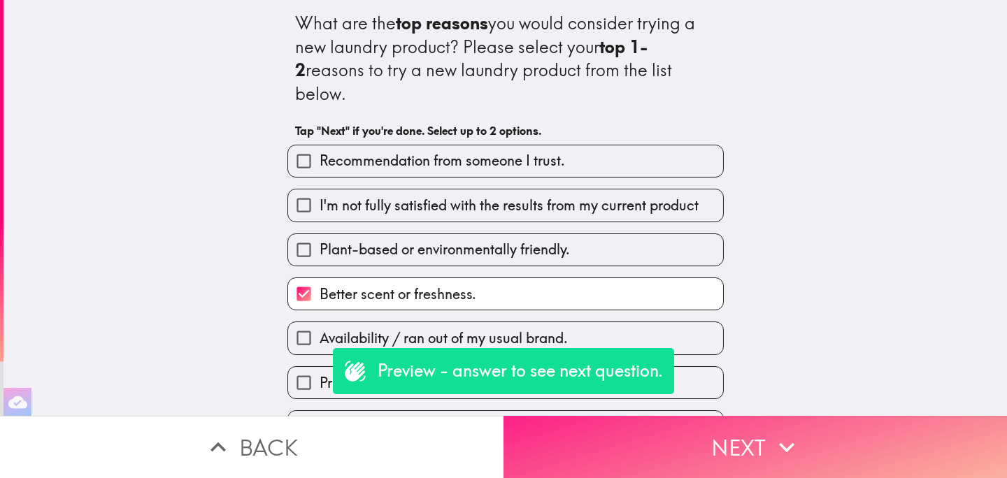
click at [703, 465] on button "Next" at bounding box center [754, 447] width 503 height 62
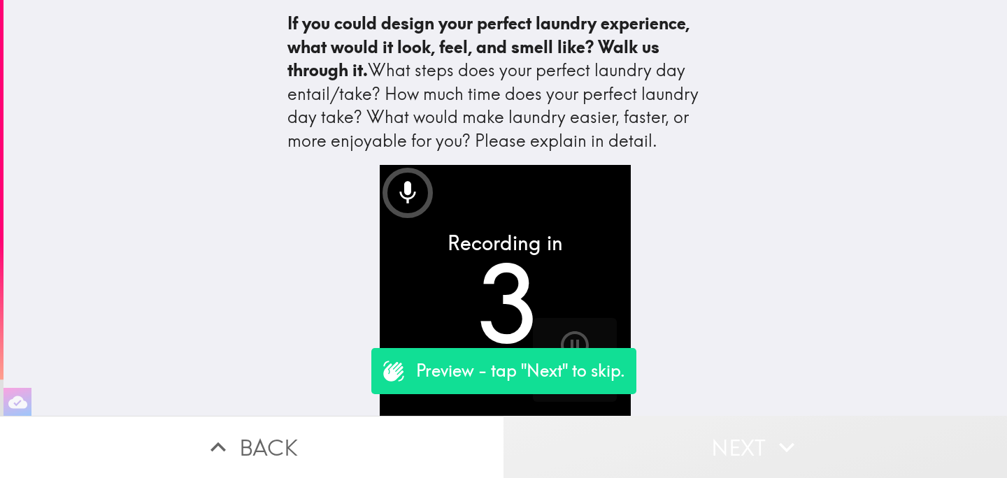
click at [671, 434] on button "Next" at bounding box center [754, 447] width 503 height 62
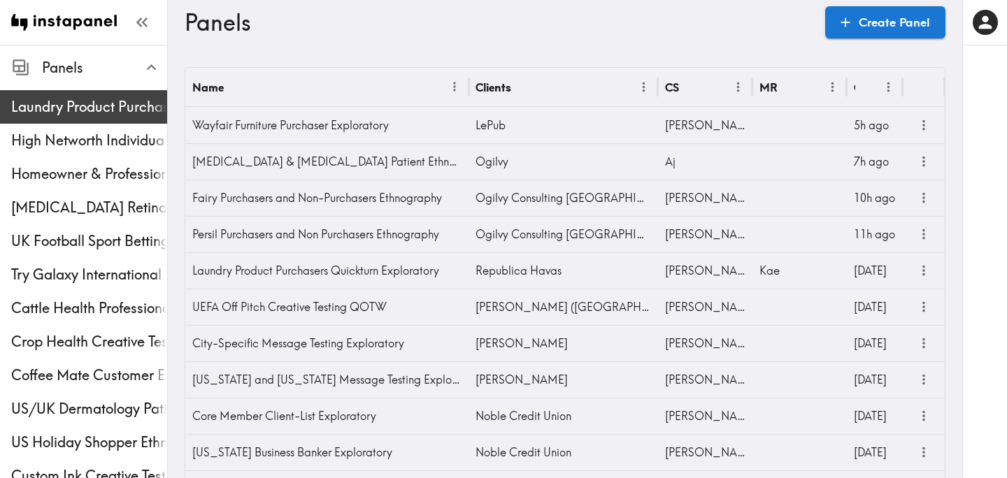
click at [119, 117] on span "Laundry Product Purchasers Quickturn Exploratory" at bounding box center [89, 106] width 156 height 25
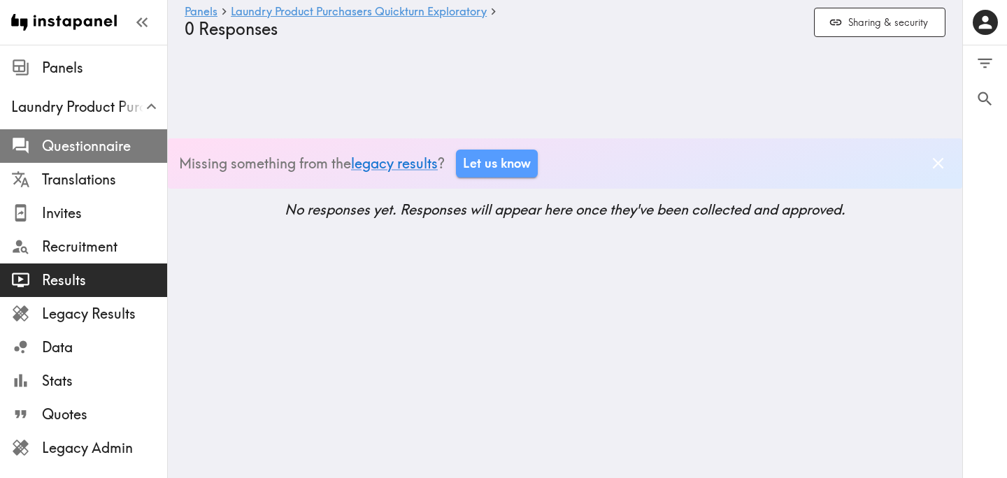
click at [135, 145] on span "Questionnaire" at bounding box center [104, 146] width 125 height 20
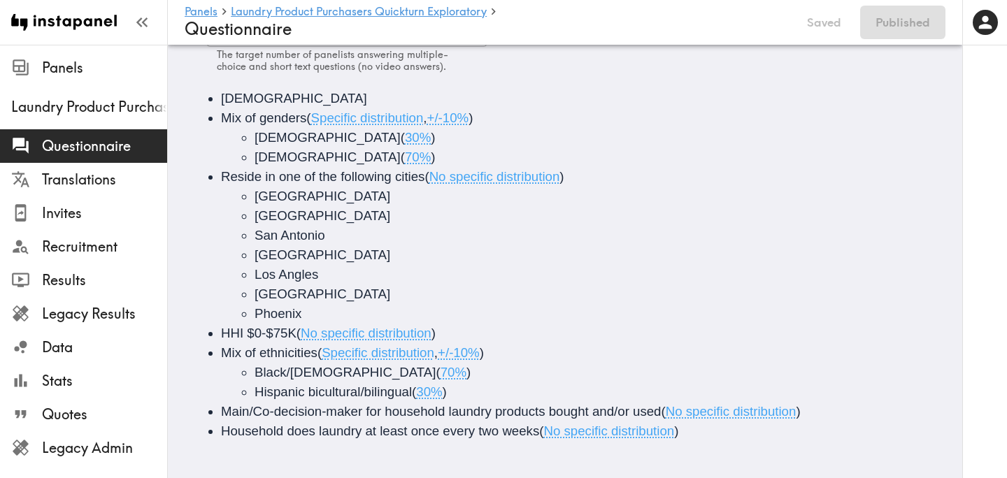
scroll to position [196, 0]
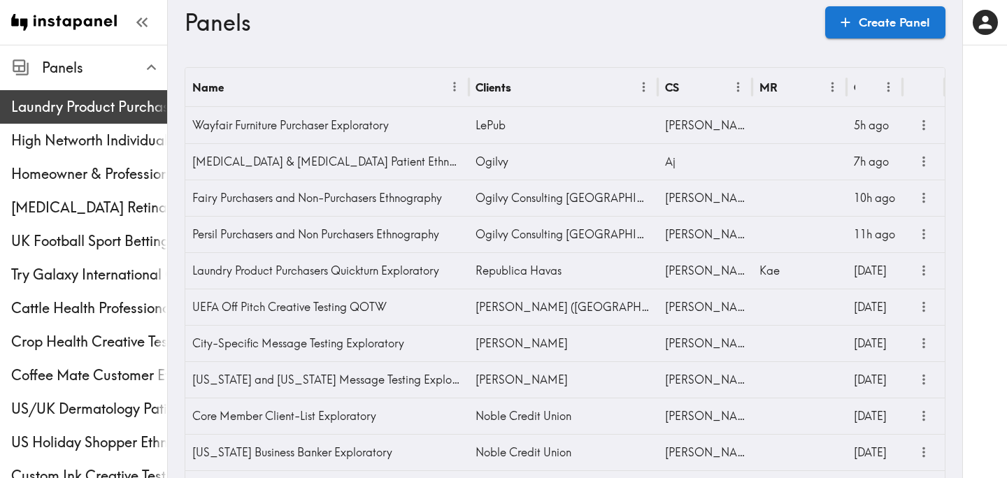
click at [94, 108] on span "Laundry Product Purchasers Quickturn Exploratory" at bounding box center [89, 107] width 156 height 20
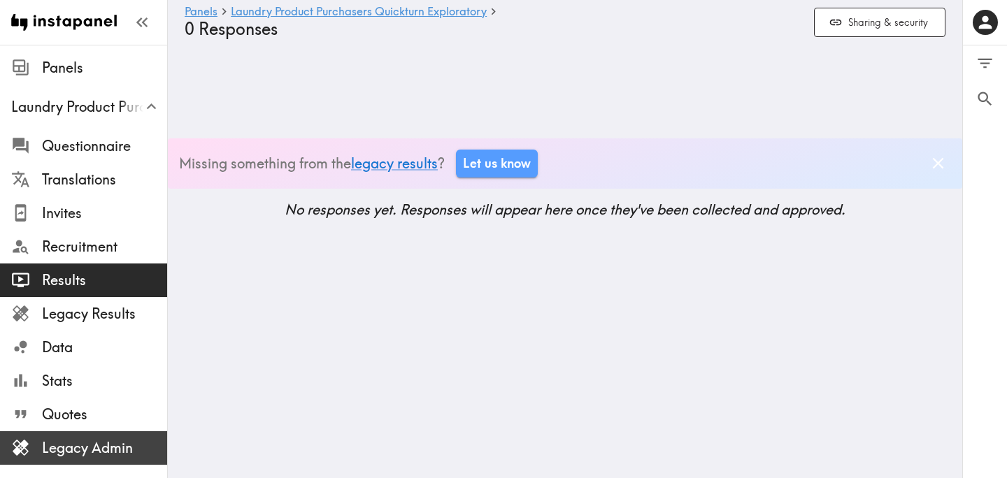
click at [113, 442] on span "Legacy Admin" at bounding box center [104, 448] width 125 height 20
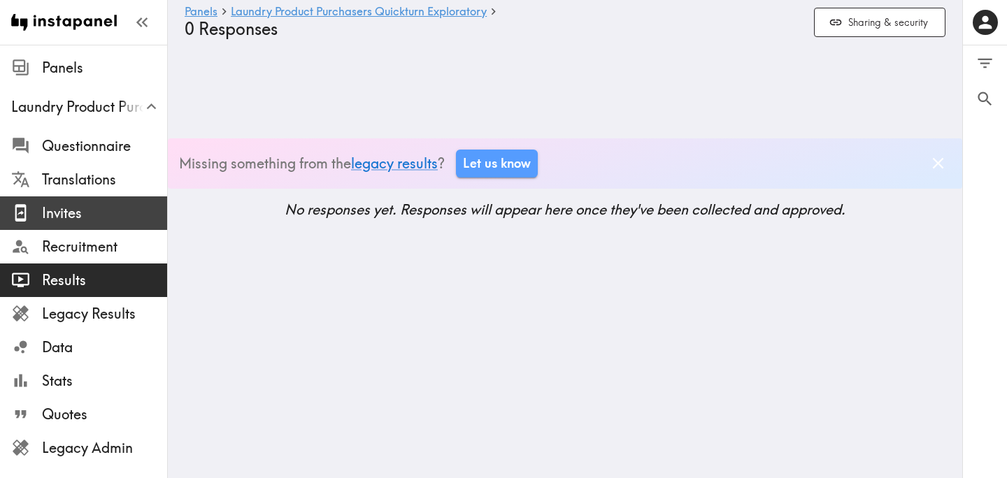
click at [79, 216] on span "Invites" at bounding box center [104, 213] width 125 height 20
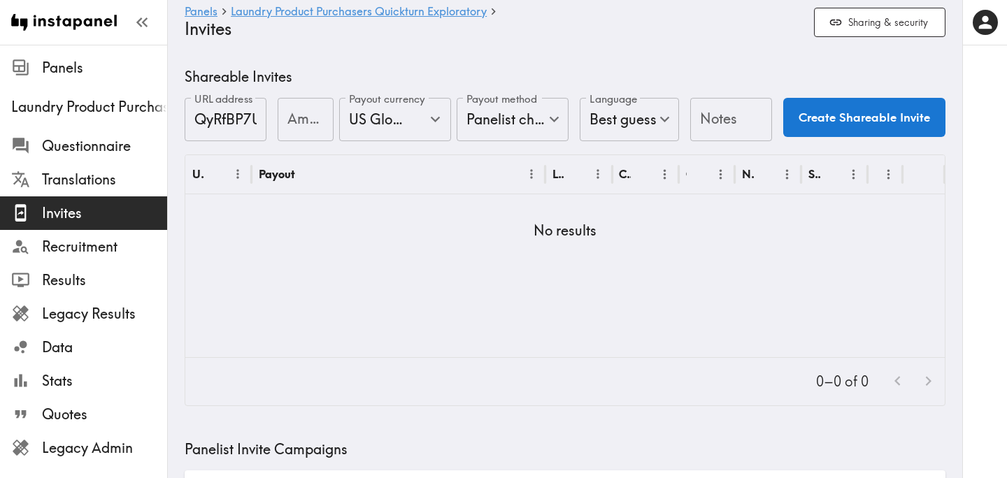
click at [285, 127] on input "Amount" at bounding box center [306, 119] width 56 height 43
click at [443, 123] on icon "Open" at bounding box center [435, 119] width 19 height 19
type input "25"
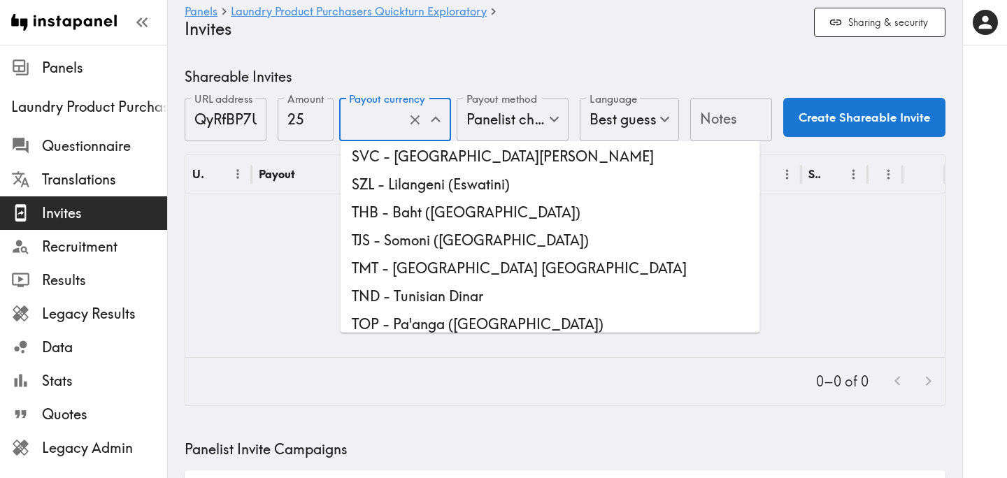
scroll to position [3922, 0]
type input "USD - US Dollar ([GEOGRAPHIC_DATA], [US_STATE], [GEOGRAPHIC_DATA], [GEOGRAPHIC_…"
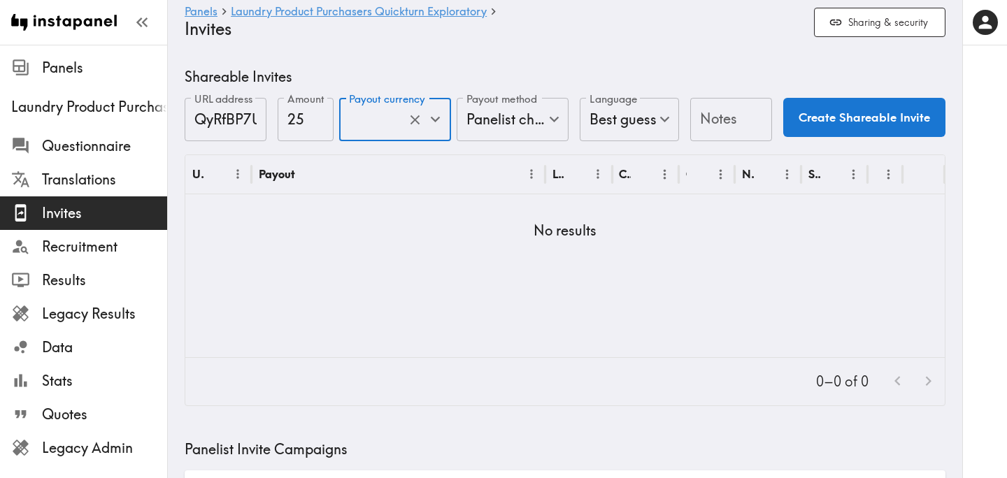
click at [723, 110] on div "Notes Notes" at bounding box center [731, 120] width 82 height 45
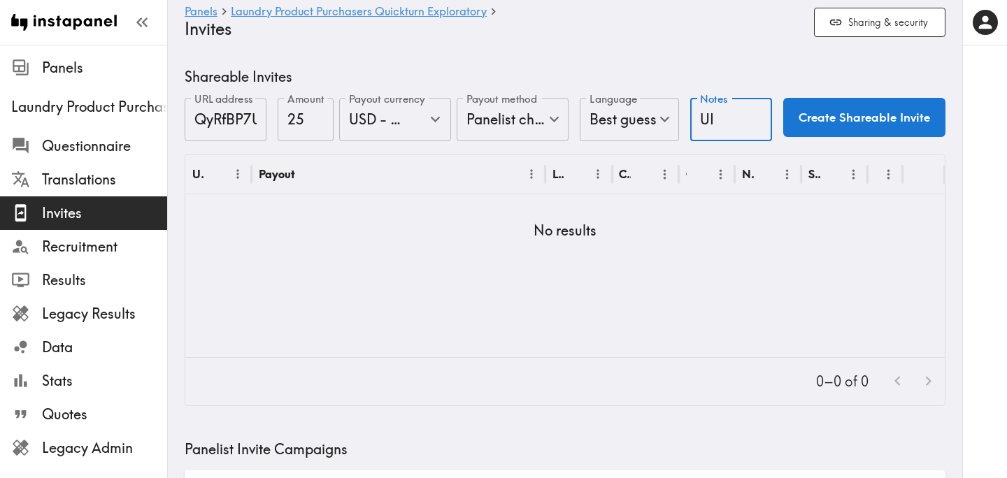
type input "UI"
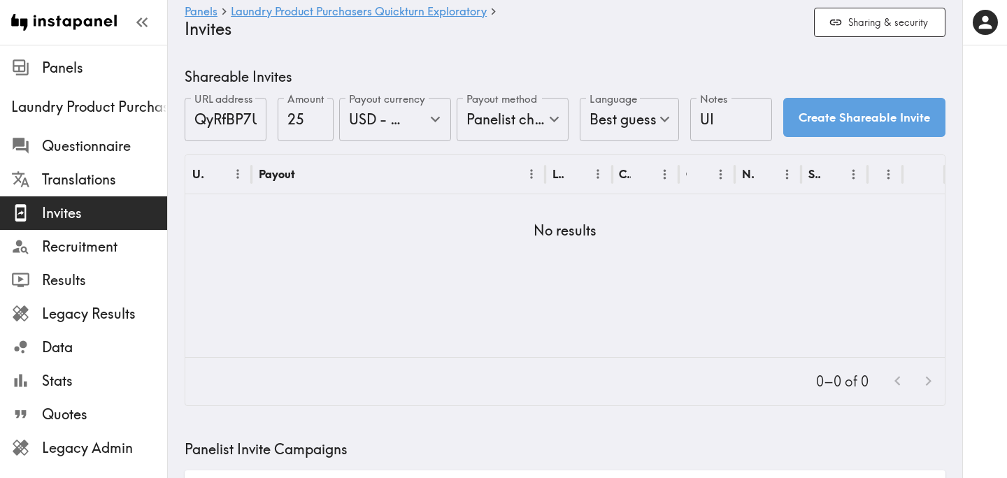
click at [817, 114] on button "Create Shareable Invite" at bounding box center [864, 117] width 162 height 39
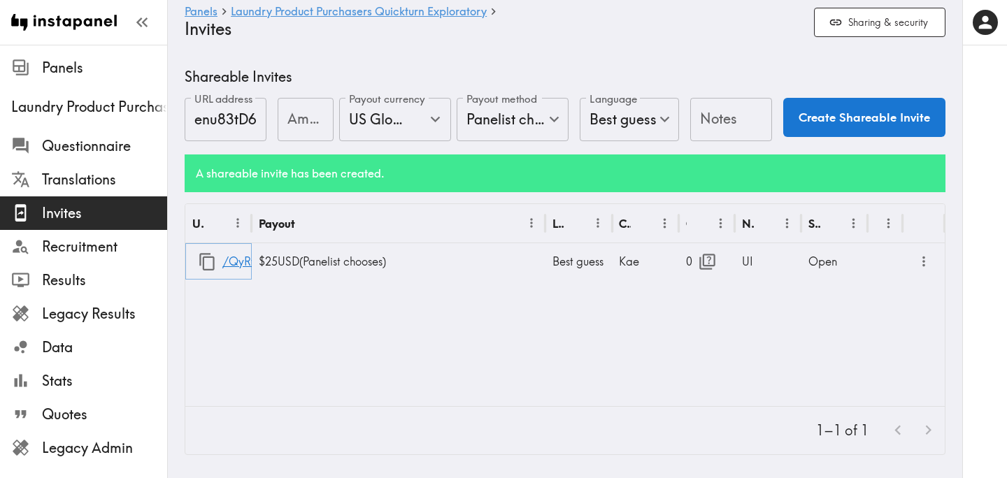
click at [205, 267] on icon "button" at bounding box center [207, 261] width 19 height 19
